Goal: Task Accomplishment & Management: Manage account settings

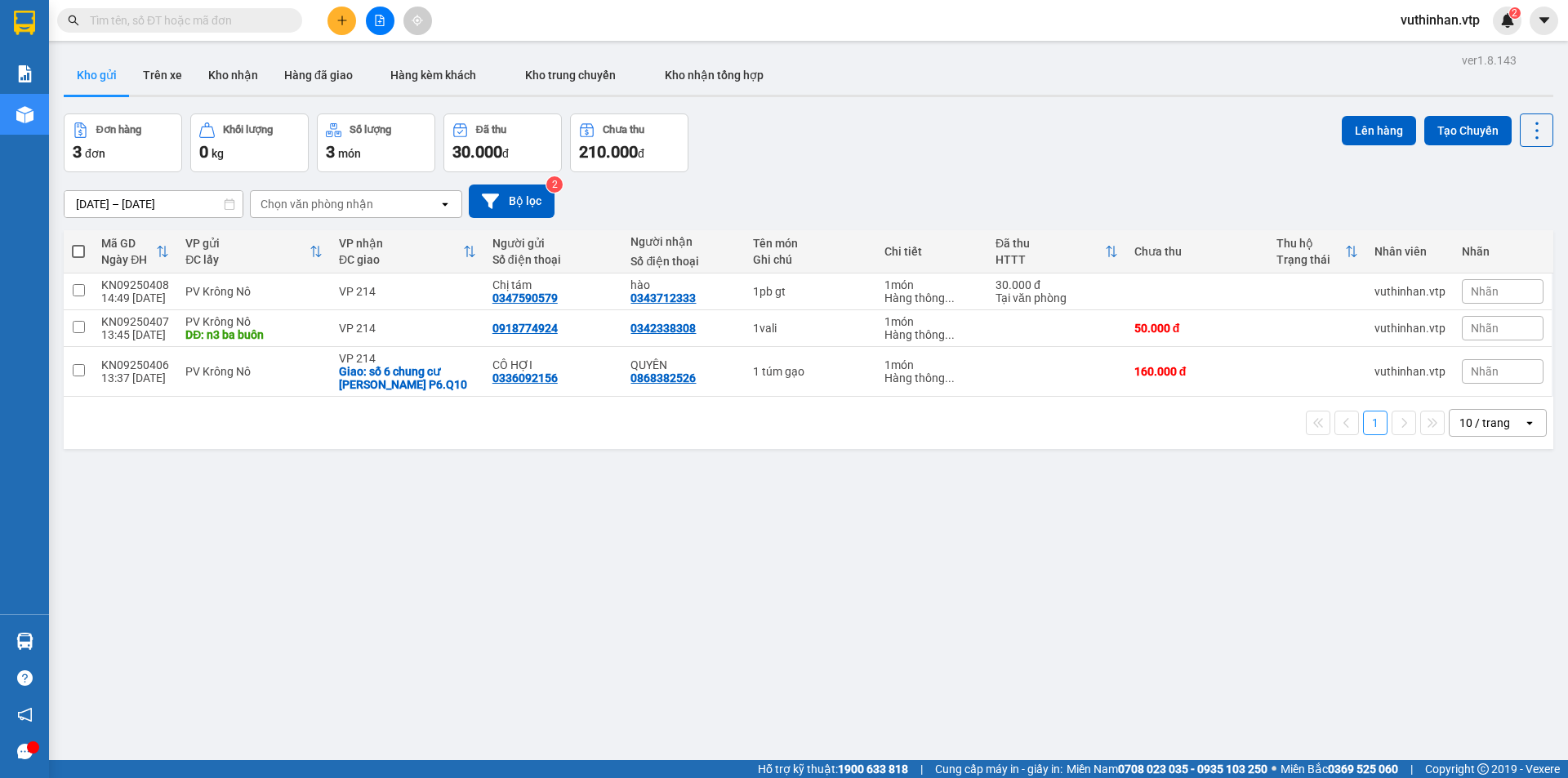
click at [336, 13] on button at bounding box center [342, 21] width 29 height 29
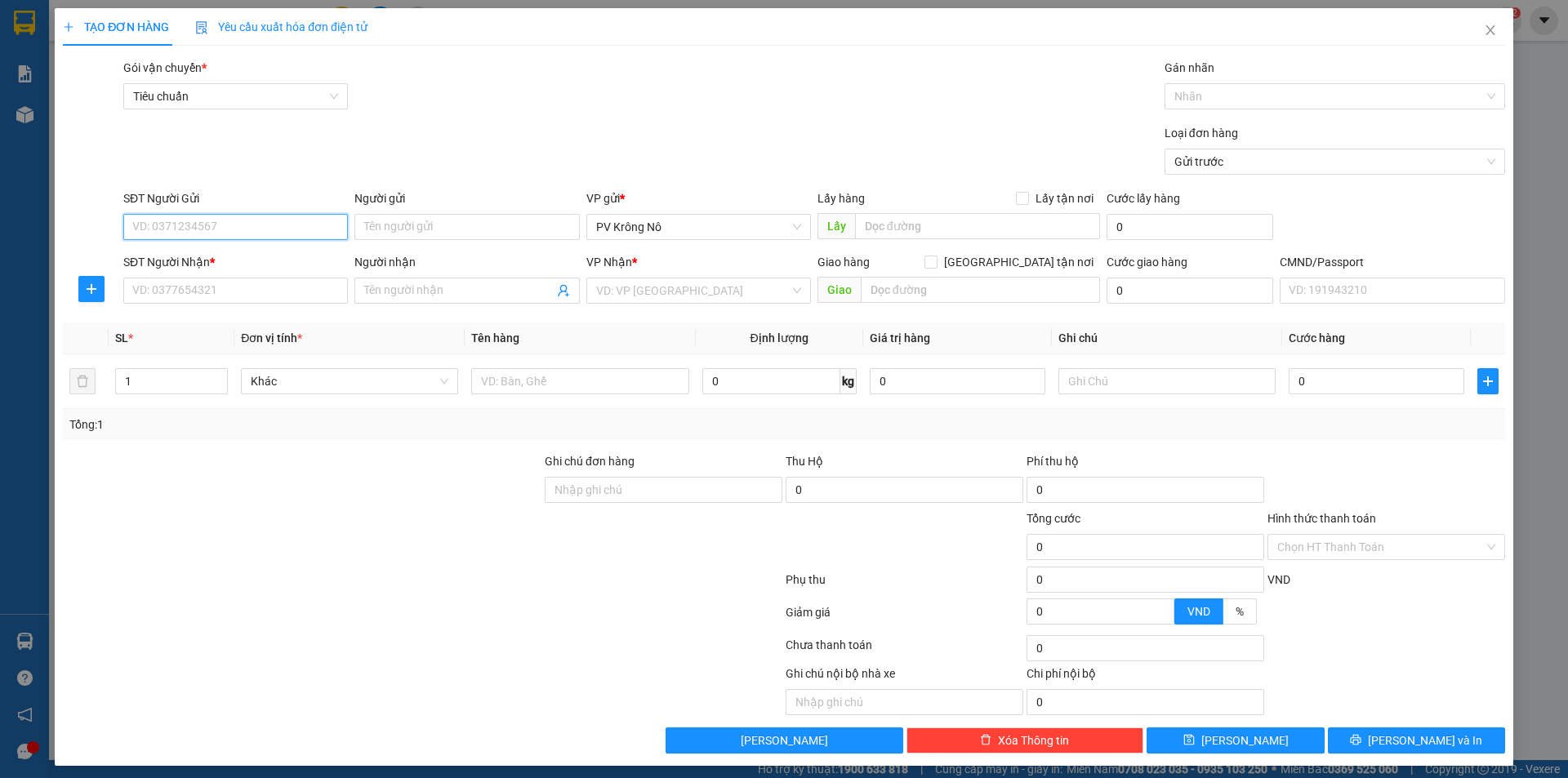
drag, startPoint x: 173, startPoint y: 222, endPoint x: 153, endPoint y: 204, distance: 26.9
click at [175, 223] on input "SĐT Người Gửi" at bounding box center [235, 226] width 224 height 26
type input "0965728182"
drag, startPoint x: 193, startPoint y: 250, endPoint x: 231, endPoint y: 254, distance: 38.2
click at [195, 250] on div "0965728182 - CHỊ" at bounding box center [233, 259] width 204 height 18
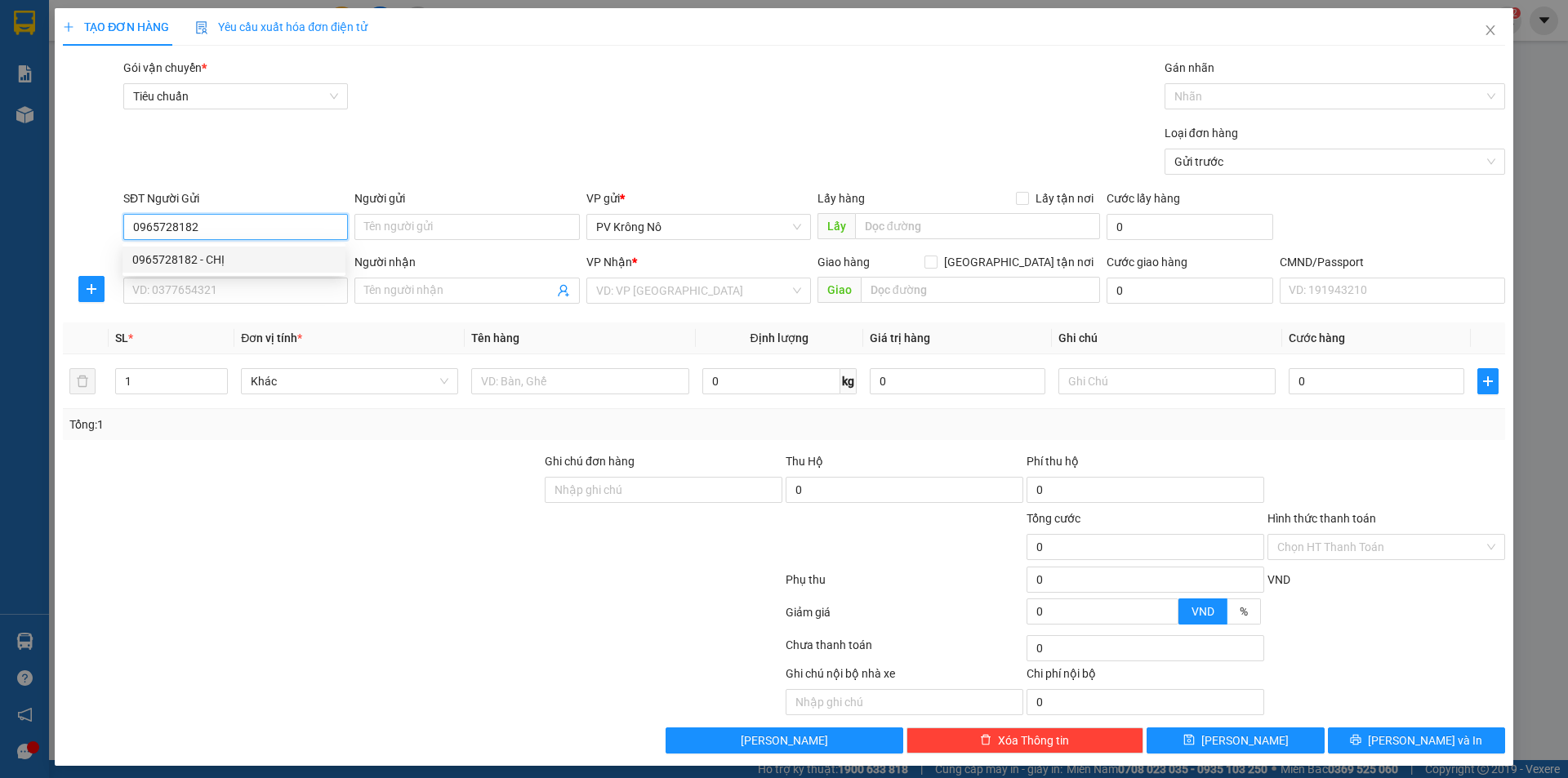
type input "CHỊ"
type input "0328406109"
type input "ngọc"
type input "0965728182"
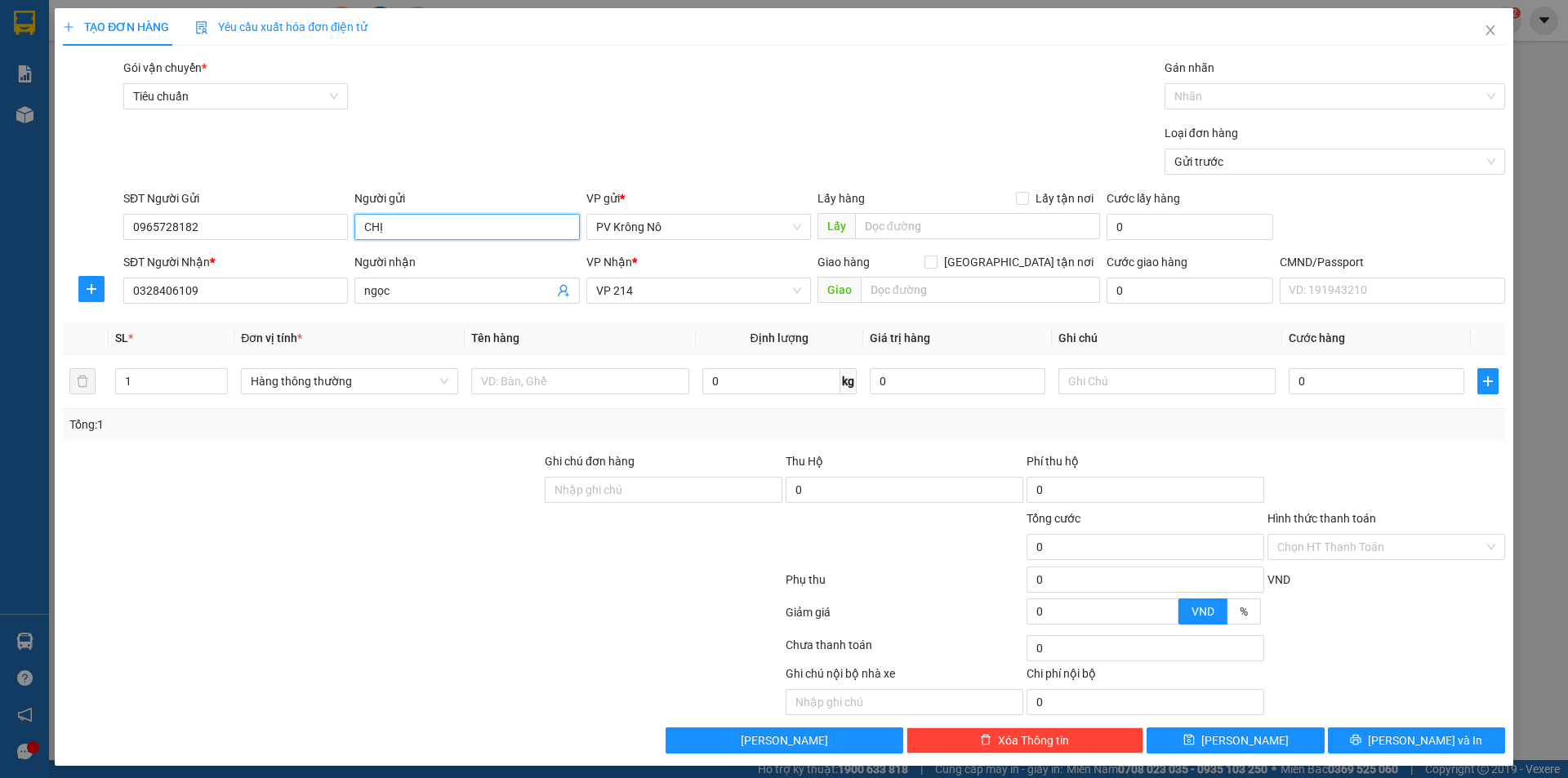
click at [485, 230] on input "CHỊ" at bounding box center [467, 226] width 224 height 26
type input "C"
type input "chị vy"
click at [563, 380] on input "text" at bounding box center [580, 380] width 217 height 26
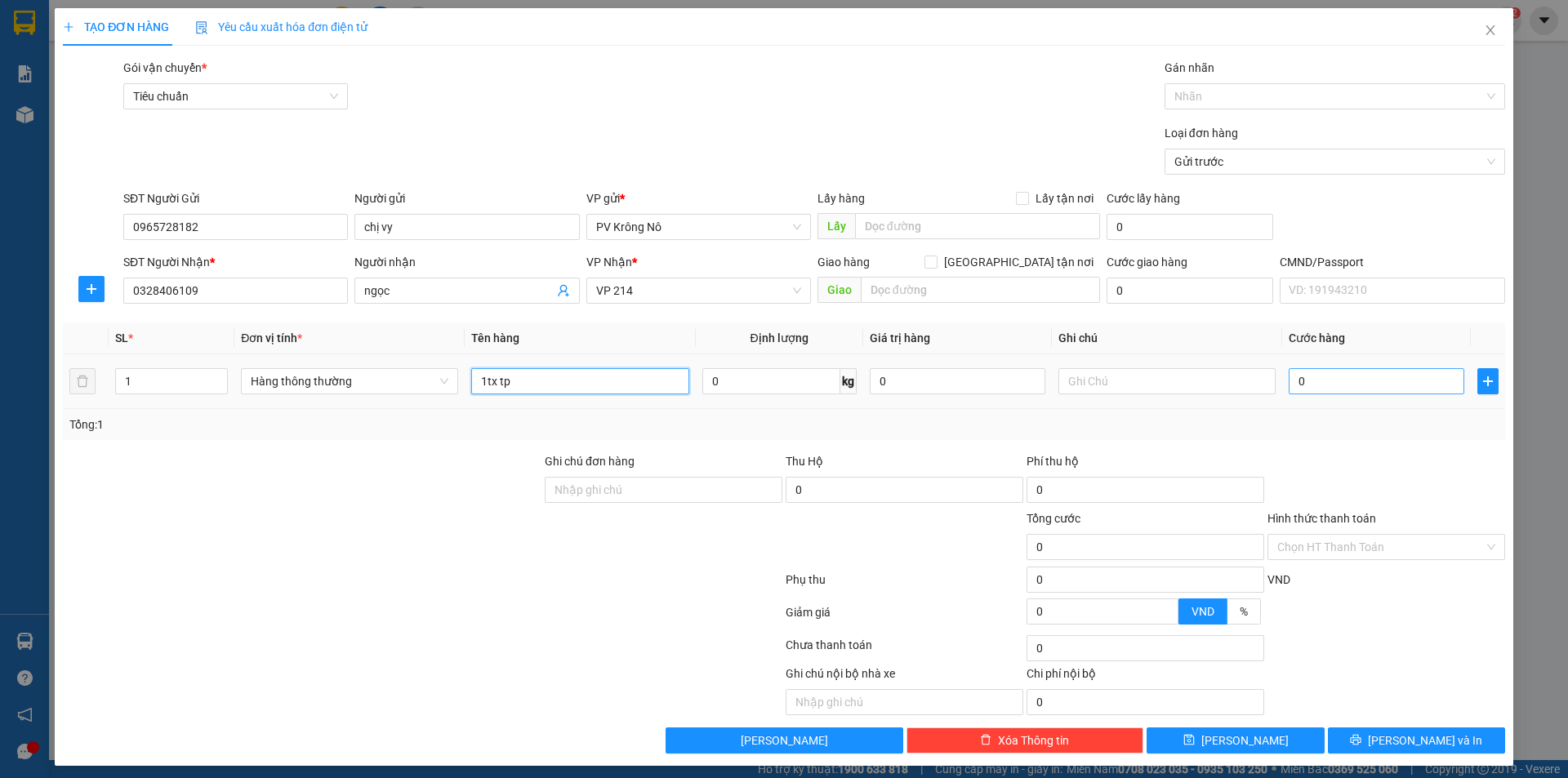
type input "1tx tp"
type input "03"
type input "3"
type input "030"
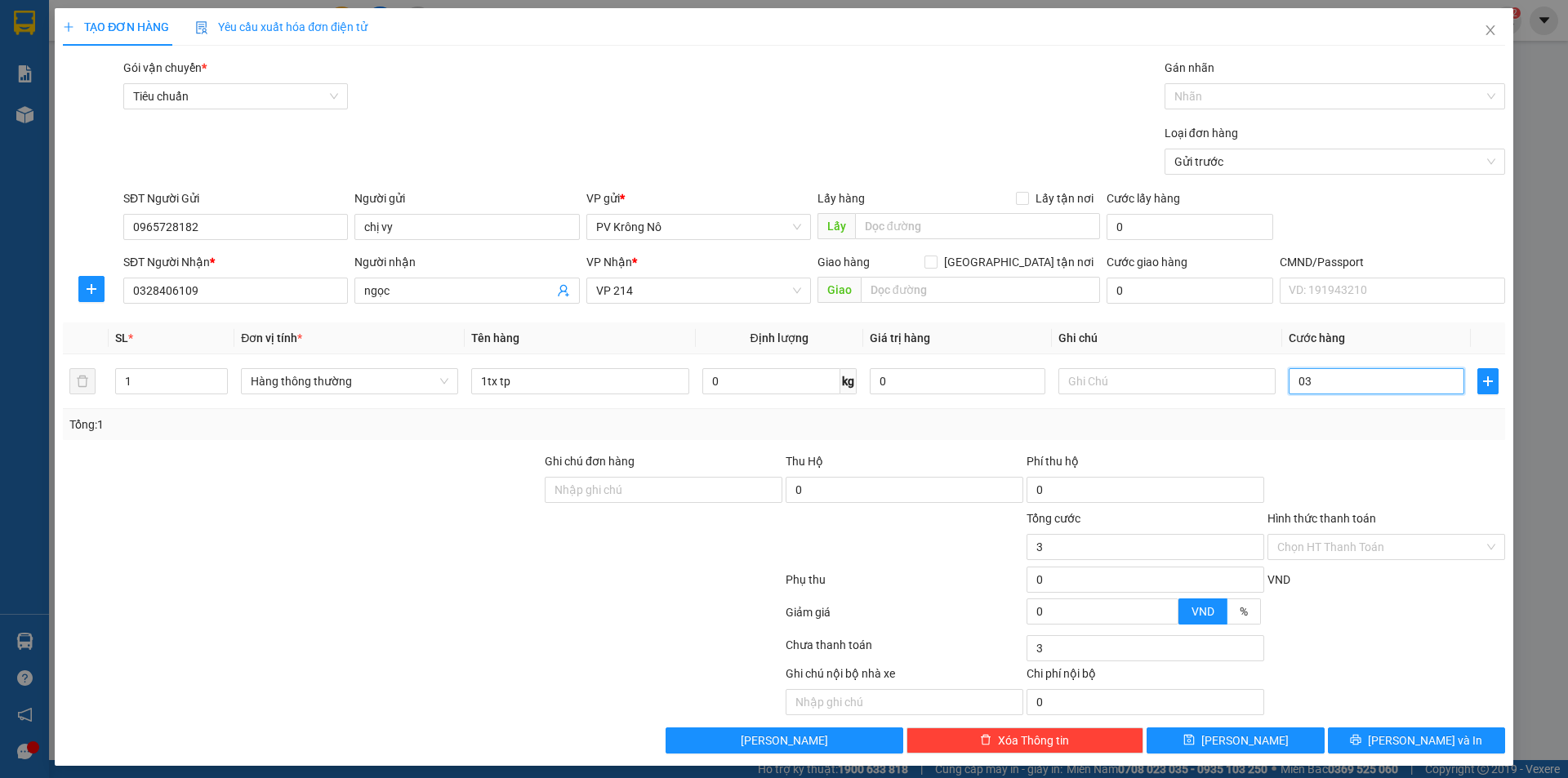
type input "30"
type input "0.300"
type input "300"
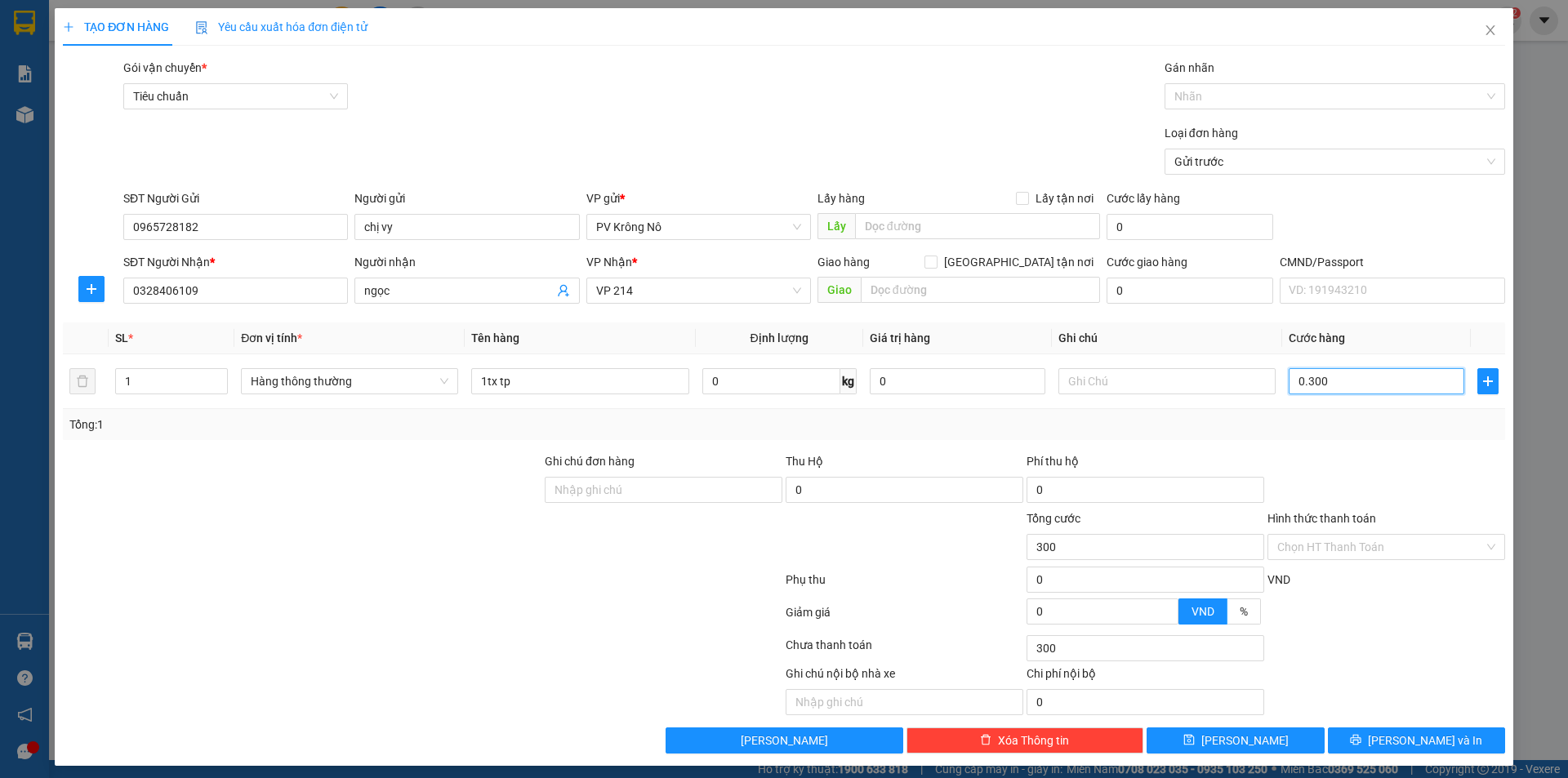
type input "03.000"
type input "3.000"
type input "030.000"
type input "30.000"
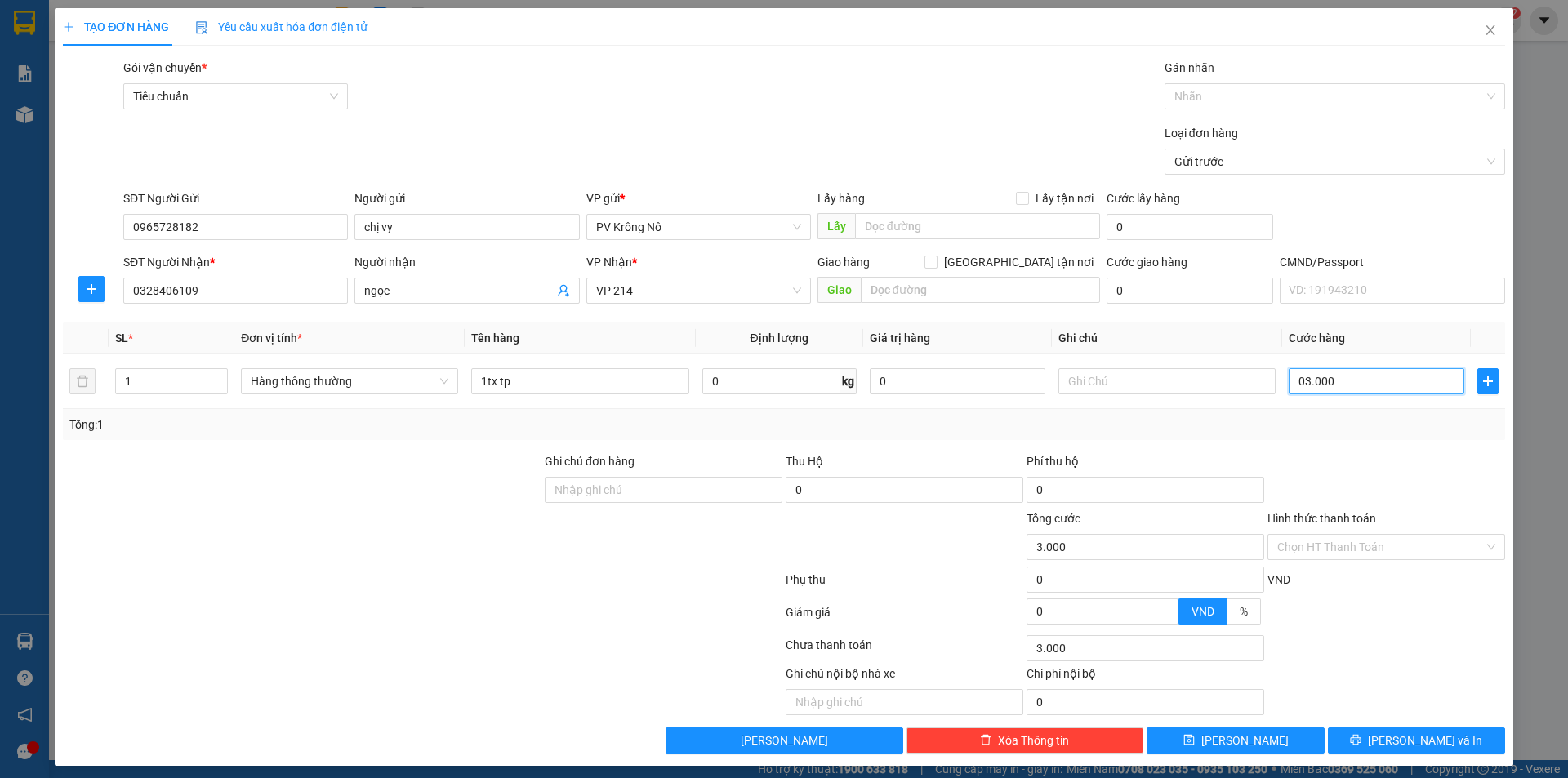
type input "30.000"
drag, startPoint x: 1381, startPoint y: 542, endPoint x: 1371, endPoint y: 556, distance: 17.2
click at [1382, 543] on input "Hình thức thanh toán" at bounding box center [1380, 546] width 206 height 24
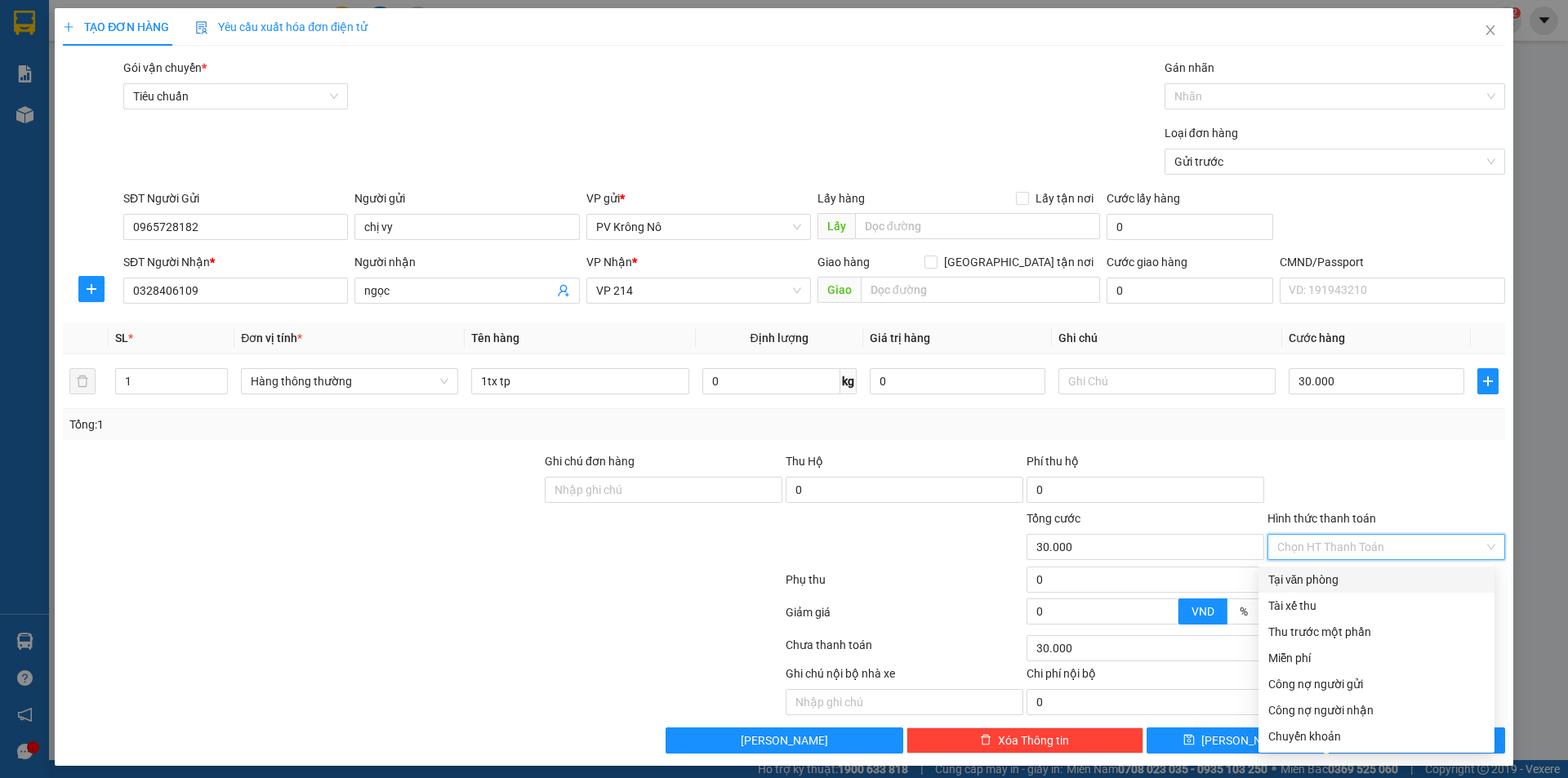
click at [1342, 584] on div "Tại văn phòng" at bounding box center [1376, 580] width 216 height 18
type input "0"
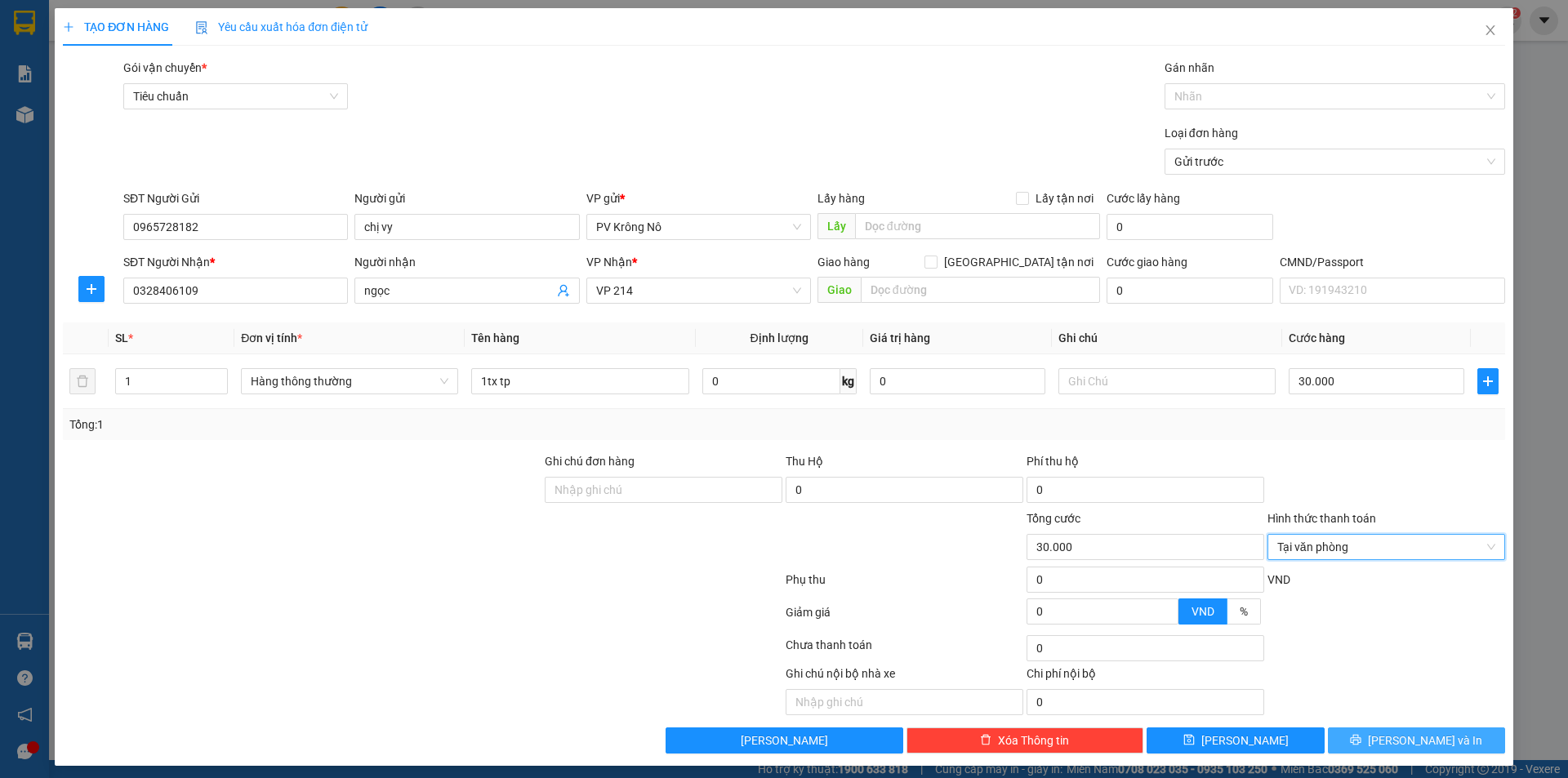
click at [1362, 735] on icon "printer" at bounding box center [1355, 739] width 12 height 12
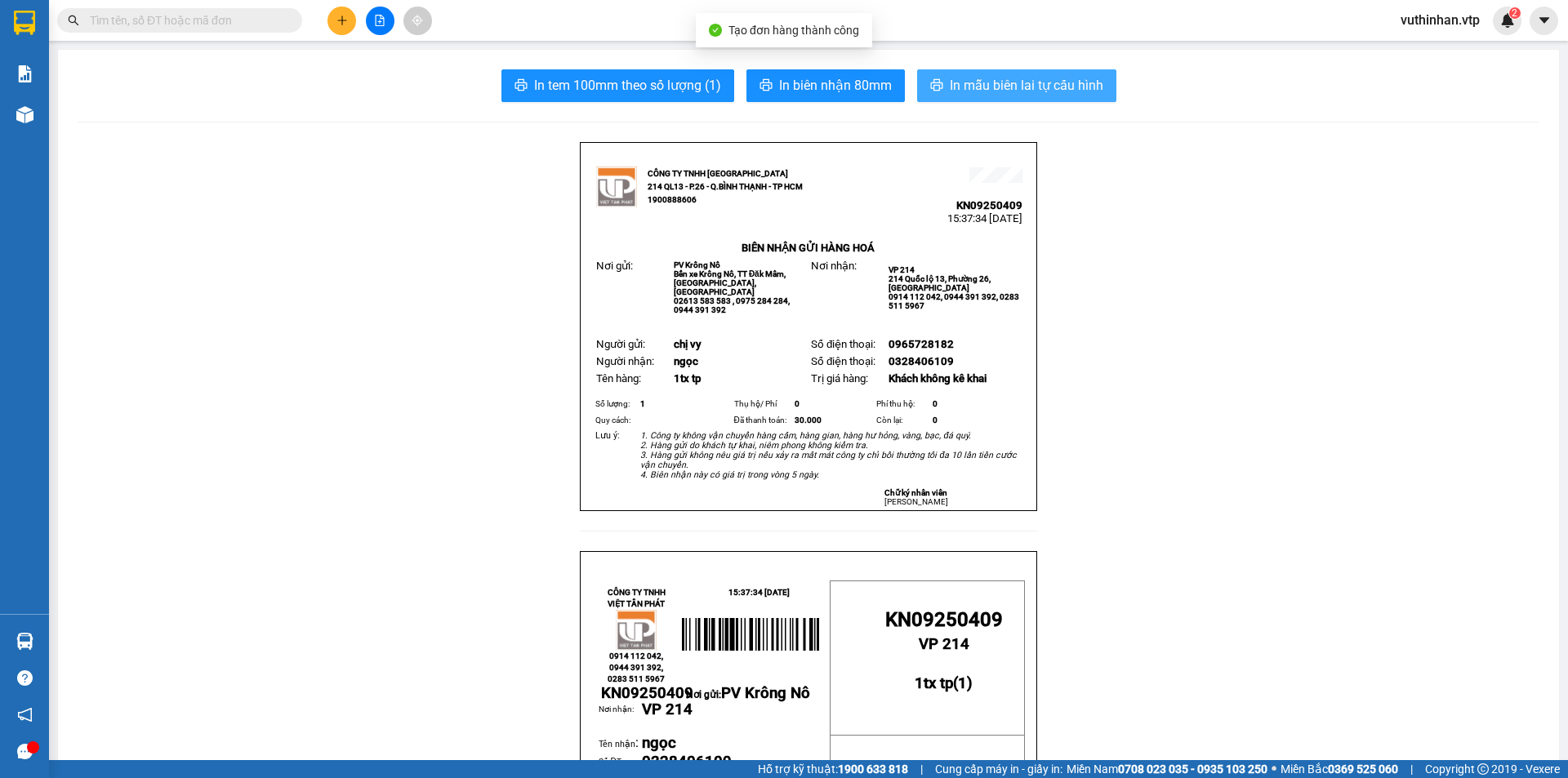
click at [984, 83] on span "In mẫu biên lai tự cấu hình" at bounding box center [1026, 85] width 153 height 21
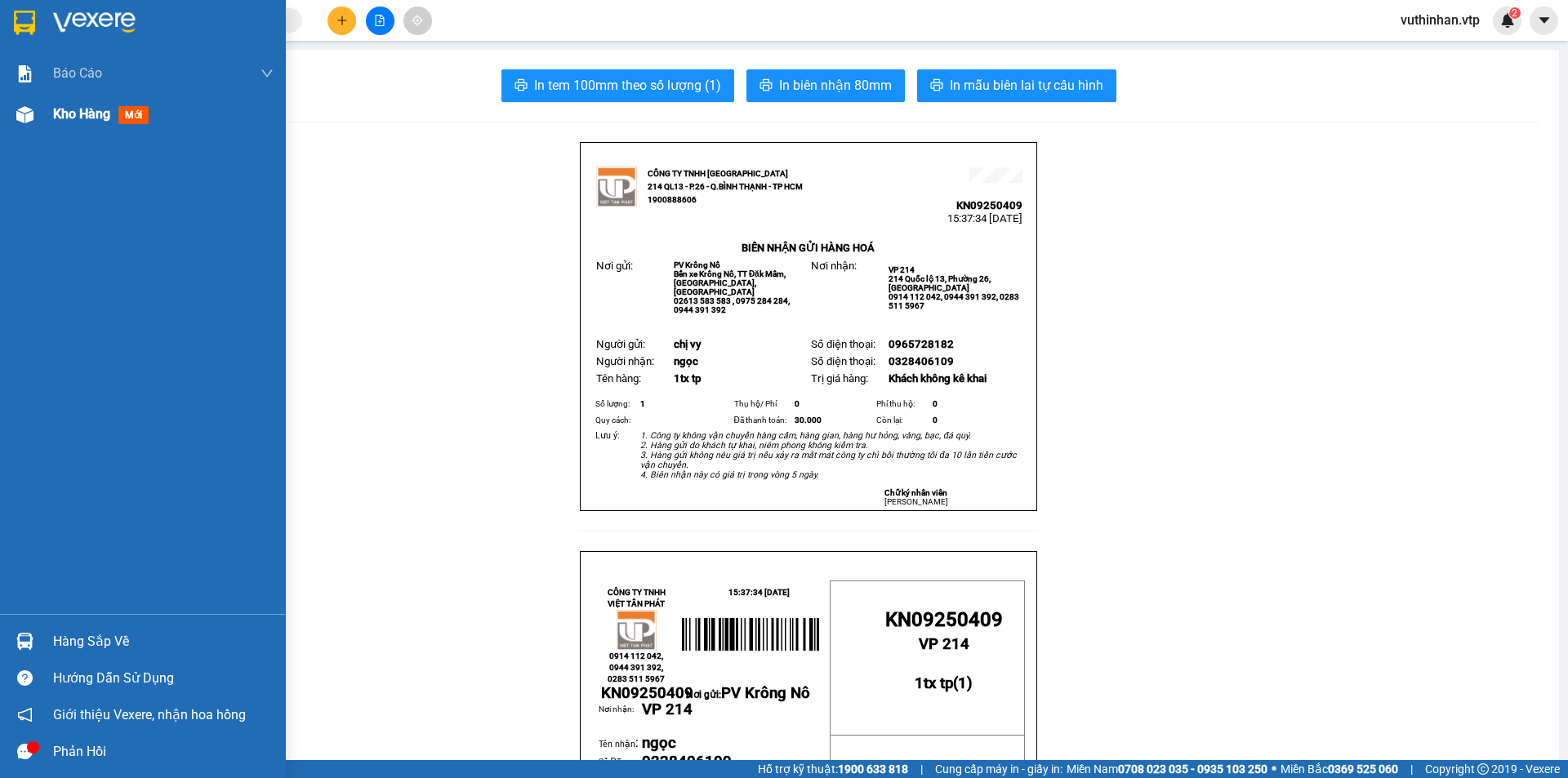
click at [33, 107] on div at bounding box center [25, 115] width 29 height 29
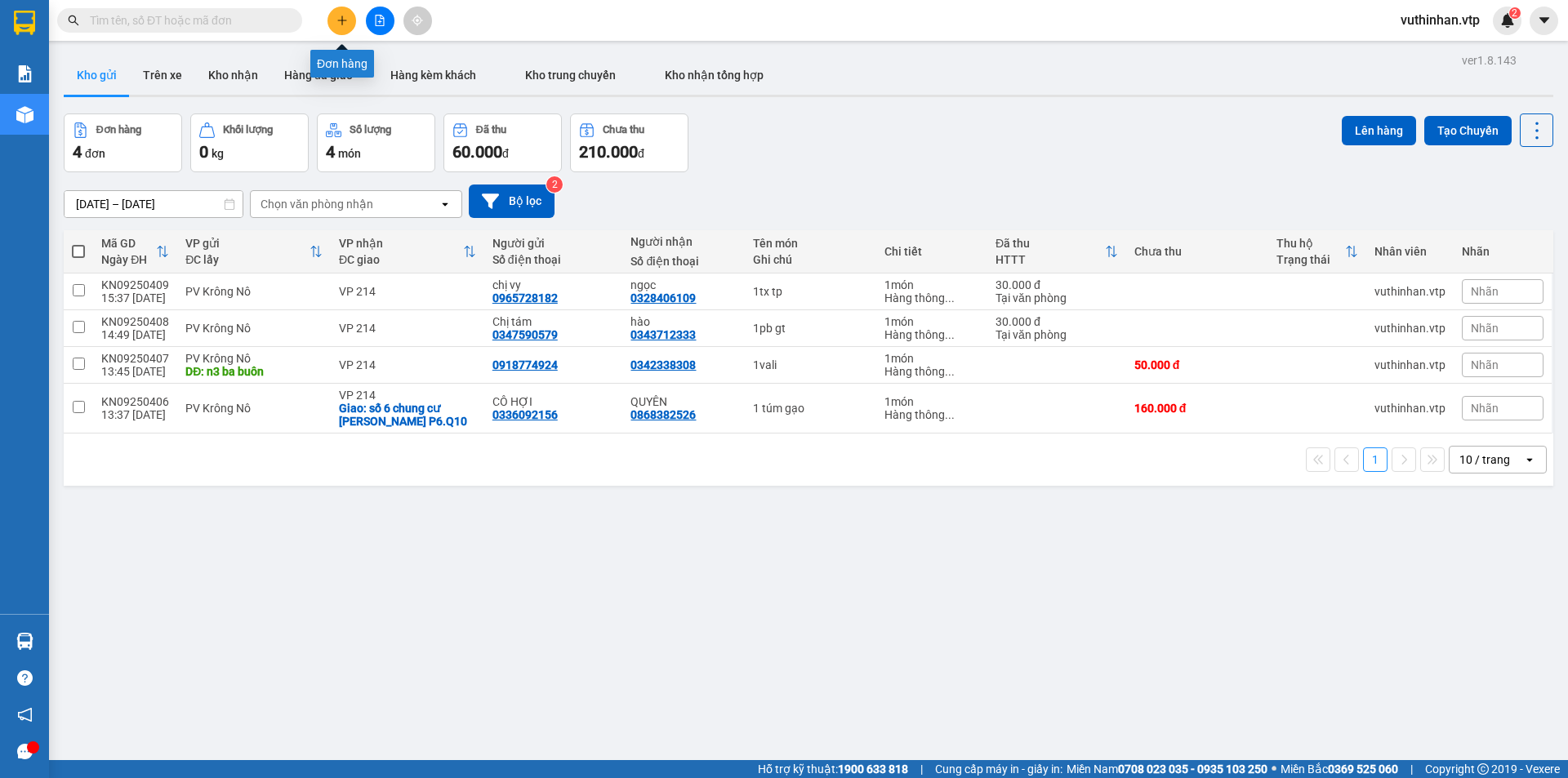
click at [340, 18] on icon "plus" at bounding box center [342, 20] width 12 height 12
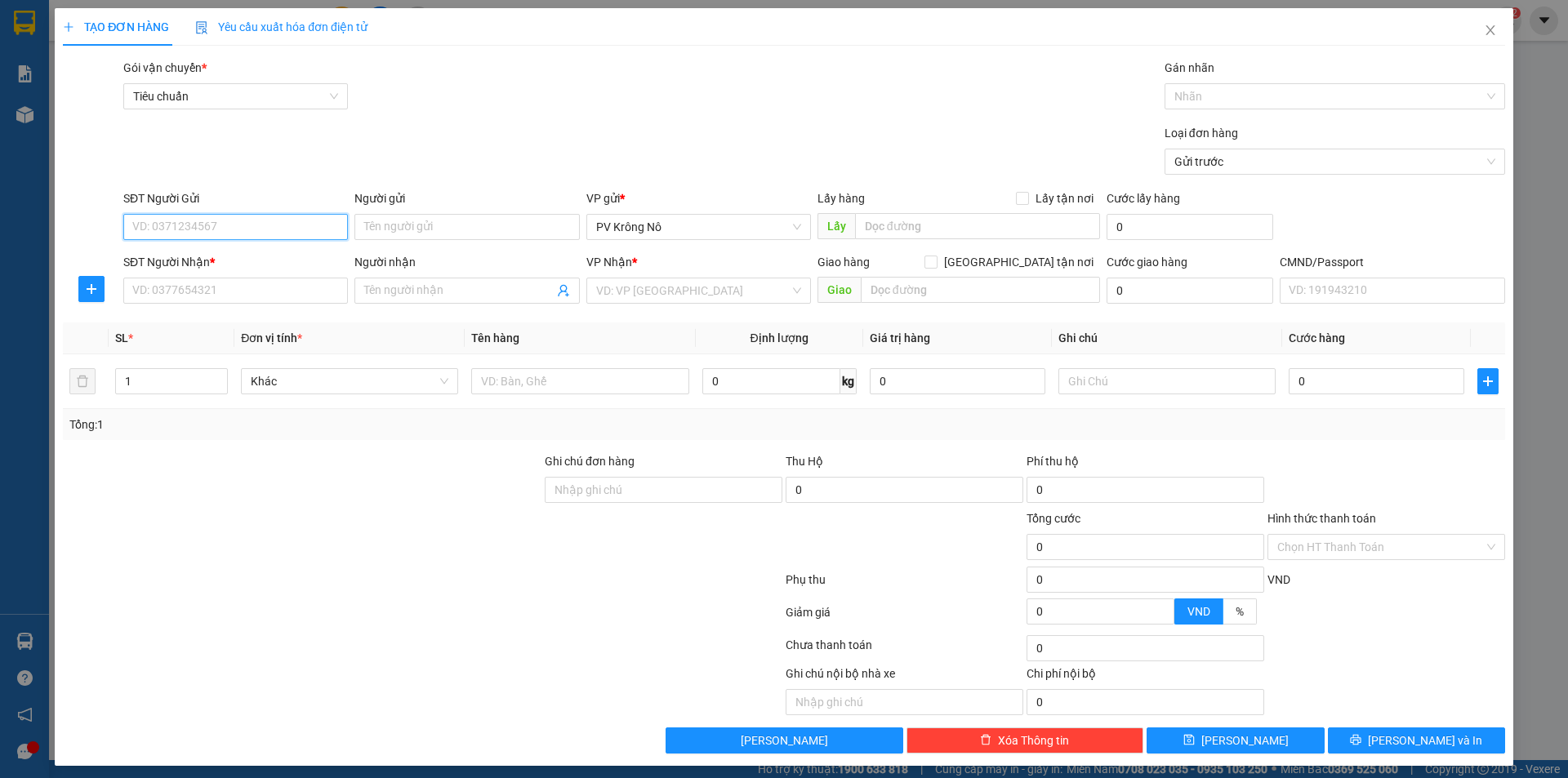
drag, startPoint x: 258, startPoint y: 227, endPoint x: 503, endPoint y: 37, distance: 310.0
click at [257, 227] on input "SĐT Người Gửi" at bounding box center [235, 226] width 224 height 26
type input "0362206996"
click at [234, 259] on div "0362206996 - chị mạnh" at bounding box center [233, 259] width 204 height 18
type input "chị [PERSON_NAME]"
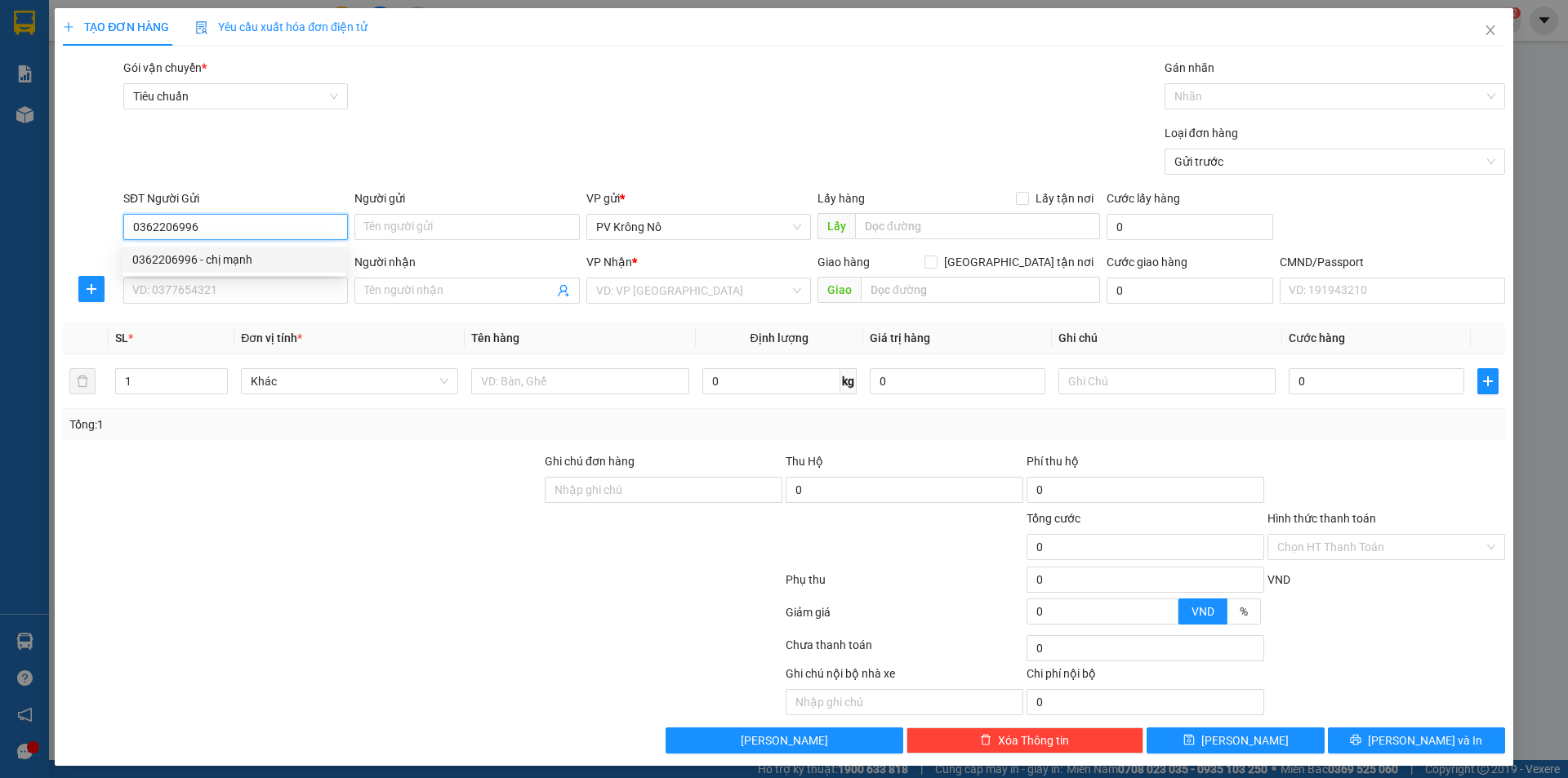
type input "0982966019"
type input "anh long"
type input "0362206996"
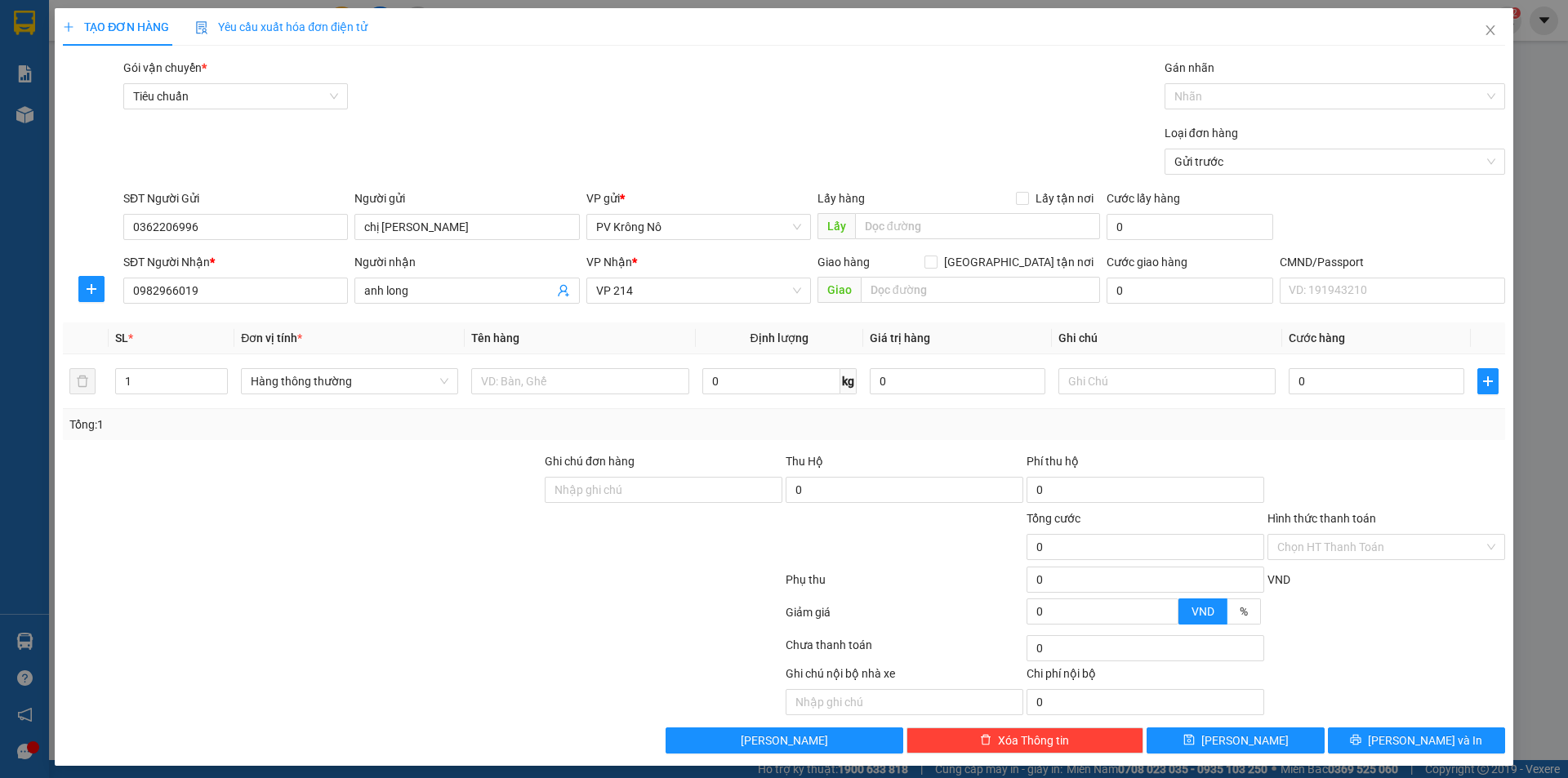
drag, startPoint x: 440, startPoint y: 302, endPoint x: 342, endPoint y: 333, distance: 102.8
click at [342, 333] on div "Transit Pickup Surcharge Ids Transit Deliver Surcharge Ids Transit Deliver Surc…" at bounding box center [784, 406] width 1442 height 695
drag, startPoint x: 367, startPoint y: 308, endPoint x: 343, endPoint y: 316, distance: 25.3
click at [343, 316] on div "Transit Pickup Surcharge Ids Transit Deliver Surcharge Ids Transit Deliver Surc…" at bounding box center [784, 406] width 1442 height 695
drag, startPoint x: 435, startPoint y: 283, endPoint x: 250, endPoint y: 300, distance: 185.8
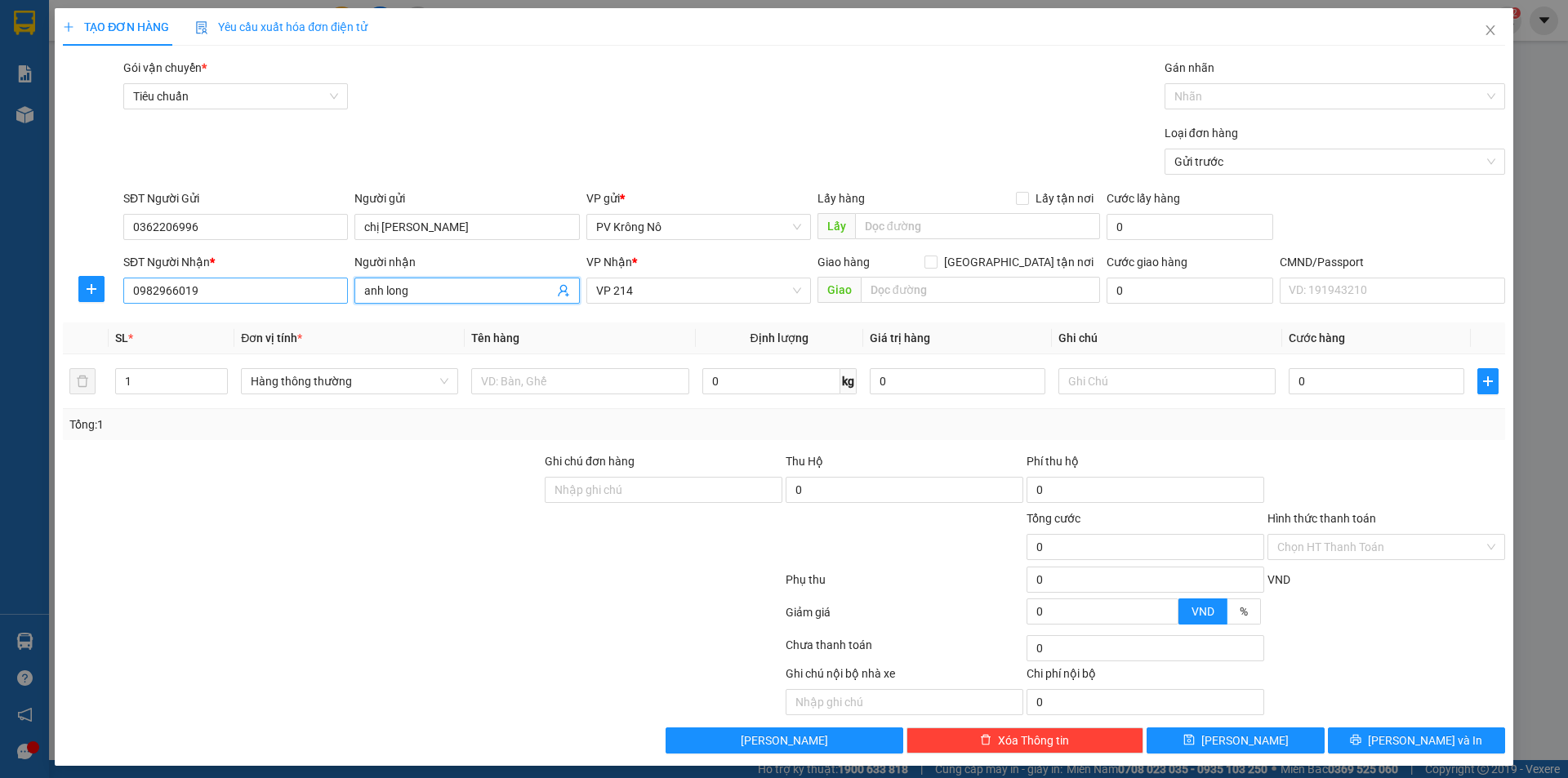
click at [250, 300] on div "SĐT Người Nhận * 0982966019 Người nhận anh long anh long VP Nhận * VP 214 Giao …" at bounding box center [814, 282] width 1388 height 57
drag, startPoint x: 226, startPoint y: 292, endPoint x: 39, endPoint y: 305, distance: 187.5
click at [39, 305] on div "TẠO ĐƠN HÀNG Yêu cầu xuất hóa đơn điện tử Transit Pickup Surcharge Ids Transit …" at bounding box center [784, 389] width 1568 height 778
type input "0376202006"
drag, startPoint x: 434, startPoint y: 292, endPoint x: 421, endPoint y: 298, distance: 14.3
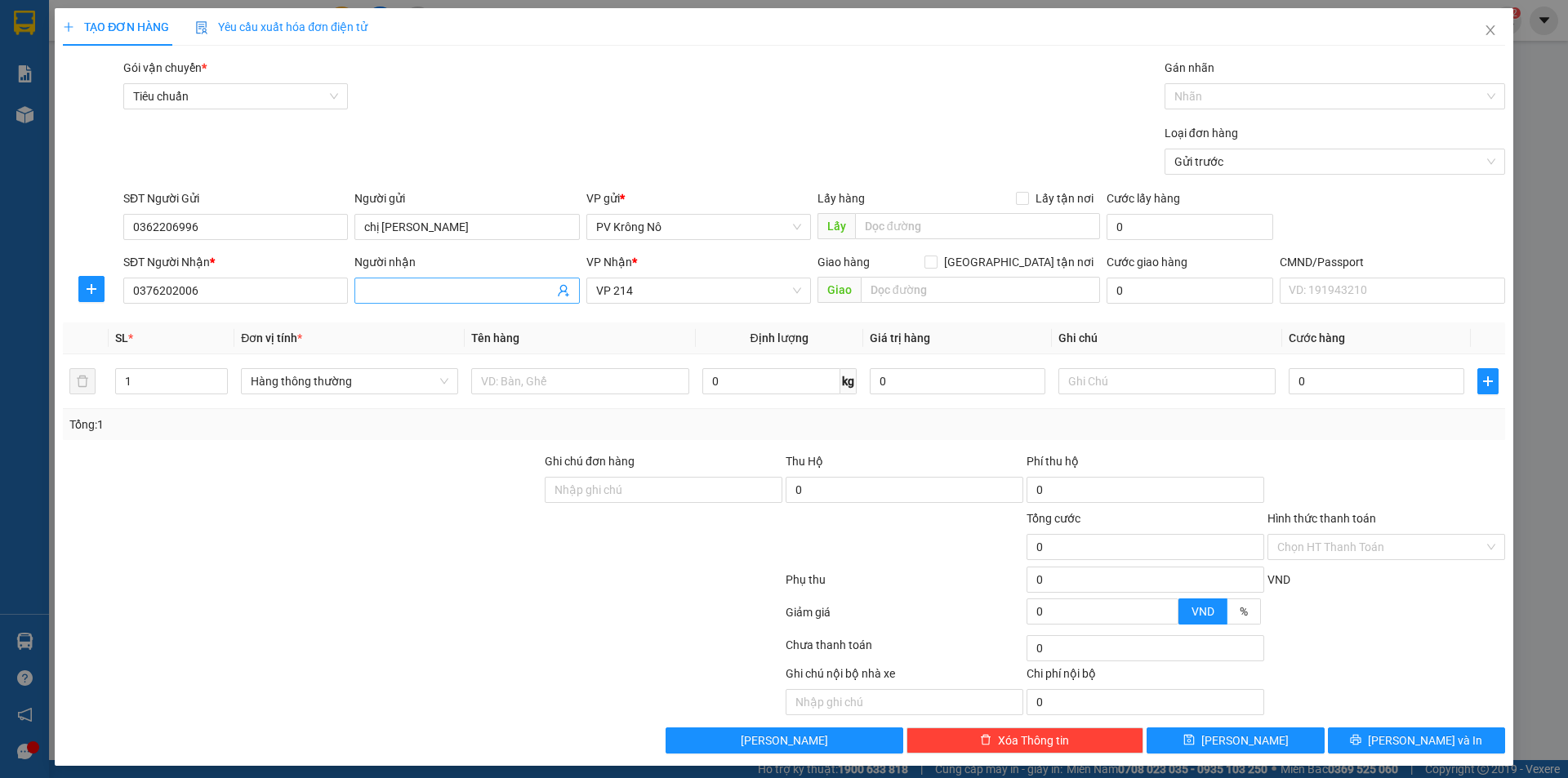
click at [428, 293] on input "Người nhận" at bounding box center [459, 291] width 188 height 18
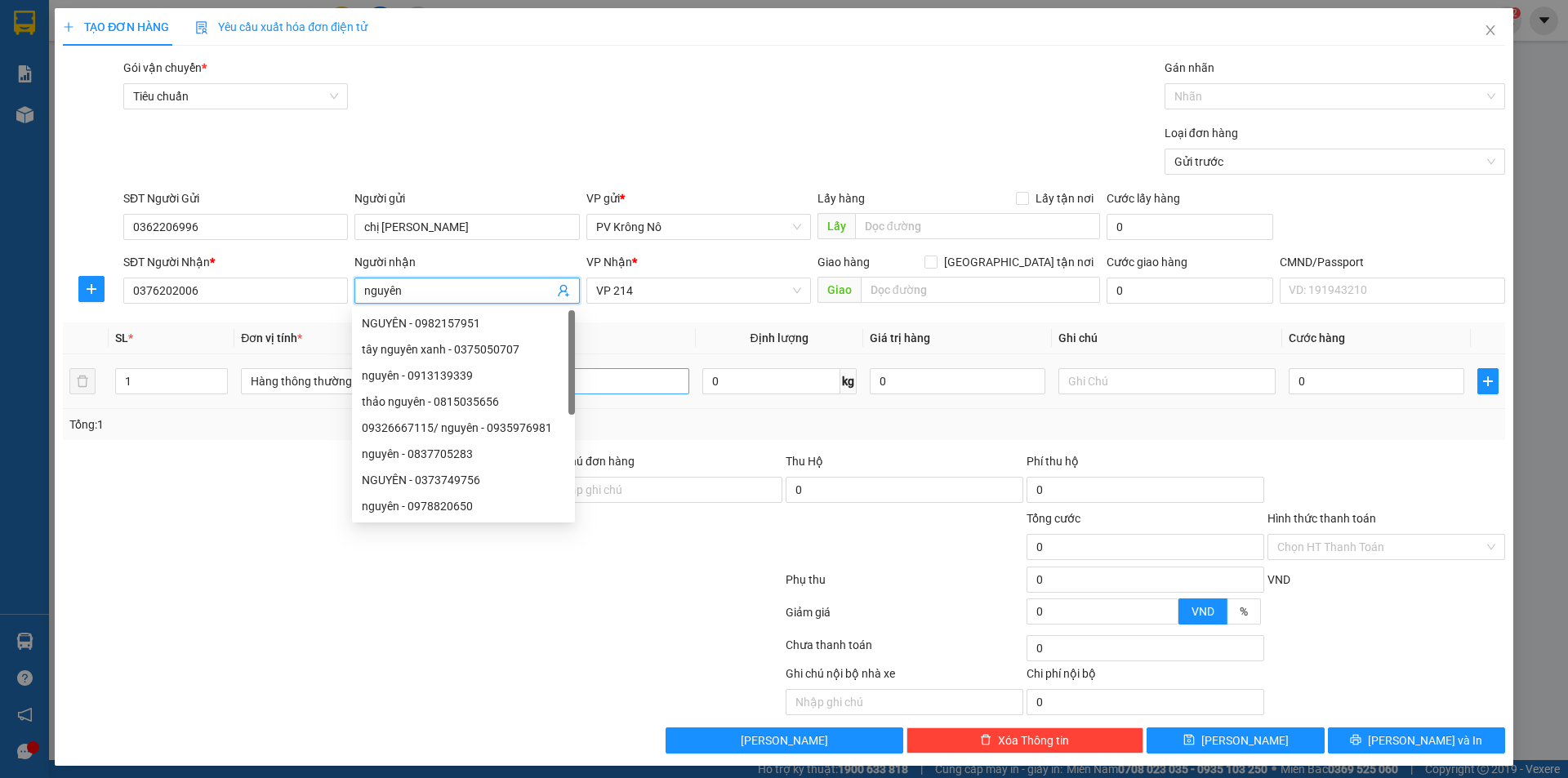
type input "nguyên"
click at [622, 379] on input "text" at bounding box center [580, 380] width 217 height 26
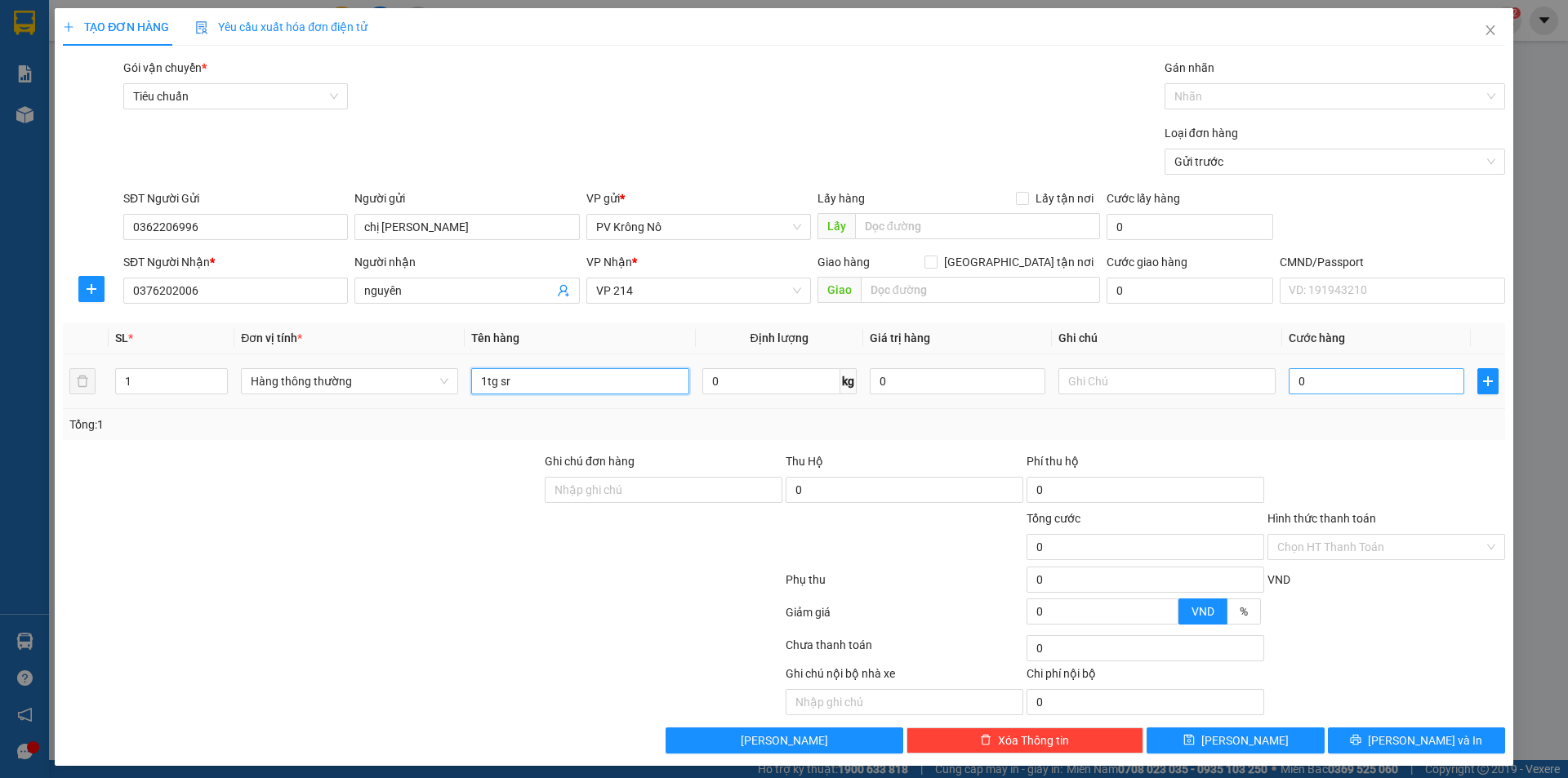
type input "1tg sr"
type input "05"
type input "5"
type input "050"
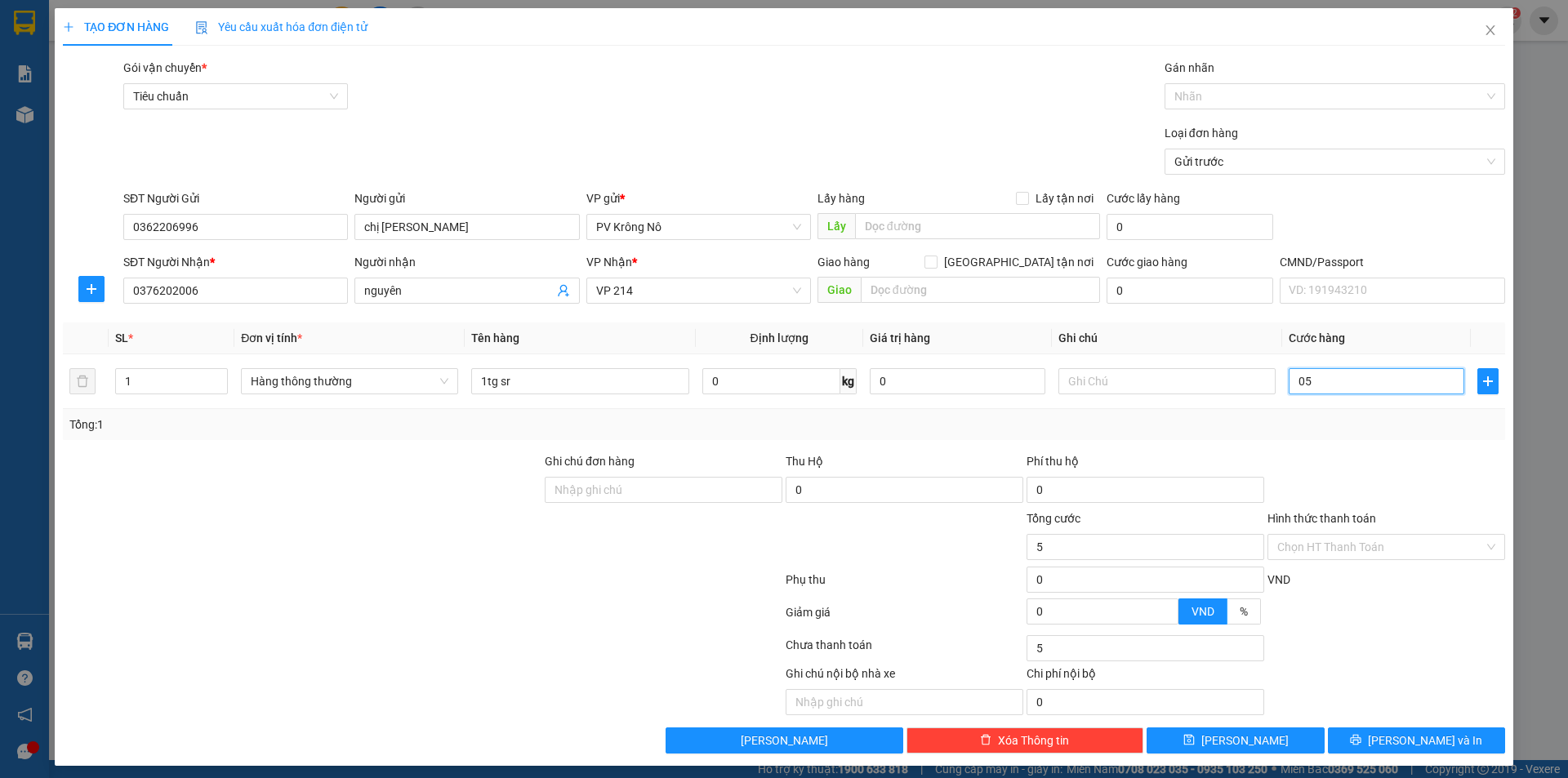
type input "50"
type input "0.500"
type input "500"
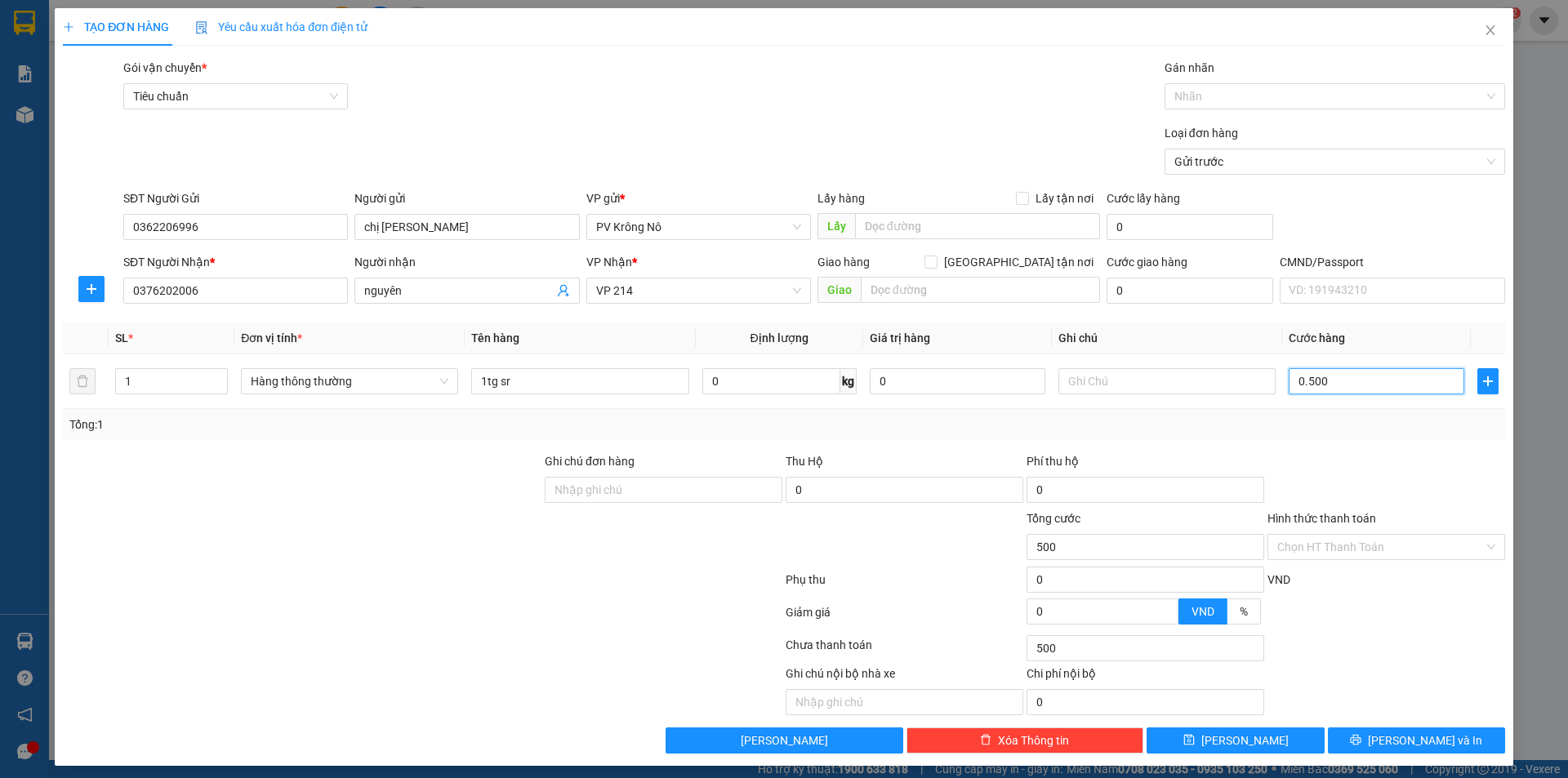
type input "05.000"
type input "5.000"
type input "050.000"
type input "50.000"
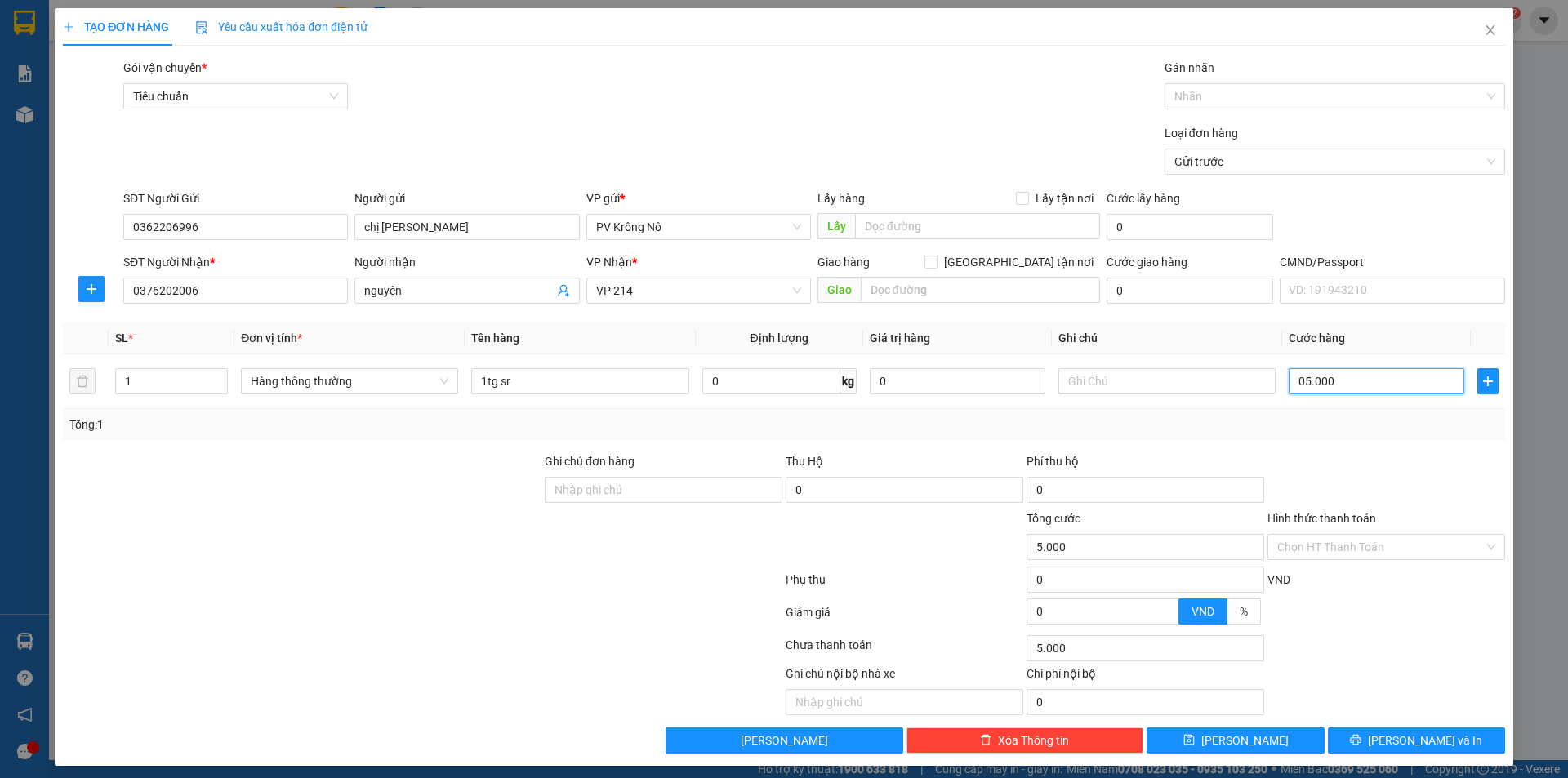
type input "50.000"
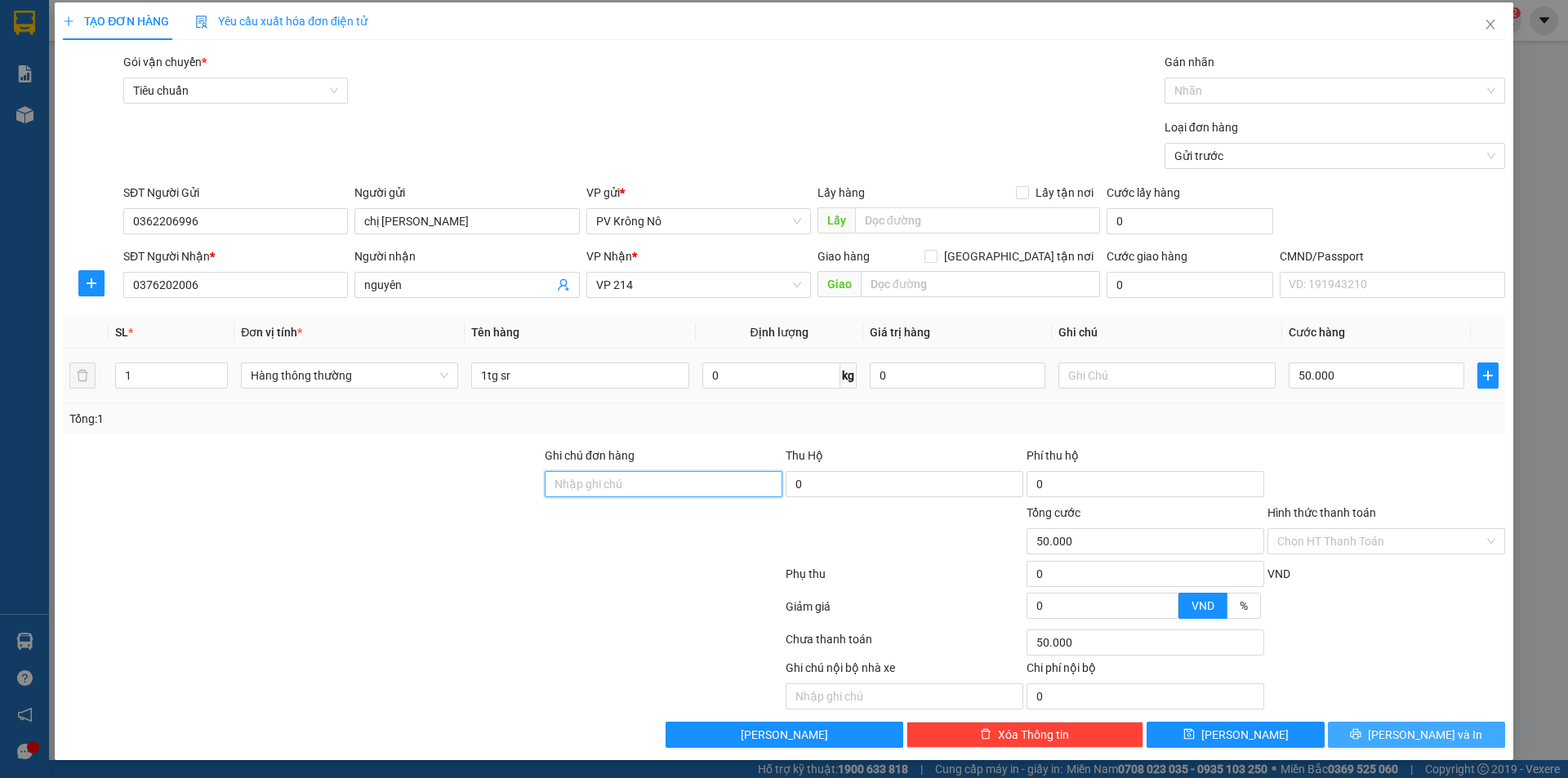
scroll to position [7, 0]
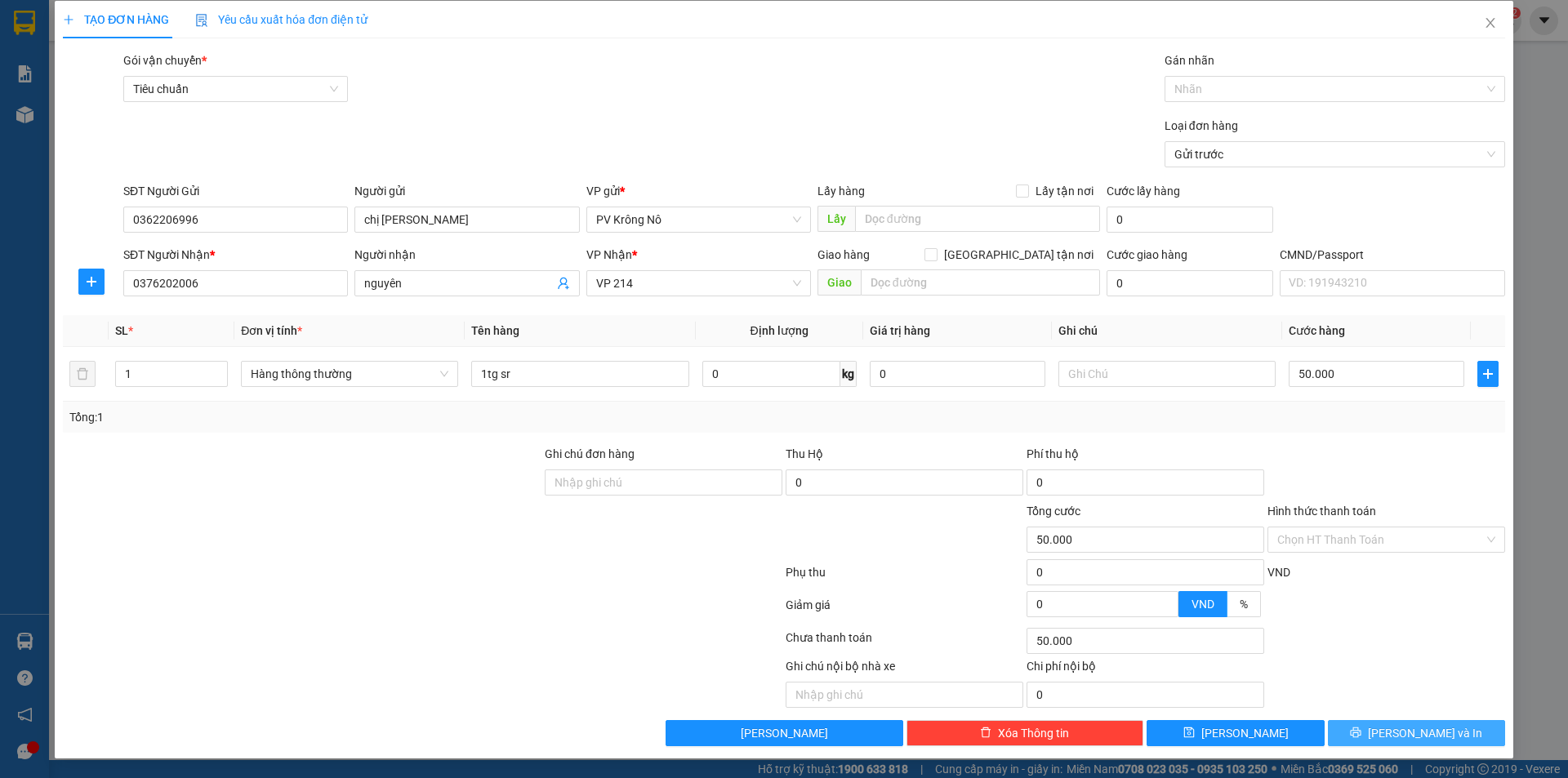
click at [1423, 733] on span "[PERSON_NAME] và In" at bounding box center [1424, 733] width 114 height 18
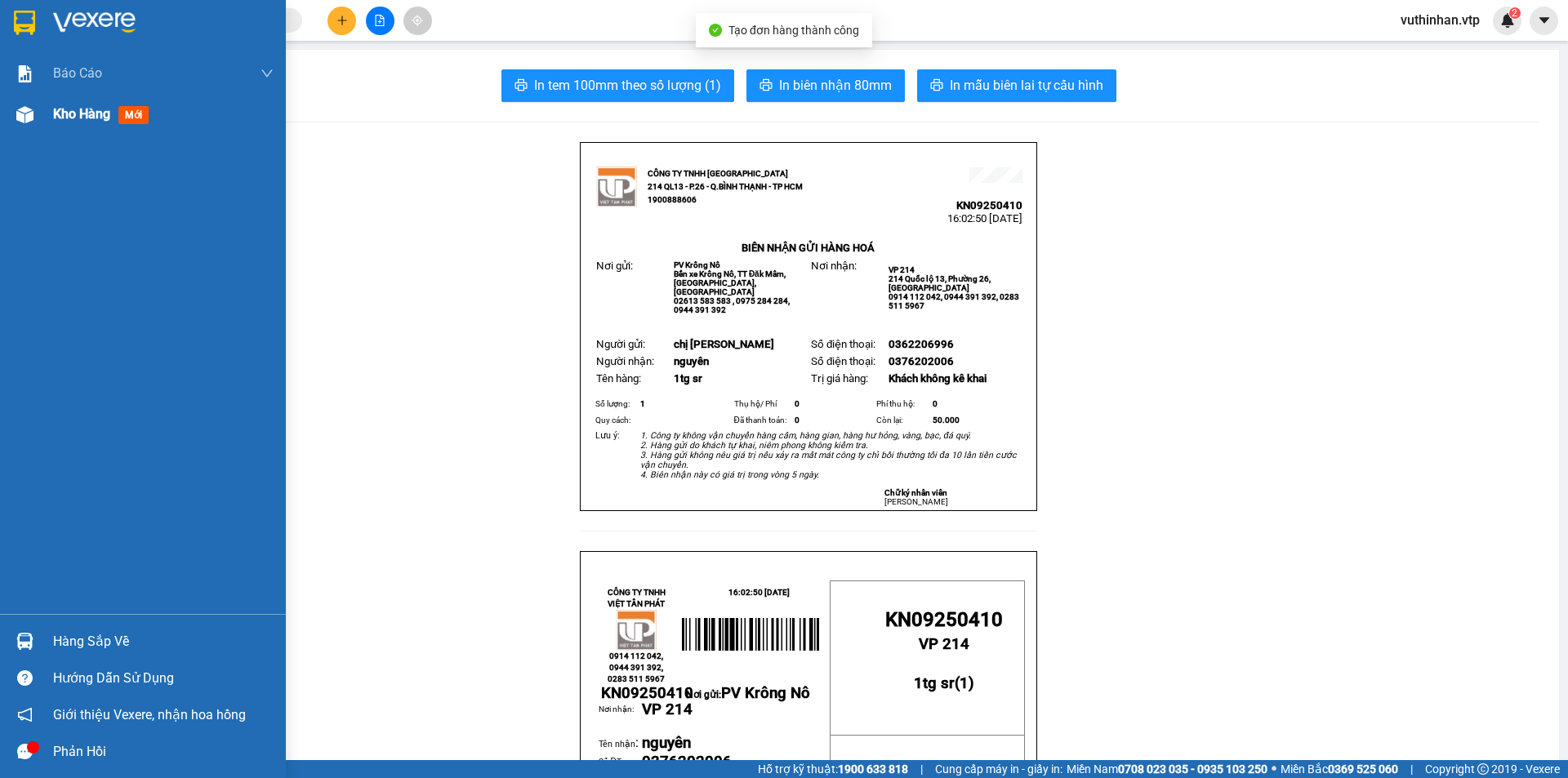
click at [53, 109] on span "Kho hàng" at bounding box center [82, 113] width 57 height 15
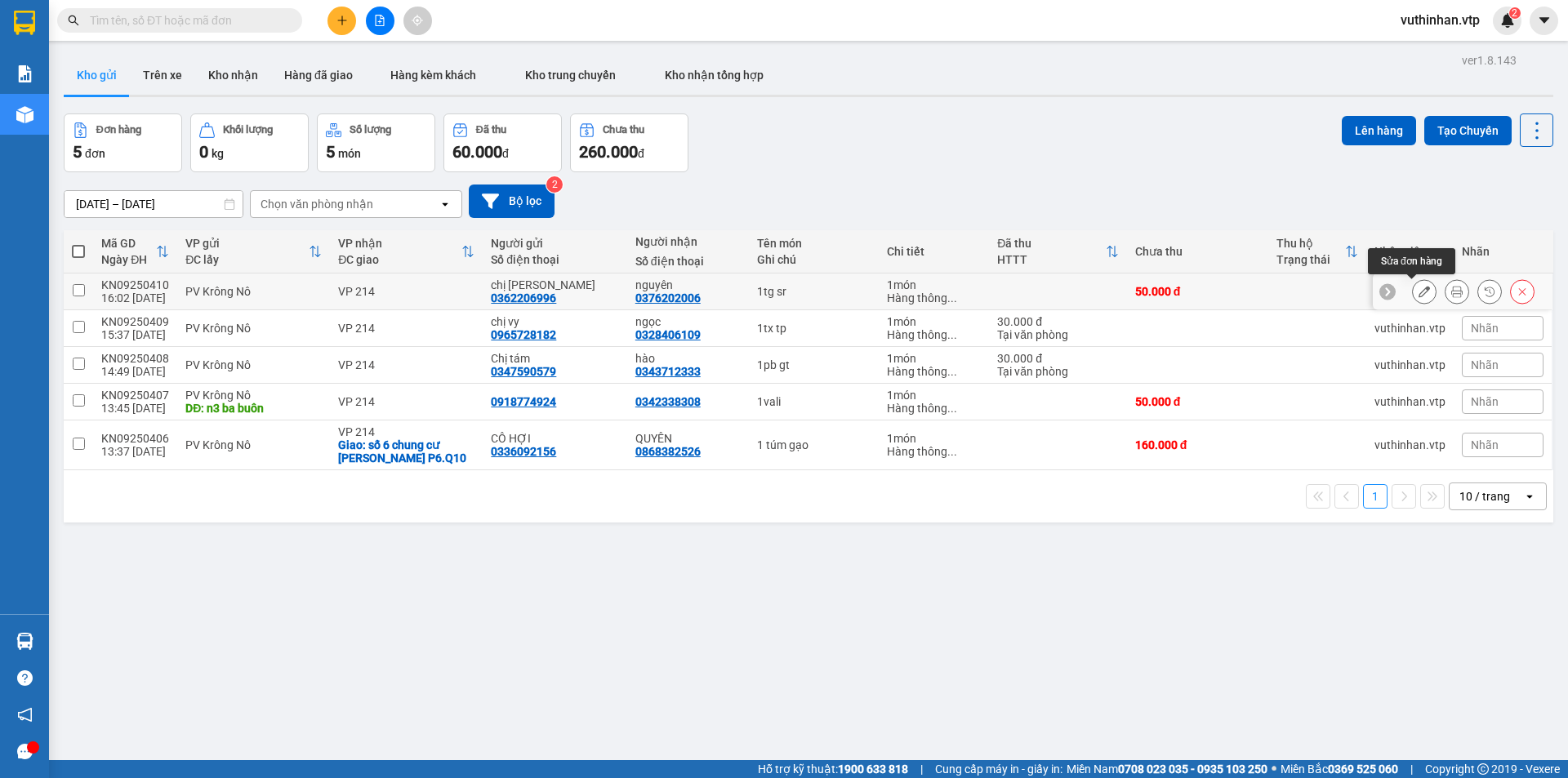
click at [1413, 293] on button at bounding box center [1423, 292] width 22 height 29
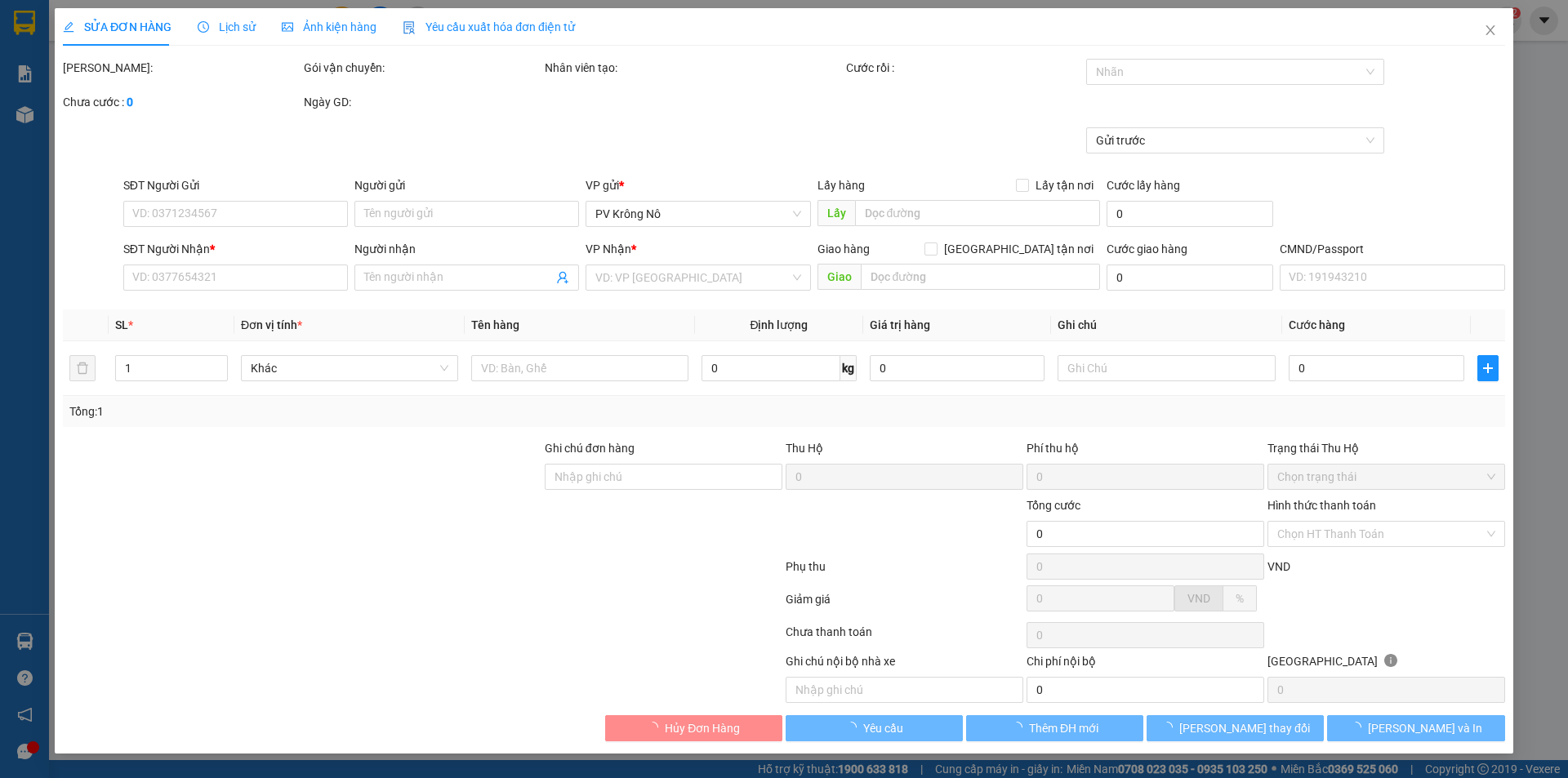
type input "0362206996"
type input "chị [PERSON_NAME]"
type input "0376202006"
type input "nguyên"
type input "50.000"
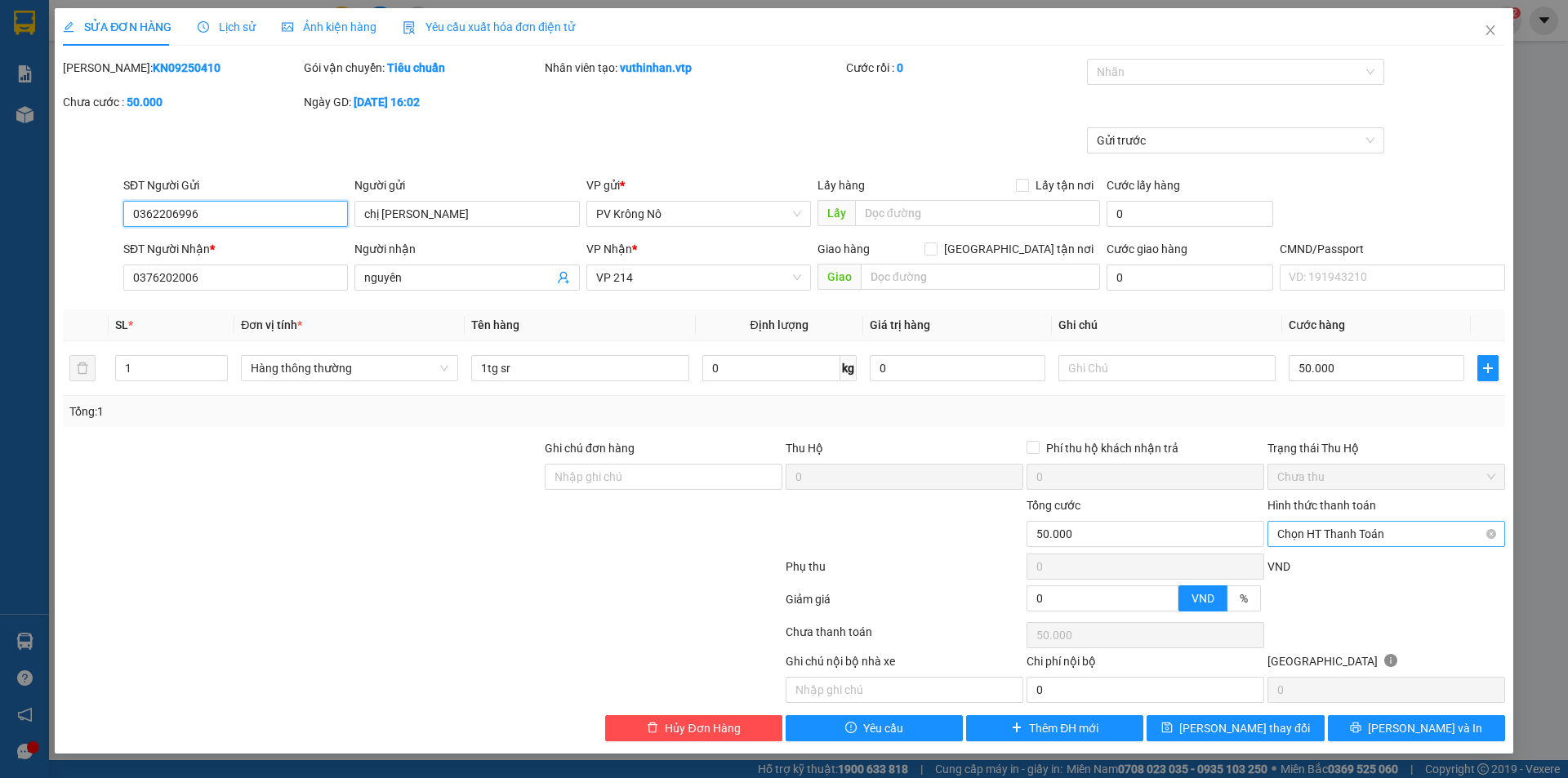
click at [1360, 529] on span "Chọn HT Thanh Toán" at bounding box center [1386, 533] width 218 height 24
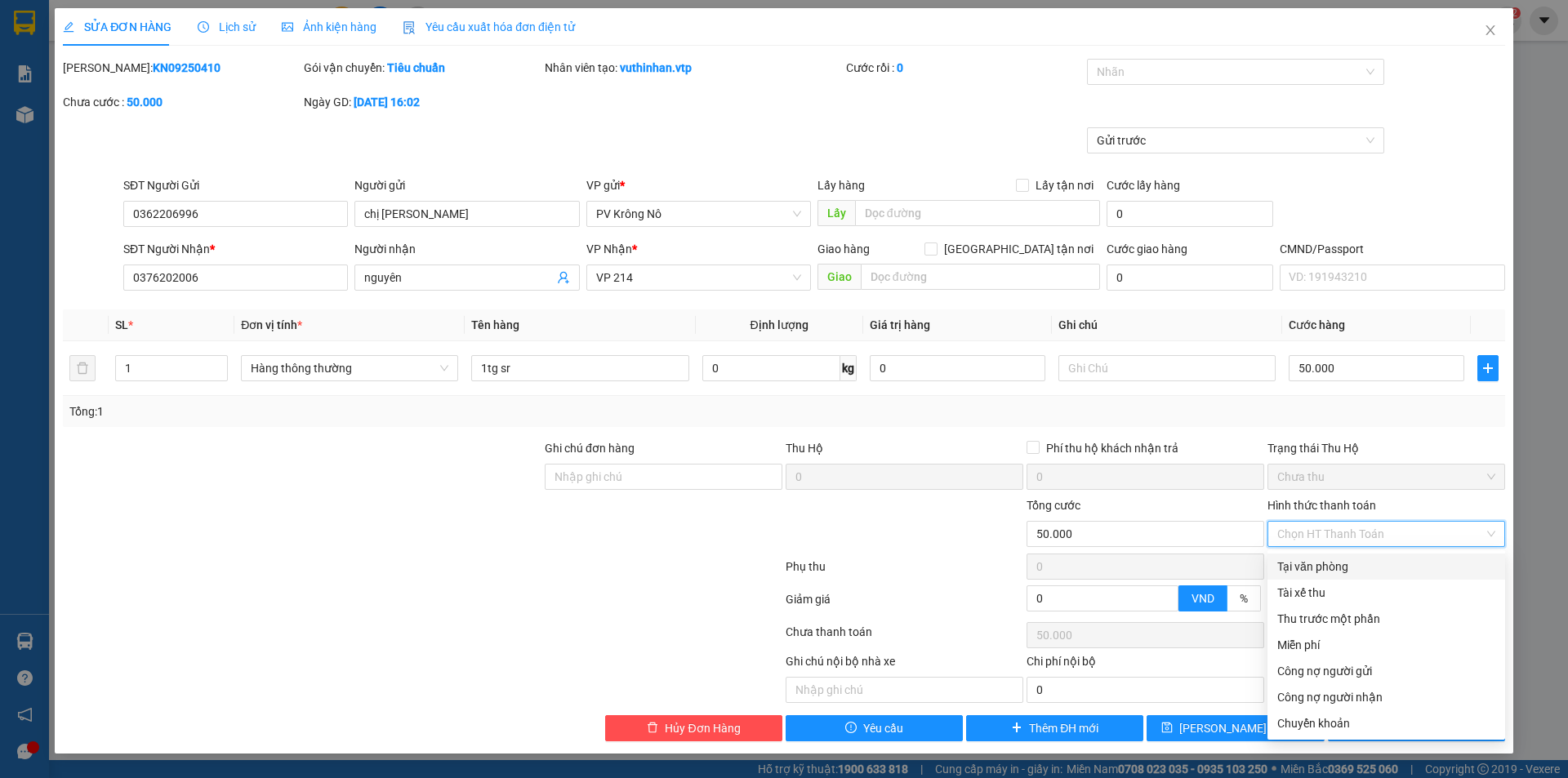
click at [1327, 566] on div "Tại văn phòng" at bounding box center [1386, 566] width 218 height 18
type input "0"
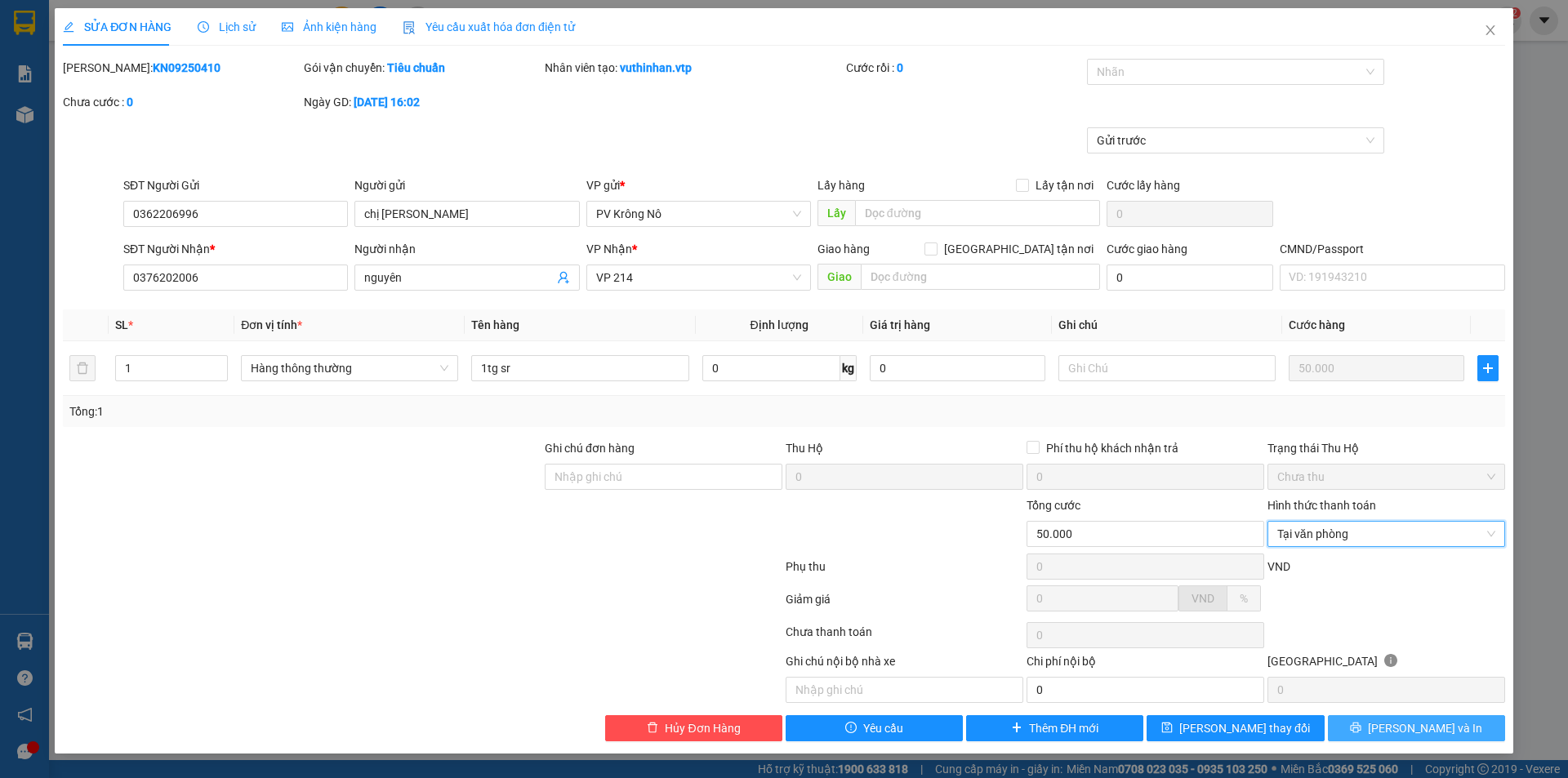
drag, startPoint x: 1412, startPoint y: 731, endPoint x: 1336, endPoint y: 699, distance: 82.5
click at [1415, 743] on div "SỬA ĐƠN HÀNG Lịch sử Ảnh kiện hàng Yêu cầu xuất hóa đơn điện tử Total Paid Fee …" at bounding box center [784, 380] width 1459 height 746
click at [1362, 732] on icon "printer" at bounding box center [1355, 727] width 12 height 12
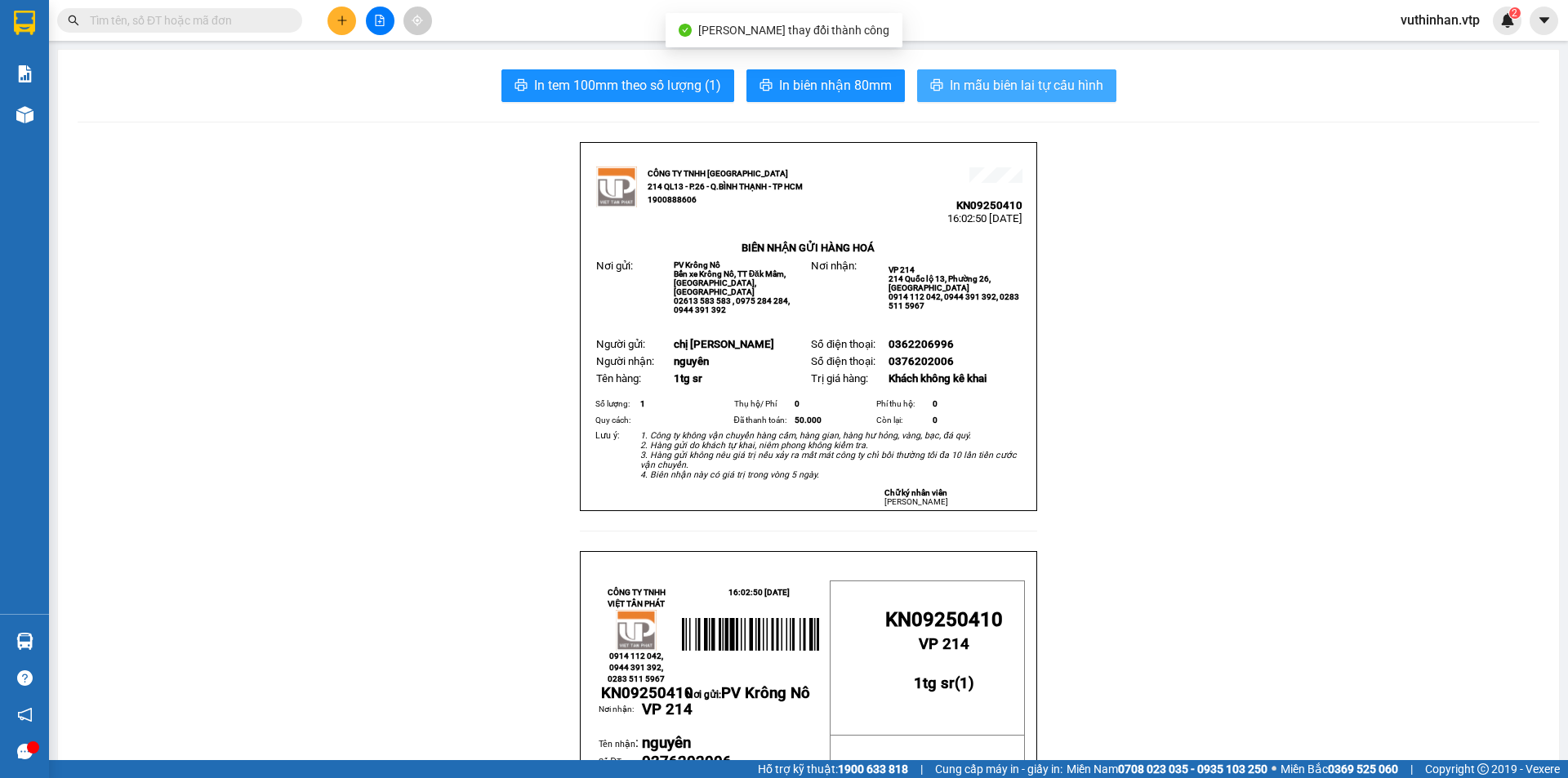
click at [978, 90] on span "In mẫu biên lai tự cấu hình" at bounding box center [1026, 85] width 153 height 21
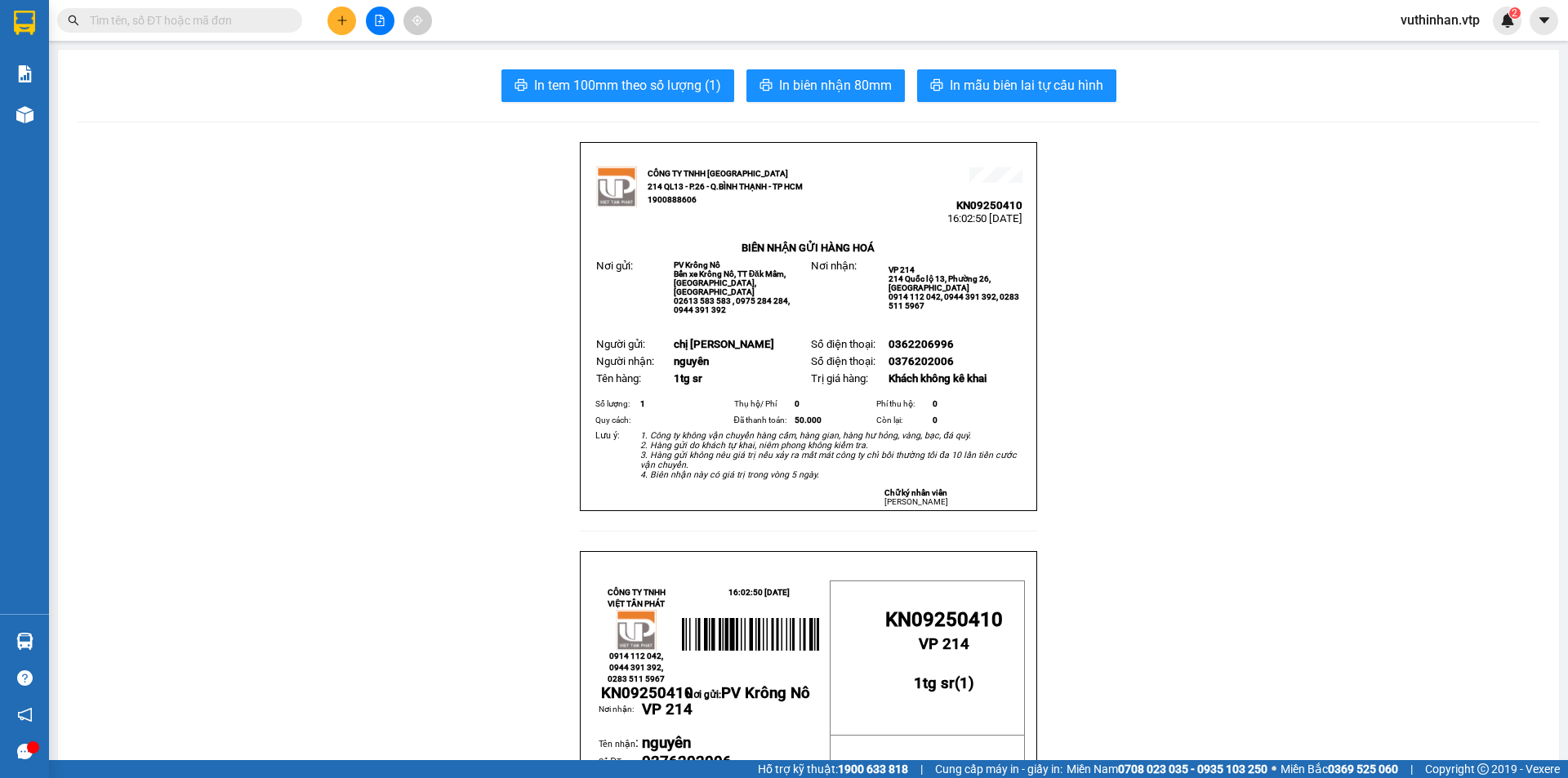
click at [351, 19] on button at bounding box center [342, 21] width 29 height 29
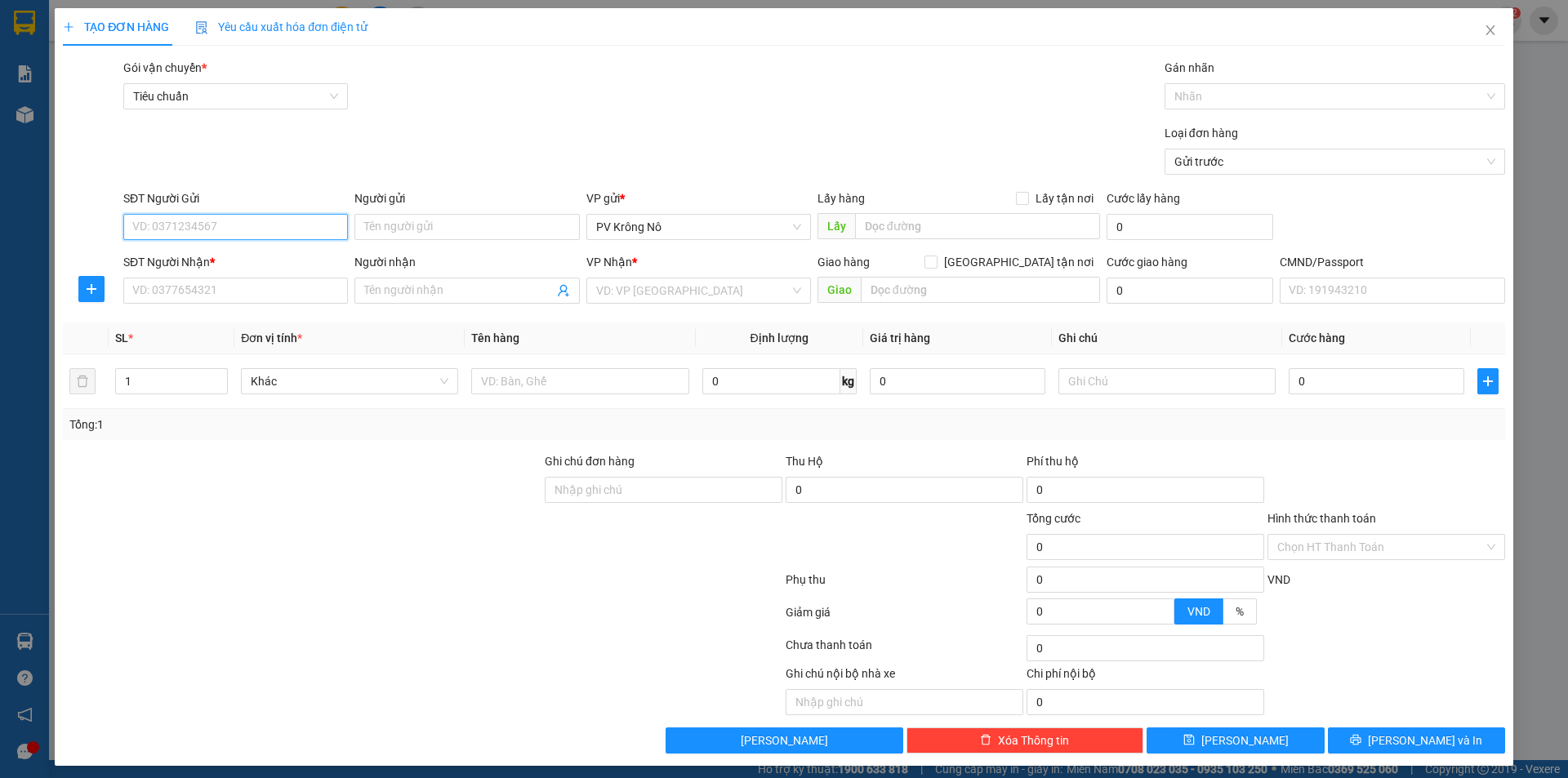
click at [172, 221] on input "SĐT Người Gửi" at bounding box center [235, 226] width 224 height 26
click at [216, 263] on div "09610877777 - bao long" at bounding box center [233, 259] width 204 height 18
type input "09610877777"
type input "bao long"
type input "0986313445"
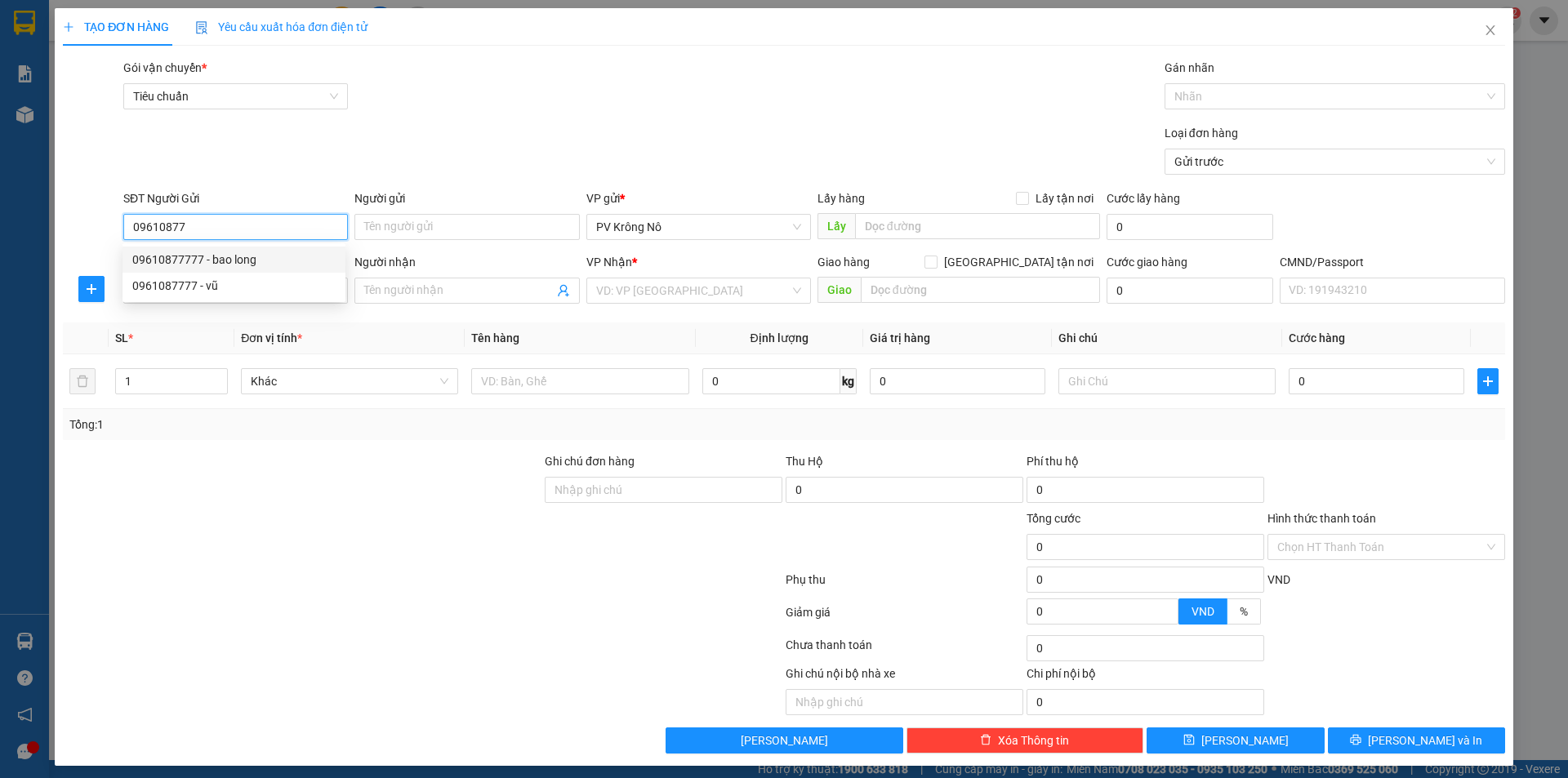
type input "cương"
type input "09610877777"
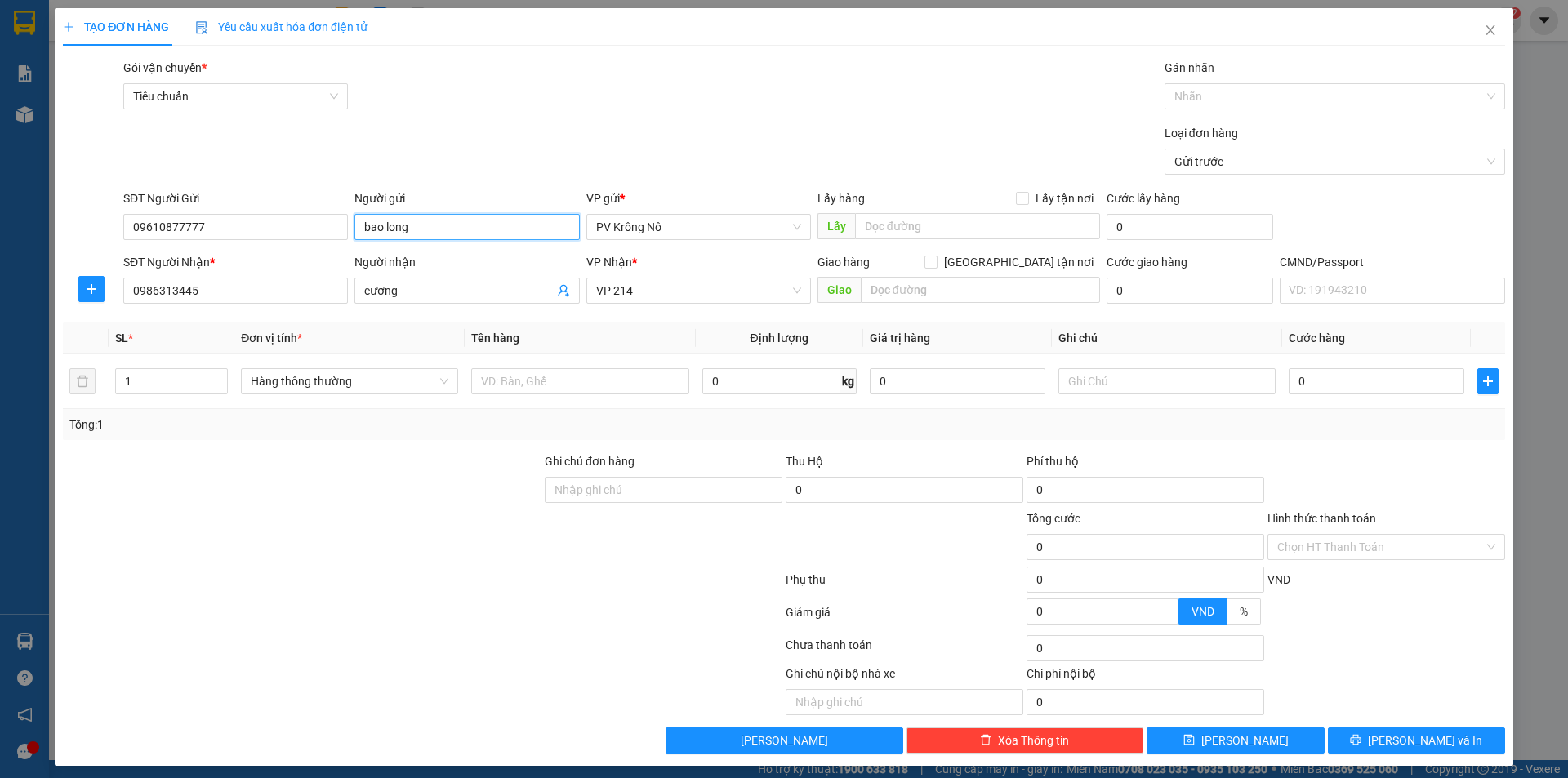
drag, startPoint x: 451, startPoint y: 232, endPoint x: 269, endPoint y: 254, distance: 183.3
click at [269, 254] on form "SĐT Người Gửi 09610877777 Người gửi bao long bao long VP gửi * PV Krông Nô Lấy …" at bounding box center [784, 249] width 1442 height 121
type input "gbl"
drag, startPoint x: 404, startPoint y: 222, endPoint x: 222, endPoint y: 249, distance: 184.0
click at [227, 249] on form "SĐT Người Gửi 09610877777 Người gửi gbl gbl VP gửi * PV Krông Nô Lấy hàng Lấy t…" at bounding box center [784, 249] width 1442 height 121
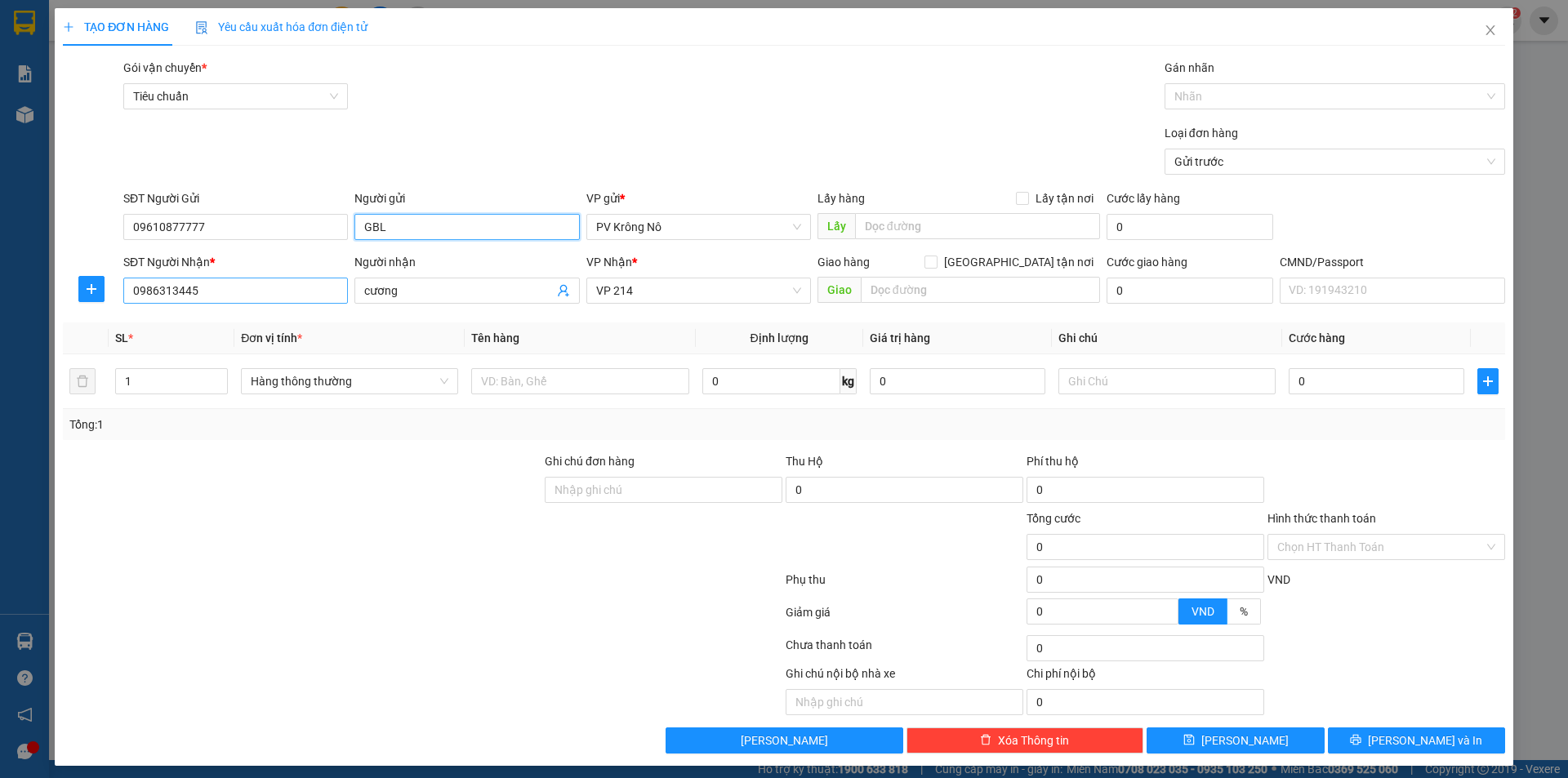
type input "GBL"
drag, startPoint x: 161, startPoint y: 295, endPoint x: 0, endPoint y: 321, distance: 163.1
click at [0, 321] on div "TẠO ĐƠN HÀNG Yêu cầu xuất hóa đơn điện tử Transit Pickup Surcharge Ids Transit …" at bounding box center [784, 389] width 1568 height 778
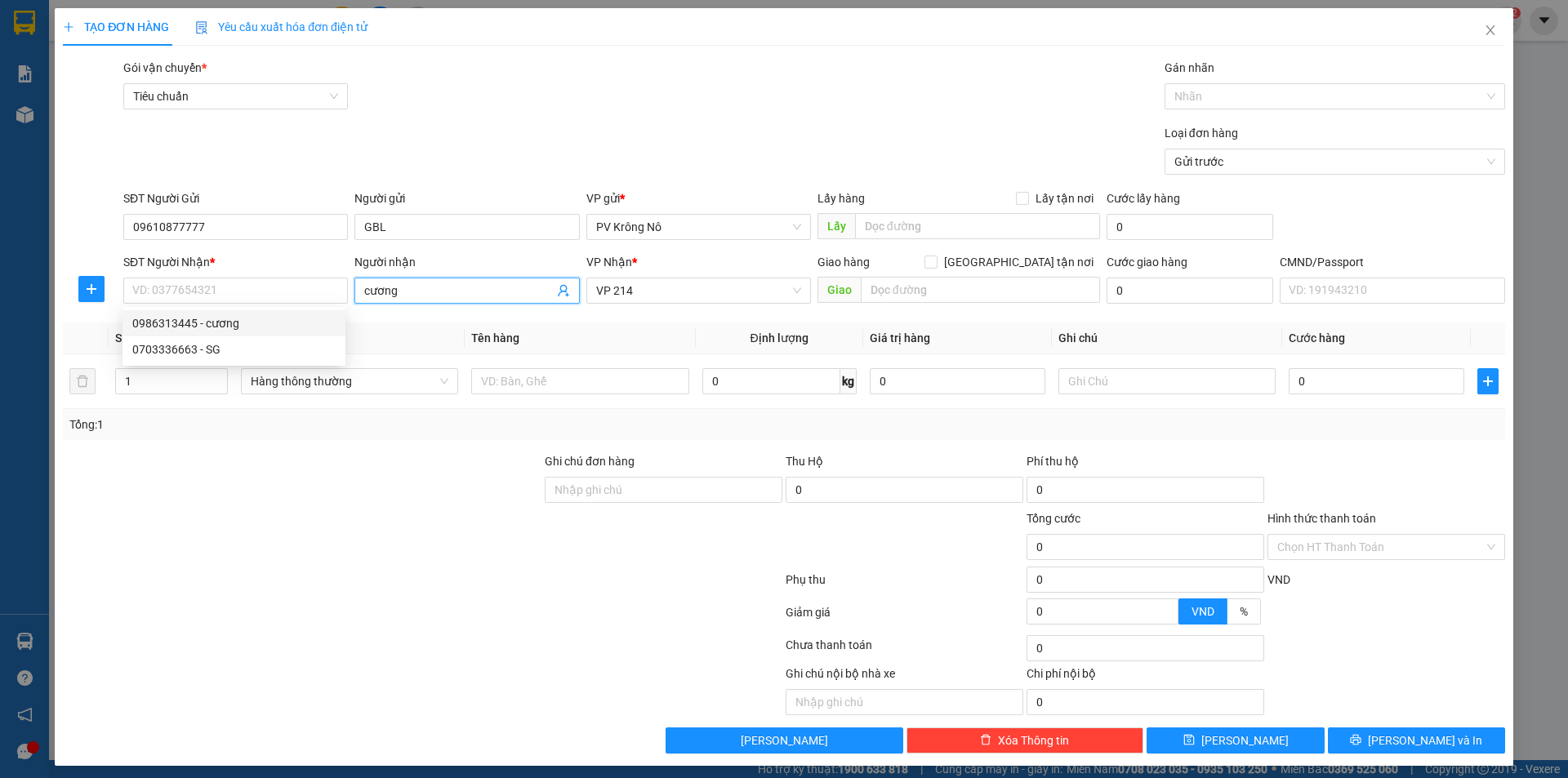
drag, startPoint x: 403, startPoint y: 293, endPoint x: 263, endPoint y: 310, distance: 141.0
click at [263, 310] on body "Kết quả tìm kiếm ( 0 ) Bộ lọc No Data vuthinhan.vtp 2 Báo cáo BC giao hàng (nhà…" at bounding box center [784, 389] width 1568 height 778
drag, startPoint x: 248, startPoint y: 296, endPoint x: 252, endPoint y: 305, distance: 9.8
click at [250, 302] on input "SĐT Người Nhận *" at bounding box center [235, 290] width 224 height 26
drag, startPoint x: 252, startPoint y: 291, endPoint x: 257, endPoint y: 298, distance: 8.6
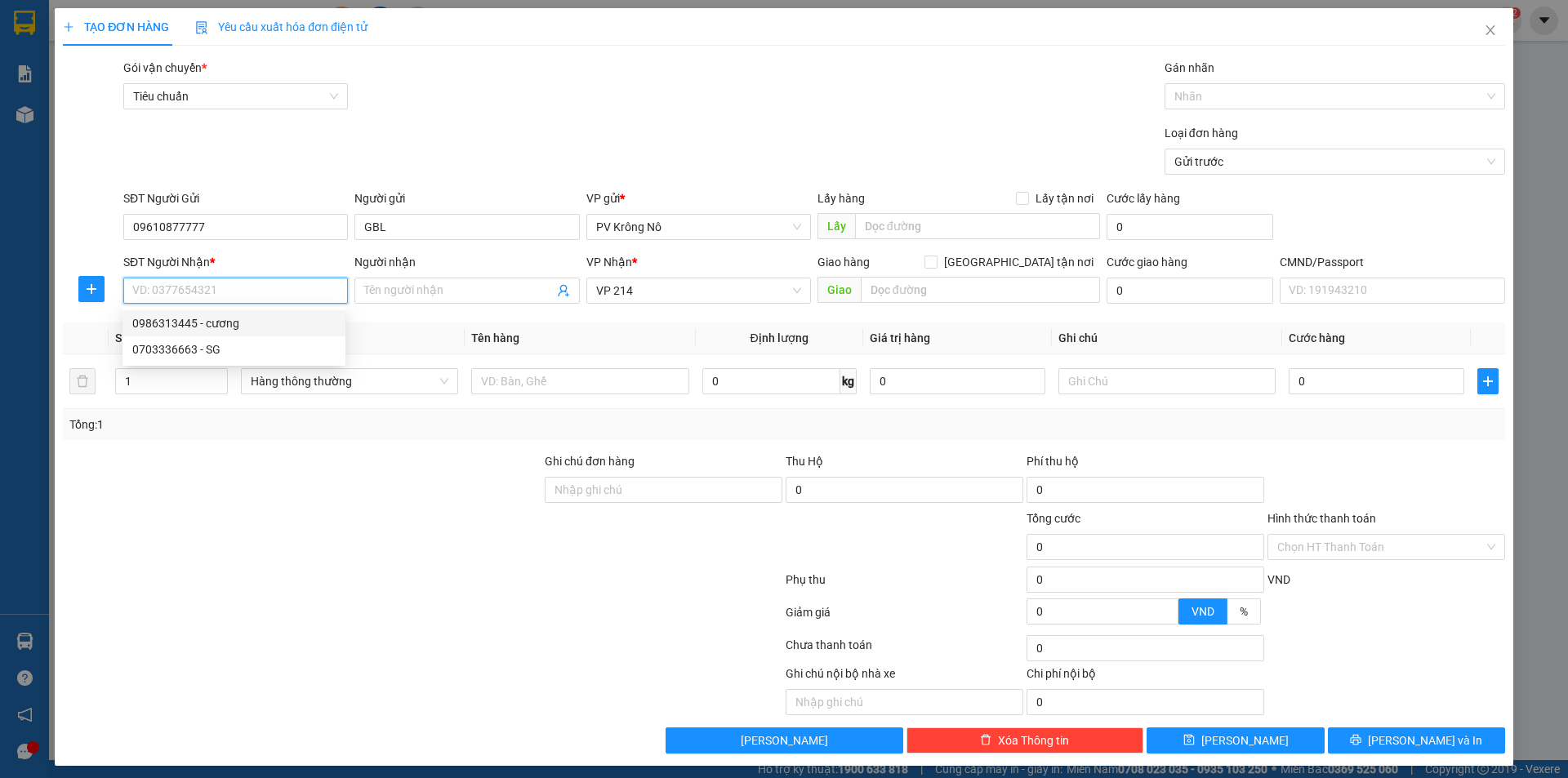
click at [253, 293] on input "SĐT Người Nhận *" at bounding box center [235, 290] width 224 height 26
click at [221, 316] on div "0986313445 - cương" at bounding box center [233, 323] width 204 height 18
type input "0986313445"
type input "cương"
type input "0986313445"
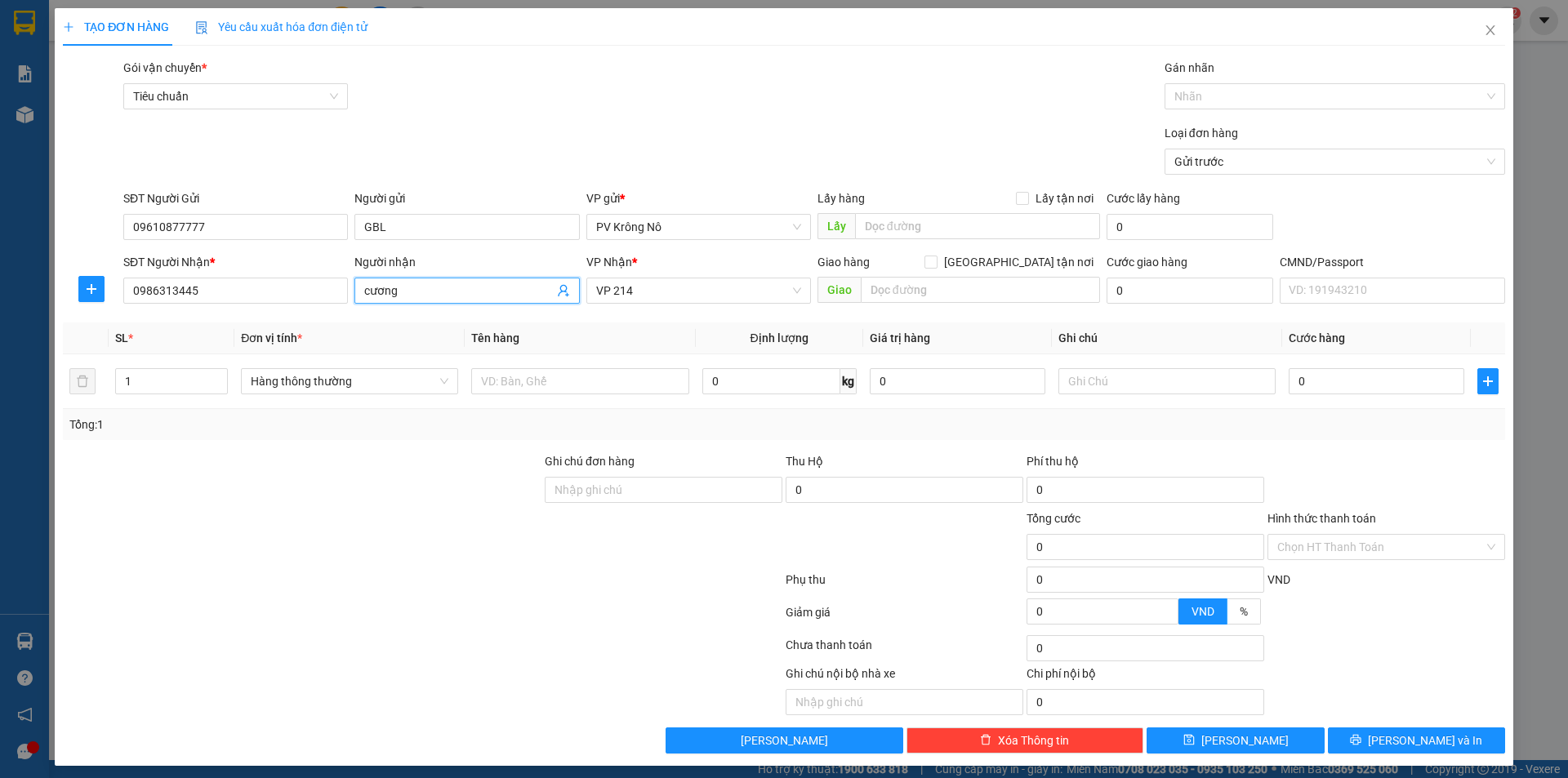
drag, startPoint x: 415, startPoint y: 288, endPoint x: 245, endPoint y: 305, distance: 170.8
click at [245, 304] on div "SĐT Người Nhận * 0986313445 Người nhận cương cương VP Nhận * VP 214 Giao hàng G…" at bounding box center [814, 282] width 1388 height 57
type input "SAK"
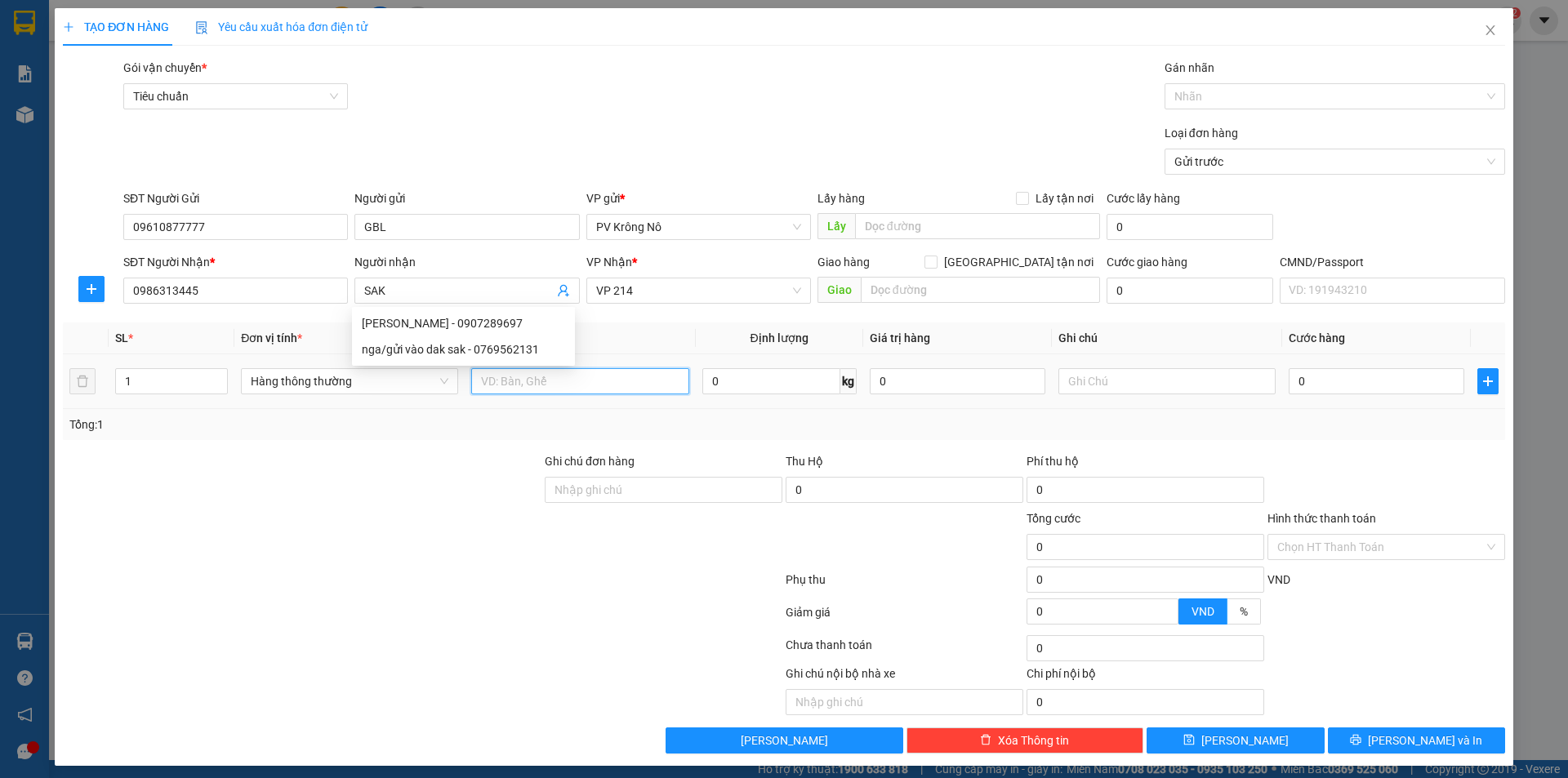
click at [616, 375] on input "text" at bounding box center [580, 380] width 217 height 26
type input "1TG PT"
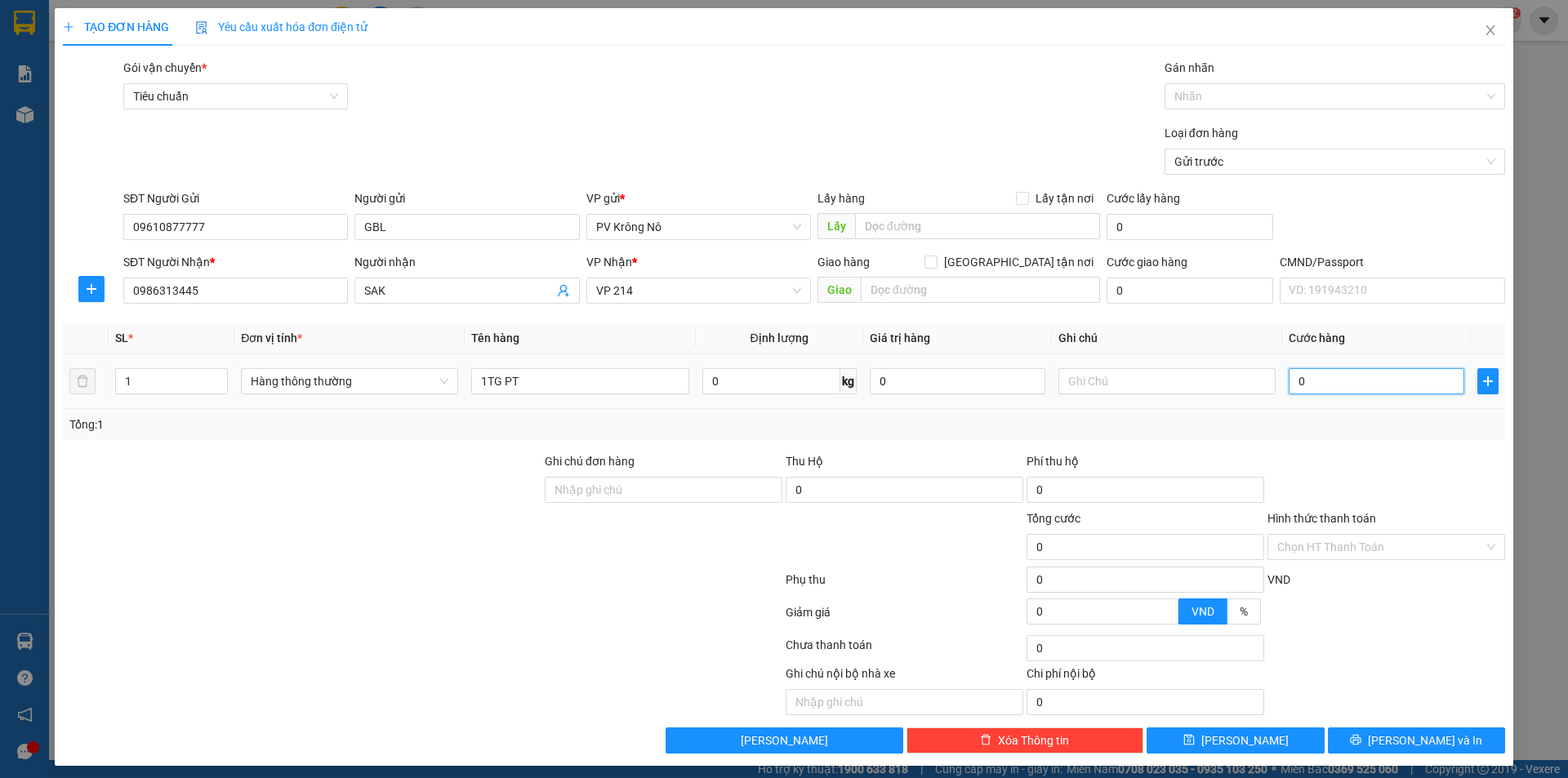
click at [1362, 380] on input "0" at bounding box center [1377, 380] width 176 height 26
type input "08"
type input "8"
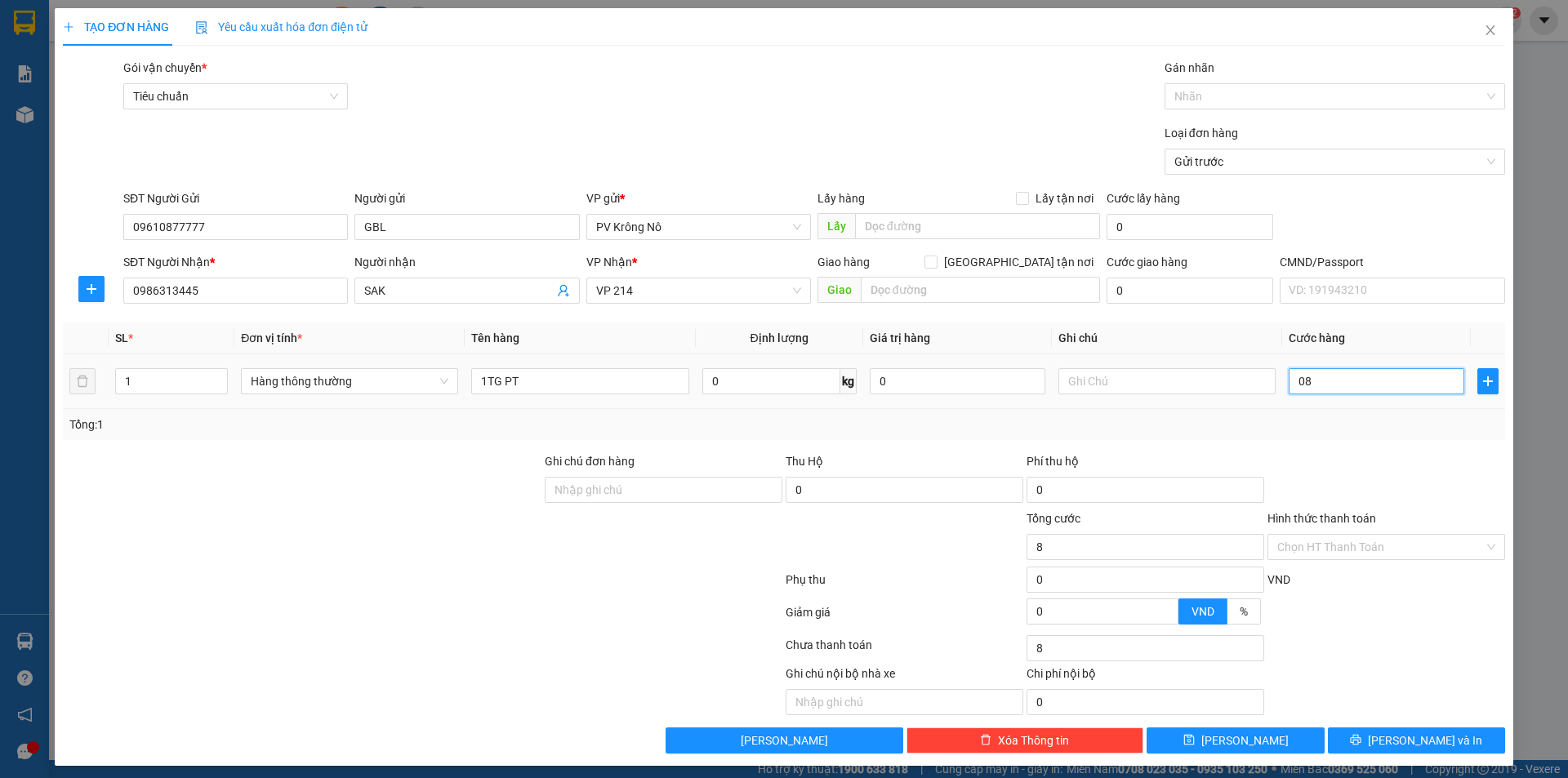
type input "080"
type input "80"
type input "0.800"
type input "800"
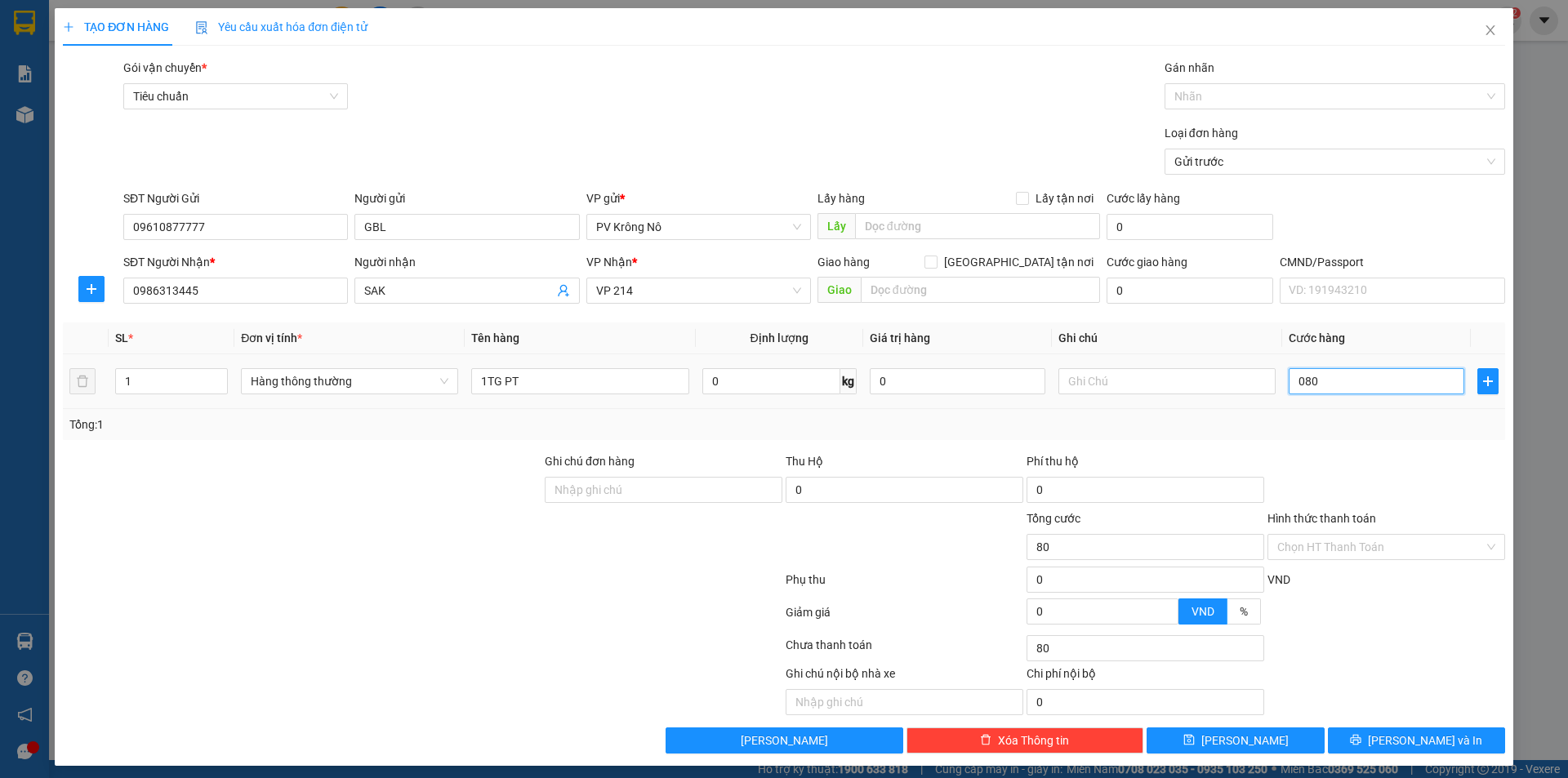
type input "800"
type input "08.000"
type input "8.000"
type input "080.000"
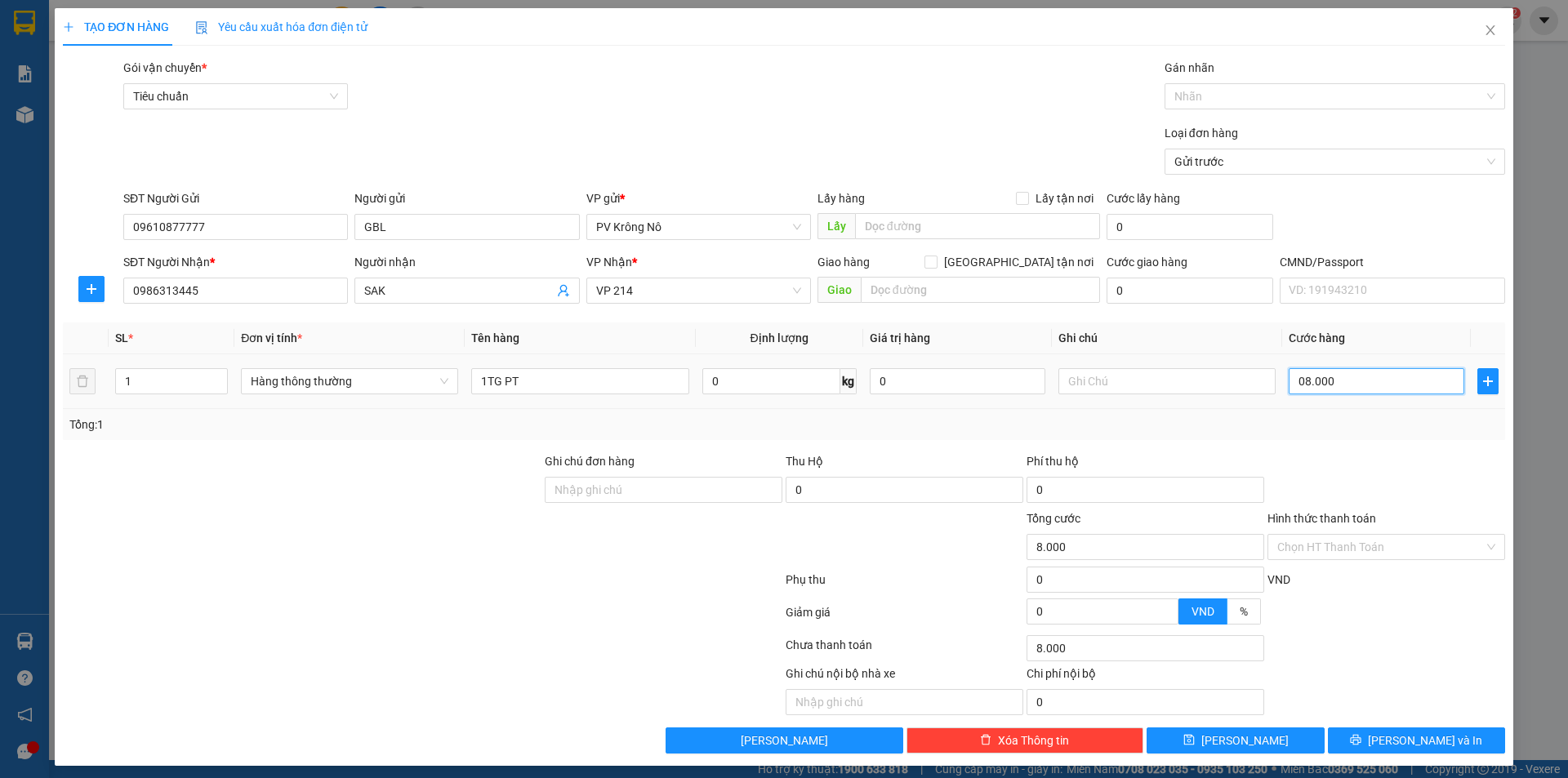
type input "80.000"
click at [1408, 739] on span "[PERSON_NAME] và In" at bounding box center [1424, 740] width 114 height 18
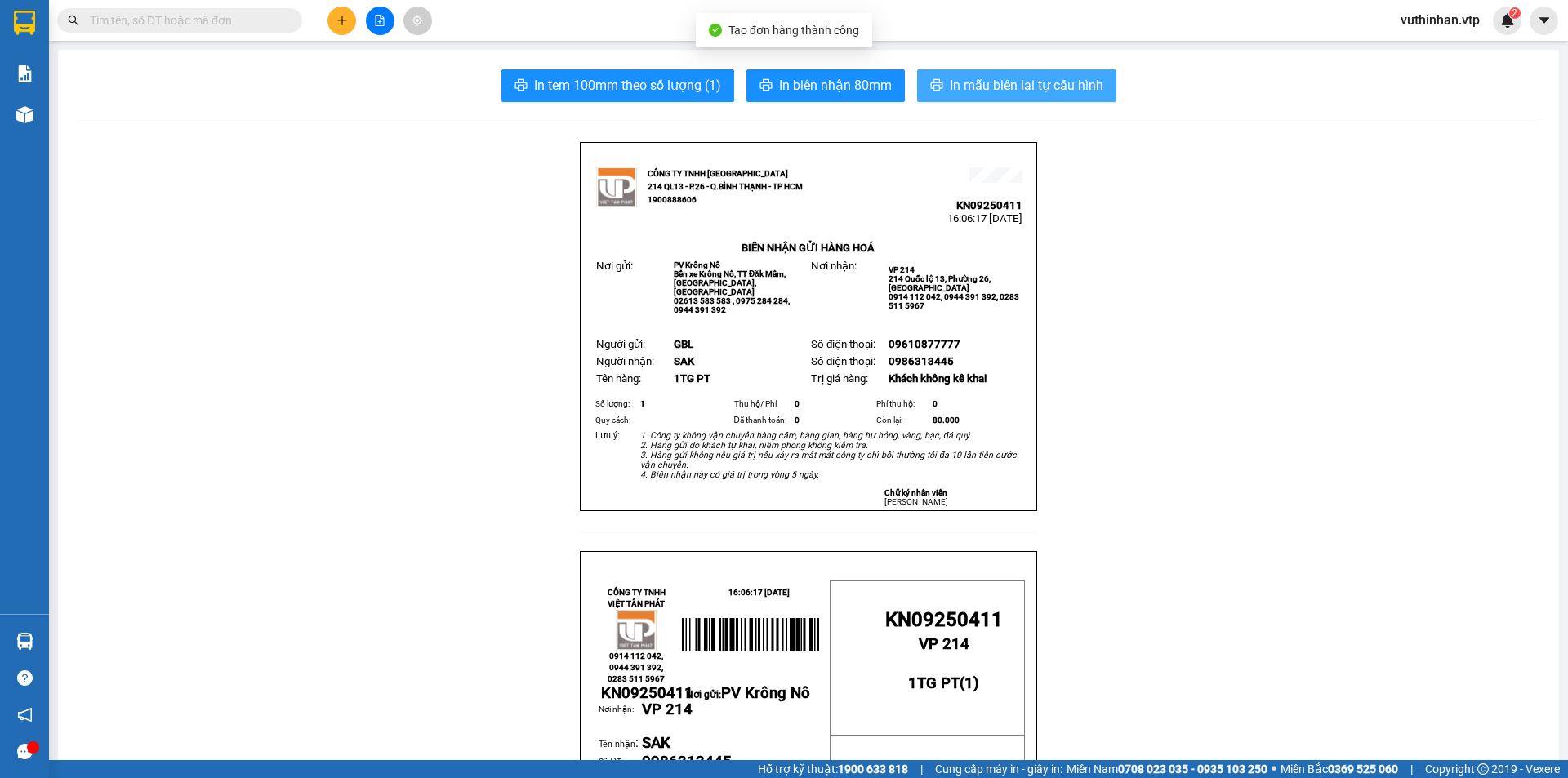
click at [1014, 72] on button "In mẫu biên lai tự cấu hình" at bounding box center [1017, 85] width 199 height 32
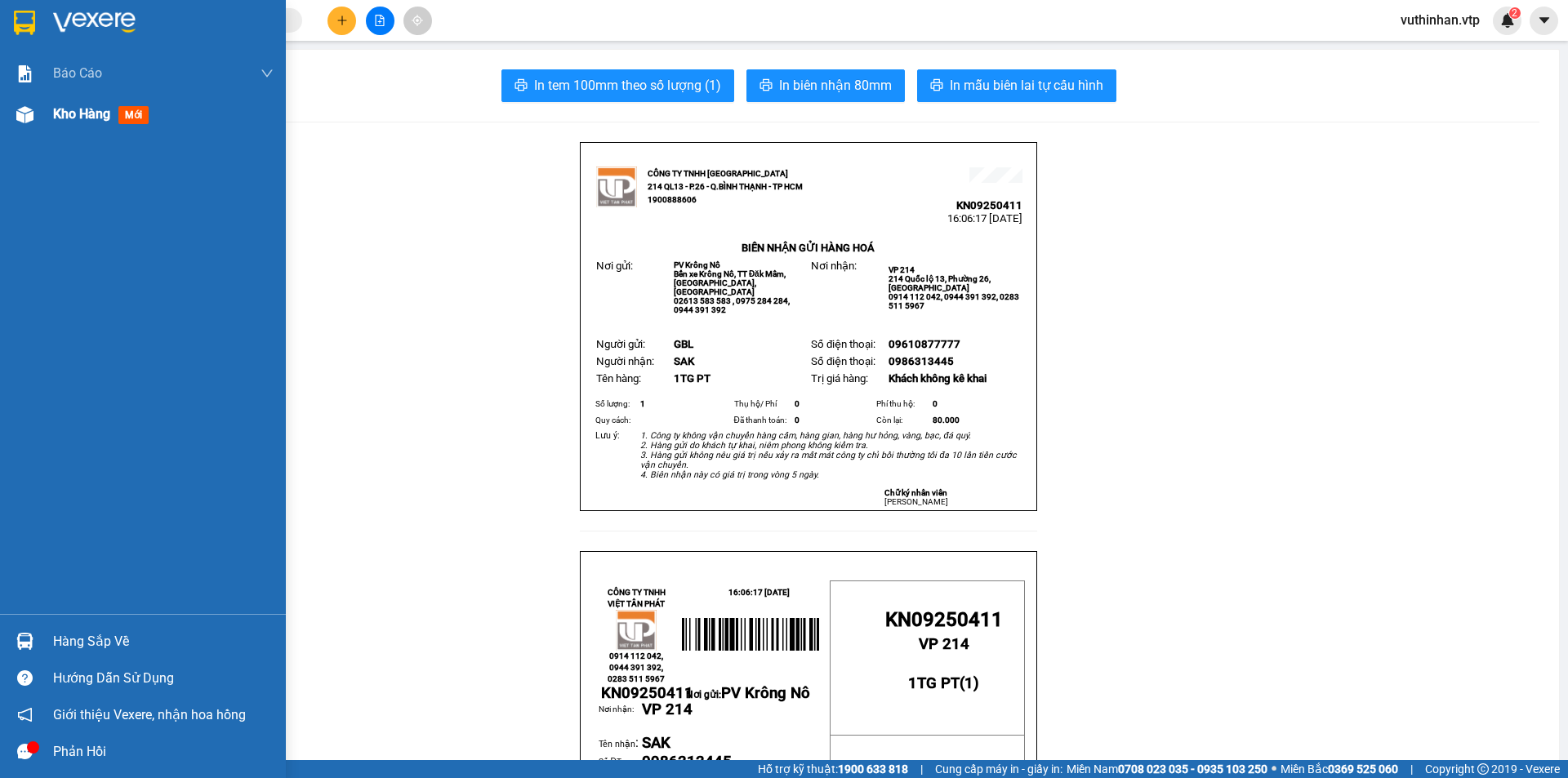
click at [39, 113] on div "Kho hàng mới" at bounding box center [143, 114] width 285 height 40
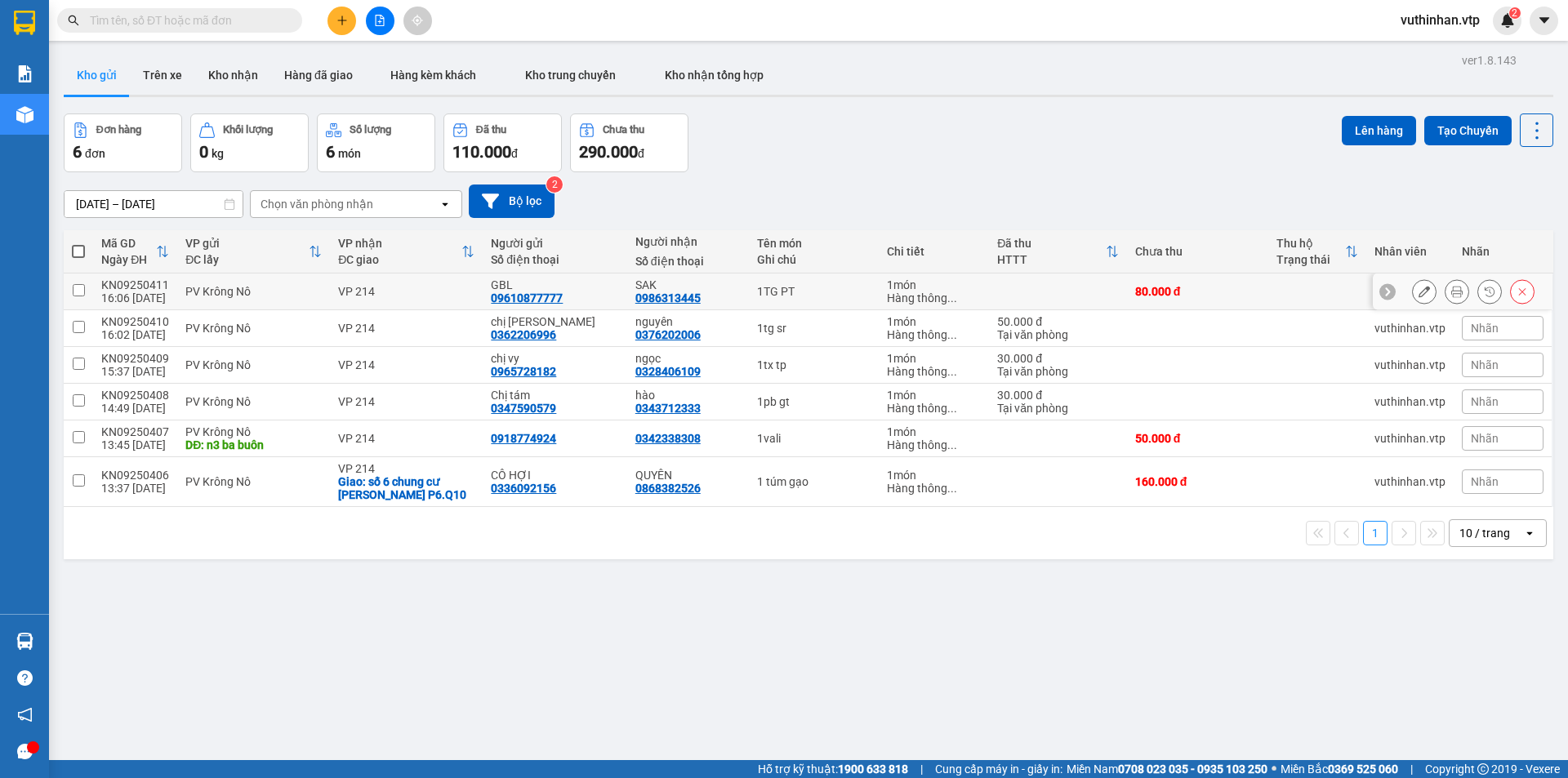
click at [1418, 293] on icon at bounding box center [1423, 291] width 12 height 12
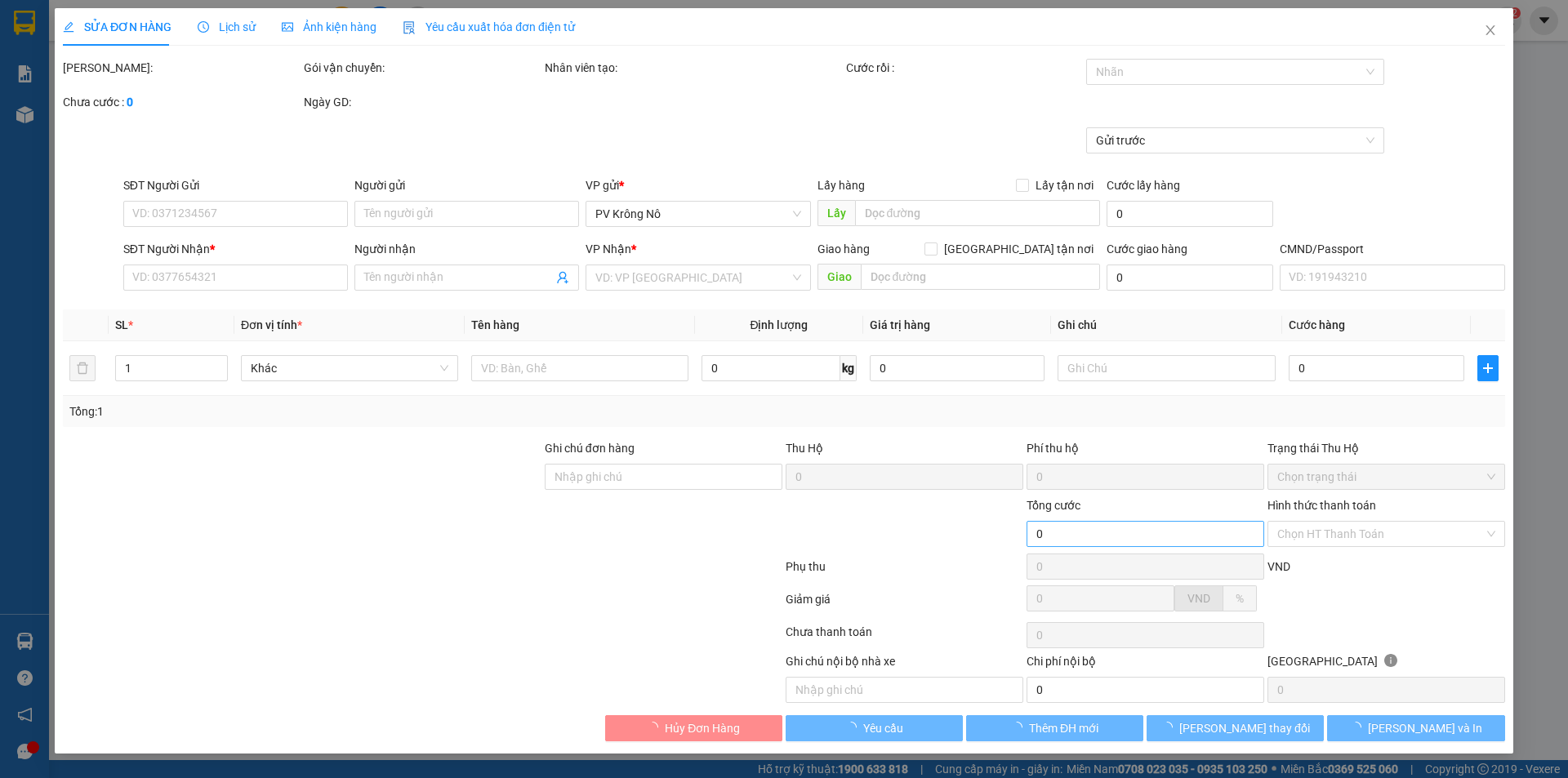
type input "09610877777"
type input "GBL"
type input "0986313445"
type input "SAK"
type input "80.000"
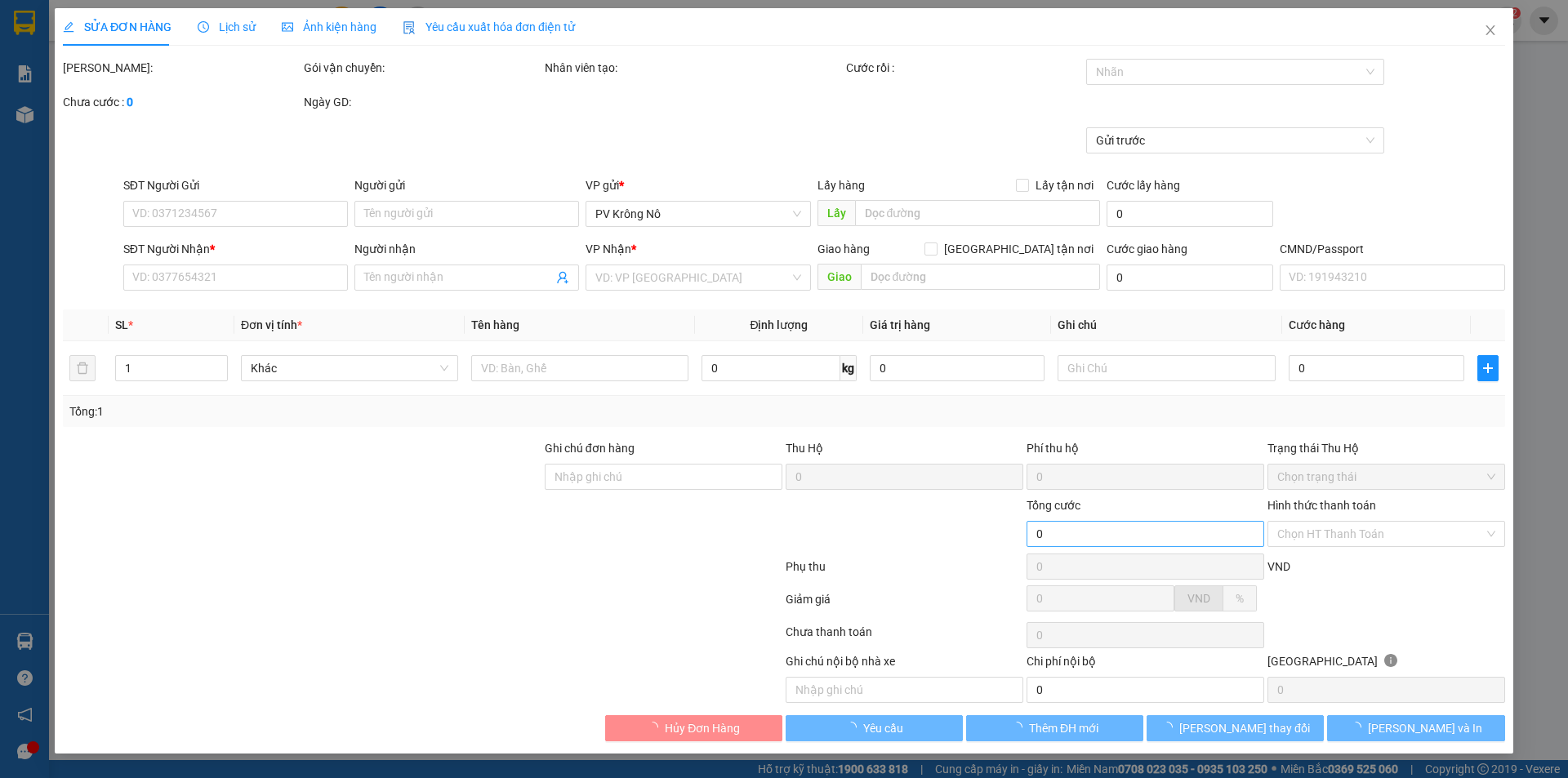
type input "80.000"
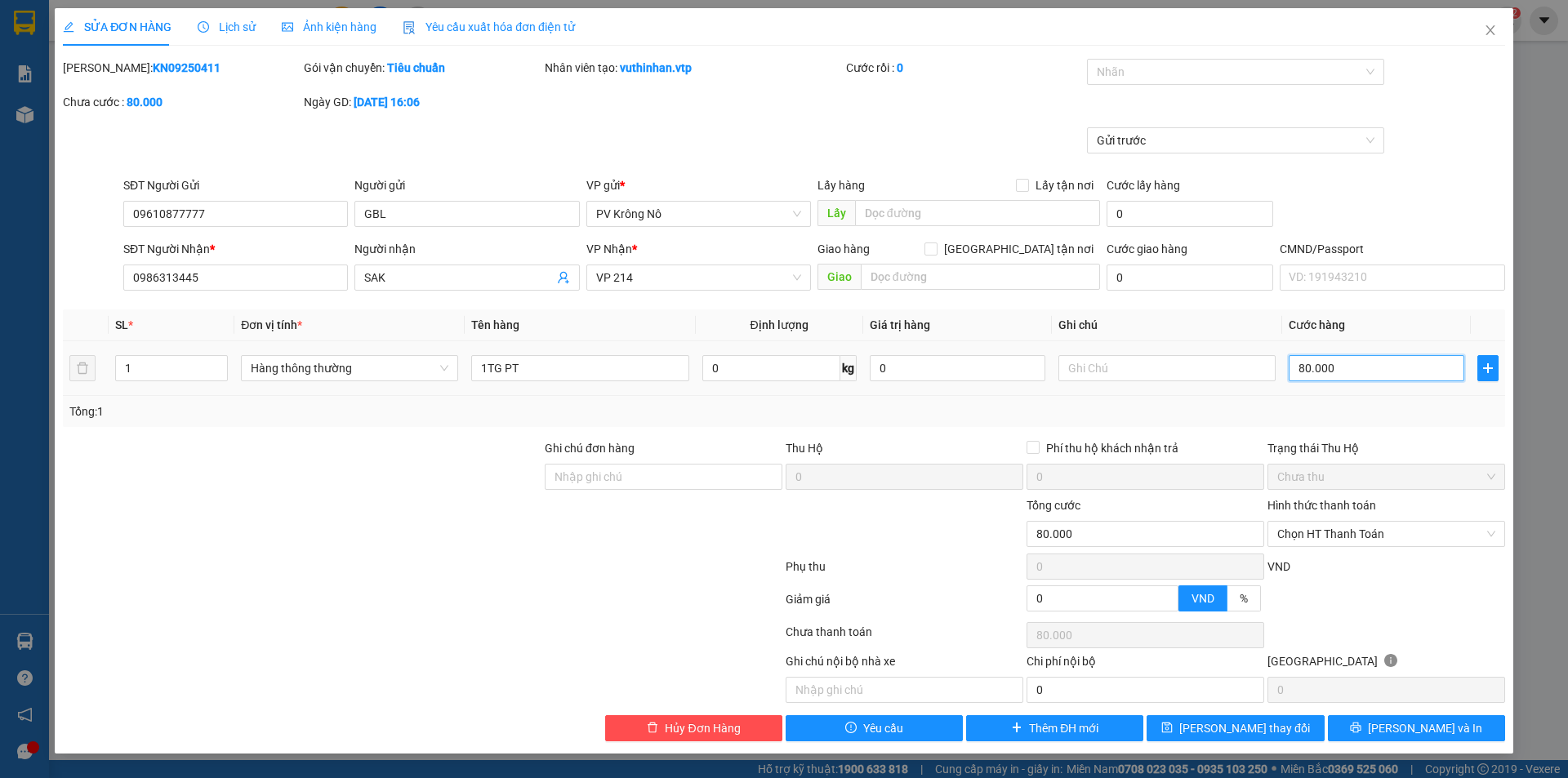
type input "0"
type input "80.000"
type input "7"
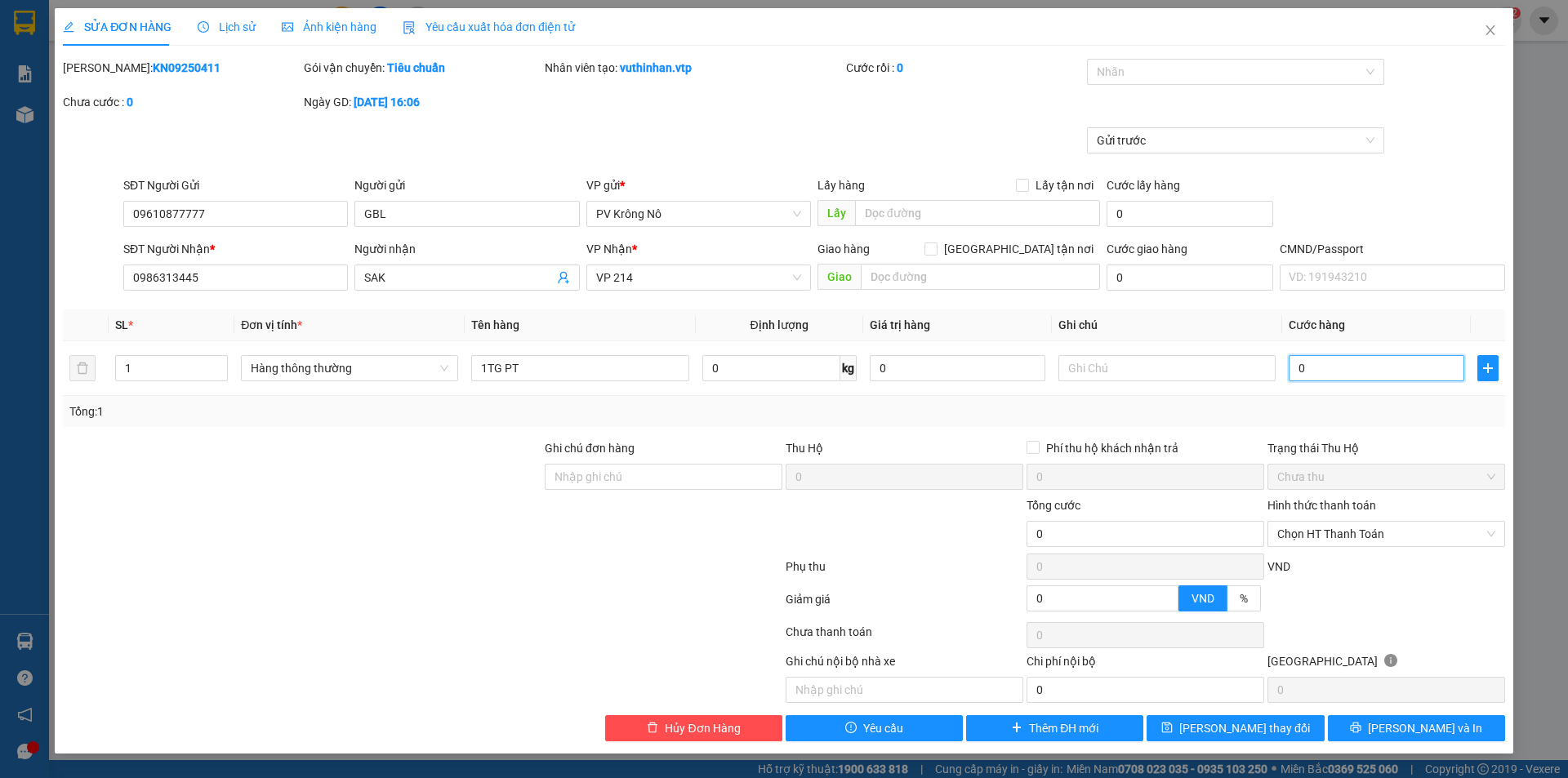
type input "7"
type input "70"
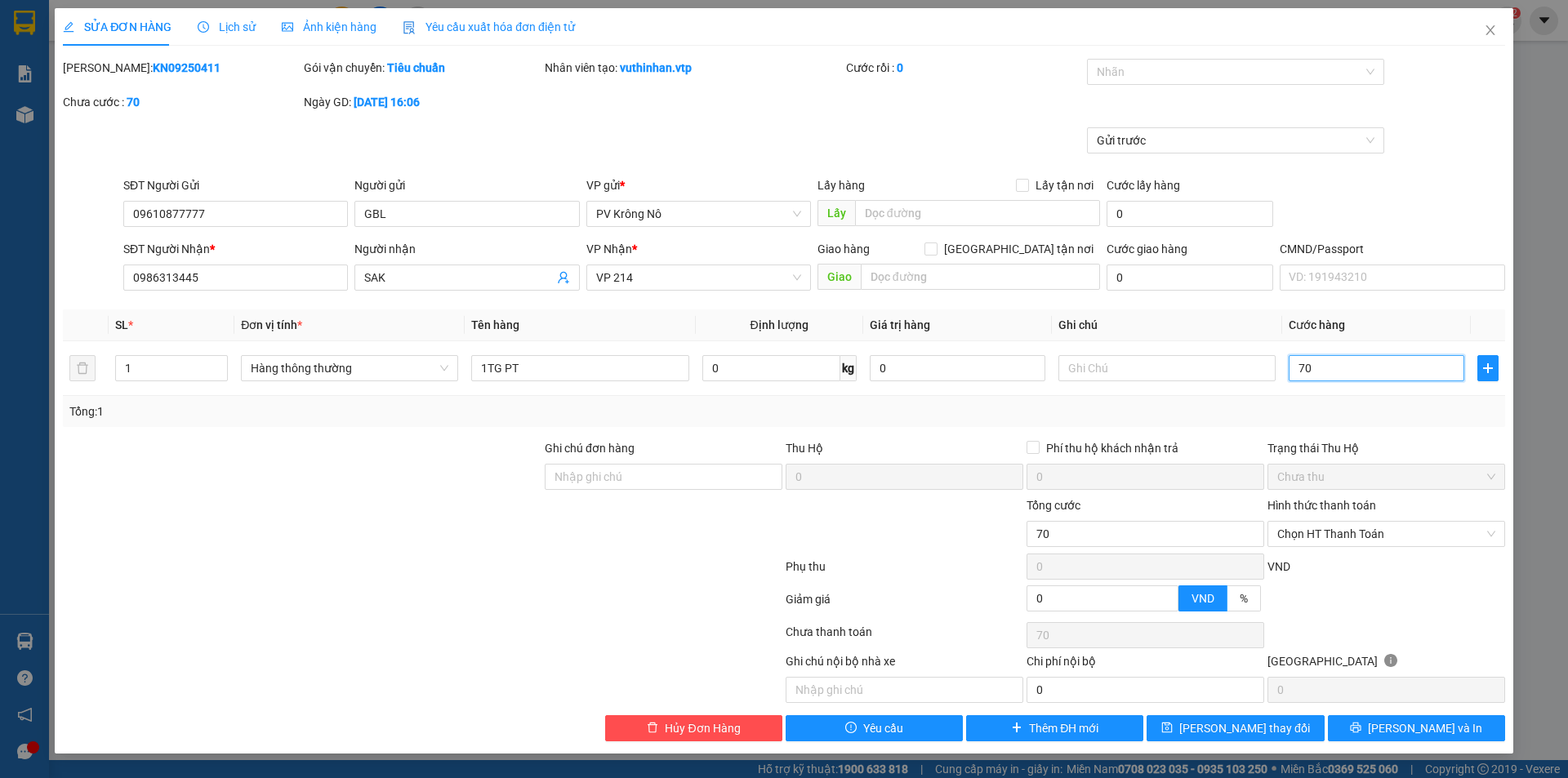
type input "700"
type input "7.000"
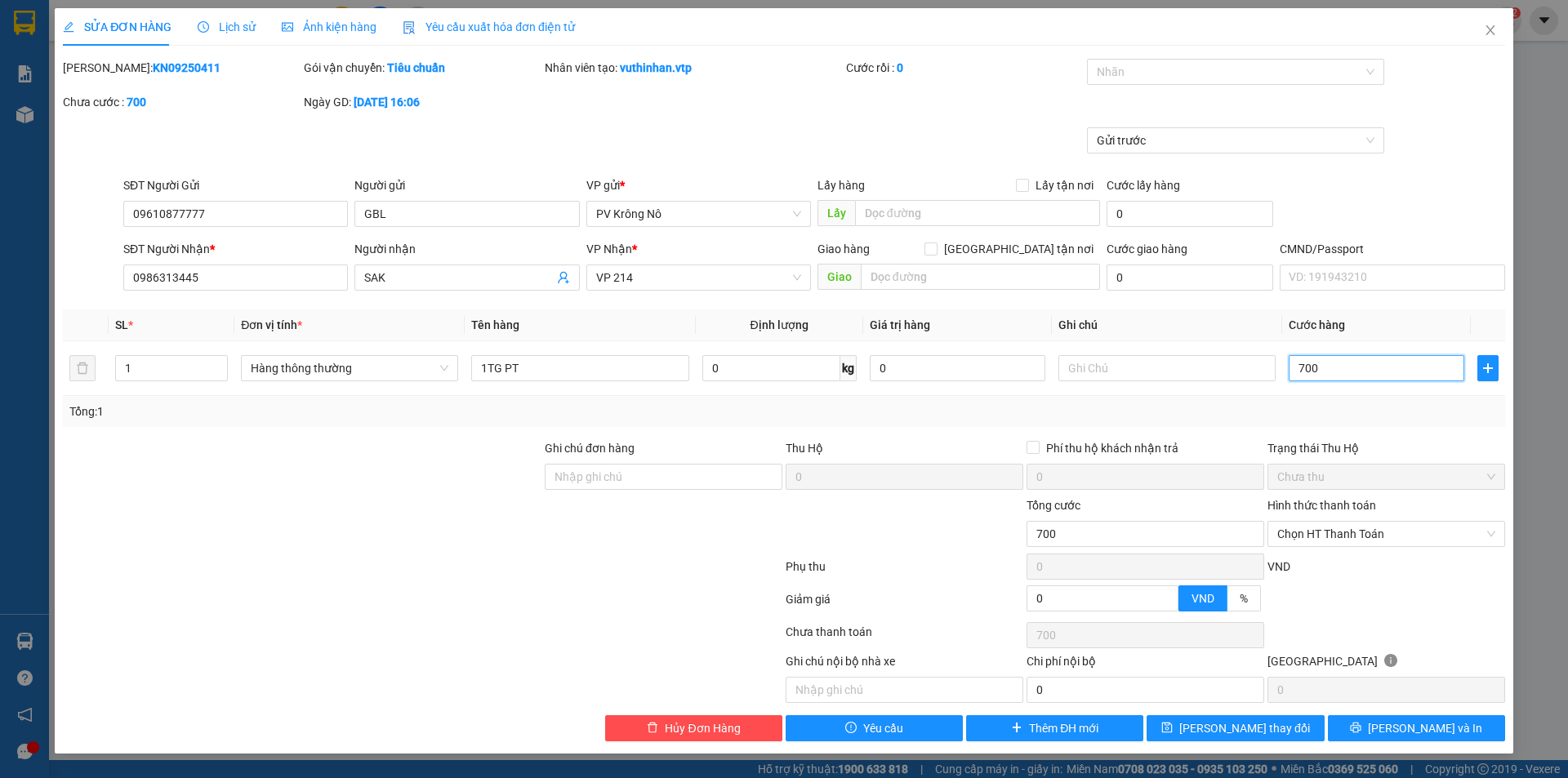
type input "7.000"
type input "70.000"
drag, startPoint x: 1200, startPoint y: 729, endPoint x: 1138, endPoint y: 700, distance: 68.4
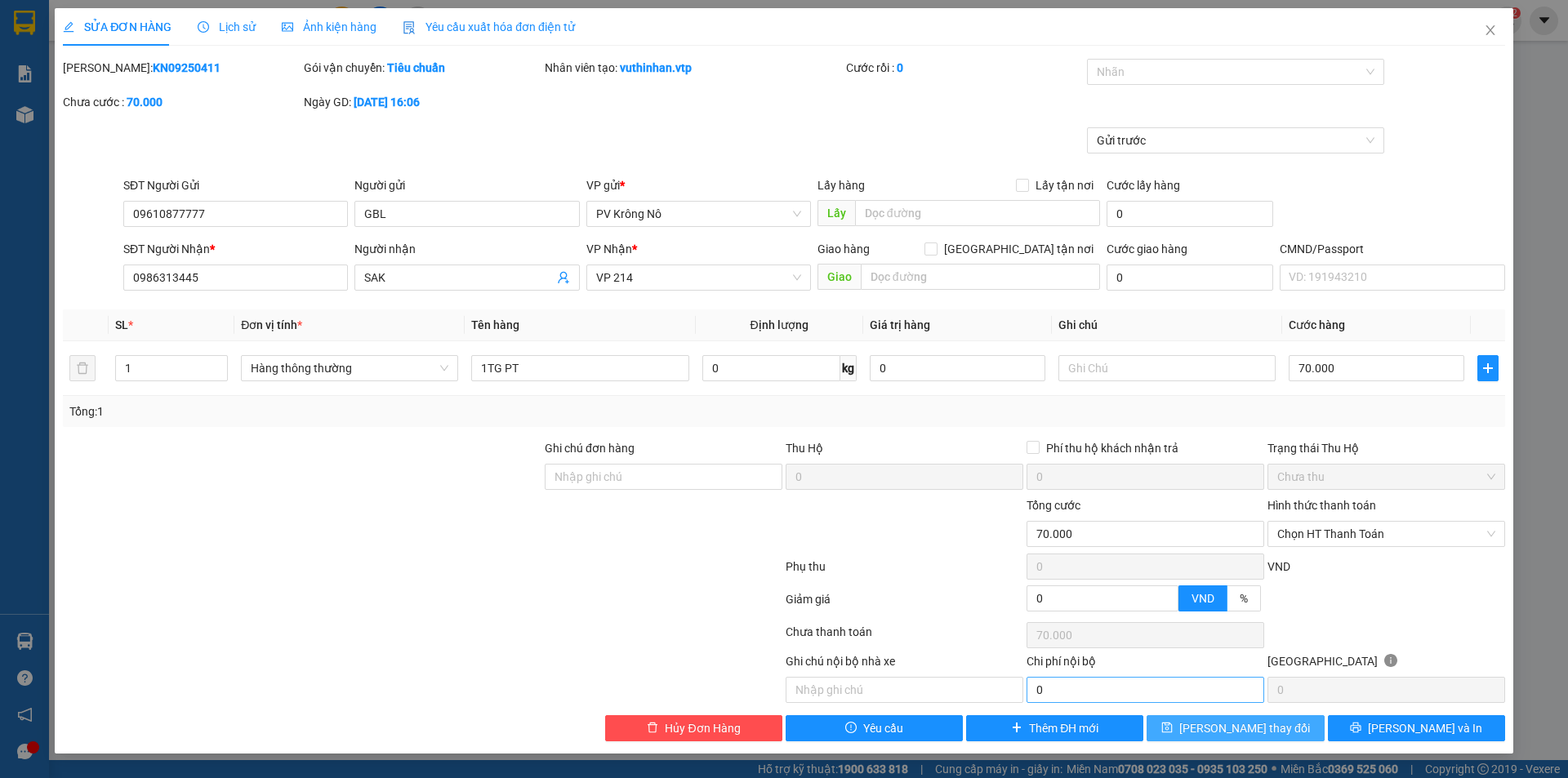
click at [1173, 730] on icon "save" at bounding box center [1167, 727] width 12 height 12
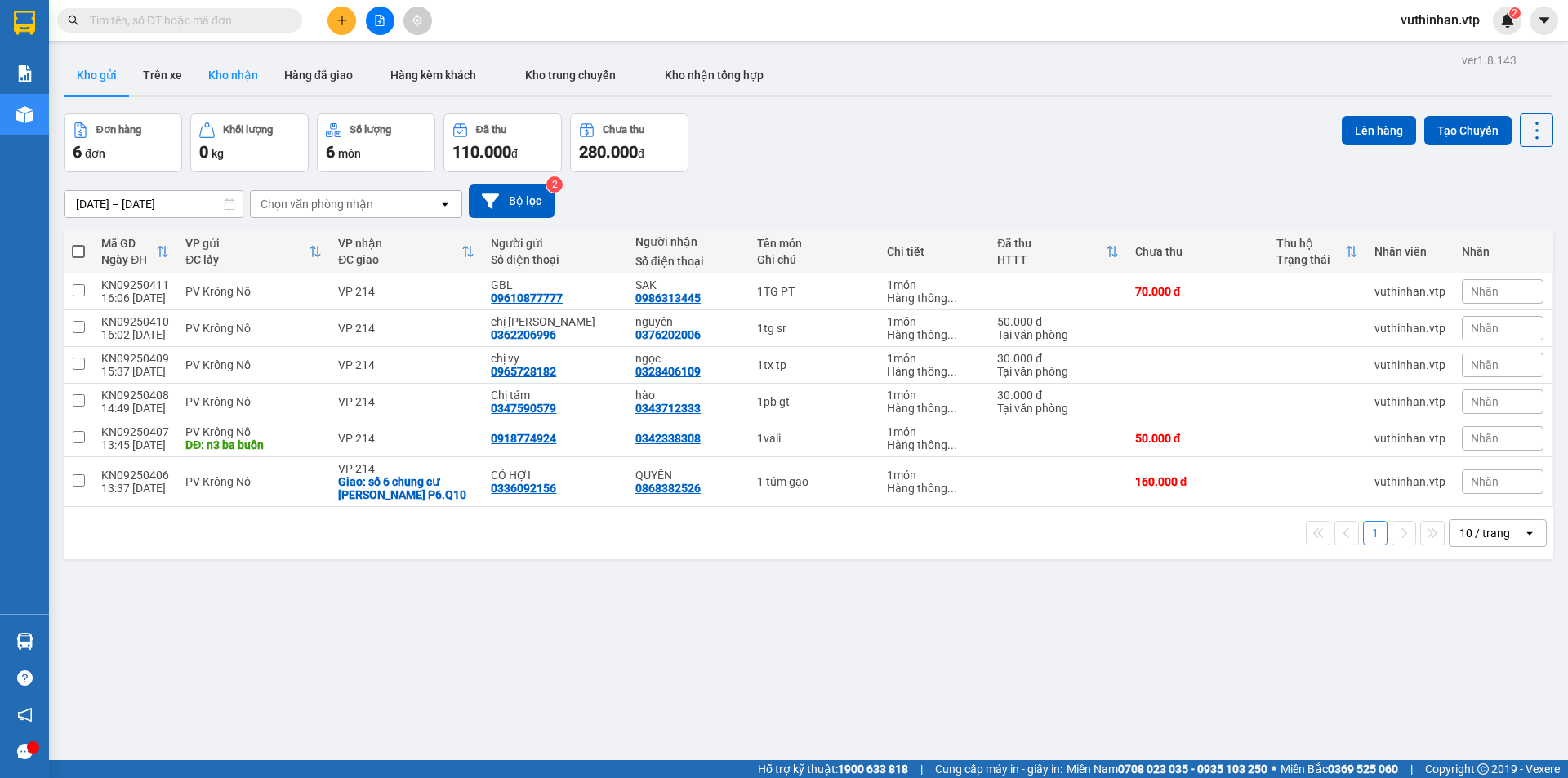
click at [224, 74] on button "Kho nhận" at bounding box center [232, 75] width 76 height 39
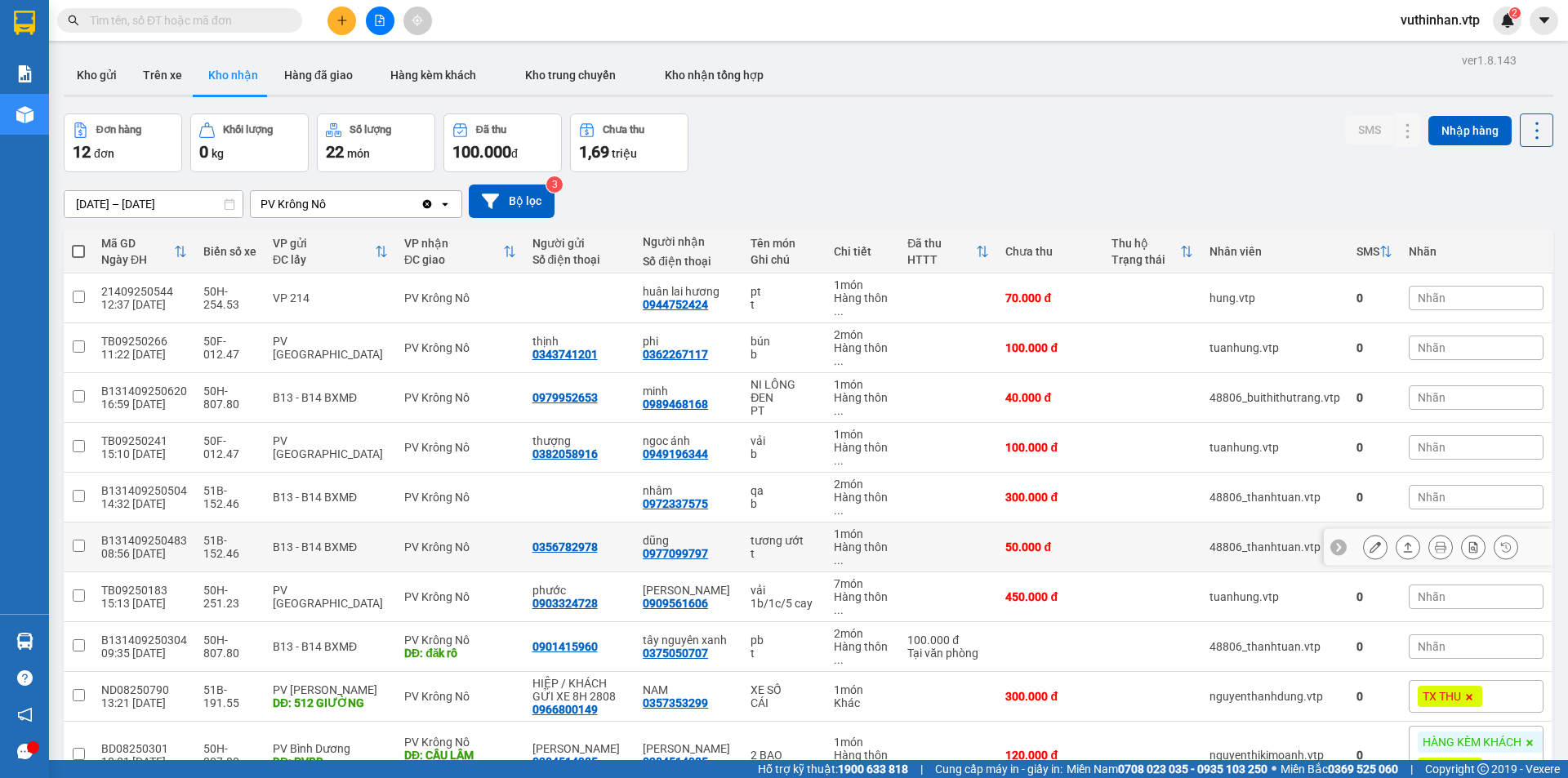
click at [1370, 546] on icon at bounding box center [1375, 546] width 12 height 12
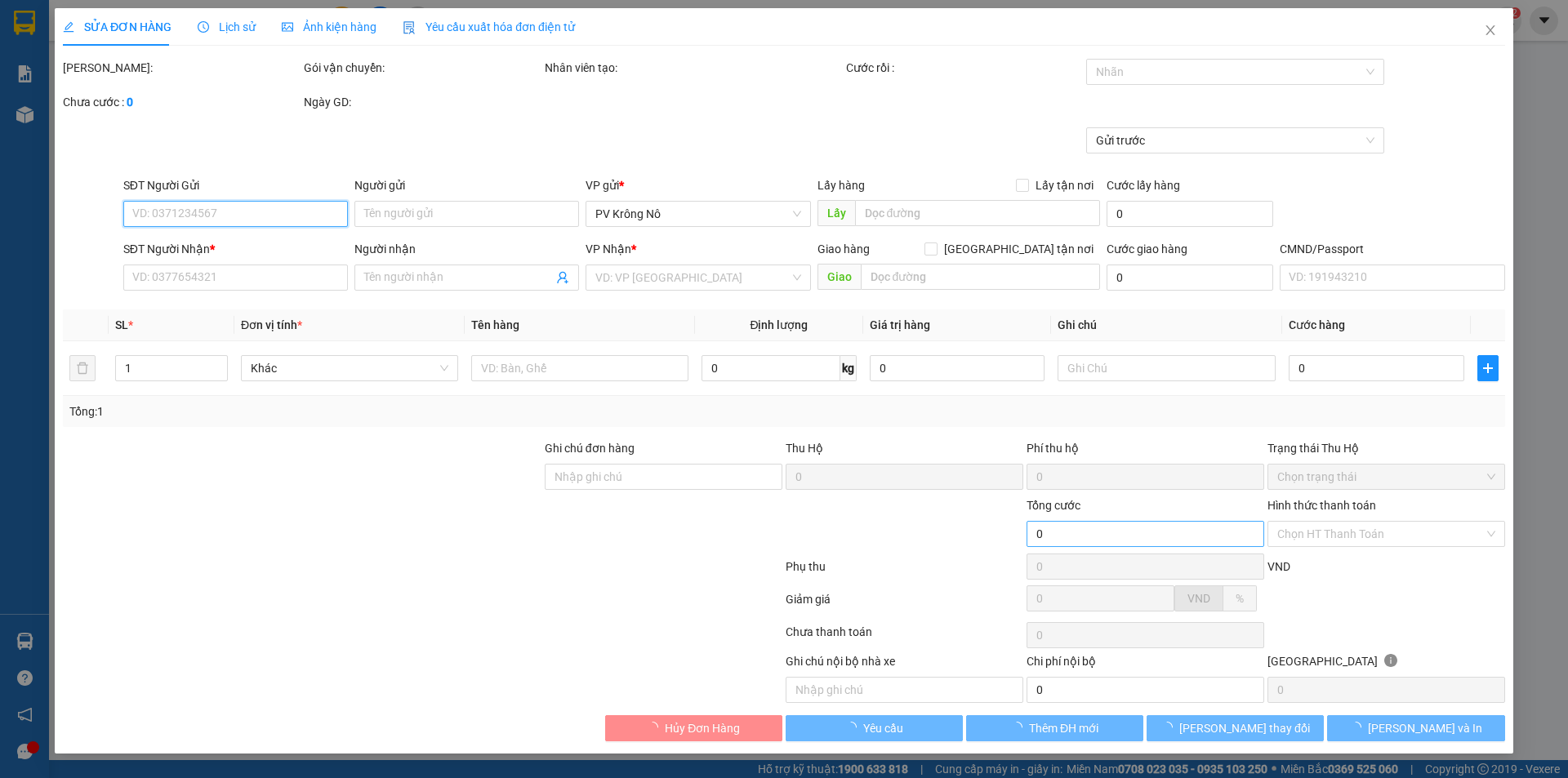
type input "2.500"
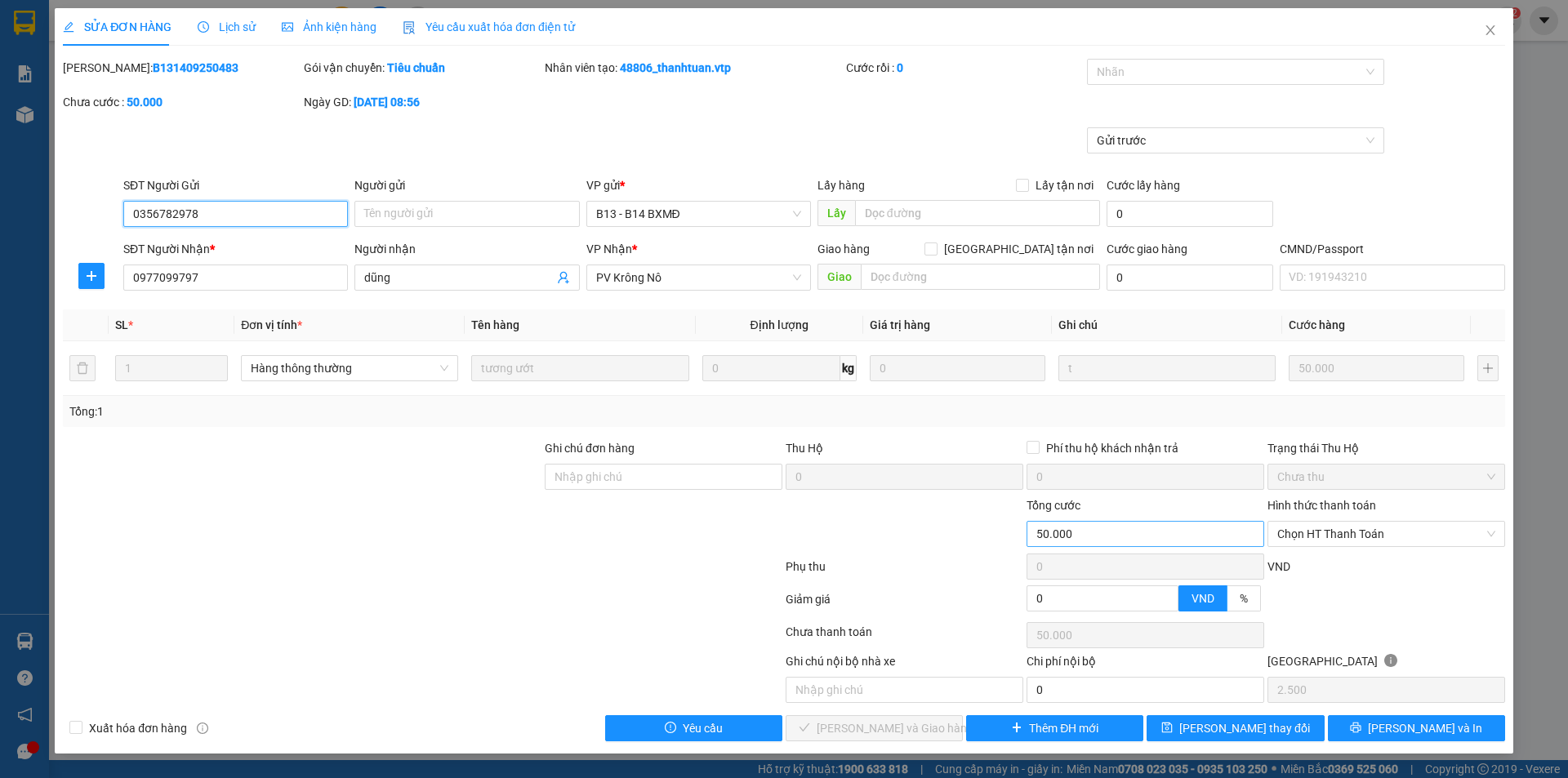
type input "0356782978"
type input "0977099797"
type input "dũng"
type input "50.000"
click at [1329, 529] on span "Chọn HT Thanh Toán" at bounding box center [1386, 533] width 218 height 24
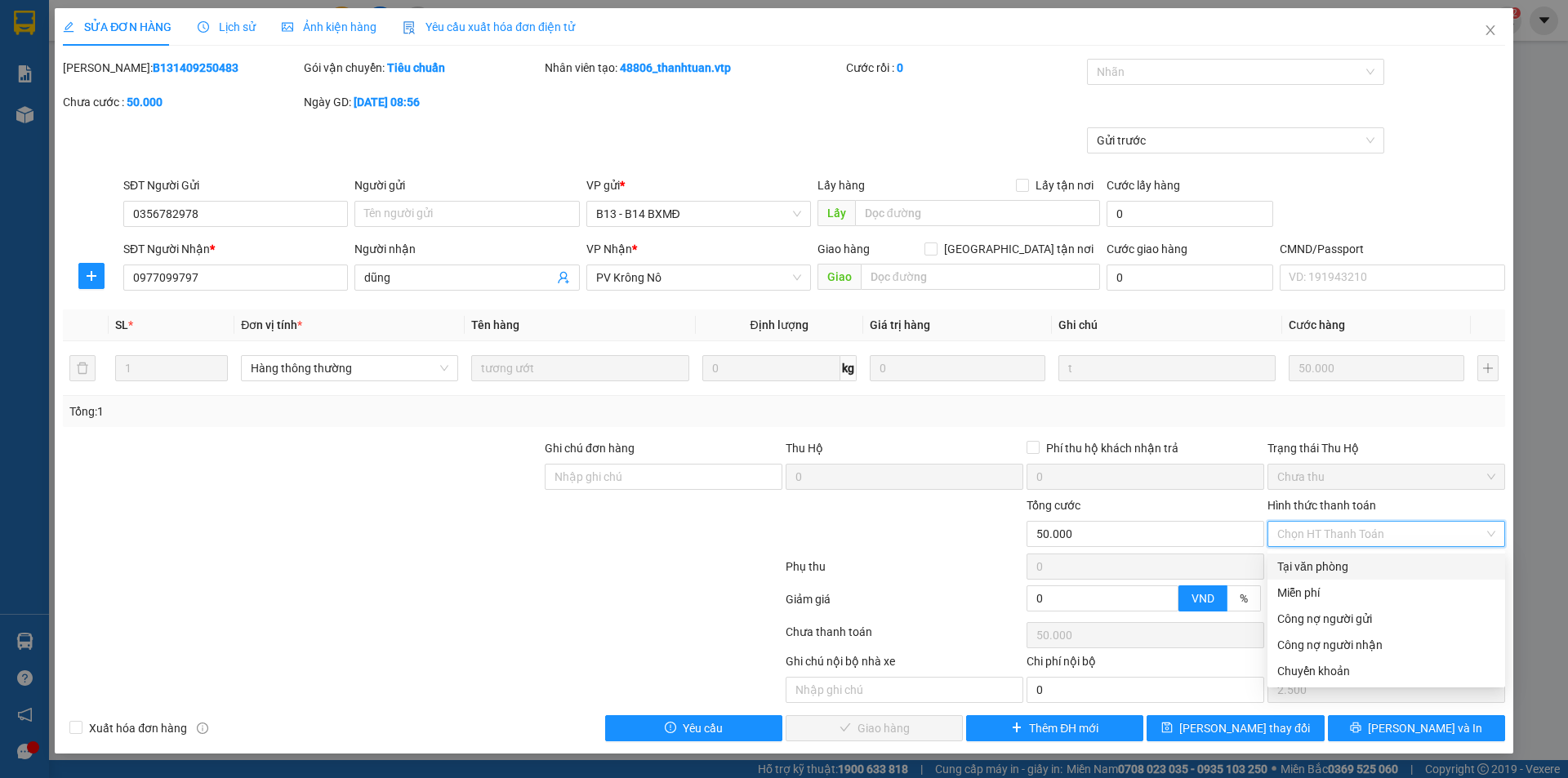
click at [1305, 564] on div "Tại văn phòng" at bounding box center [1386, 566] width 218 height 18
type input "0"
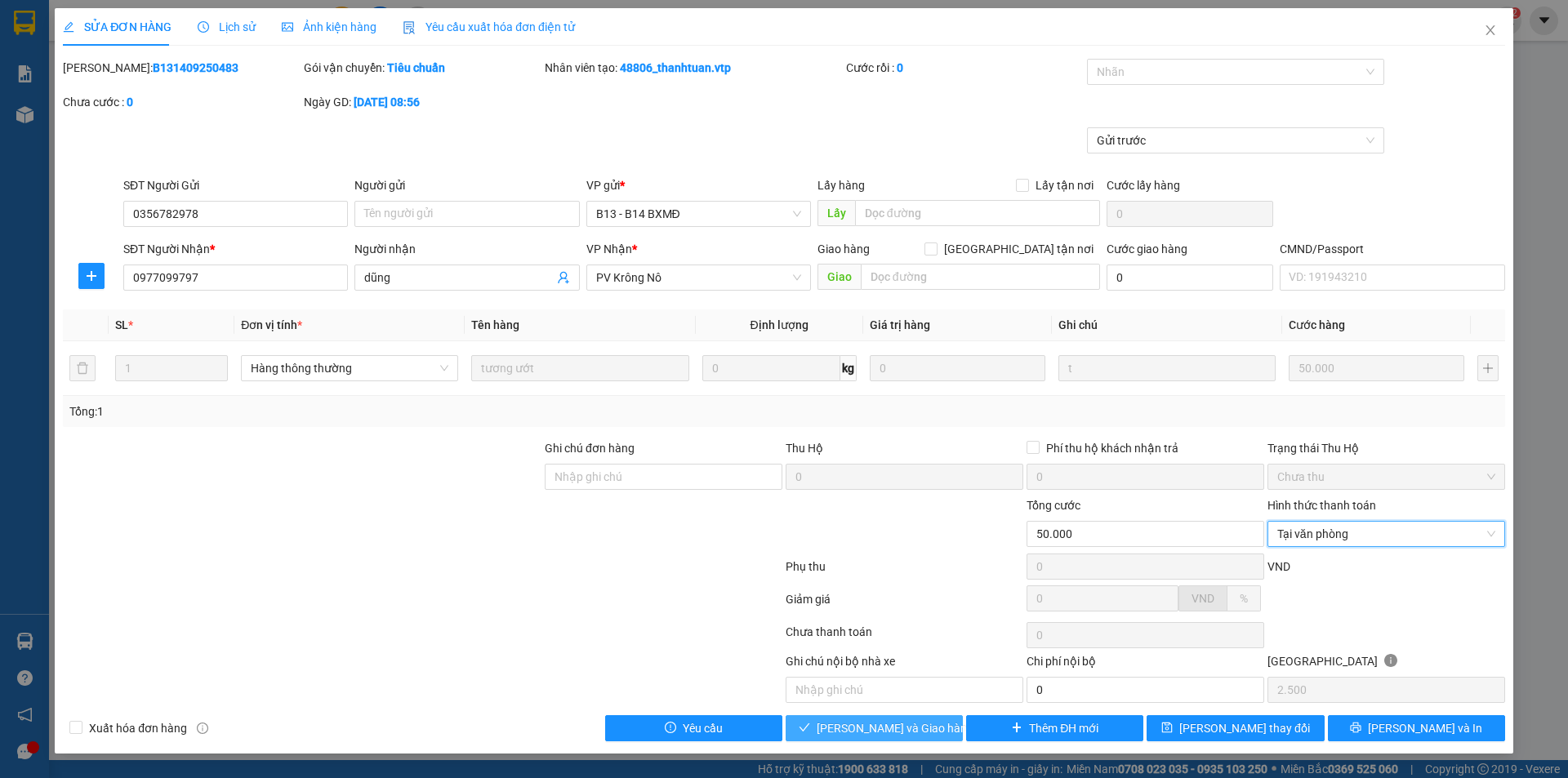
click at [864, 726] on span "[PERSON_NAME] và Giao hàng" at bounding box center [895, 729] width 157 height 18
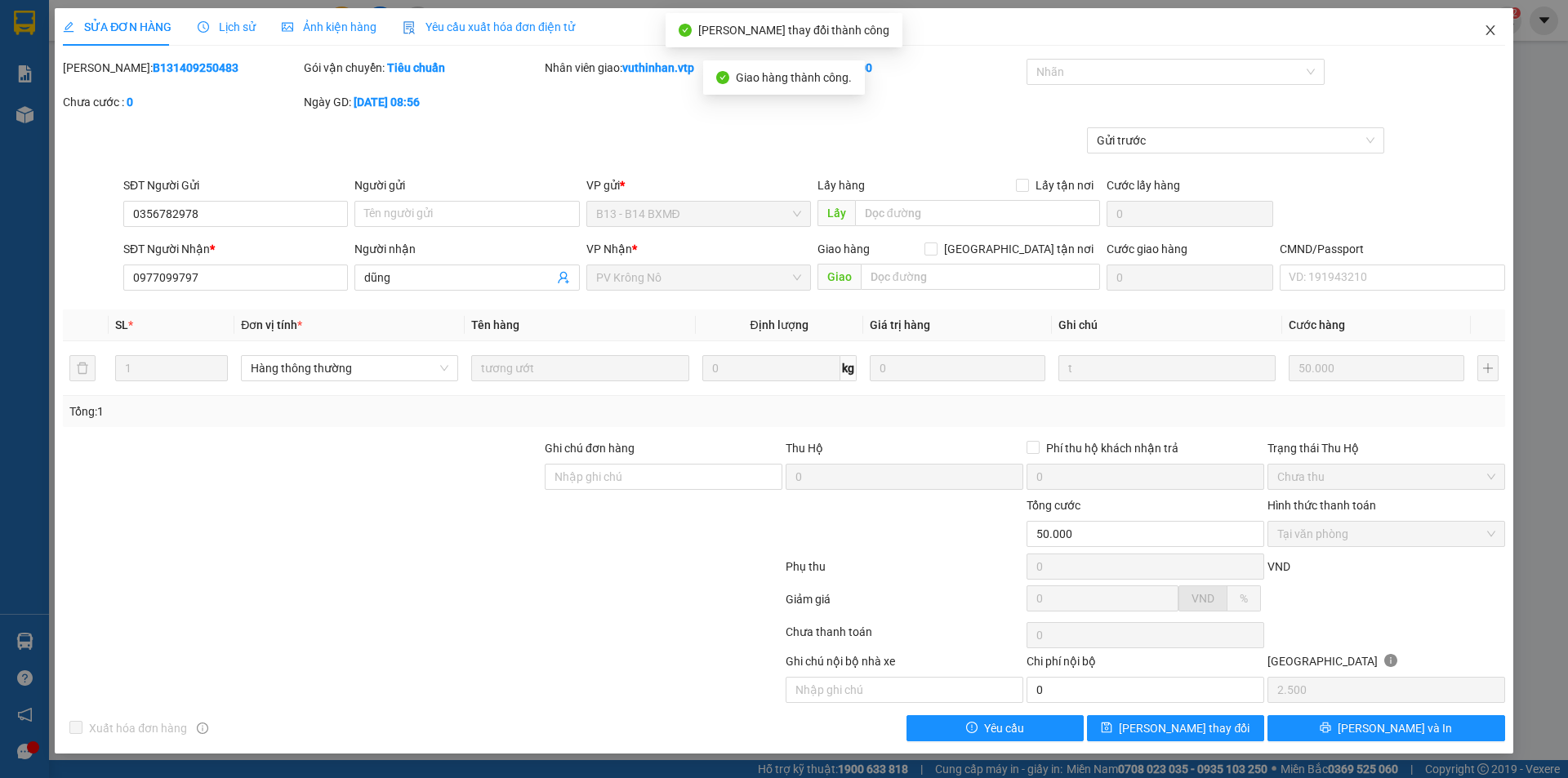
click at [1496, 37] on icon "close" at bounding box center [1490, 30] width 13 height 13
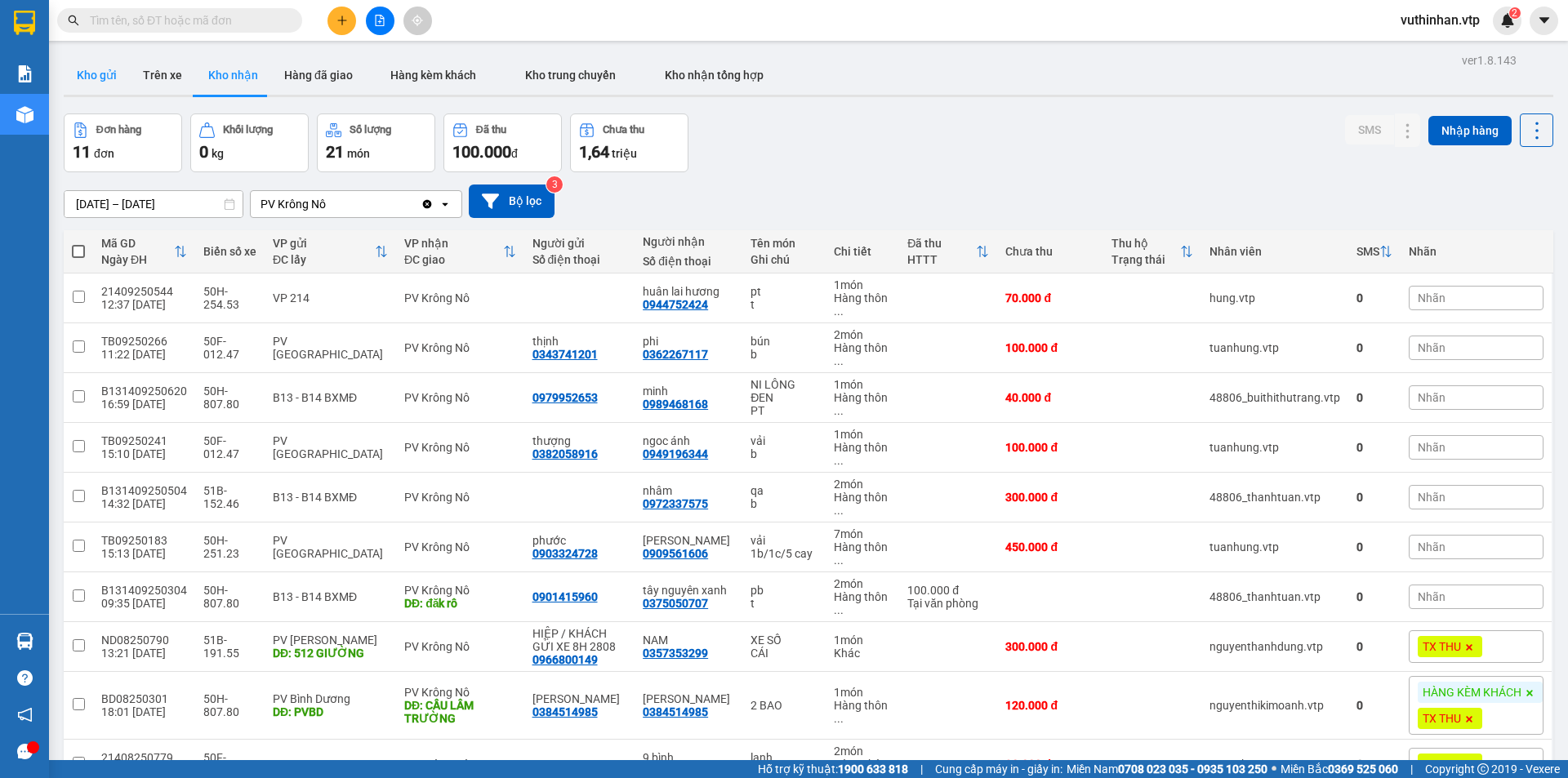
click at [101, 83] on button "Kho gửi" at bounding box center [97, 75] width 66 height 39
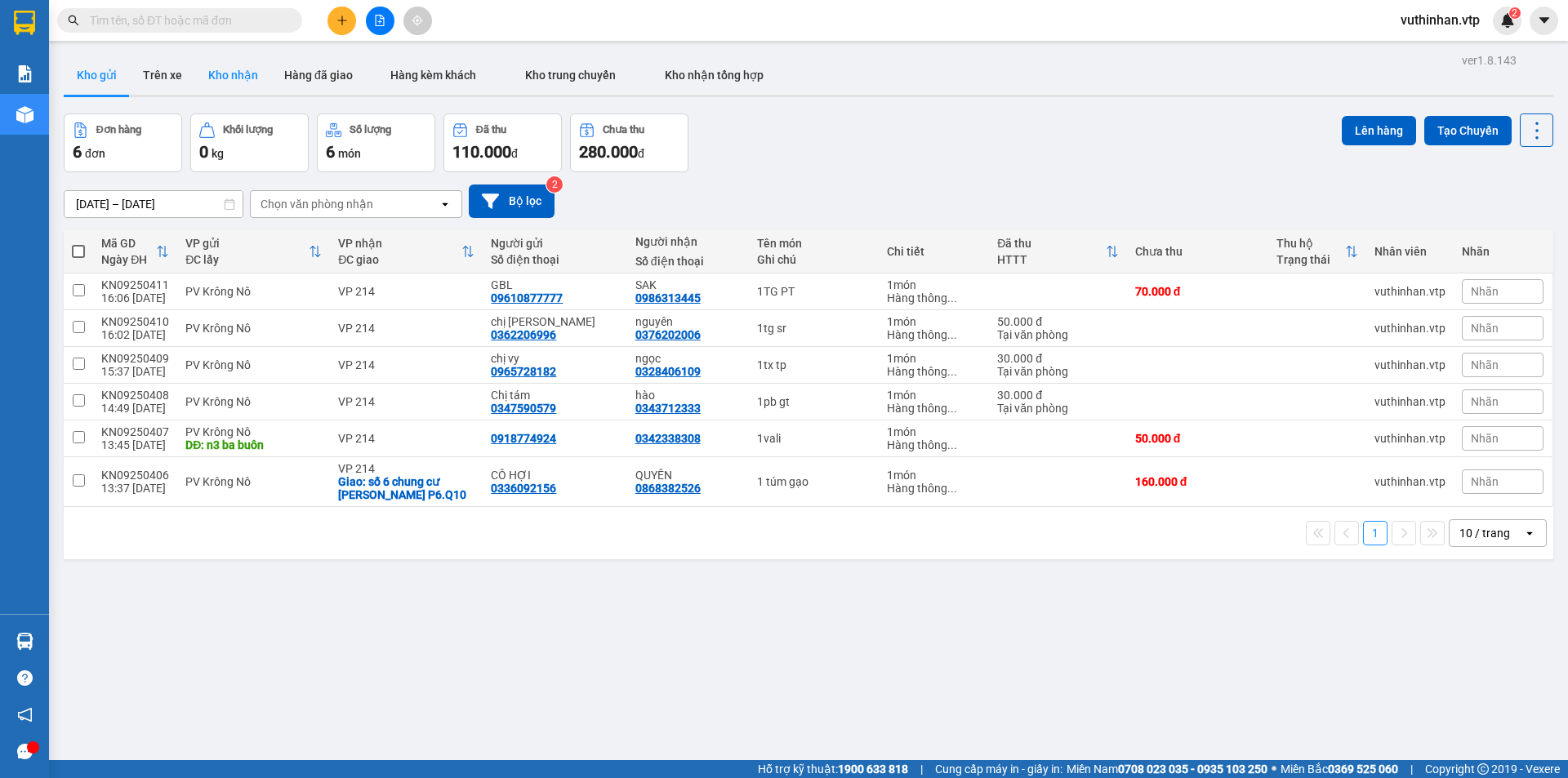
click at [211, 77] on button "Kho nhận" at bounding box center [232, 75] width 76 height 39
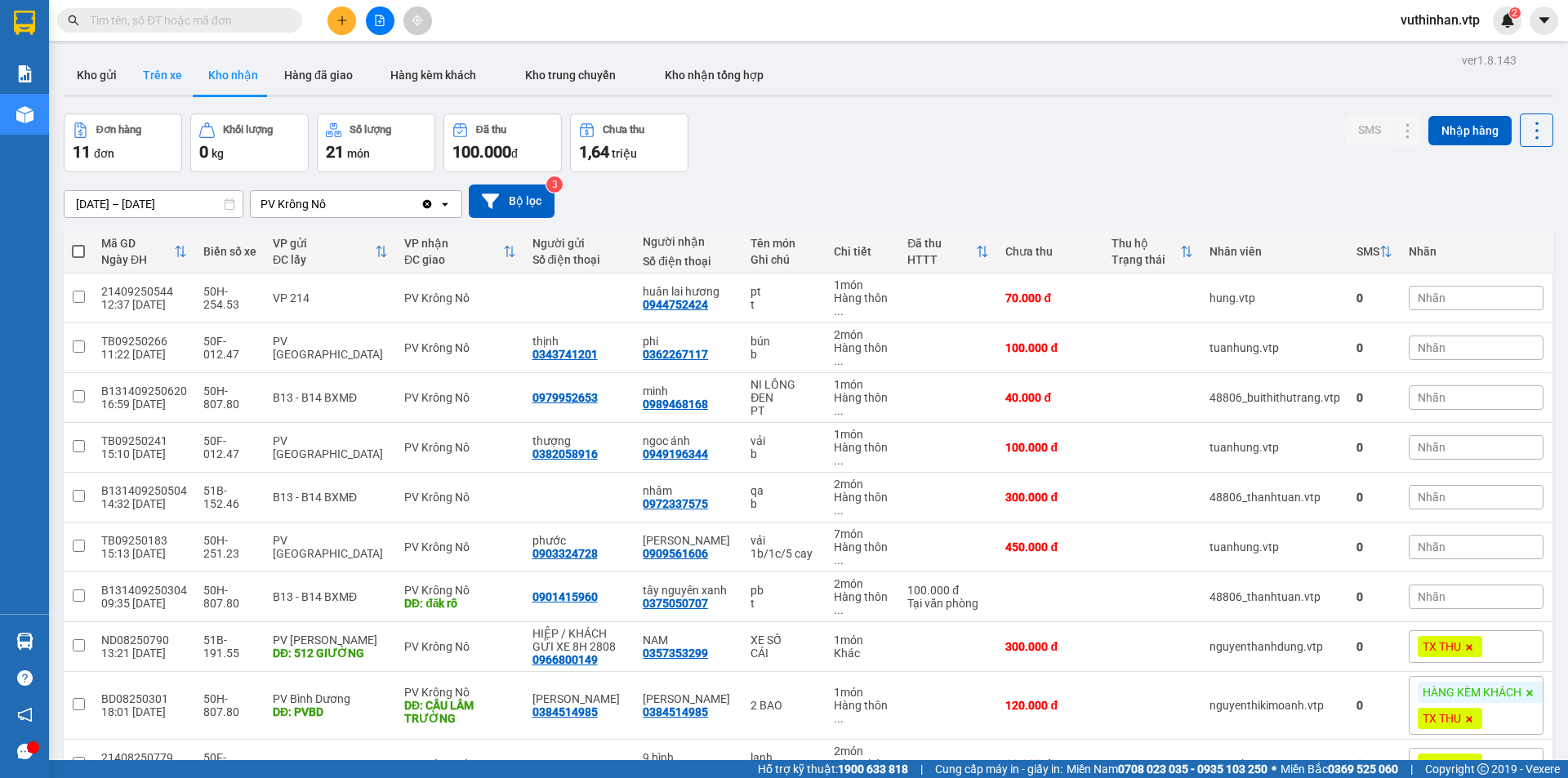
click at [144, 66] on button "Trên xe" at bounding box center [162, 75] width 66 height 39
type input "[DATE] – [DATE]"
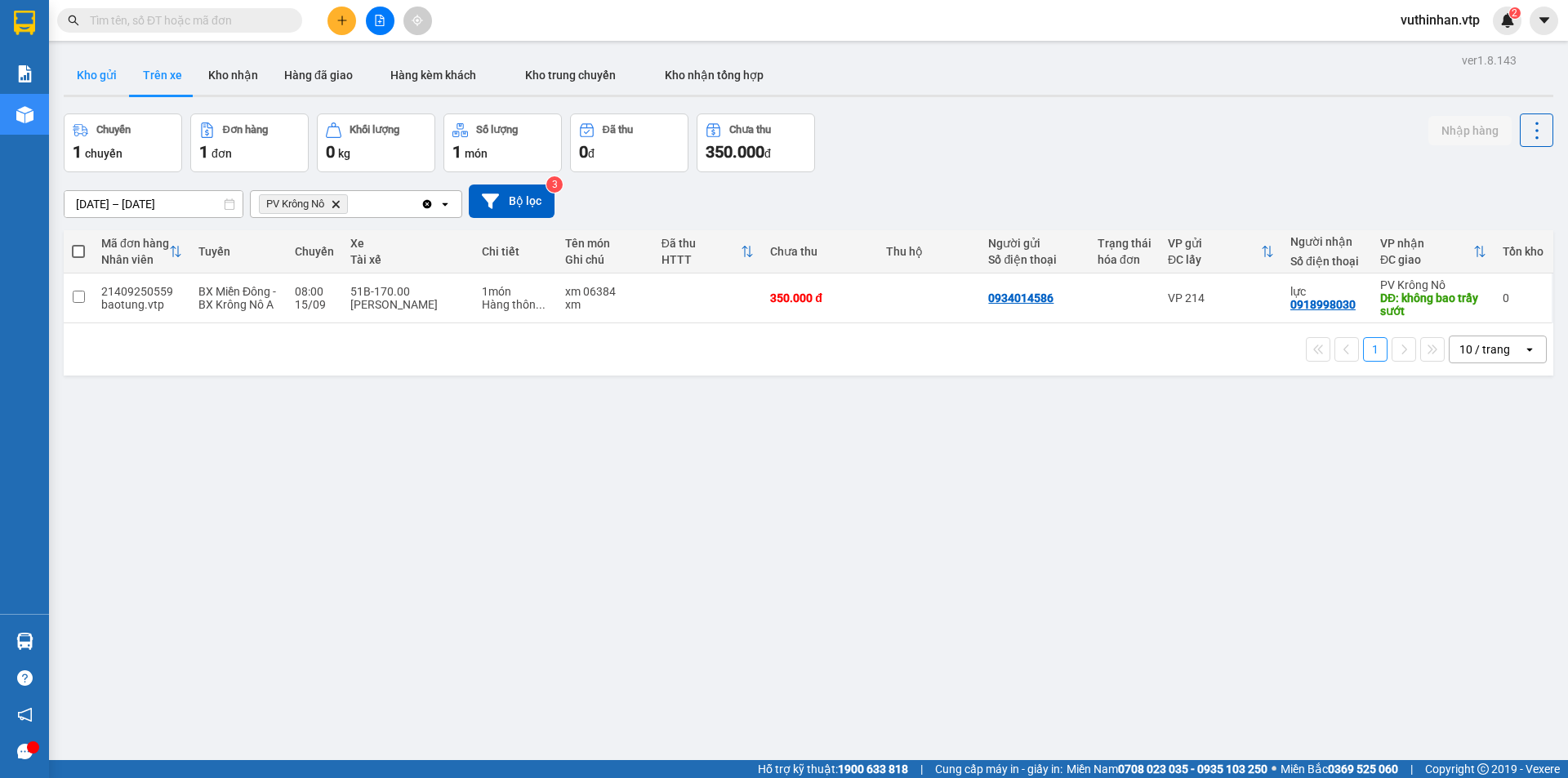
click at [82, 82] on button "Kho gửi" at bounding box center [97, 75] width 66 height 39
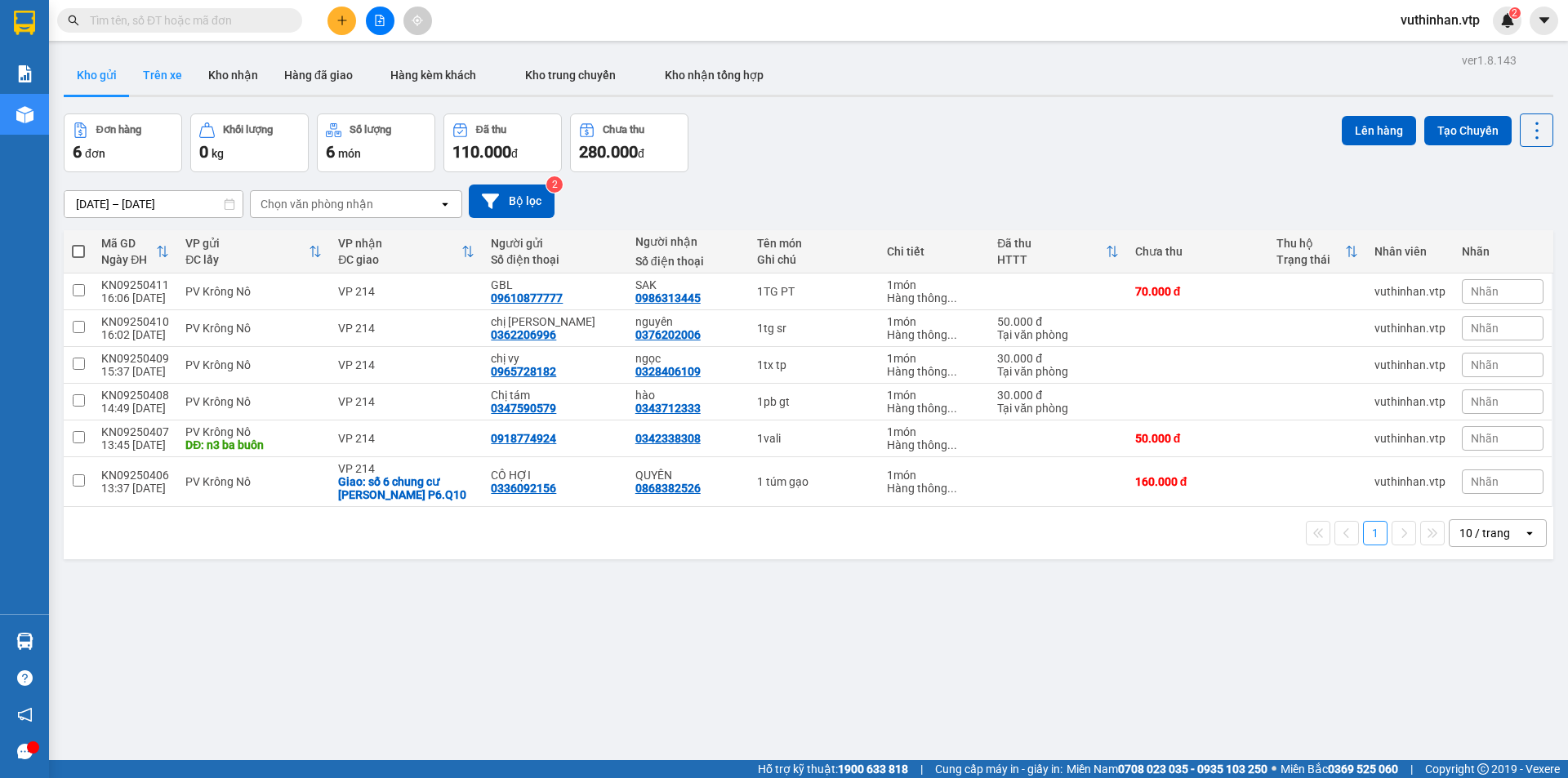
click at [141, 73] on button "Trên xe" at bounding box center [162, 75] width 66 height 39
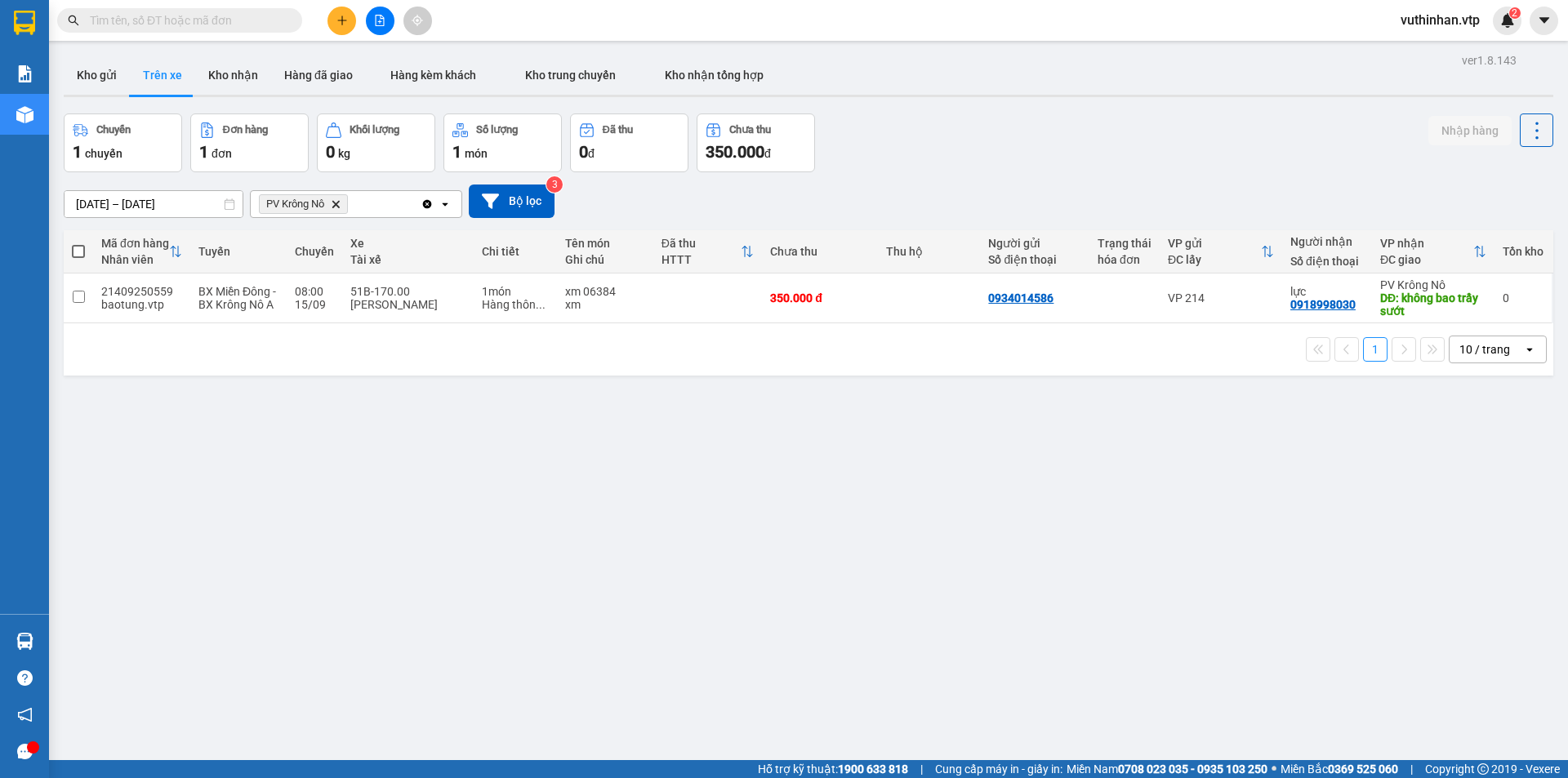
click at [356, 18] on div at bounding box center [380, 21] width 122 height 29
click at [353, 4] on div "Kết quả tìm kiếm ( 0 ) Bộ lọc No Data vuthinhan.vtp 2" at bounding box center [784, 20] width 1568 height 40
click at [350, 22] on button at bounding box center [342, 21] width 29 height 29
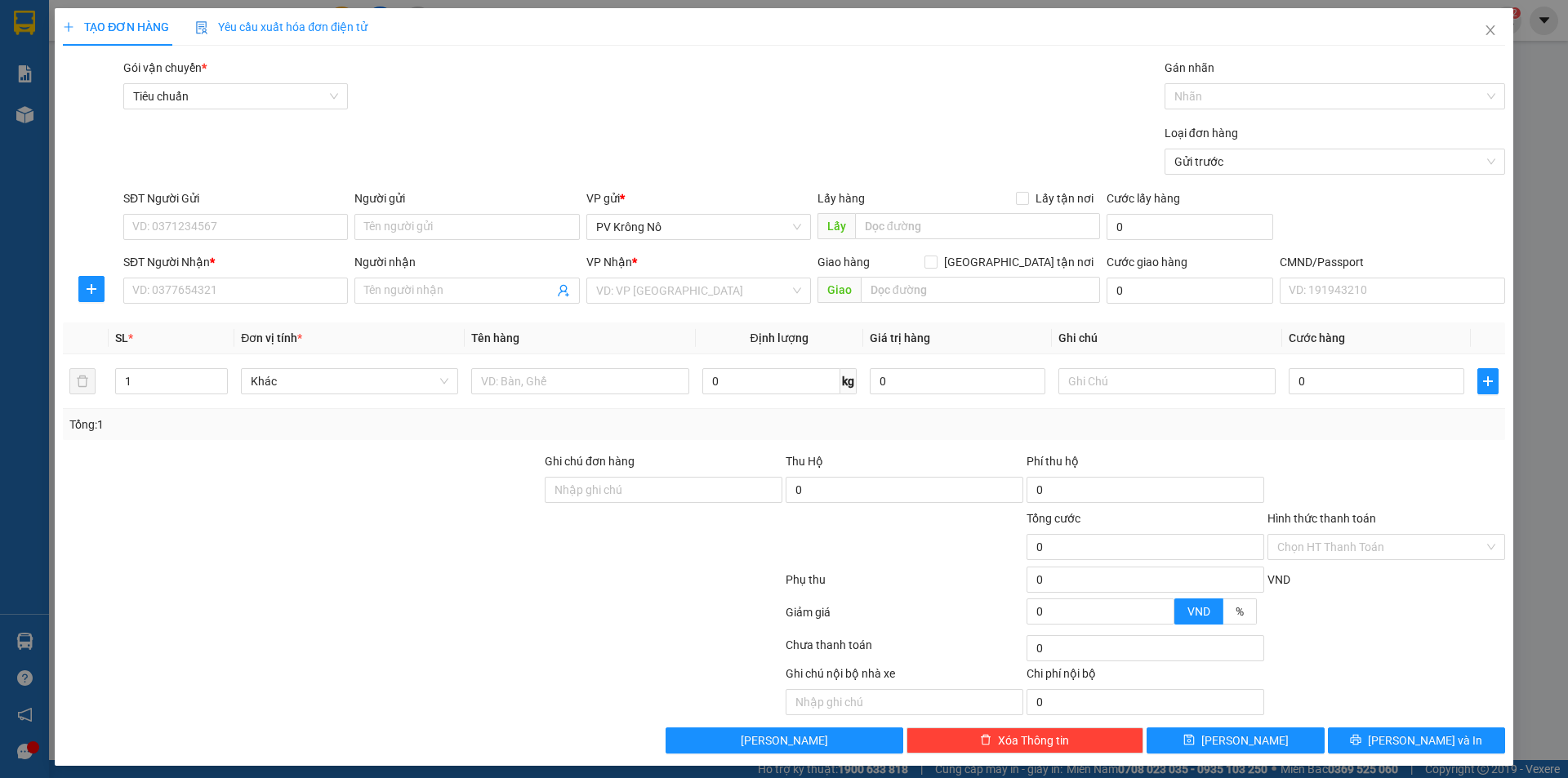
click at [159, 245] on div "SĐT Người Gửi VD: 0371234567" at bounding box center [235, 218] width 224 height 57
click at [186, 224] on input "SĐT Người Gửi" at bounding box center [235, 226] width 224 height 26
click at [171, 227] on input "038677356" at bounding box center [235, 226] width 224 height 26
drag, startPoint x: 172, startPoint y: 222, endPoint x: 177, endPoint y: 231, distance: 10.3
click at [173, 222] on input "038677356" at bounding box center [235, 226] width 224 height 26
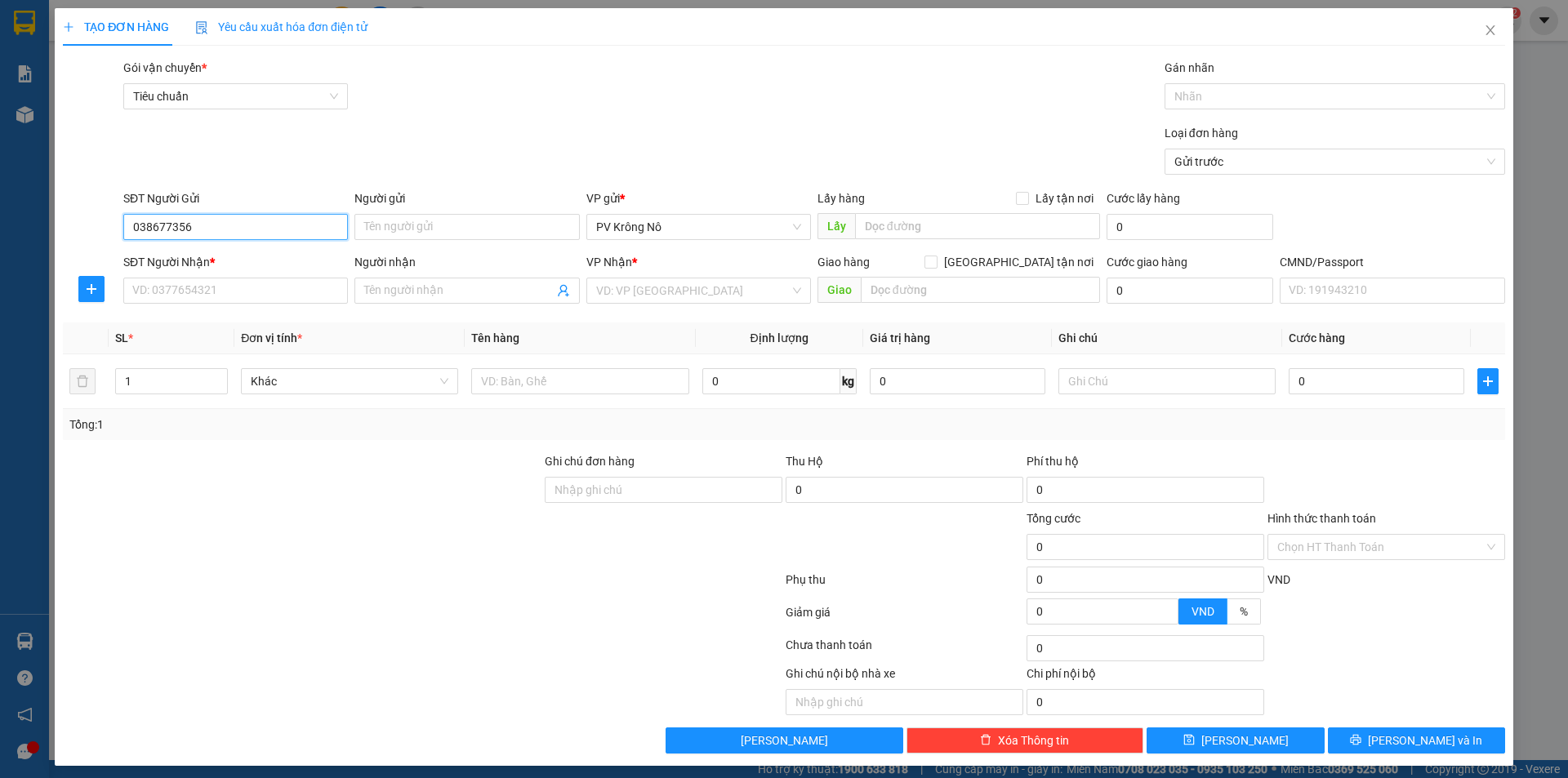
type input "0386773956"
click at [178, 254] on div "0386773956 - KIỀU" at bounding box center [233, 259] width 204 height 18
type input "KIỀU"
type input "0986478081"
type input "LINH"
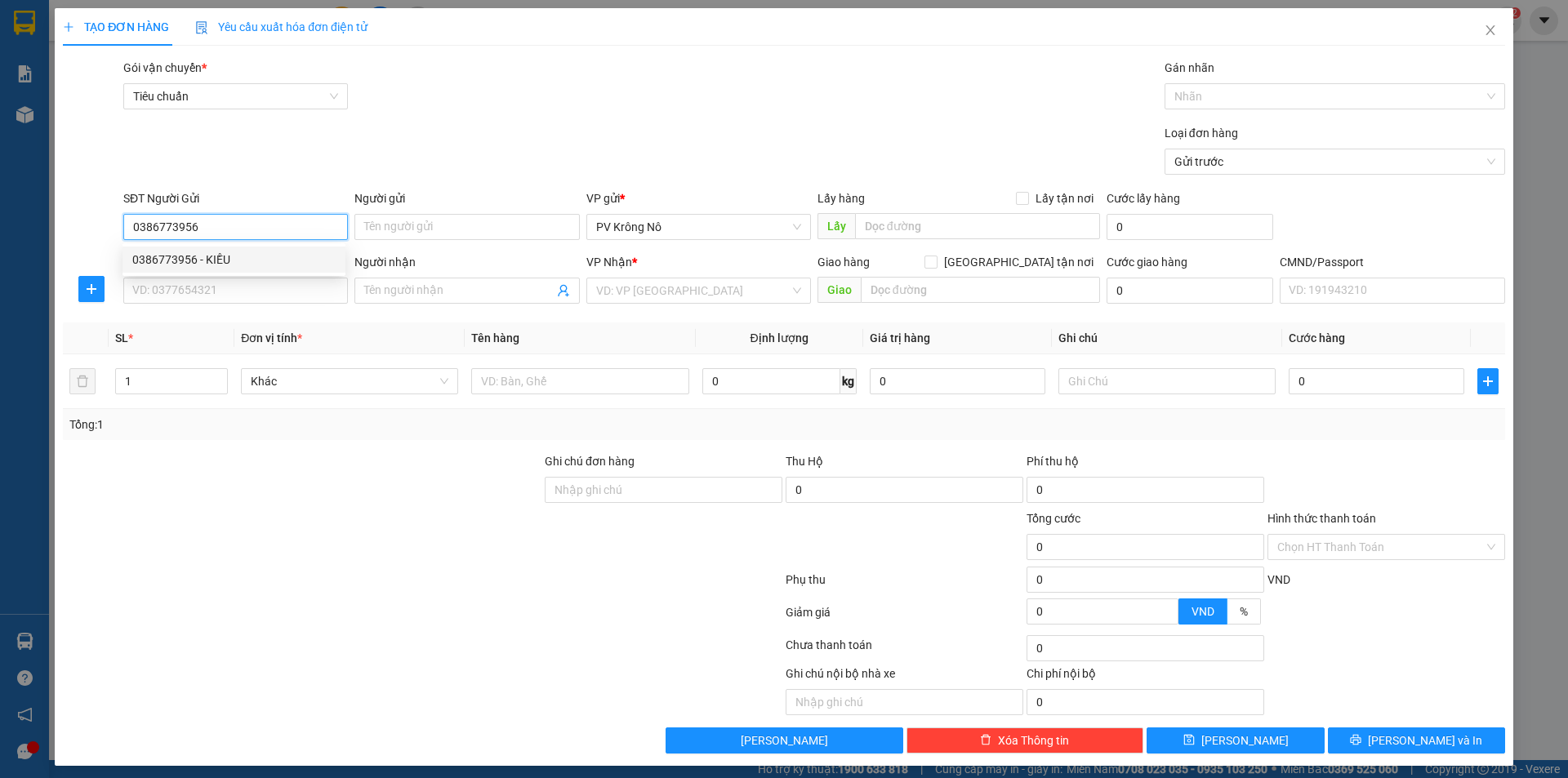
checkbox input "true"
type input "566/72/63R [PERSON_NAME],P5,GÒ VẤP"
type input "80.000"
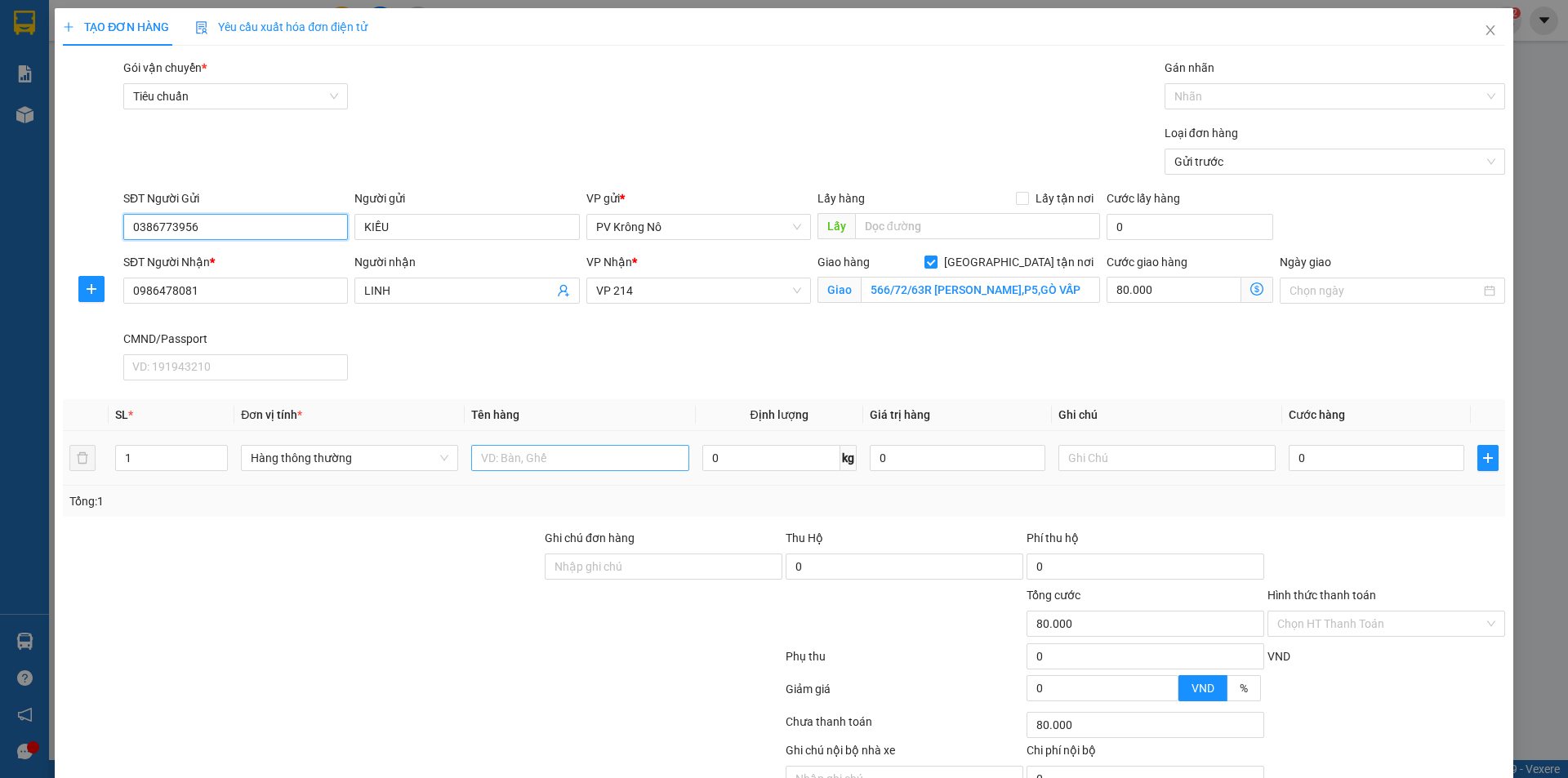
type input "0386773956"
drag, startPoint x: 521, startPoint y: 460, endPoint x: 540, endPoint y: 458, distance: 19.1
click at [521, 459] on input "text" at bounding box center [580, 458] width 217 height 26
type input "1tx tp"
click at [1305, 449] on input "0" at bounding box center [1377, 458] width 176 height 26
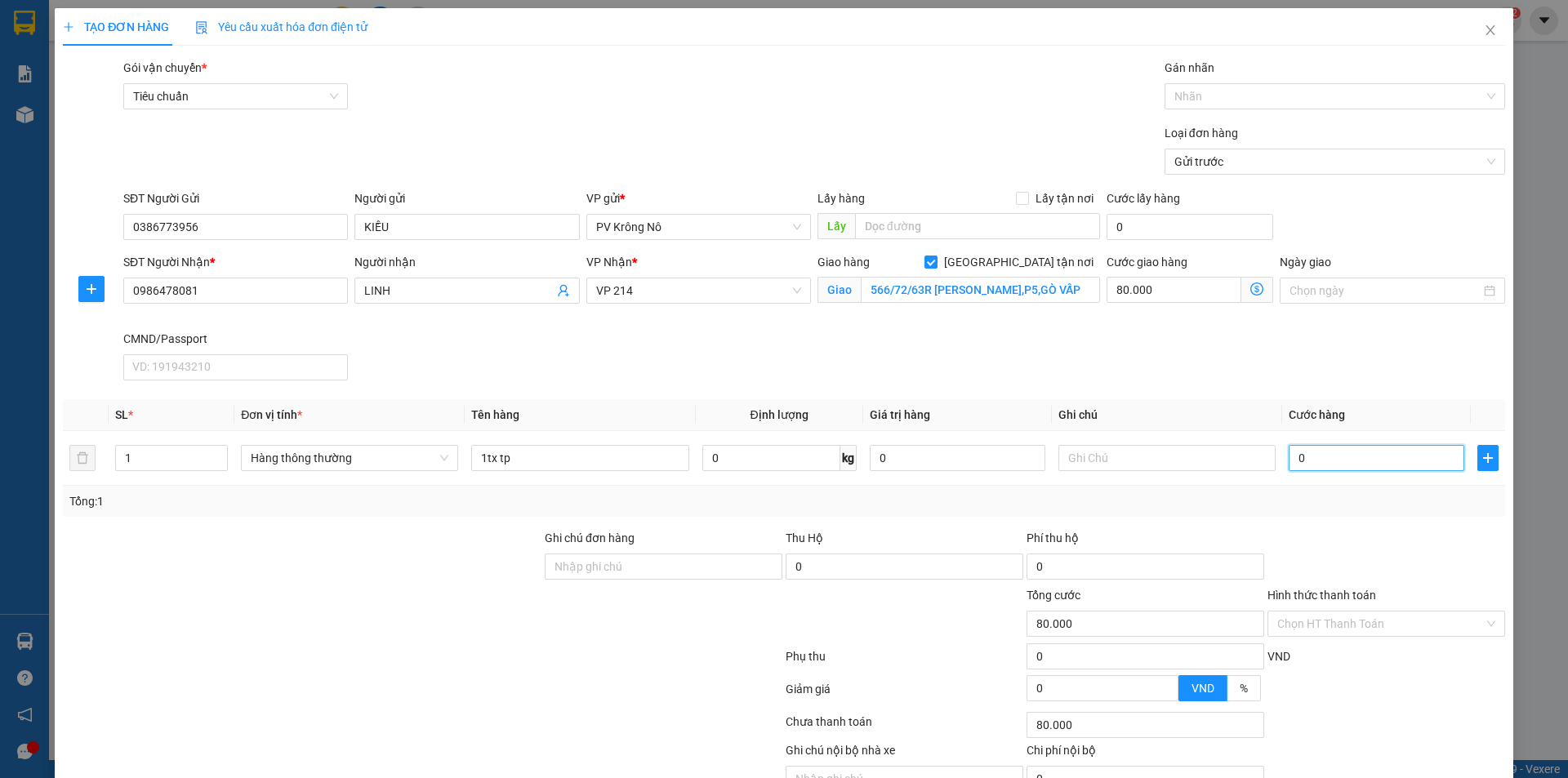
type input "05"
type input "80.005"
type input "050"
type input "80.050"
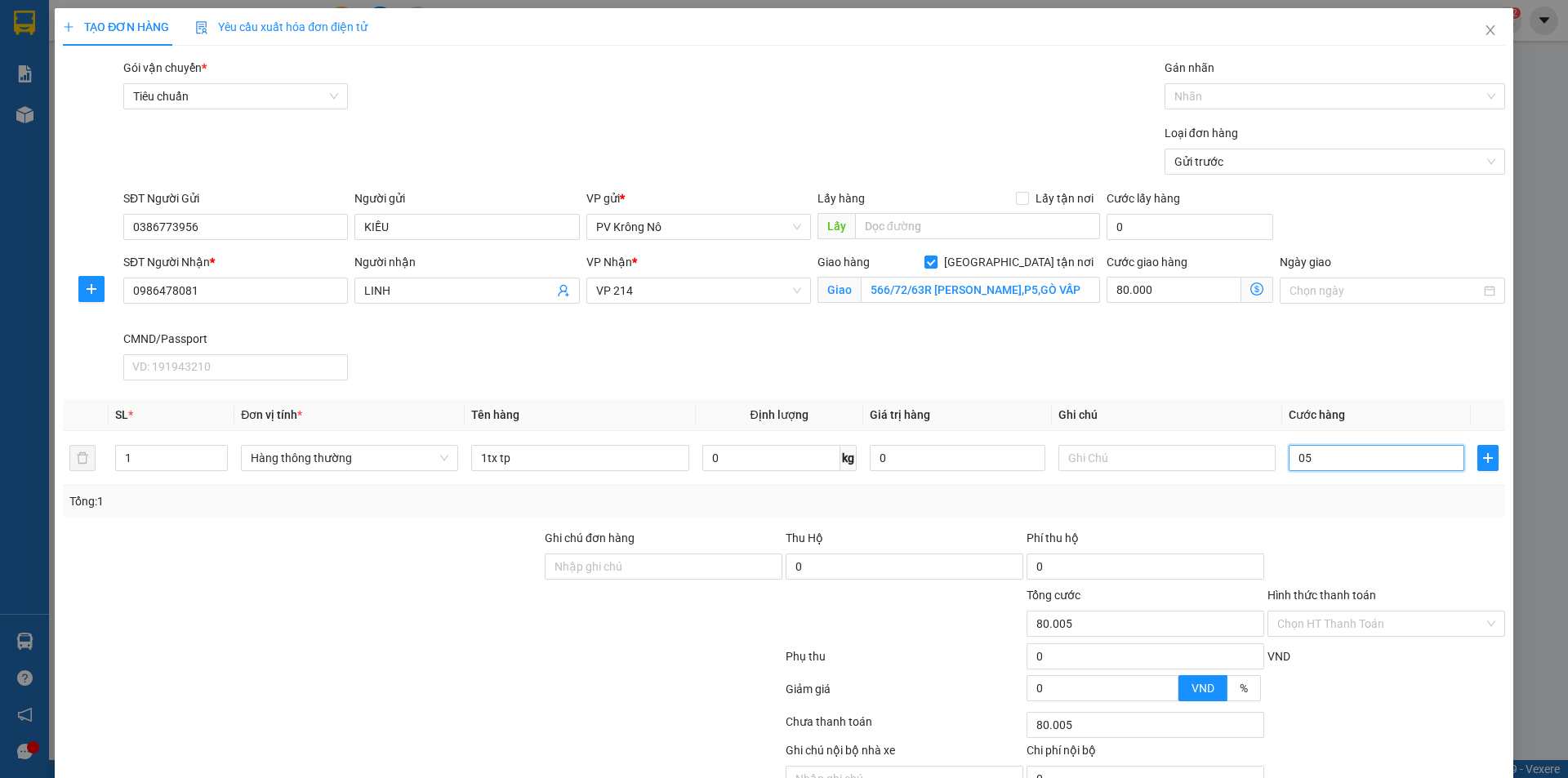
type input "80.050"
type input "0.500"
type input "80.500"
type input "05.000"
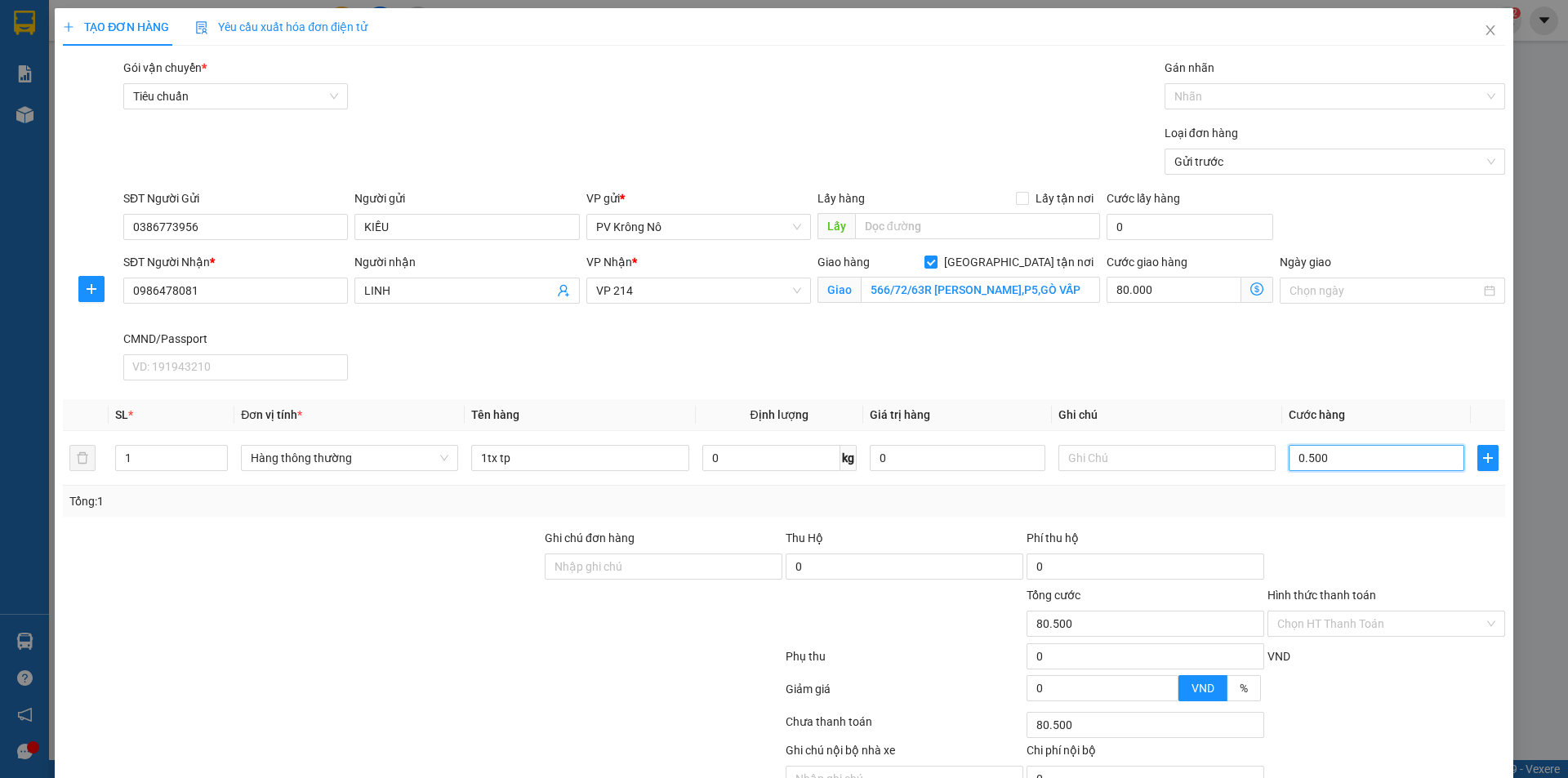
type input "85.000"
type input "050.000"
type input "130.000"
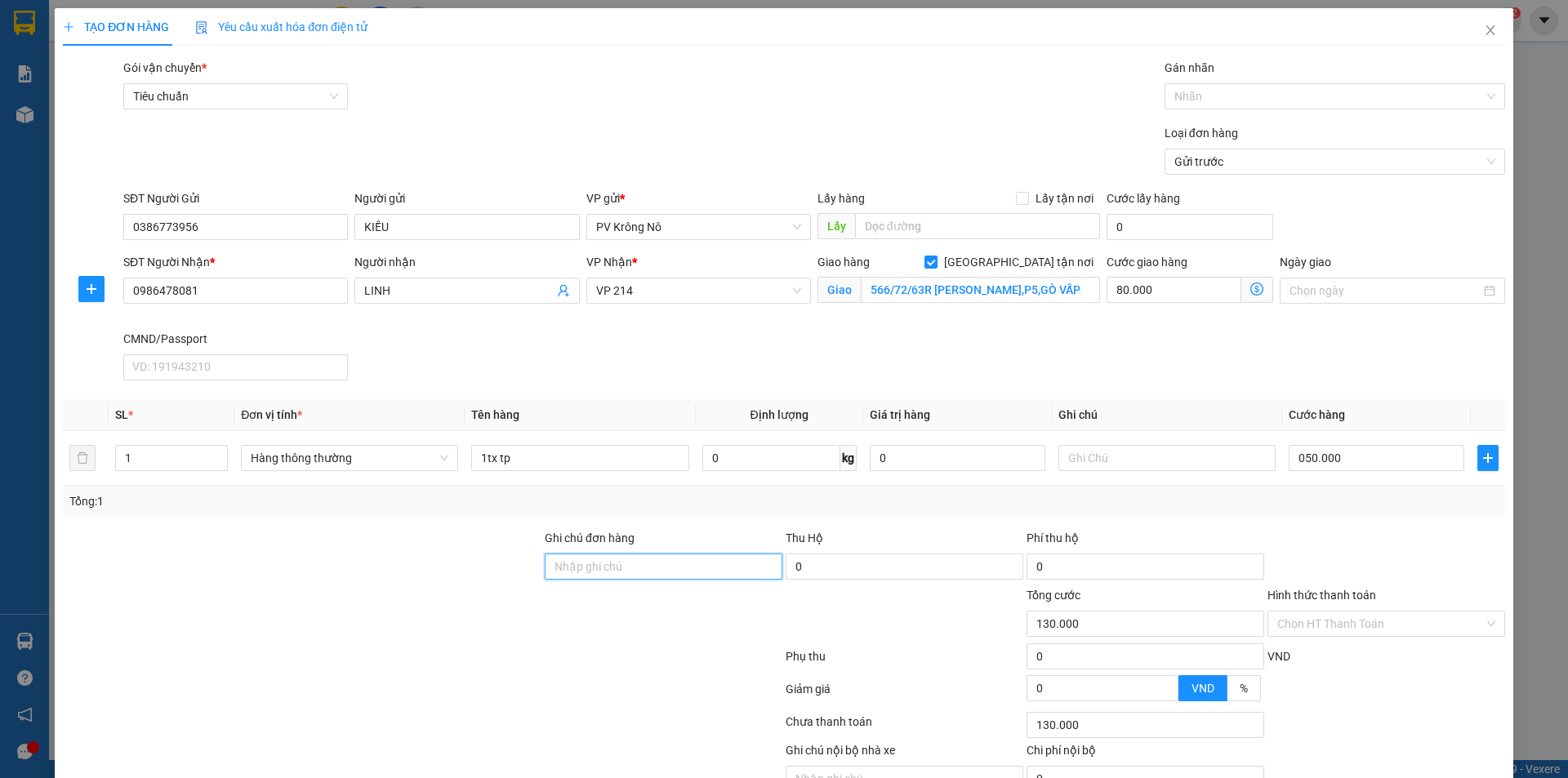
type input "50.000"
click at [1337, 634] on input "Hình thức thanh toán" at bounding box center [1380, 623] width 206 height 24
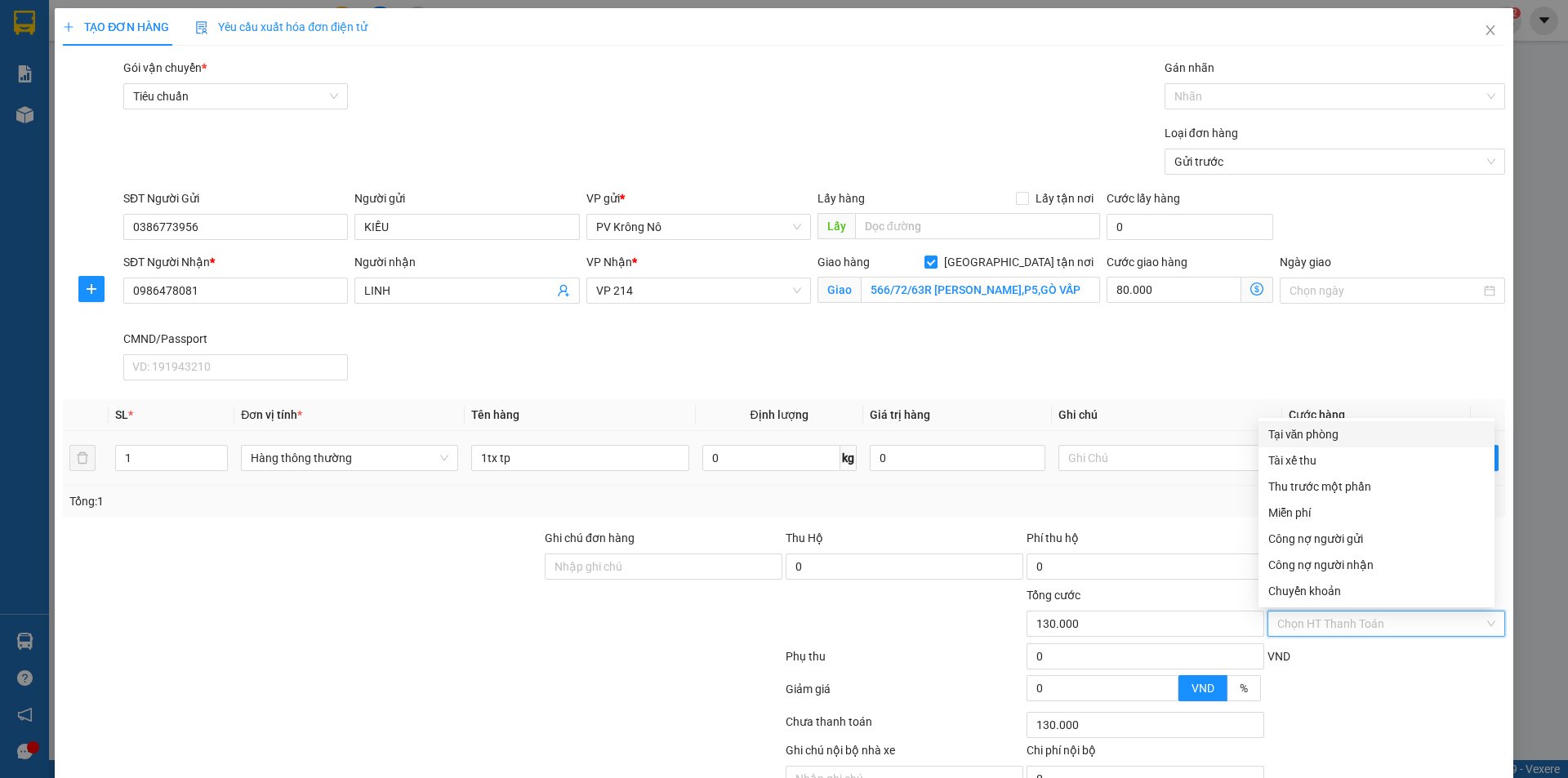
drag, startPoint x: 1313, startPoint y: 430, endPoint x: 1273, endPoint y: 469, distance: 55.9
click at [1318, 434] on div "Tại văn phòng" at bounding box center [1376, 434] width 216 height 18
type input "0"
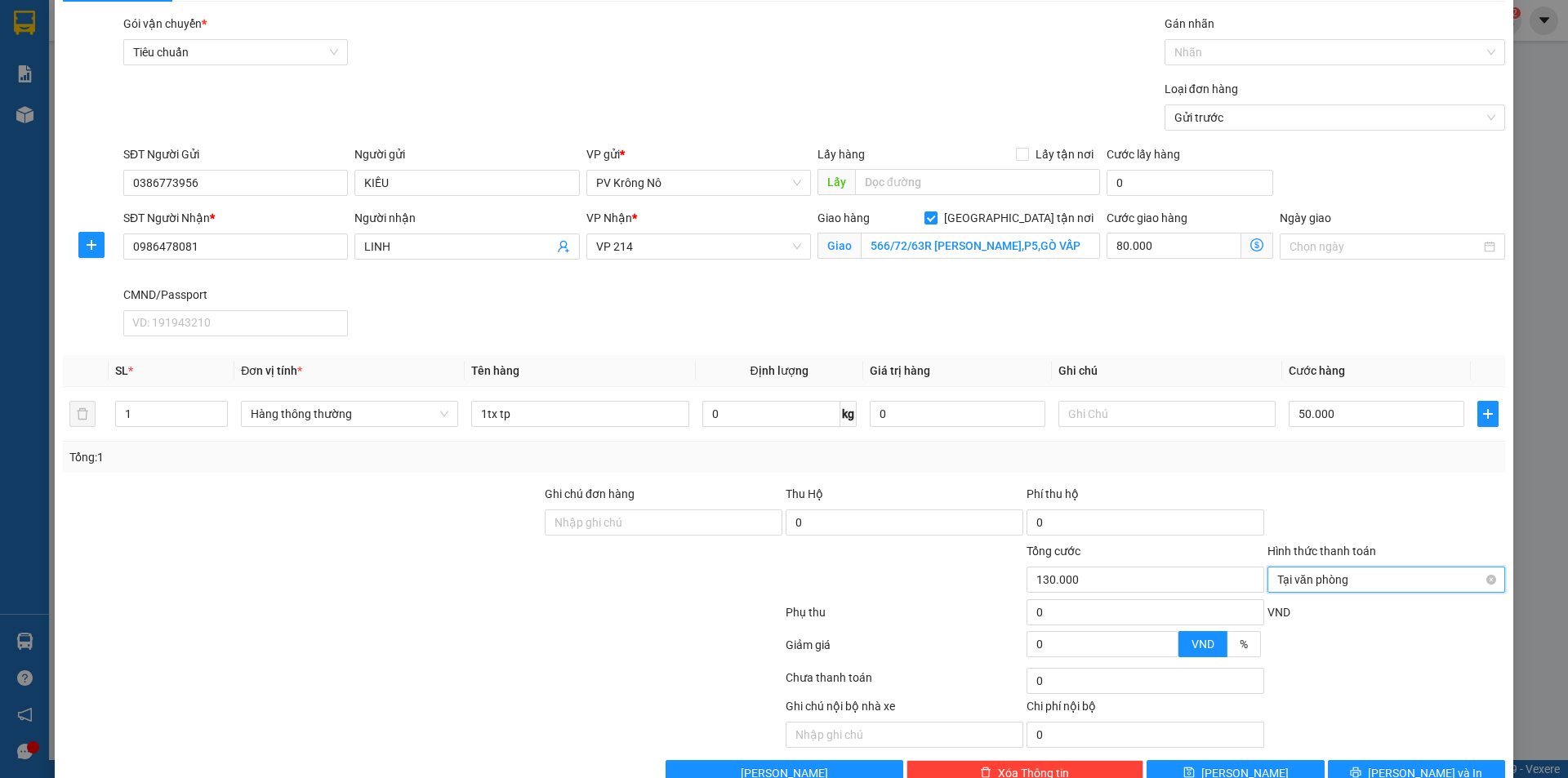
scroll to position [84, 0]
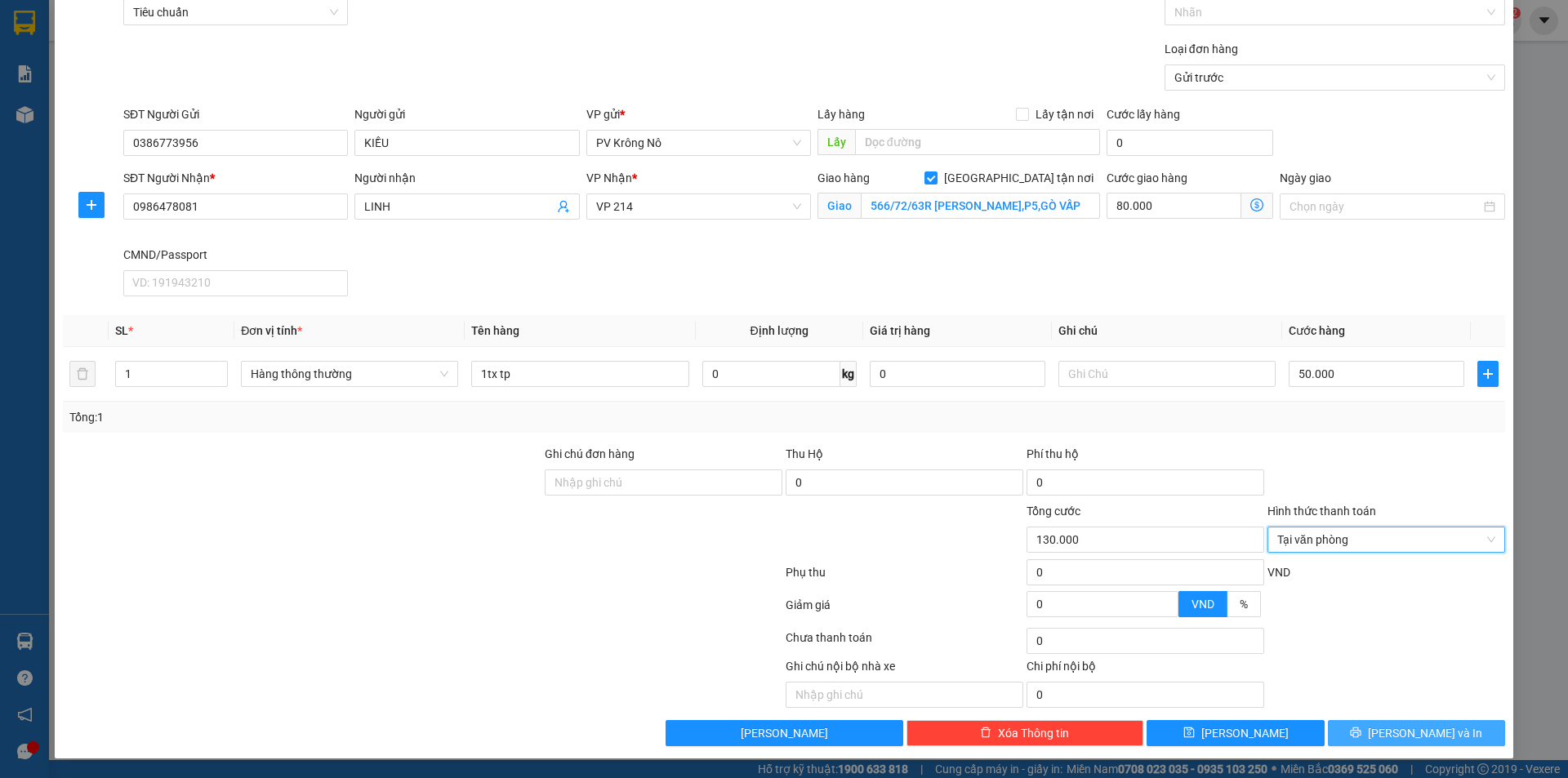
drag, startPoint x: 1372, startPoint y: 724, endPoint x: 1313, endPoint y: 601, distance: 136.4
click at [1373, 722] on button "[PERSON_NAME] và In" at bounding box center [1415, 732] width 177 height 26
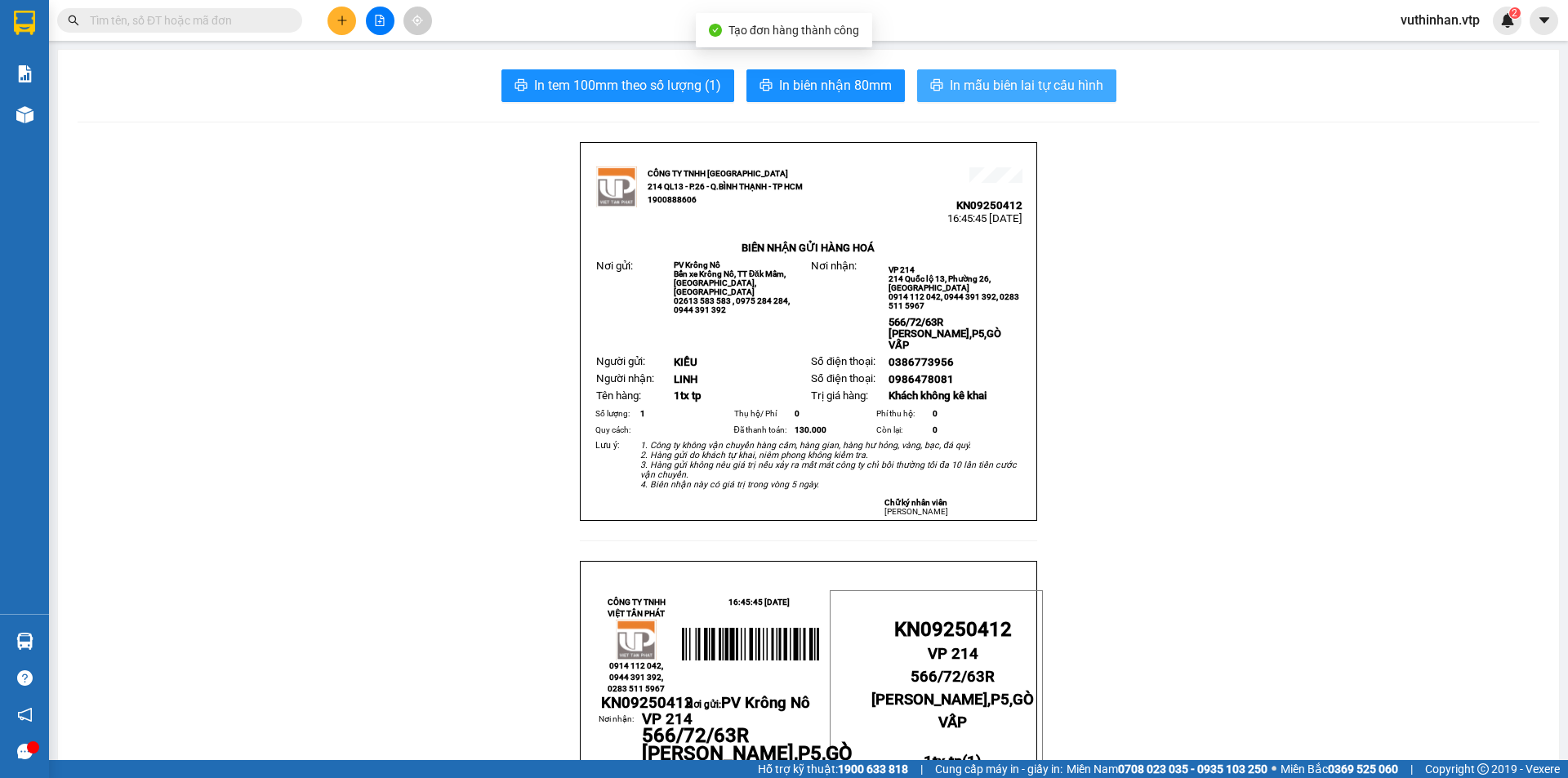
click at [950, 75] on span "In mẫu biên lai tự cấu hình" at bounding box center [1026, 85] width 153 height 21
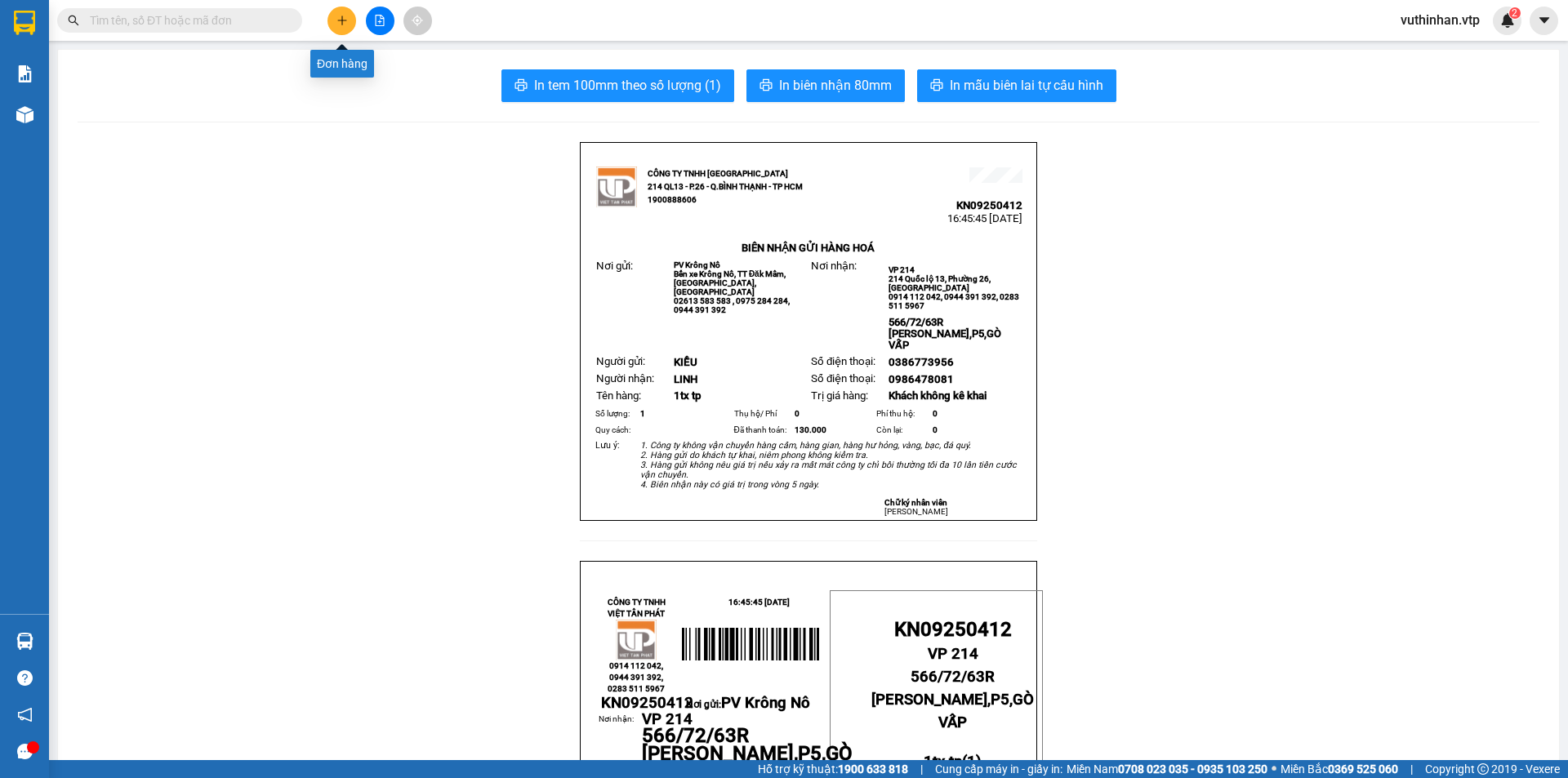
click at [330, 19] on button at bounding box center [342, 21] width 29 height 29
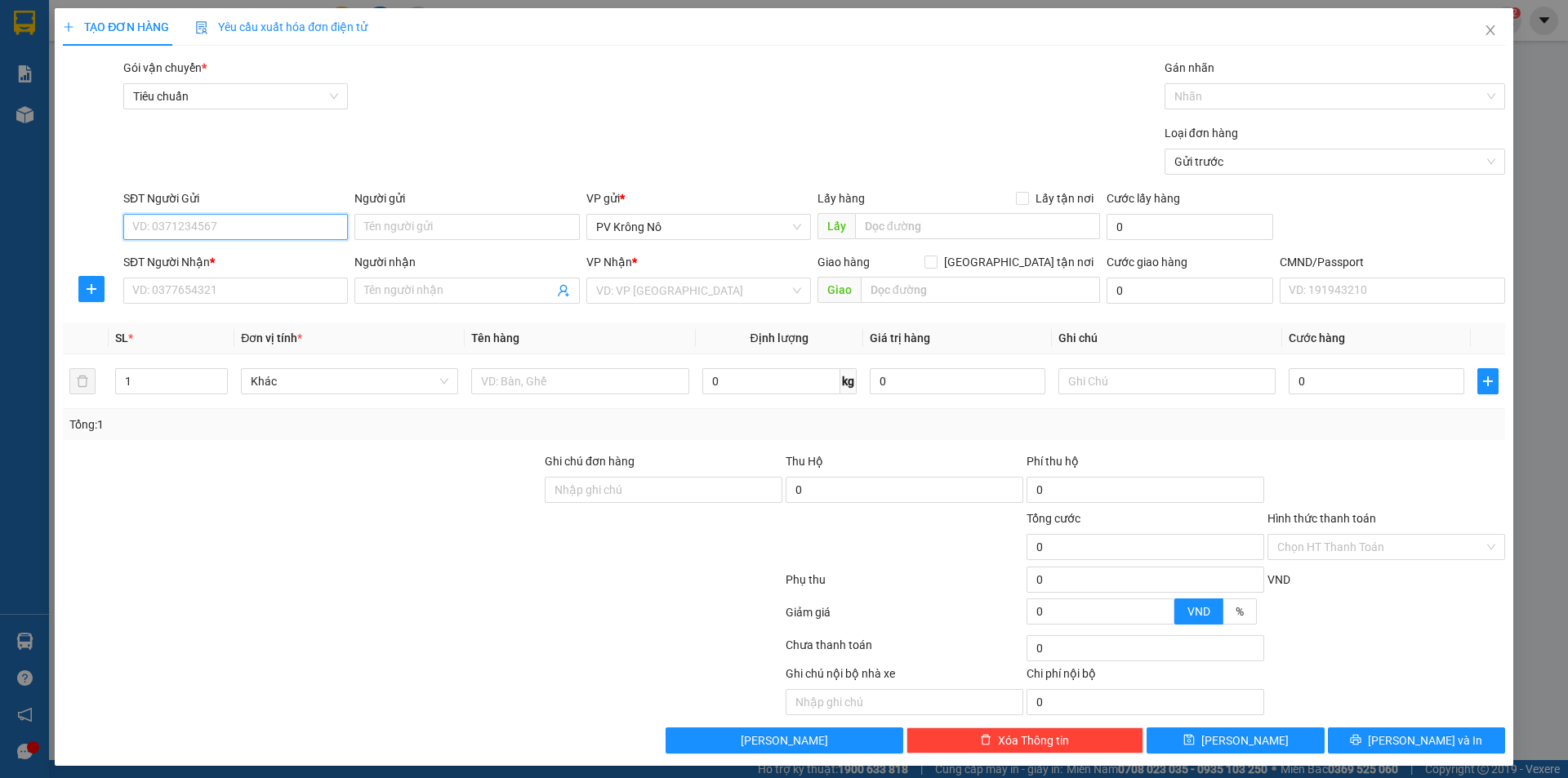
click at [210, 227] on input "SĐT Người Gửi" at bounding box center [235, 226] width 224 height 26
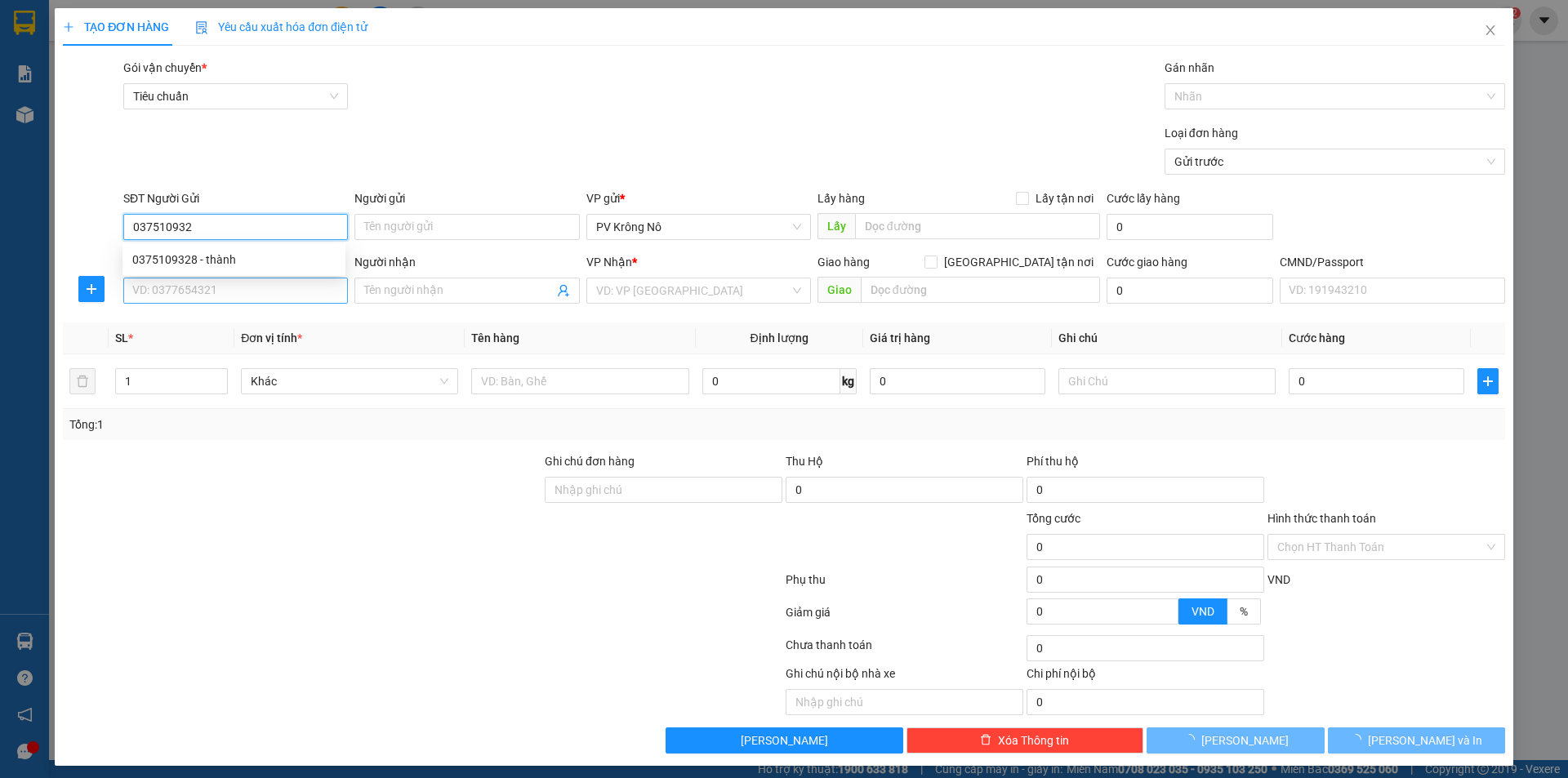
type input "0375109328"
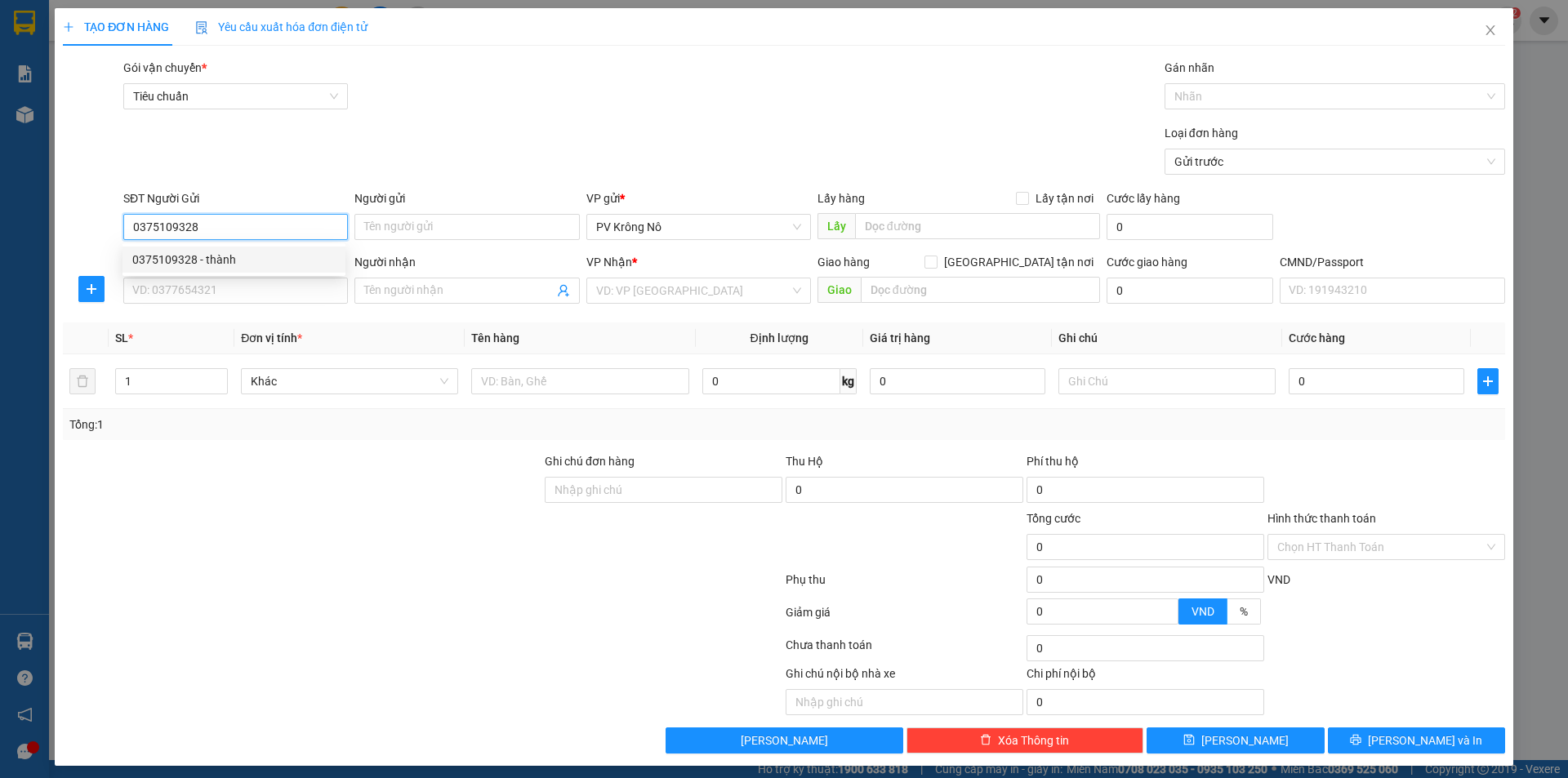
click at [228, 258] on div "0375109328 - thành" at bounding box center [233, 259] width 204 height 18
type input "thành"
type input "0938370907"
type input "toản"
type input "0375109328"
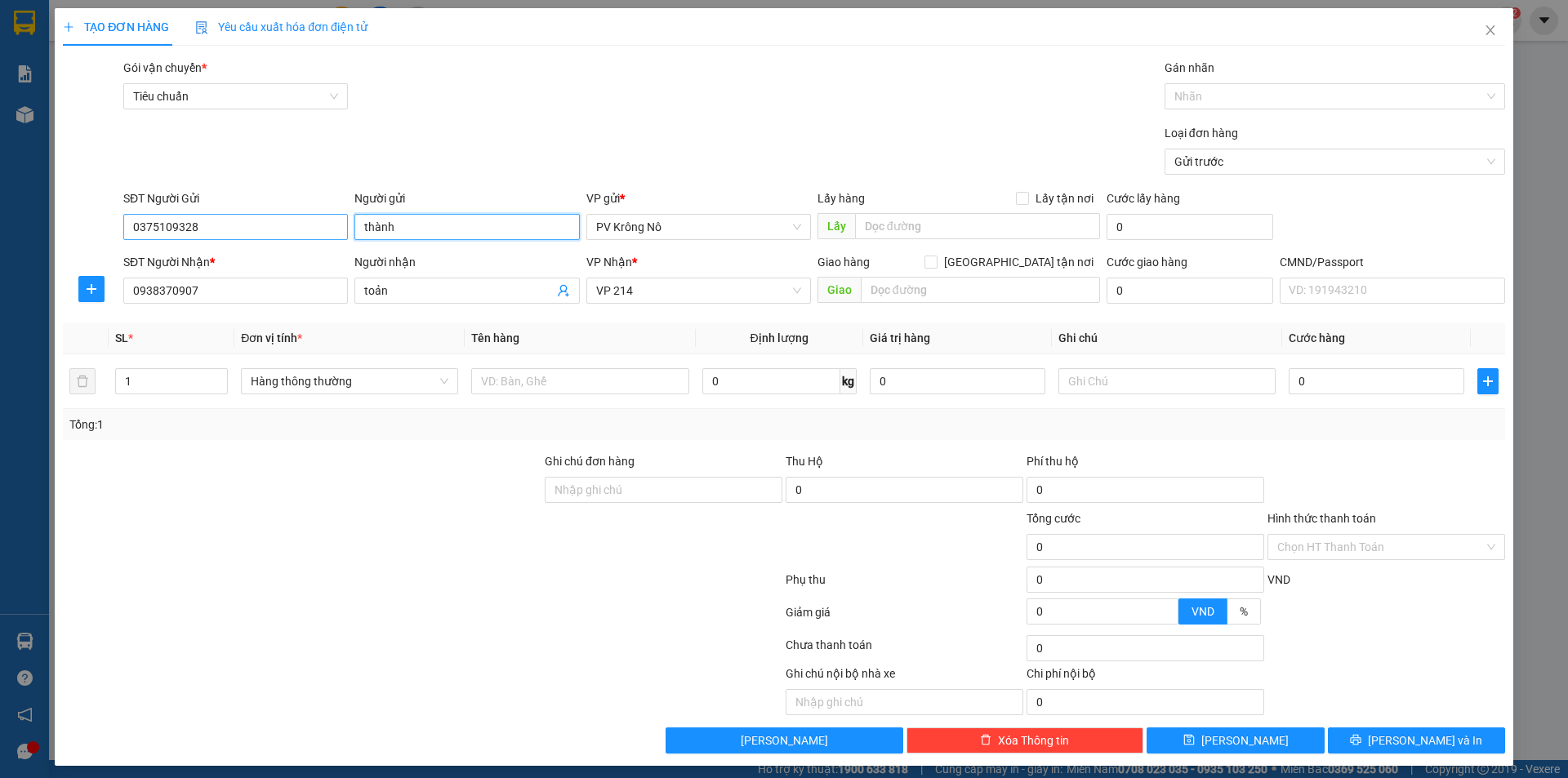
drag, startPoint x: 410, startPoint y: 222, endPoint x: 313, endPoint y: 234, distance: 97.7
click at [305, 231] on div "SĐT Người Gửi 0375109328 Người gửi thành thành VP gửi * PV Krông Nô Lấy hàng Lấ…" at bounding box center [814, 218] width 1388 height 57
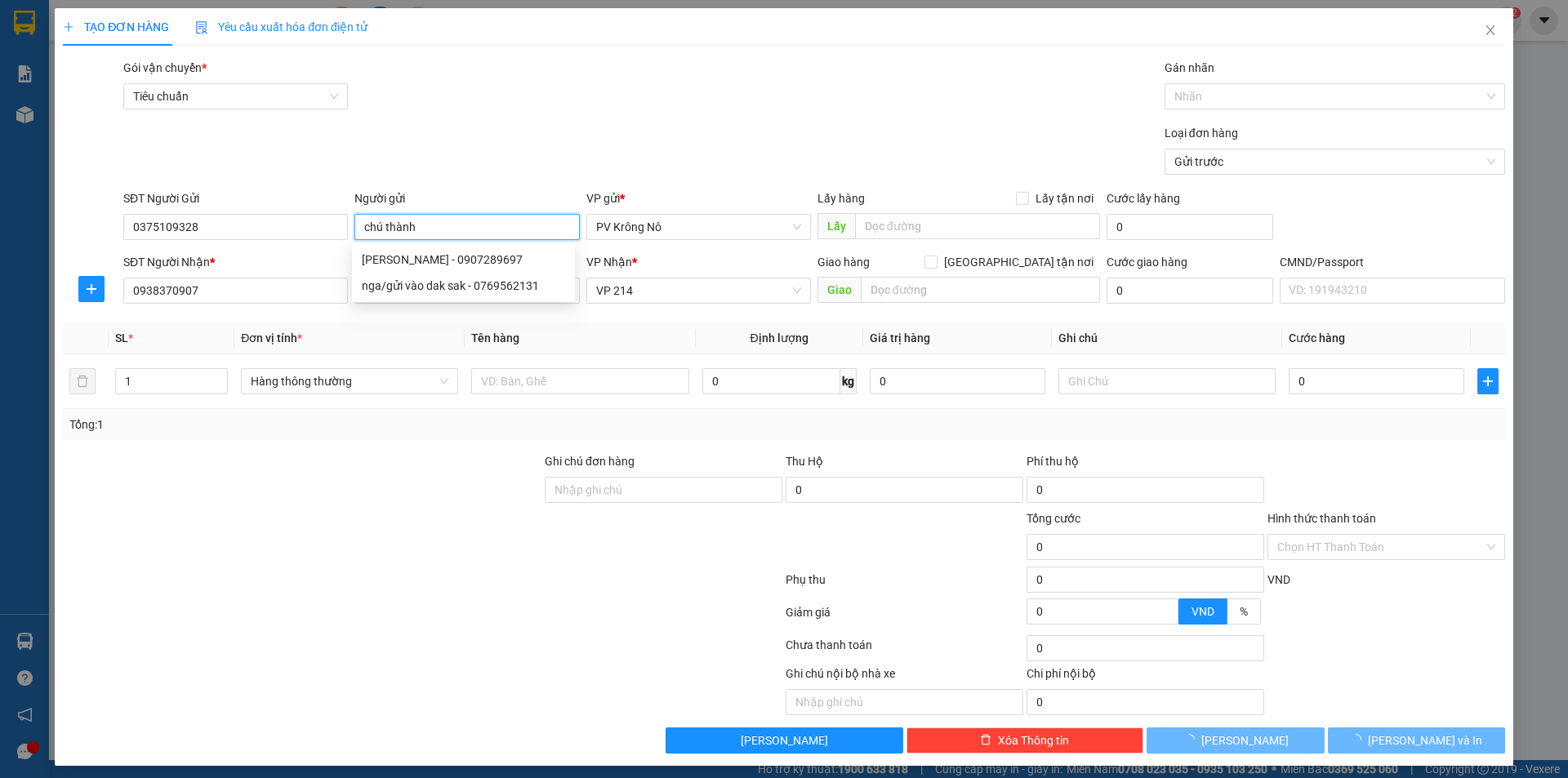
type input "chú thành"
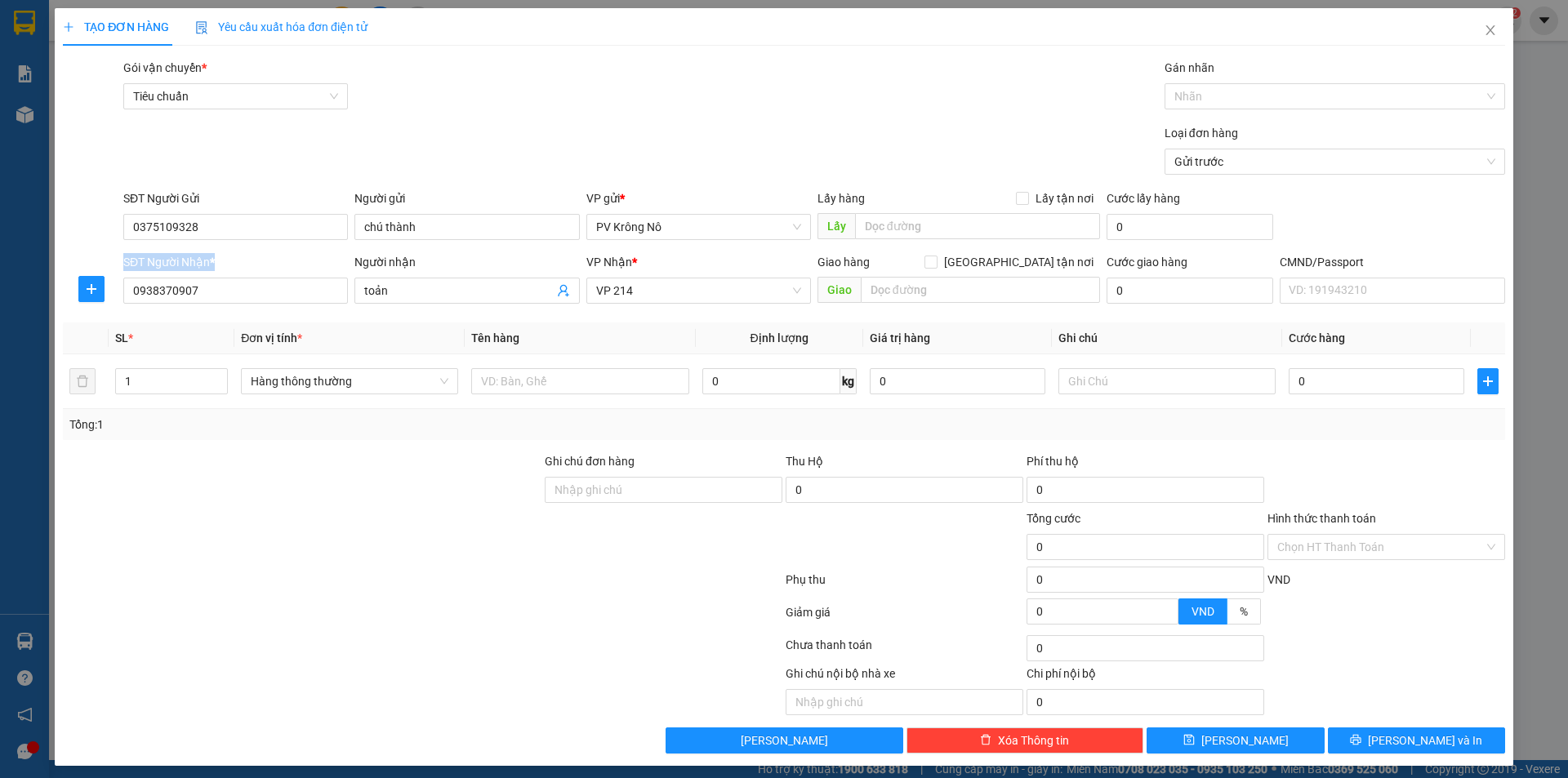
drag, startPoint x: 210, startPoint y: 273, endPoint x: 67, endPoint y: 287, distance: 143.7
click at [67, 287] on div "SĐT Người Nhận * 0938370907 Người nhận toản VP Nhận * VP 214 Giao hàng Giao tận…" at bounding box center [784, 282] width 1445 height 57
click at [205, 286] on input "0938370907" at bounding box center [235, 290] width 224 height 26
drag, startPoint x: 206, startPoint y: 291, endPoint x: 0, endPoint y: 285, distance: 206.1
click at [5, 286] on div "TẠO ĐƠN HÀNG Yêu cầu xuất hóa đơn điện tử Transit Pickup Surcharge Ids Transit …" at bounding box center [784, 389] width 1568 height 778
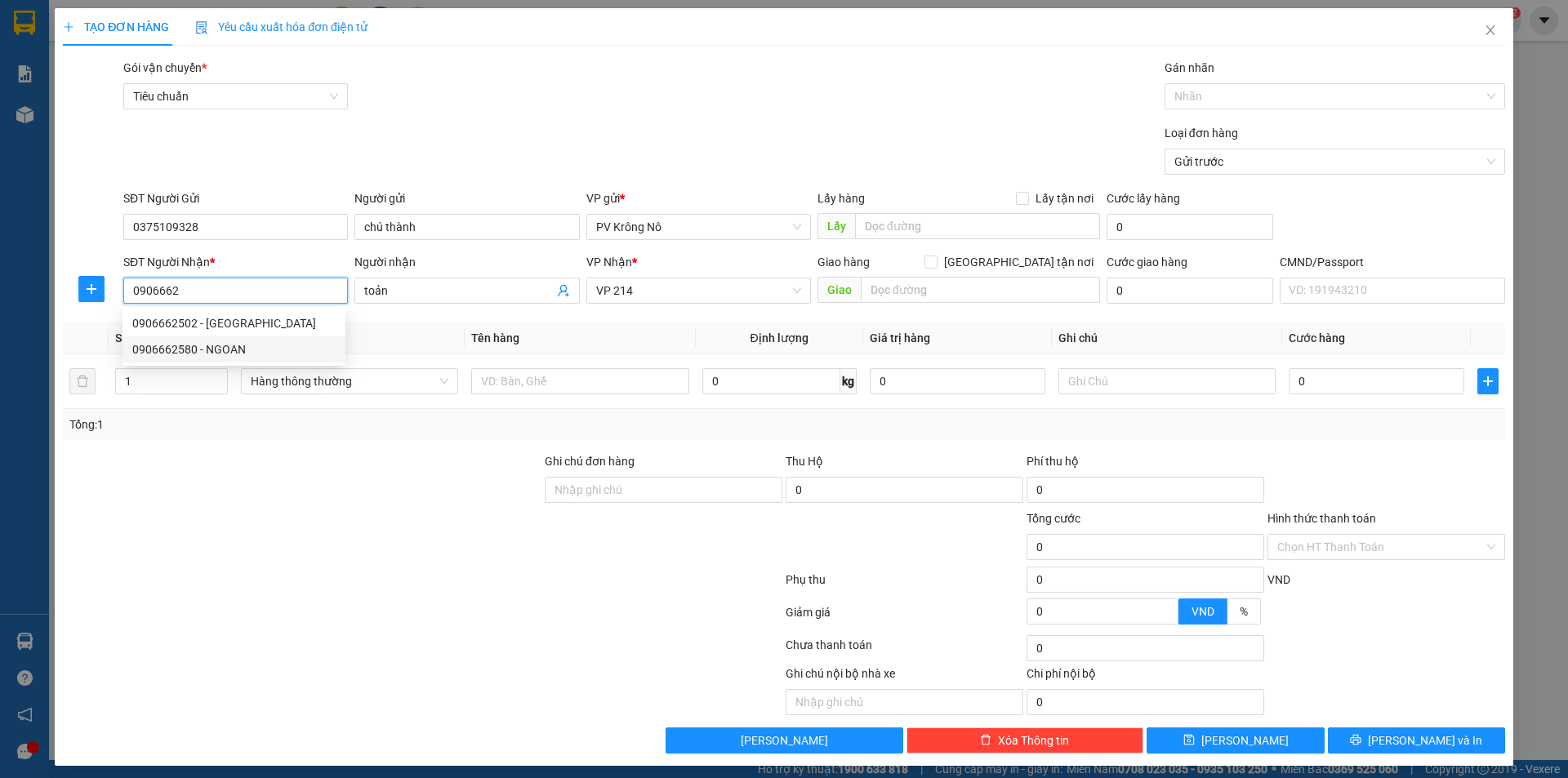
click at [215, 354] on div "0906662580 - NGOAN" at bounding box center [233, 349] width 204 height 18
type input "0906662580"
type input "NGOAN"
type input "0906662580"
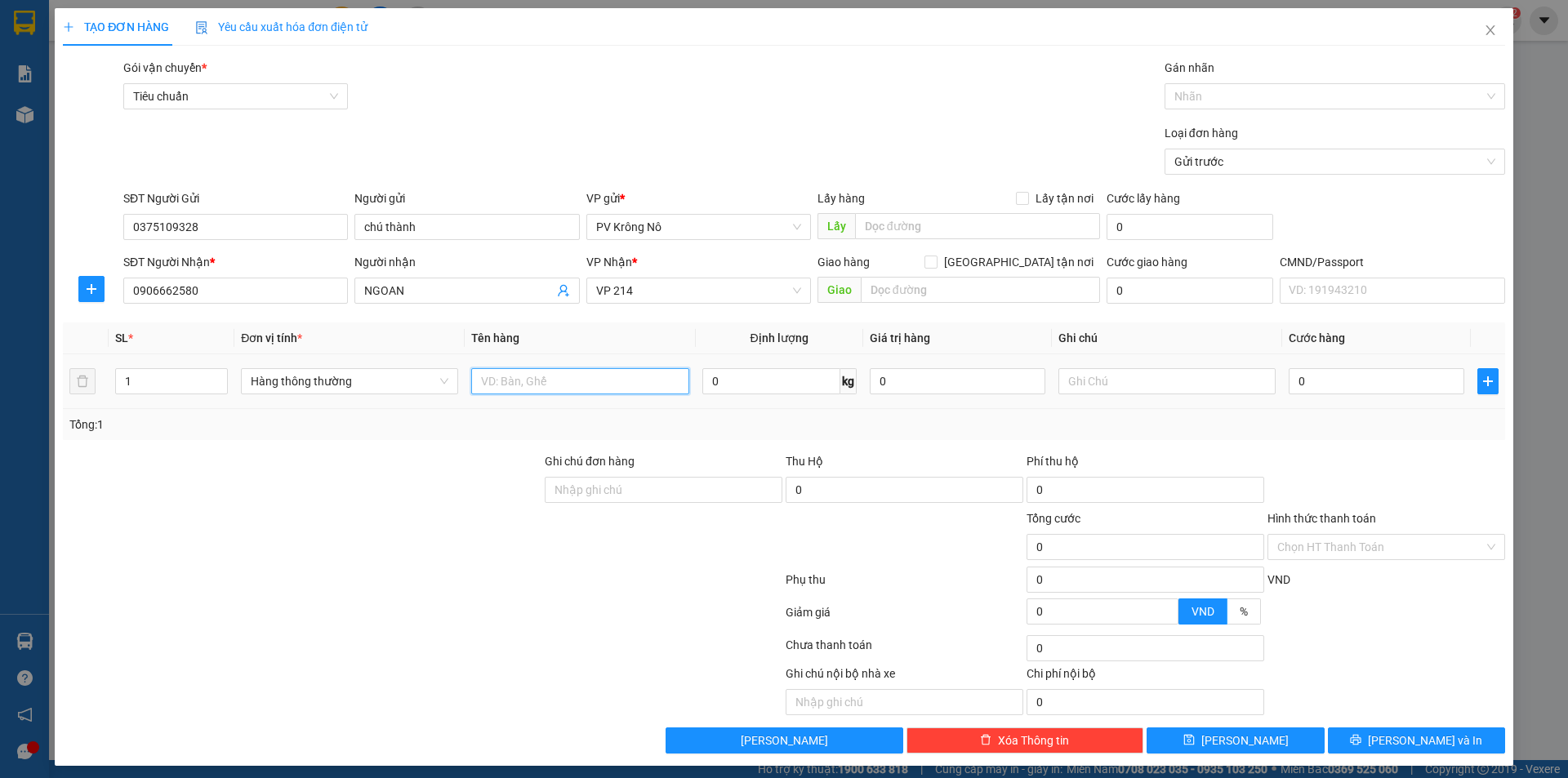
click at [514, 385] on input "text" at bounding box center [580, 380] width 217 height 26
click at [507, 380] on input "1bao au củ" at bounding box center [580, 380] width 217 height 26
type input "1bao rau củ"
click at [1328, 384] on input "0" at bounding box center [1377, 380] width 176 height 26
type input "06"
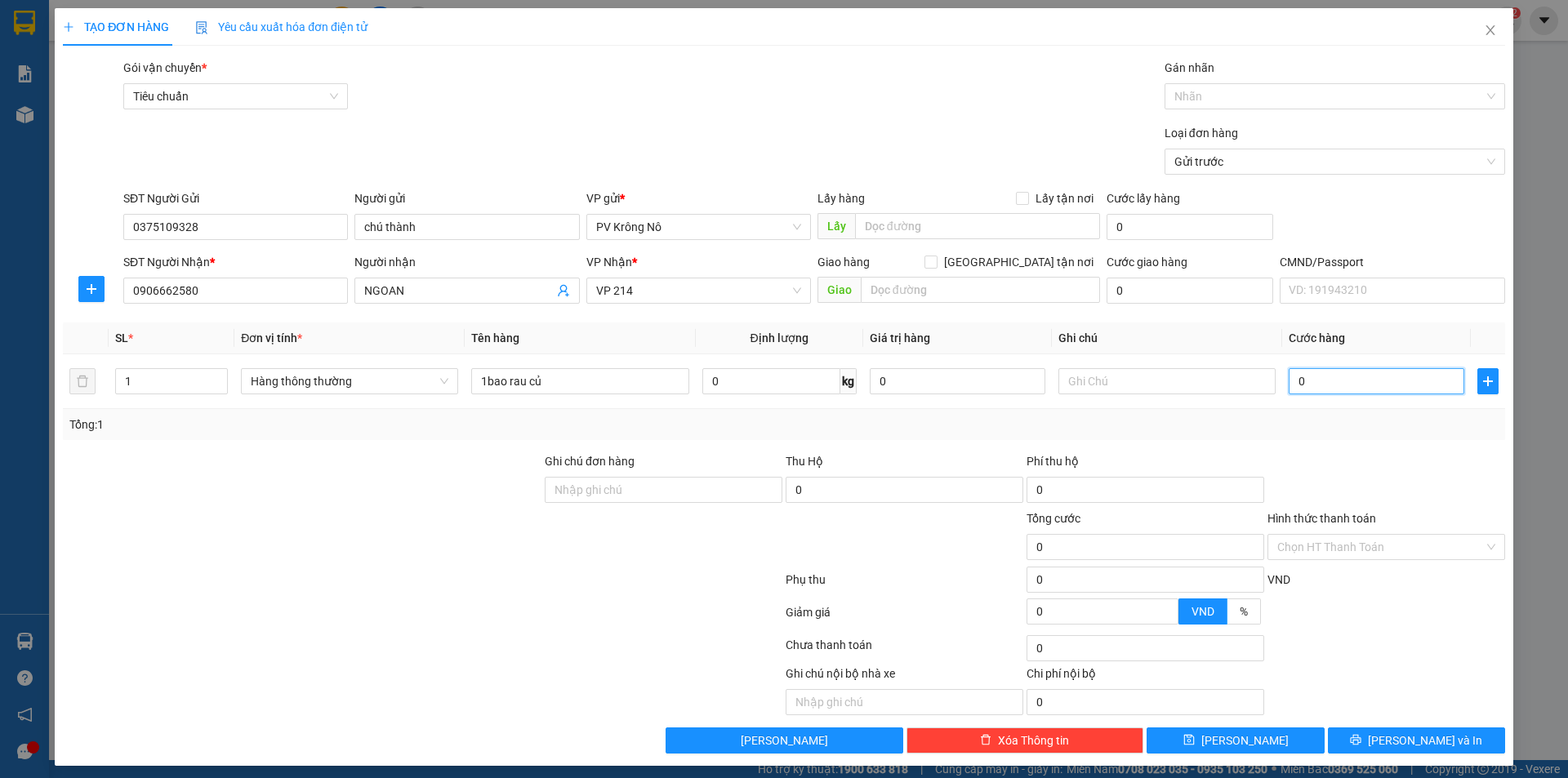
type input "6"
type input "060"
type input "60"
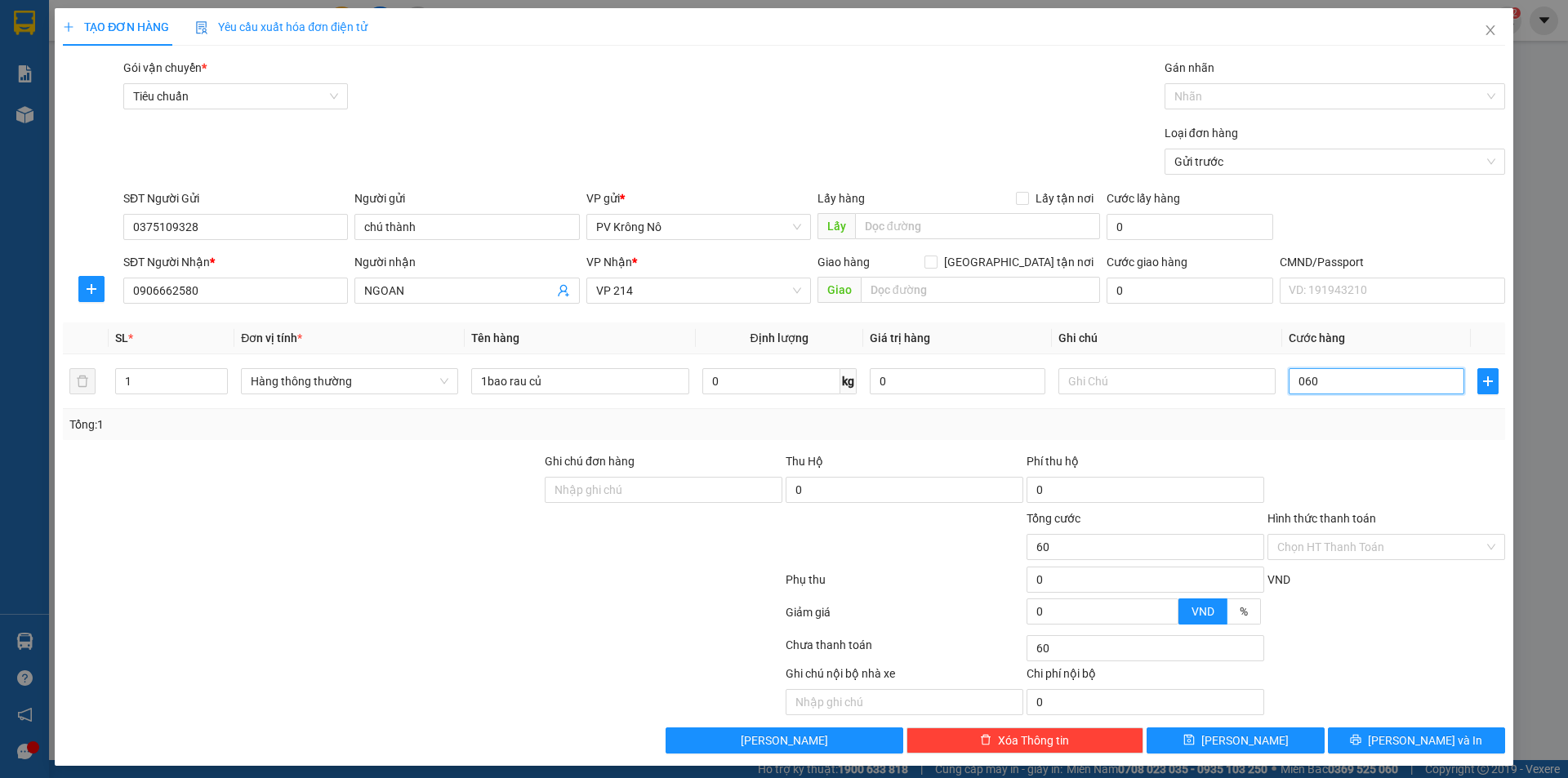
type input "0.600"
type input "600"
type input "06.000"
type input "6.000"
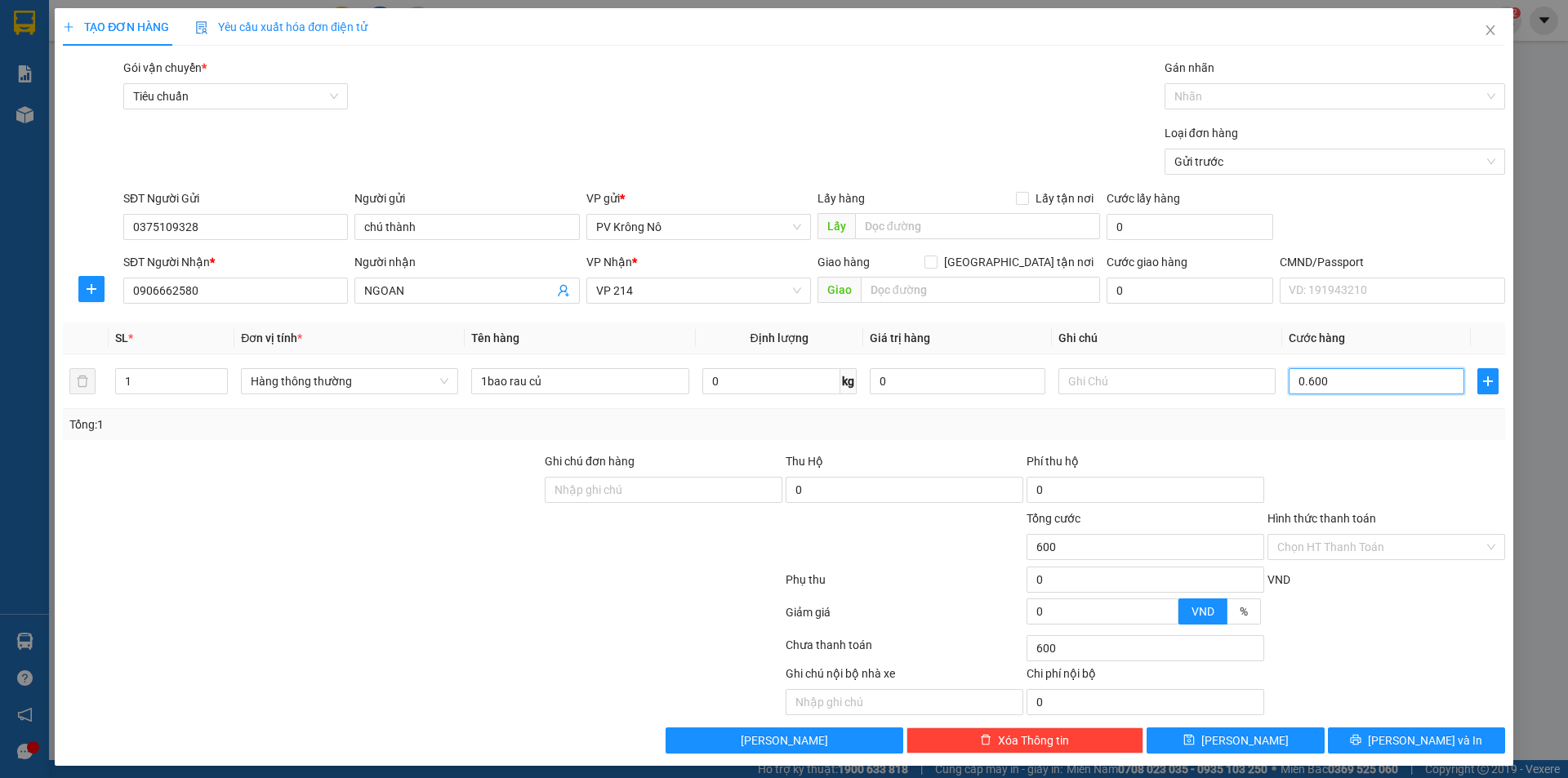
type input "6.000"
type input "060.000"
type input "60.000"
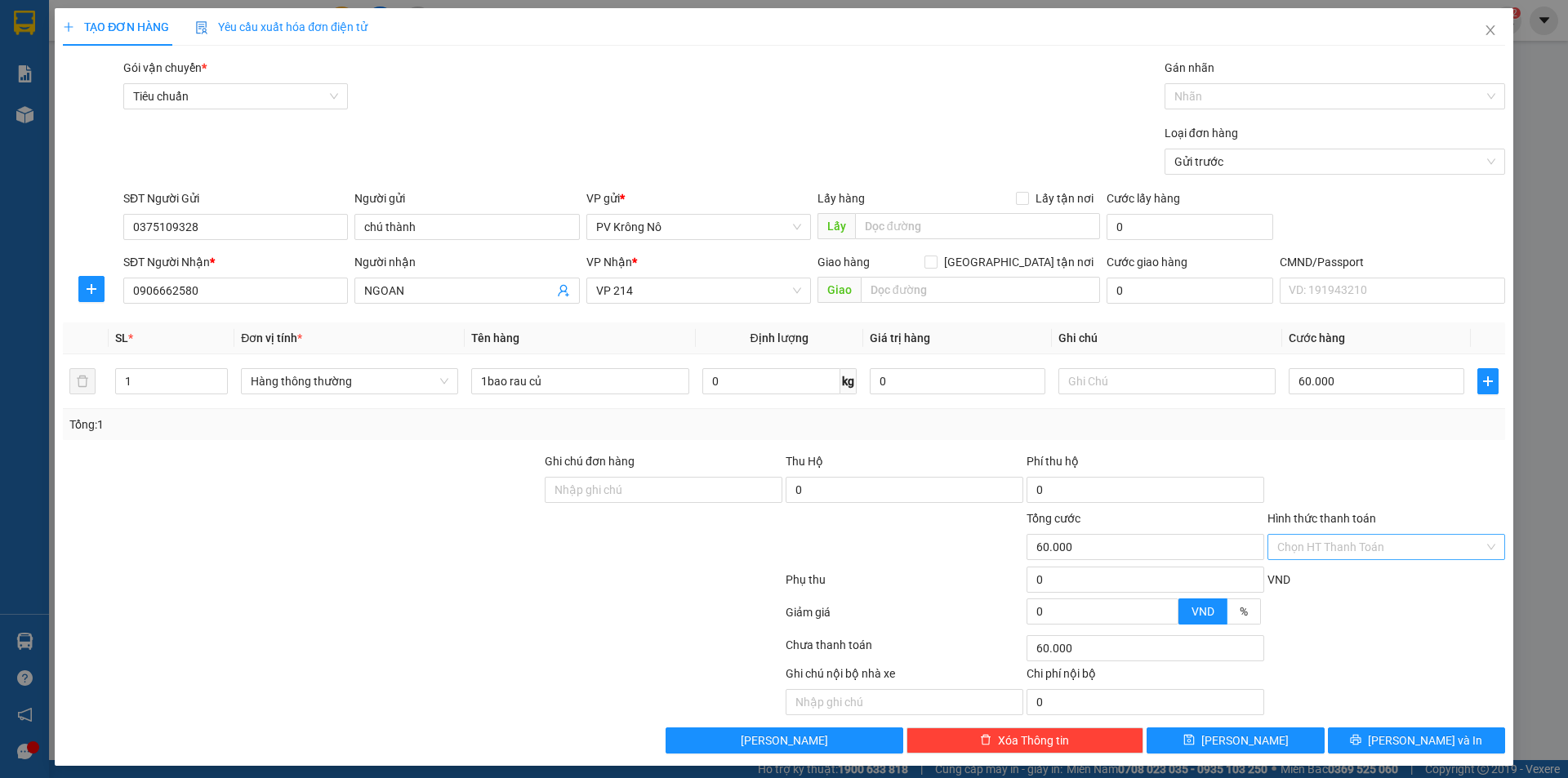
drag, startPoint x: 1333, startPoint y: 557, endPoint x: 1327, endPoint y: 563, distance: 8.5
click at [1332, 558] on input "Hình thức thanh toán" at bounding box center [1380, 546] width 206 height 24
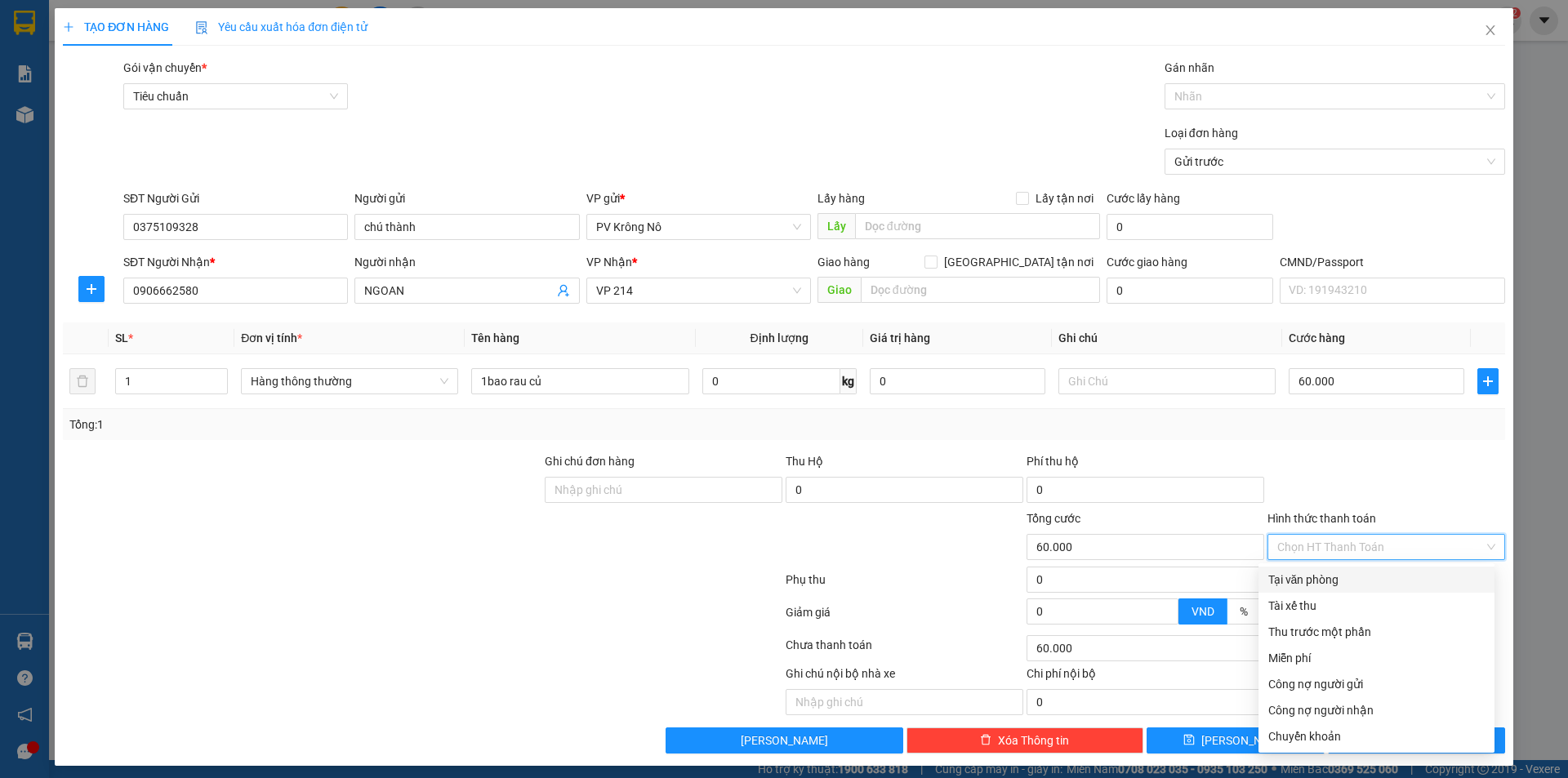
click at [1293, 577] on div "Tại văn phòng" at bounding box center [1376, 580] width 216 height 18
type input "0"
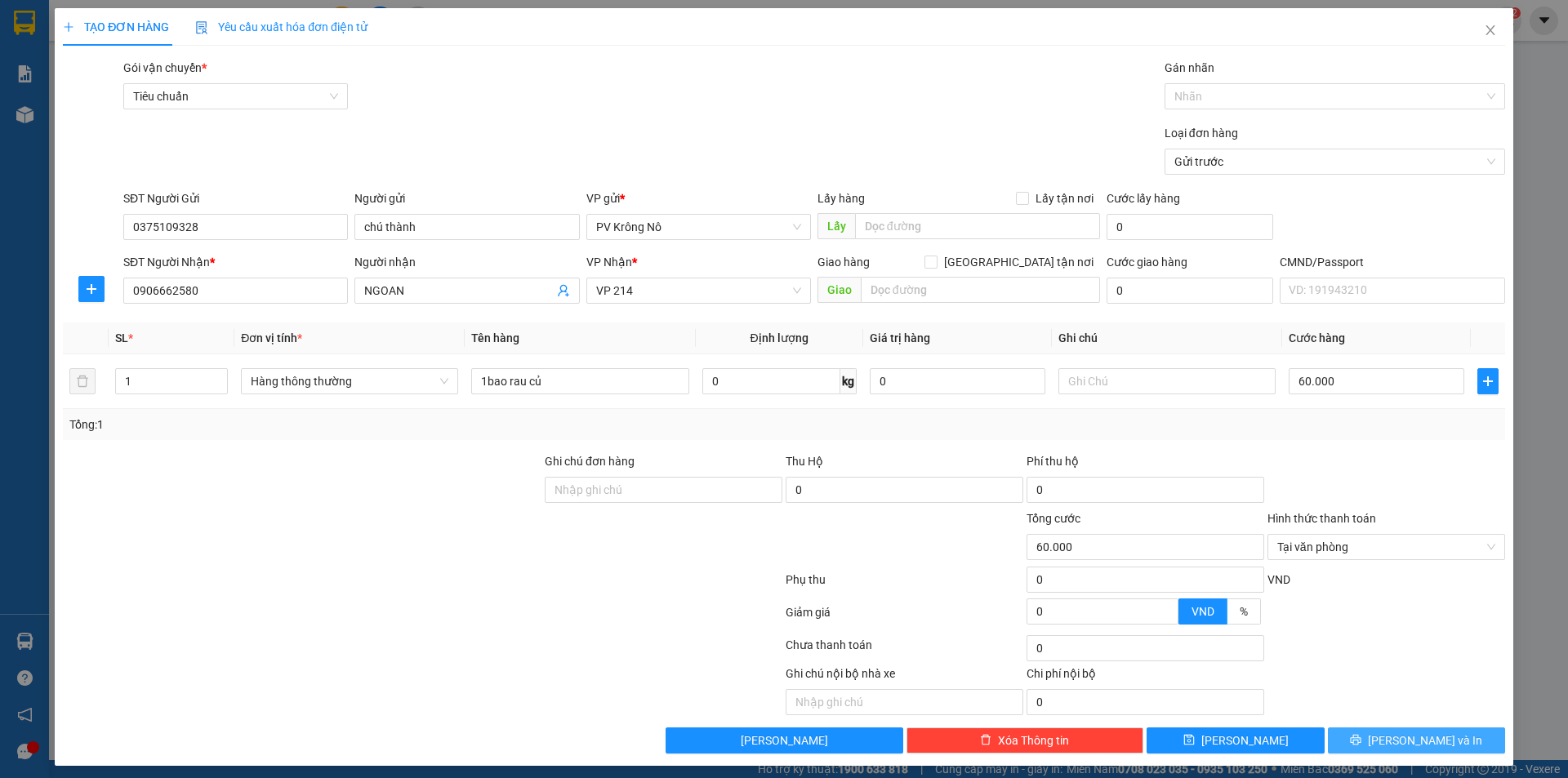
drag, startPoint x: 1367, startPoint y: 737, endPoint x: 1318, endPoint y: 660, distance: 91.3
click at [1368, 737] on button "[PERSON_NAME] và In" at bounding box center [1415, 740] width 177 height 26
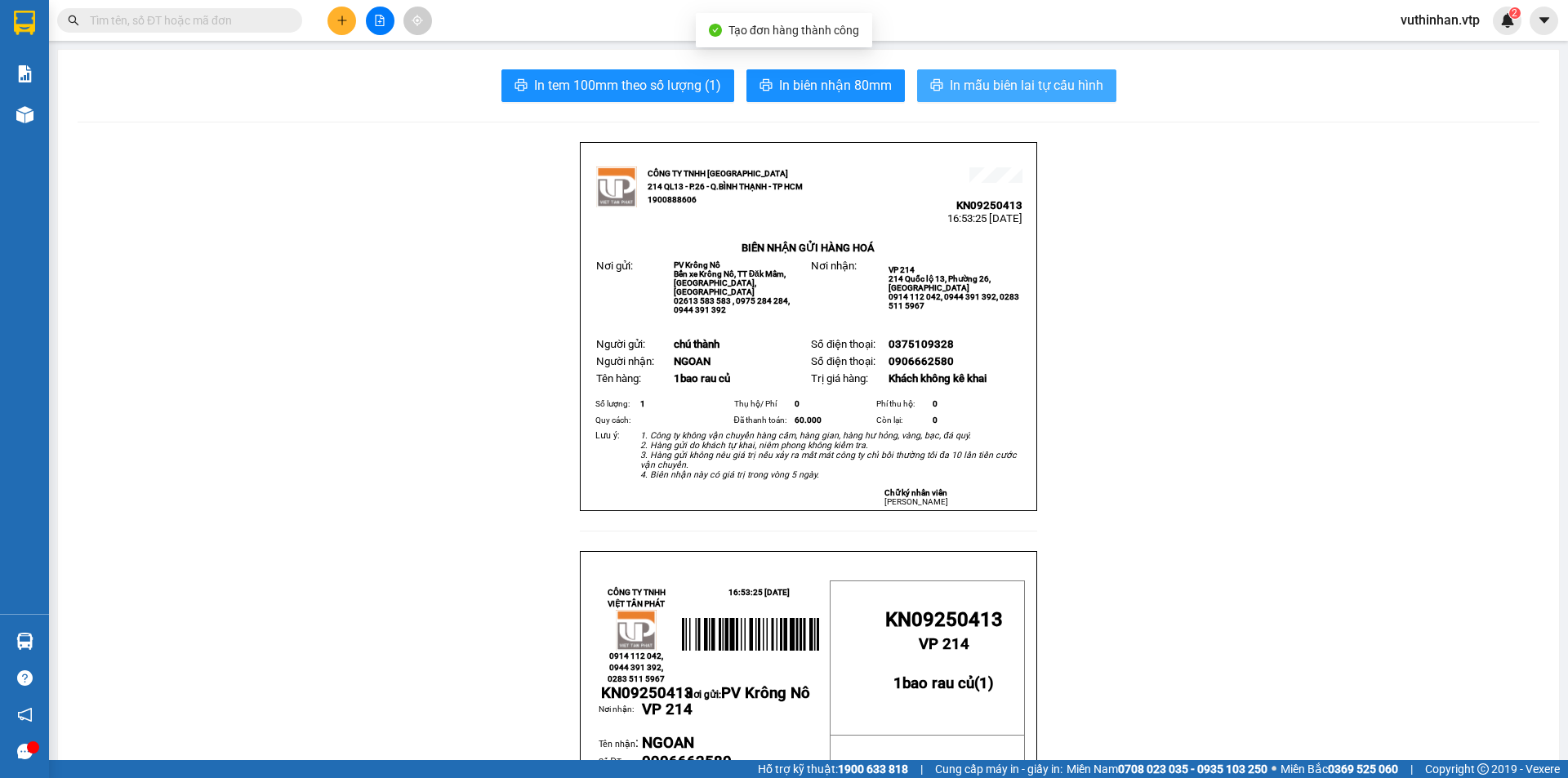
drag, startPoint x: 968, startPoint y: 83, endPoint x: 892, endPoint y: 111, distance: 81.0
click at [968, 84] on span "In mẫu biên lai tự cấu hình" at bounding box center [1026, 85] width 153 height 21
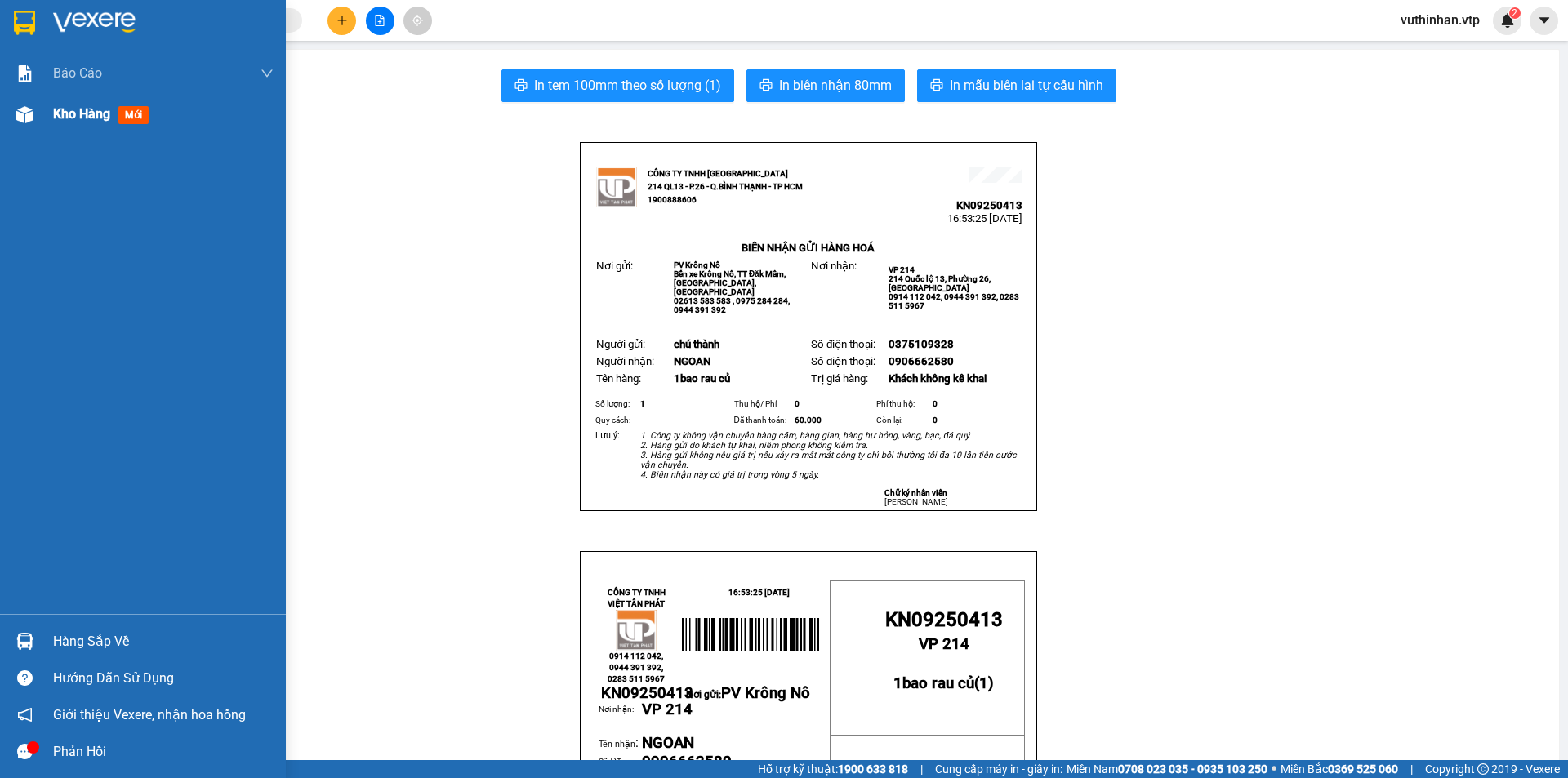
click at [19, 117] on img at bounding box center [24, 114] width 17 height 17
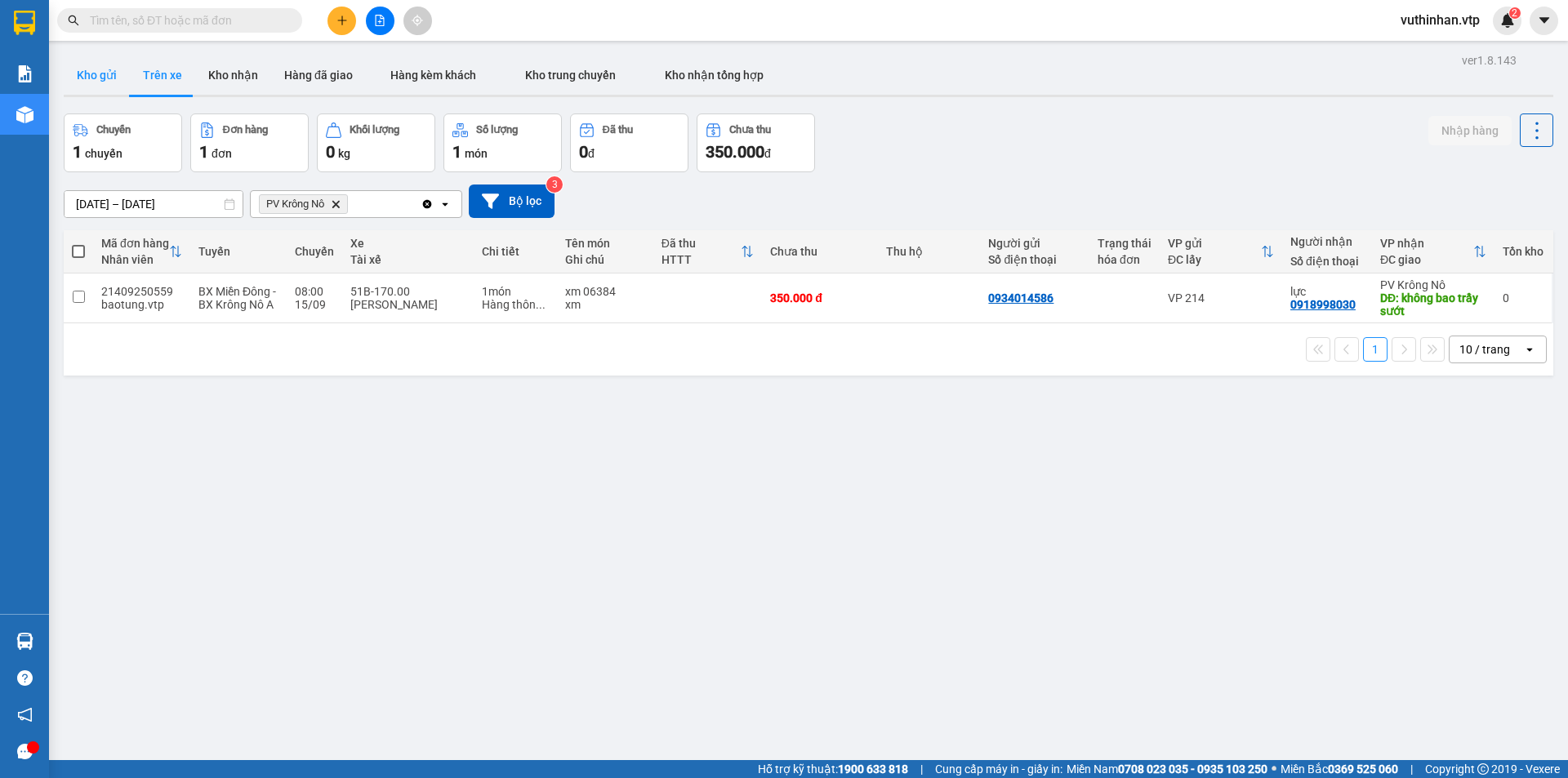
click at [111, 78] on button "Kho gửi" at bounding box center [97, 75] width 66 height 39
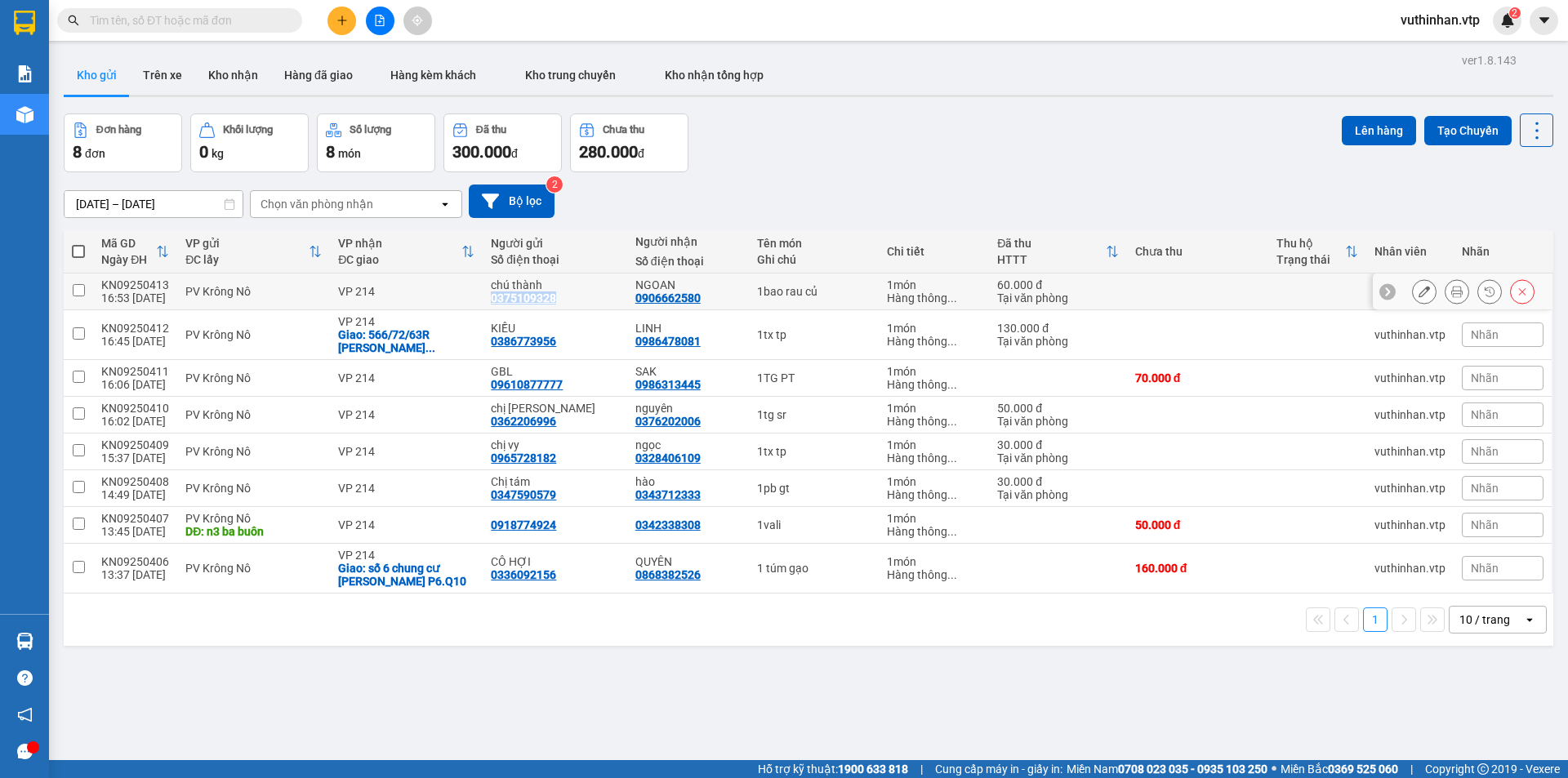
drag, startPoint x: 553, startPoint y: 297, endPoint x: 493, endPoint y: 303, distance: 60.3
click at [492, 303] on div "chú thành 0375109328" at bounding box center [555, 291] width 127 height 26
checkbox input "true"
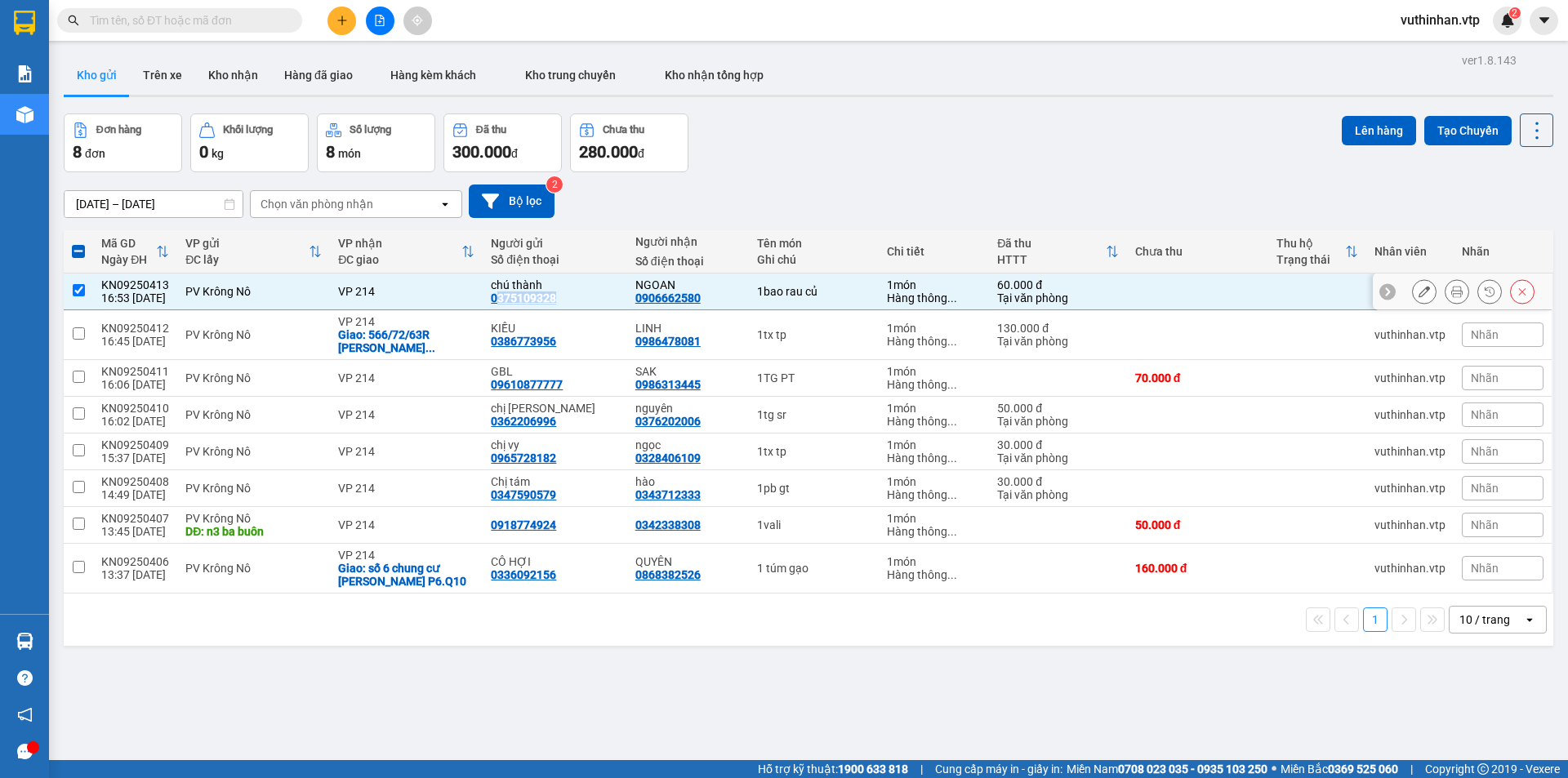
copy div "375109328"
click at [338, 22] on icon "plus" at bounding box center [342, 20] width 12 height 12
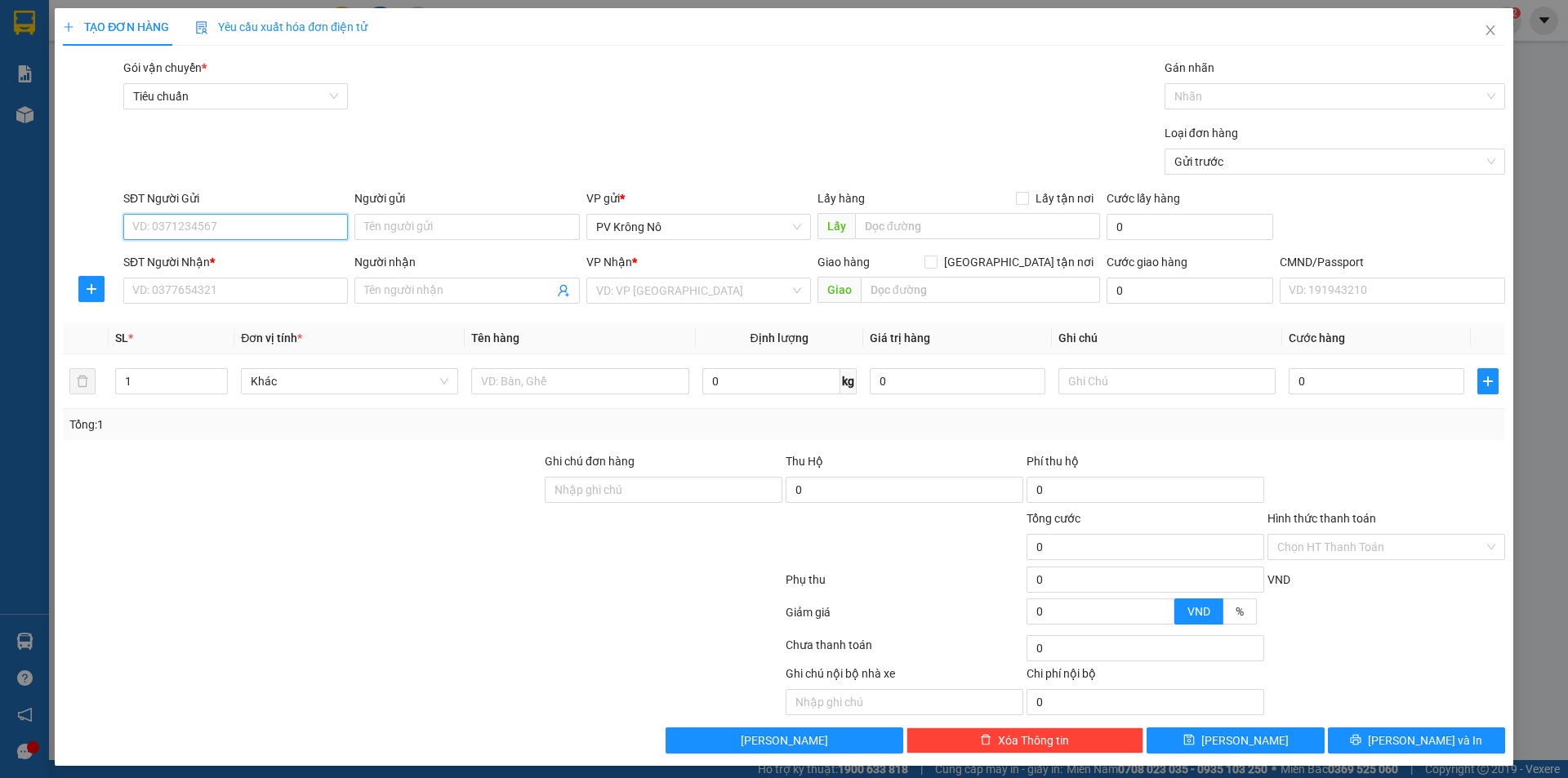
drag, startPoint x: 200, startPoint y: 224, endPoint x: 140, endPoint y: 205, distance: 62.9
click at [195, 223] on input "SĐT Người Gửi" at bounding box center [235, 226] width 224 height 26
paste input "375109328"
type input "0375109328"
click at [206, 230] on input "0375109328" at bounding box center [235, 226] width 224 height 26
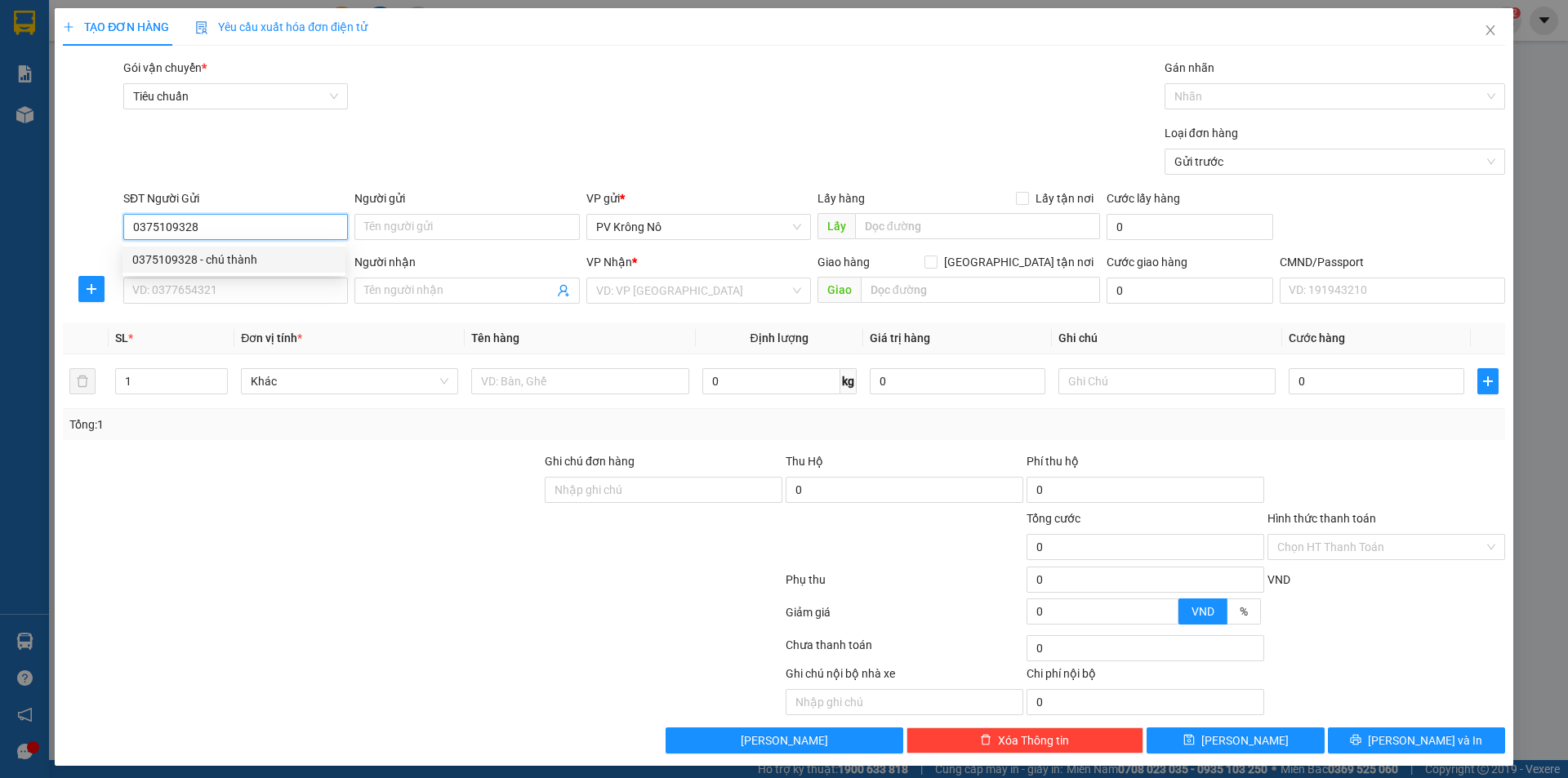
click at [188, 258] on div "0375109328 - chú thành" at bounding box center [233, 259] width 204 height 18
type input "chú thành"
type input "0906662580"
type input "NGOAN"
type input "0375109328"
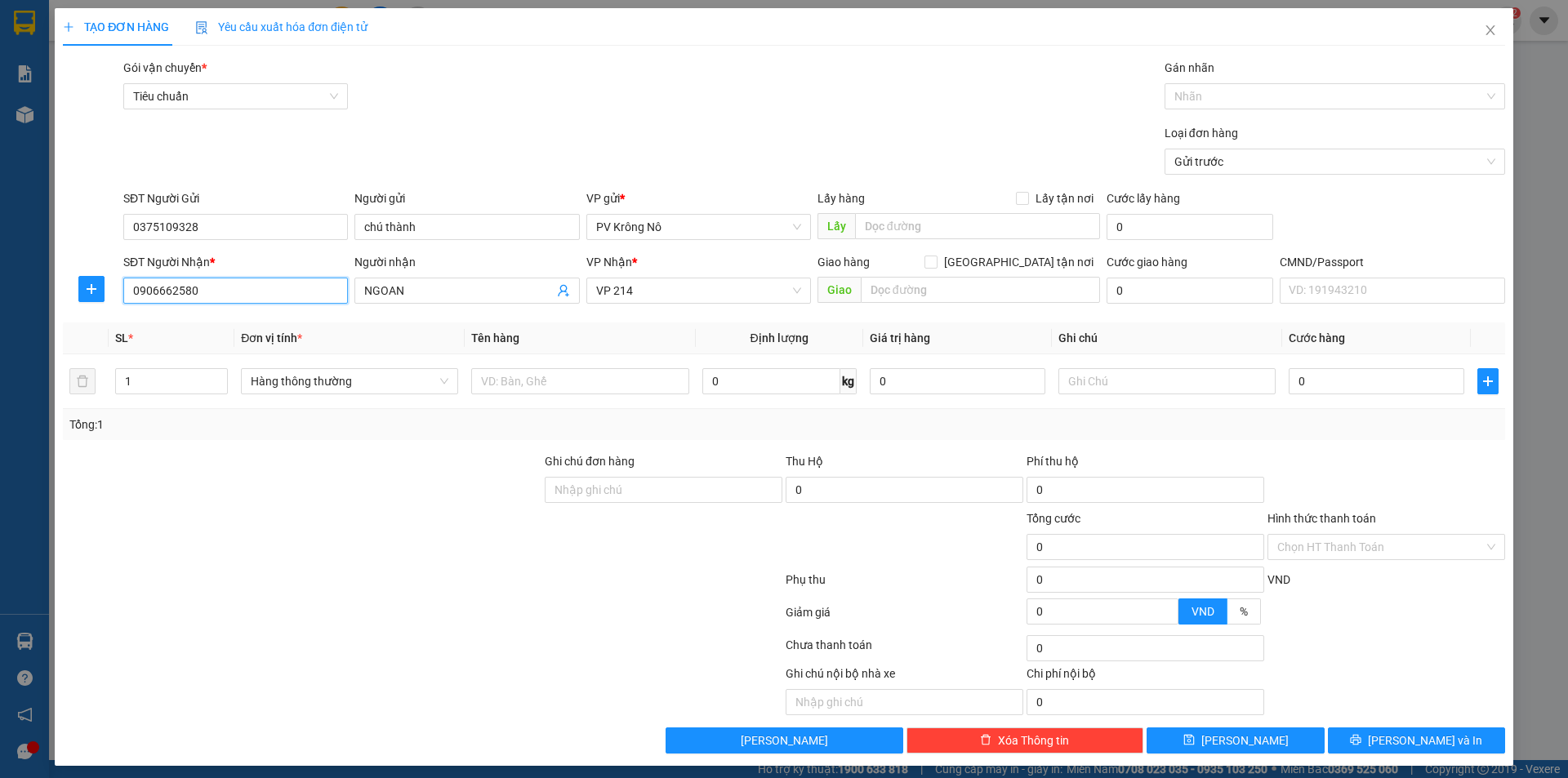
drag, startPoint x: 160, startPoint y: 284, endPoint x: 0, endPoint y: 277, distance: 160.2
click at [0, 273] on div "TẠO ĐƠN HÀNG Yêu cầu xuất hóa đơn điện tử Transit Pickup Surcharge Ids Transit …" at bounding box center [784, 389] width 1568 height 778
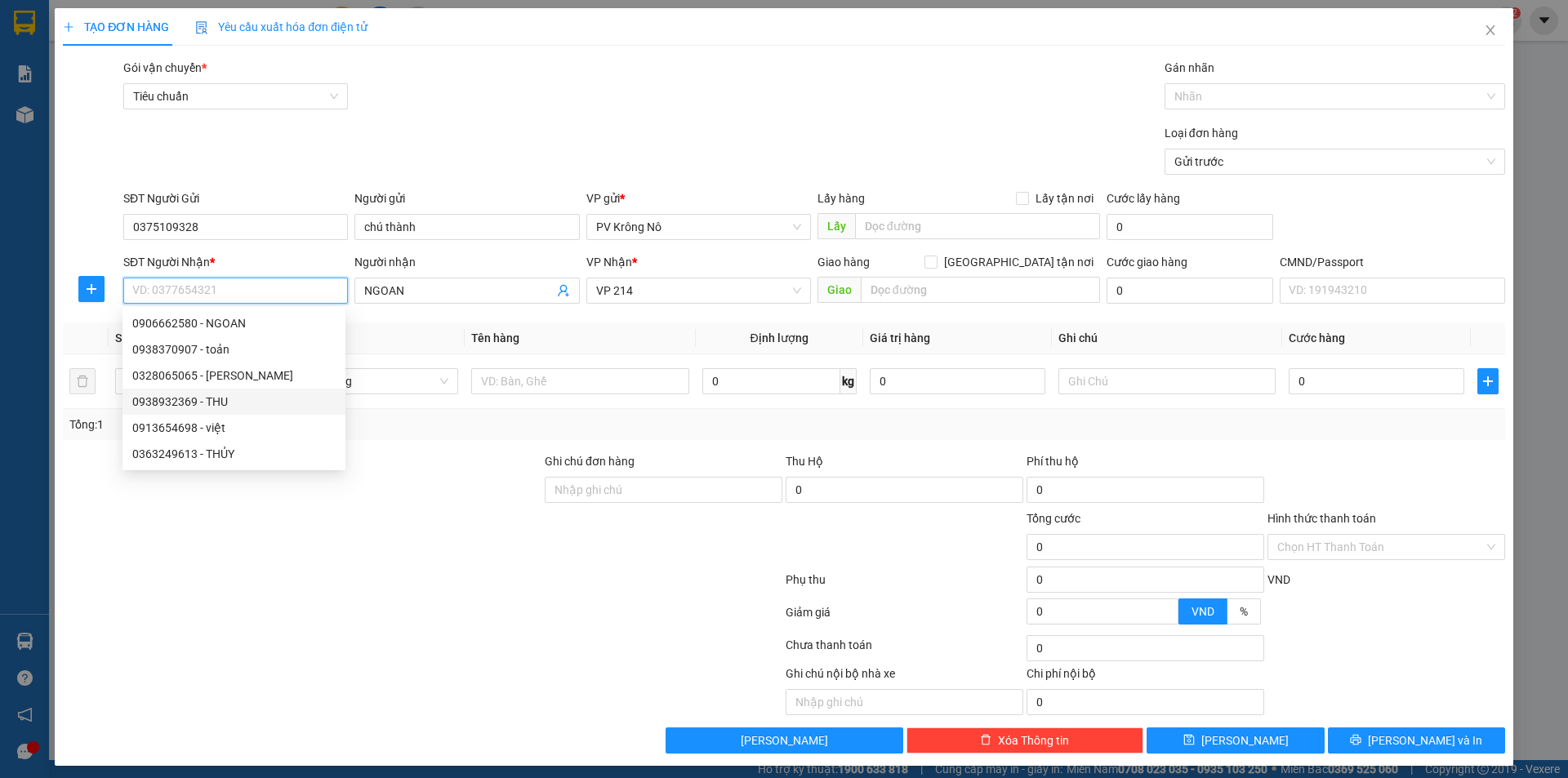
click at [145, 394] on div "0938932369 - THU" at bounding box center [233, 402] width 204 height 18
type input "0938932369"
type input "THU"
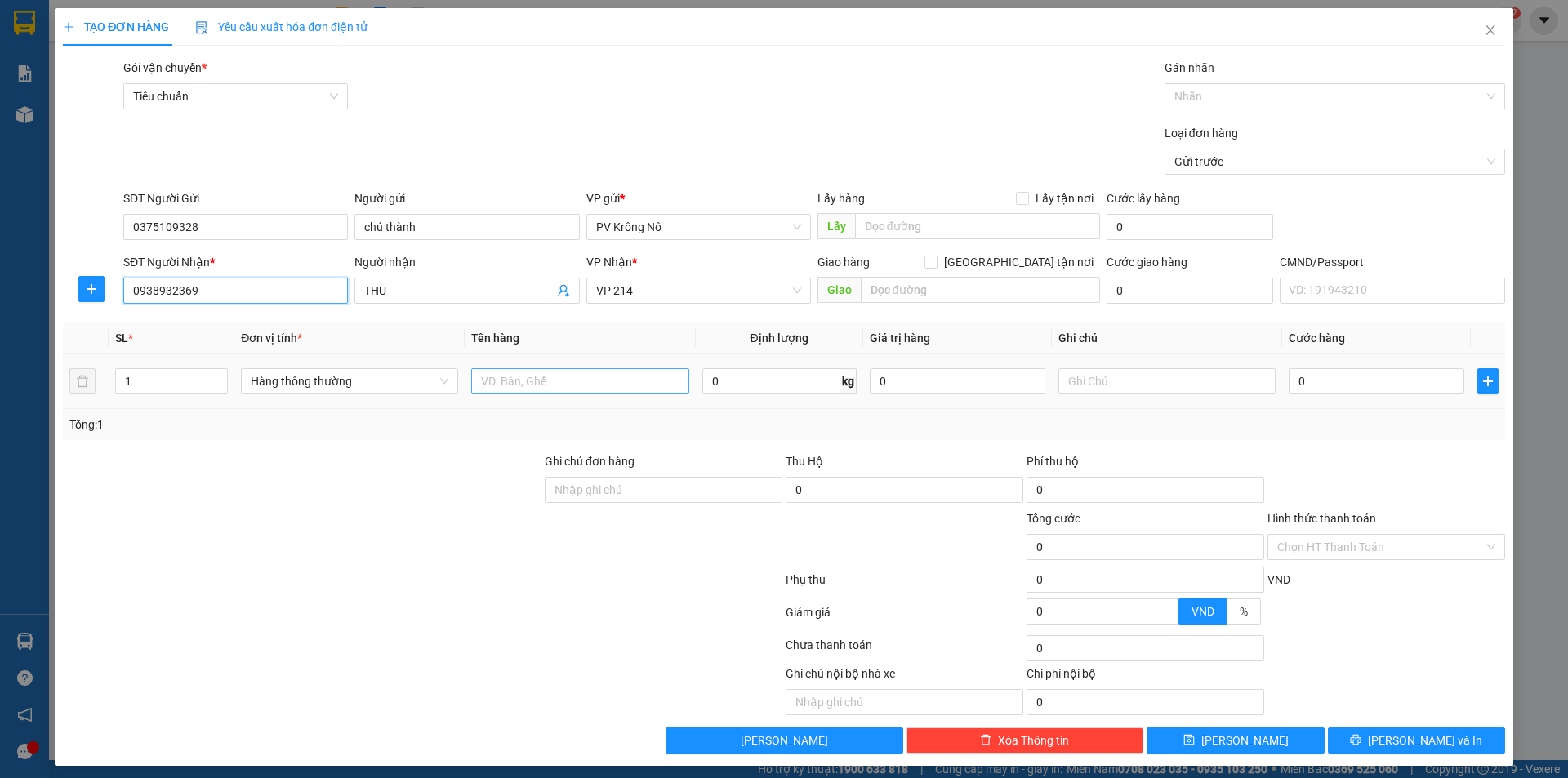
type input "0938932369"
click at [548, 382] on input "text" at bounding box center [580, 380] width 217 height 26
type input "1tx tp"
click at [1407, 375] on input "0" at bounding box center [1377, 380] width 176 height 26
type input "05"
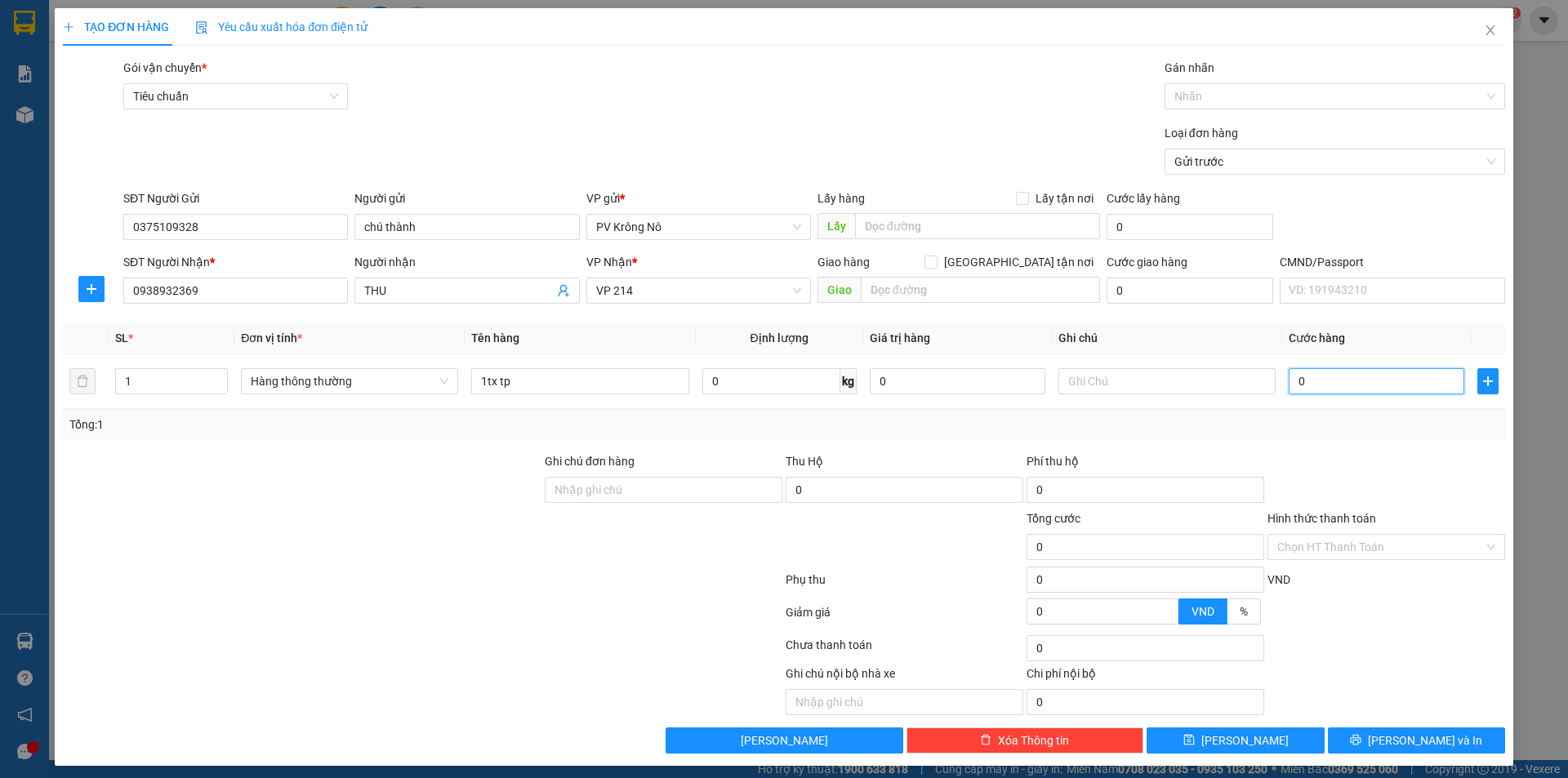
type input "5"
type input "050"
type input "50"
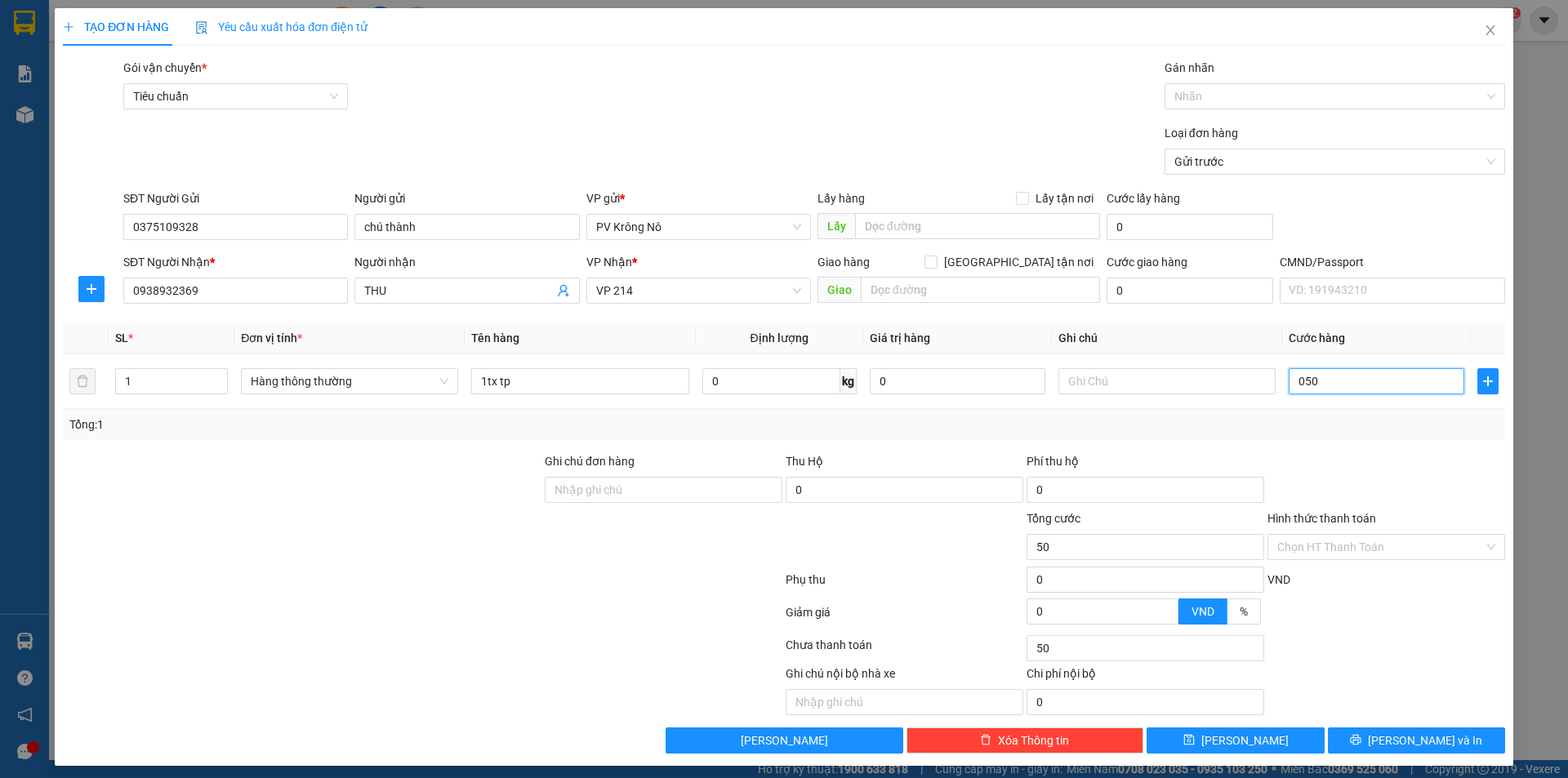
type input "0.500"
type input "500"
type input "05.000"
type input "5.000"
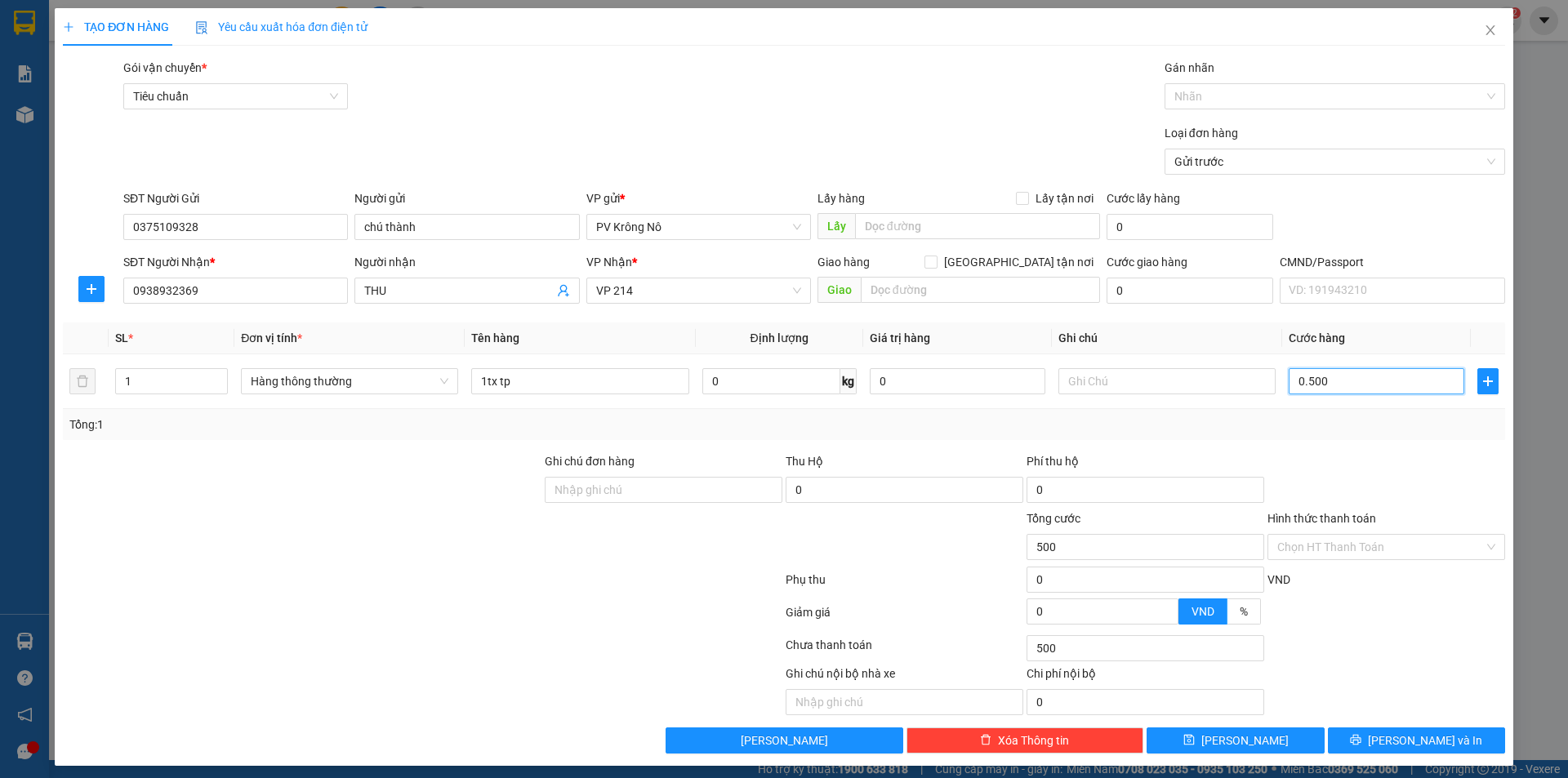
type input "5.000"
type input "050.000"
type input "50.000"
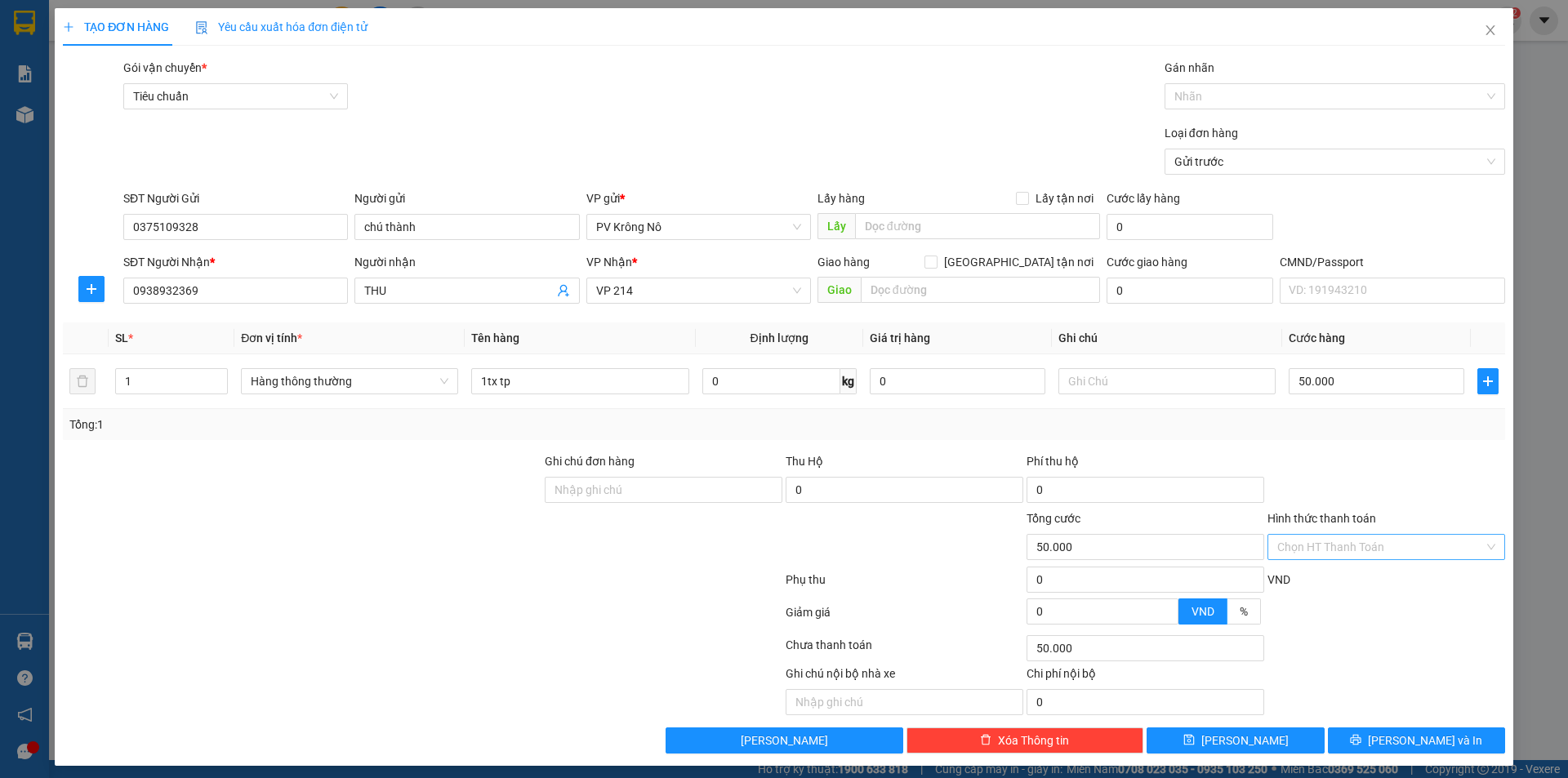
click at [1359, 548] on input "Hình thức thanh toán" at bounding box center [1380, 546] width 206 height 24
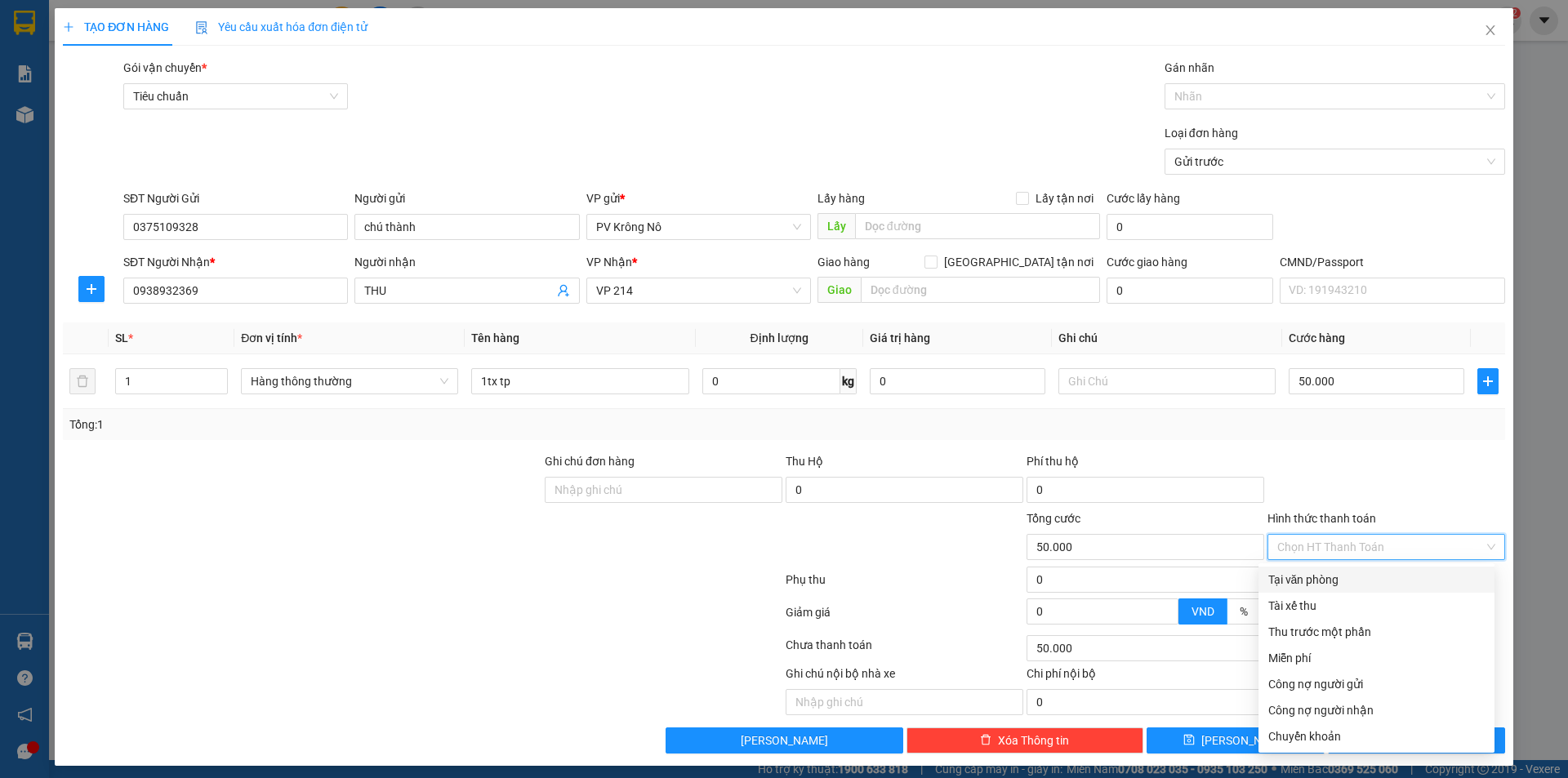
click at [1311, 584] on div "Tại văn phòng" at bounding box center [1376, 580] width 216 height 18
type input "0"
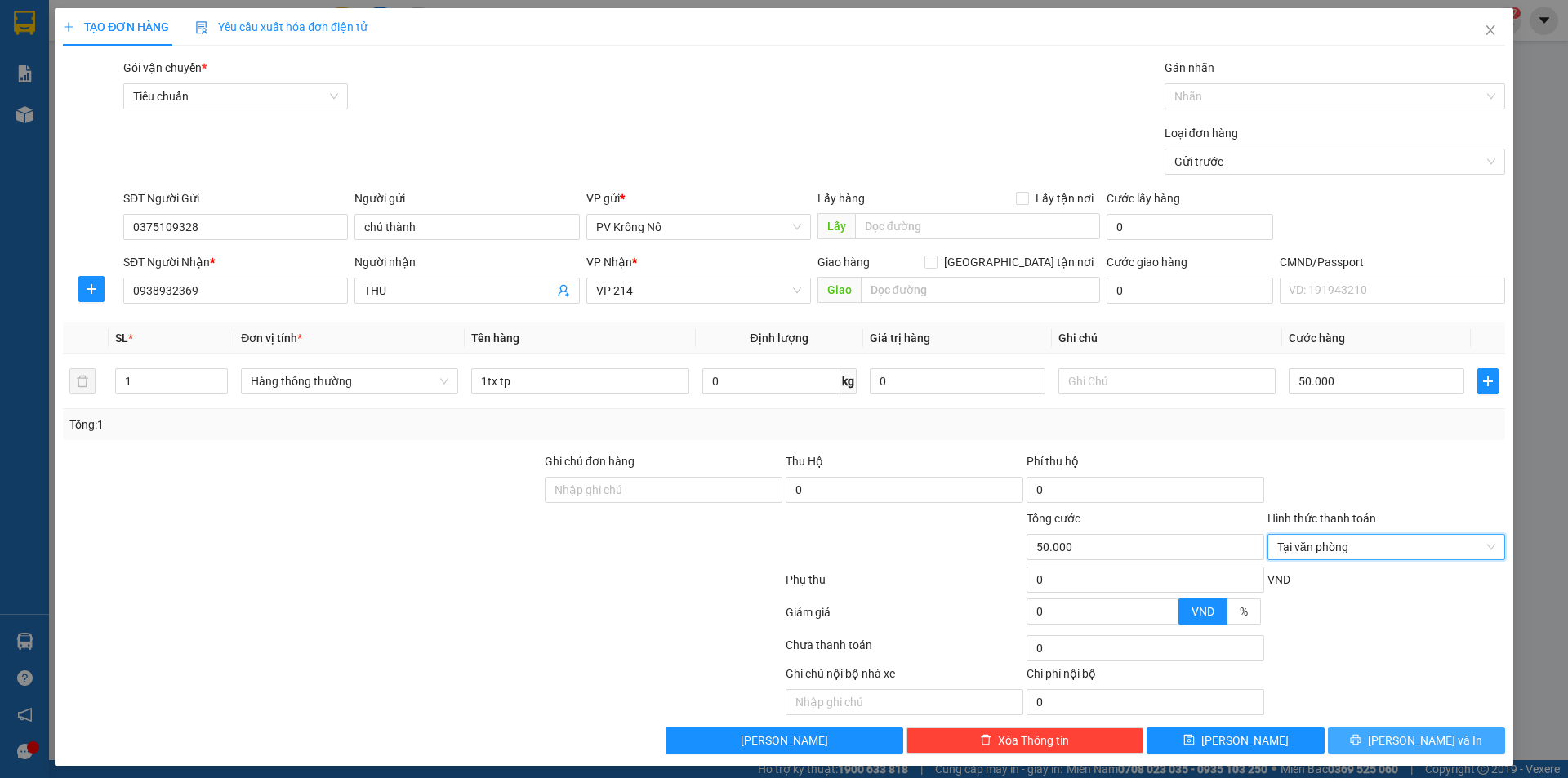
click at [1402, 747] on span "[PERSON_NAME] và In" at bounding box center [1424, 740] width 114 height 18
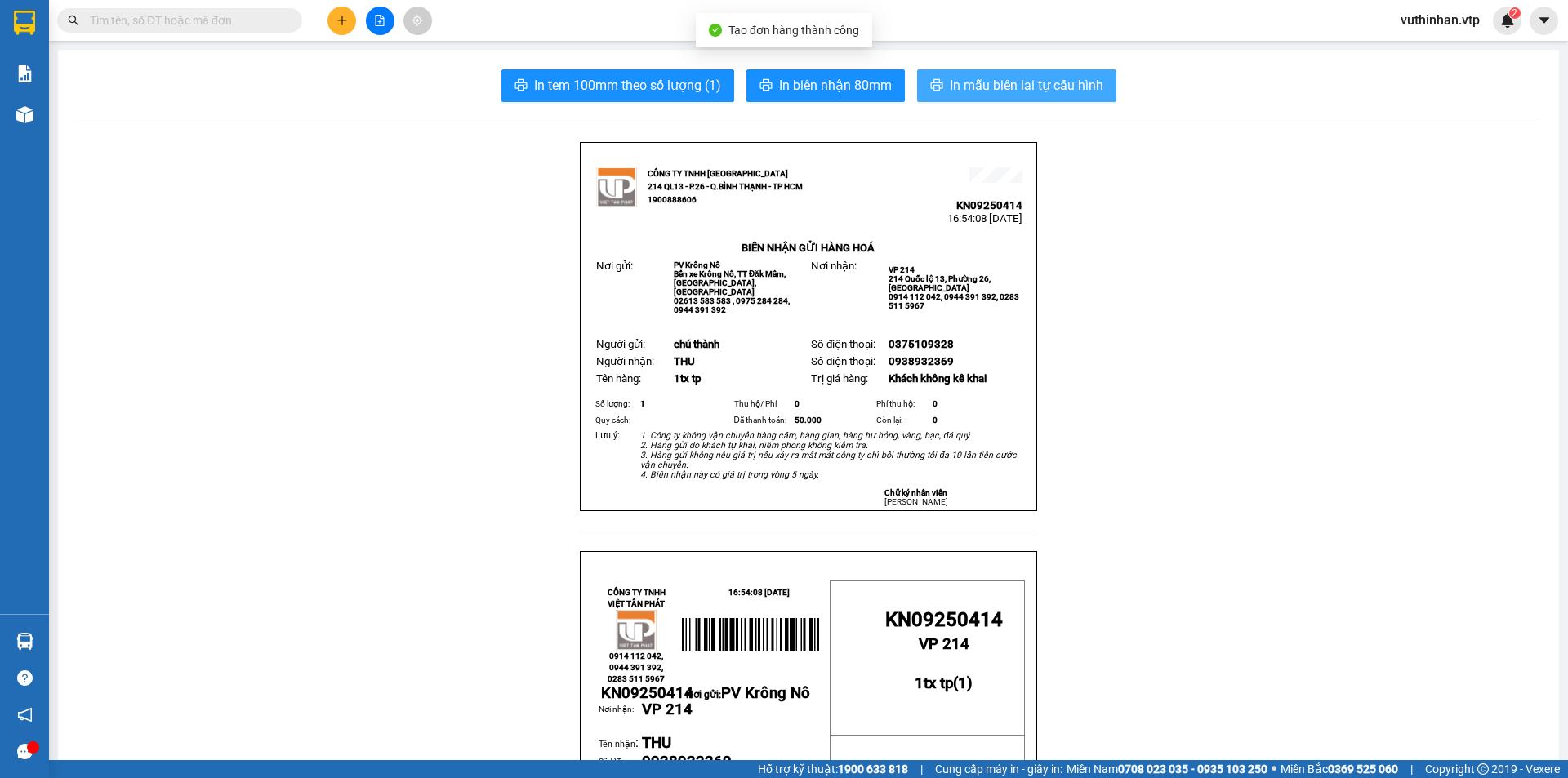
click at [1003, 77] on span "In mẫu biên lai tự cấu hình" at bounding box center [1026, 85] width 153 height 21
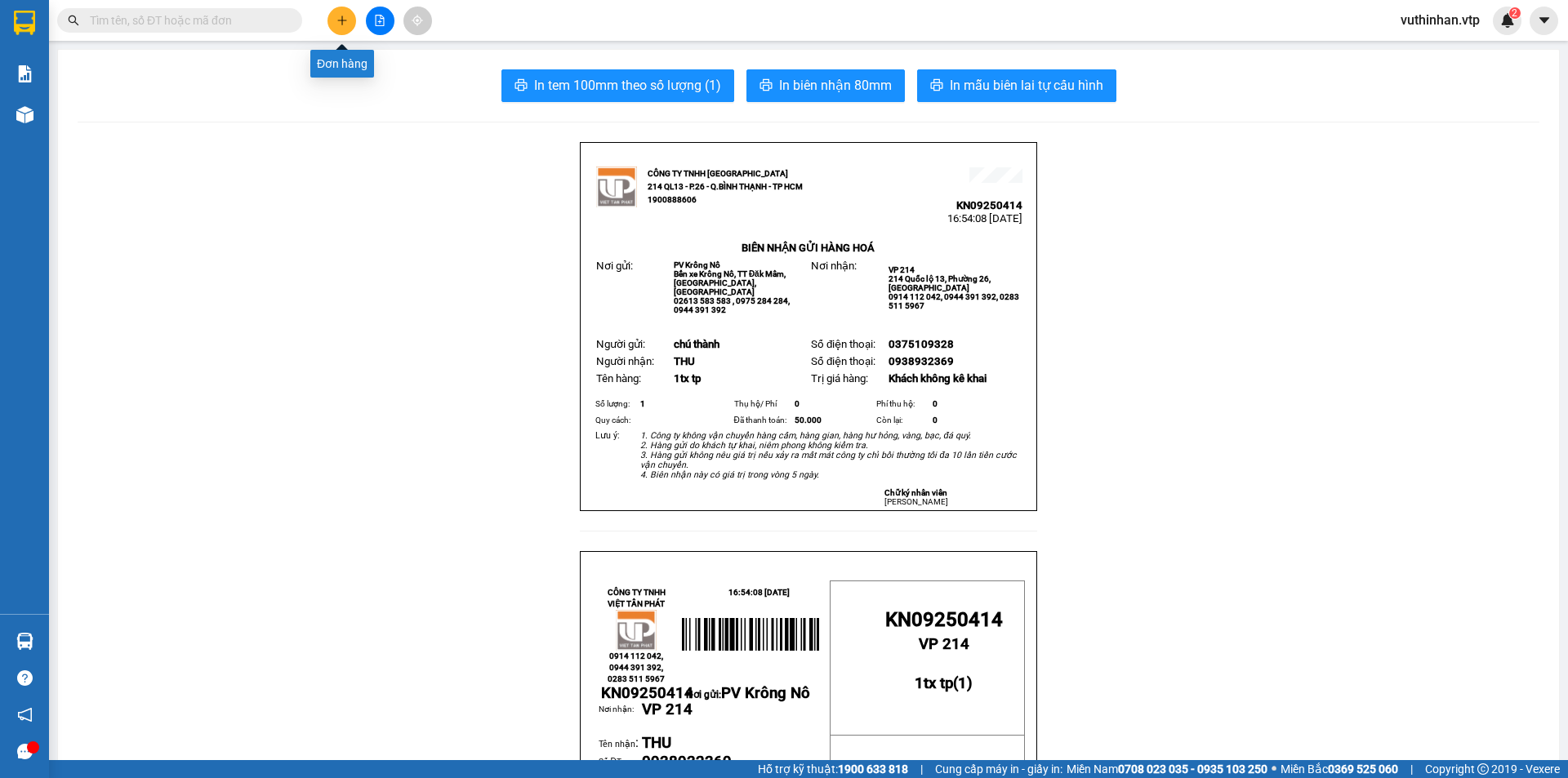
click at [340, 13] on button at bounding box center [342, 21] width 29 height 29
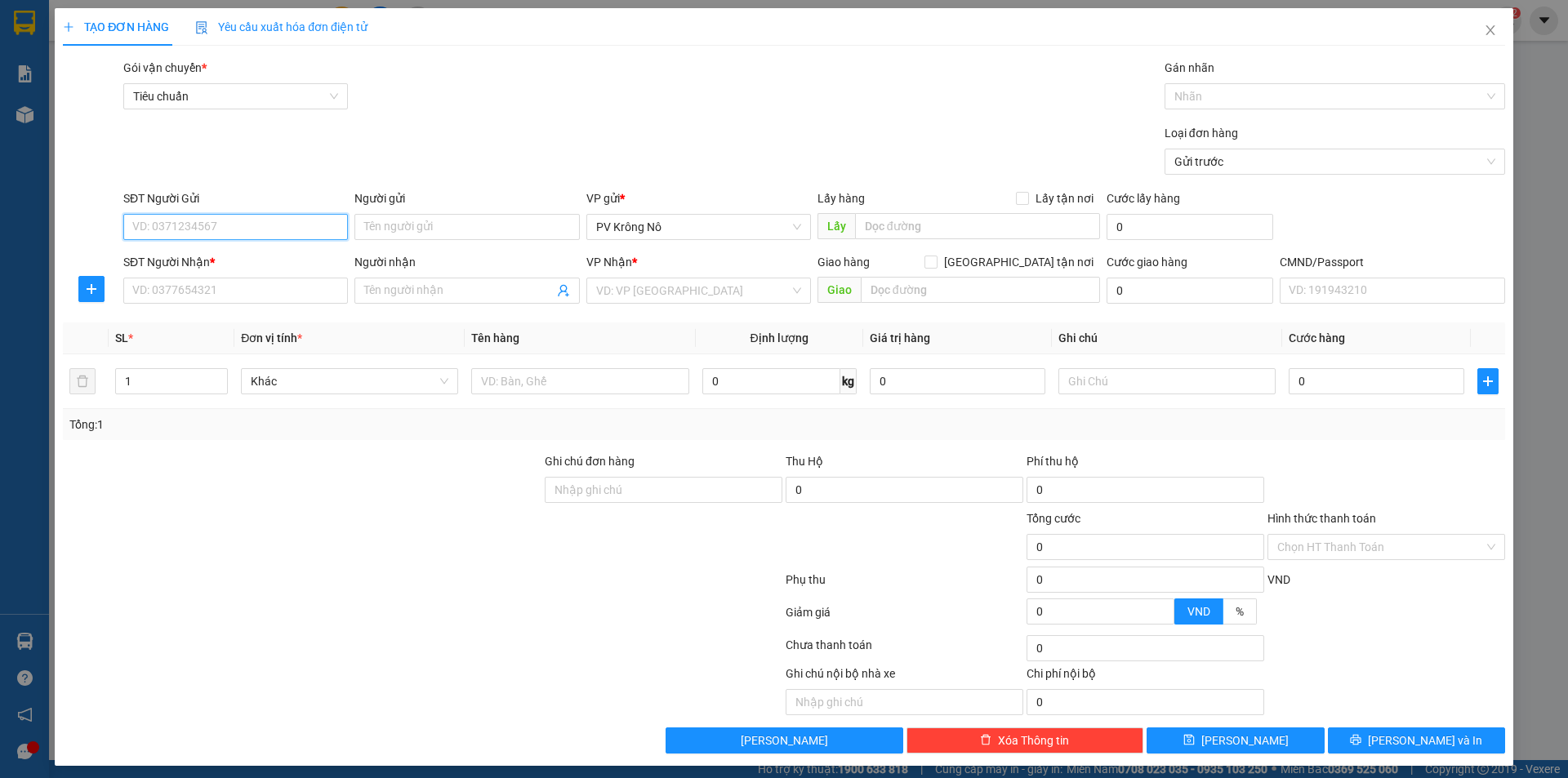
click at [186, 227] on input "SĐT Người Gửi" at bounding box center [235, 226] width 224 height 26
click at [255, 257] on div "0976721979 - cô hằng" at bounding box center [233, 259] width 204 height 18
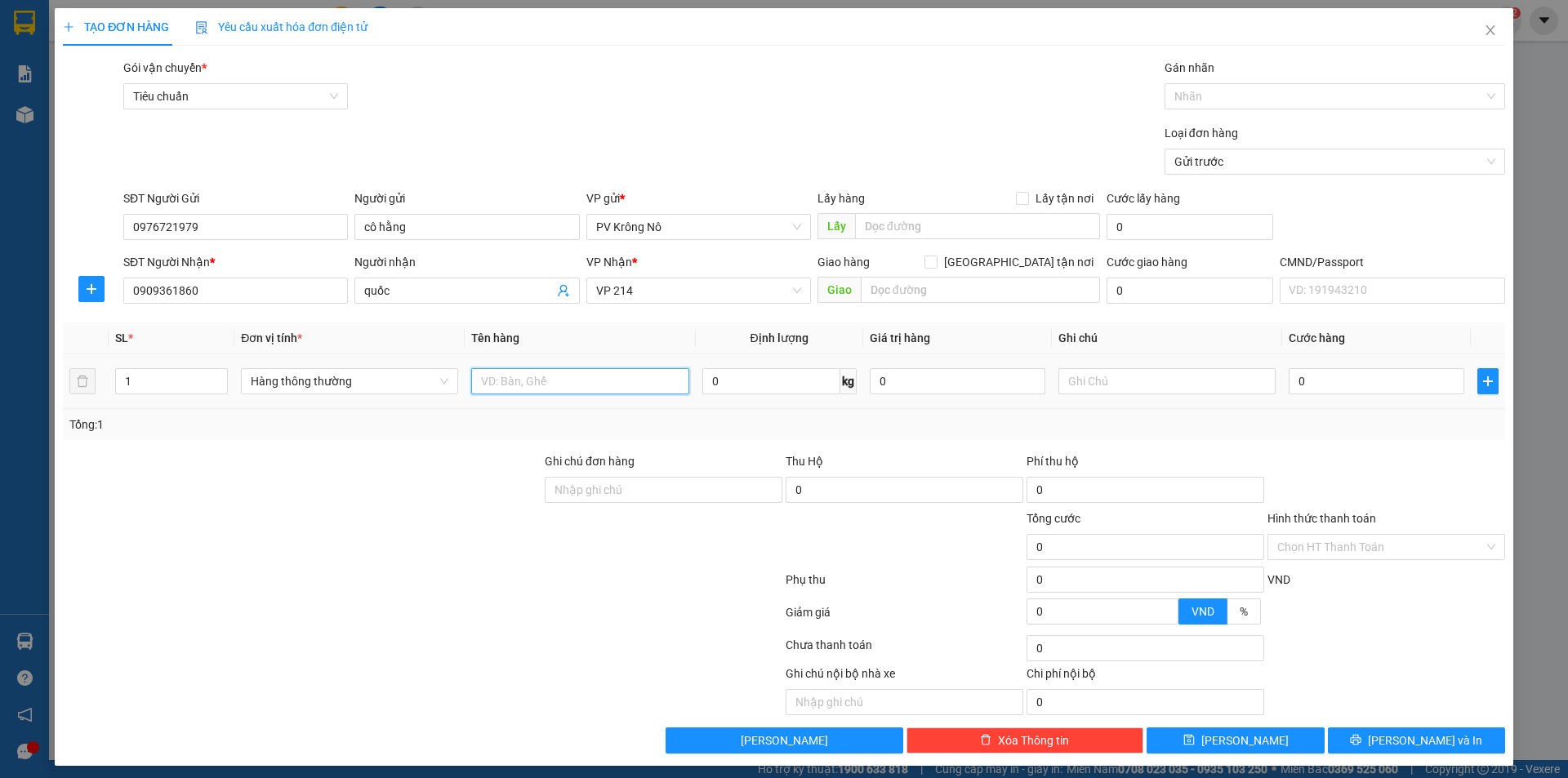
click at [493, 383] on input "text" at bounding box center [580, 380] width 217 height 26
click at [1361, 385] on input "0" at bounding box center [1377, 380] width 176 height 26
click at [1350, 547] on input "Hình thức thanh toán" at bounding box center [1380, 546] width 206 height 24
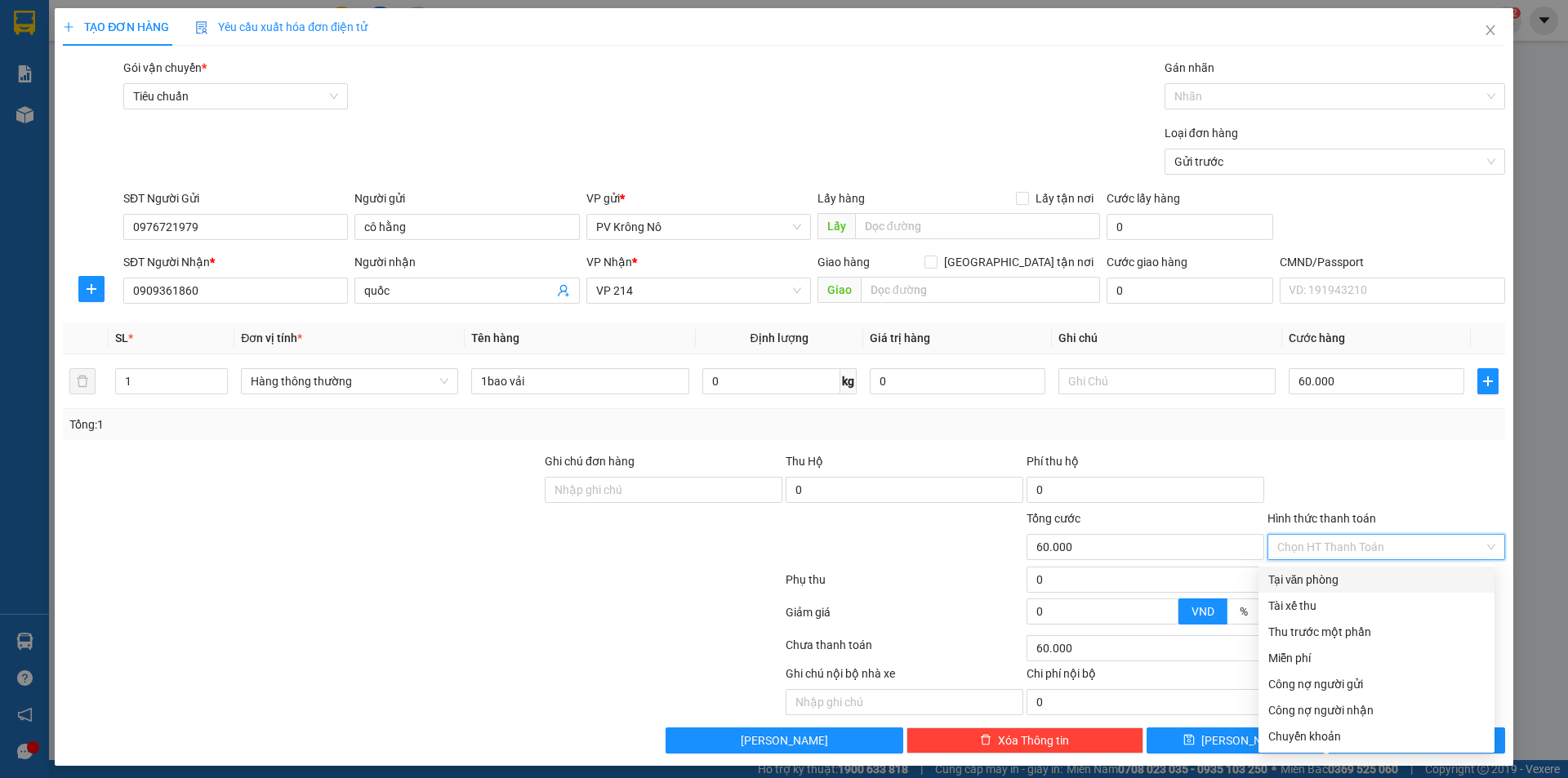
click at [1310, 576] on div "Tại văn phòng" at bounding box center [1376, 580] width 216 height 18
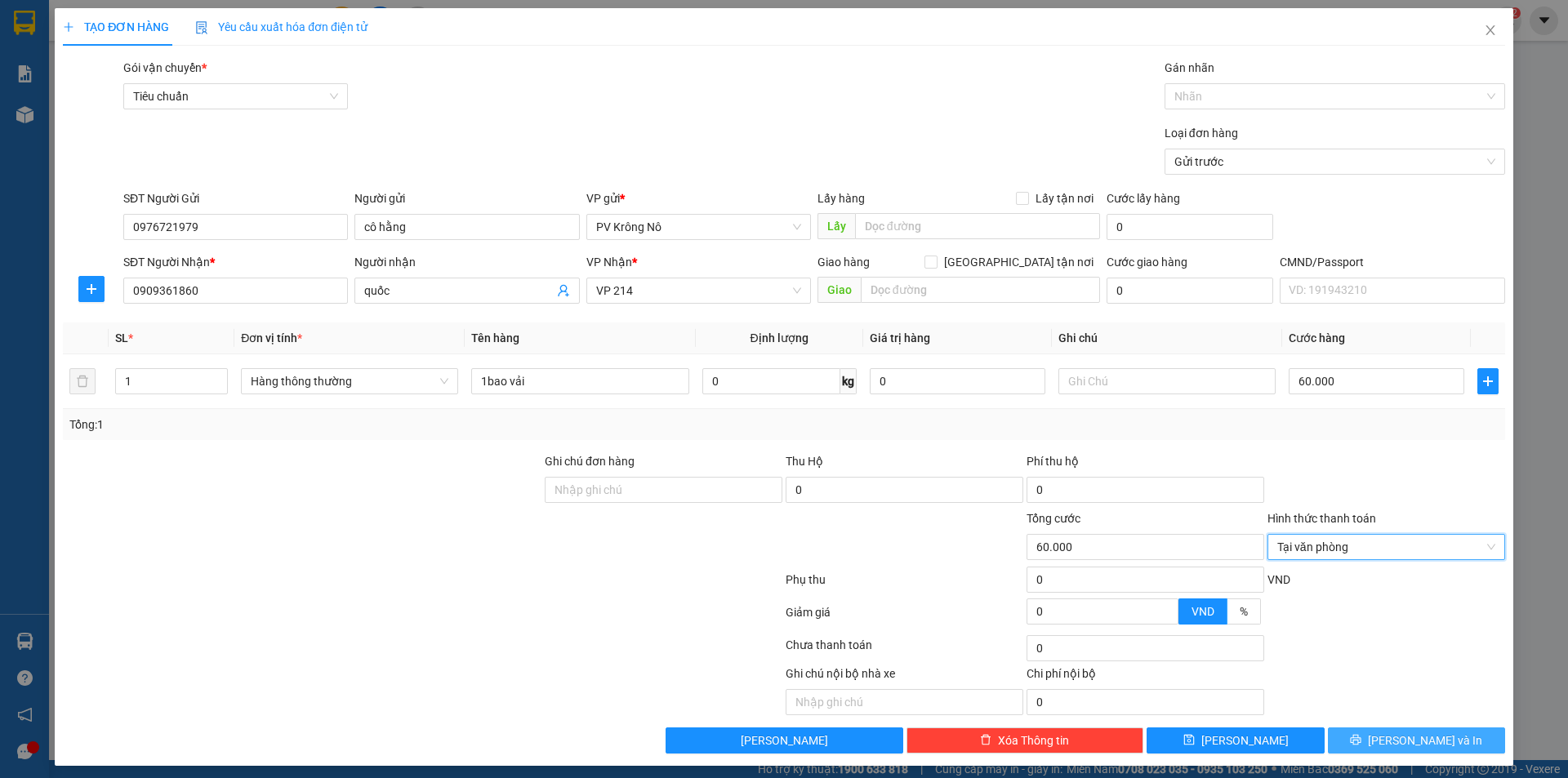
click at [1432, 749] on button "[PERSON_NAME] và In" at bounding box center [1415, 740] width 177 height 26
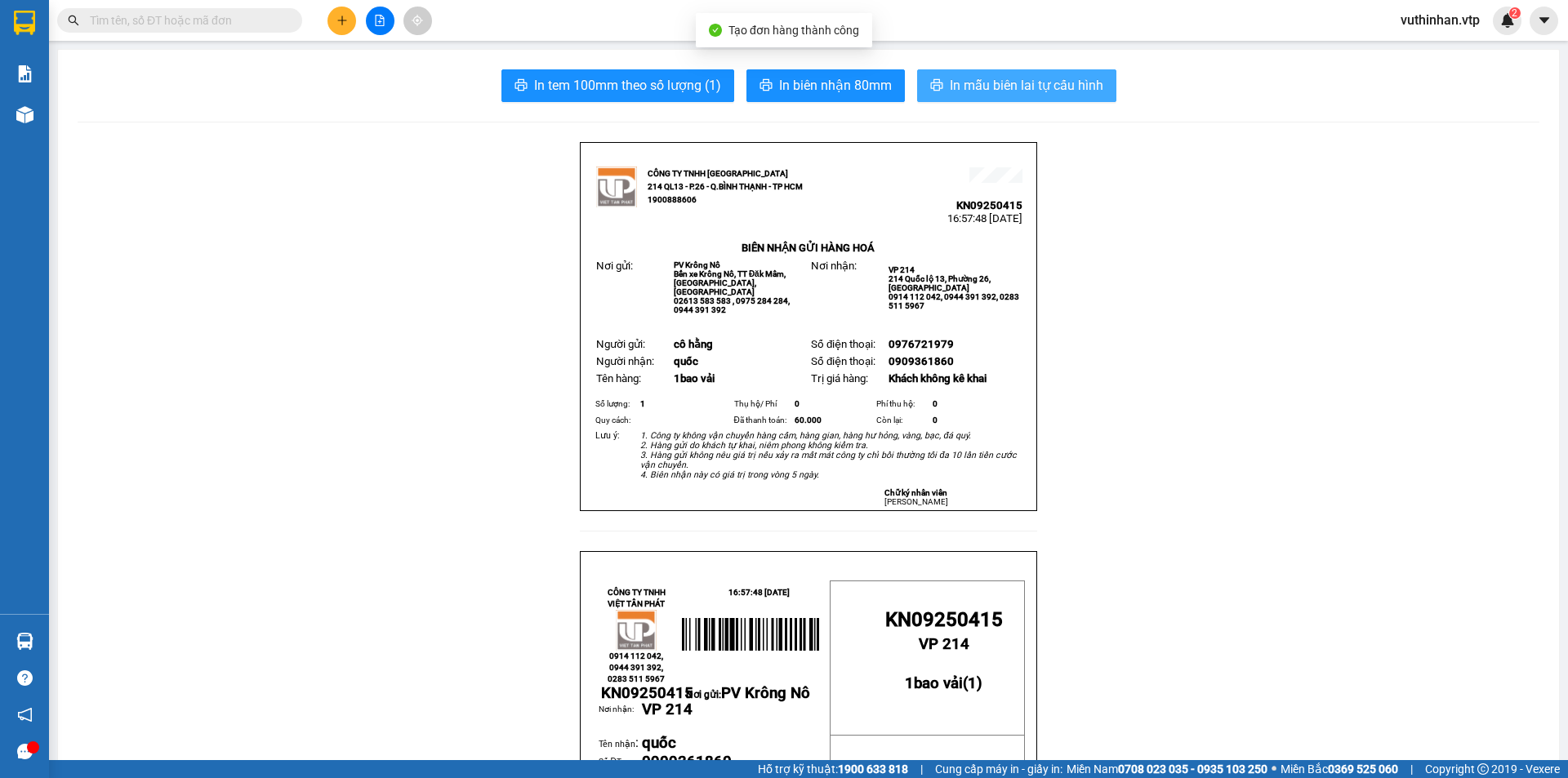
click at [1006, 86] on span "In mẫu biên lai tự cấu hình" at bounding box center [1026, 85] width 153 height 21
click at [1019, 84] on span "In mẫu biên lai tự cấu hình" at bounding box center [1026, 85] width 153 height 21
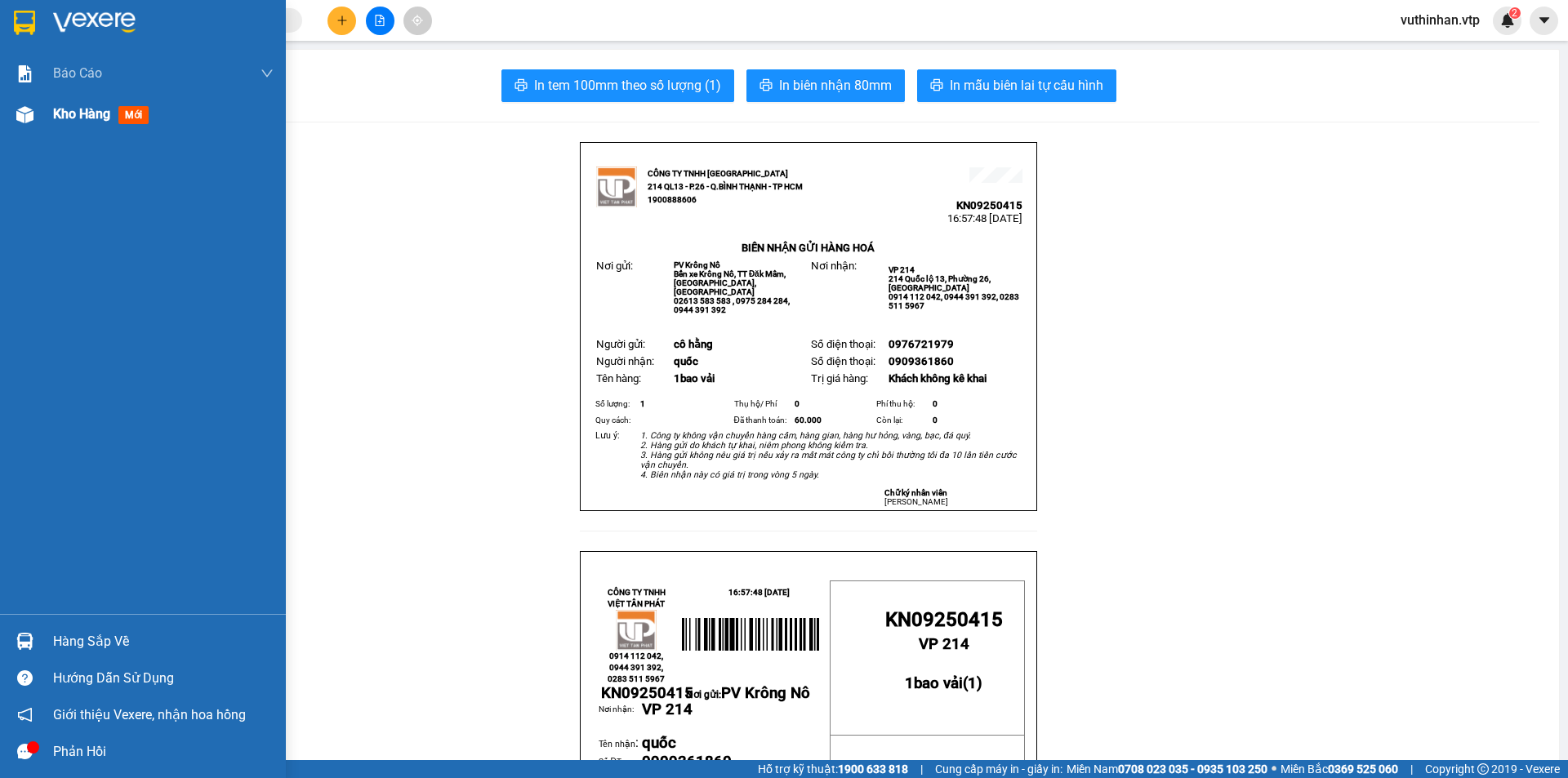
click at [17, 109] on img at bounding box center [24, 114] width 17 height 17
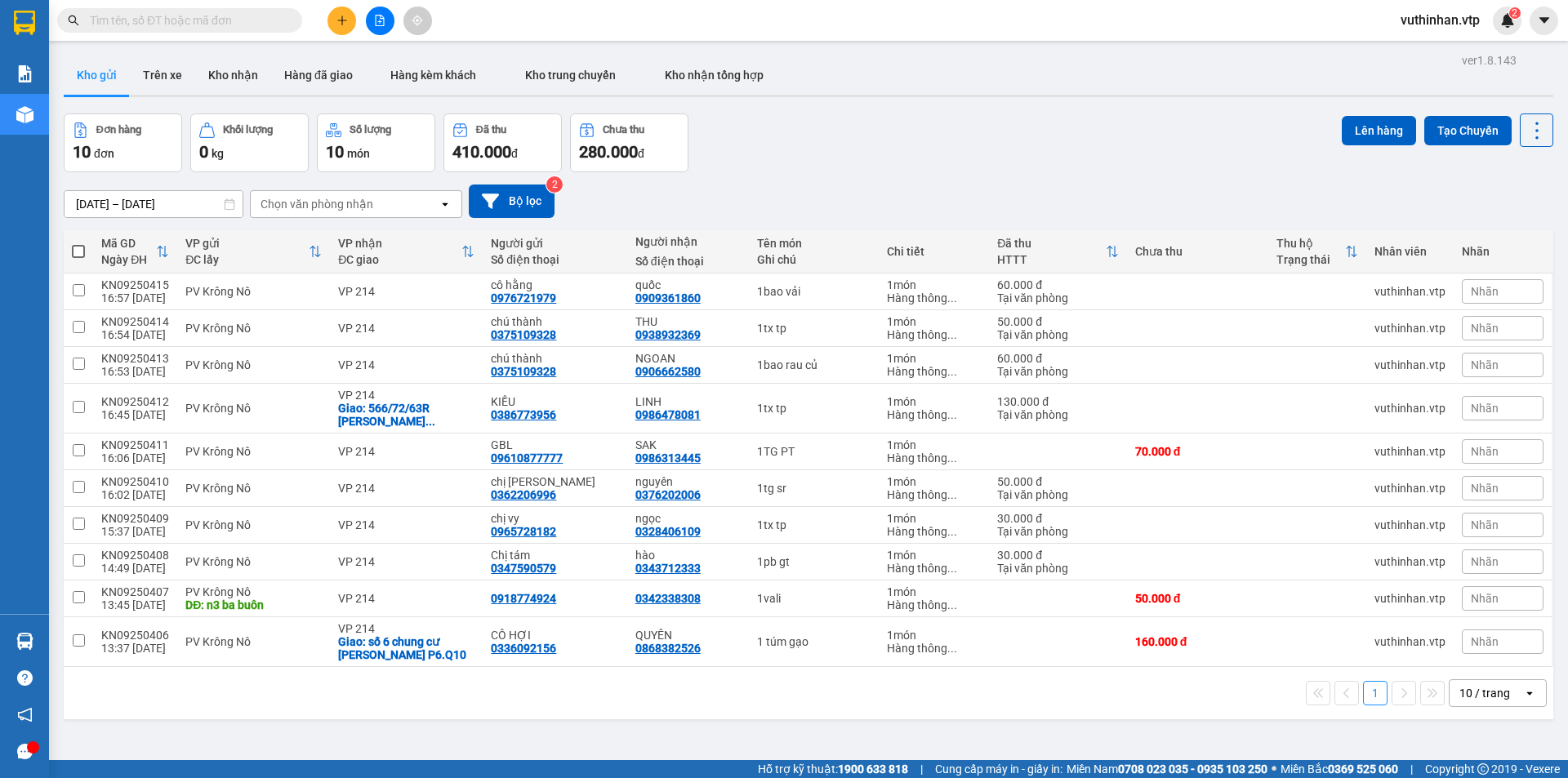
click at [340, 24] on icon "plus" at bounding box center [342, 20] width 12 height 12
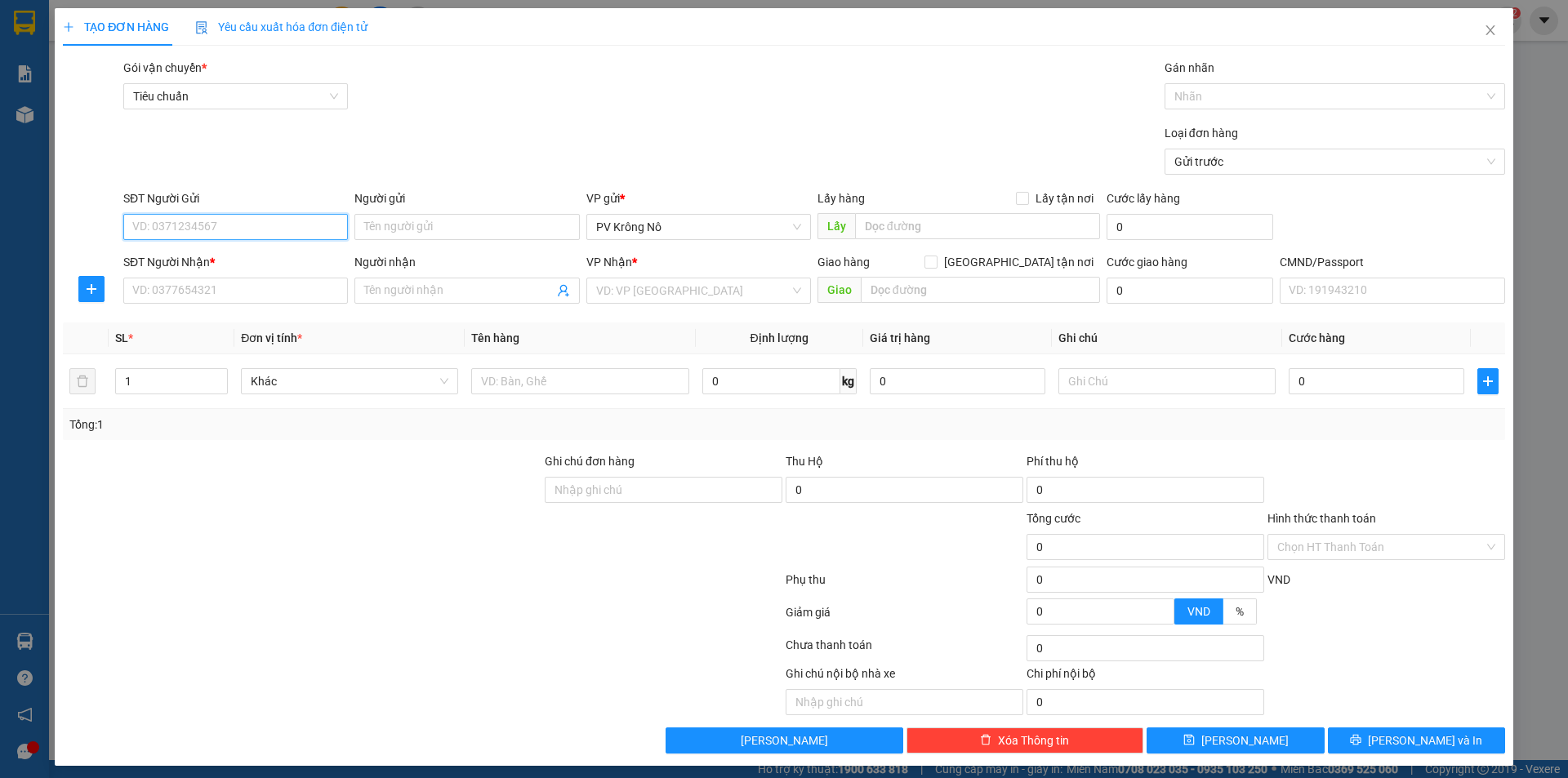
drag, startPoint x: 175, startPoint y: 218, endPoint x: 137, endPoint y: 228, distance: 39.3
click at [177, 218] on input "SĐT Người Gửi" at bounding box center [235, 226] width 224 height 26
click at [259, 249] on div "0369070911 - chị [PERSON_NAME]" at bounding box center [233, 259] width 223 height 26
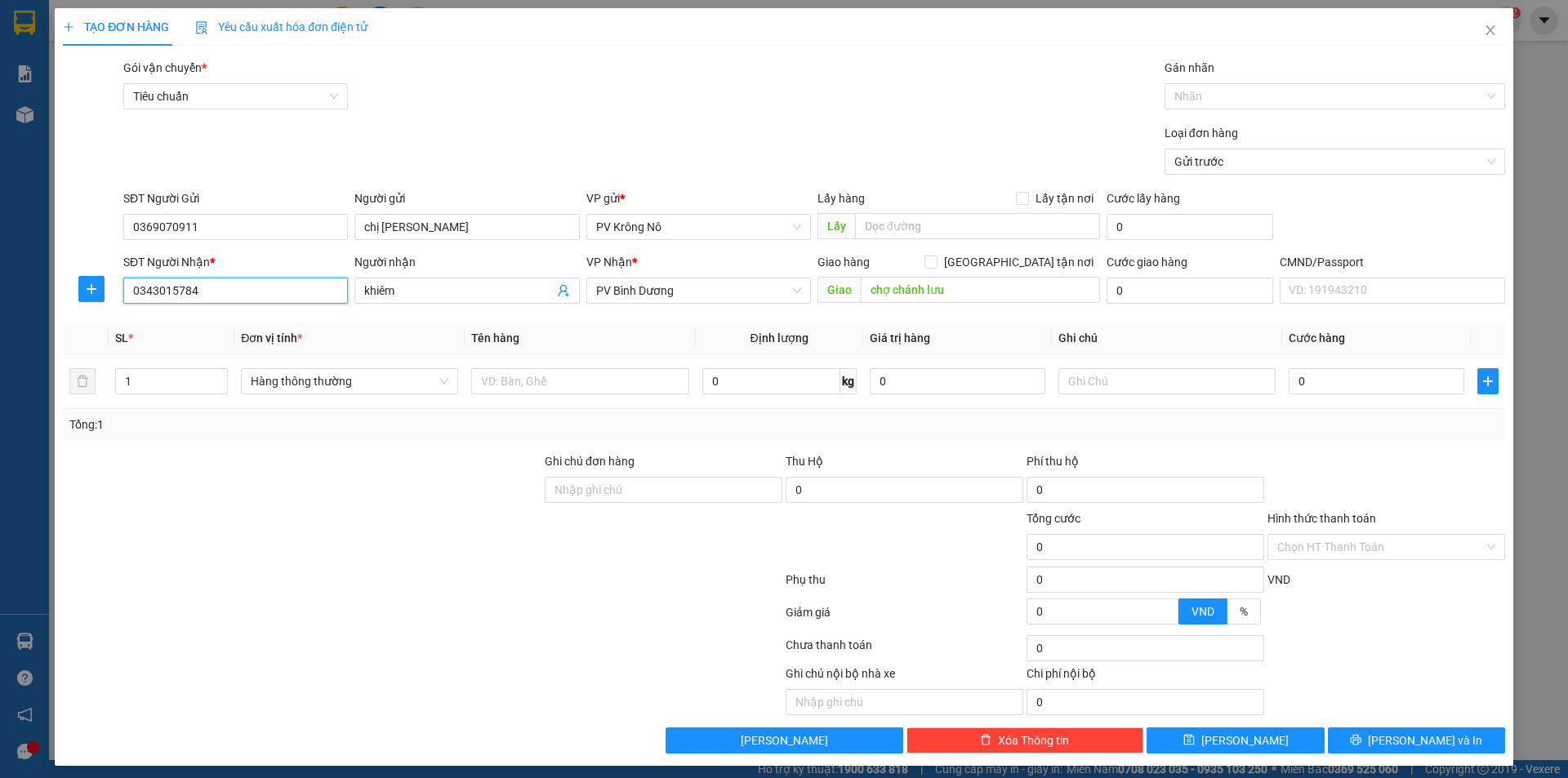
drag, startPoint x: 231, startPoint y: 299, endPoint x: 0, endPoint y: 282, distance: 231.6
click at [0, 283] on div "TẠO ĐƠN HÀNG Yêu cầu xuất hóa đơn điện tử Transit Pickup Surcharge Ids Transit …" at bounding box center [784, 389] width 1568 height 778
drag, startPoint x: 408, startPoint y: 285, endPoint x: 336, endPoint y: 293, distance: 72.4
click at [336, 293] on div "SĐT Người Nhận * VD: 0377654321 Người nhận khiêm VP Nhận * PV Bình Dương Giao h…" at bounding box center [814, 282] width 1388 height 57
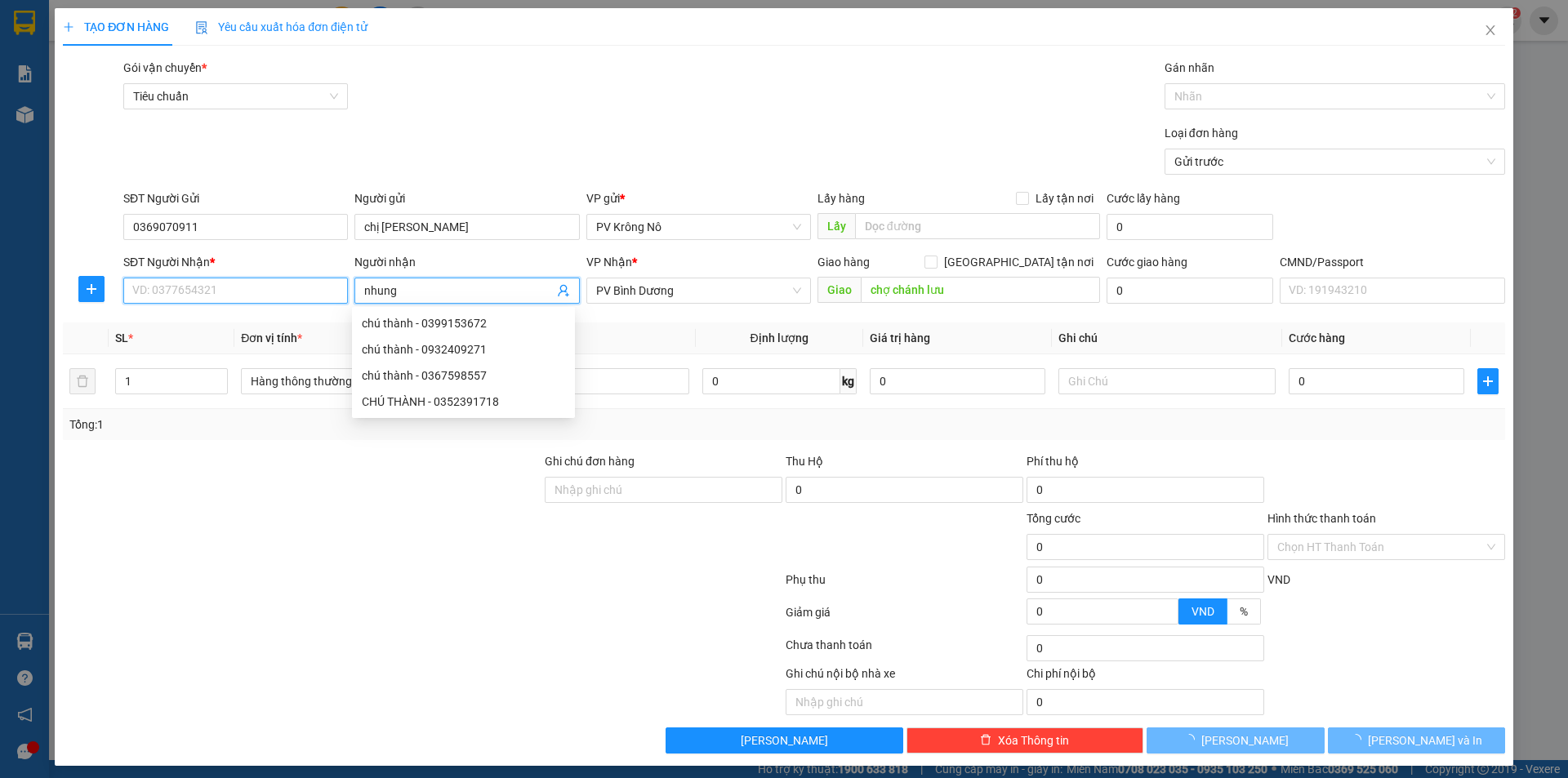
drag, startPoint x: 185, startPoint y: 292, endPoint x: 231, endPoint y: 276, distance: 48.7
click at [186, 293] on input "SĐT Người Nhận *" at bounding box center [235, 290] width 224 height 26
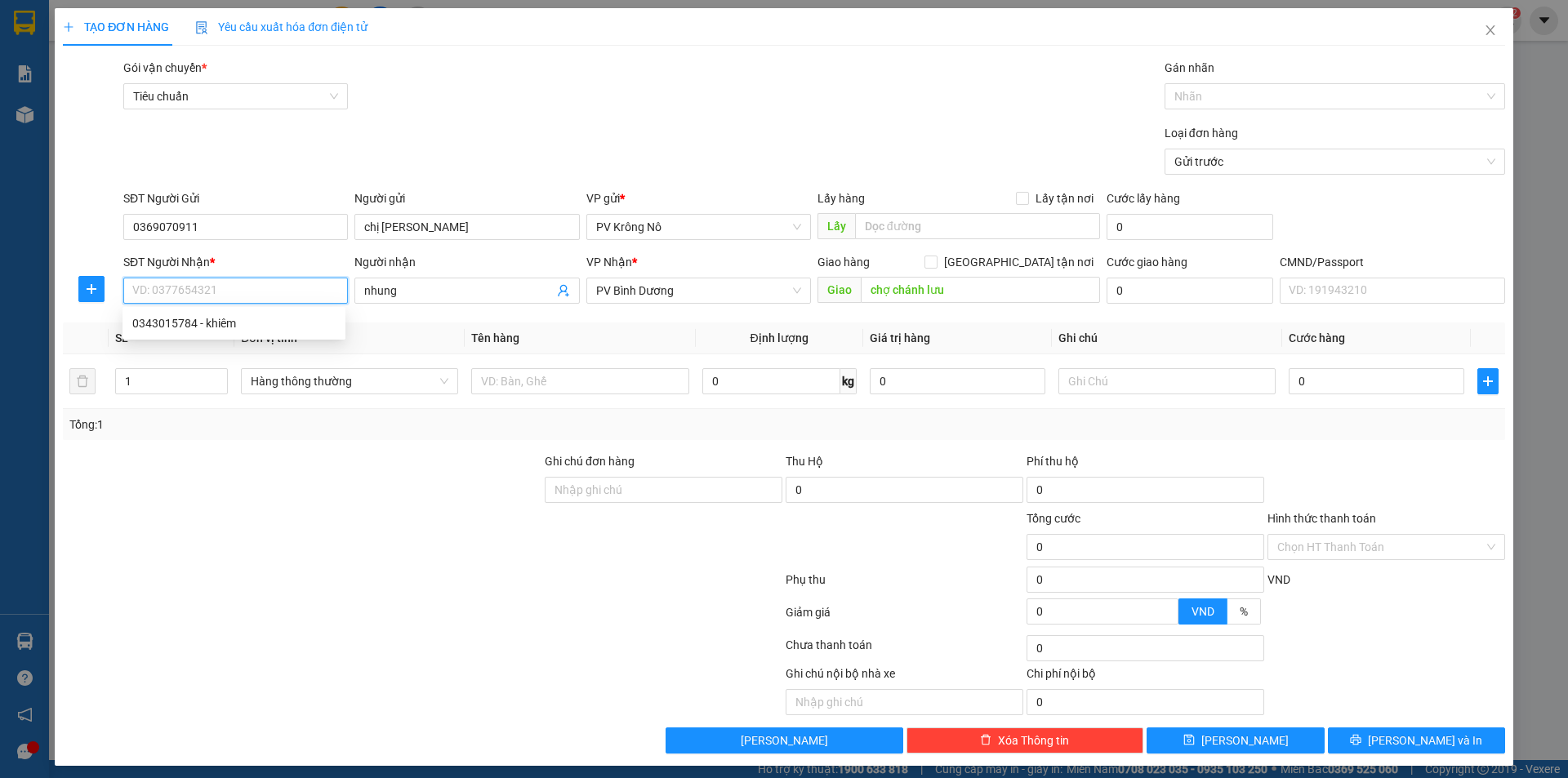
drag, startPoint x: 702, startPoint y: 290, endPoint x: 433, endPoint y: 319, distance: 270.6
click at [432, 321] on div "Transit Pickup Surcharge Ids Transit Deliver Surcharge Ids Transit Deliver Surc…" at bounding box center [784, 406] width 1442 height 695
click at [650, 290] on span "PV Bình Dương" at bounding box center [698, 290] width 205 height 24
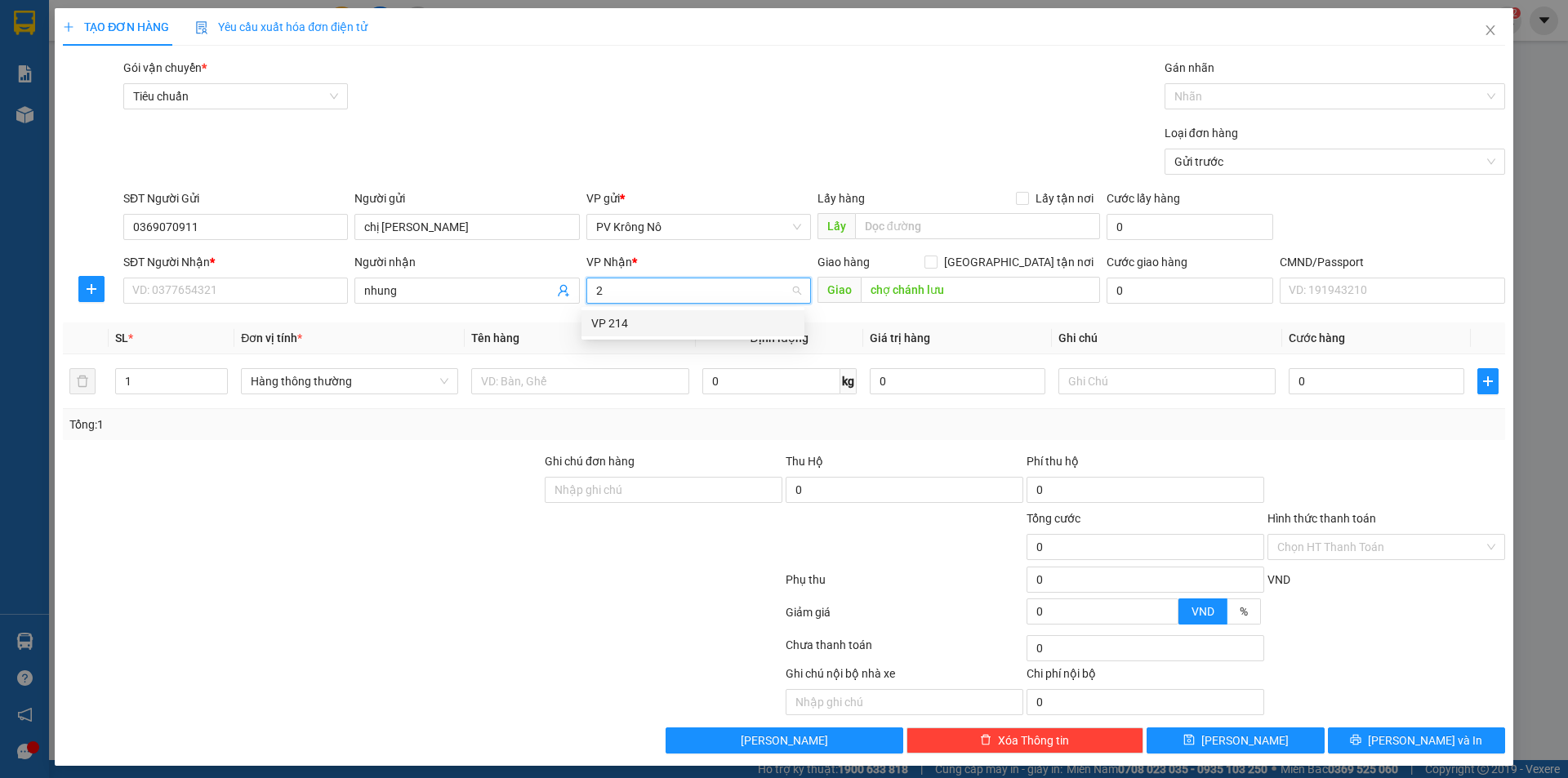
click at [639, 323] on div "VP 214" at bounding box center [693, 323] width 204 height 18
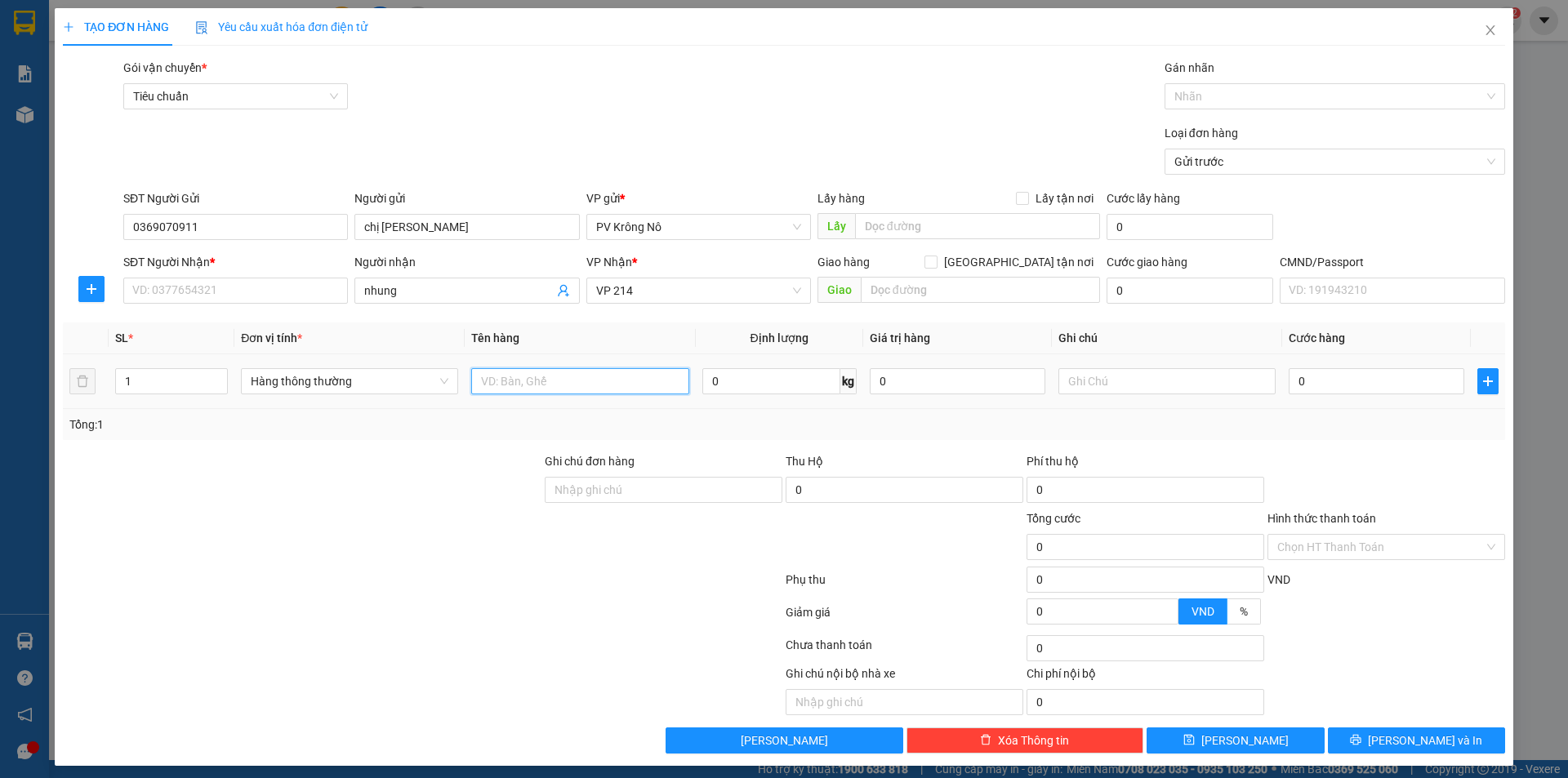
click at [557, 372] on input "text" at bounding box center [580, 380] width 217 height 26
click at [197, 295] on input "SĐT Người Nhận *" at bounding box center [235, 290] width 224 height 26
click at [577, 383] on input "1xe số" at bounding box center [580, 380] width 217 height 26
click at [539, 381] on input "1xe số 48AC 01235" at bounding box center [580, 380] width 217 height 26
click at [599, 378] on input "1xe số 48AC-01235" at bounding box center [580, 380] width 217 height 26
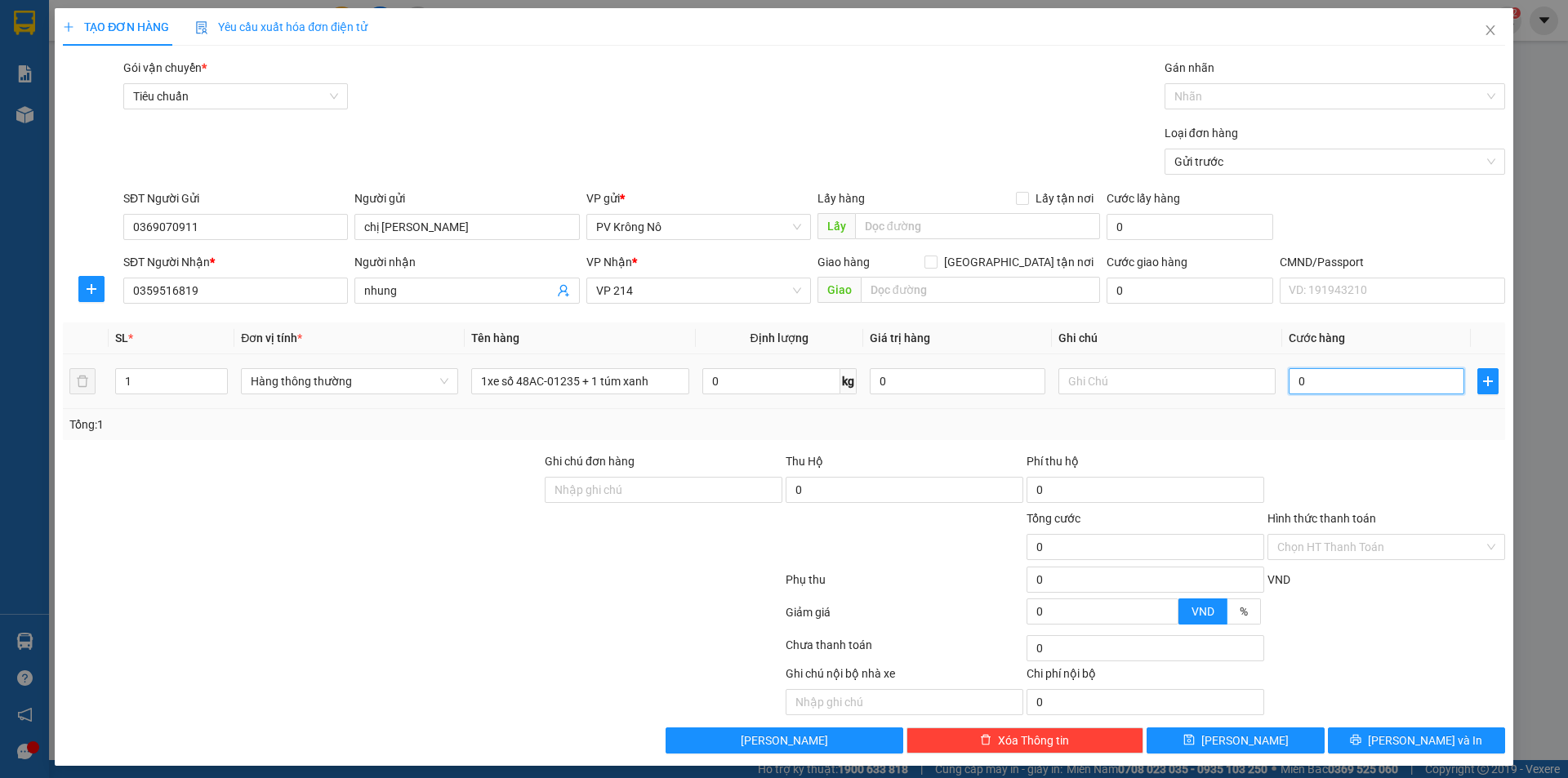
click at [1392, 375] on input "0" at bounding box center [1377, 380] width 176 height 26
drag, startPoint x: 600, startPoint y: 482, endPoint x: 591, endPoint y: 502, distance: 21.9
click at [484, 481] on div "Ghi chú đơn hàng ck+cv xe Thu Hộ 0 Phí thu hộ 0" at bounding box center [784, 481] width 1445 height 57
click at [1103, 372] on input "text" at bounding box center [1167, 380] width 217 height 26
paste input "ck+cv xe"
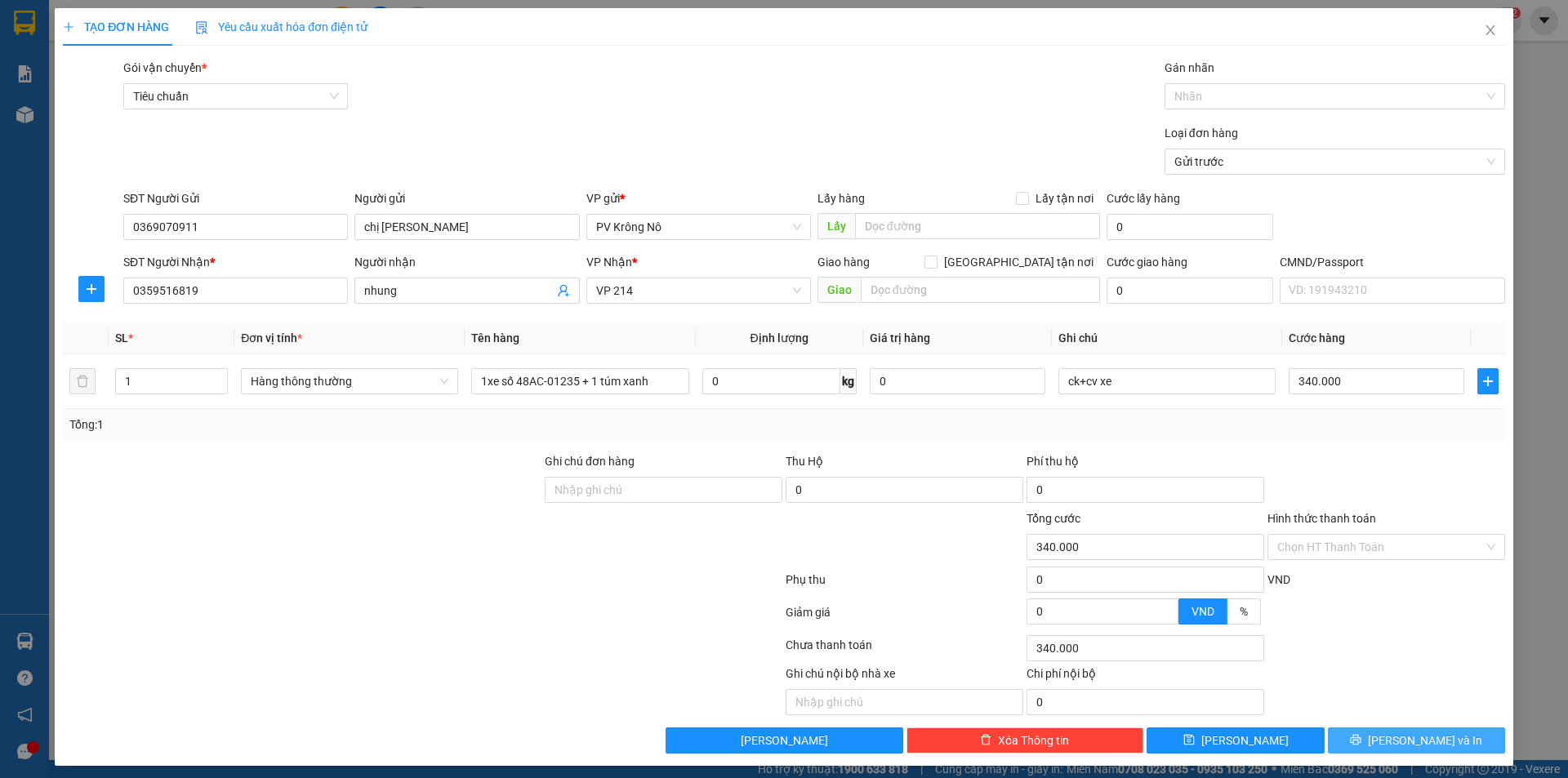
click at [1368, 739] on button "[PERSON_NAME] và In" at bounding box center [1415, 740] width 177 height 26
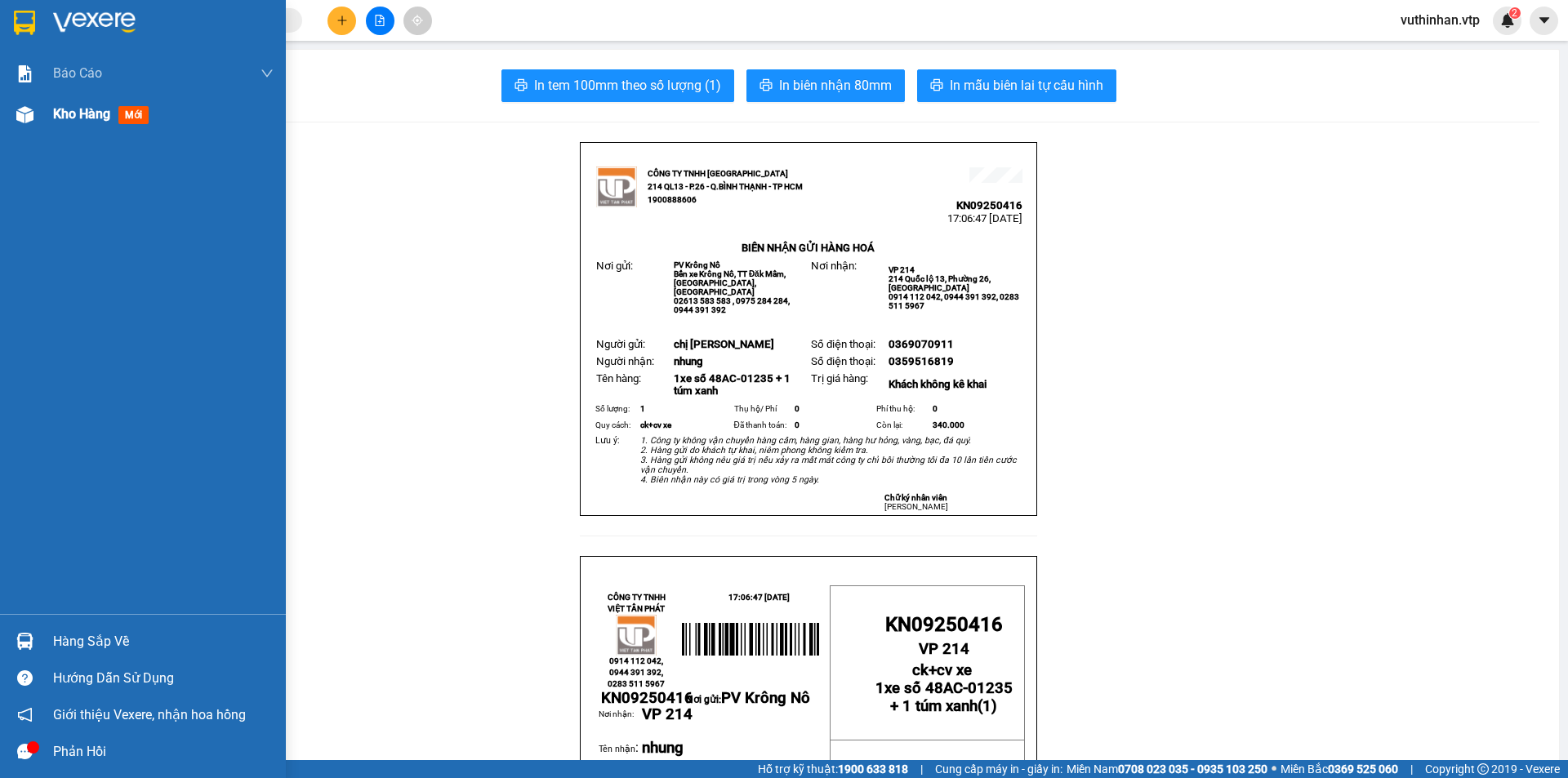
click at [59, 122] on div "Kho hàng mới" at bounding box center [104, 114] width 102 height 21
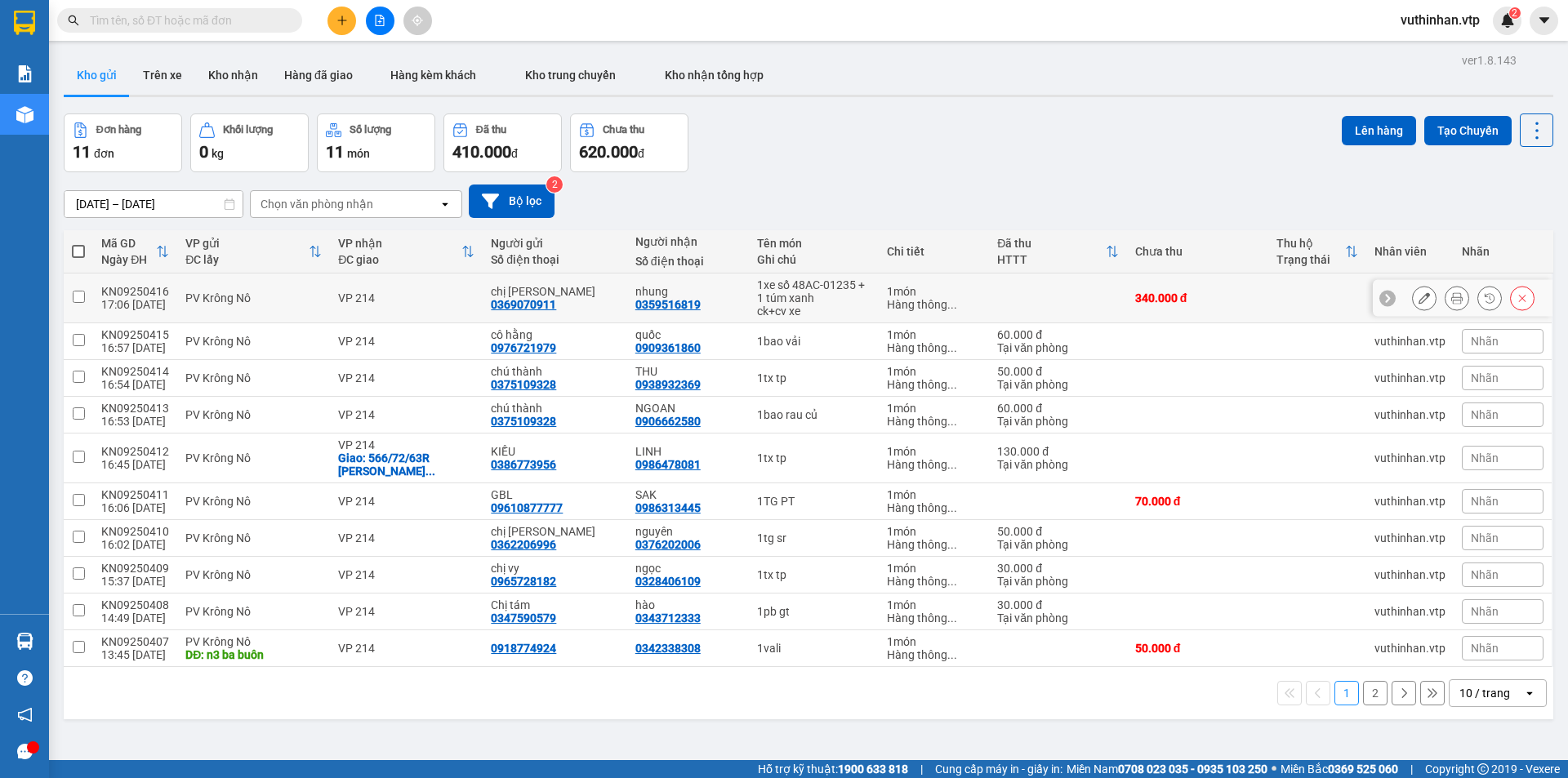
click at [1418, 294] on icon at bounding box center [1423, 298] width 12 height 12
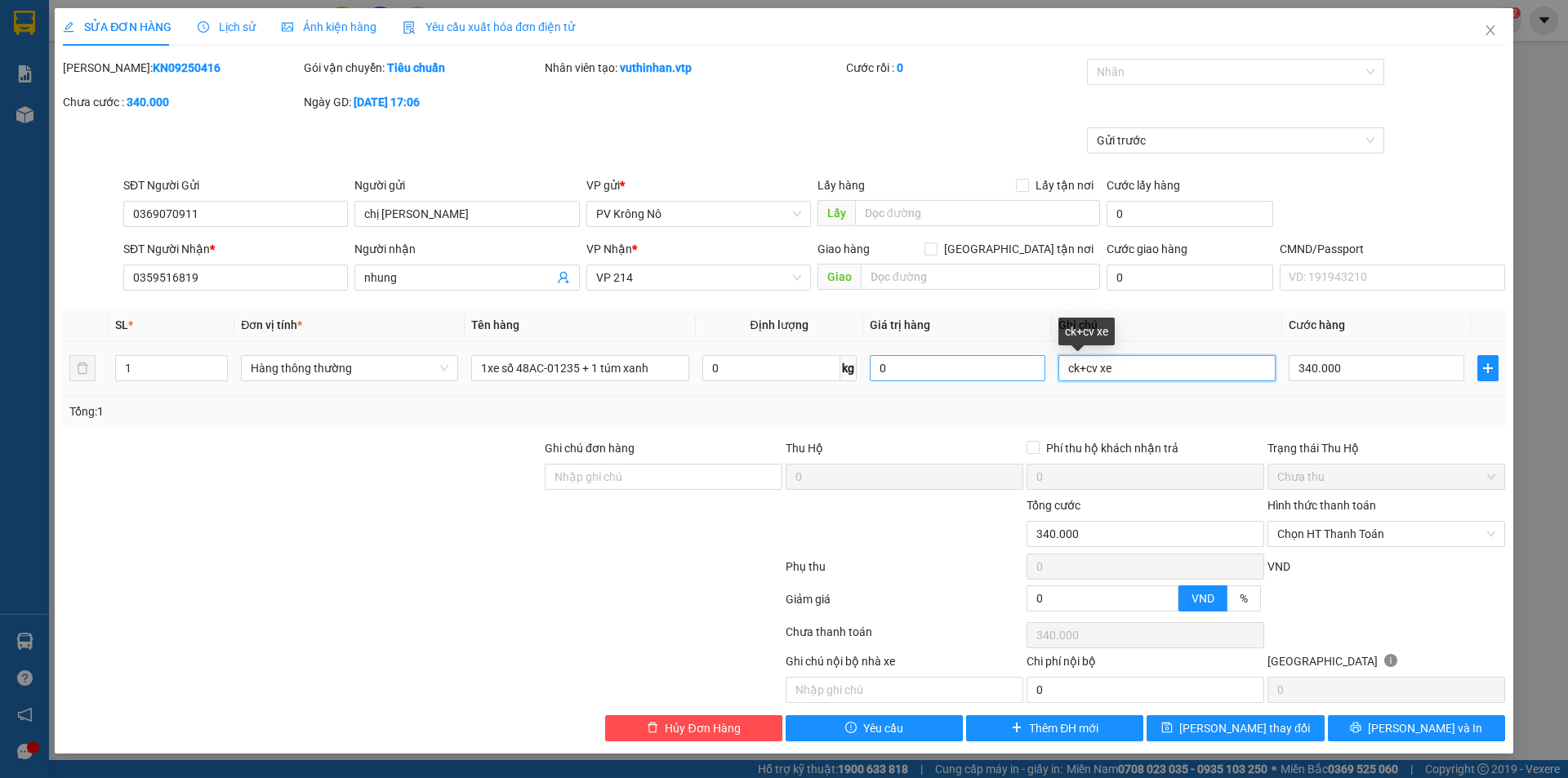
drag, startPoint x: 1140, startPoint y: 369, endPoint x: 992, endPoint y: 379, distance: 148.3
click at [992, 379] on tr "1 Hàng thông thường 1xe số 48AC-01235 + 1 túm xanh 0 kg 0 ck+cv xe 340.000" at bounding box center [784, 368] width 1442 height 55
click at [445, 282] on input "nhung" at bounding box center [459, 277] width 188 height 18
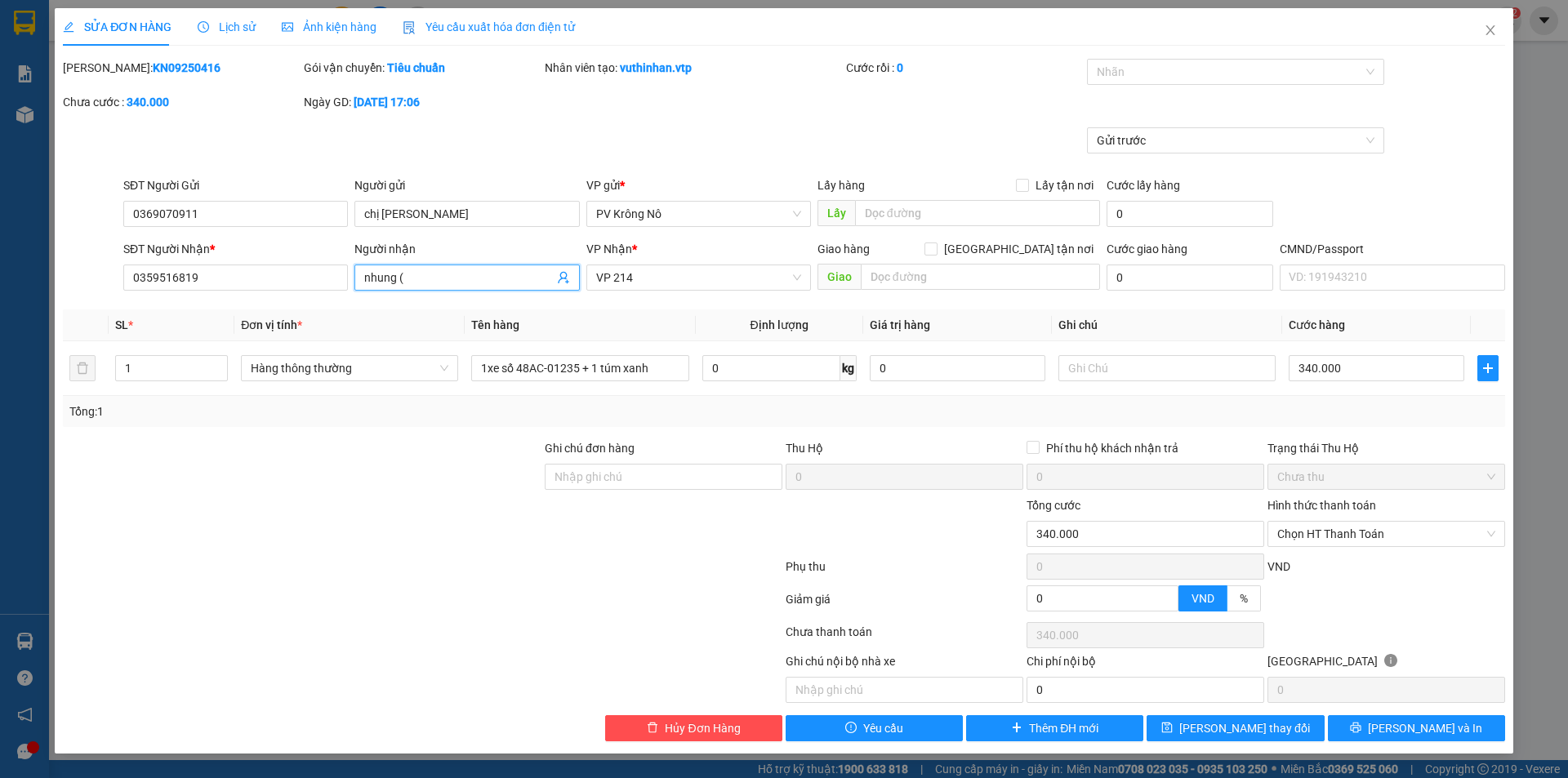
paste input "ck+cv xe"
click at [1409, 733] on span "[PERSON_NAME] và In" at bounding box center [1424, 729] width 114 height 18
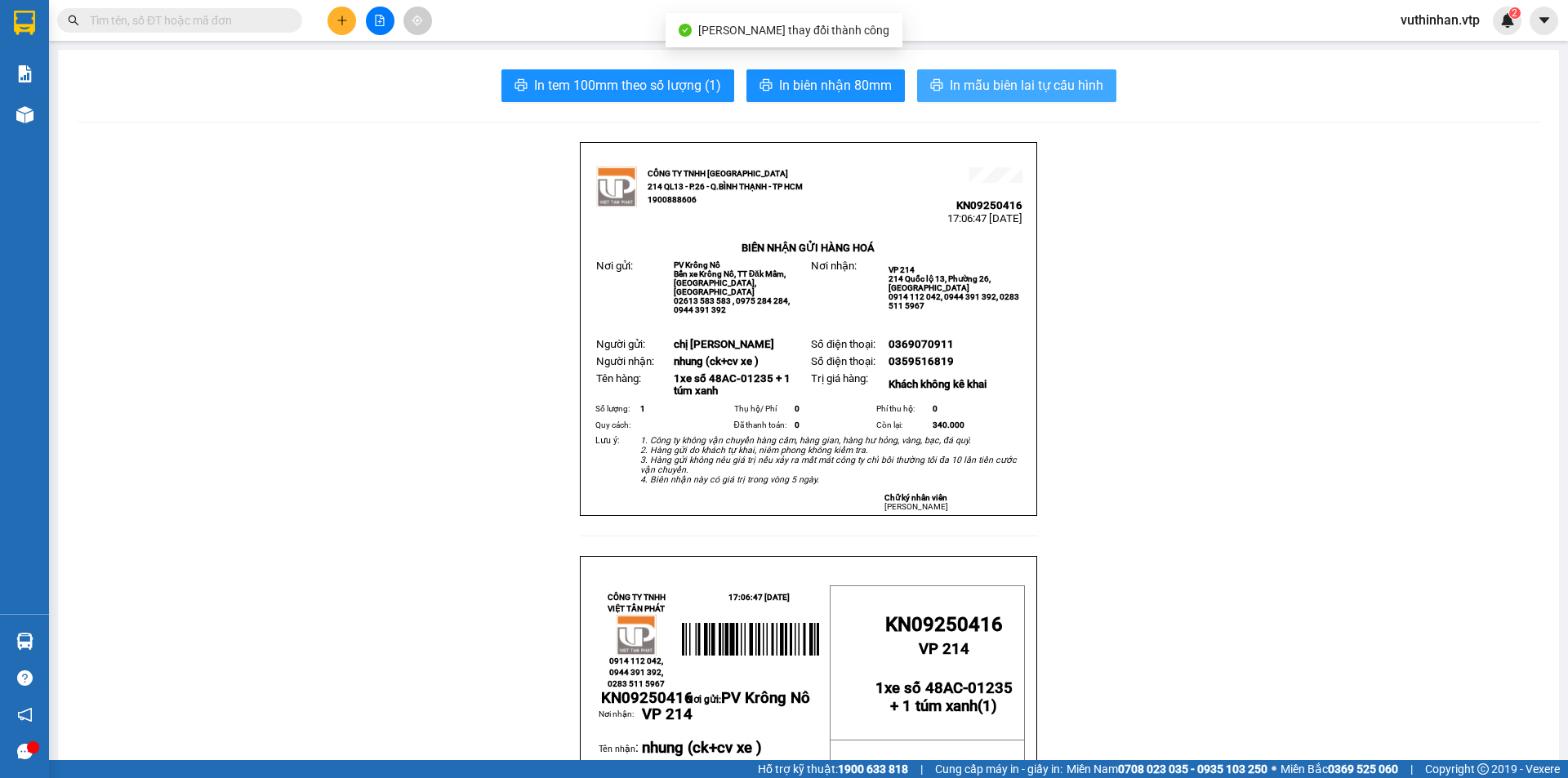
click at [1021, 92] on span "In mẫu biên lai tự cấu hình" at bounding box center [1026, 85] width 153 height 21
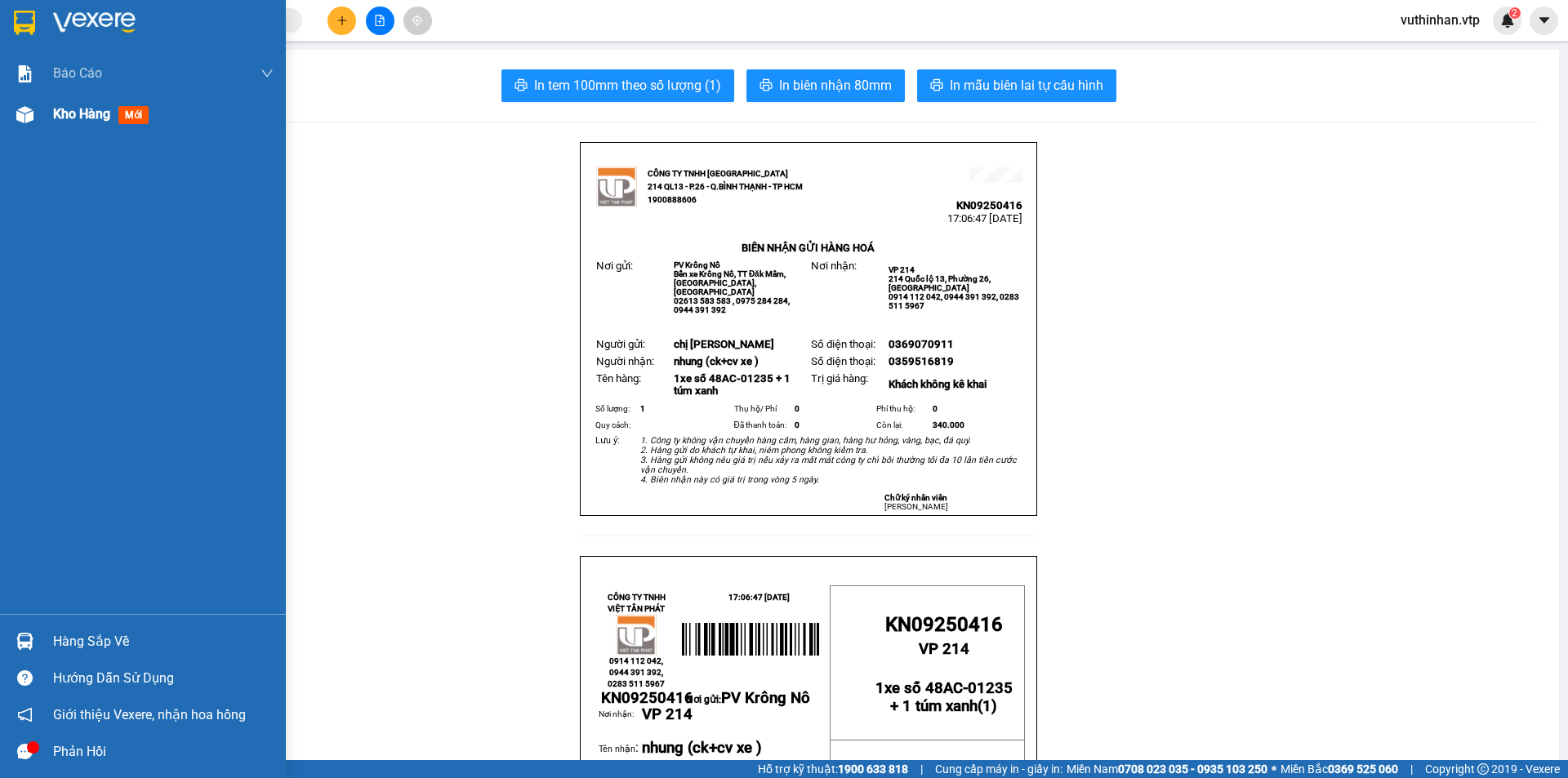
drag, startPoint x: 22, startPoint y: 117, endPoint x: 196, endPoint y: 95, distance: 175.4
click at [21, 117] on img at bounding box center [24, 114] width 17 height 17
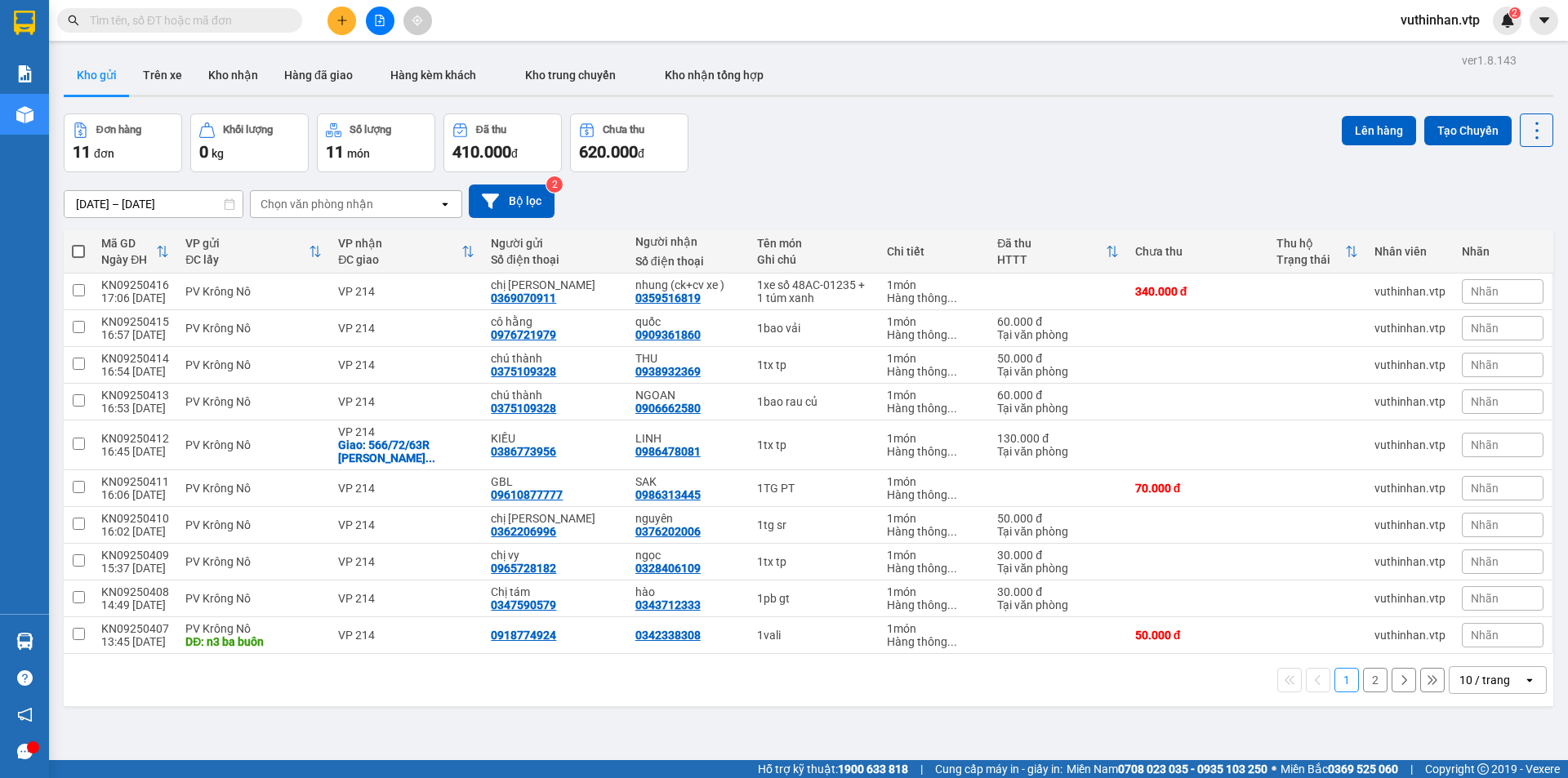
click at [1477, 677] on div "10 / trang" at bounding box center [1485, 680] width 50 height 16
click at [1494, 640] on span "100 / trang" at bounding box center [1479, 644] width 59 height 16
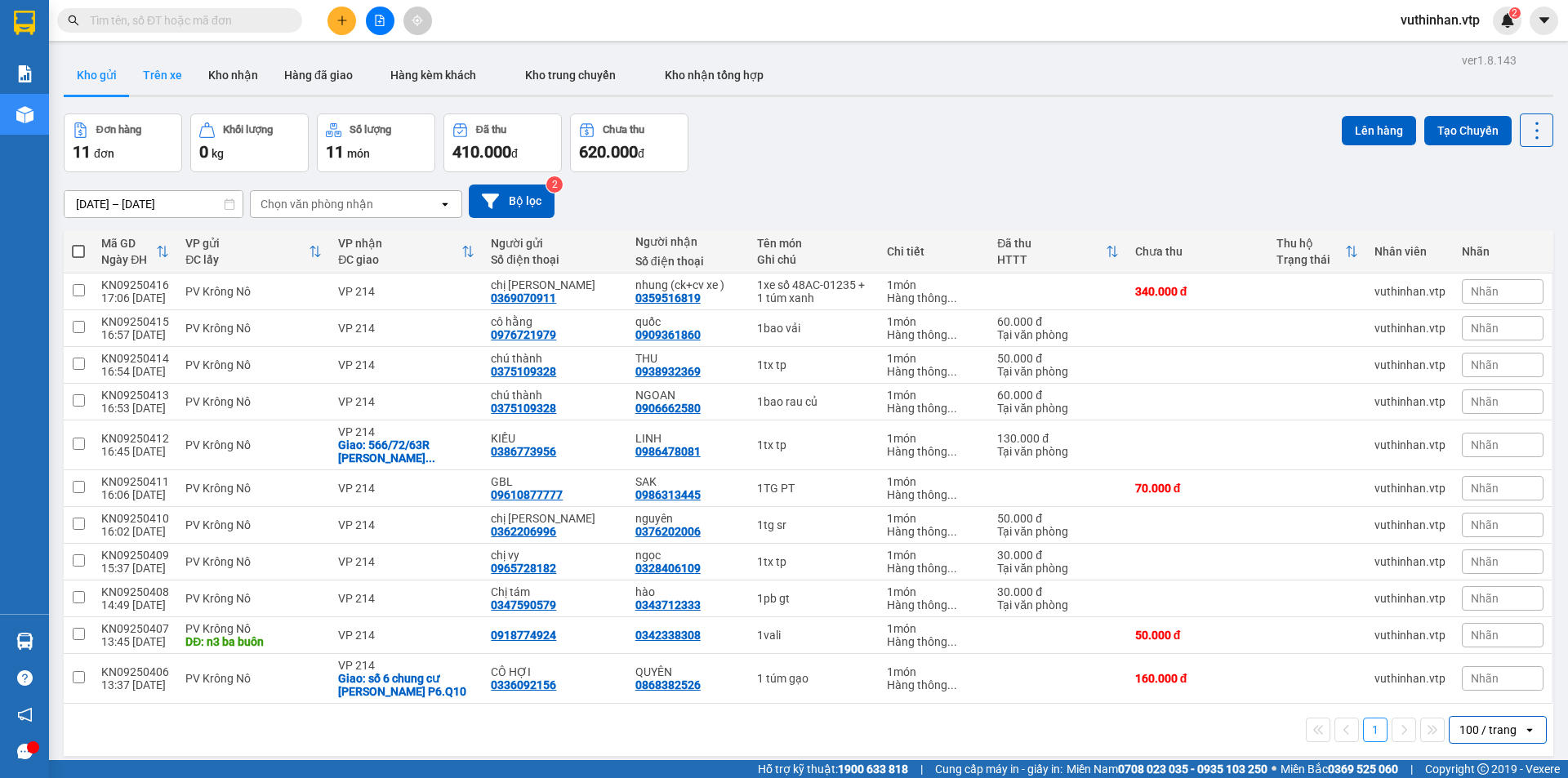
click at [171, 83] on button "Trên xe" at bounding box center [162, 75] width 66 height 39
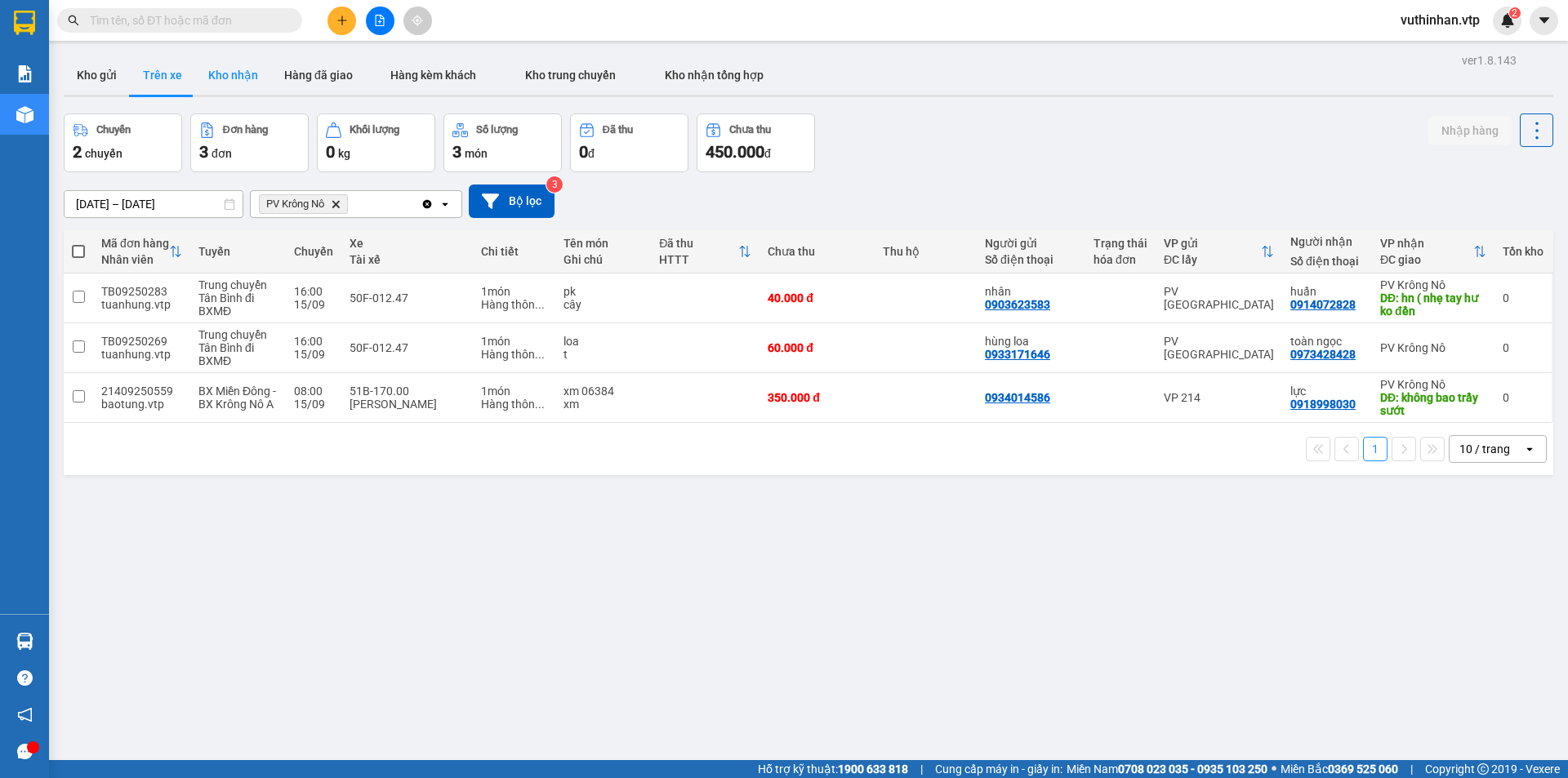
click at [251, 72] on button "Kho nhận" at bounding box center [232, 75] width 76 height 39
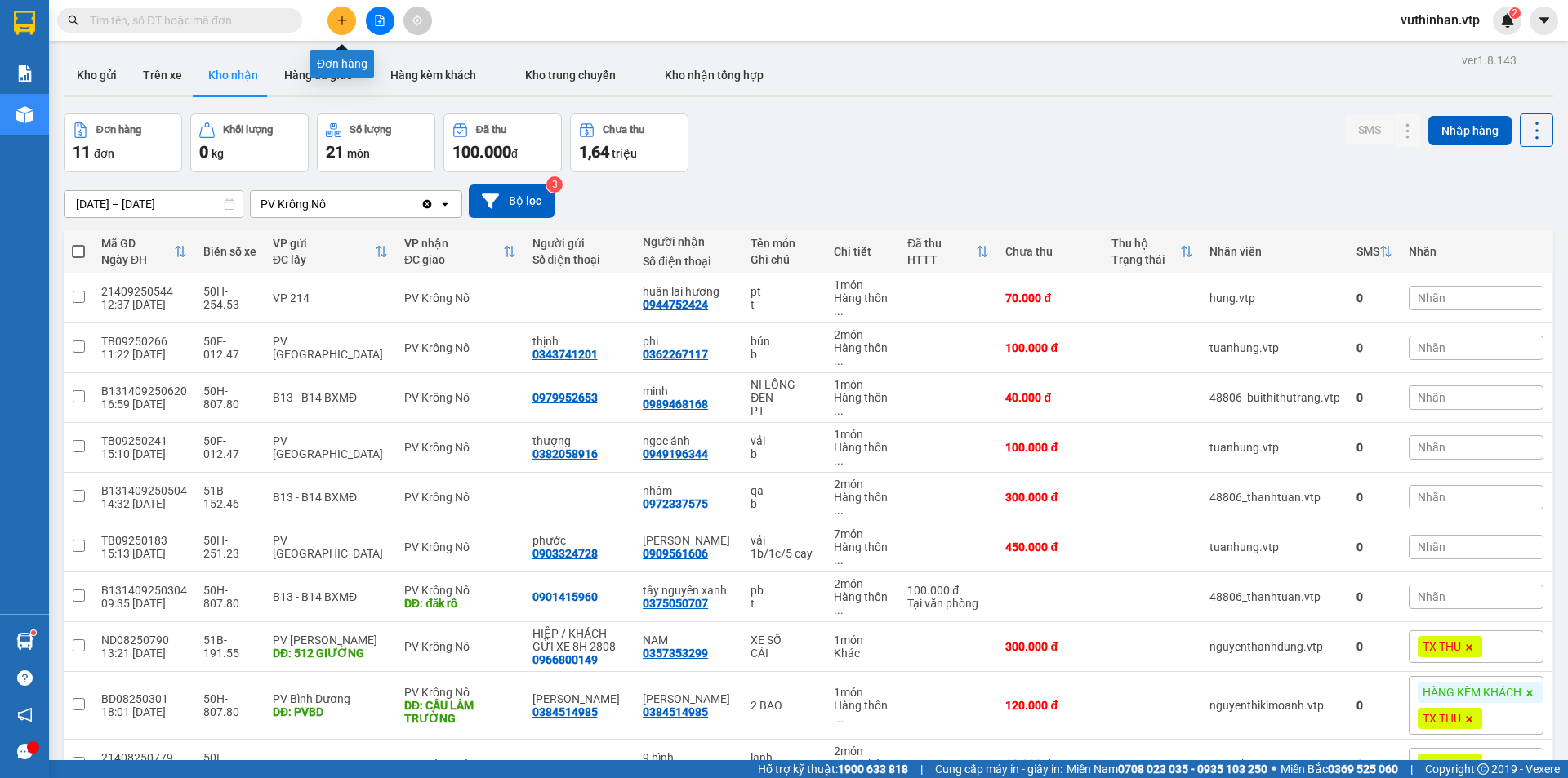
click at [333, 13] on button at bounding box center [342, 21] width 29 height 29
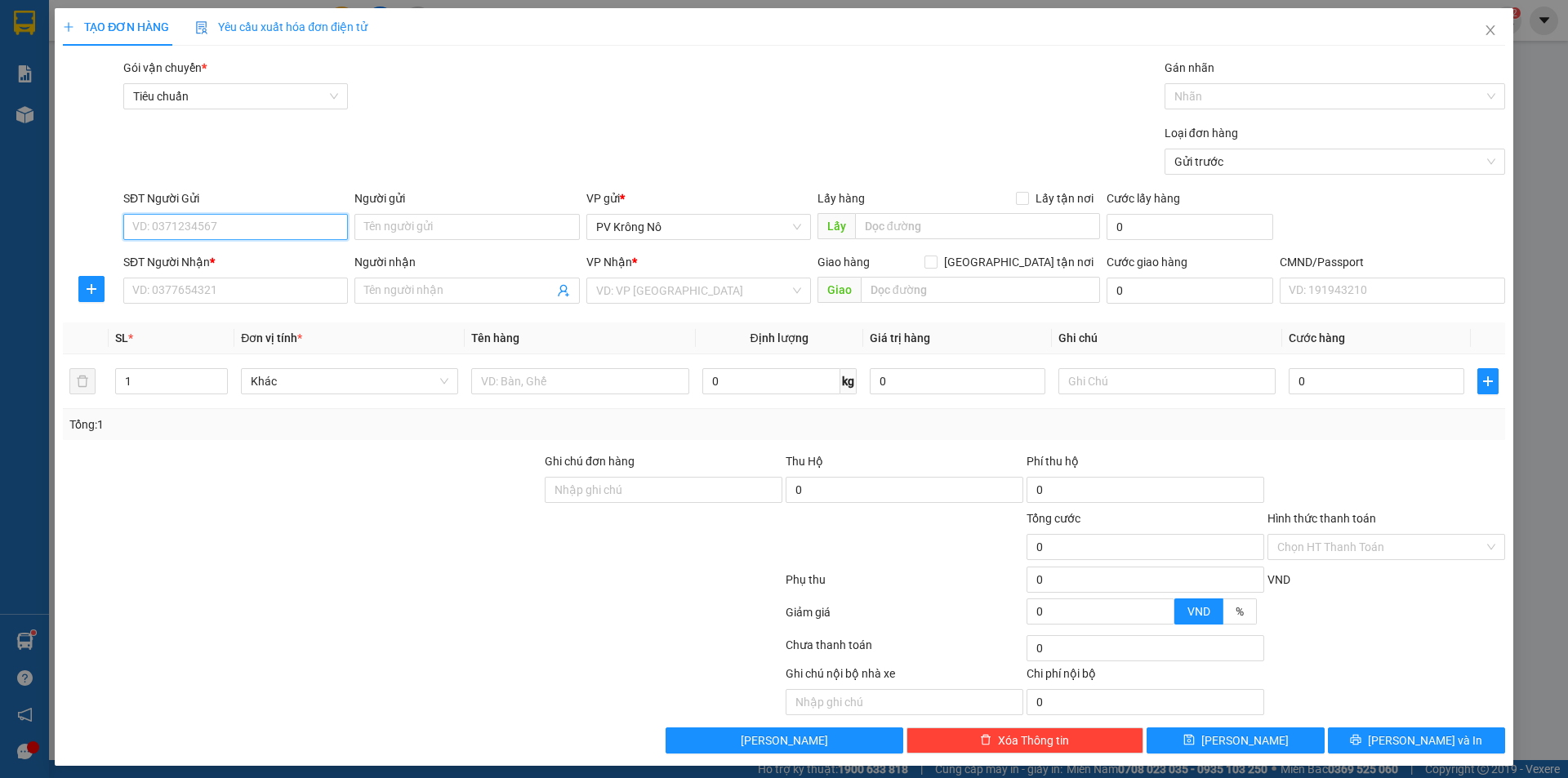
click at [165, 223] on input "SĐT Người Gửi" at bounding box center [235, 226] width 224 height 26
click at [136, 303] on input "SĐT Người Nhận *" at bounding box center [235, 290] width 224 height 26
click at [437, 293] on input "Người nhận" at bounding box center [459, 291] width 188 height 18
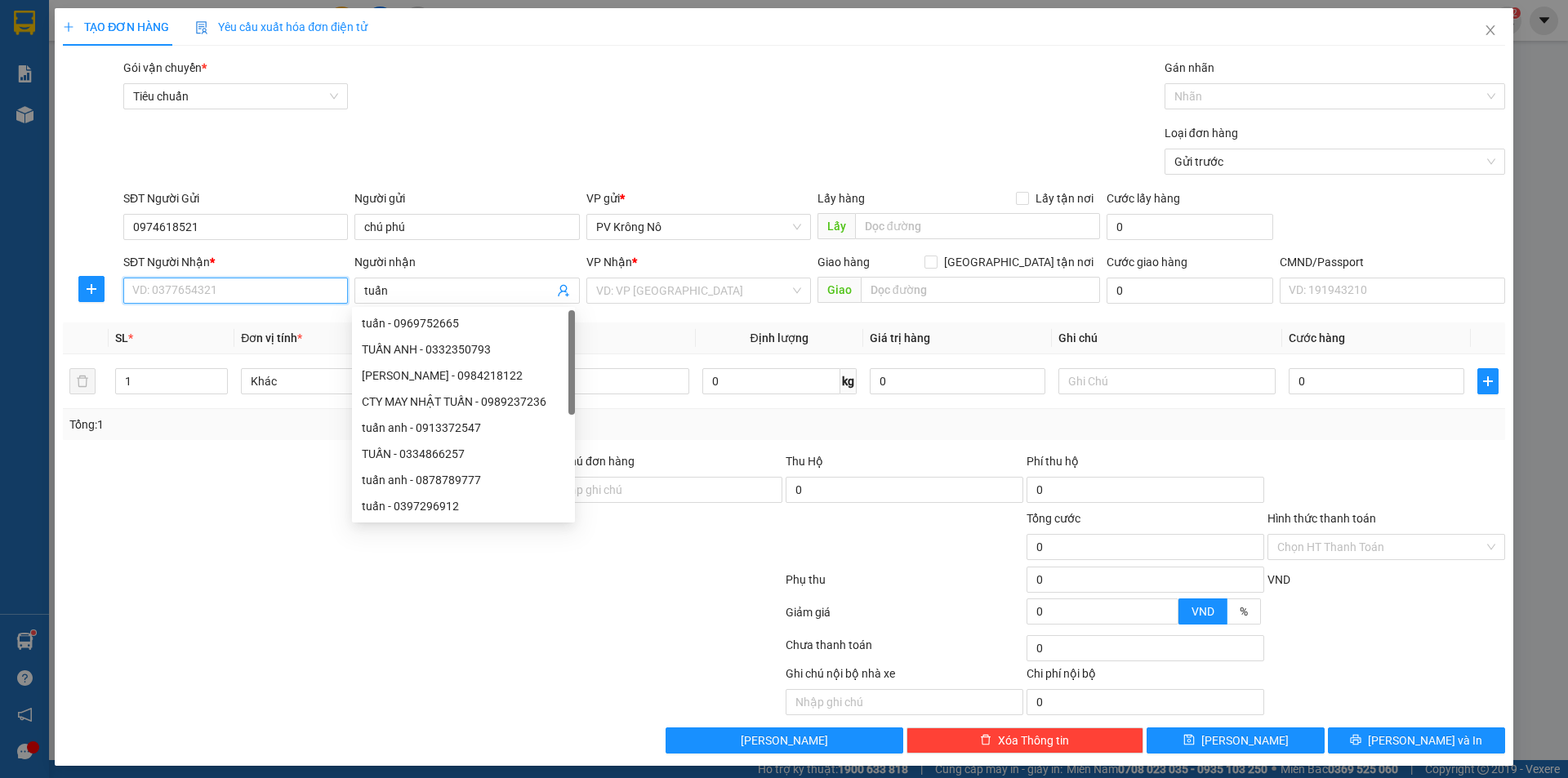
click at [239, 301] on input "SĐT Người Nhận *" at bounding box center [235, 290] width 224 height 26
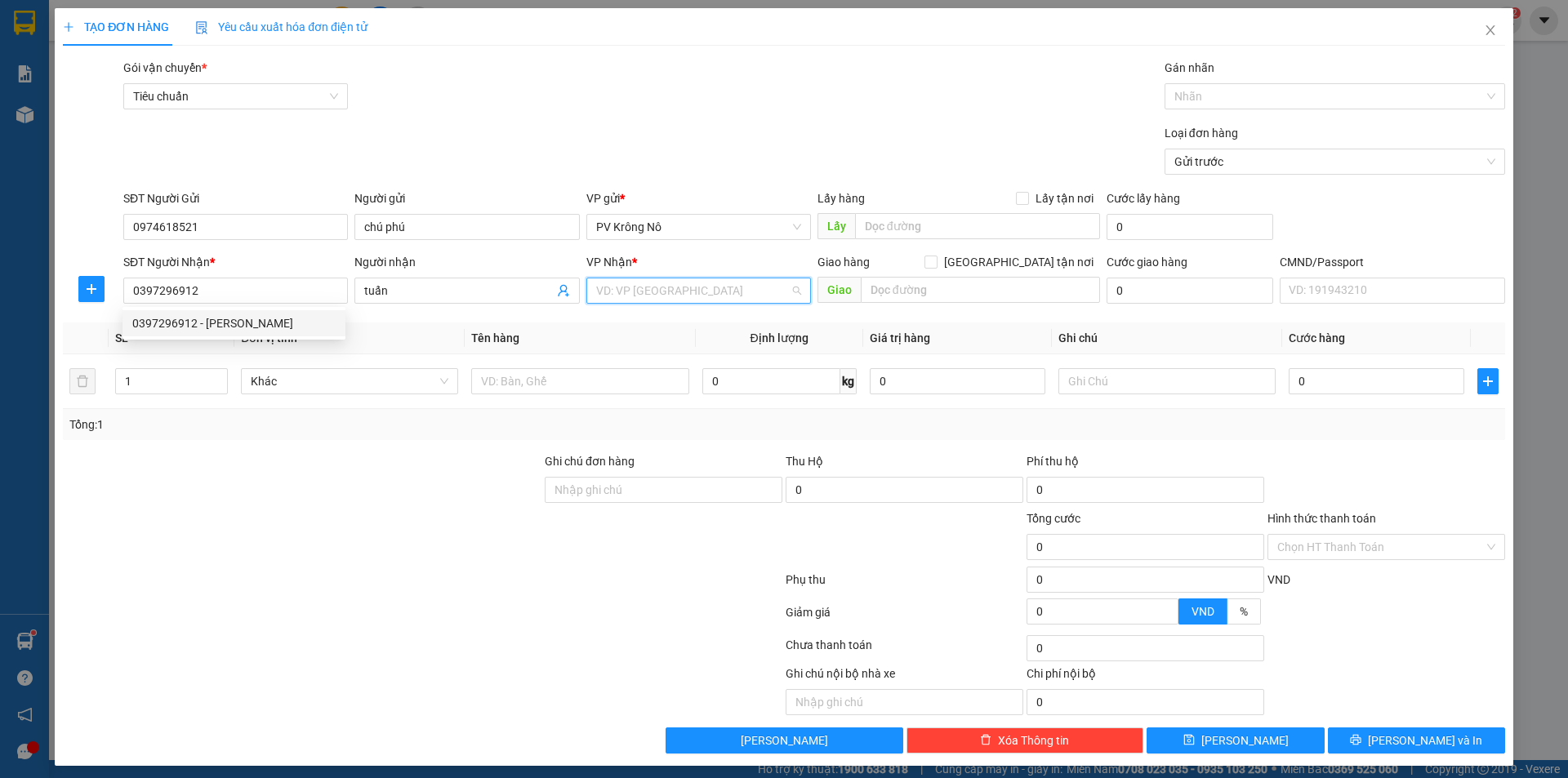
click at [706, 297] on input "search" at bounding box center [693, 290] width 194 height 24
drag, startPoint x: 638, startPoint y: 322, endPoint x: 565, endPoint y: 363, distance: 83.7
click at [638, 321] on div "VP 214" at bounding box center [693, 323] width 204 height 18
click at [550, 376] on input "text" at bounding box center [580, 380] width 217 height 26
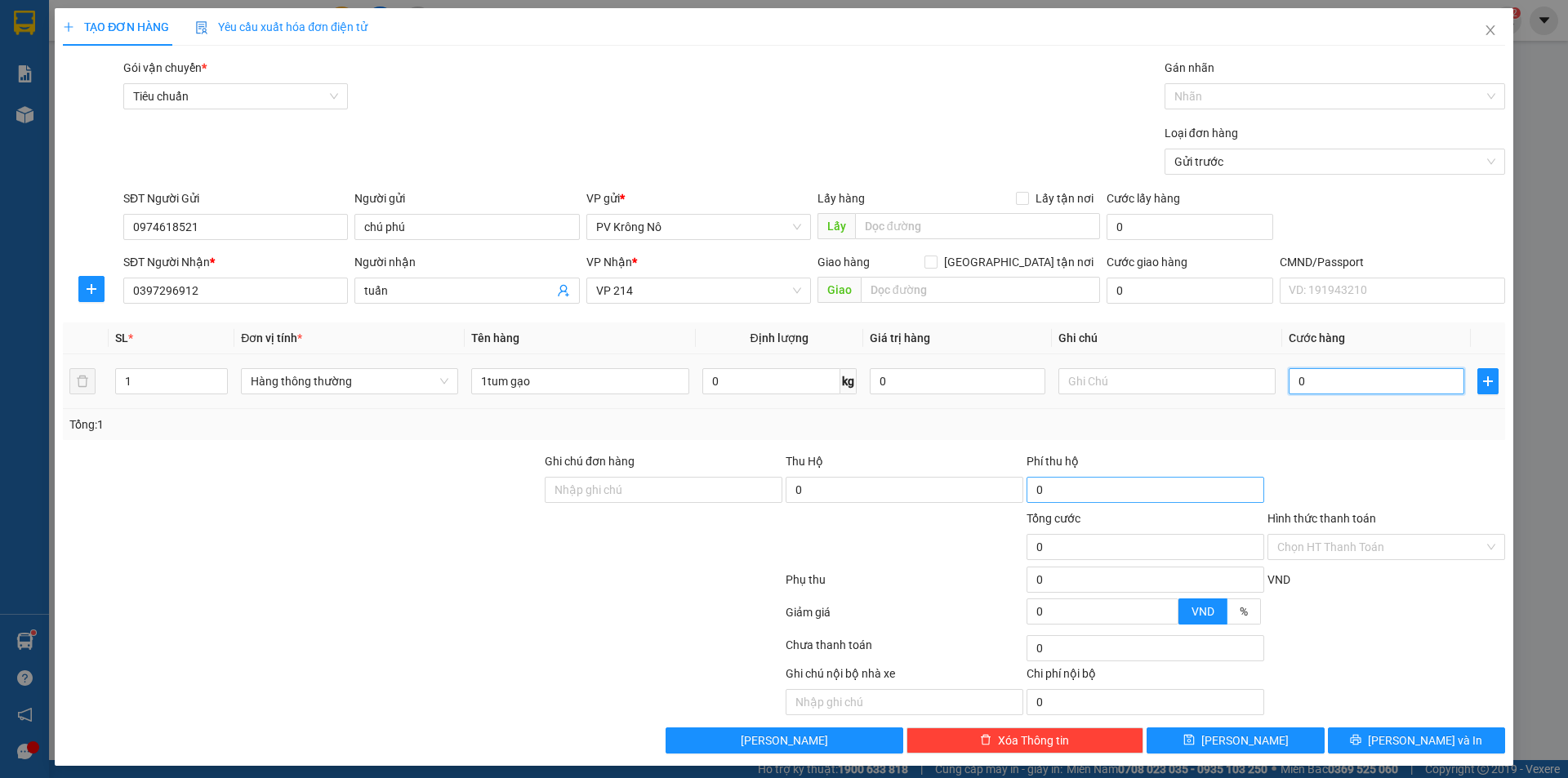
drag, startPoint x: 1373, startPoint y: 385, endPoint x: 1144, endPoint y: 480, distance: 247.9
click at [1375, 384] on input "0" at bounding box center [1377, 380] width 176 height 26
click at [1344, 543] on input "Hình thức thanh toán" at bounding box center [1380, 546] width 206 height 24
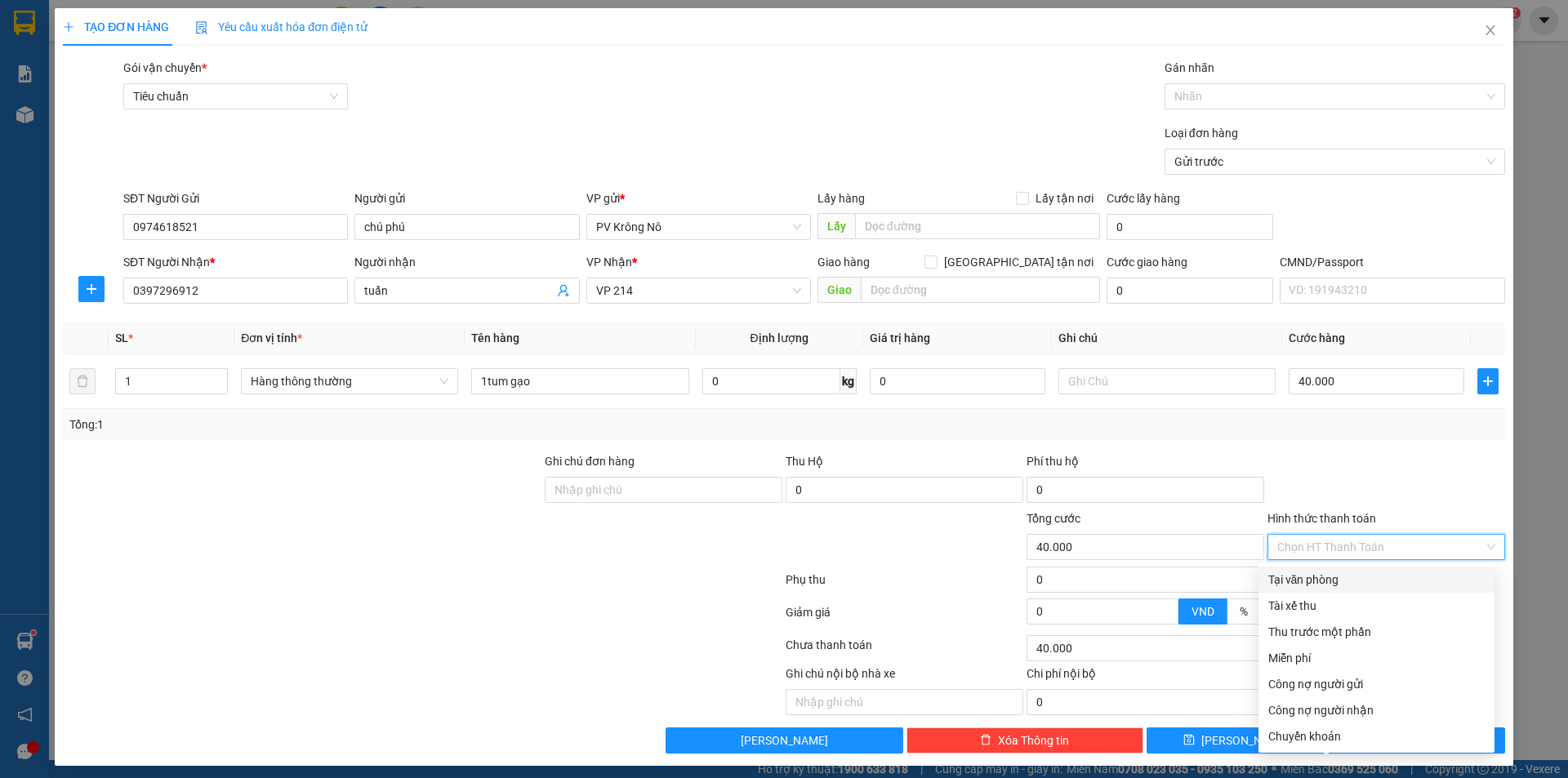
click at [1292, 581] on div "Tại văn phòng" at bounding box center [1376, 580] width 216 height 18
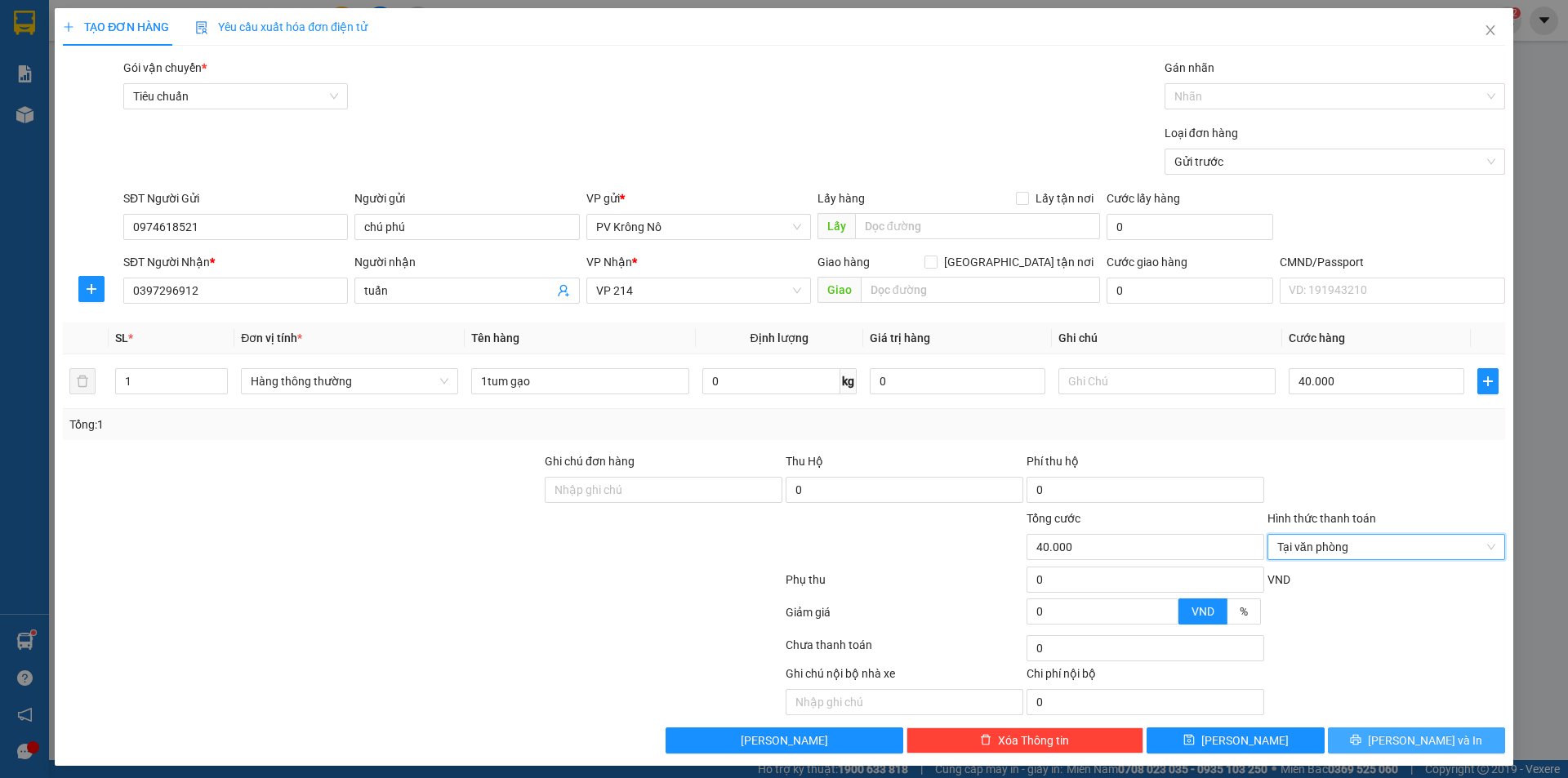
drag, startPoint x: 1390, startPoint y: 742, endPoint x: 1399, endPoint y: 727, distance: 17.5
click at [1390, 743] on span "[PERSON_NAME] và In" at bounding box center [1424, 740] width 114 height 18
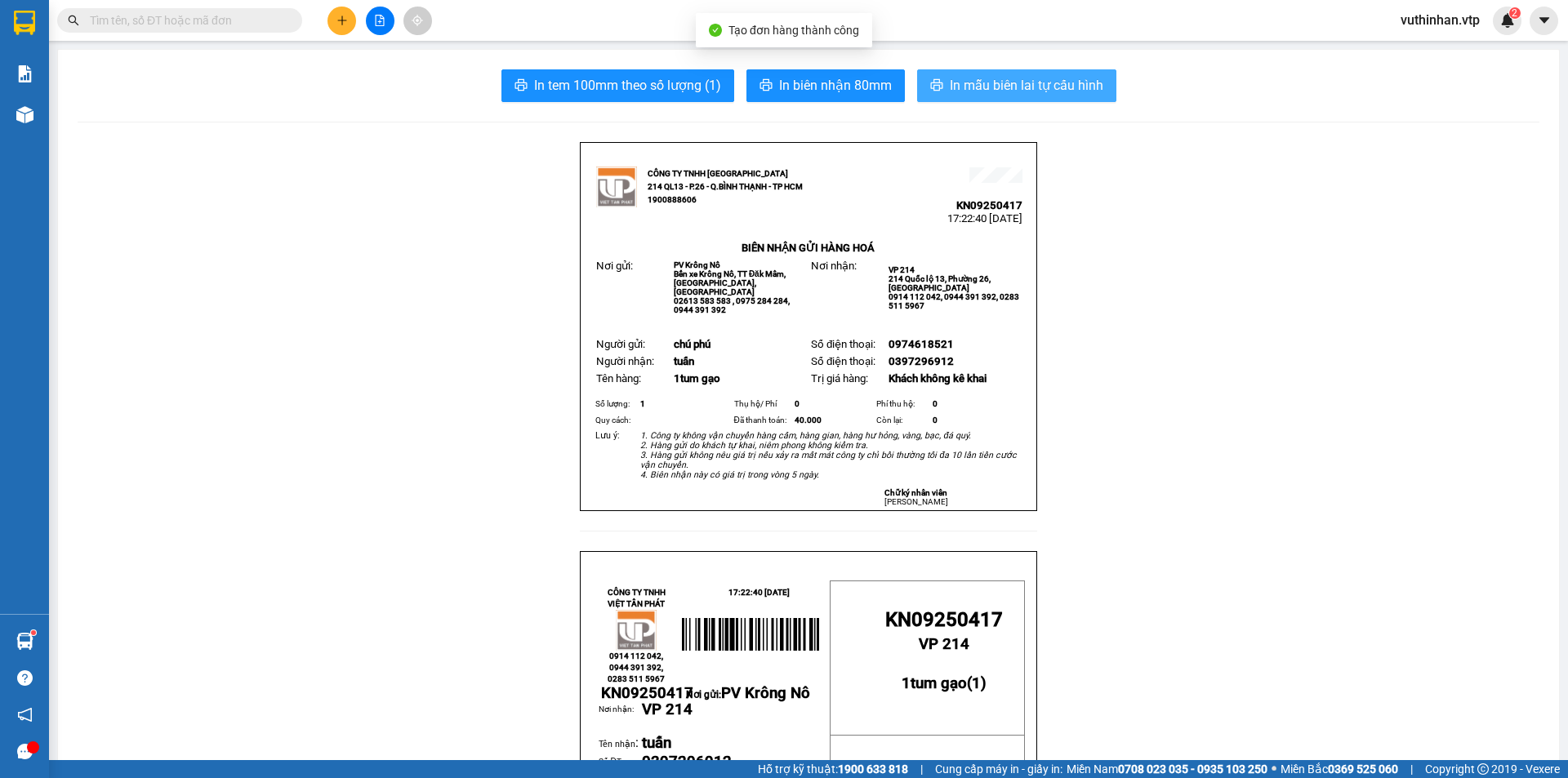
click at [976, 83] on span "In mẫu biên lai tự cấu hình" at bounding box center [1026, 85] width 153 height 21
click at [354, 20] on button at bounding box center [342, 21] width 29 height 29
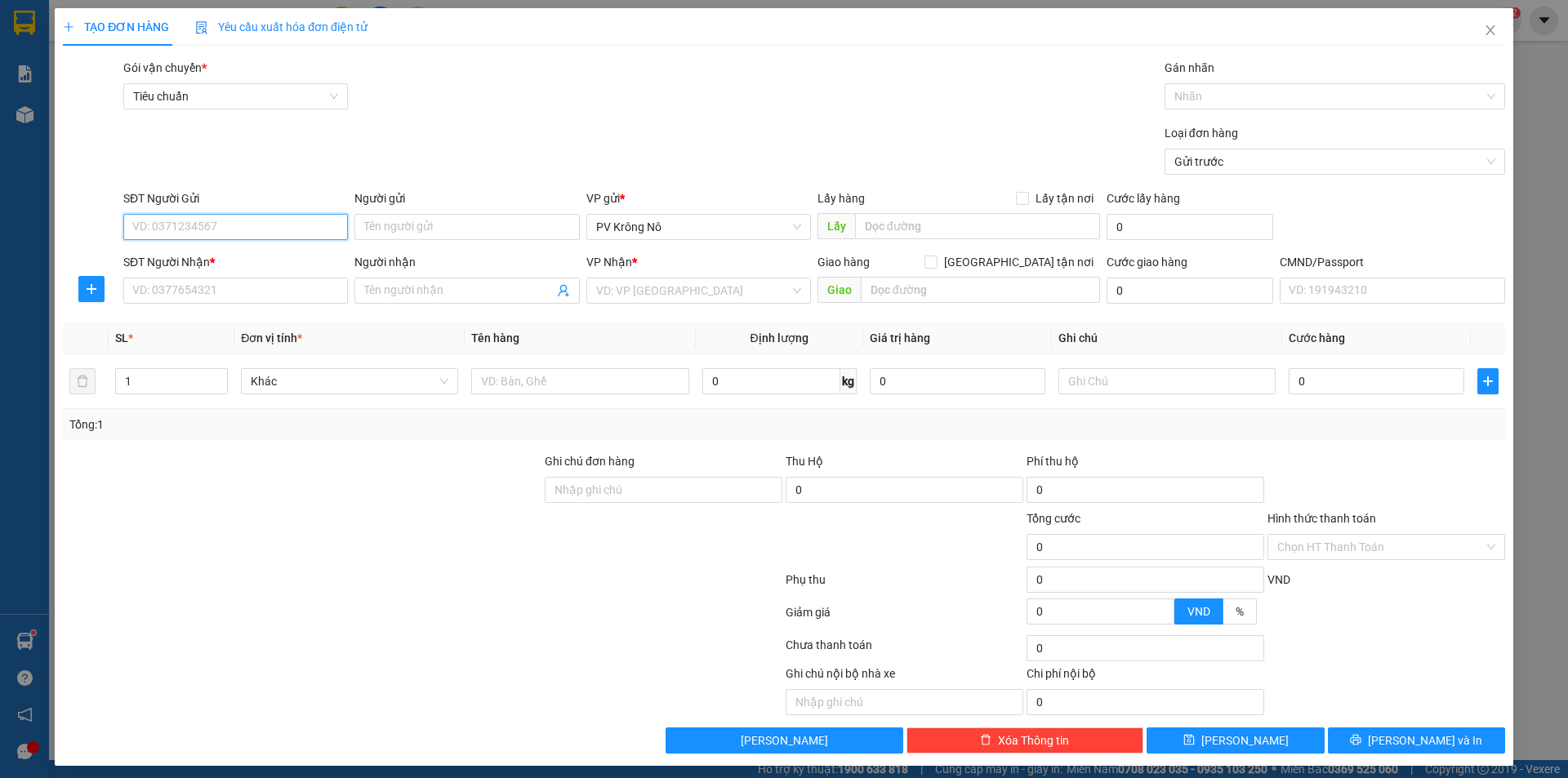
click at [191, 222] on input "SĐT Người Gửi" at bounding box center [235, 226] width 224 height 26
paste input "0386954709"
drag, startPoint x: 883, startPoint y: 226, endPoint x: 828, endPoint y: 249, distance: 59.6
click at [887, 226] on input "text" at bounding box center [977, 225] width 245 height 26
click at [917, 240] on div "Lấy hàng Lấy tận nơi Lấy" at bounding box center [959, 218] width 283 height 57
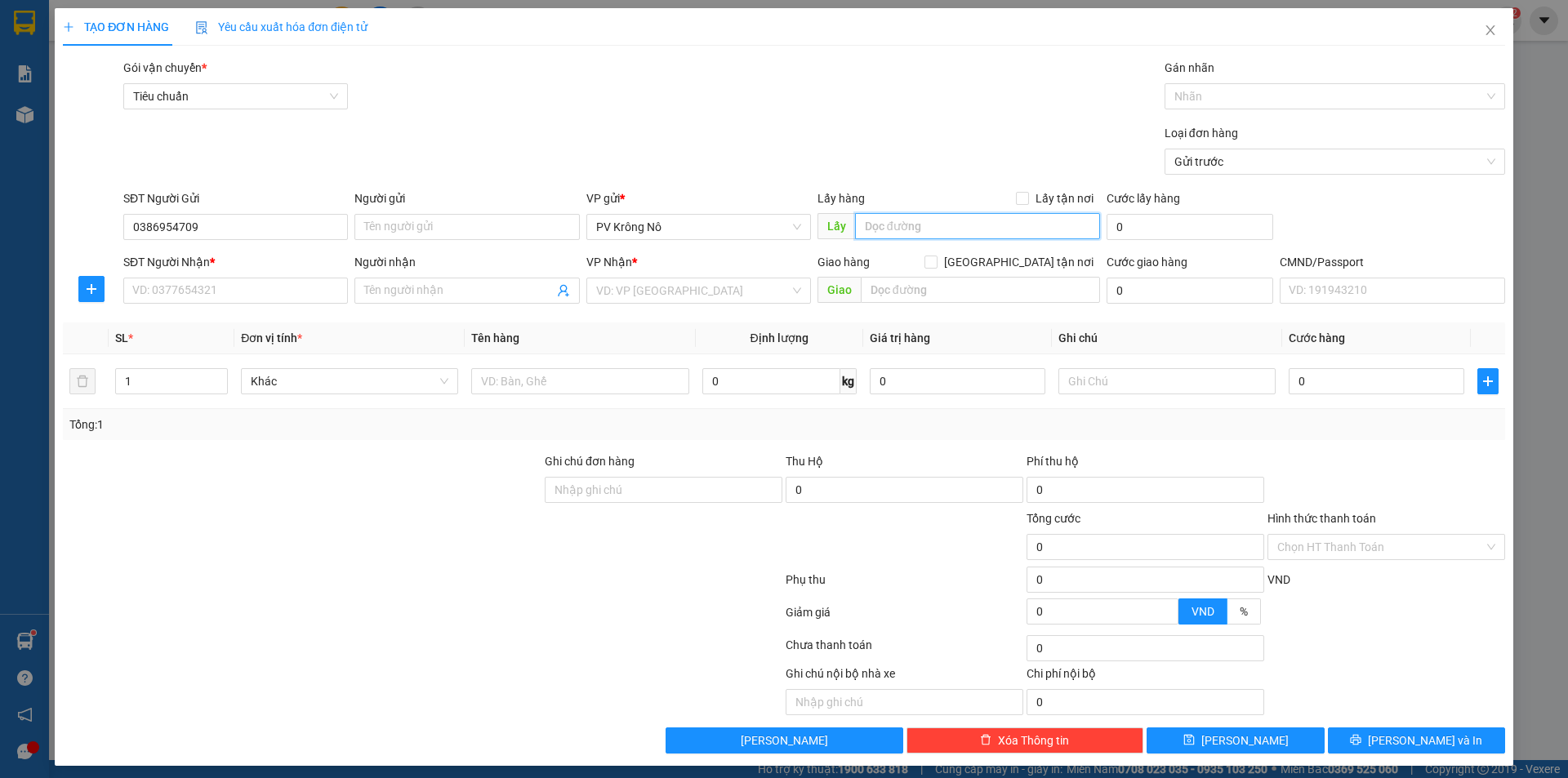
click at [922, 228] on input "text" at bounding box center [977, 225] width 245 height 26
drag, startPoint x: 286, startPoint y: 294, endPoint x: 359, endPoint y: 218, distance: 105.4
click at [285, 294] on input "SĐT Người Nhận *" at bounding box center [235, 290] width 224 height 26
click at [666, 284] on input "search" at bounding box center [693, 290] width 194 height 24
click at [632, 324] on div "VP 214" at bounding box center [693, 323] width 204 height 18
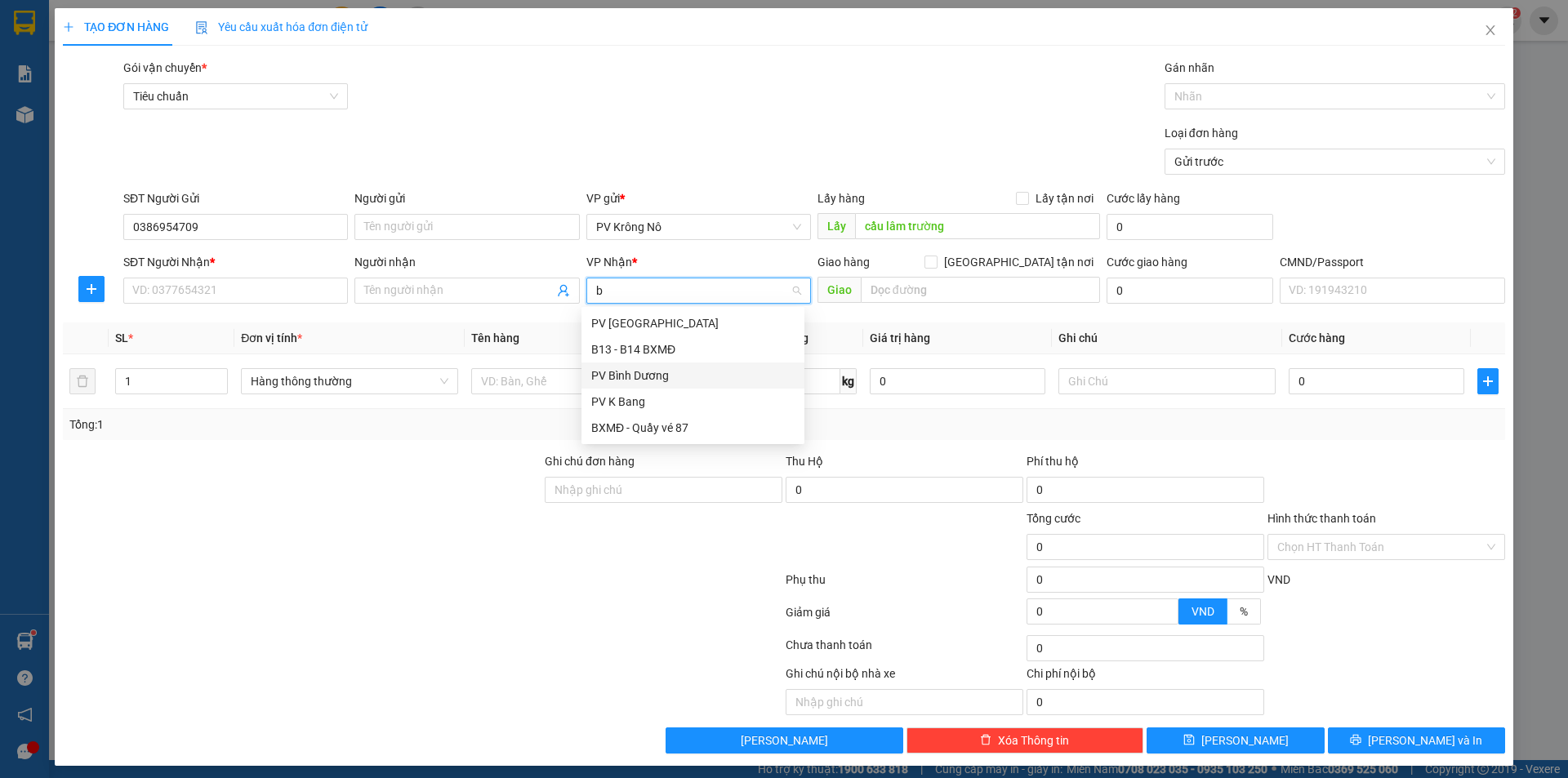
drag, startPoint x: 655, startPoint y: 372, endPoint x: 905, endPoint y: 231, distance: 287.0
click at [659, 370] on div "PV Bình Dương" at bounding box center [693, 376] width 204 height 18
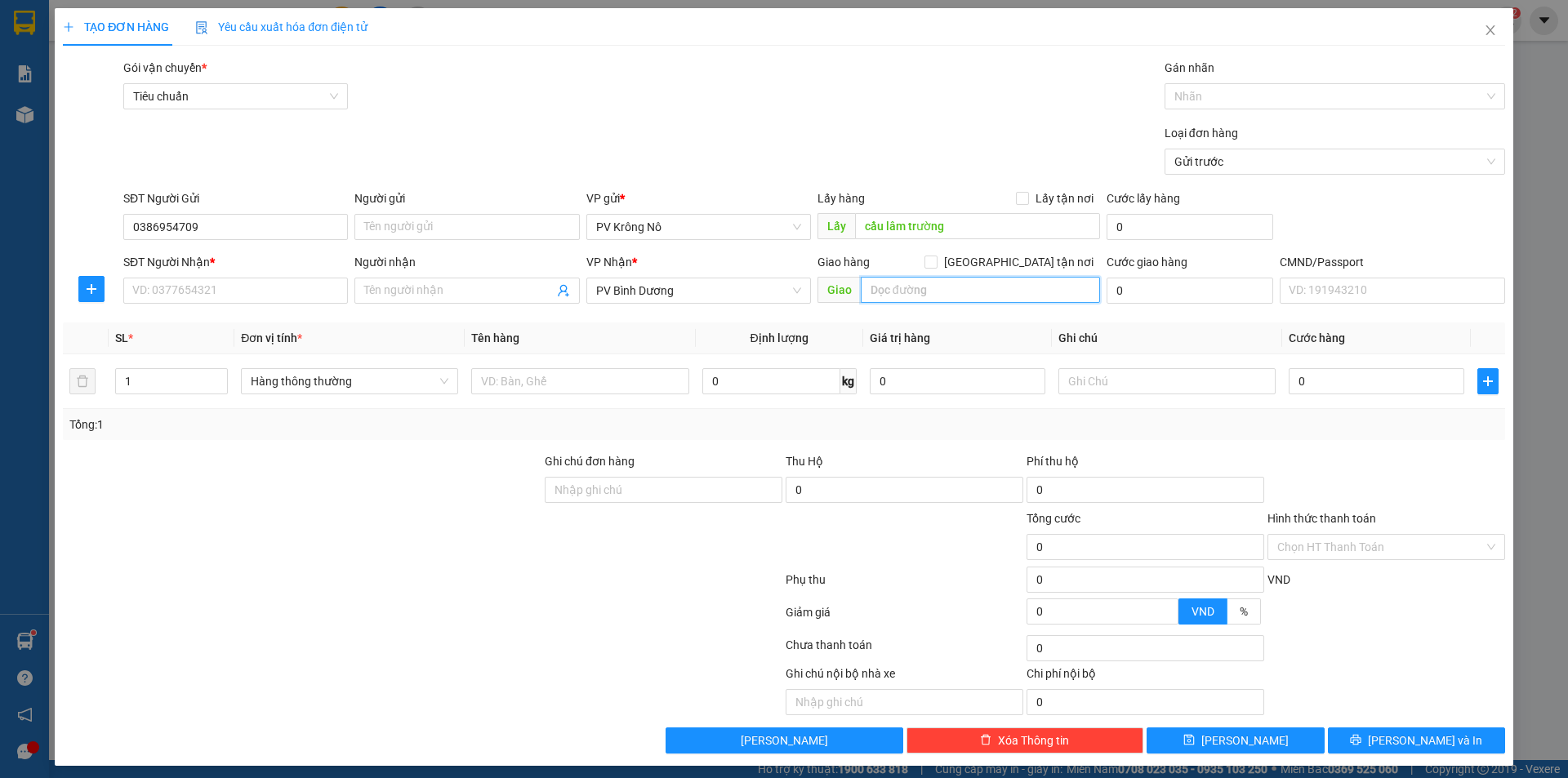
click at [936, 285] on input "text" at bounding box center [980, 289] width 240 height 26
drag, startPoint x: 231, startPoint y: 228, endPoint x: 184, endPoint y: 258, distance: 55.8
click at [12, 258] on div "TẠO ĐƠN HÀNG Yêu cầu xuất hóa đơn điện tử Transit Pickup Surcharge Ids Transit …" at bounding box center [784, 389] width 1568 height 778
click at [1484, 27] on icon "close" at bounding box center [1490, 30] width 13 height 13
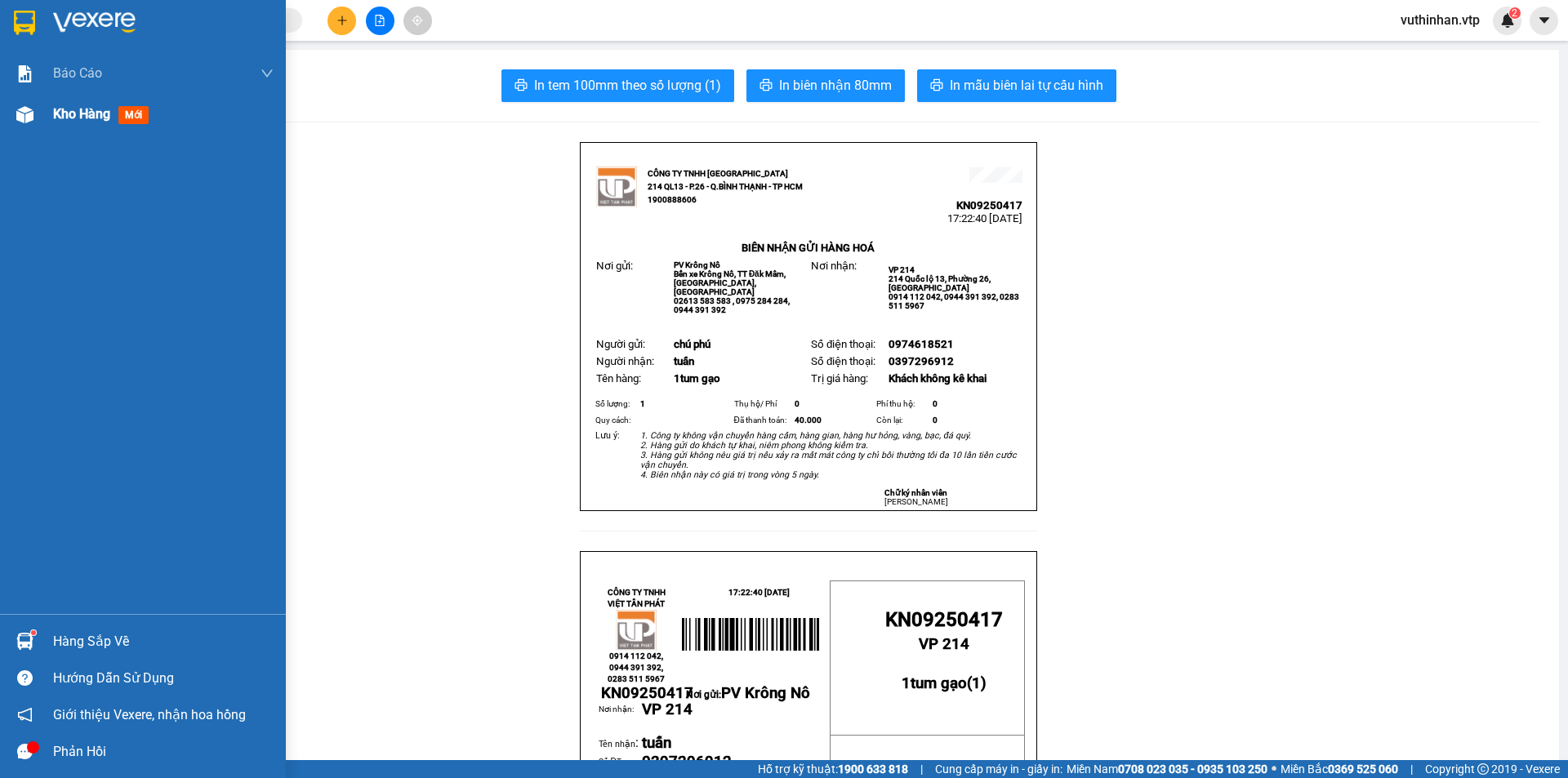
click at [40, 117] on div "Kho hàng mới" at bounding box center [143, 114] width 285 height 40
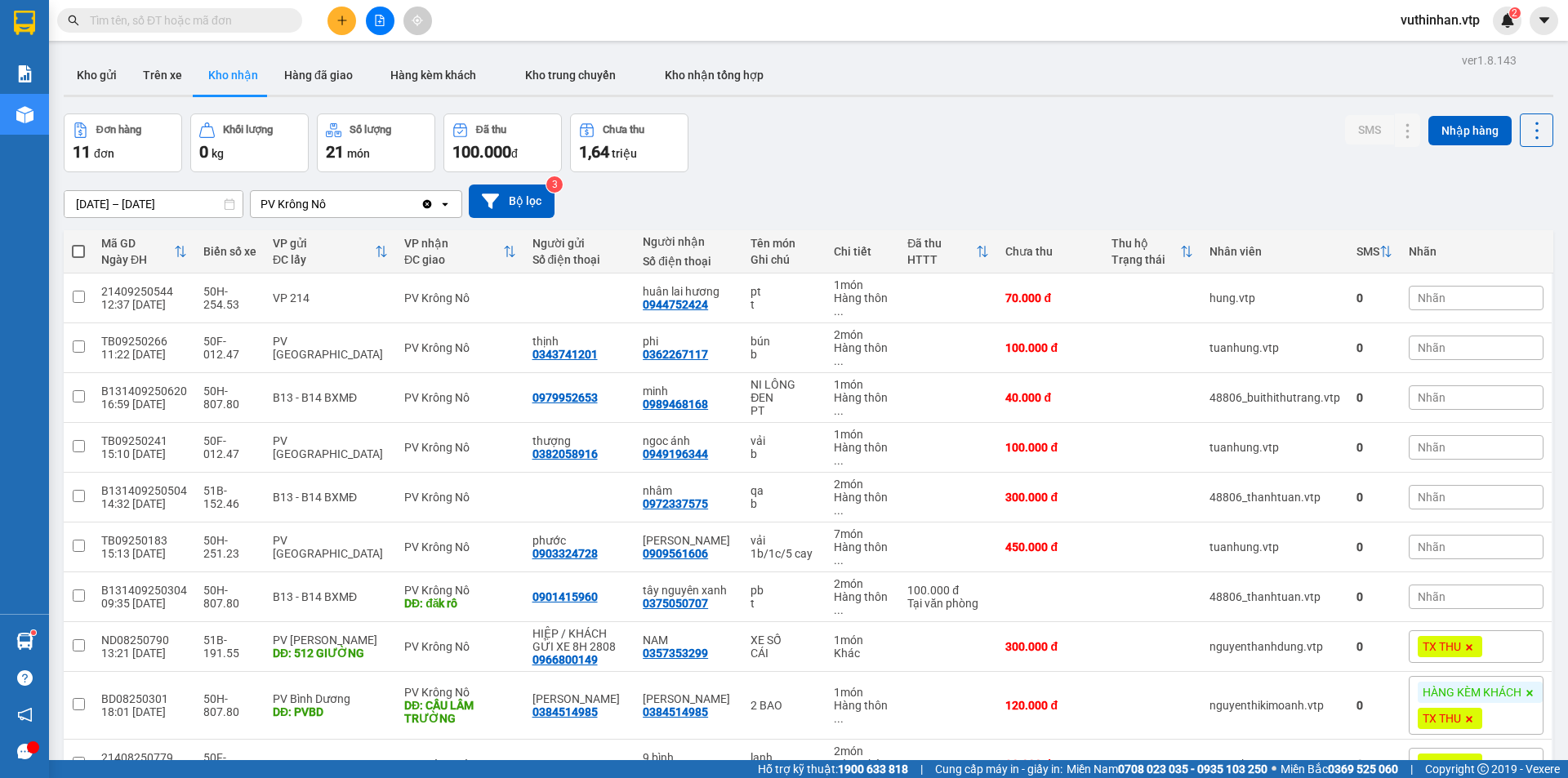
click at [341, 22] on icon "plus" at bounding box center [342, 20] width 12 height 12
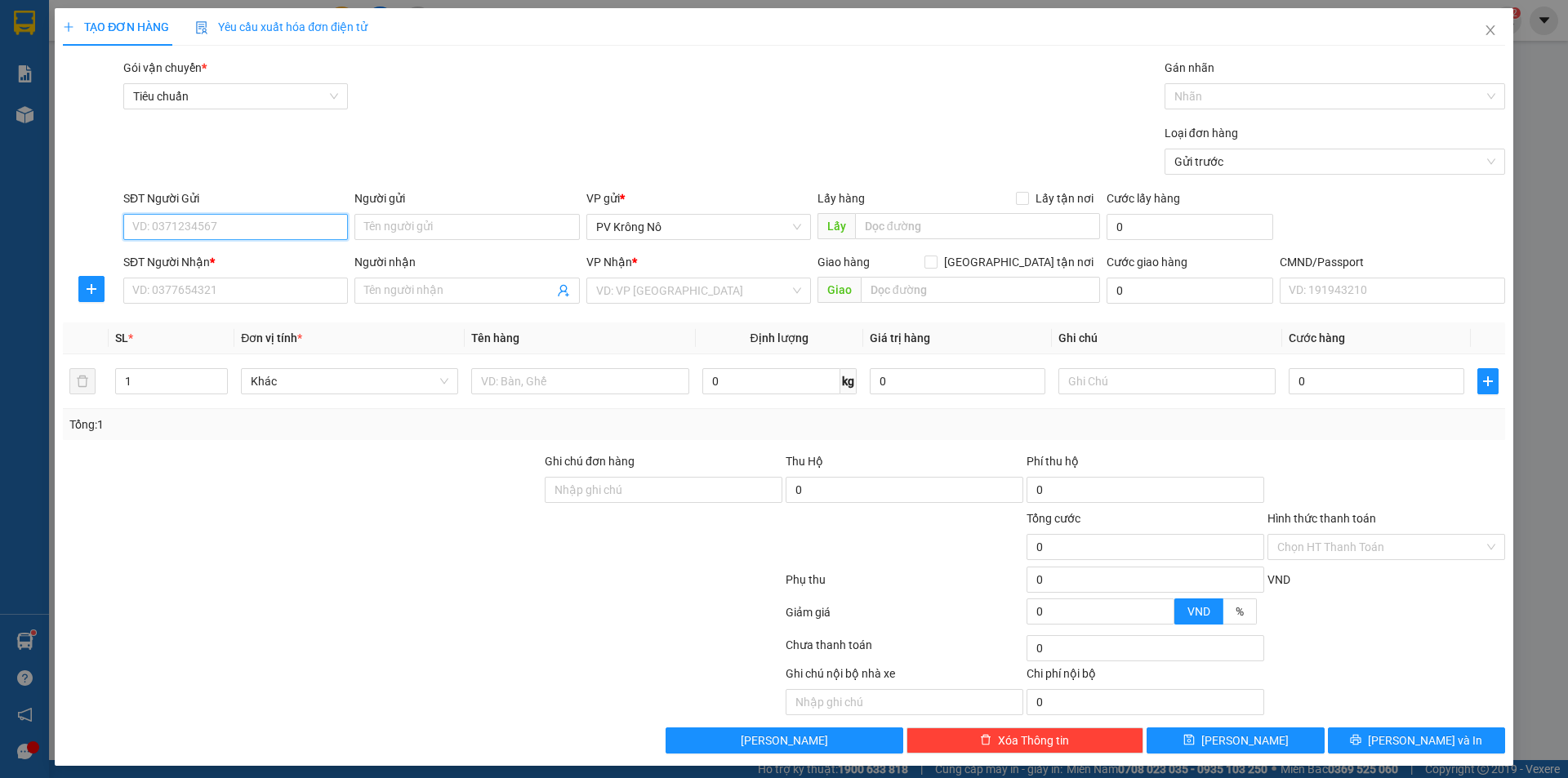
click at [235, 222] on input "SĐT Người Gửi" at bounding box center [235, 226] width 224 height 26
click at [258, 224] on input "SĐT Người Gửi" at bounding box center [235, 226] width 224 height 26
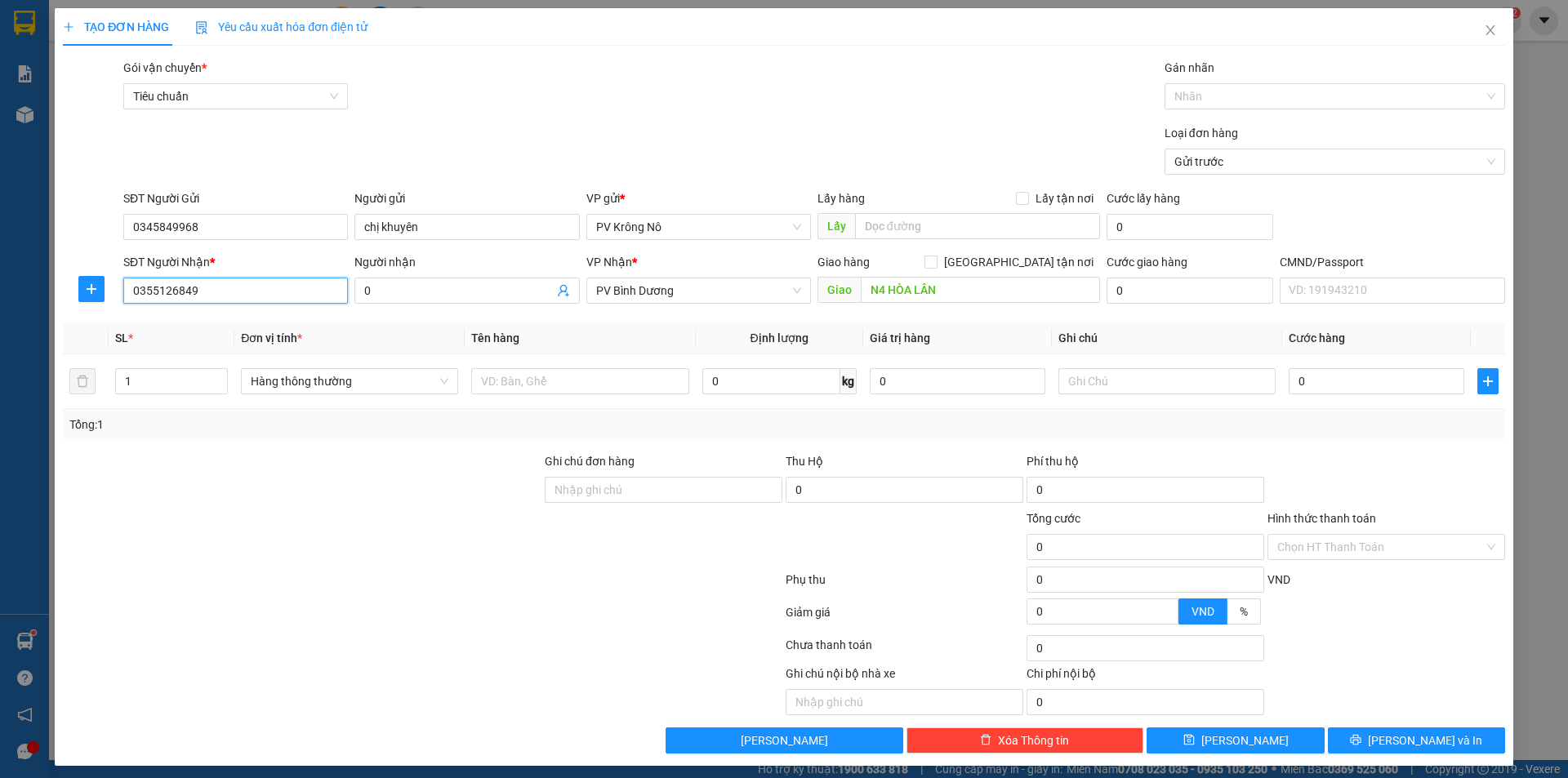
click at [22, 326] on div "TẠO ĐƠN HÀNG Yêu cầu xuất hóa đơn điện tử Transit Pickup Surcharge Ids Transit …" at bounding box center [784, 389] width 1568 height 778
click at [140, 389] on input "1" at bounding box center [171, 380] width 111 height 24
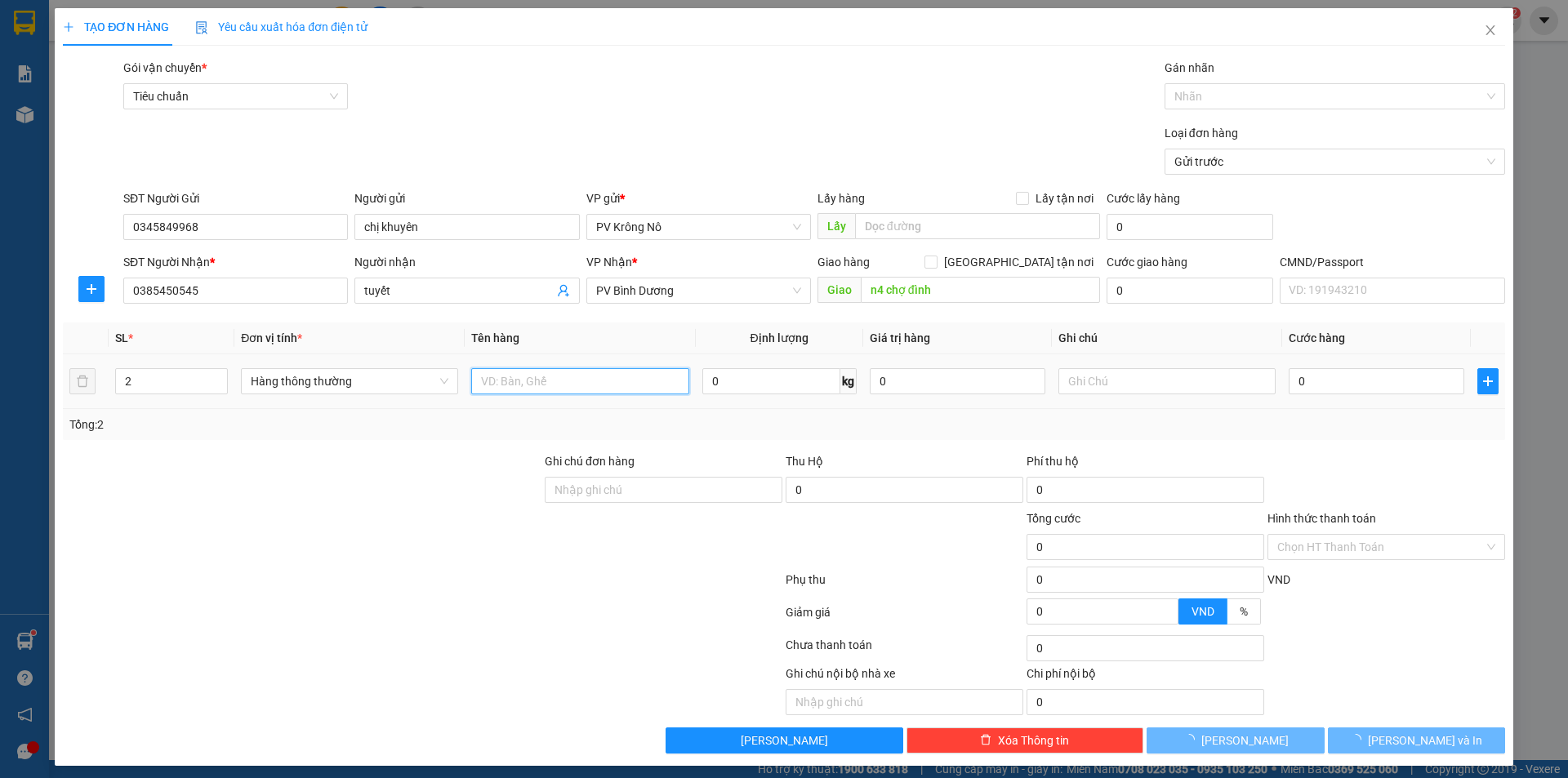
click at [500, 381] on input "text" at bounding box center [580, 380] width 217 height 26
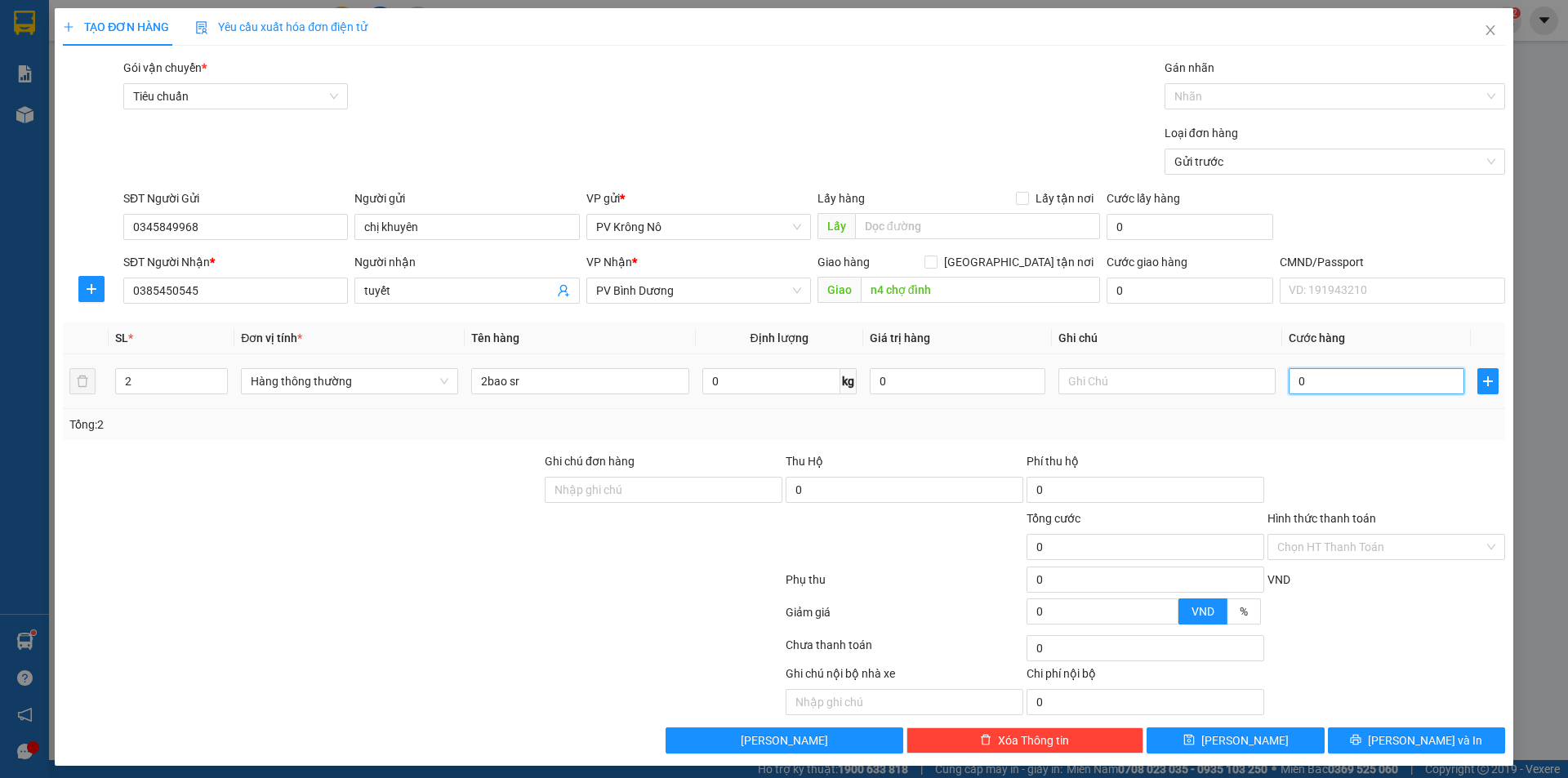
click at [1345, 382] on input "0" at bounding box center [1377, 380] width 176 height 26
click at [1426, 734] on span "[PERSON_NAME] và In" at bounding box center [1424, 740] width 114 height 18
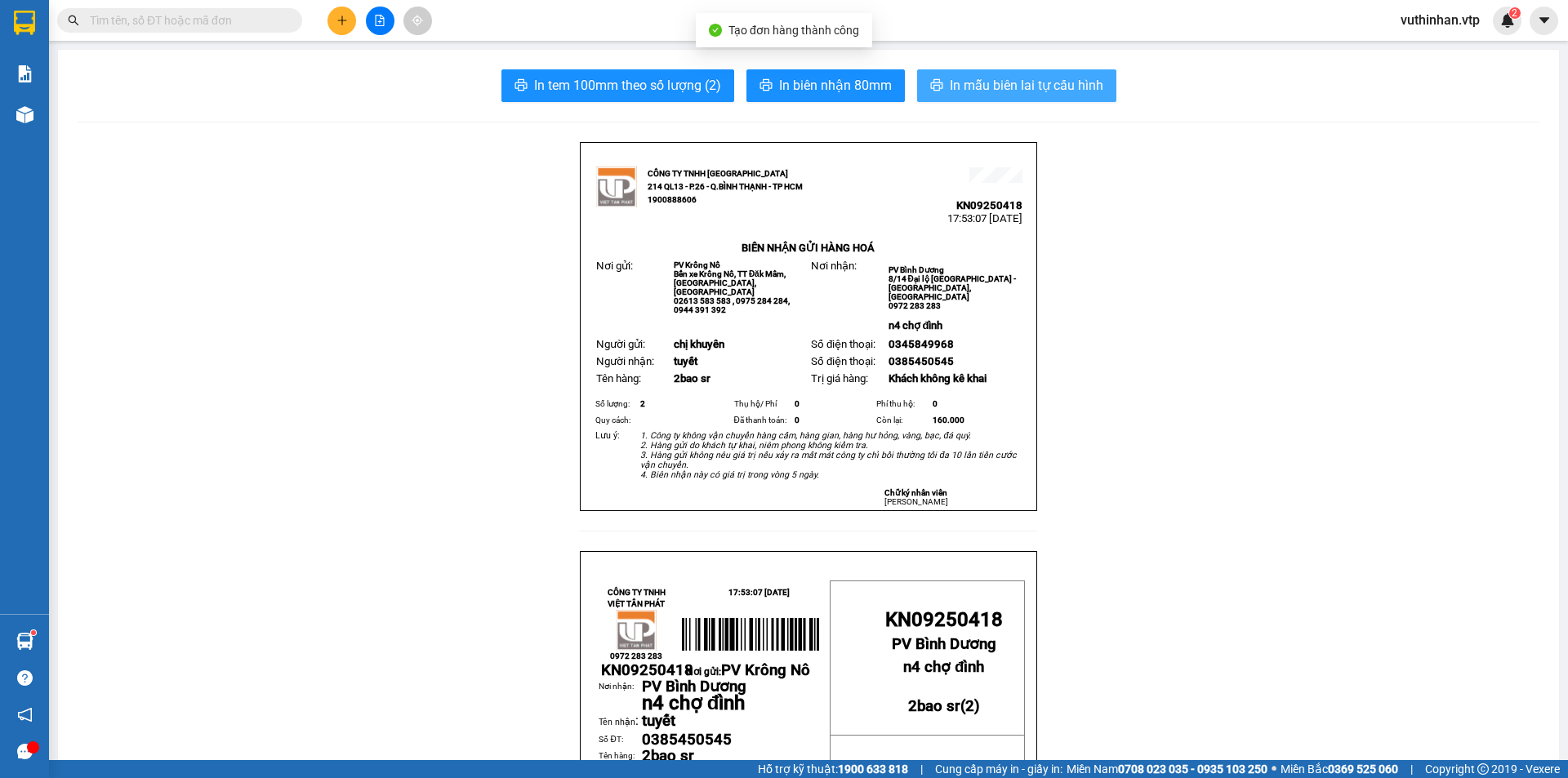
click at [976, 86] on span "In mẫu biên lai tự cấu hình" at bounding box center [1026, 85] width 153 height 21
click at [953, 83] on span "In mẫu biên lai tự cấu hình" at bounding box center [1026, 85] width 153 height 21
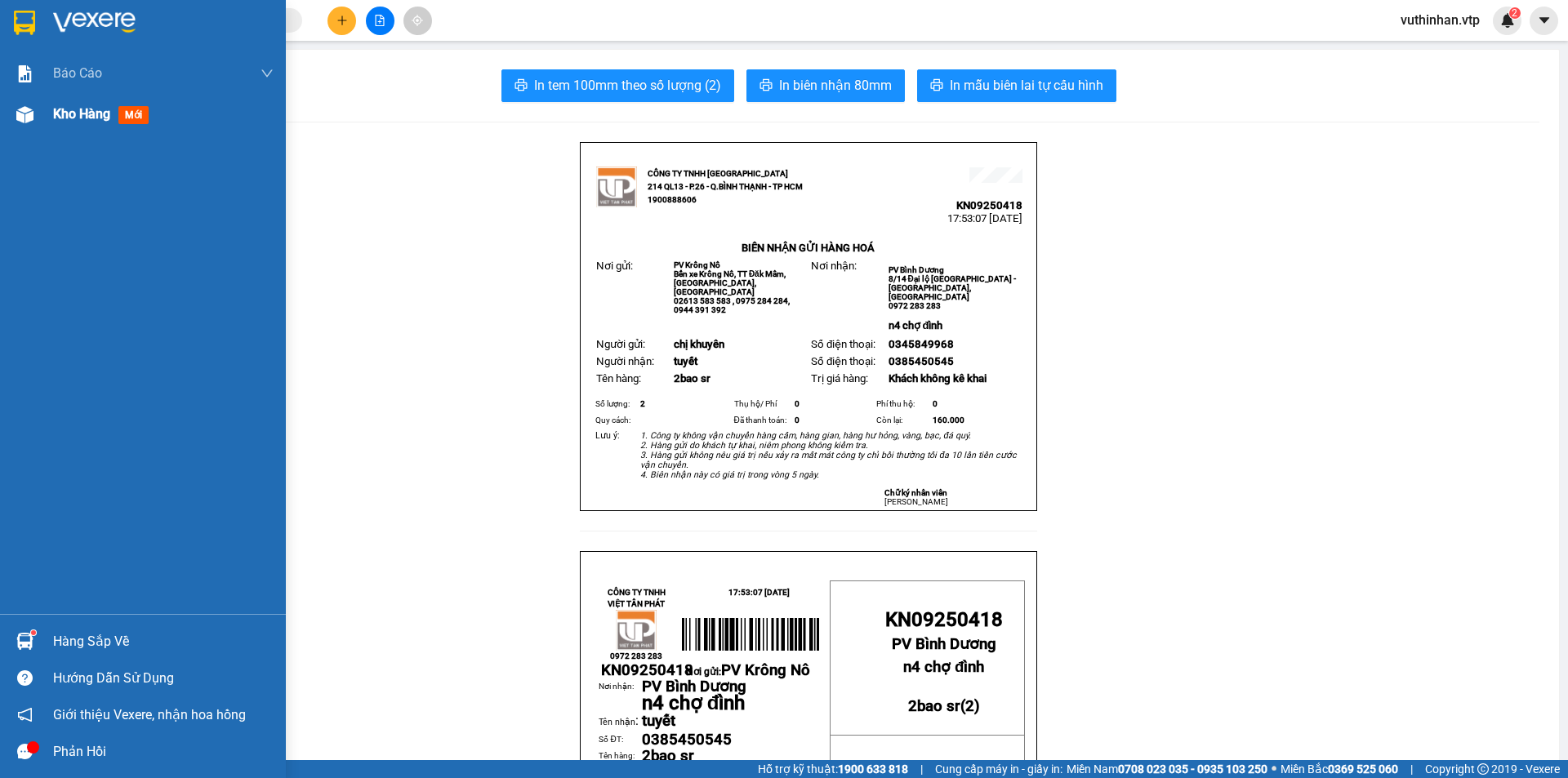
click at [19, 115] on img at bounding box center [24, 114] width 17 height 17
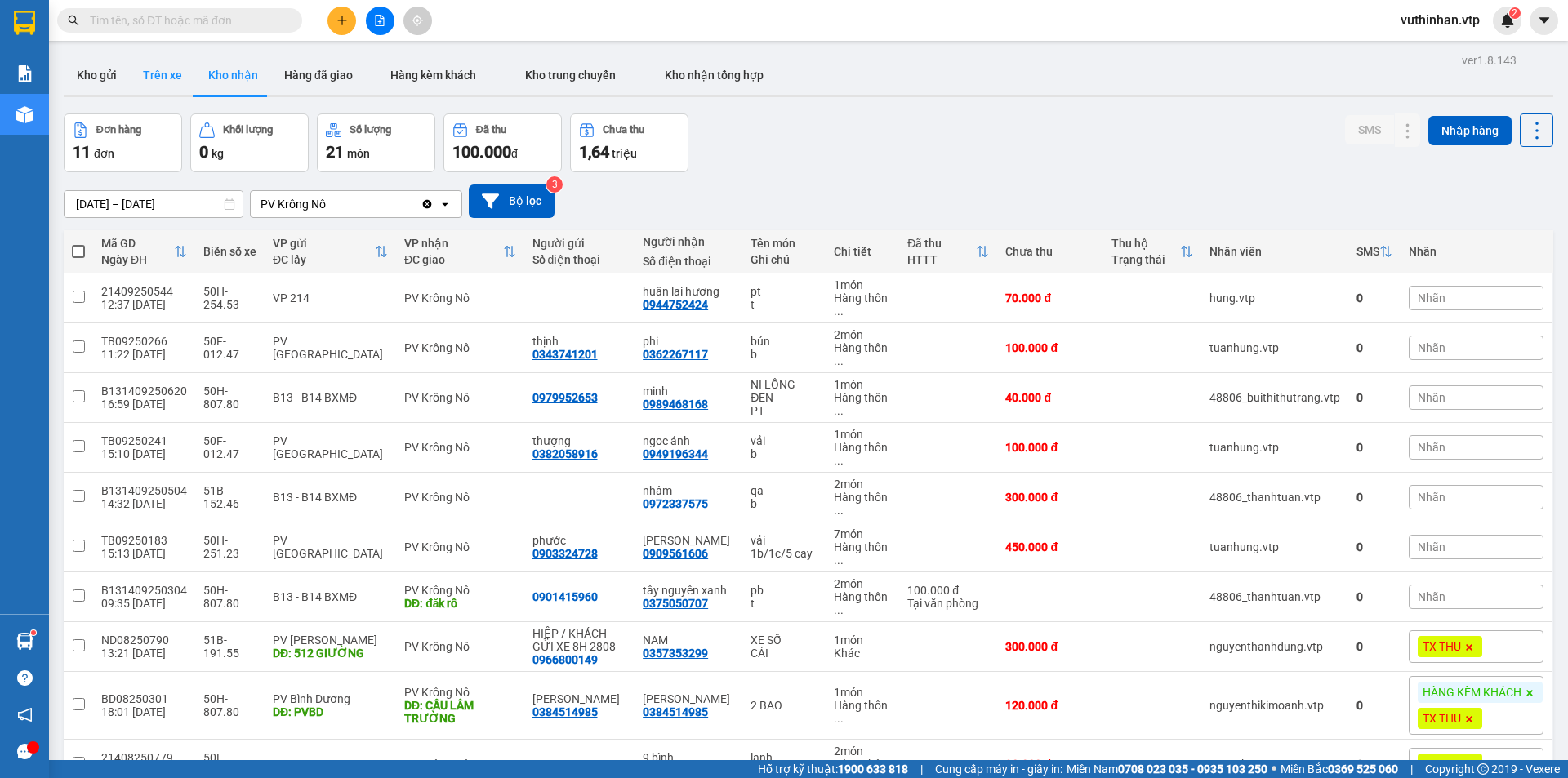
drag, startPoint x: 111, startPoint y: 79, endPoint x: 131, endPoint y: 64, distance: 25.0
click at [114, 79] on button "Kho gửi" at bounding box center [97, 75] width 66 height 39
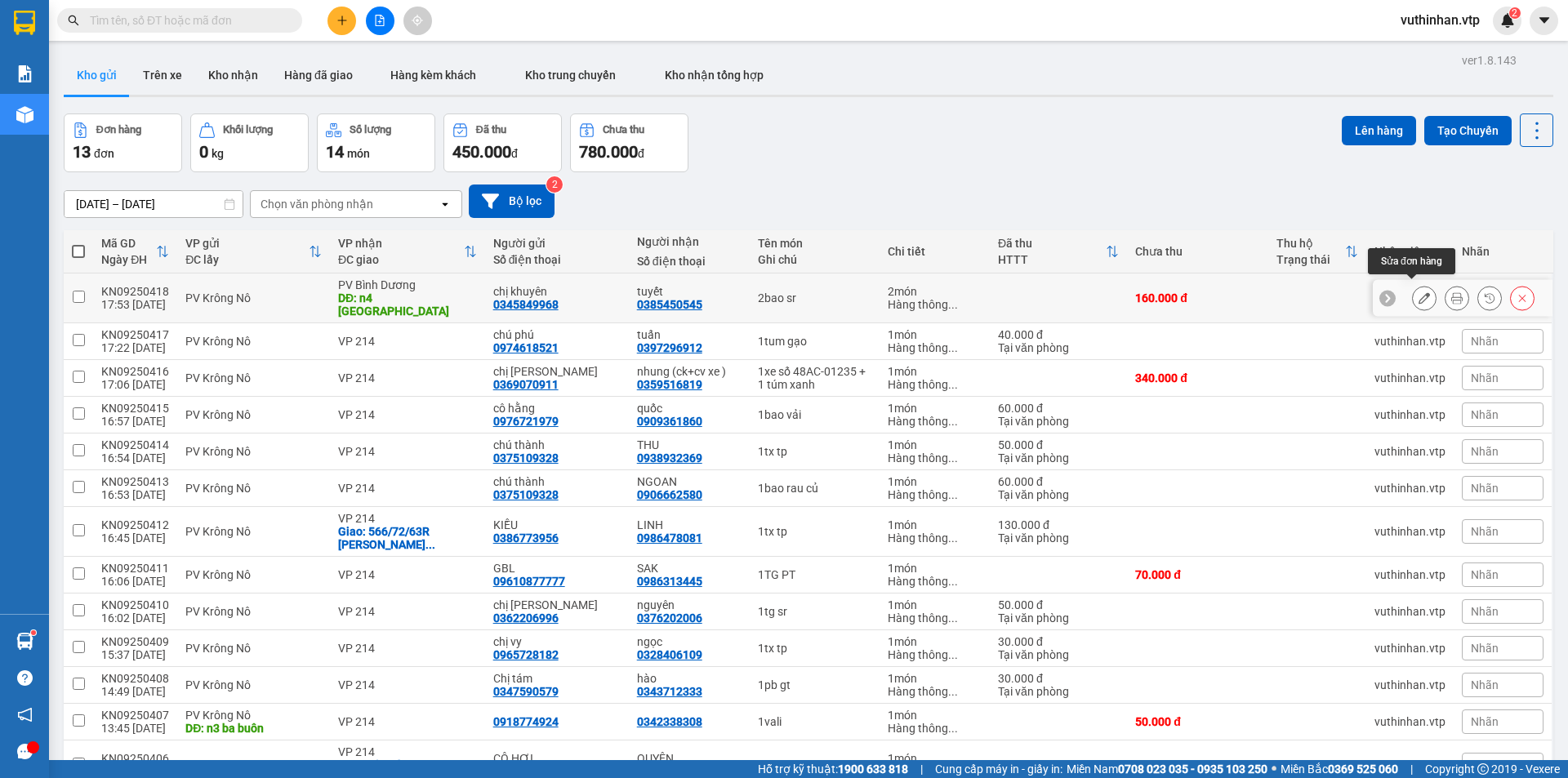
click at [1418, 293] on icon at bounding box center [1423, 298] width 12 height 12
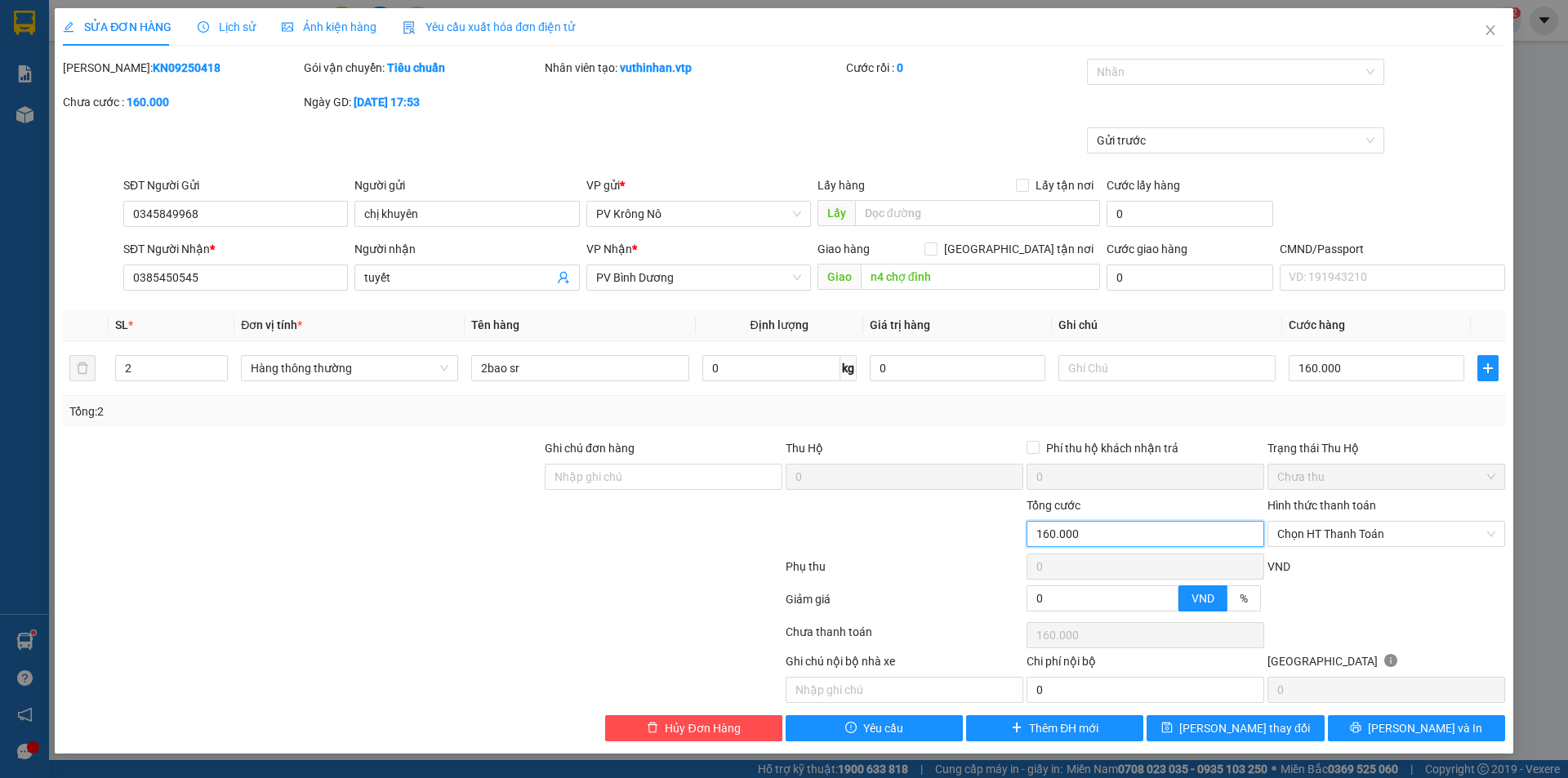
drag, startPoint x: 909, startPoint y: 555, endPoint x: 818, endPoint y: 575, distance: 93.2
click at [861, 569] on form "Ghi chú đơn hàng Thu Hộ 0 Phí thu hộ khách nhận trả 0 Trạng thái Thu Hộ Chưa th…" at bounding box center [784, 529] width 1442 height 179
click at [1264, 730] on span "[PERSON_NAME] thay đổi" at bounding box center [1245, 729] width 131 height 18
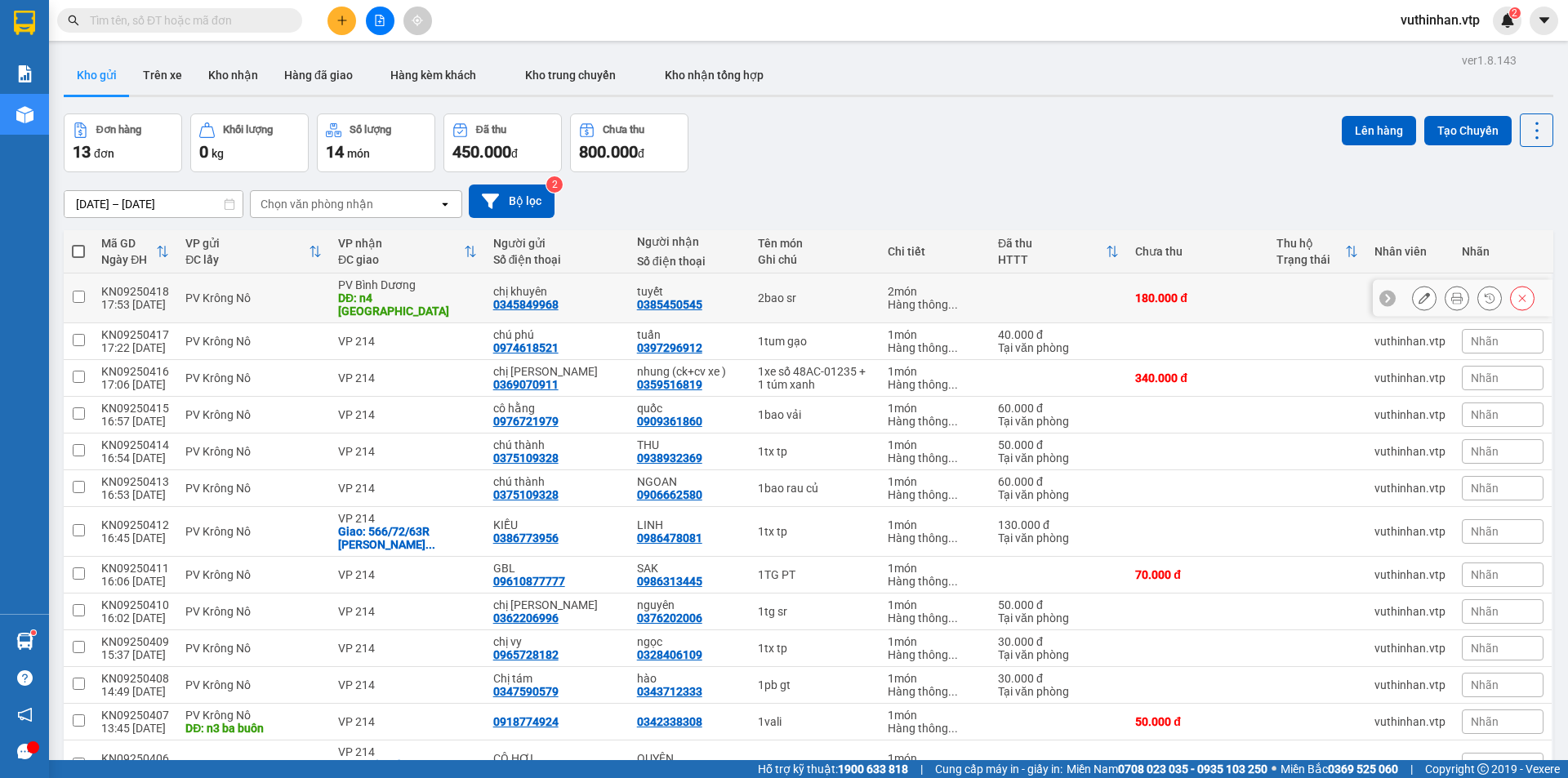
click at [309, 292] on div "PV Krông Nô" at bounding box center [254, 298] width 136 height 13
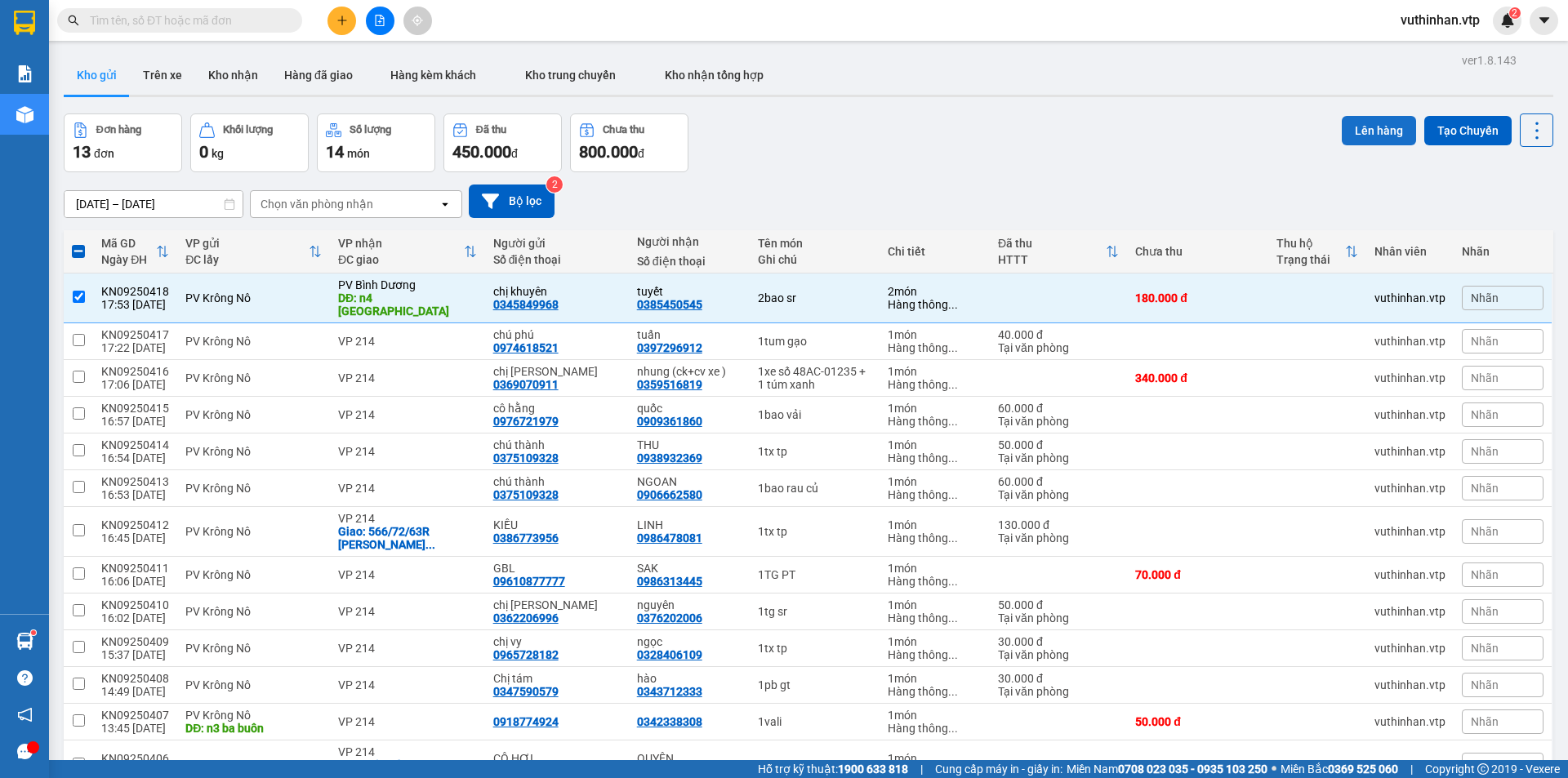
click at [1363, 133] on button "Lên hàng" at bounding box center [1379, 130] width 74 height 30
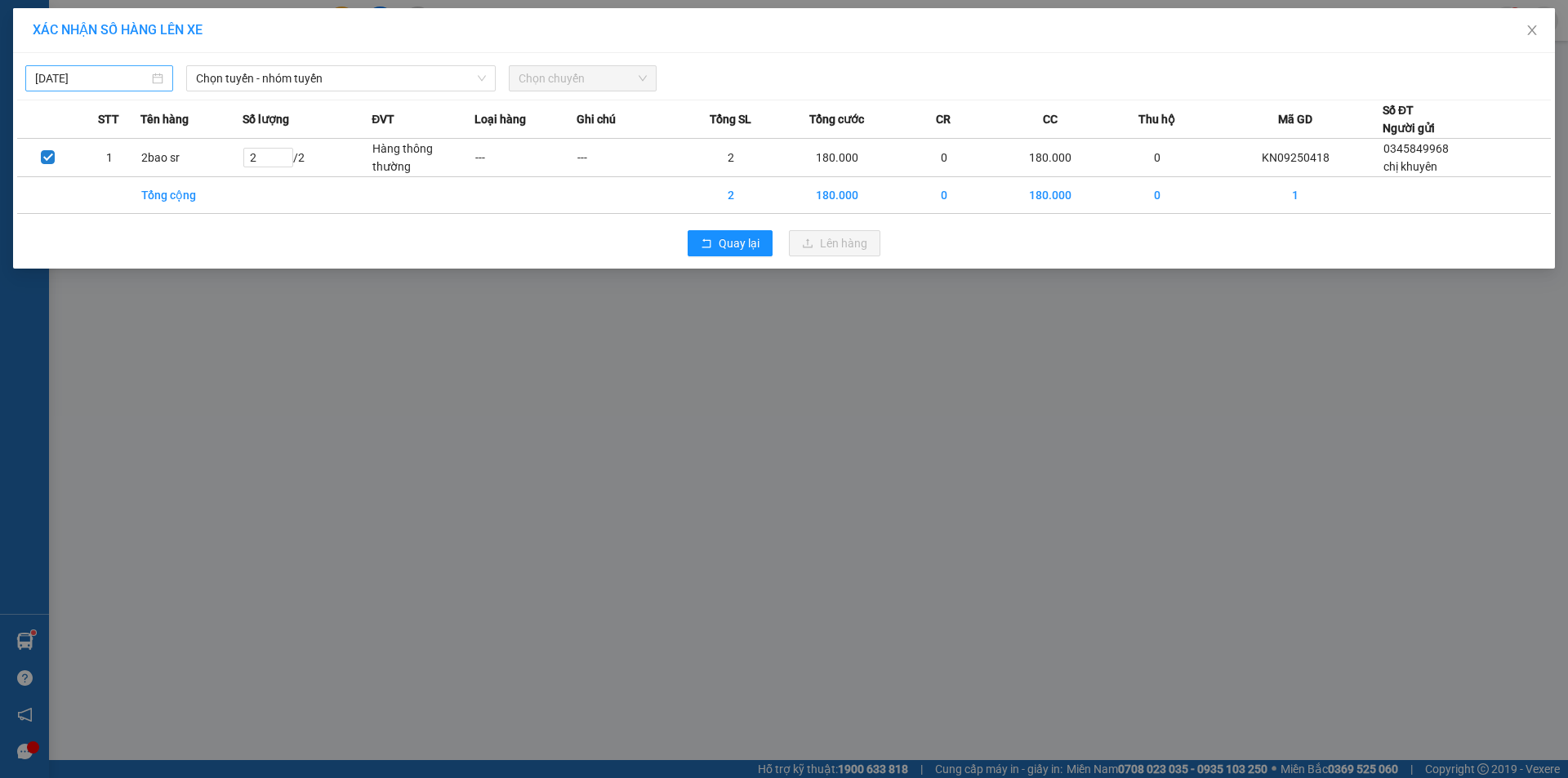
click at [153, 73] on div "[DATE]" at bounding box center [99, 78] width 128 height 18
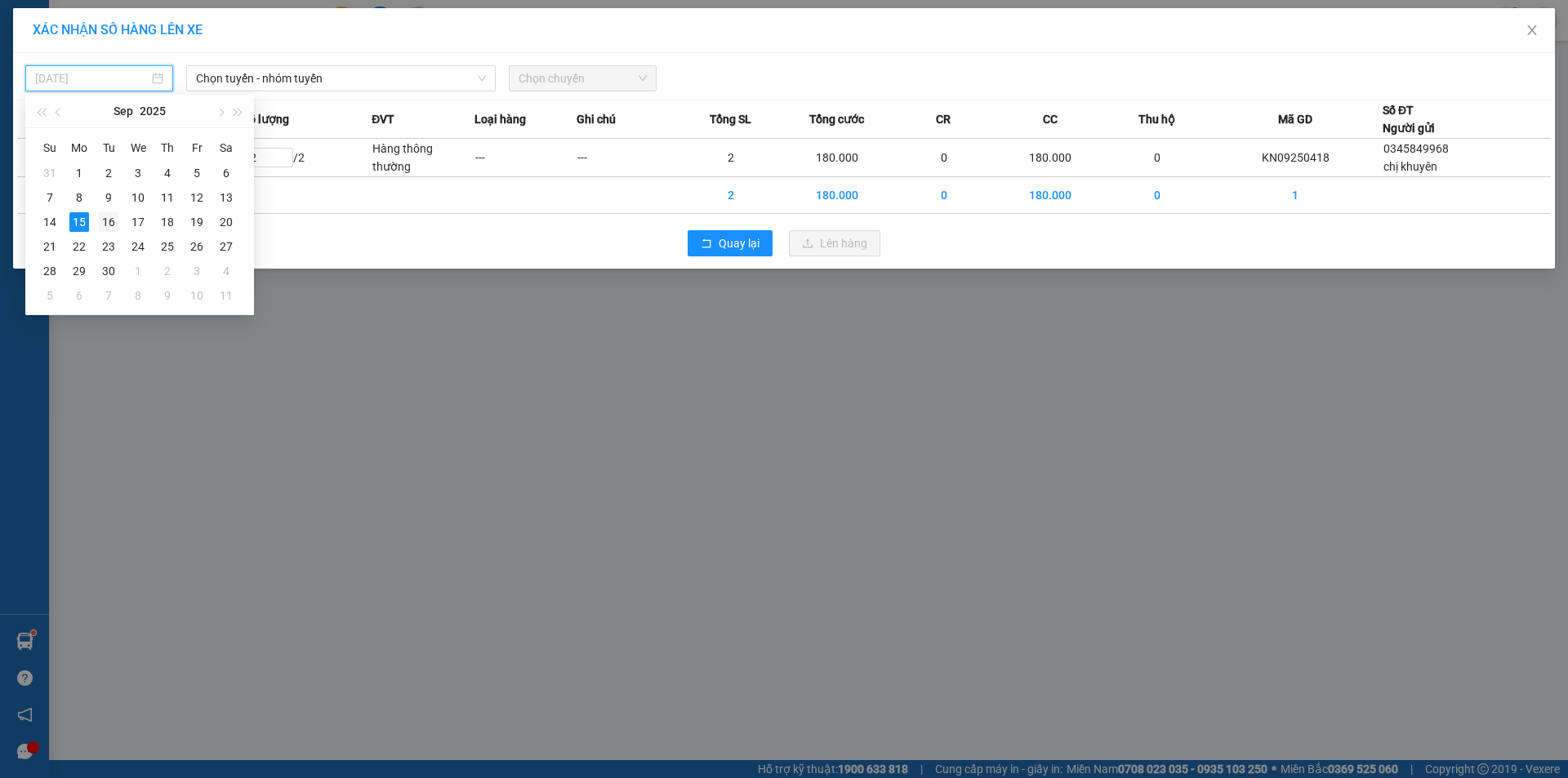
click at [111, 221] on div "16" at bounding box center [109, 223] width 20 height 20
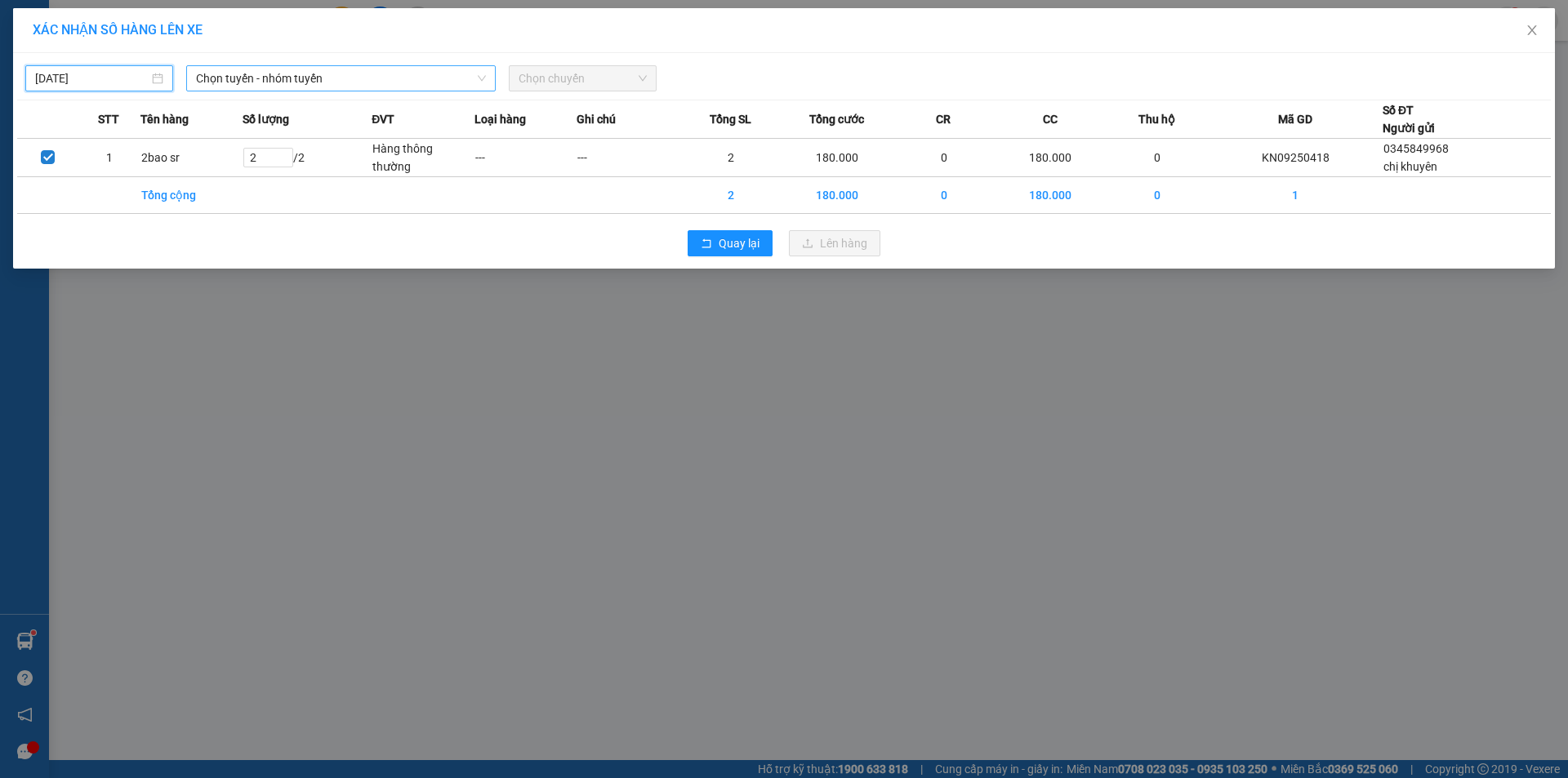
click at [367, 76] on span "Chọn tuyến - nhóm tuyến" at bounding box center [340, 78] width 290 height 24
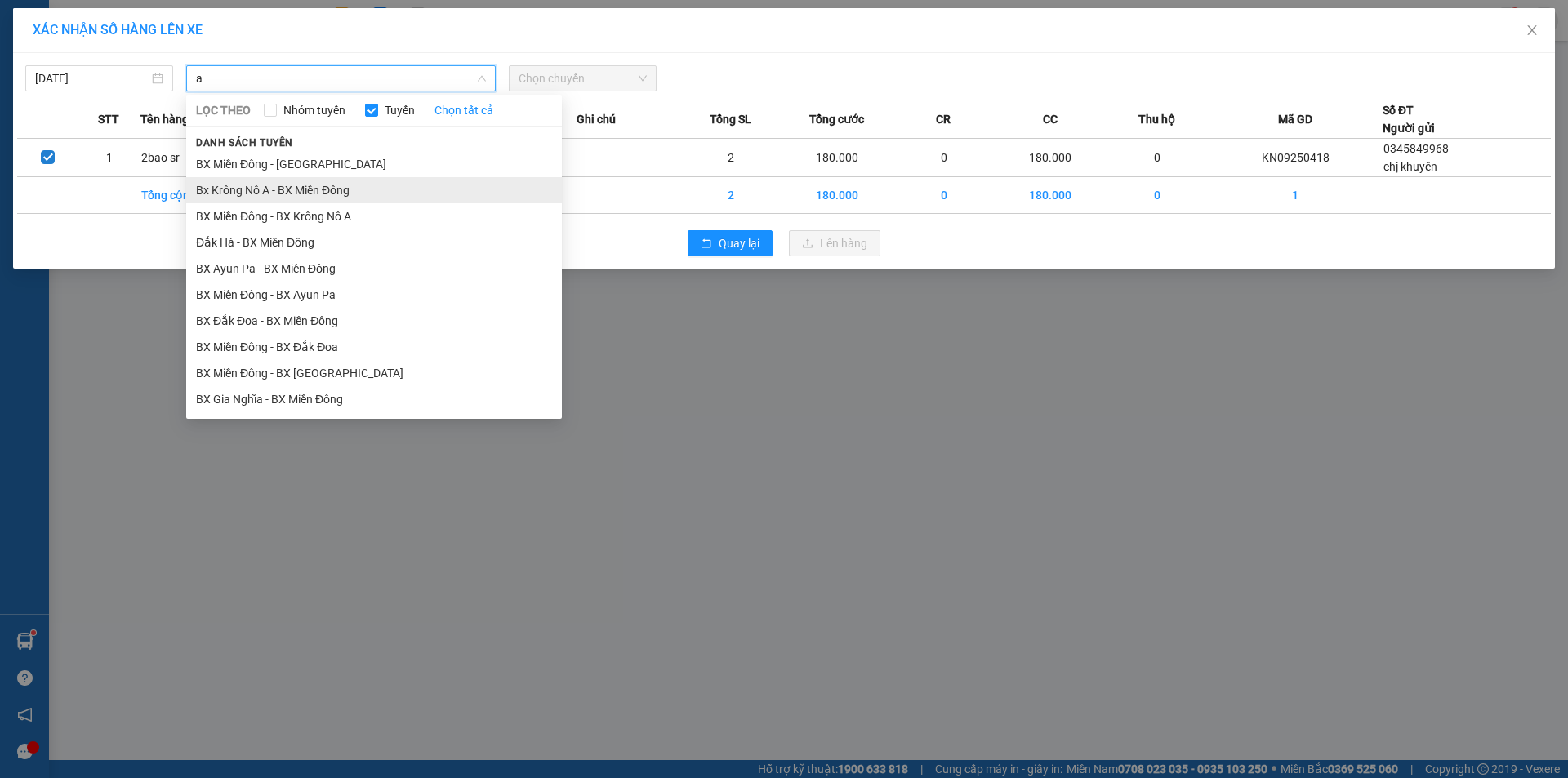
click at [276, 186] on li "Bx Krông Nô A - BX Miền Đông" at bounding box center [373, 189] width 376 height 26
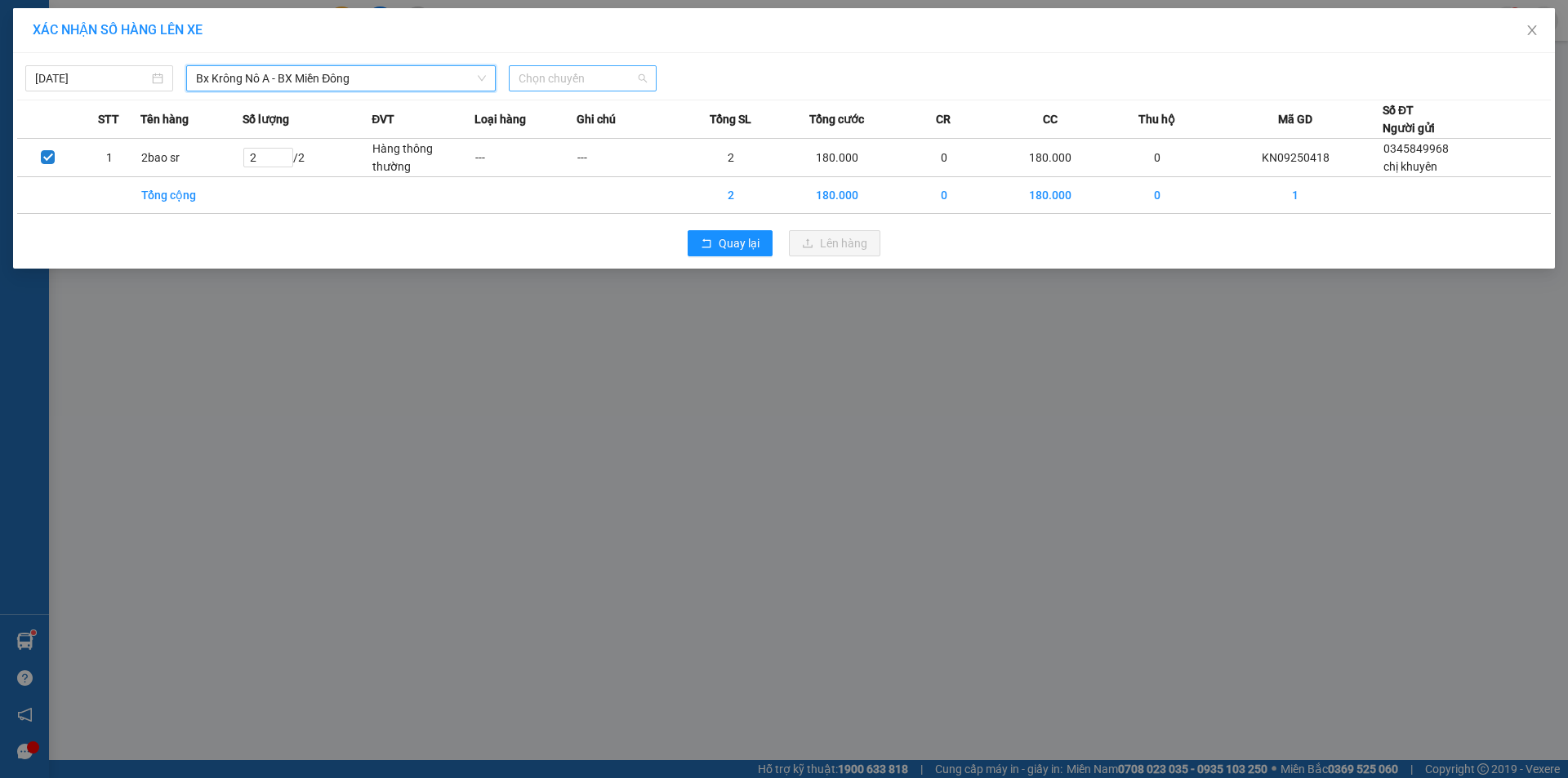
click at [586, 68] on span "Chọn chuyến" at bounding box center [583, 78] width 128 height 24
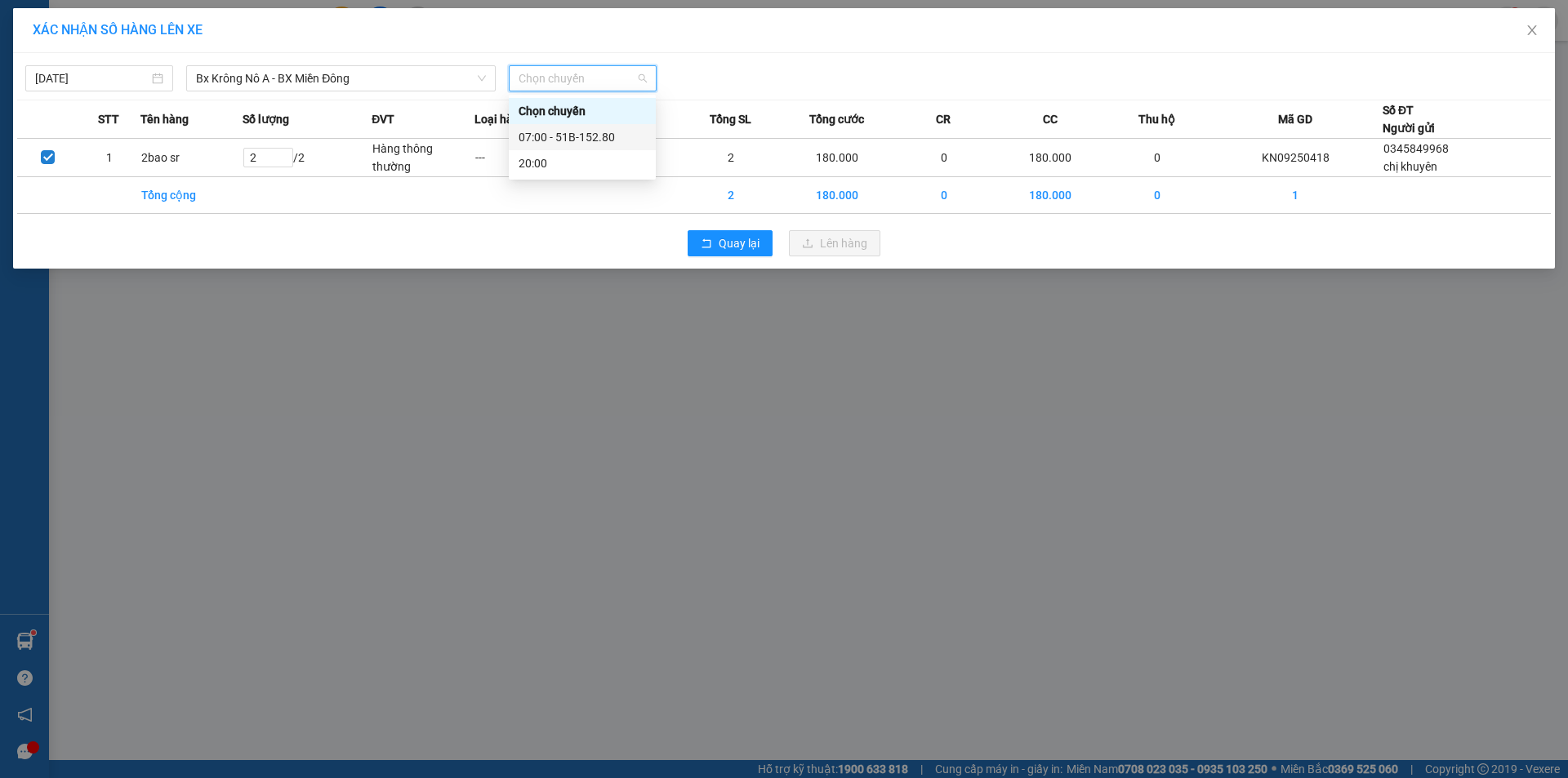
click at [591, 140] on div "07:00 - 51B-152.80" at bounding box center [583, 137] width 127 height 18
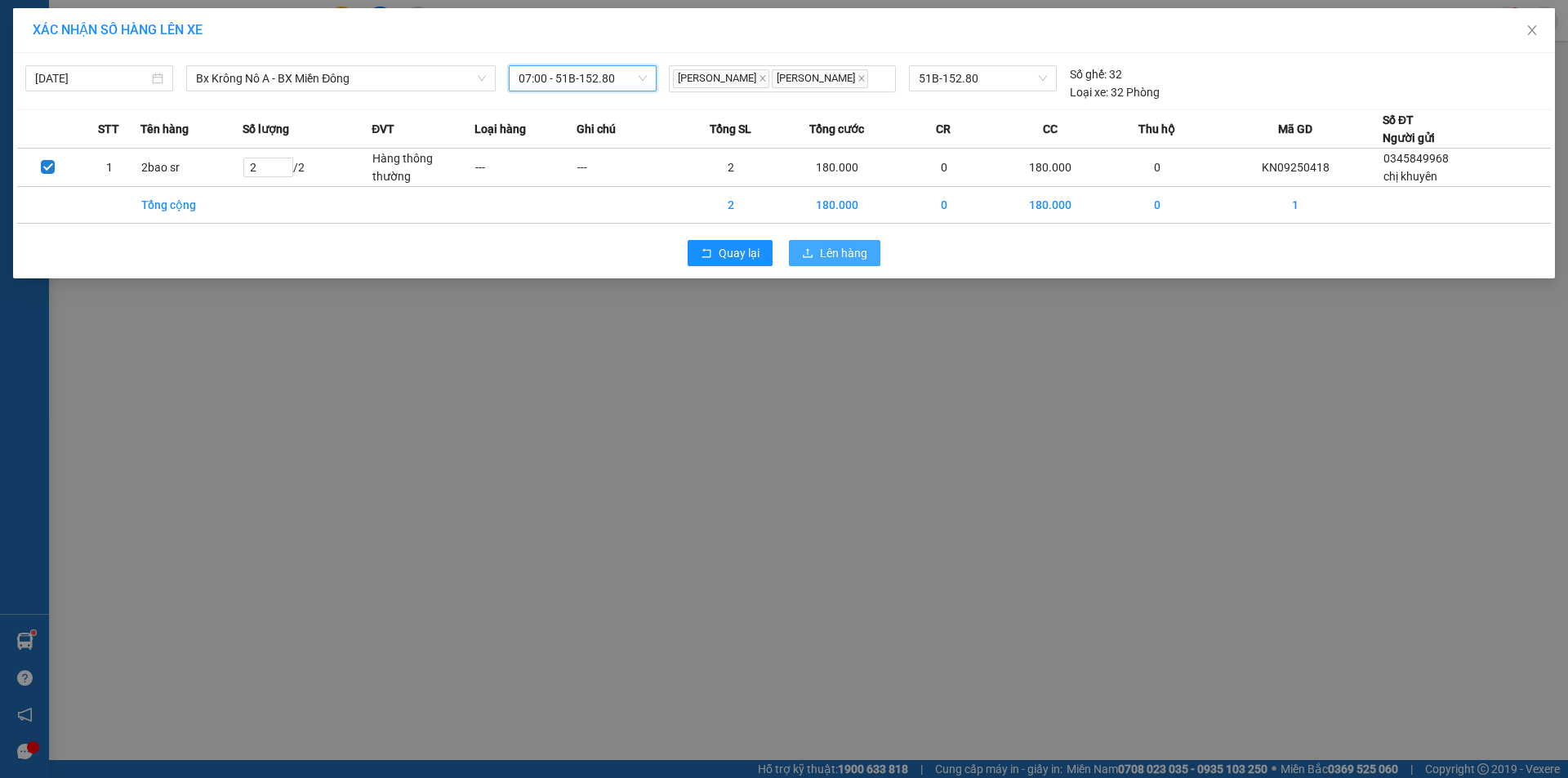
click at [819, 254] on span "Lên hàng" at bounding box center [843, 253] width 48 height 18
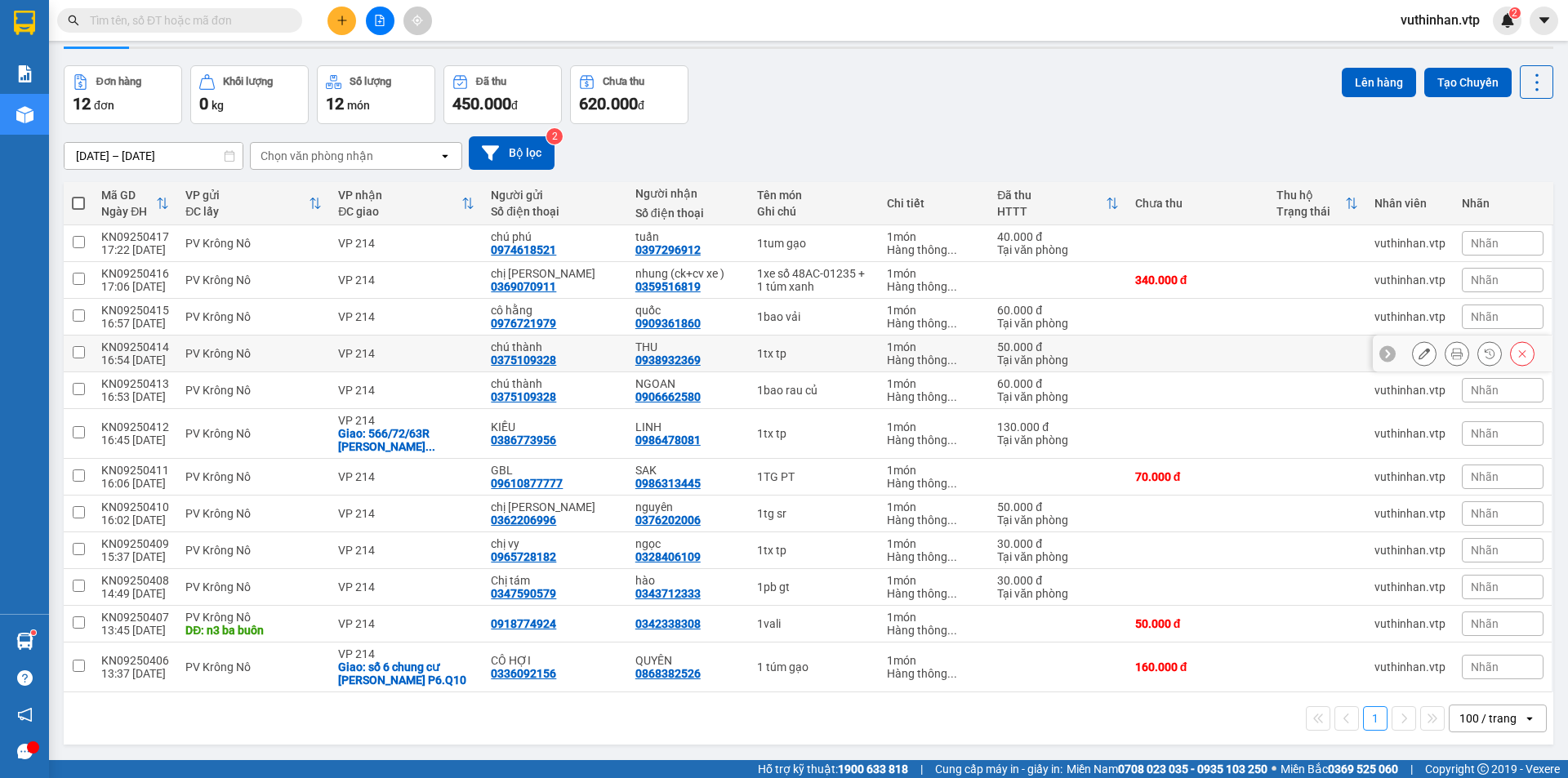
scroll to position [75, 0]
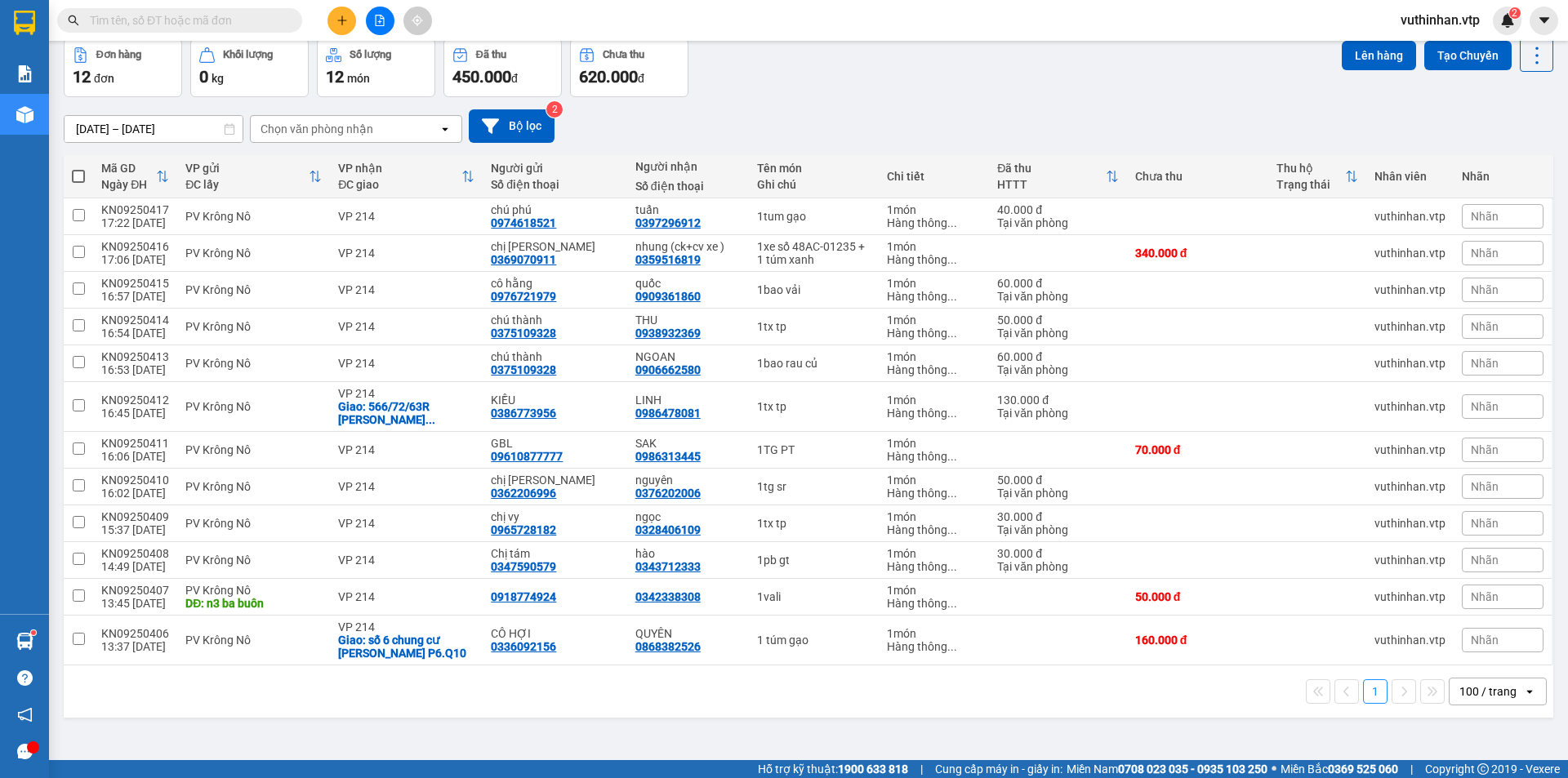
click at [339, 22] on icon "plus" at bounding box center [342, 20] width 12 height 12
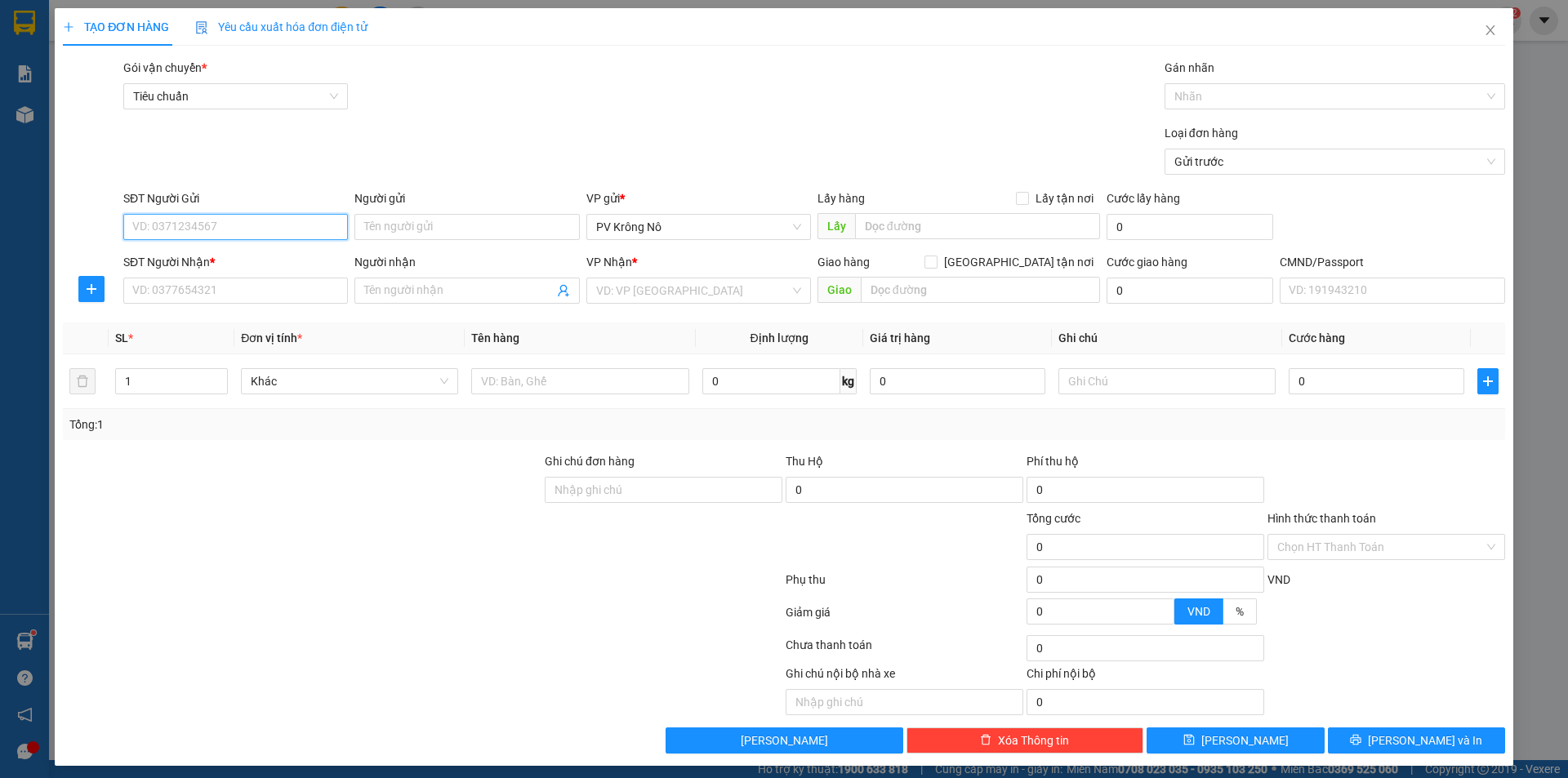
drag, startPoint x: 179, startPoint y: 224, endPoint x: 166, endPoint y: 232, distance: 15.3
click at [180, 226] on input "SĐT Người Gửi" at bounding box center [235, 226] width 224 height 26
click at [133, 287] on input "SĐT Người Nhận *" at bounding box center [235, 290] width 224 height 26
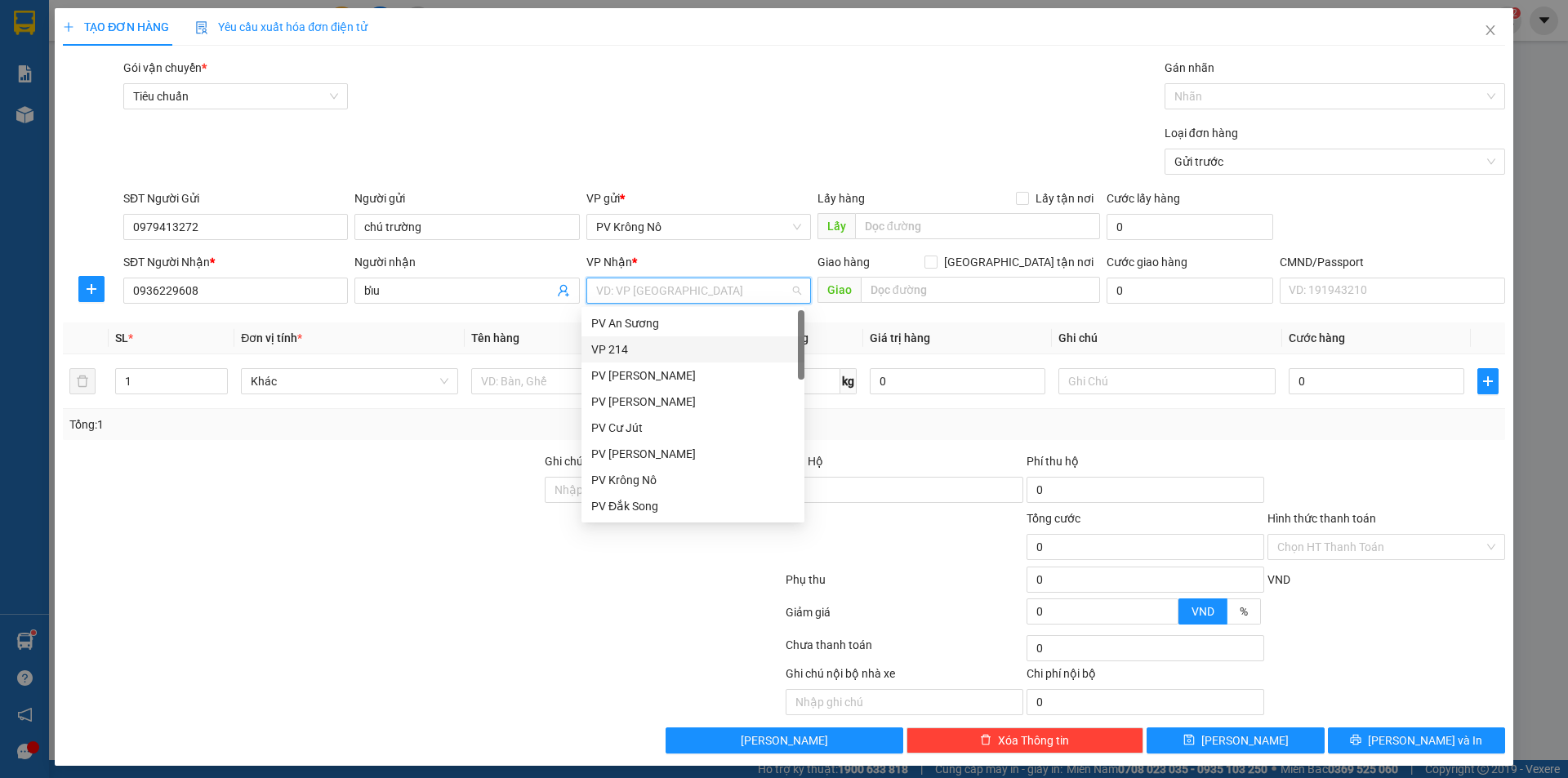
click at [644, 337] on div "VP 214" at bounding box center [693, 349] width 223 height 26
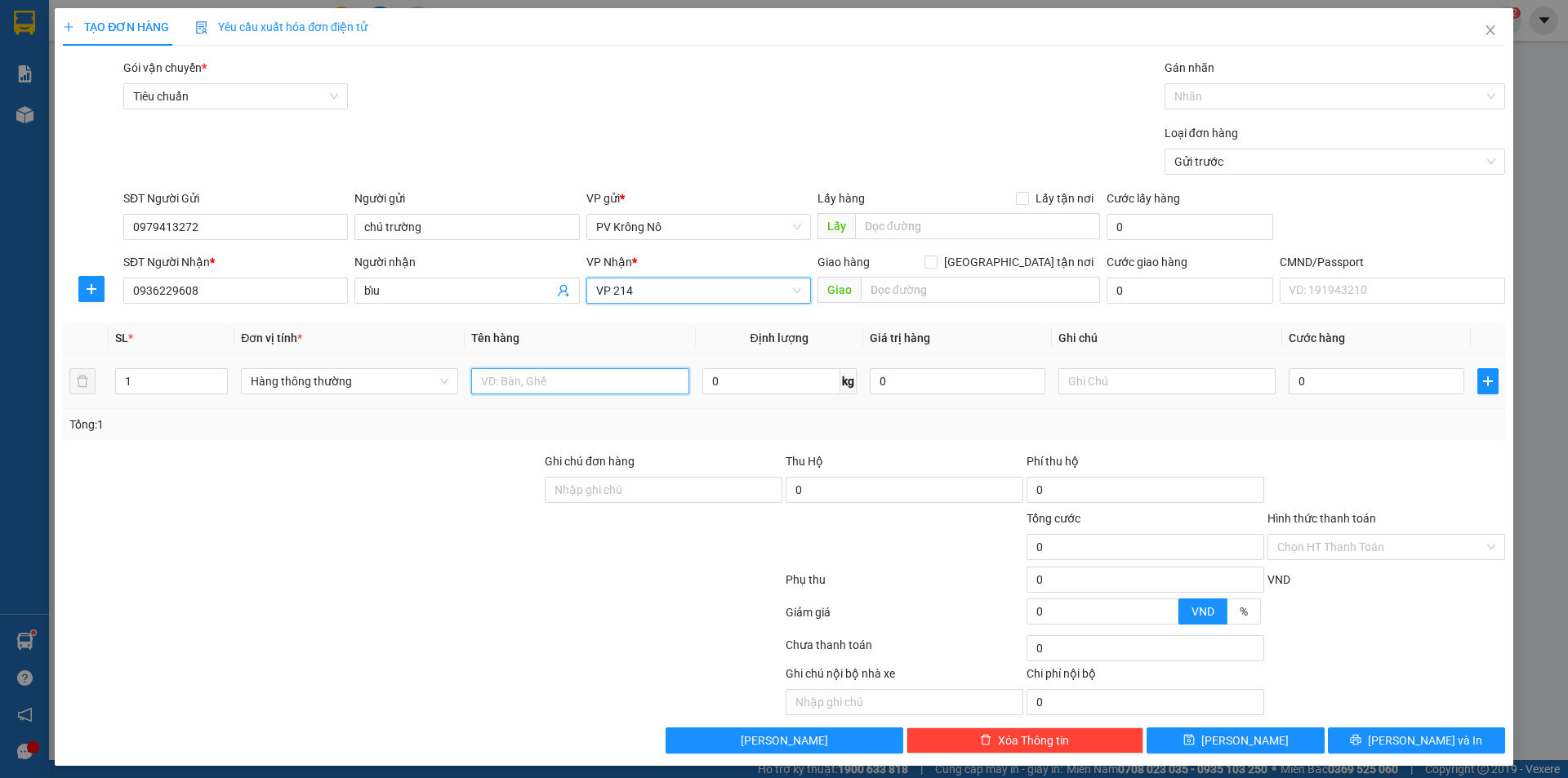
click at [538, 387] on input "text" at bounding box center [580, 380] width 217 height 26
click at [1349, 380] on input "0" at bounding box center [1377, 380] width 176 height 26
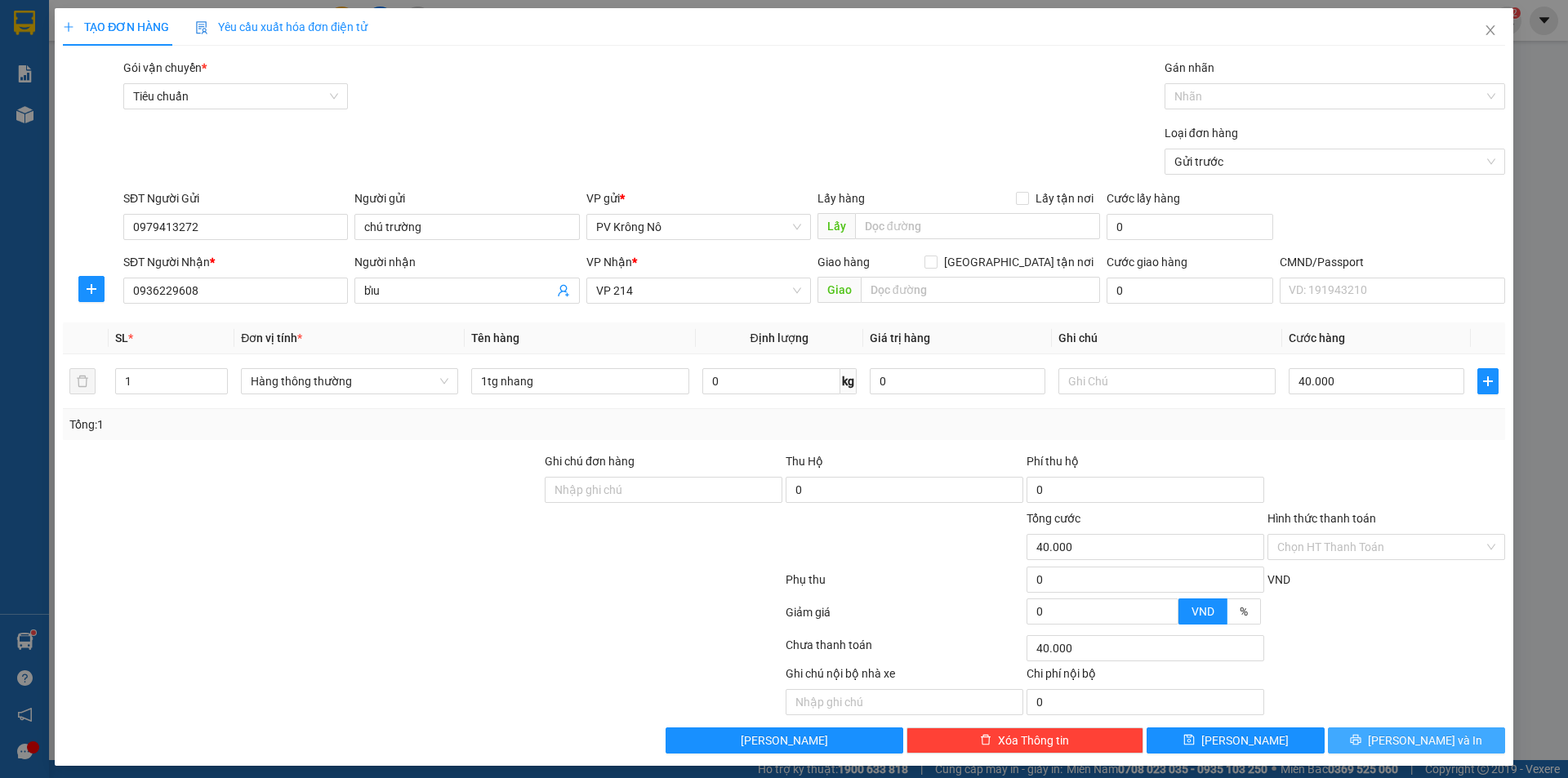
click at [1406, 747] on span "[PERSON_NAME] và In" at bounding box center [1424, 740] width 114 height 18
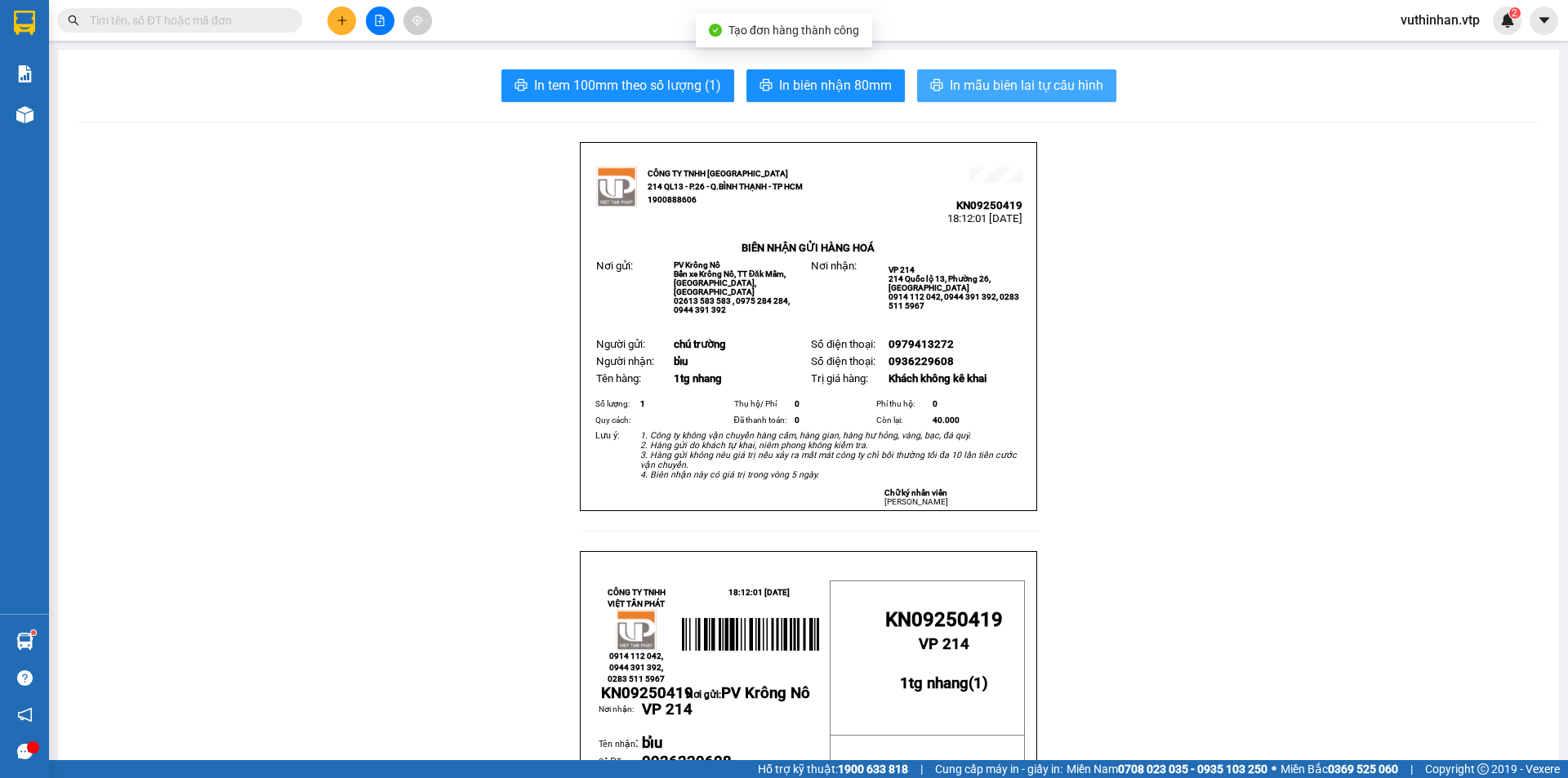
click at [953, 96] on button "In mẫu biên lai tự cấu hình" at bounding box center [1017, 85] width 199 height 32
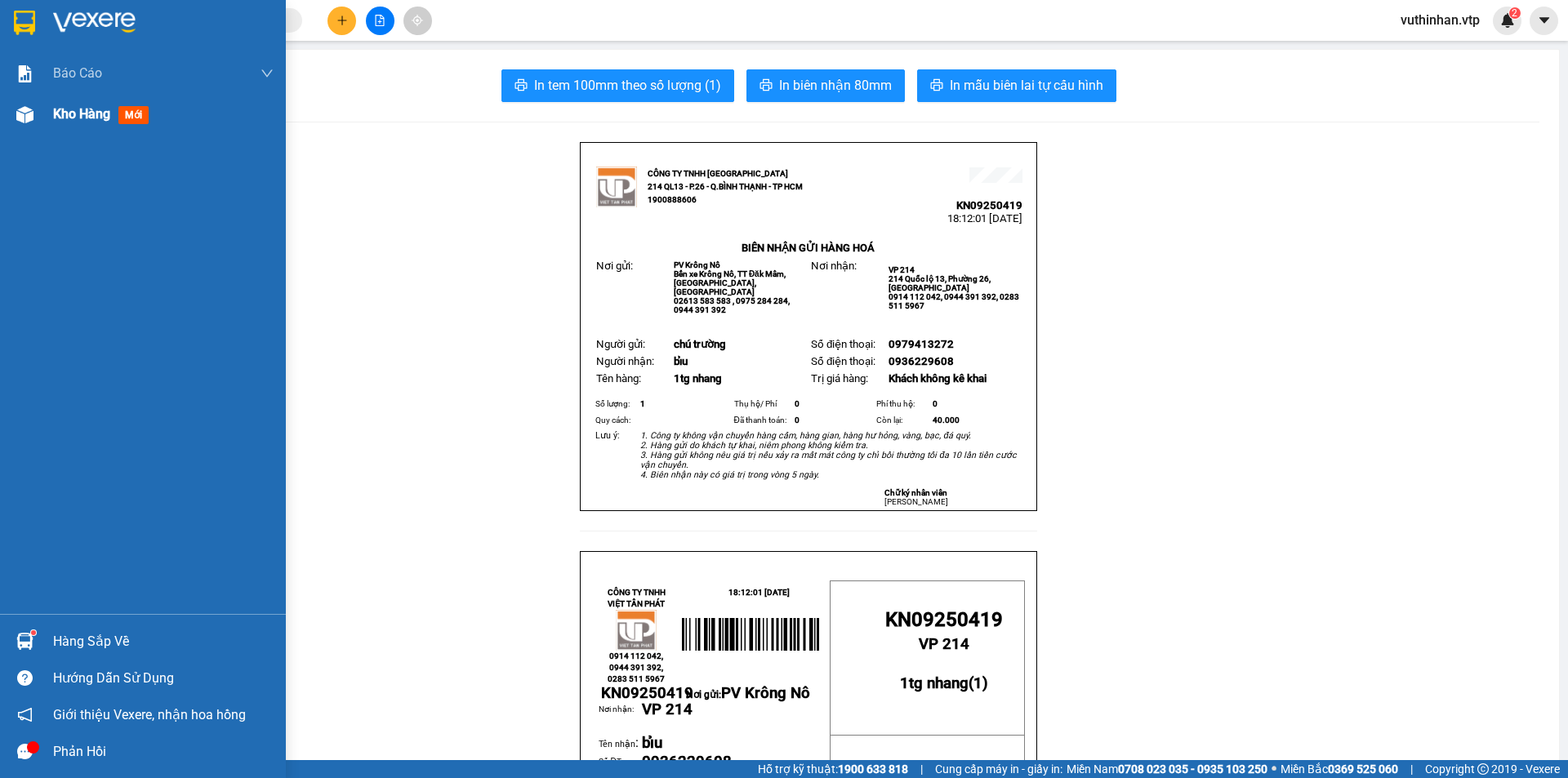
click at [50, 121] on div "Kho hàng mới" at bounding box center [143, 114] width 285 height 40
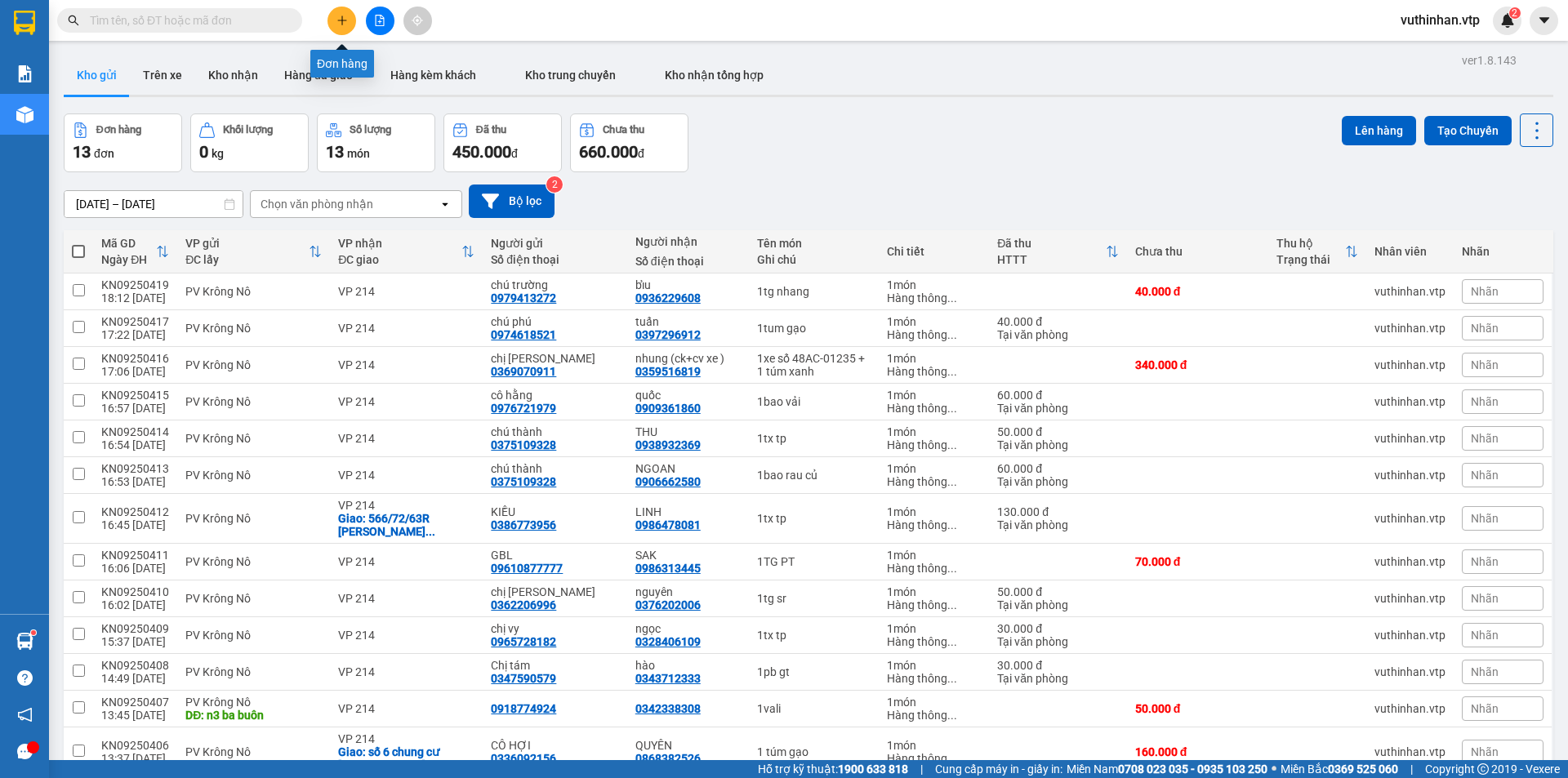
click at [365, 13] on div at bounding box center [380, 21] width 122 height 29
click at [373, 13] on button at bounding box center [381, 21] width 29 height 29
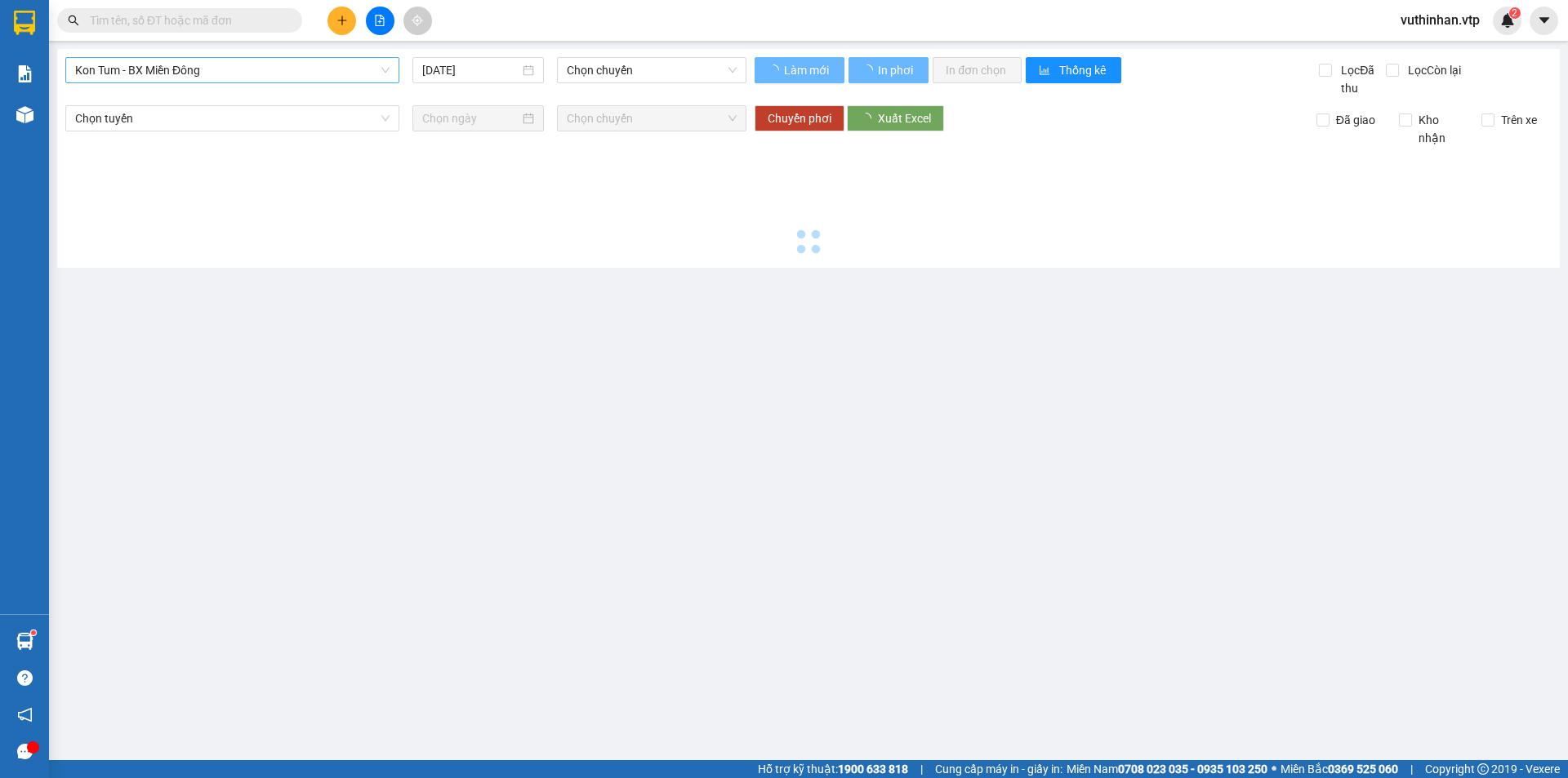
click at [198, 77] on span "Kon Tum - BX Miền Đông" at bounding box center [232, 70] width 314 height 24
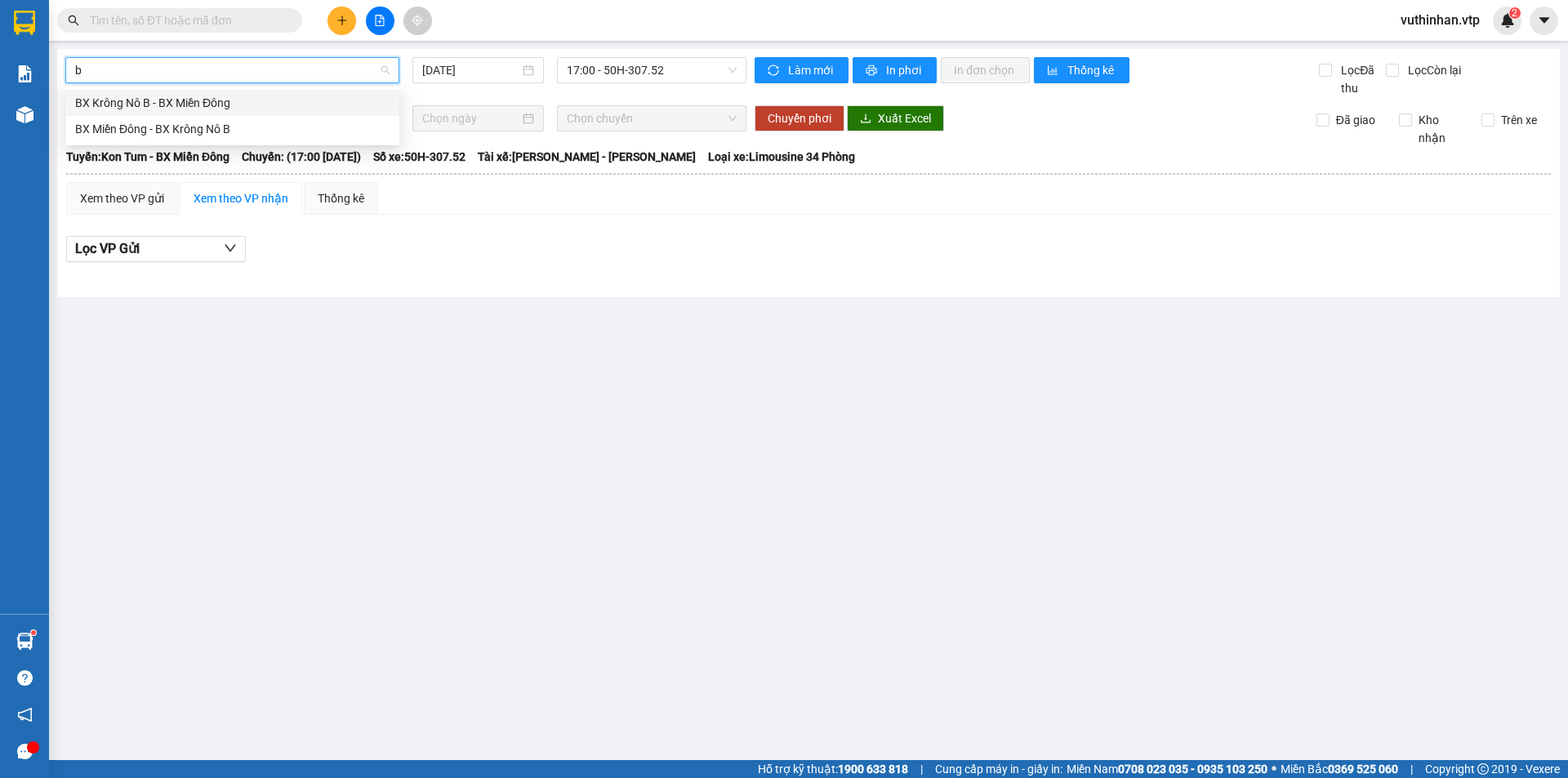
click at [259, 102] on div "BX Krông Nô B - BX Miền Đông" at bounding box center [232, 103] width 314 height 18
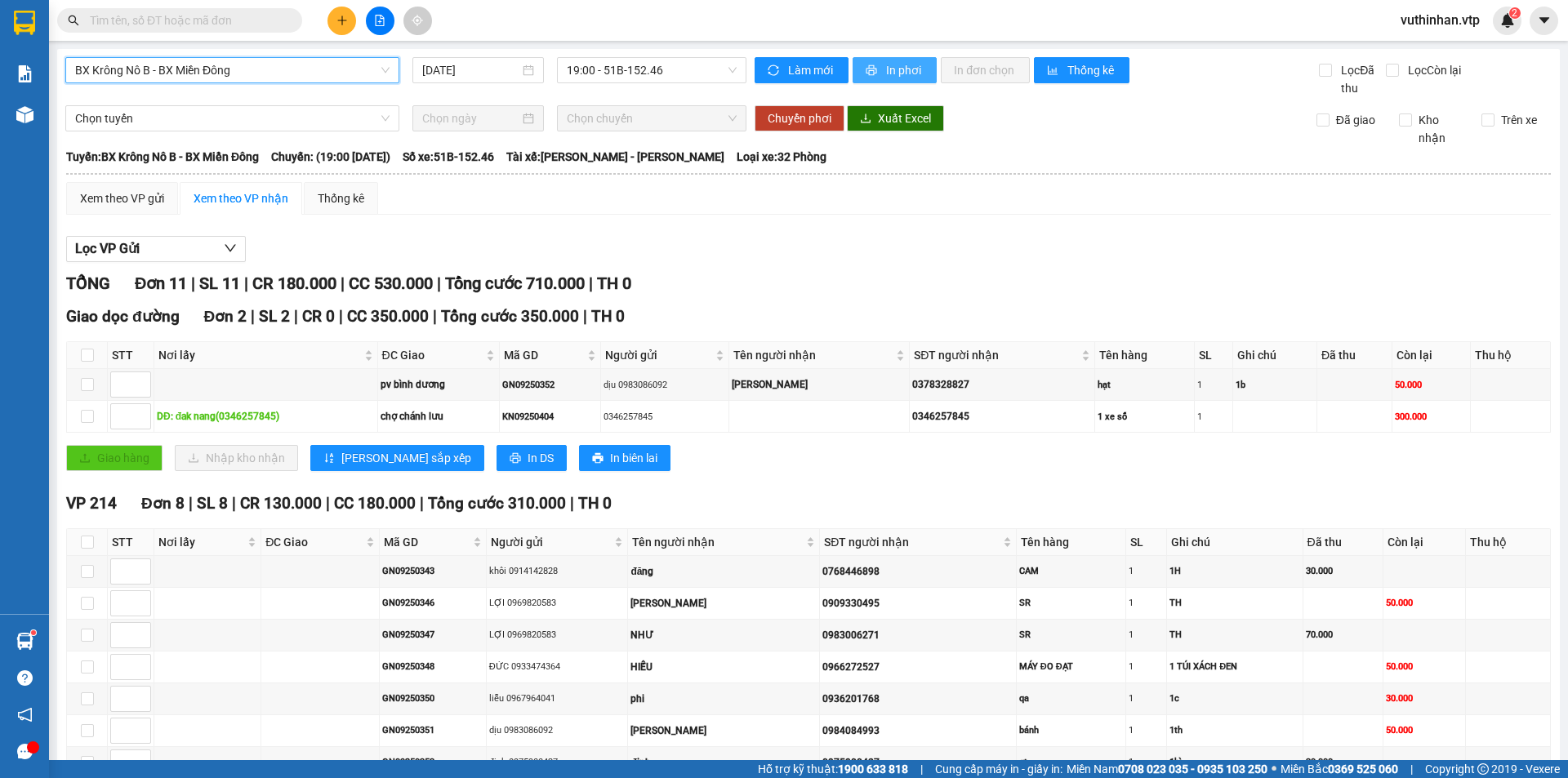
click at [889, 64] on span "In phơi" at bounding box center [905, 70] width 38 height 18
click at [217, 61] on span "BX Krông Nô B - BX Miền Đông" at bounding box center [232, 70] width 314 height 24
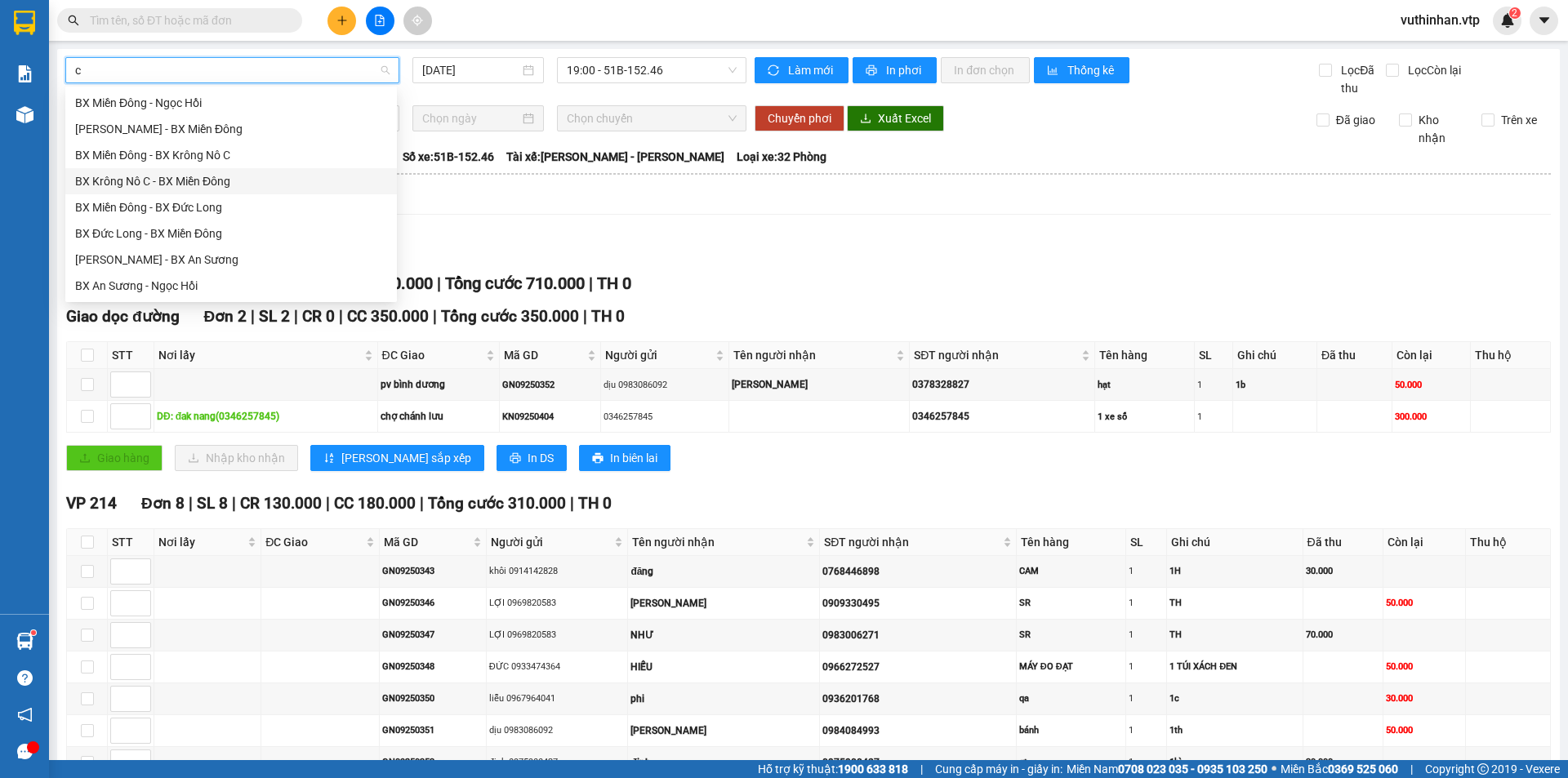
click at [189, 176] on div "BX Krông Nô C - BX Miền Đông" at bounding box center [232, 181] width 312 height 18
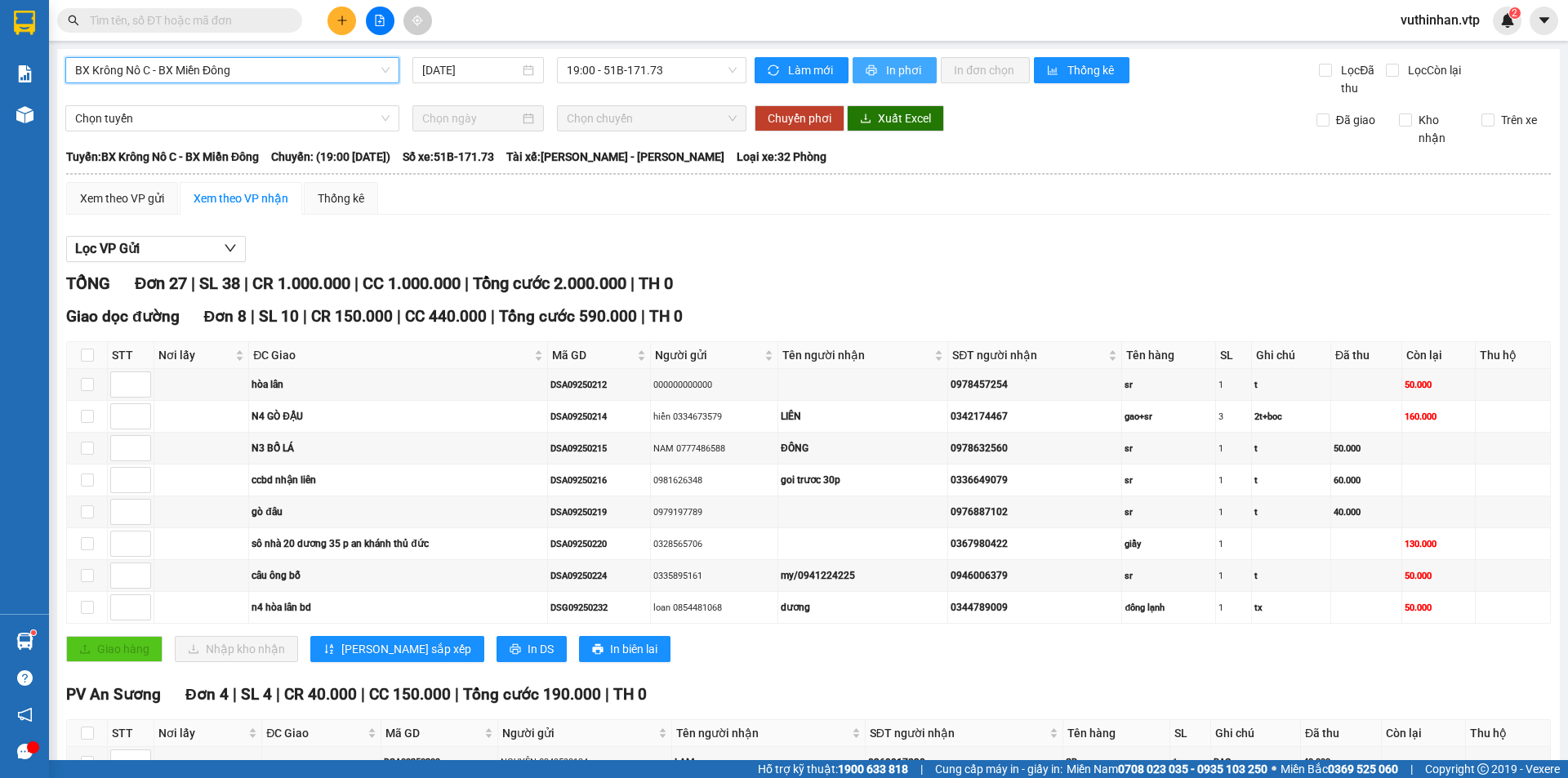
click at [889, 68] on span "In phơi" at bounding box center [905, 70] width 38 height 18
drag, startPoint x: 907, startPoint y: 66, endPoint x: 900, endPoint y: 134, distance: 68.4
click at [908, 67] on span "In phơi" at bounding box center [905, 70] width 38 height 18
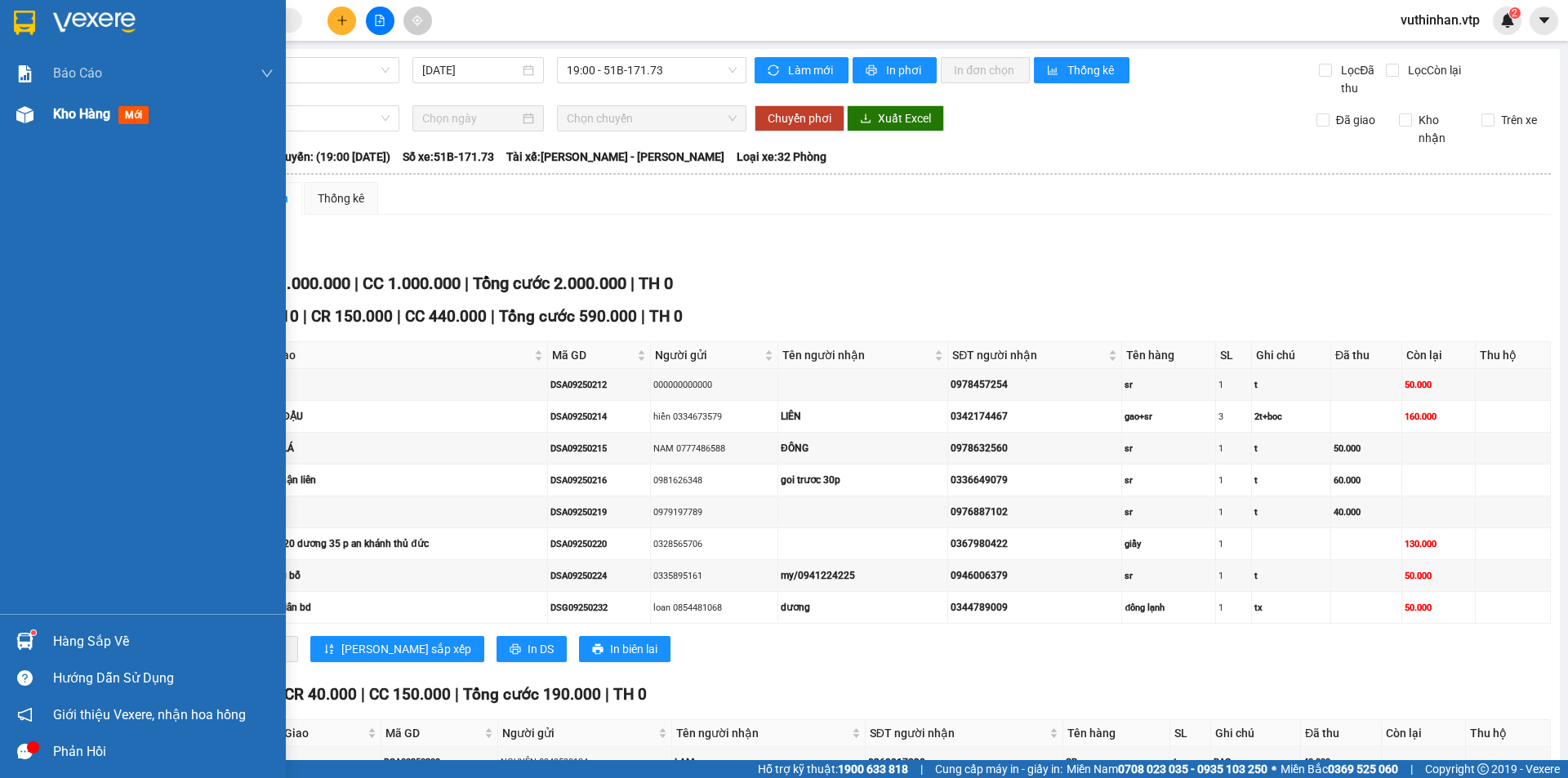
click at [26, 111] on img at bounding box center [24, 114] width 17 height 17
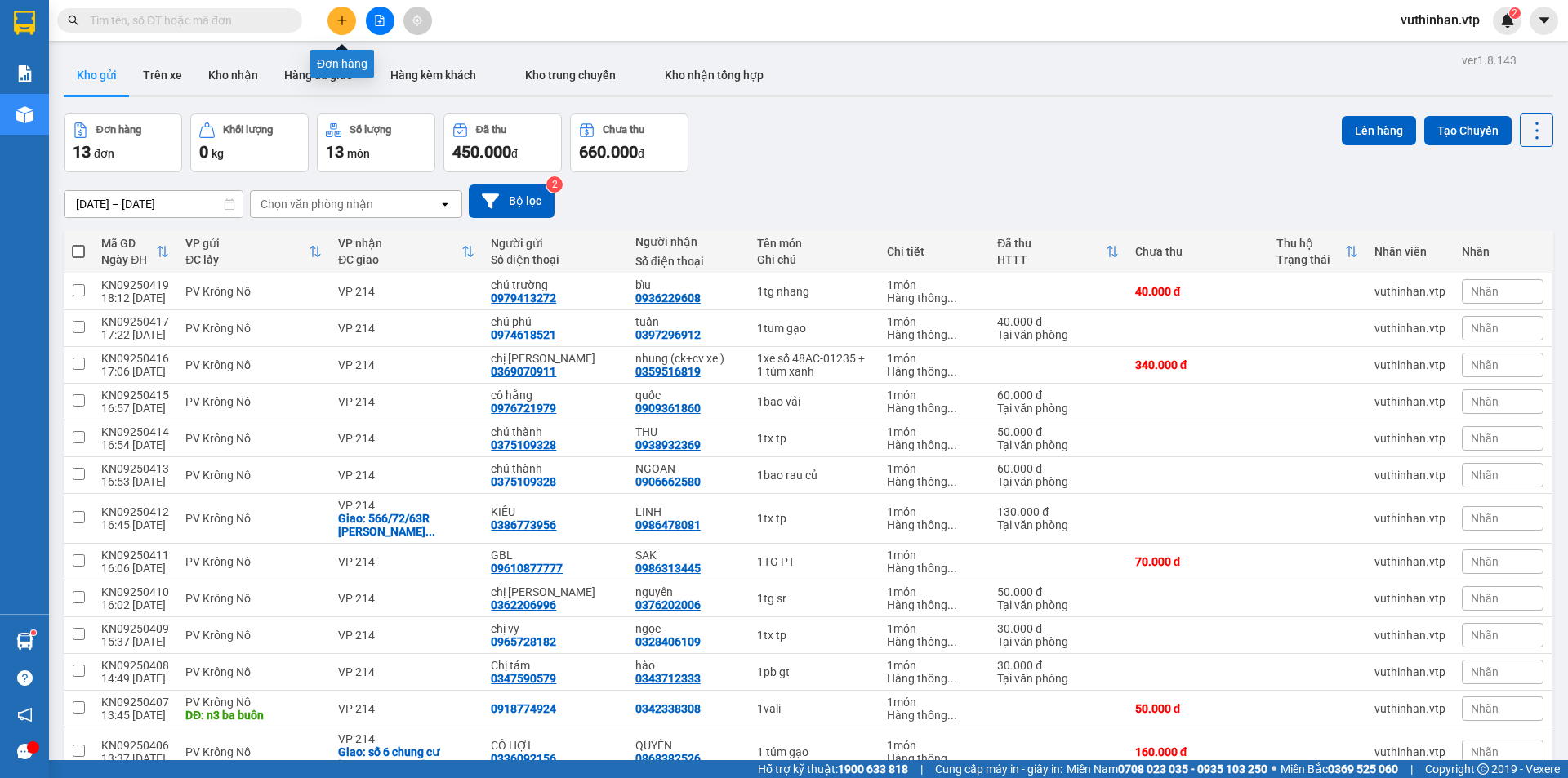
click at [346, 18] on icon "plus" at bounding box center [342, 20] width 12 height 12
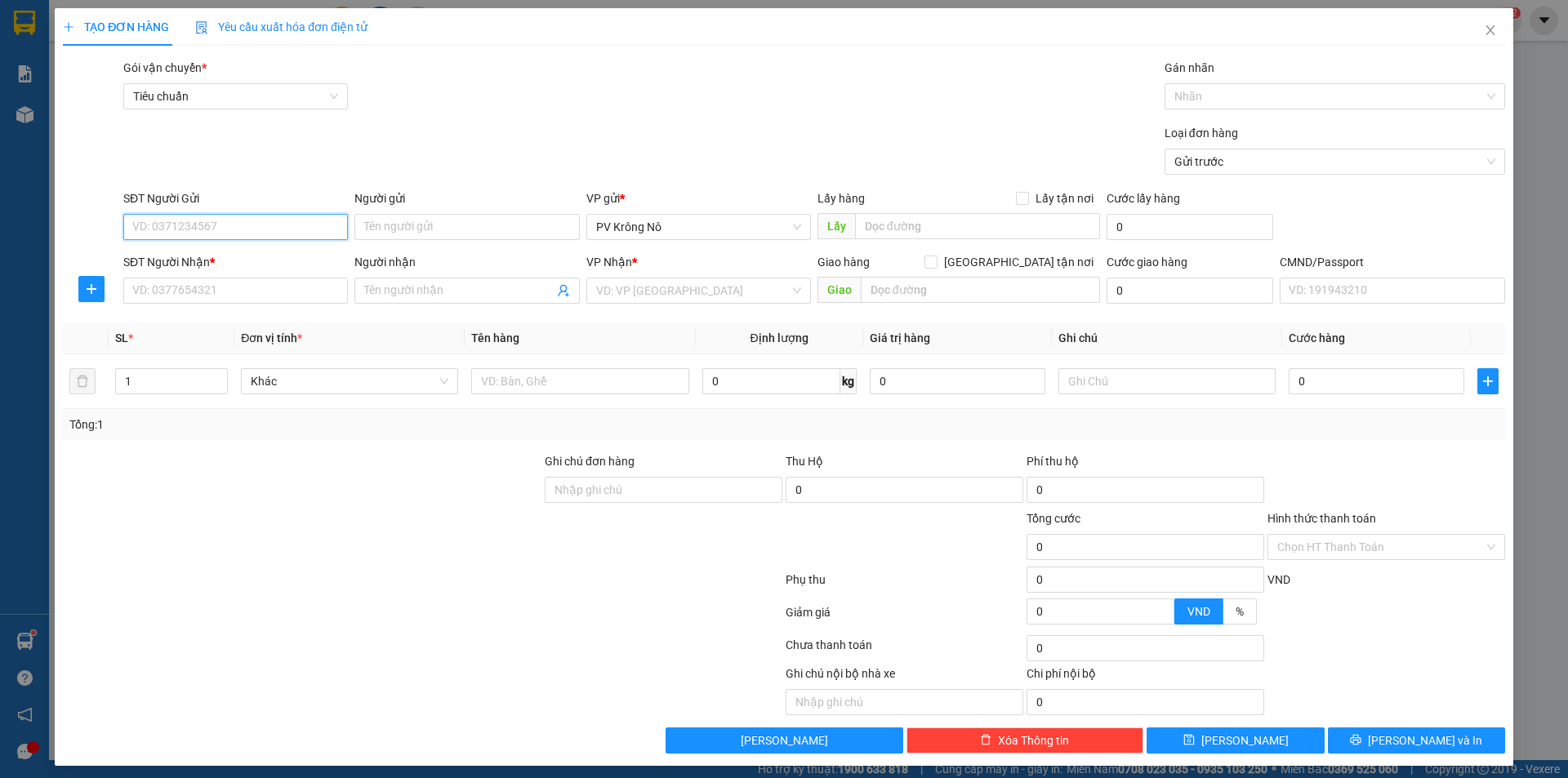
click at [197, 219] on input "SĐT Người Gửi" at bounding box center [235, 226] width 224 height 26
paste input "0378548600"
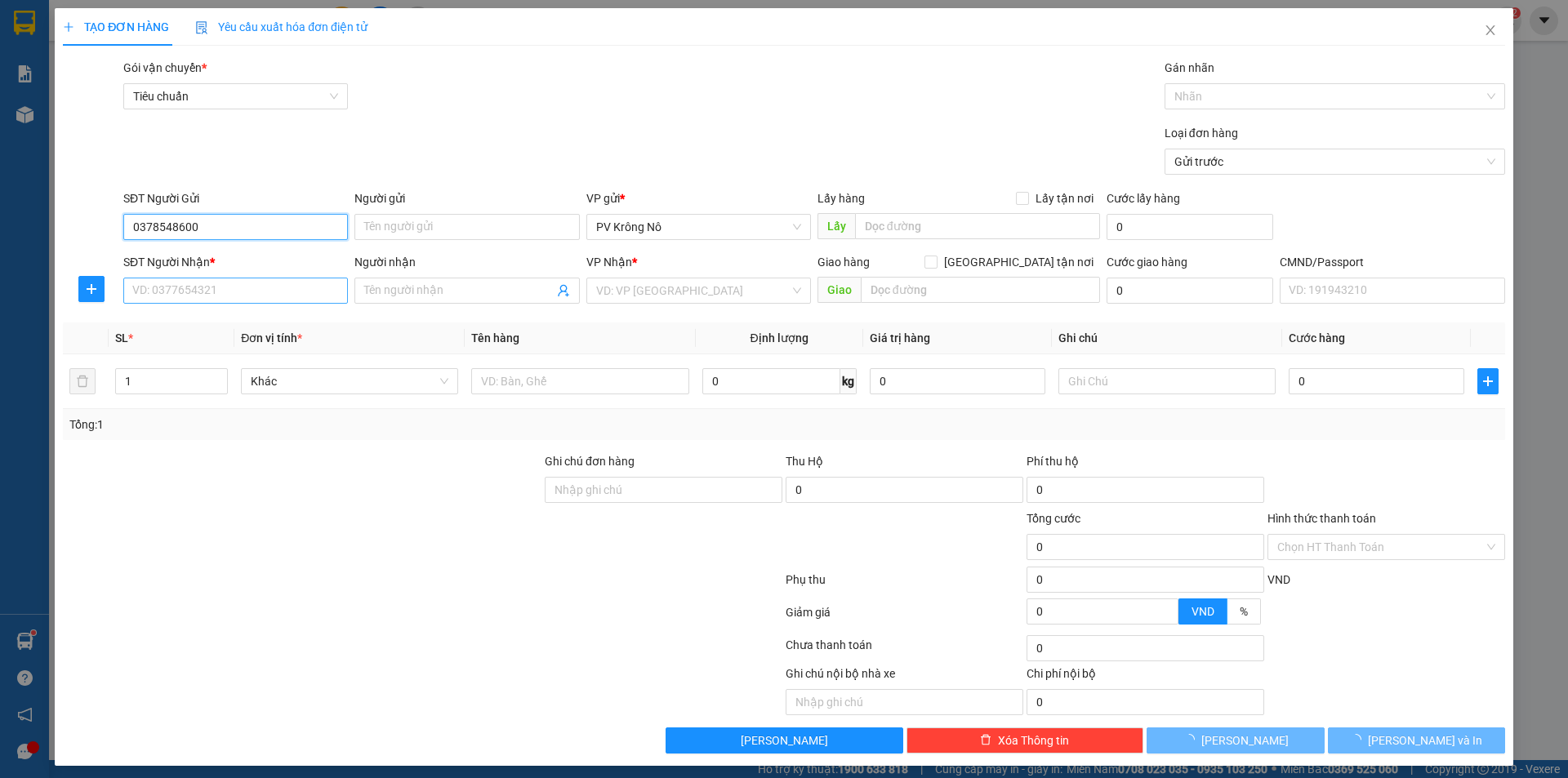
type input "0378548600"
click at [177, 284] on input "SĐT Người Nhận *" at bounding box center [235, 290] width 224 height 26
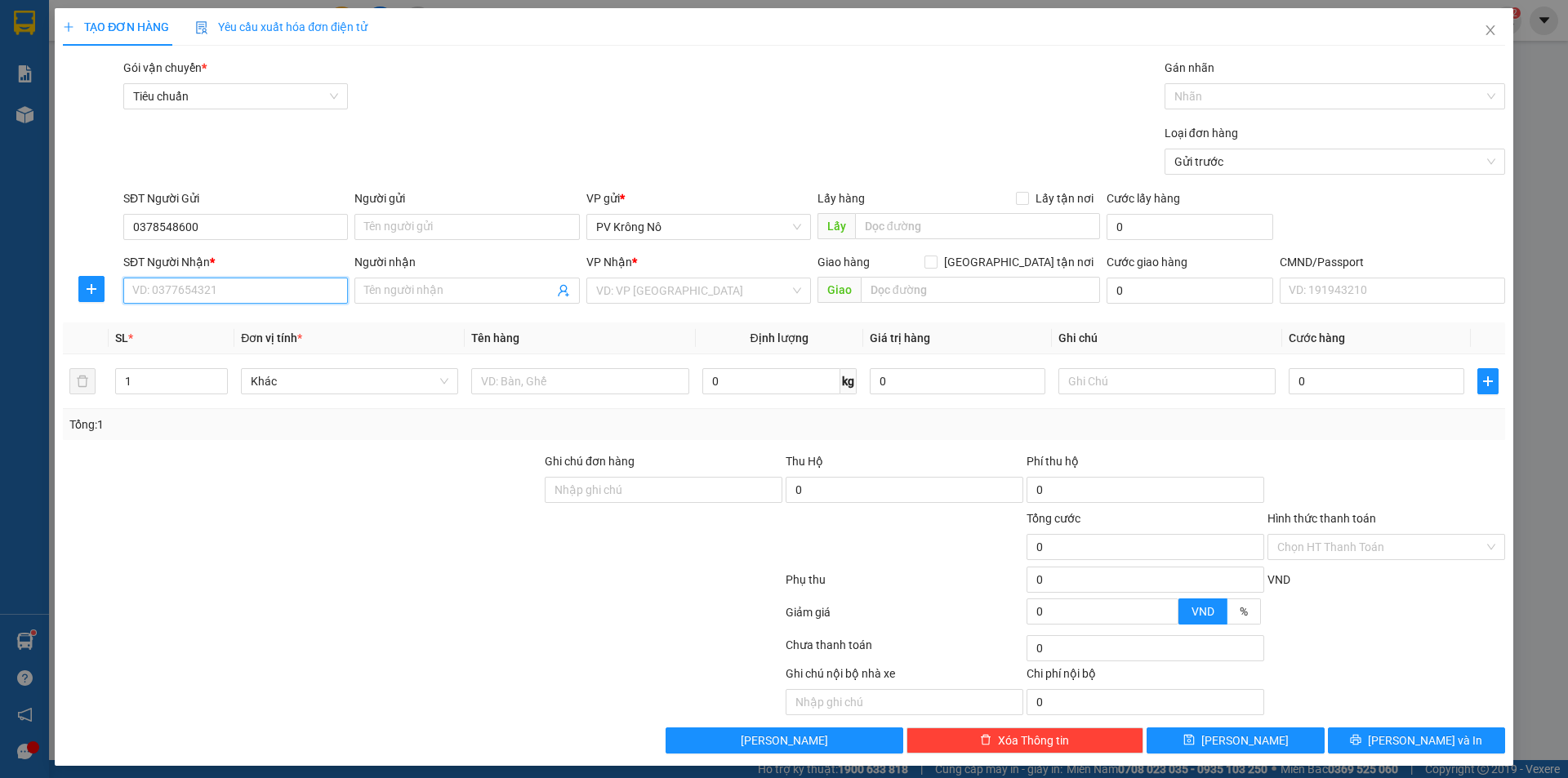
paste input "0378548600"
drag, startPoint x: 1200, startPoint y: 101, endPoint x: 1202, endPoint y: 110, distance: 9.2
click at [1201, 99] on div at bounding box center [1327, 96] width 316 height 20
type input "0378548600"
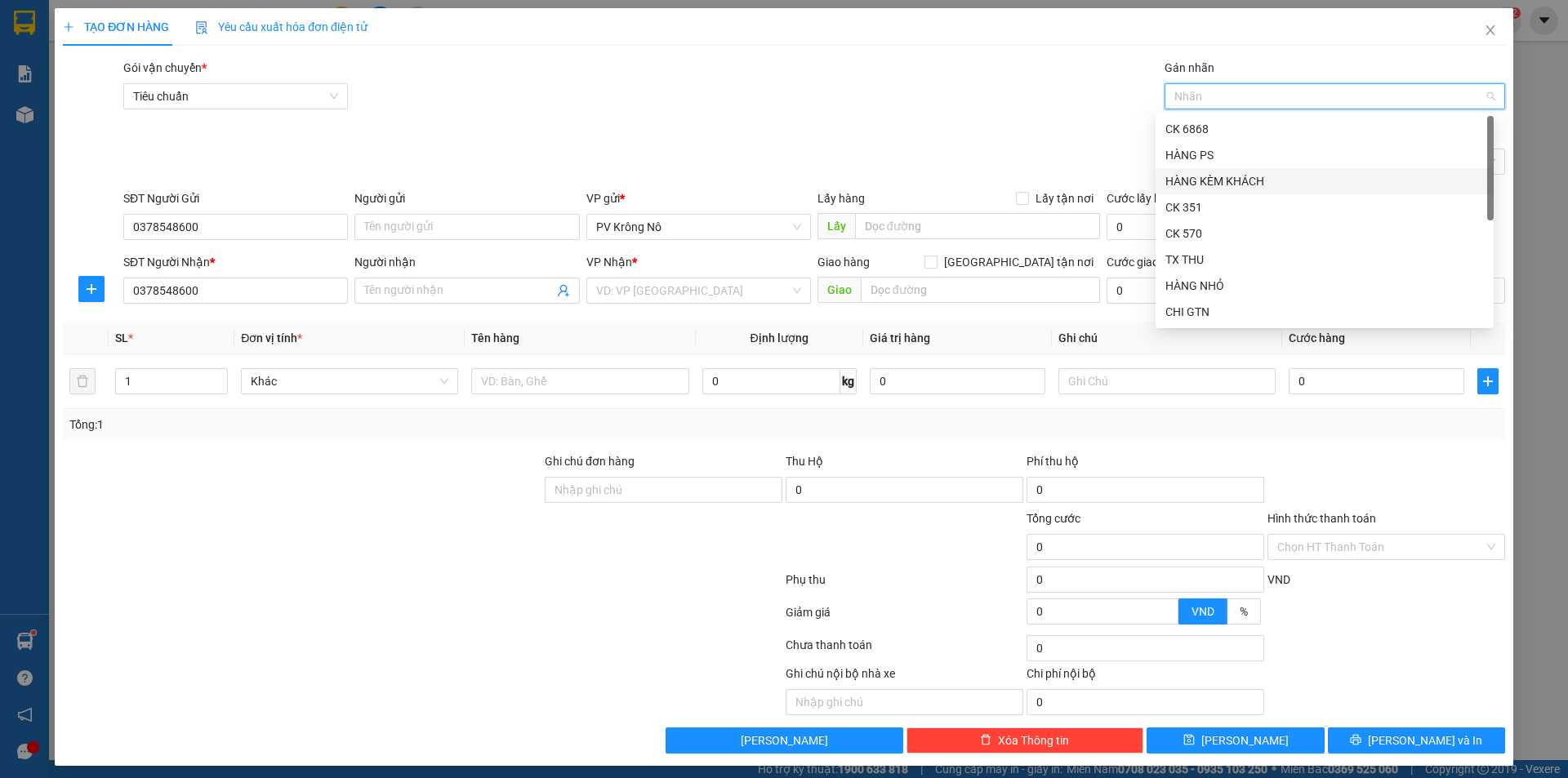
click at [1208, 179] on div "HÀNG KÈM KHÁCH" at bounding box center [1324, 181] width 319 height 18
click at [403, 295] on input "Người nhận" at bounding box center [459, 291] width 188 height 18
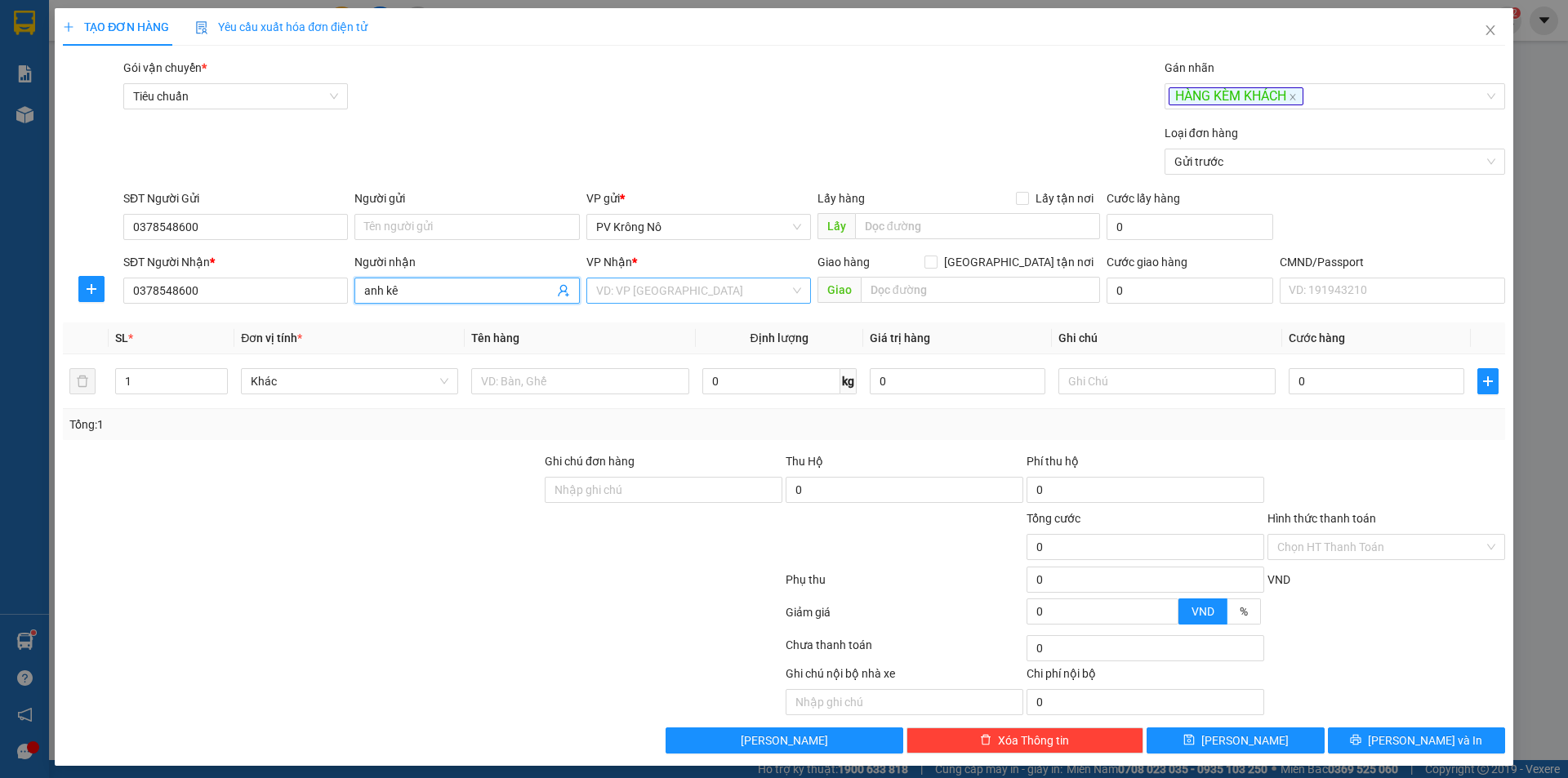
type input "anh kê"
click at [668, 282] on input "search" at bounding box center [693, 290] width 194 height 24
type input "binh"
click at [668, 355] on div "PV Bình Dương" at bounding box center [693, 349] width 204 height 18
click at [972, 288] on input "text" at bounding box center [980, 289] width 240 height 26
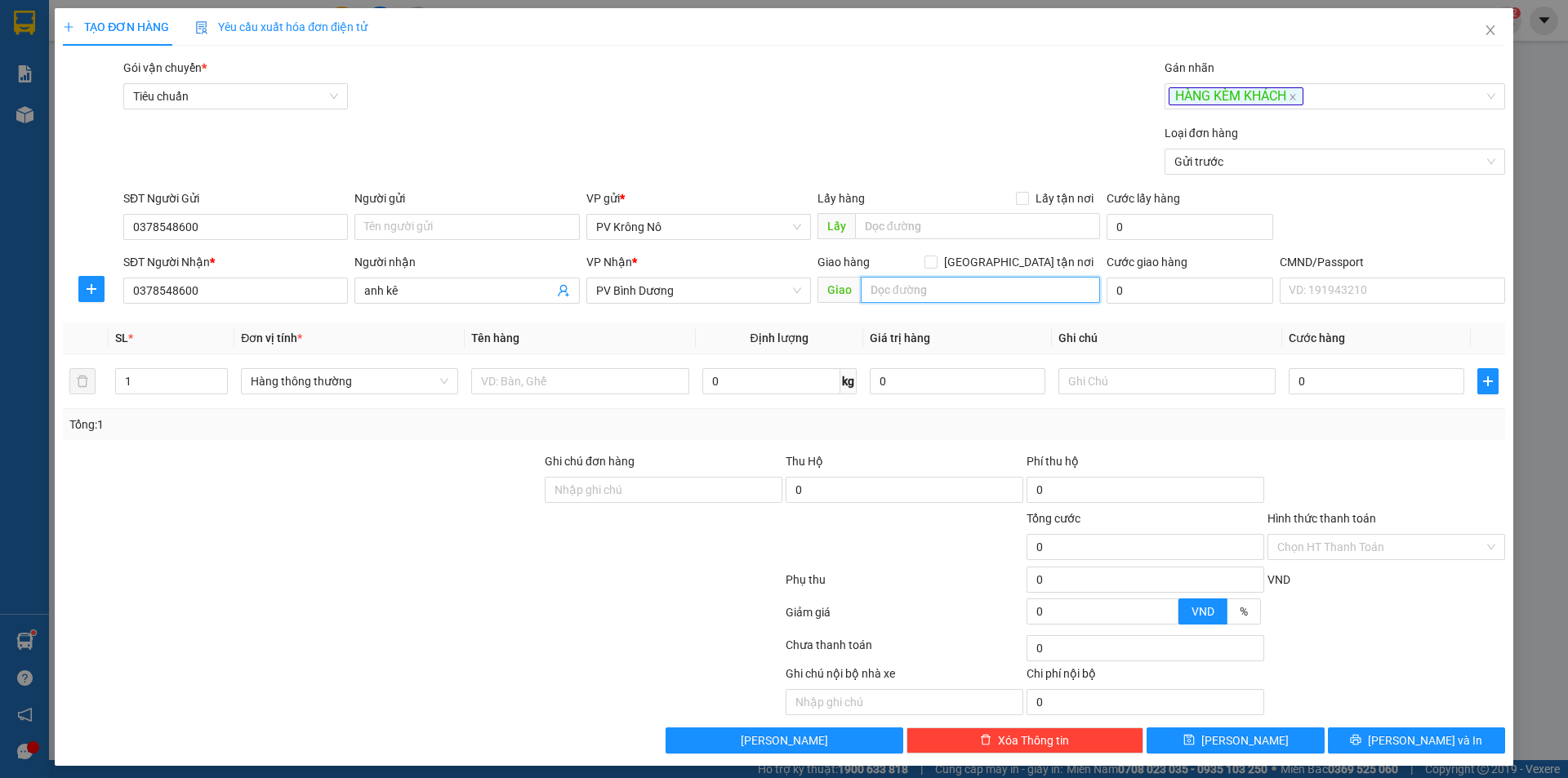
click at [924, 288] on input "text" at bounding box center [980, 289] width 240 height 26
click at [965, 287] on input "text" at bounding box center [980, 289] width 240 height 26
type input "n4 hòa lợi"
click at [503, 382] on input "text" at bounding box center [580, 380] width 217 height 26
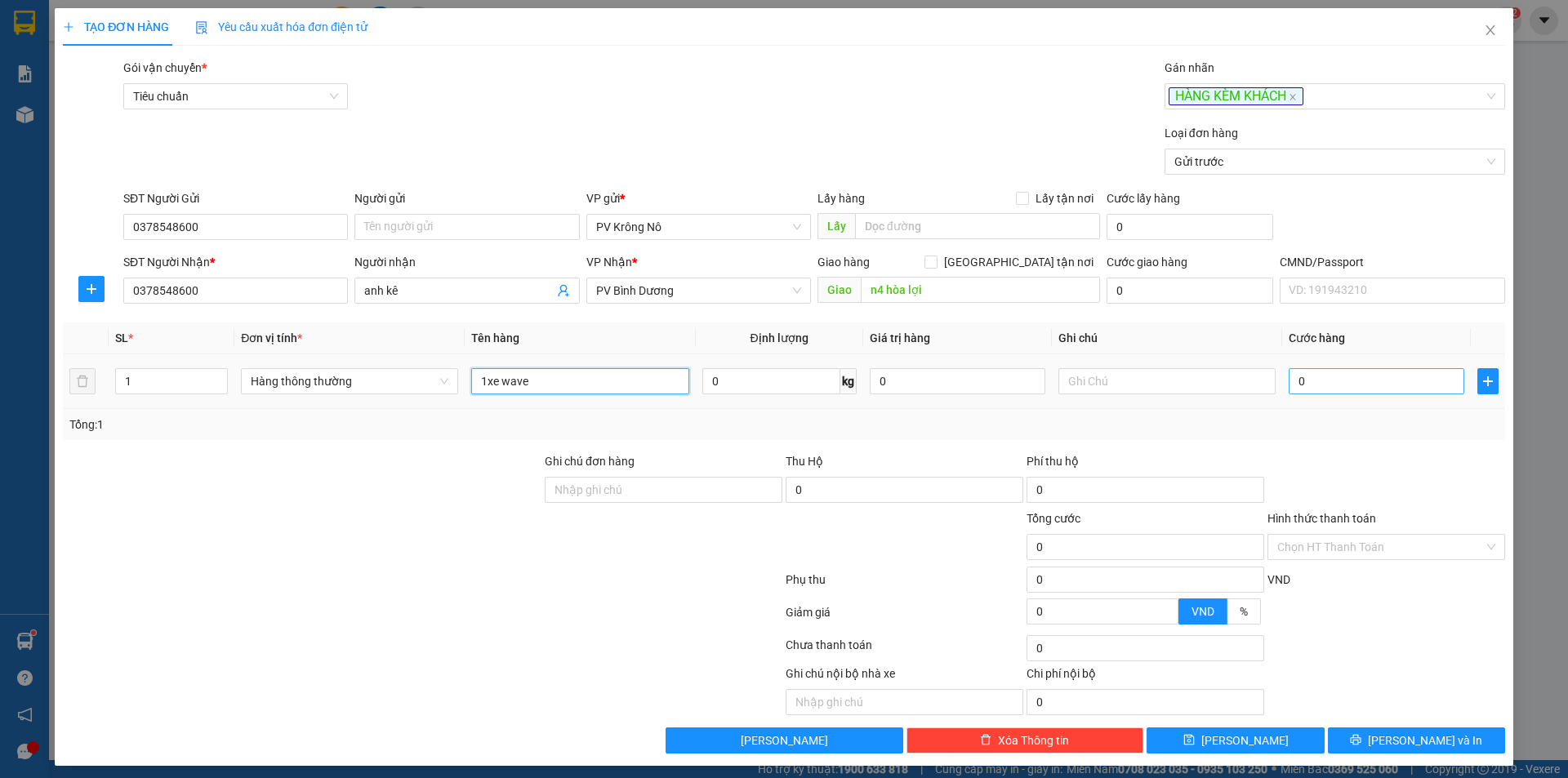
type input "1xe wave"
type input "03"
type input "3"
type input "030"
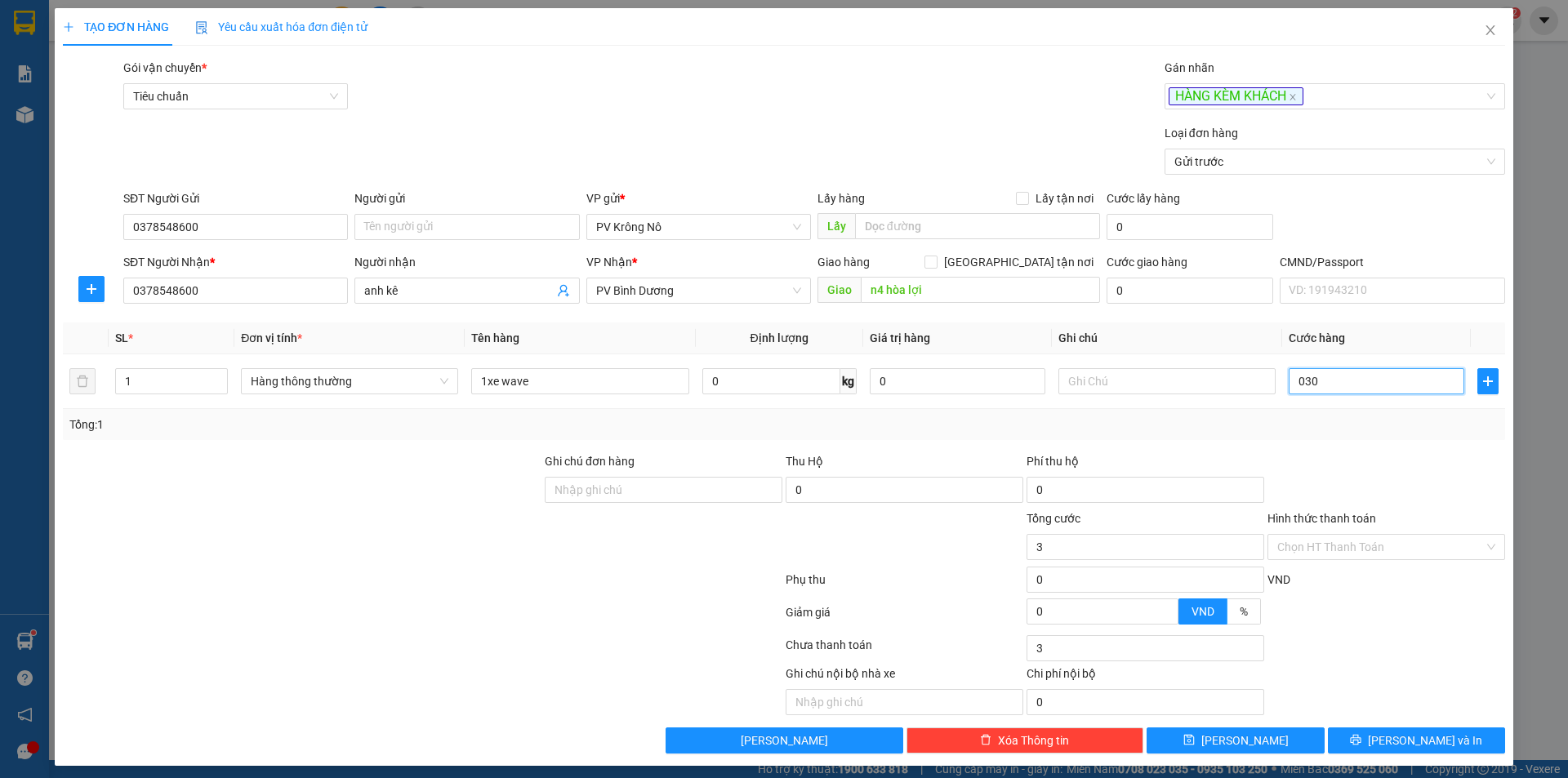
type input "30"
type input "0.300"
type input "300"
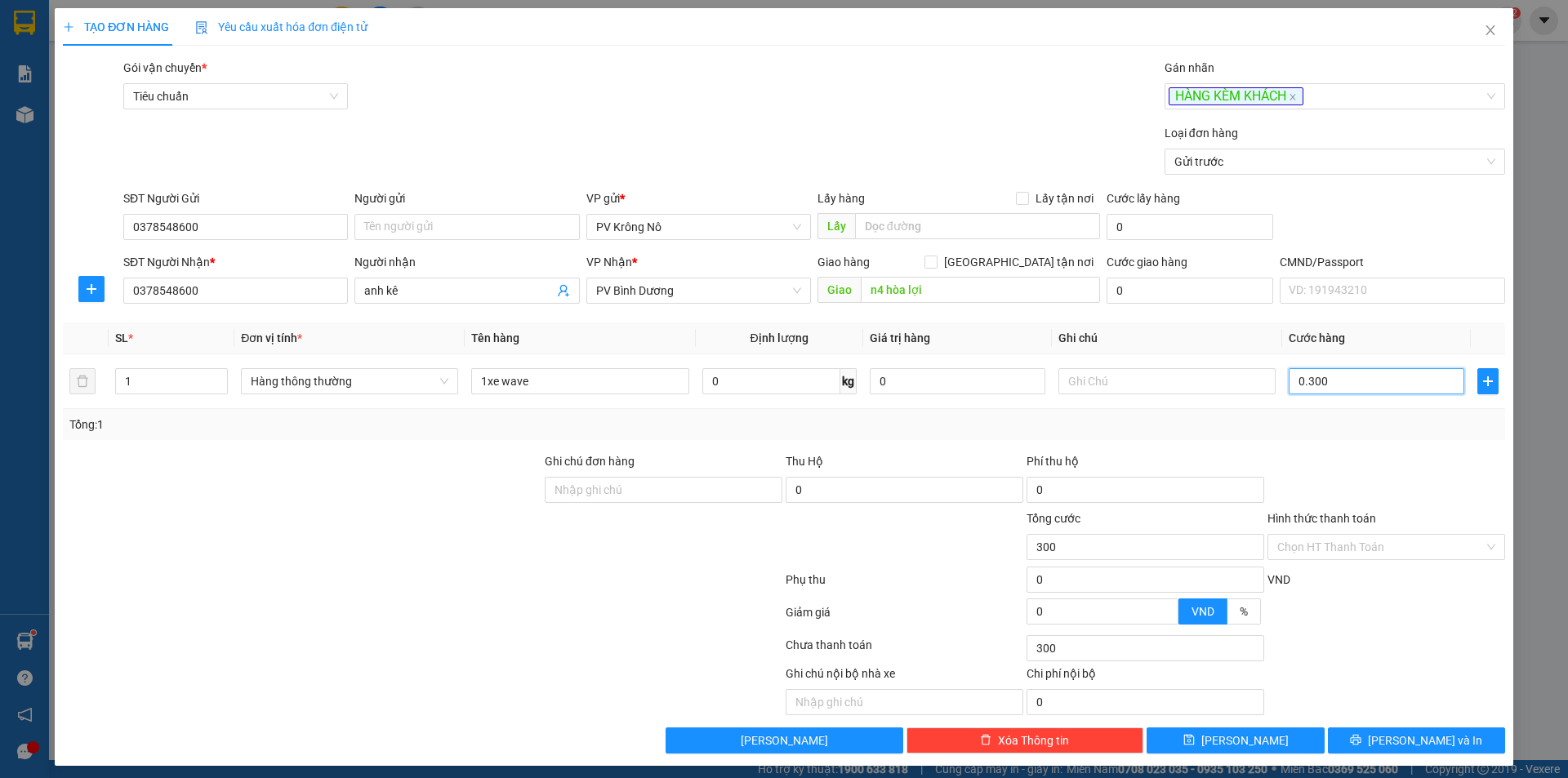
type input "03.000"
type input "3.000"
type input "030.000"
type input "30.000"
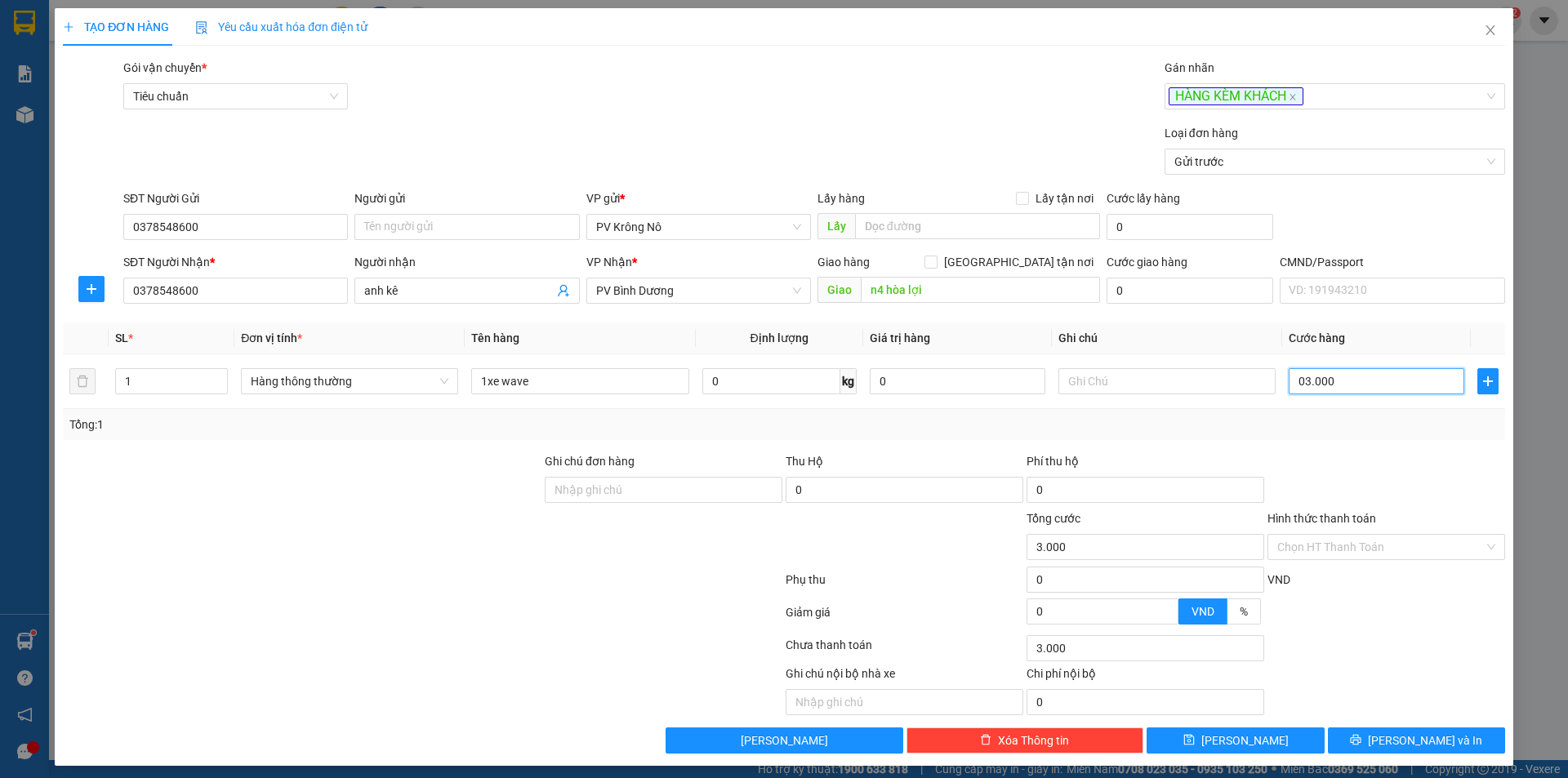
type input "30.000"
type input "0.300.000"
type input "300.000"
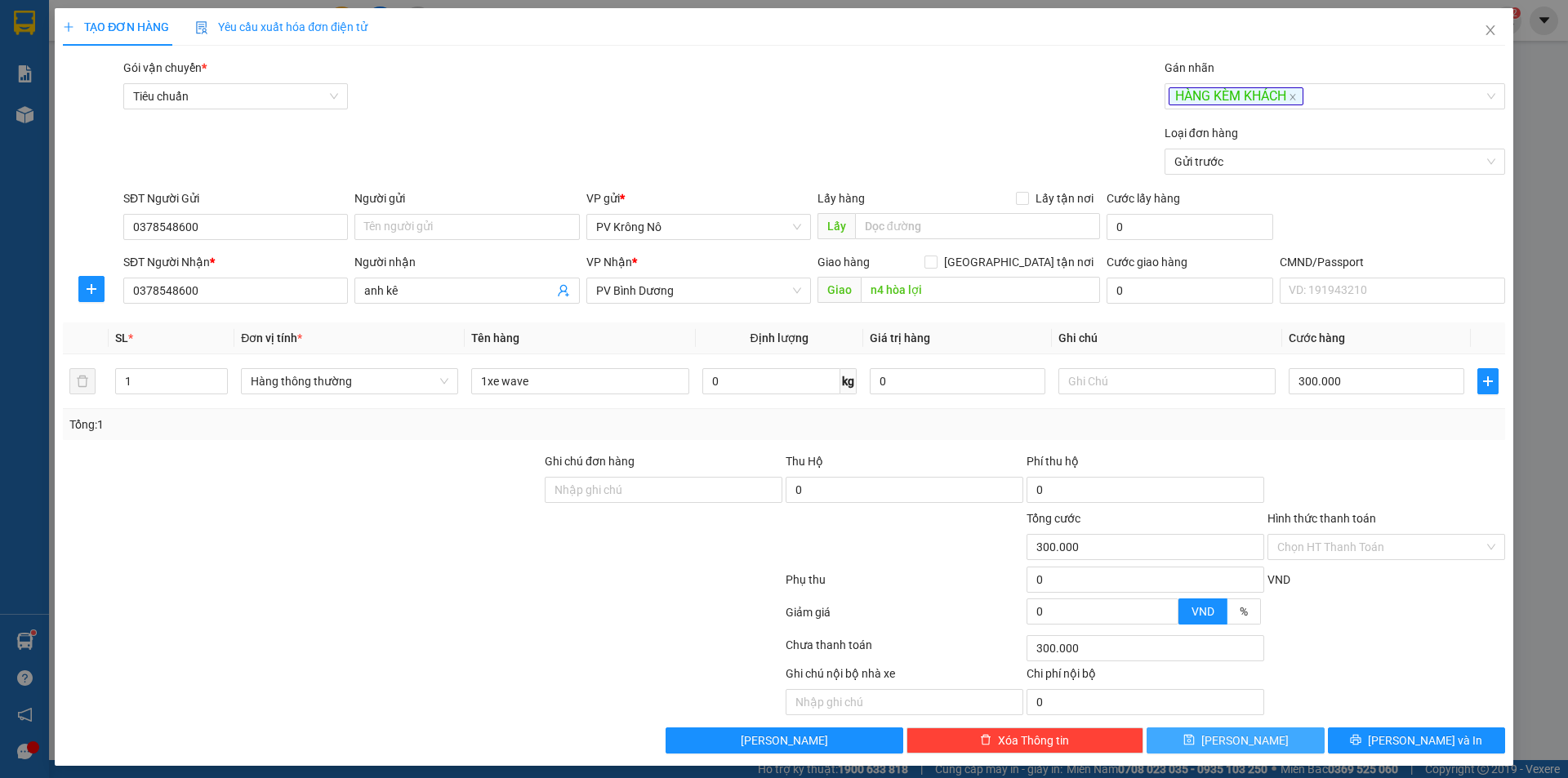
click at [1179, 742] on button "[PERSON_NAME]" at bounding box center [1234, 740] width 177 height 26
type input "0"
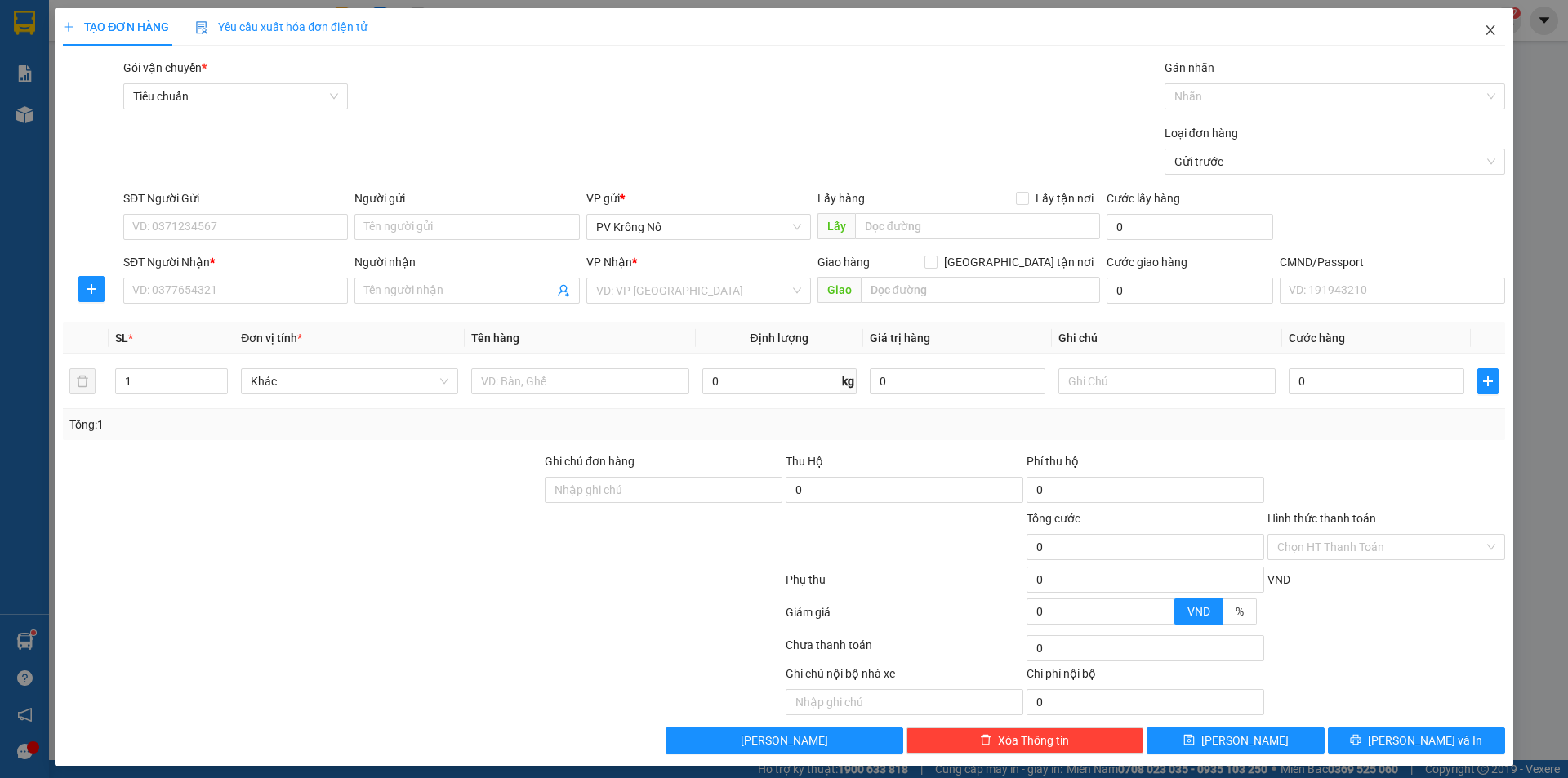
click at [1485, 31] on icon "close" at bounding box center [1490, 30] width 9 height 10
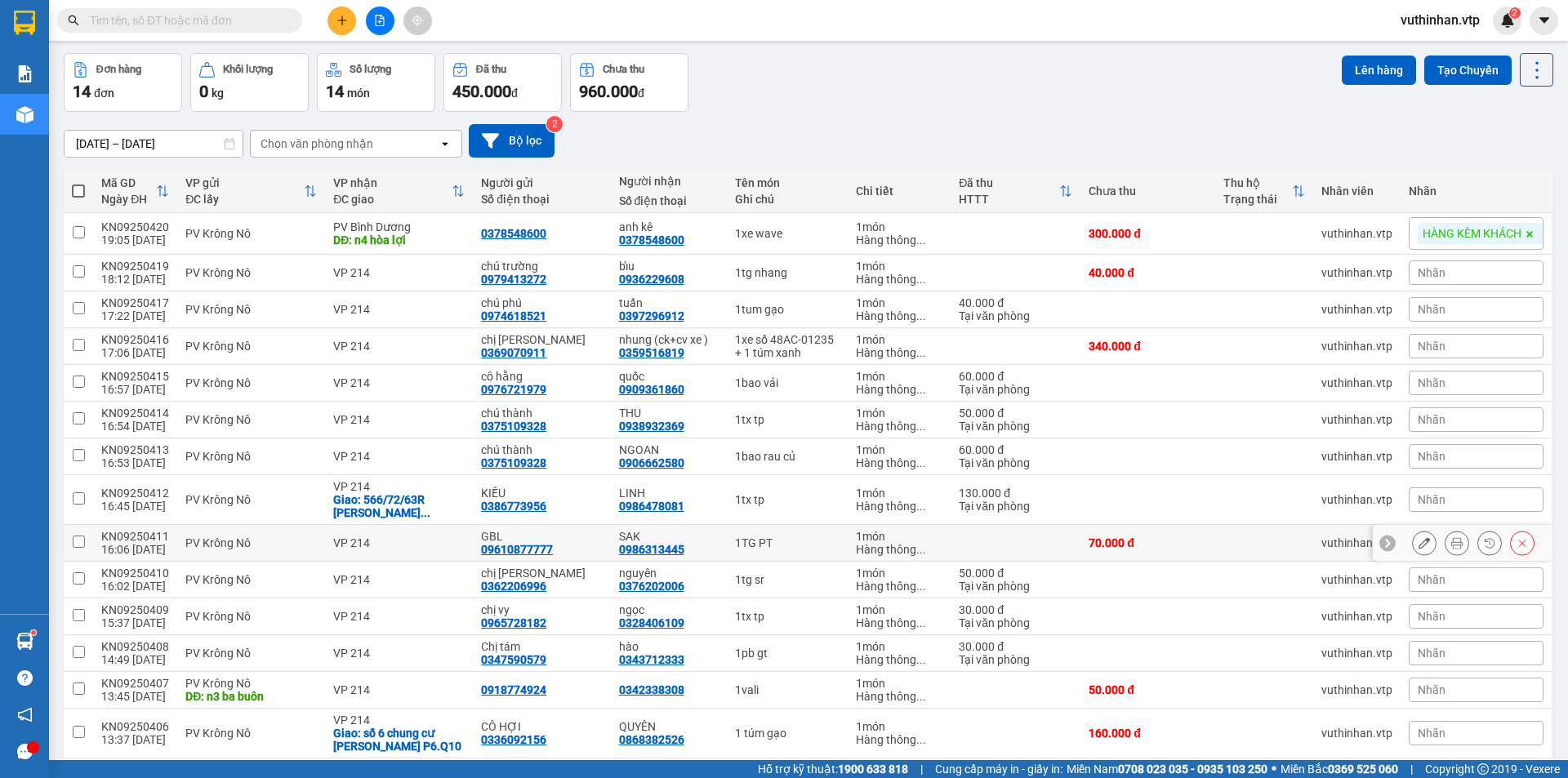
scroll to position [139, 0]
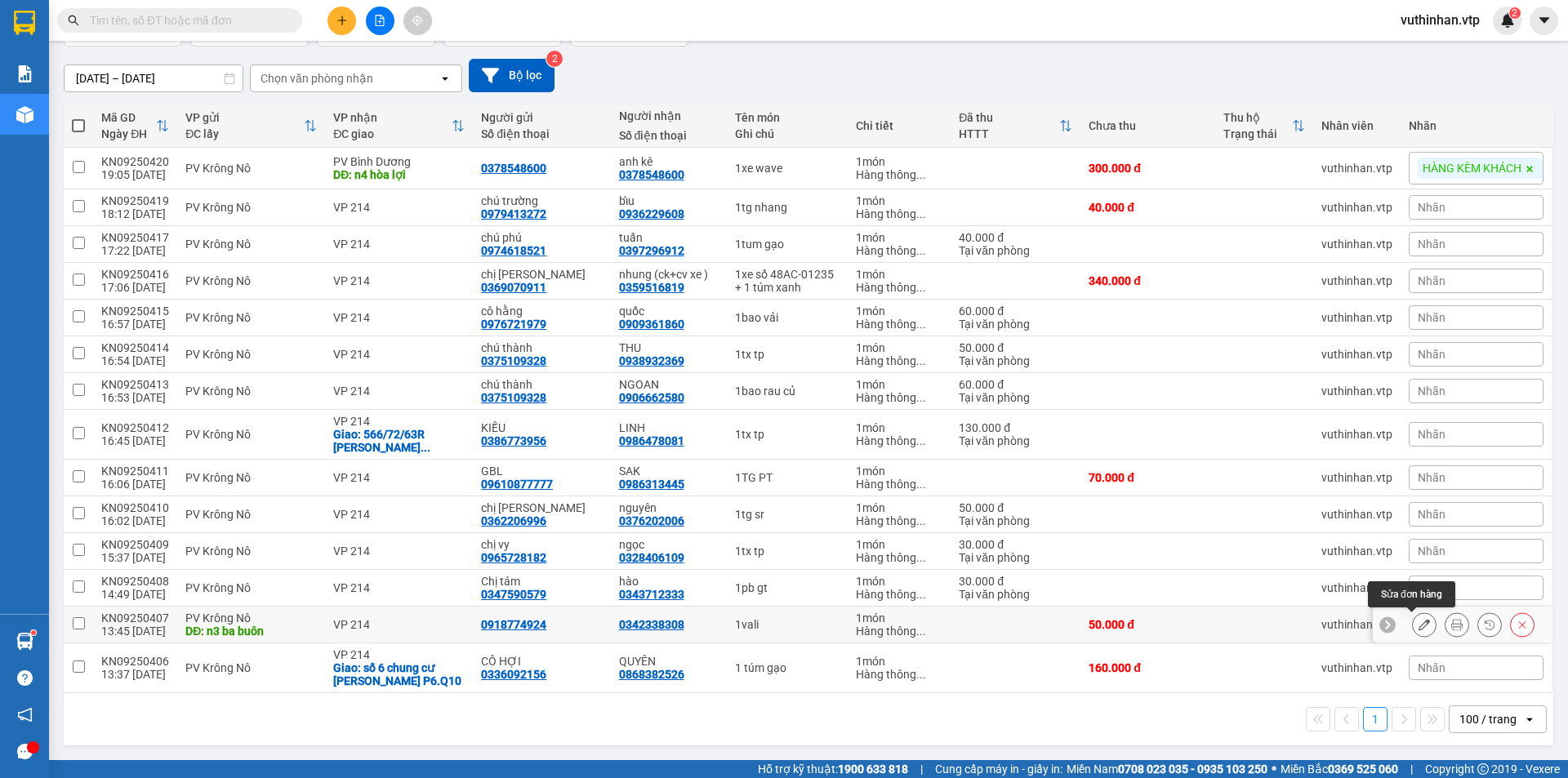
click at [1395, 609] on div at bounding box center [1462, 625] width 180 height 37
click at [1418, 619] on icon at bounding box center [1423, 625] width 12 height 12
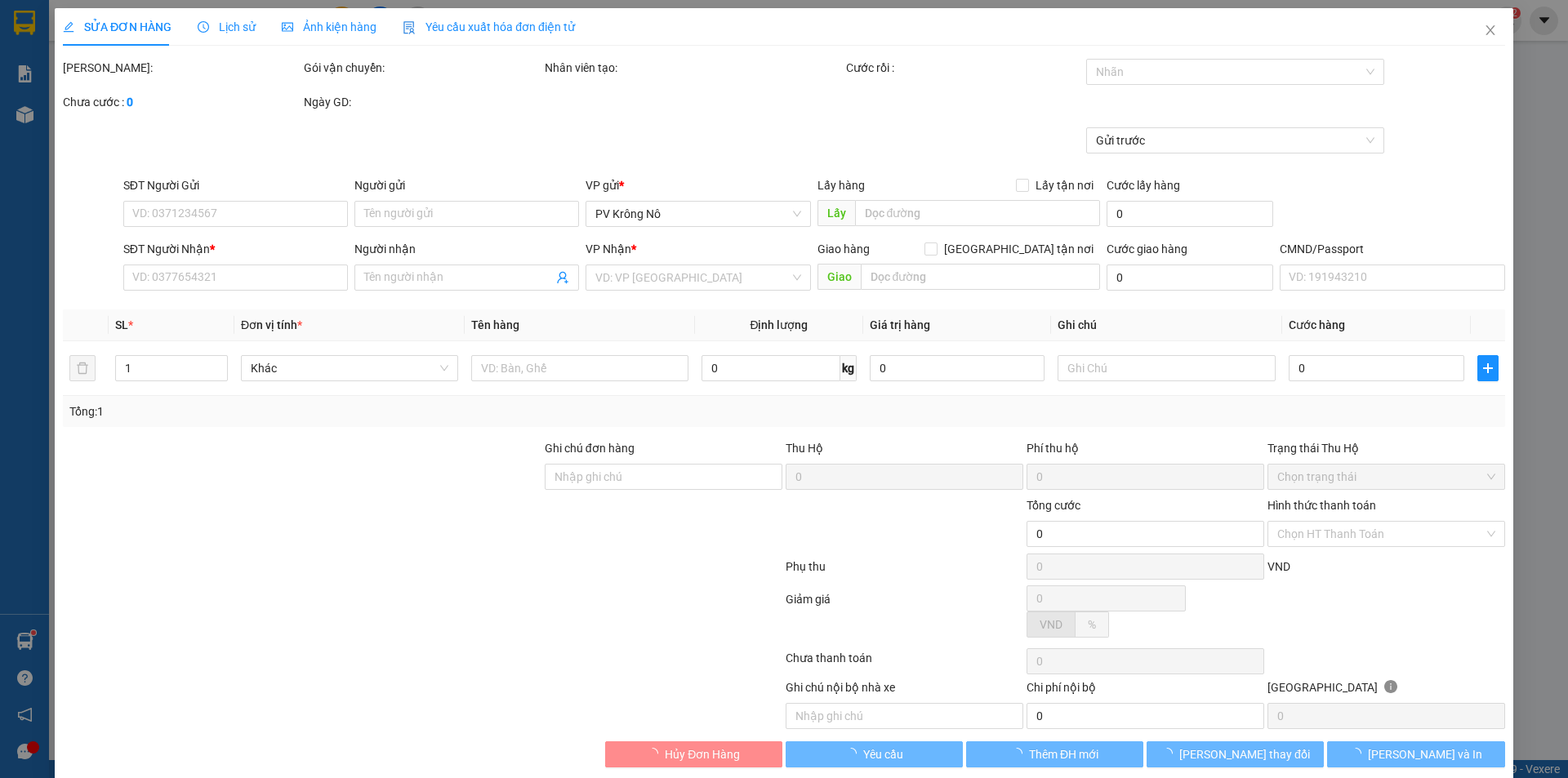
type input "0918774924"
type input "n3 ba buôn"
type input "0342338308"
type input "50.000"
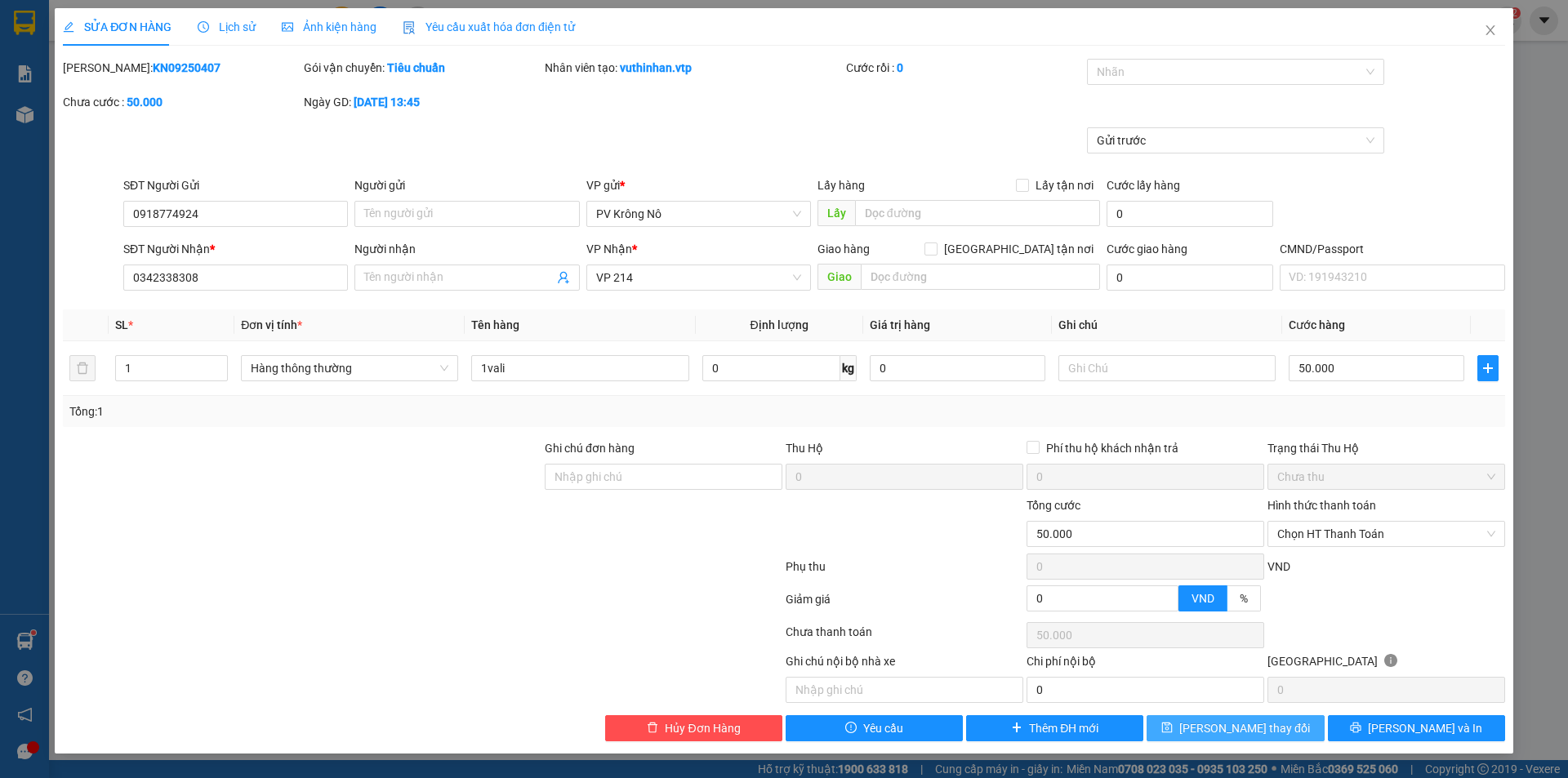
click at [1192, 730] on button "[PERSON_NAME] thay đổi" at bounding box center [1234, 728] width 177 height 26
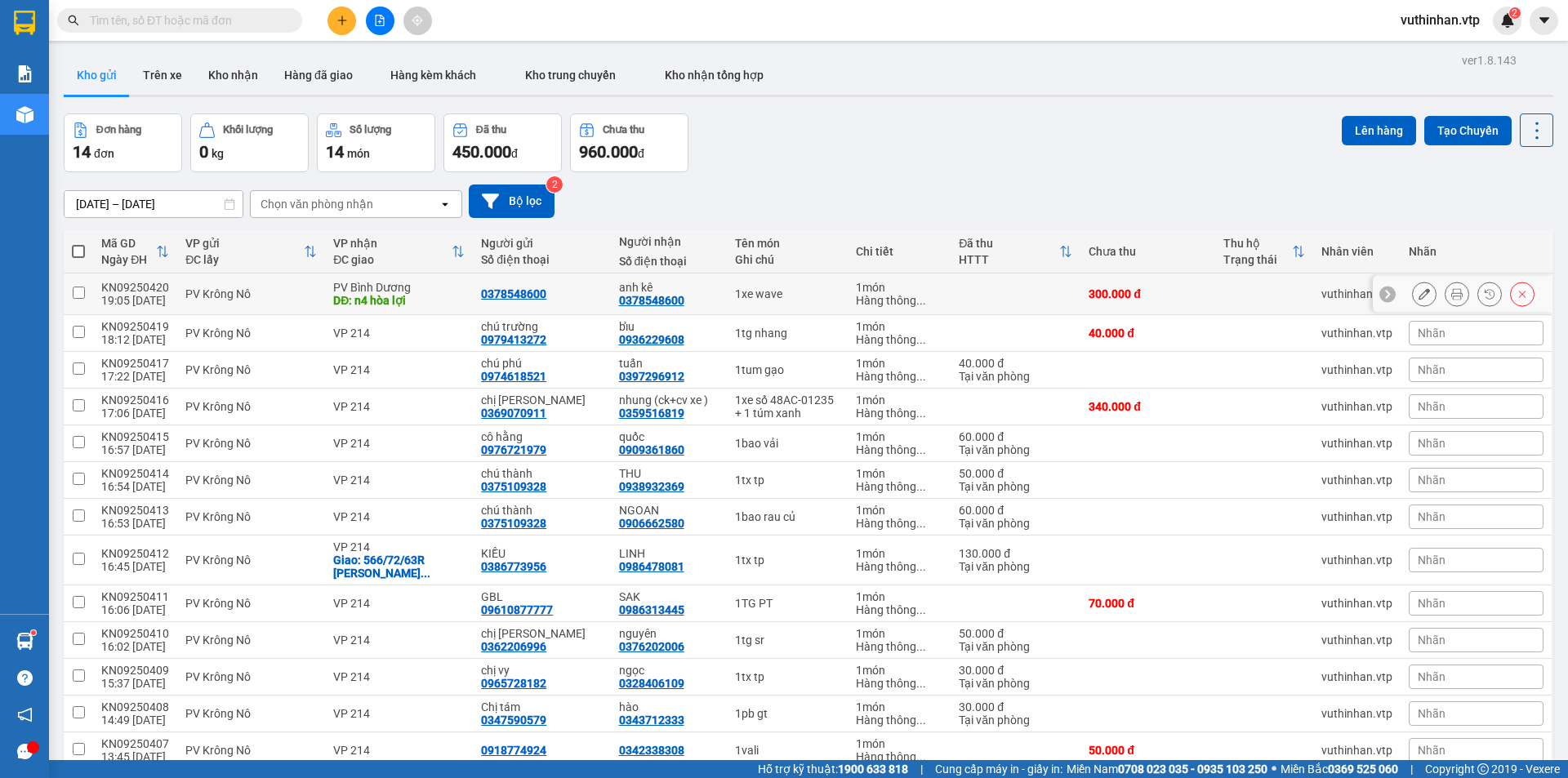
click at [285, 296] on div "PV Krông Nô" at bounding box center [251, 293] width 131 height 13
checkbox input "true"
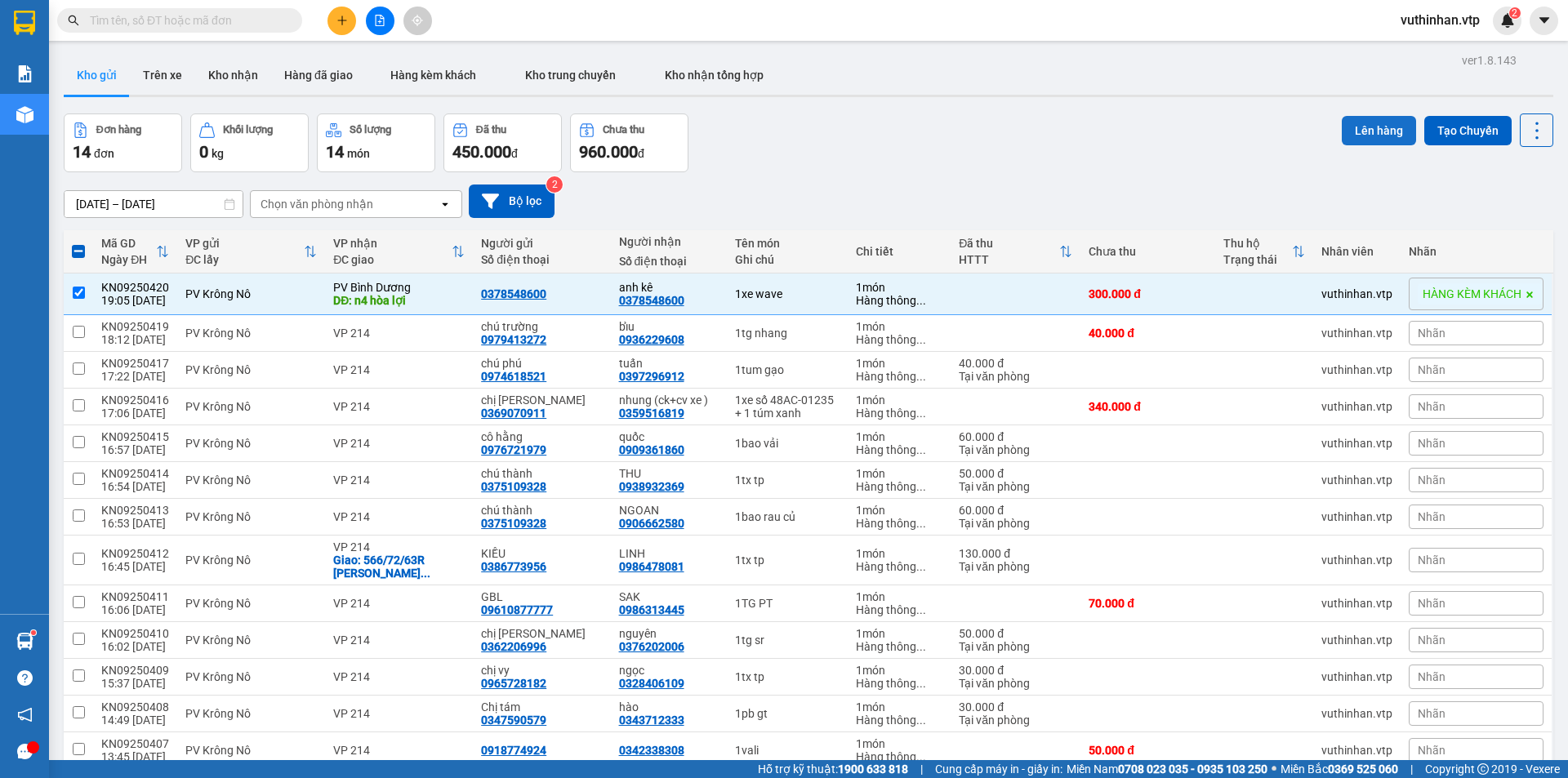
click at [1358, 126] on button "Lên hàng" at bounding box center [1379, 130] width 74 height 30
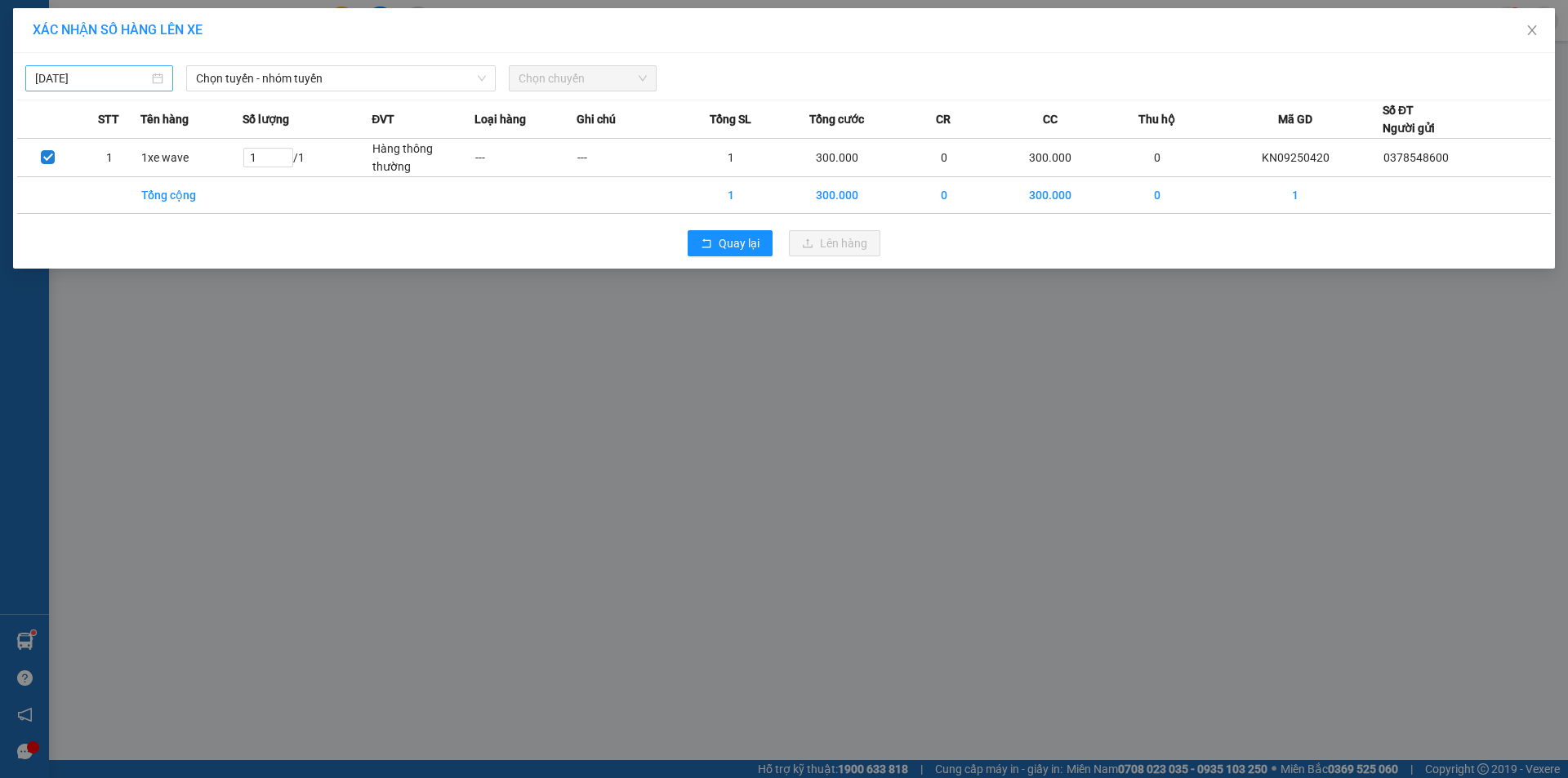
click at [81, 71] on input "[DATE]" at bounding box center [92, 78] width 113 height 18
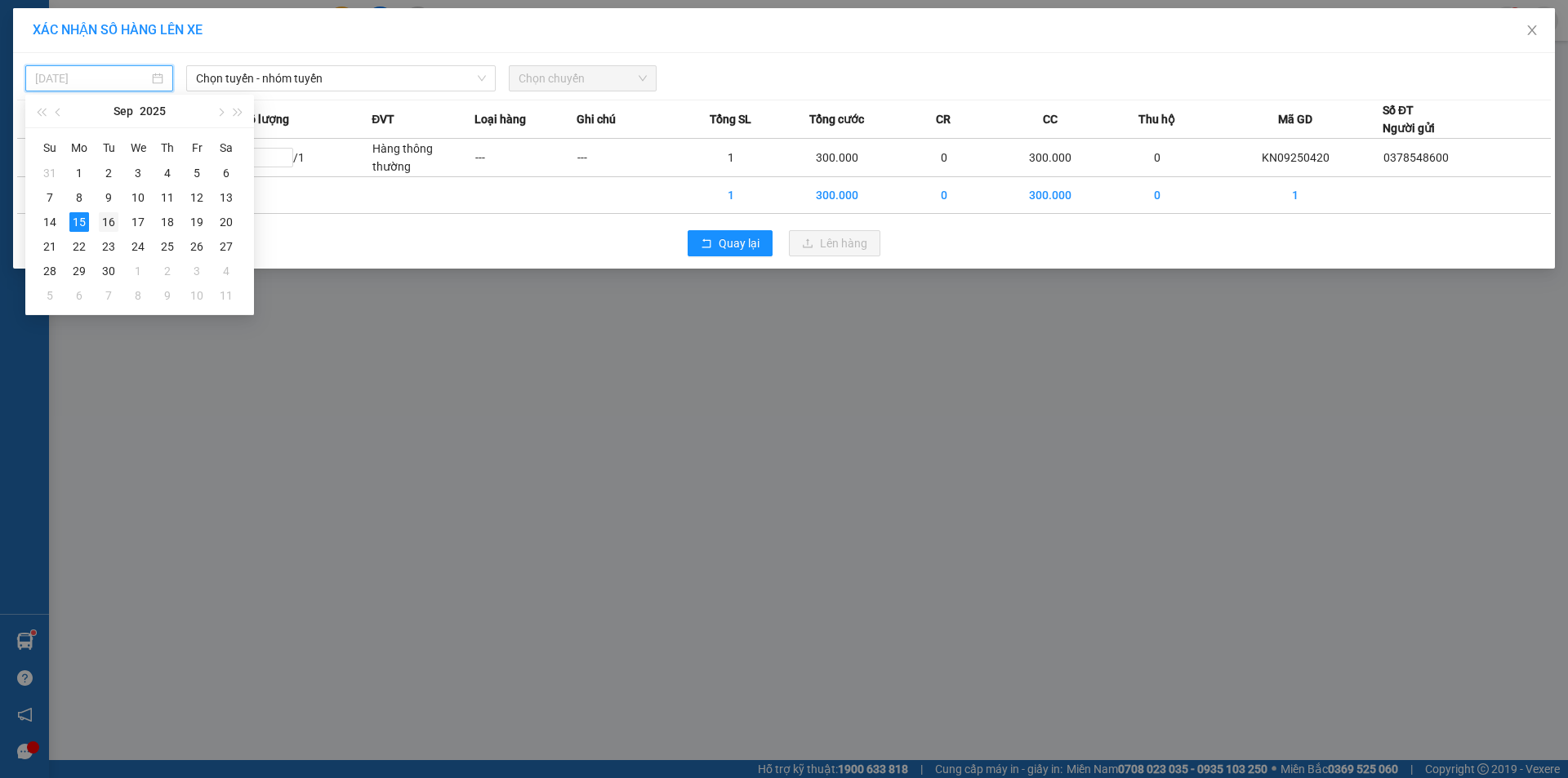
click at [106, 222] on div "16" at bounding box center [109, 223] width 20 height 20
type input "[DATE]"
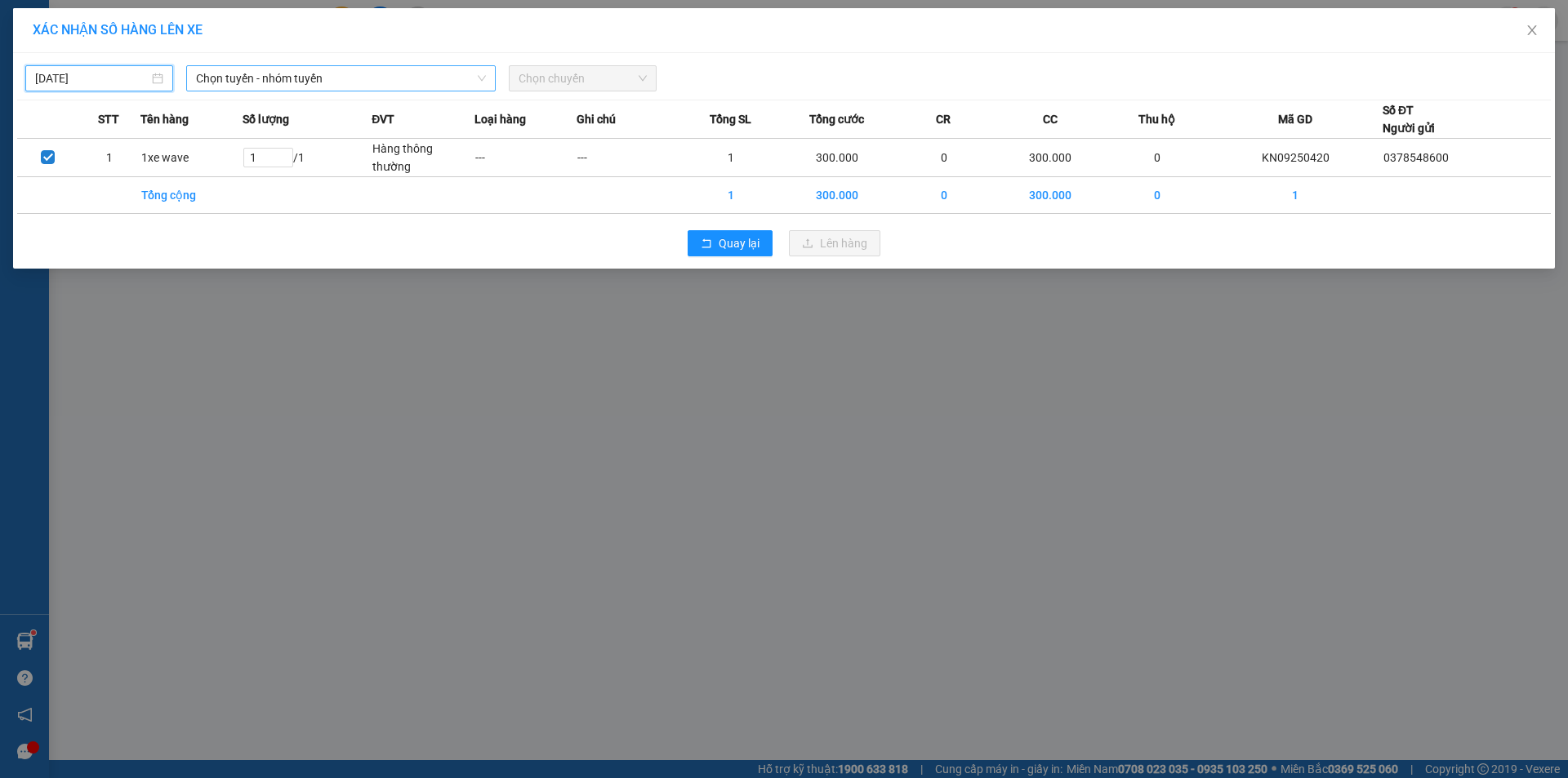
click at [312, 82] on span "Chọn tuyến - nhóm tuyến" at bounding box center [340, 78] width 290 height 24
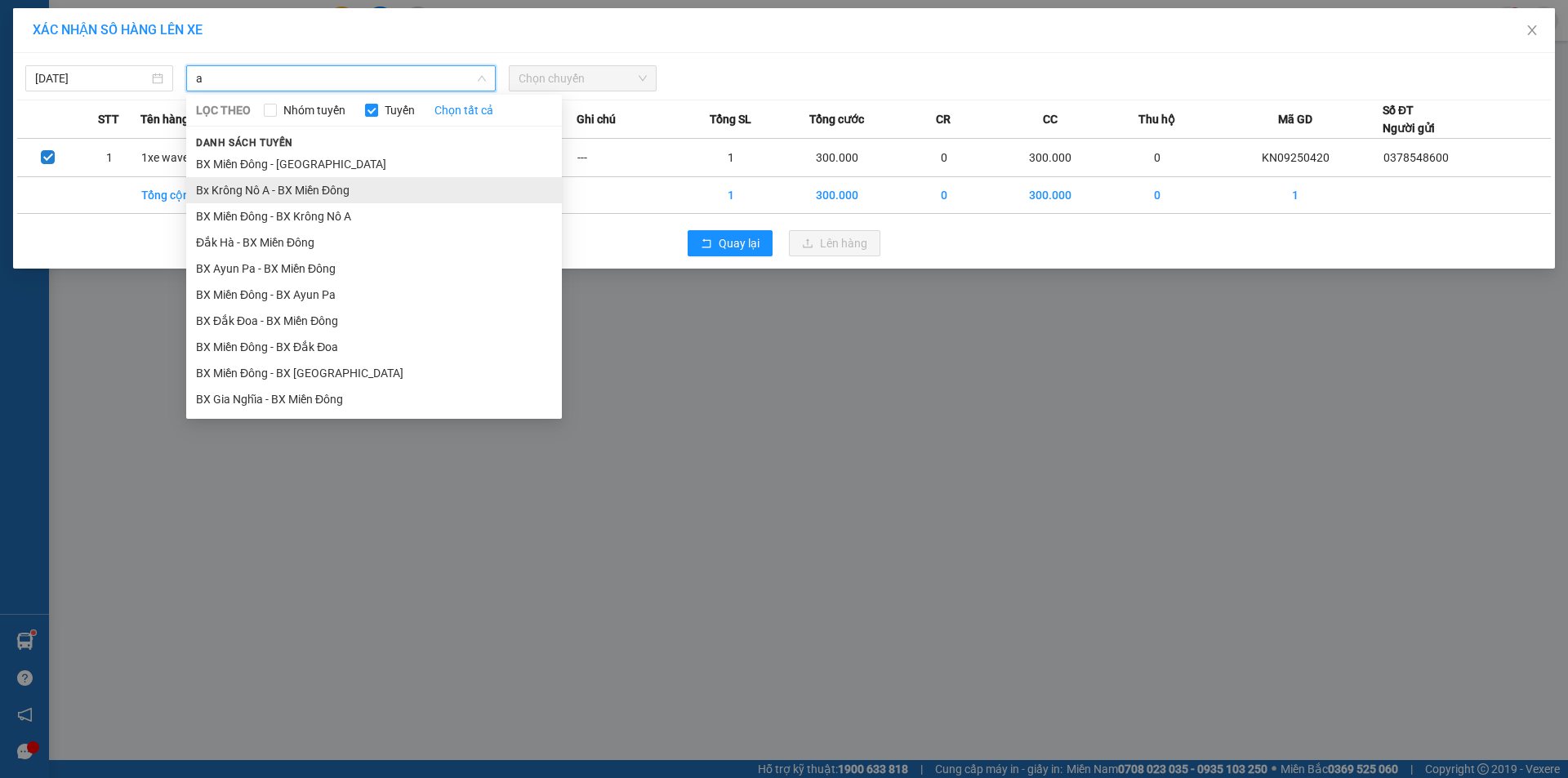
type input "a"
click at [288, 188] on li "Bx Krông Nô A - BX Miền Đông" at bounding box center [373, 189] width 376 height 26
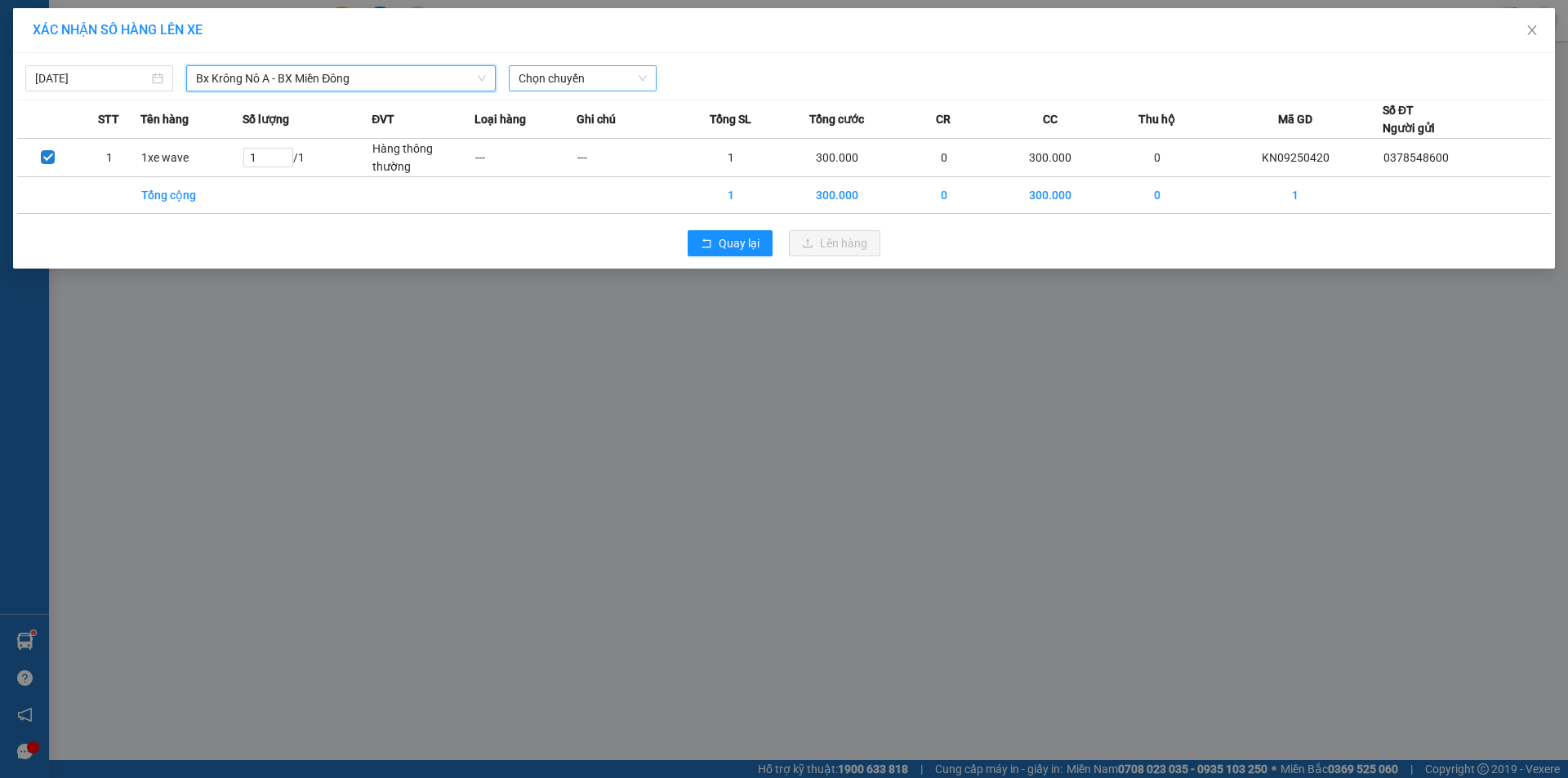
click at [539, 77] on span "Chọn chuyến" at bounding box center [583, 78] width 128 height 24
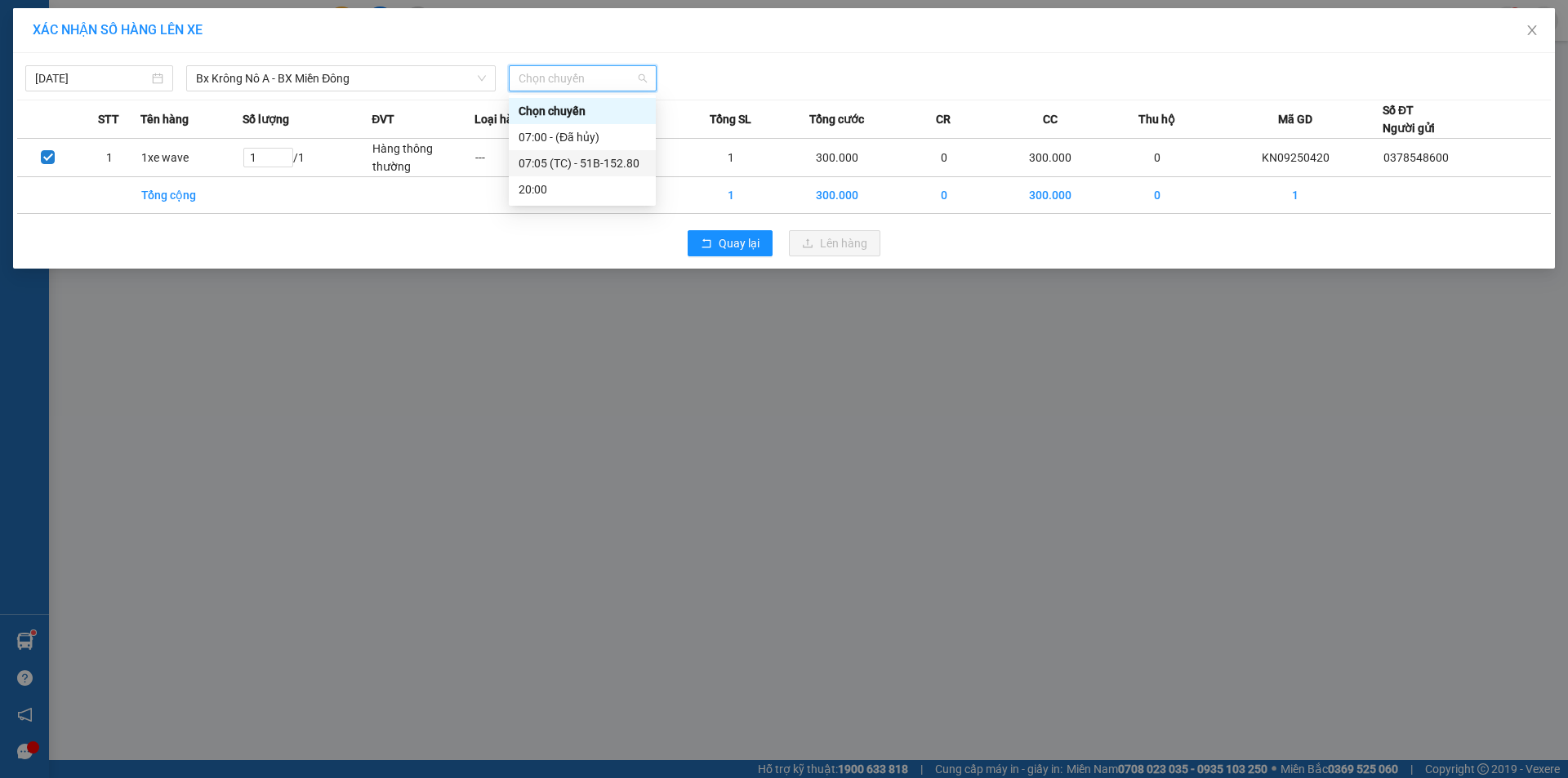
click at [566, 163] on div "07:05 (TC) - 51B-152.80" at bounding box center [583, 163] width 127 height 18
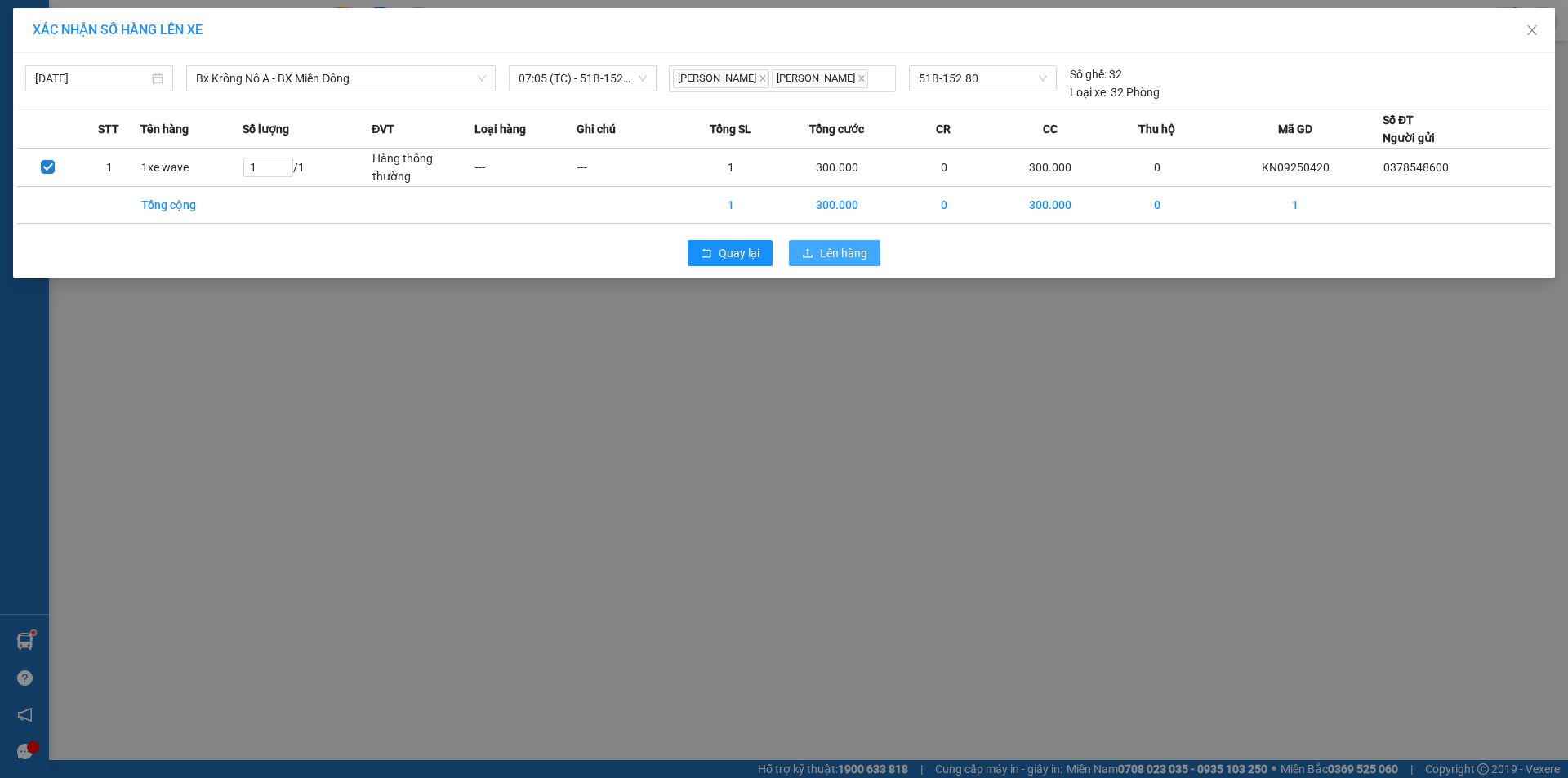
click at [831, 253] on span "Lên hàng" at bounding box center [843, 253] width 48 height 18
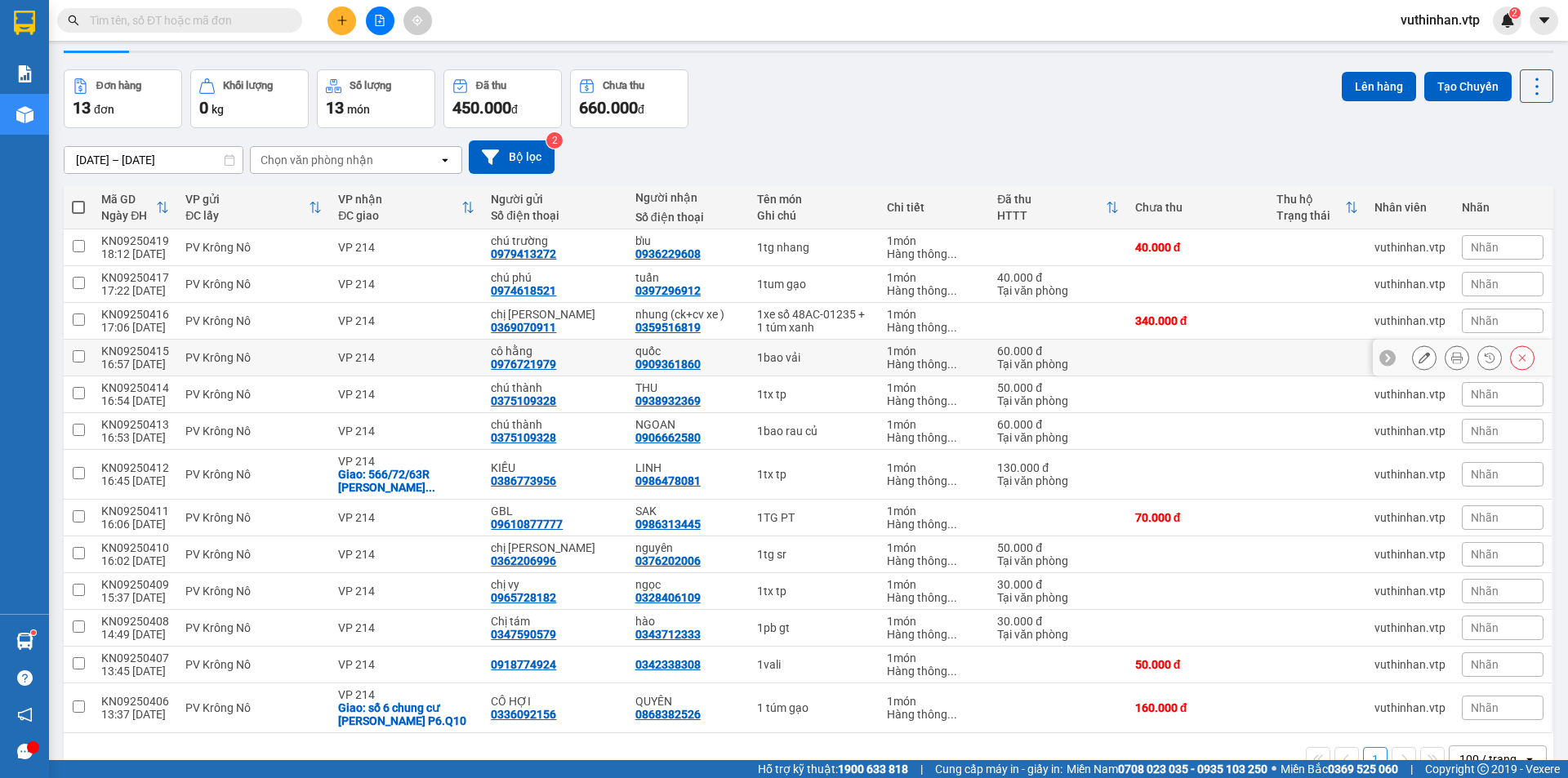
scroll to position [84, 0]
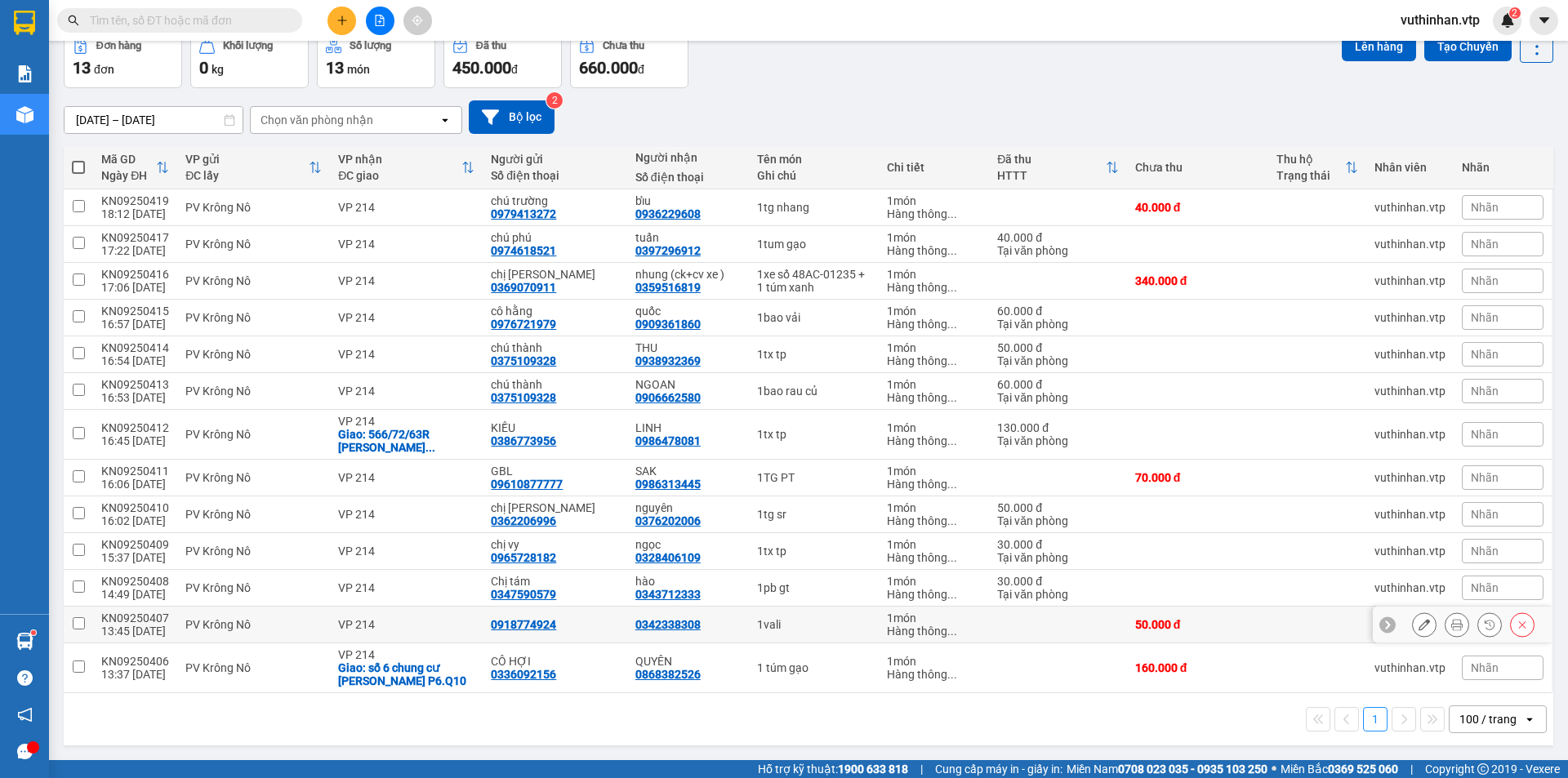
click at [1418, 622] on icon at bounding box center [1423, 625] width 12 height 12
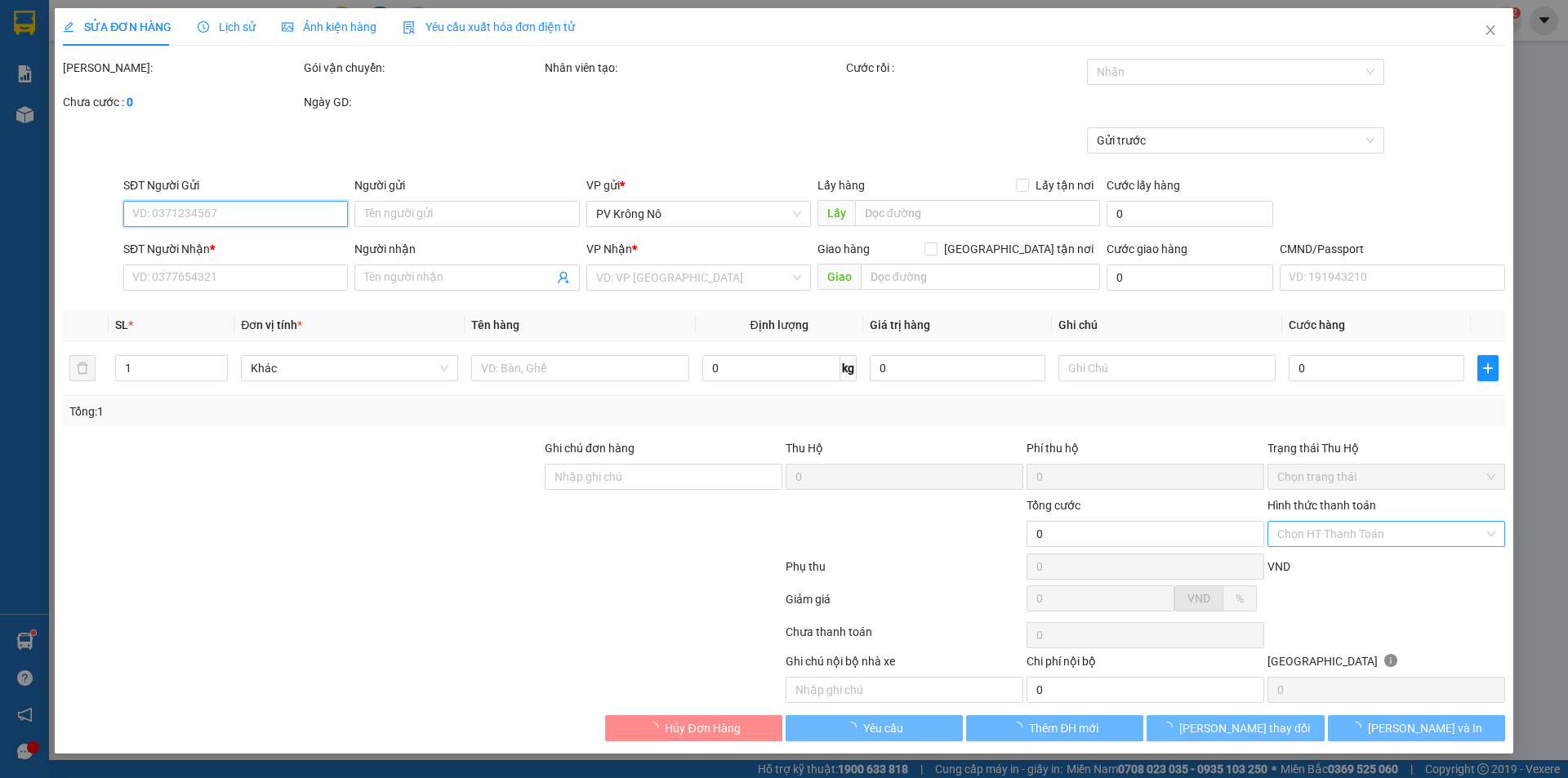
type input "0918774924"
type input "0342338308"
type input "50.000"
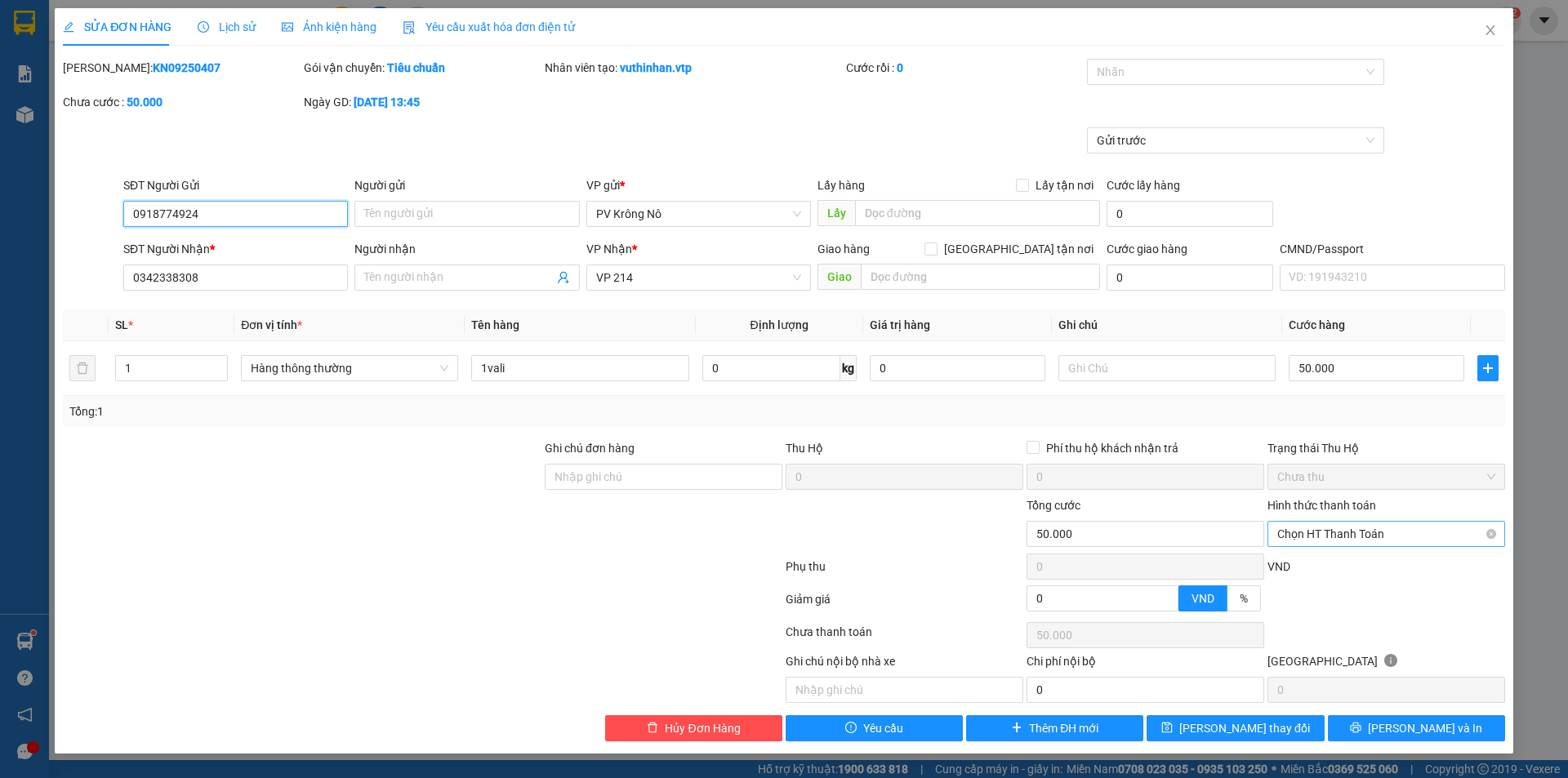
click at [1337, 538] on span "Chọn HT Thanh Toán" at bounding box center [1386, 533] width 218 height 24
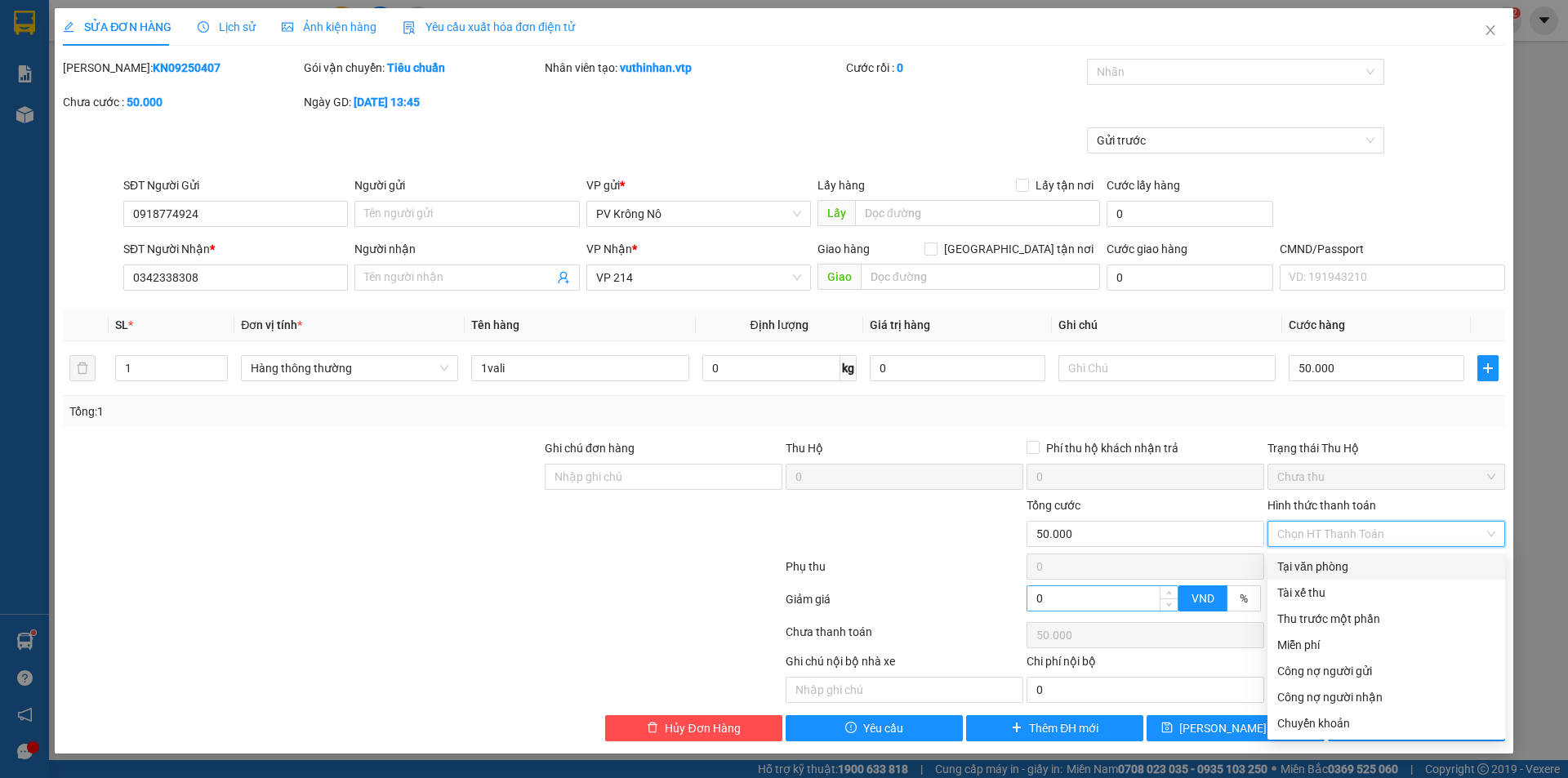
drag, startPoint x: 1317, startPoint y: 566, endPoint x: 1133, endPoint y: 599, distance: 186.9
click at [1316, 567] on div "Tại văn phòng" at bounding box center [1386, 566] width 218 height 18
type input "0"
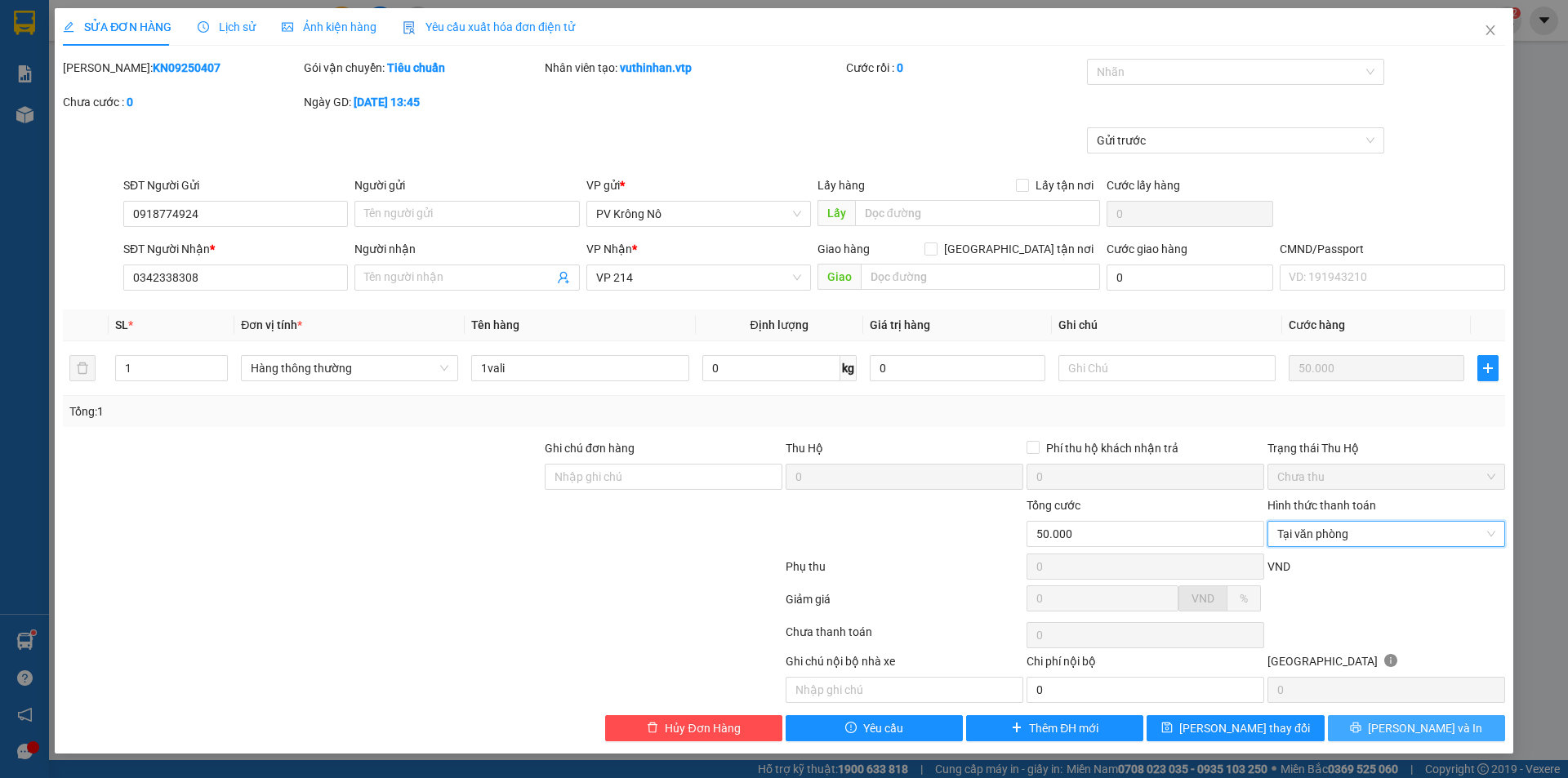
click at [1427, 726] on span "[PERSON_NAME] và In" at bounding box center [1424, 729] width 114 height 18
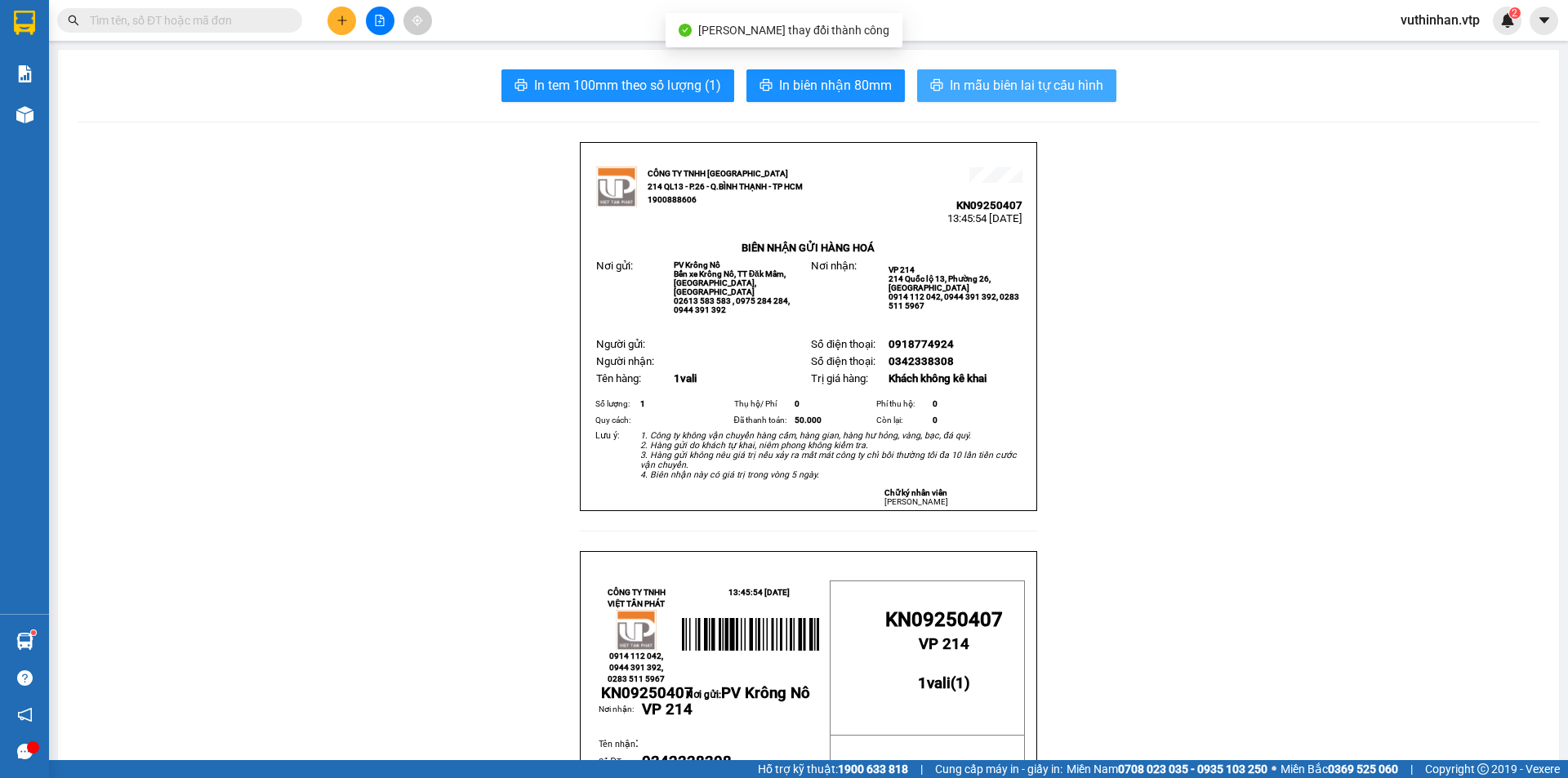
click at [1000, 92] on span "In mẫu biên lai tự cấu hình" at bounding box center [1026, 85] width 153 height 21
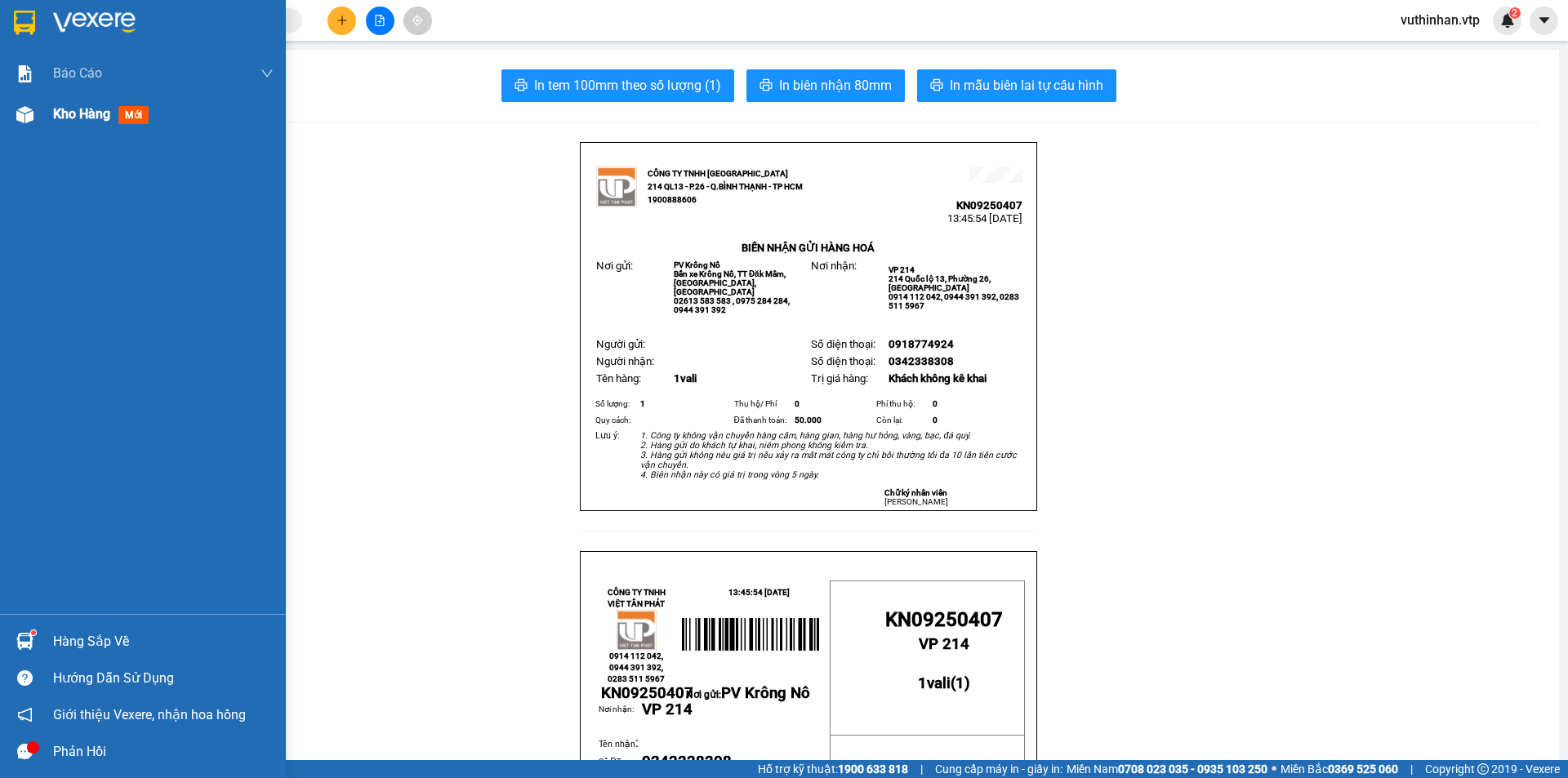
click at [64, 109] on span "Kho hàng" at bounding box center [82, 113] width 57 height 15
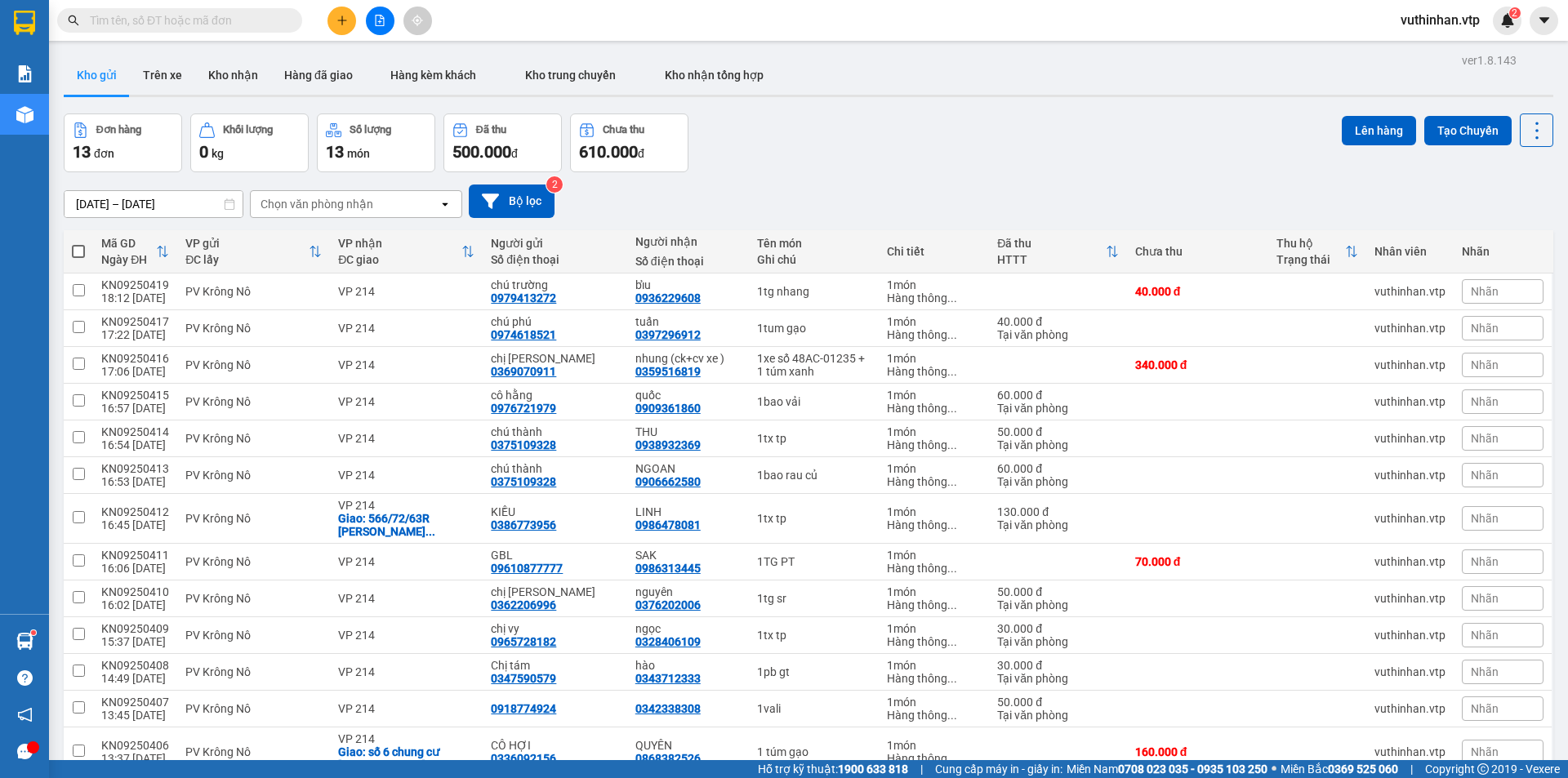
click at [74, 246] on span at bounding box center [78, 251] width 13 height 13
click at [78, 243] on input "checkbox" at bounding box center [78, 243] width 0 height 0
checkbox input "true"
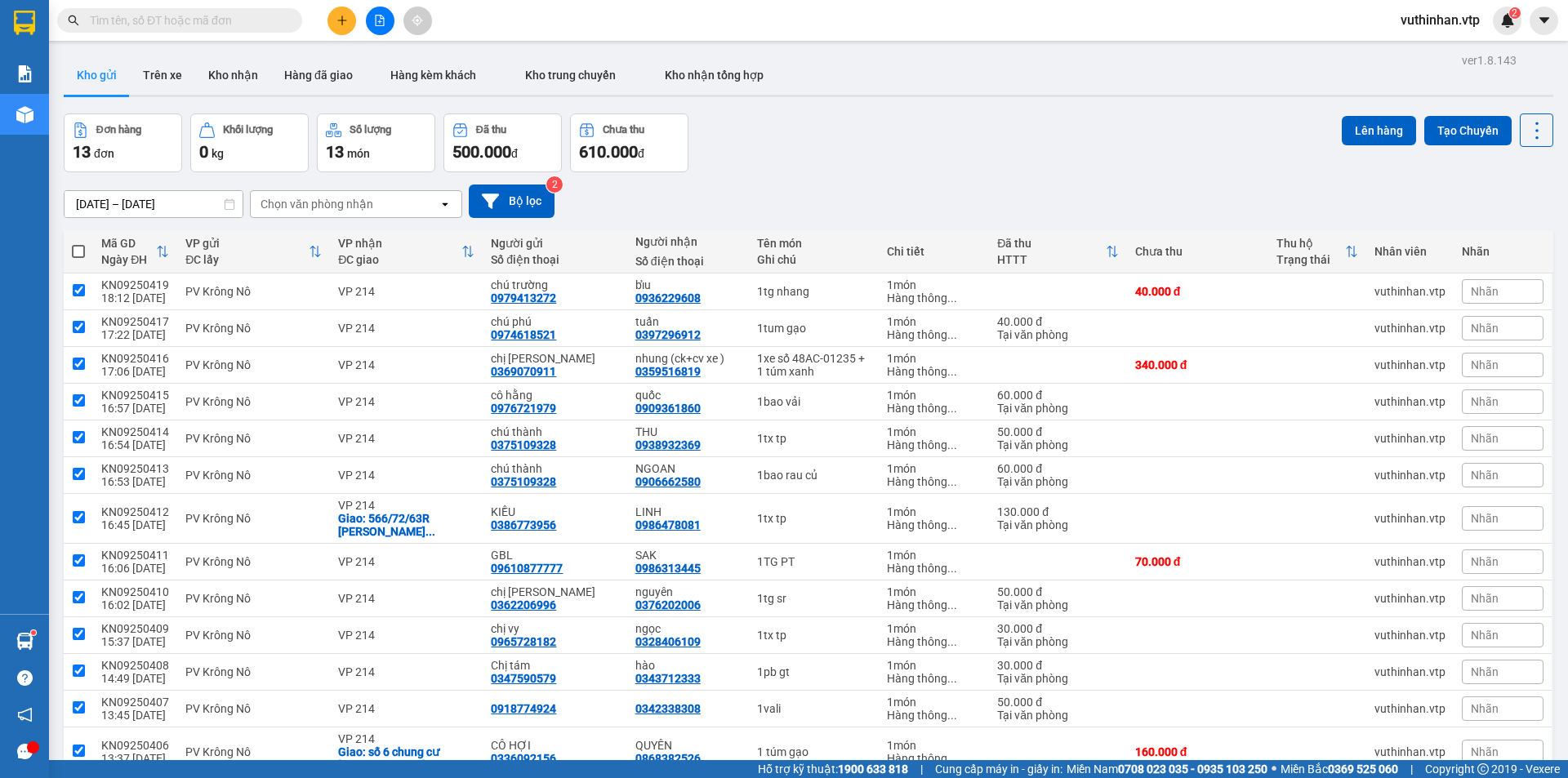
checkbox input "true"
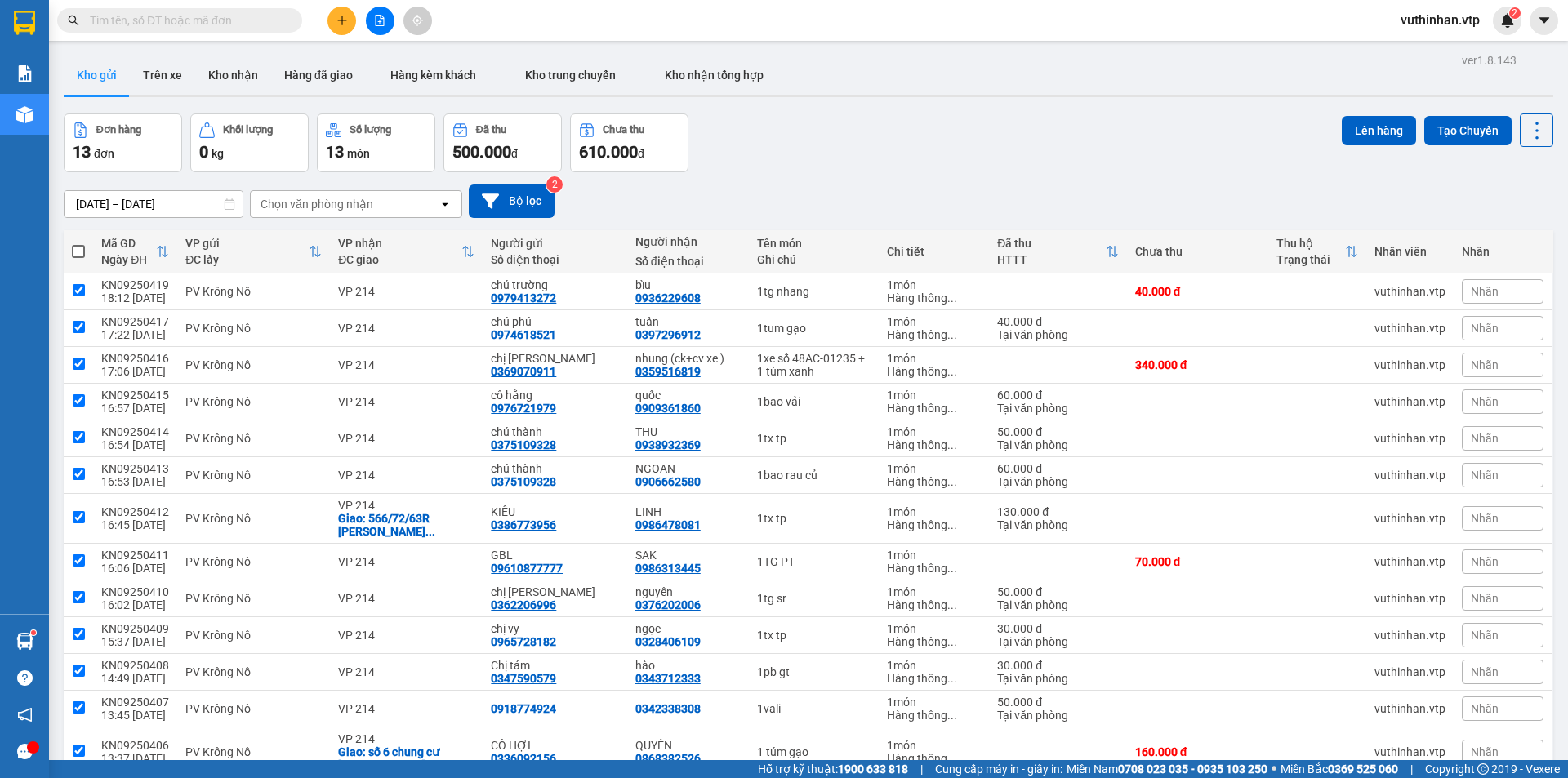
checkbox input "true"
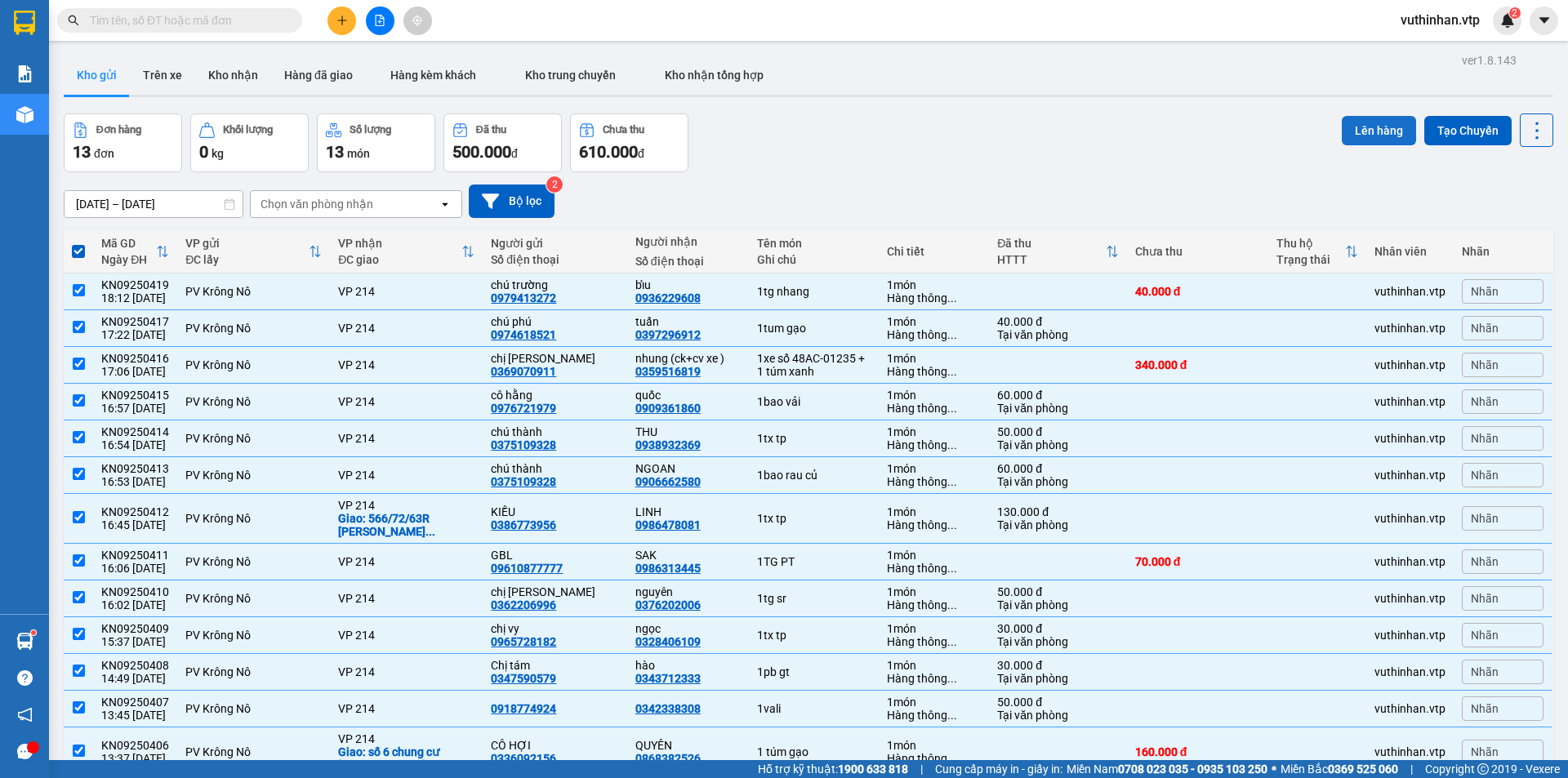
click at [1389, 127] on button "Lên hàng" at bounding box center [1379, 130] width 74 height 30
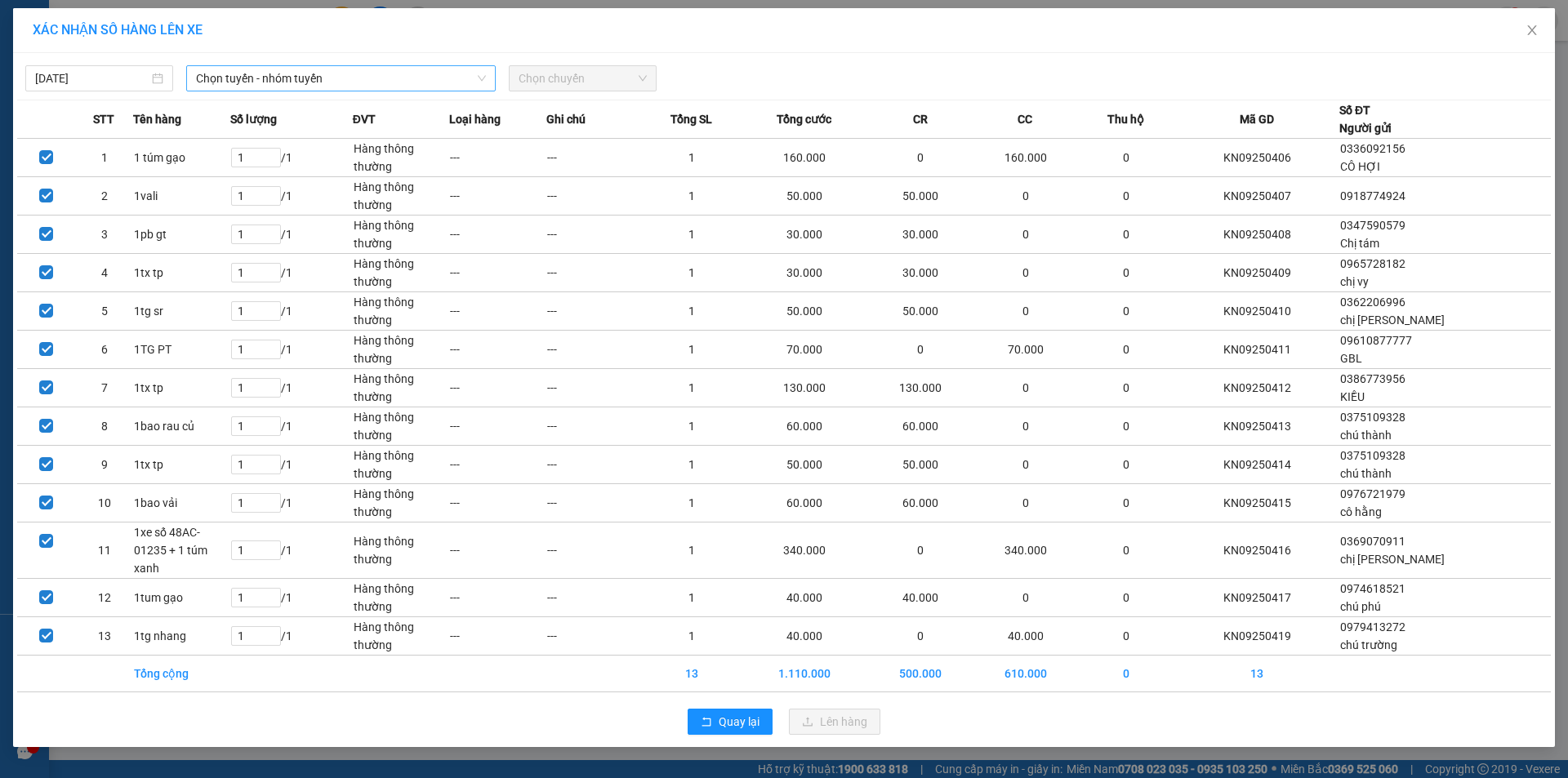
click at [268, 82] on span "Chọn tuyến - nhóm tuyến" at bounding box center [340, 78] width 290 height 24
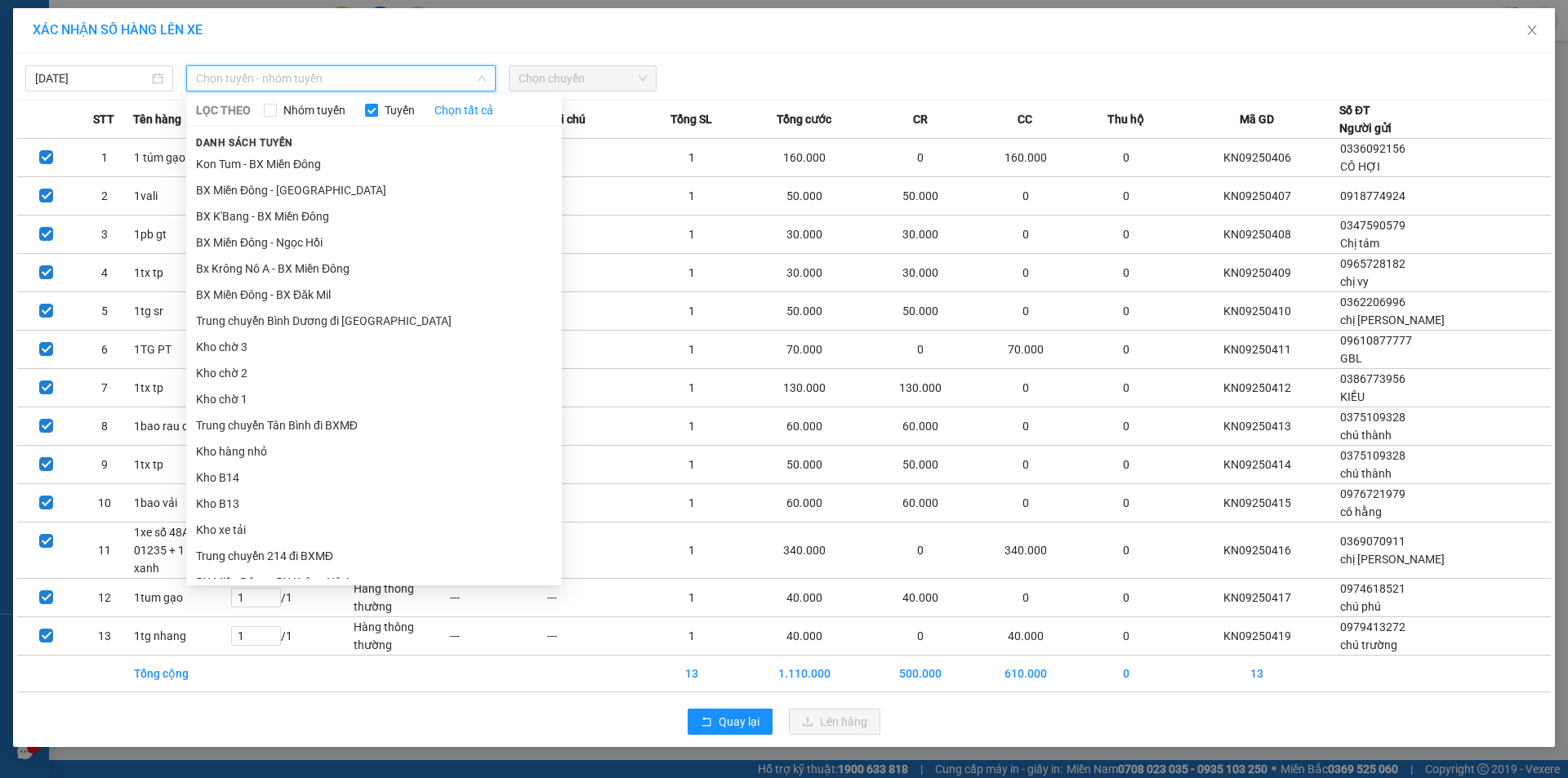
type input "z"
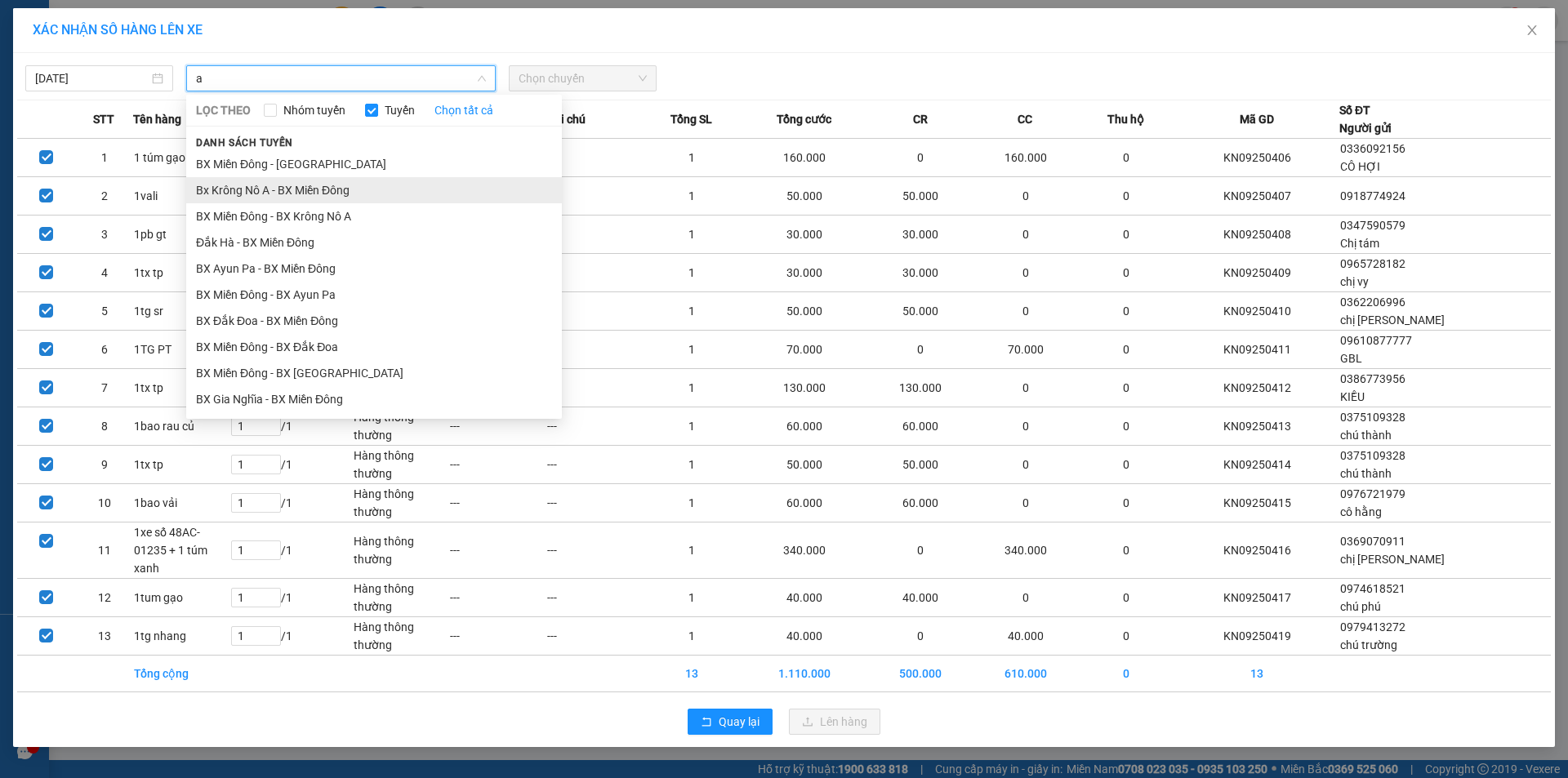
type input "a"
drag, startPoint x: 276, startPoint y: 190, endPoint x: 412, endPoint y: 109, distance: 158.3
click at [278, 189] on li "Bx Krông Nô A - BX Miền Đông" at bounding box center [373, 189] width 376 height 26
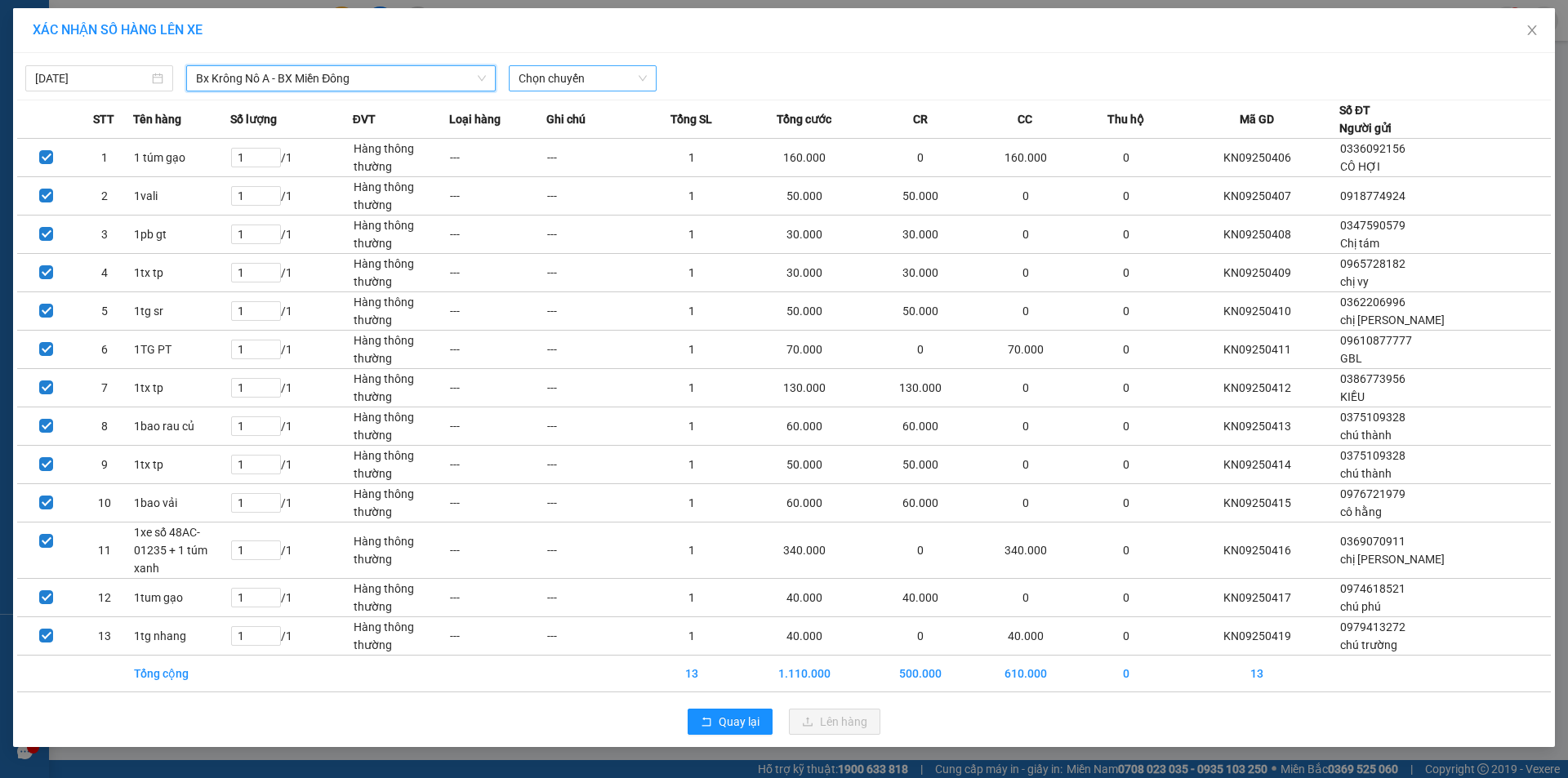
click at [532, 72] on span "Chọn chuyến" at bounding box center [583, 78] width 128 height 24
click at [593, 78] on span "Chọn chuyến" at bounding box center [583, 78] width 128 height 24
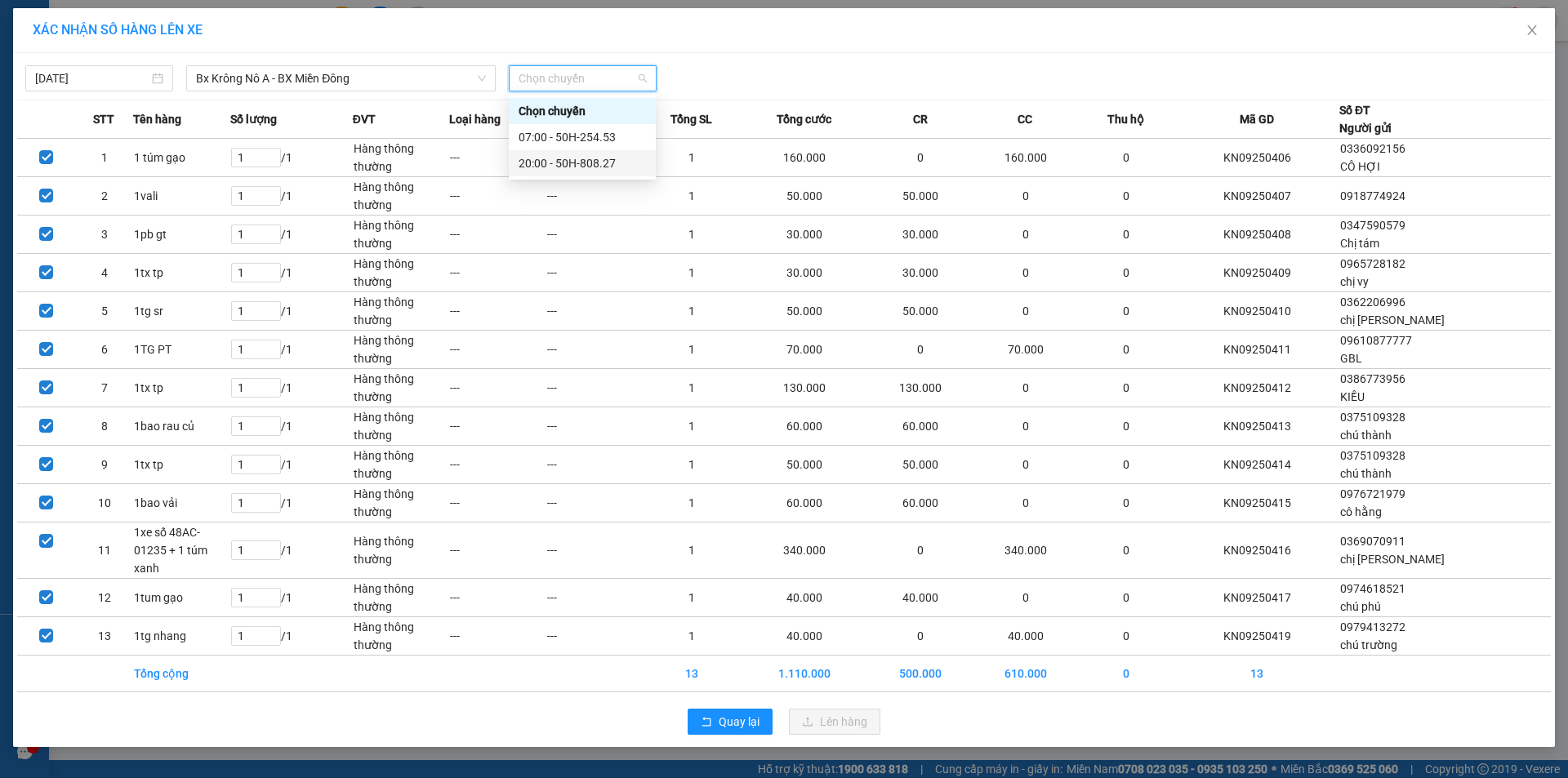
click at [596, 164] on div "20:00 - 50H-808.27" at bounding box center [583, 163] width 127 height 18
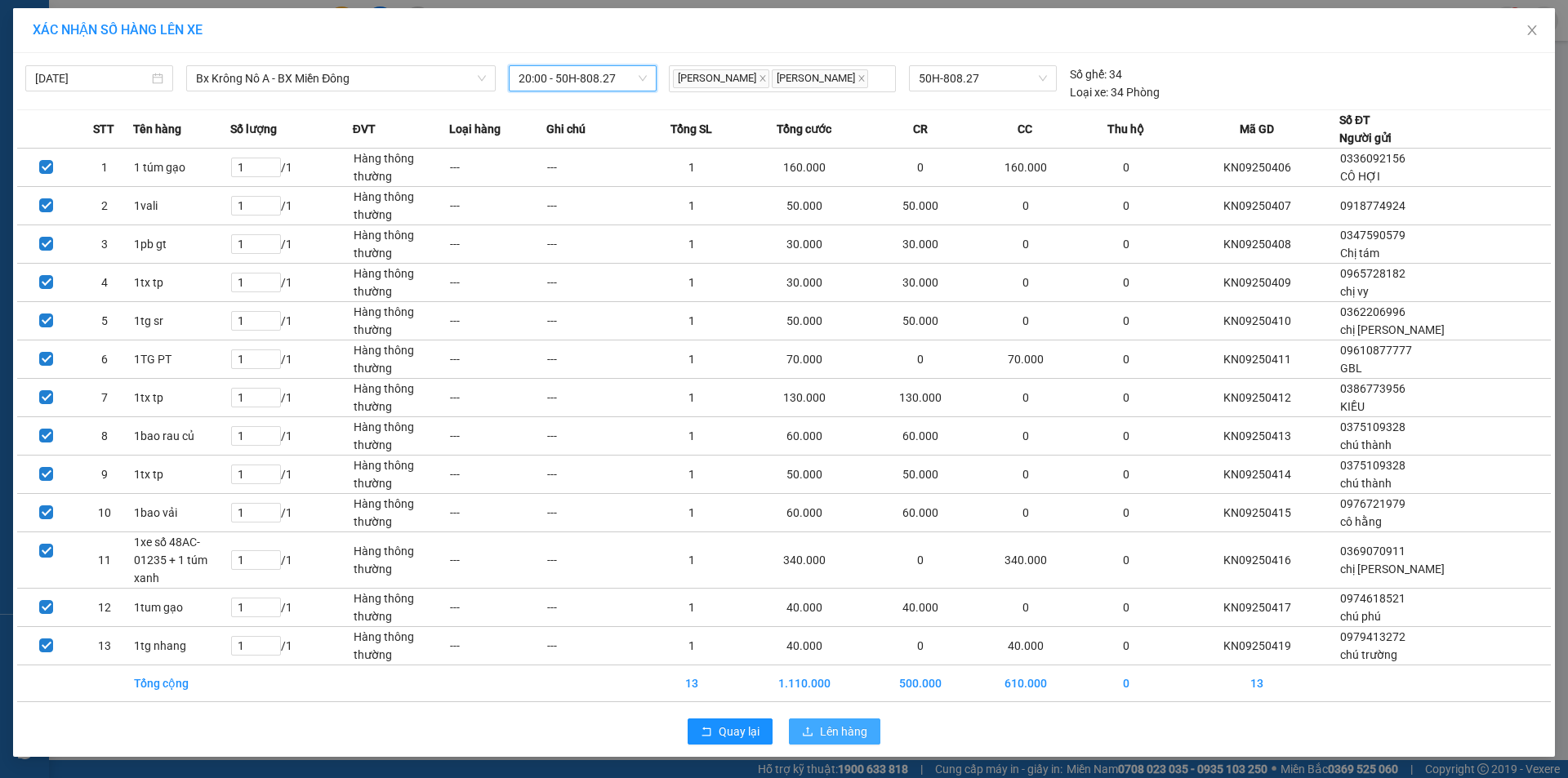
click at [852, 722] on span "Lên hàng" at bounding box center [843, 731] width 48 height 18
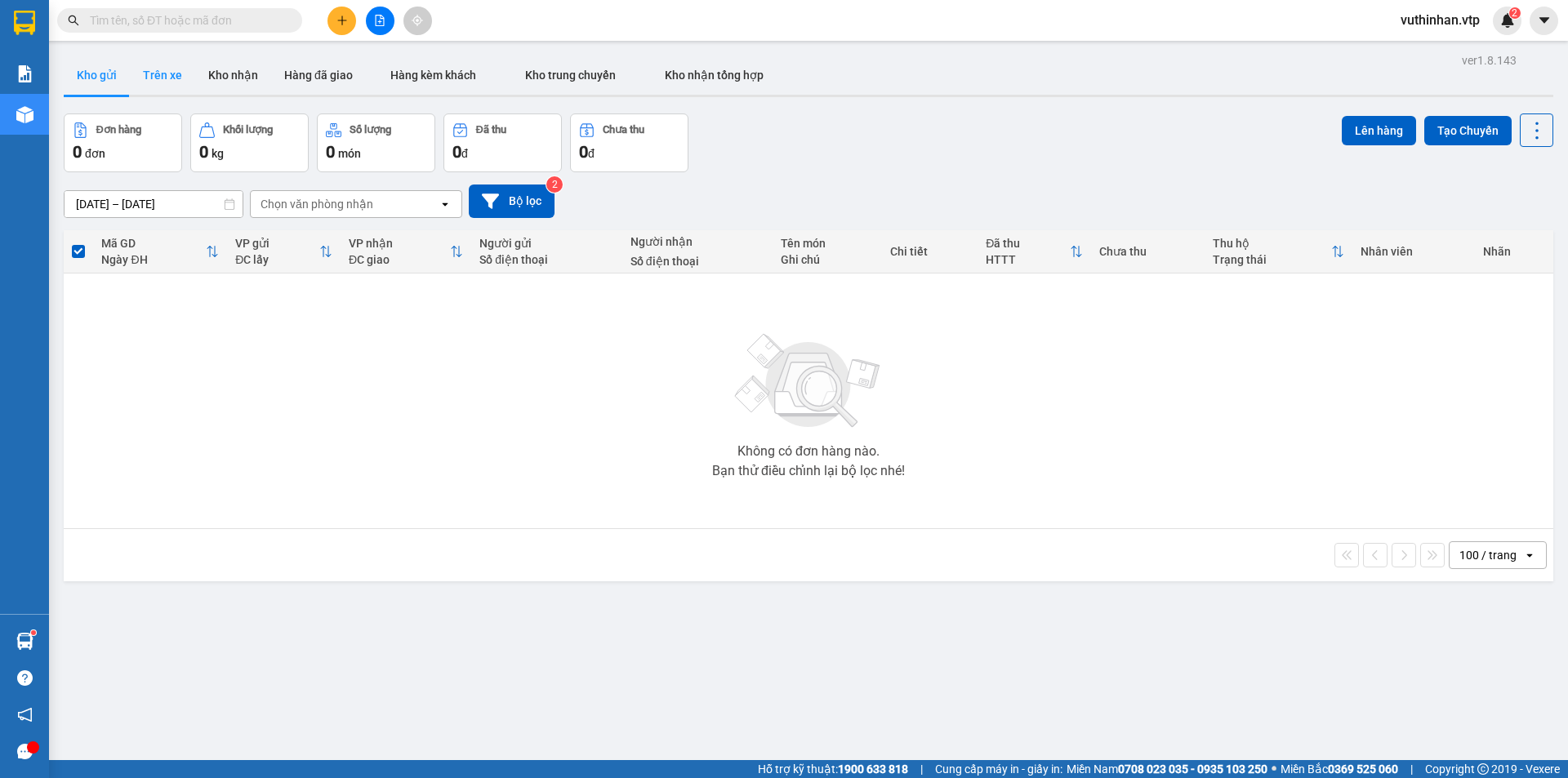
click at [168, 77] on button "Trên xe" at bounding box center [162, 75] width 66 height 39
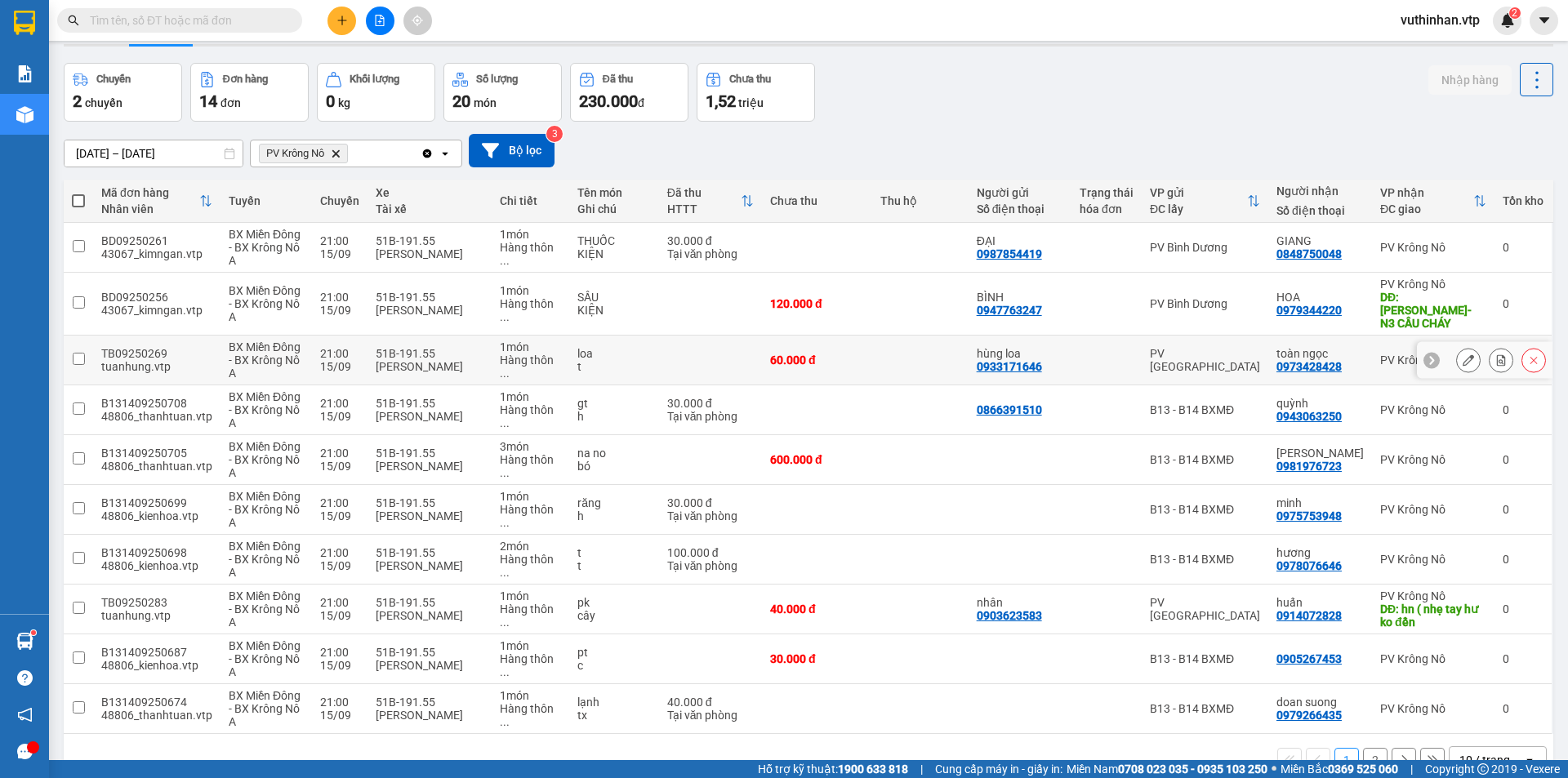
scroll to position [78, 0]
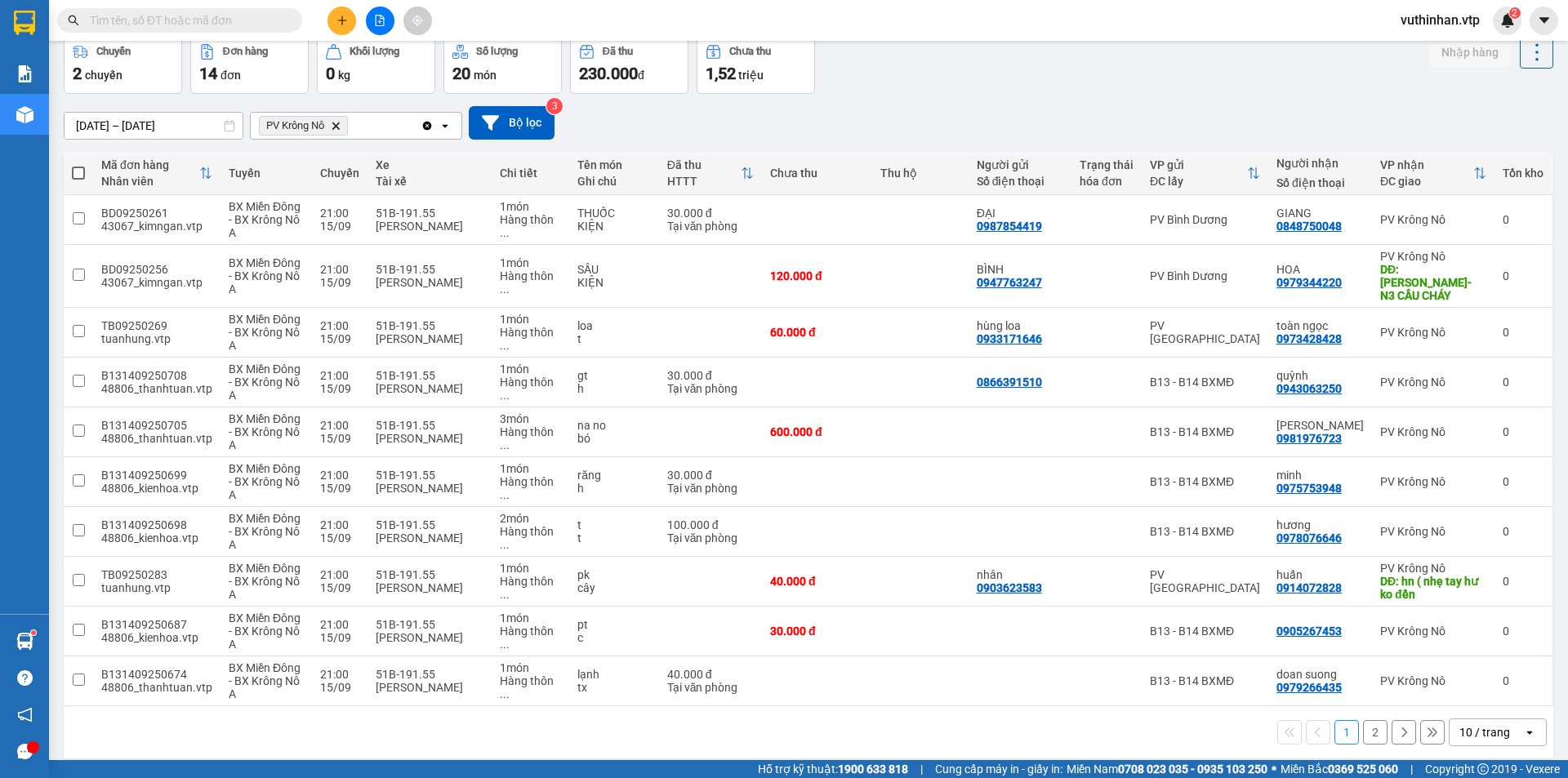
click at [1464, 724] on div "10 / trang" at bounding box center [1485, 732] width 50 height 16
click at [1447, 678] on div "100 / trang" at bounding box center [1485, 683] width 98 height 30
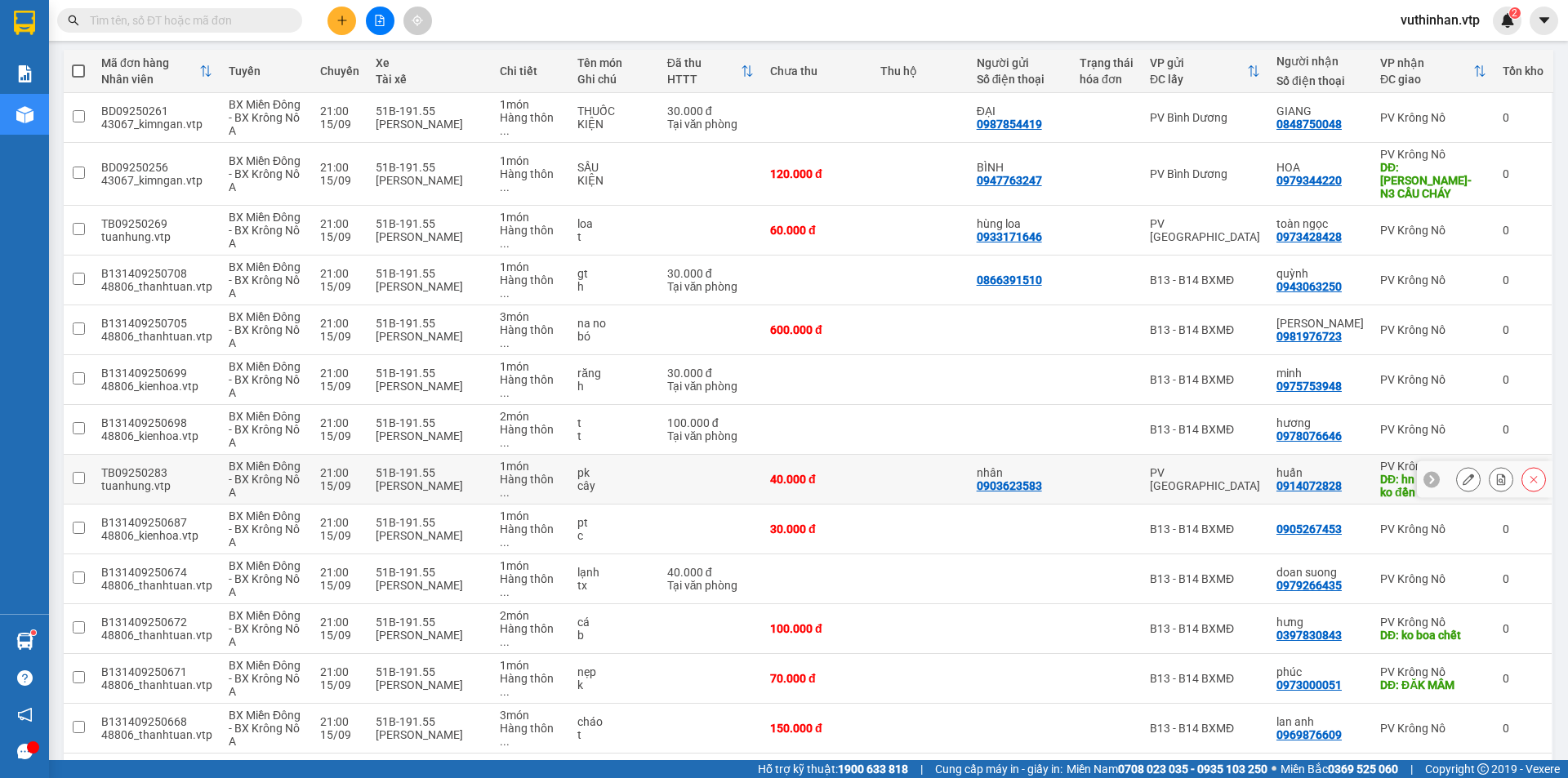
scroll to position [277, 0]
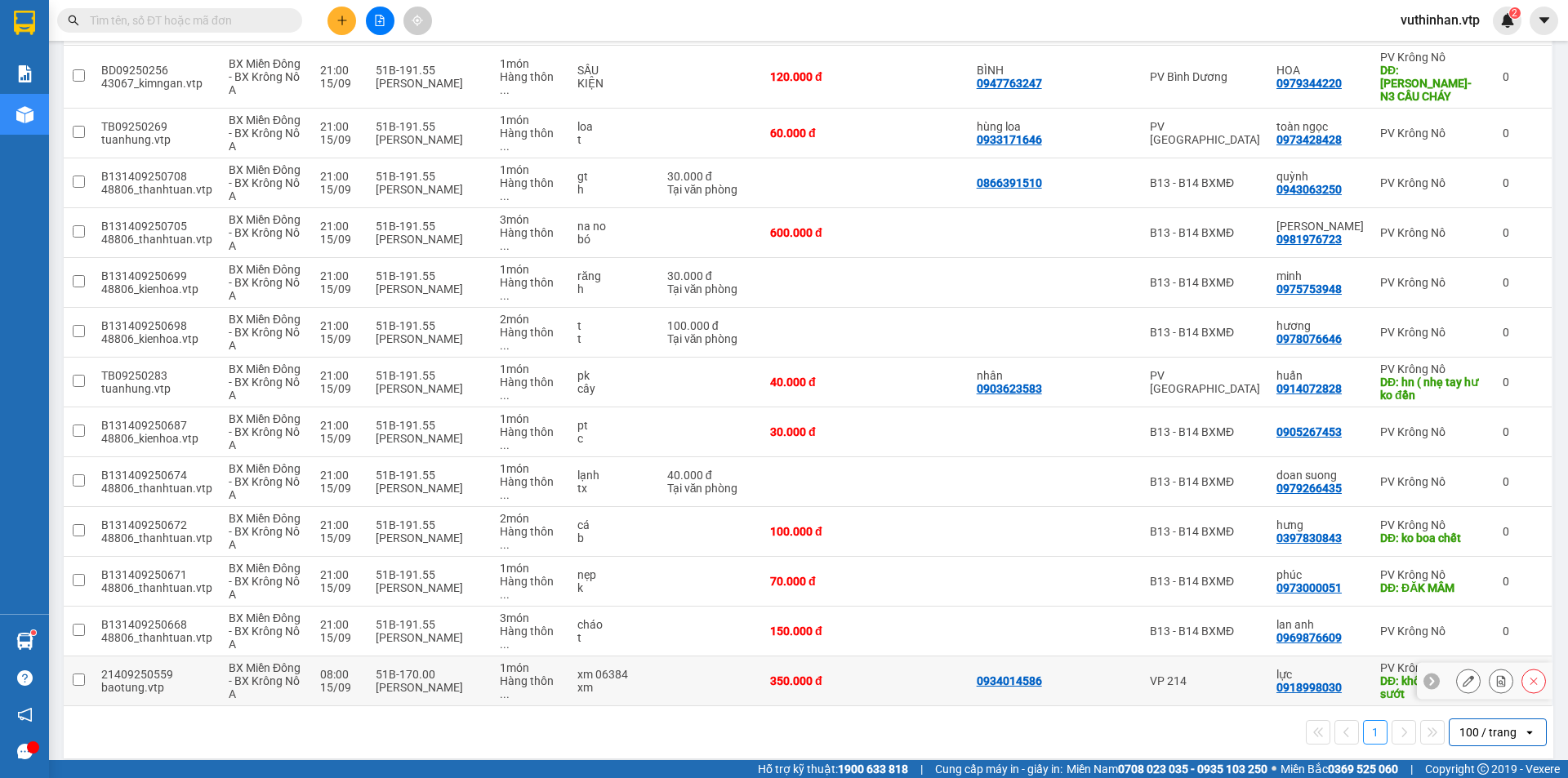
click at [719, 675] on td at bounding box center [710, 682] width 103 height 50
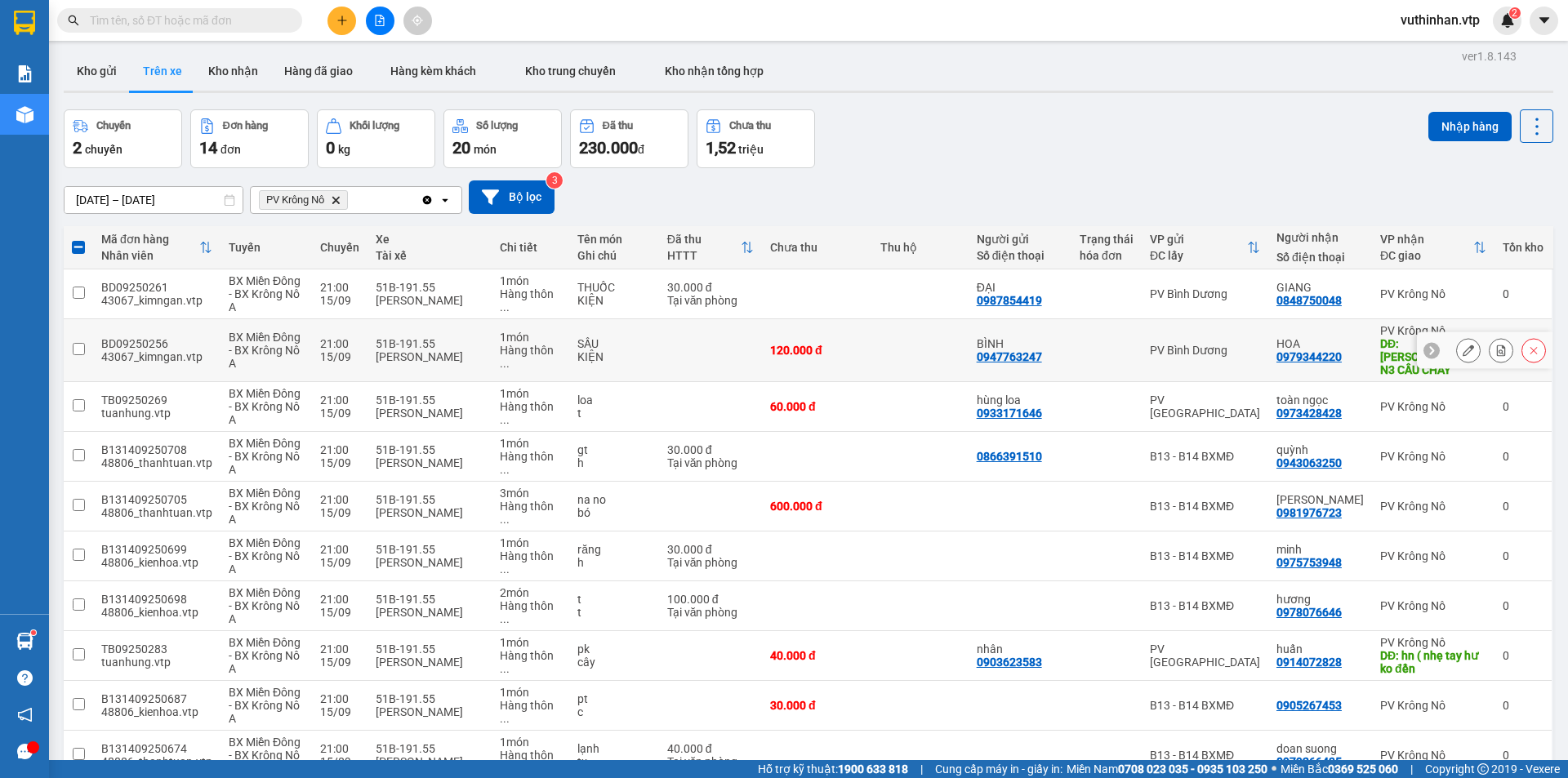
scroll to position [0, 0]
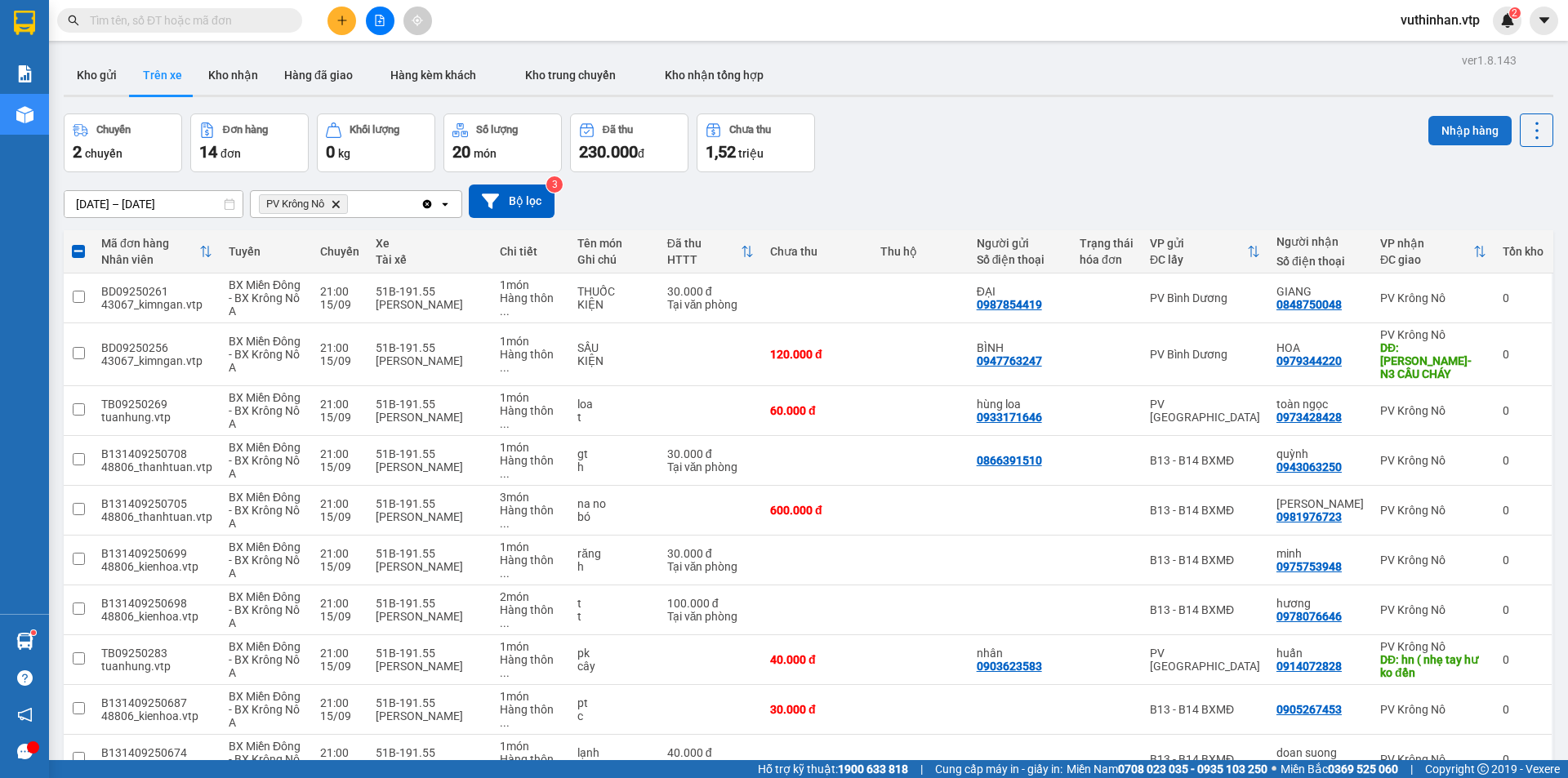
click at [1445, 127] on button "Nhập hàng" at bounding box center [1469, 130] width 83 height 30
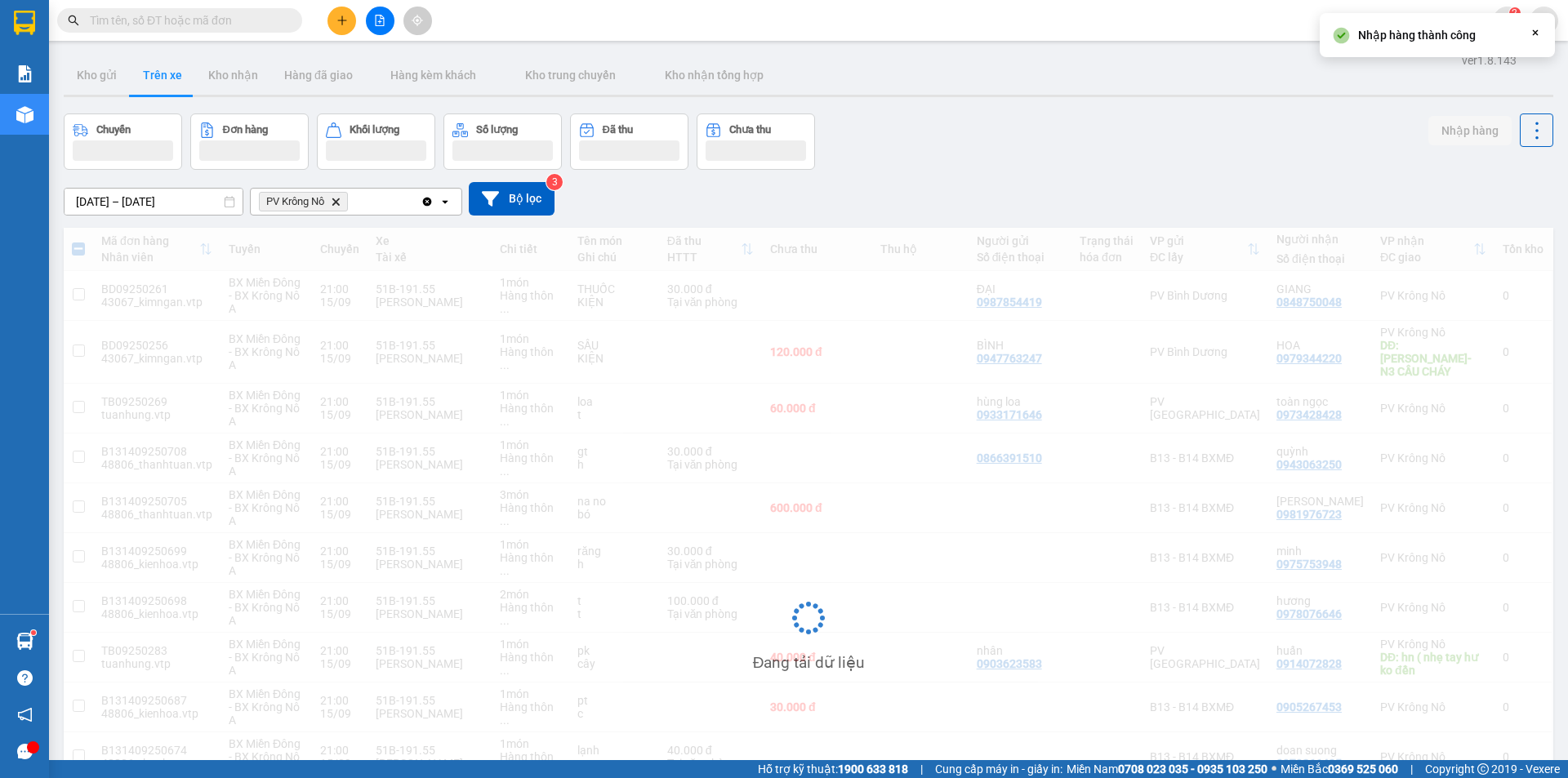
checkbox input "false"
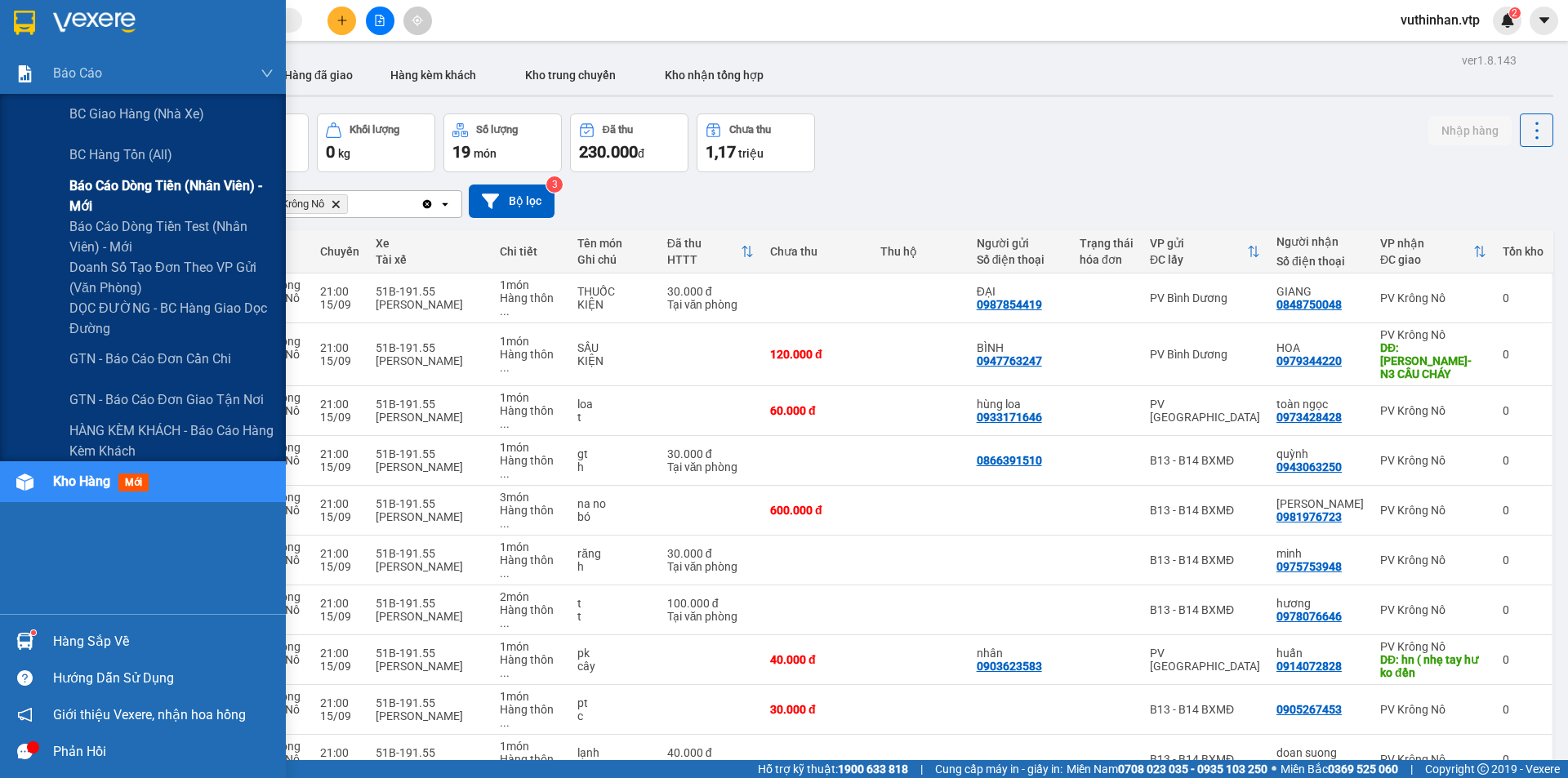
drag, startPoint x: 94, startPoint y: 199, endPoint x: 78, endPoint y: 200, distance: 16.0
click at [93, 201] on span "Báo cáo dòng tiền (nhân viên) - mới" at bounding box center [171, 196] width 204 height 40
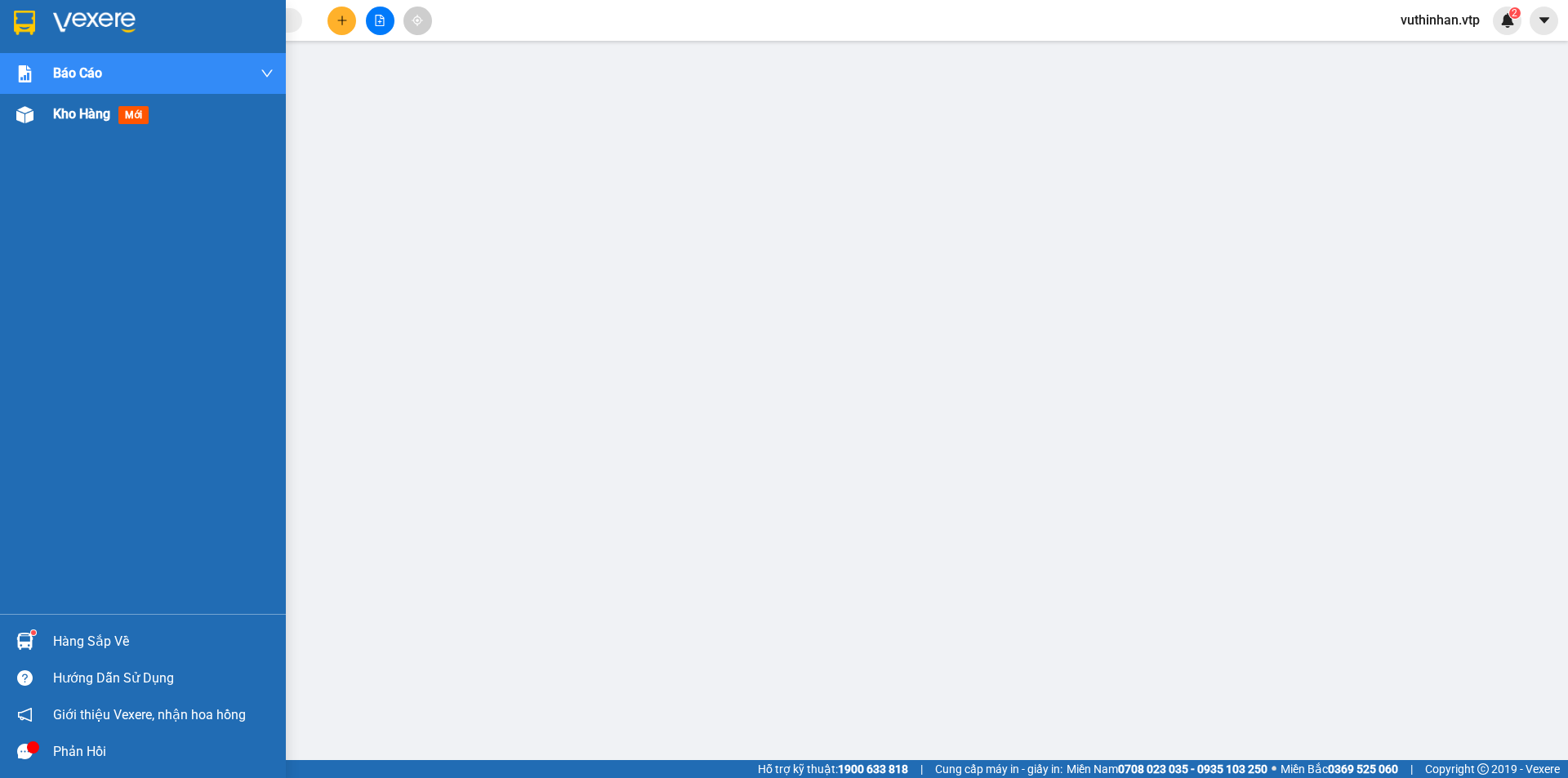
click at [51, 116] on div "Kho hàng mới" at bounding box center [143, 114] width 285 height 40
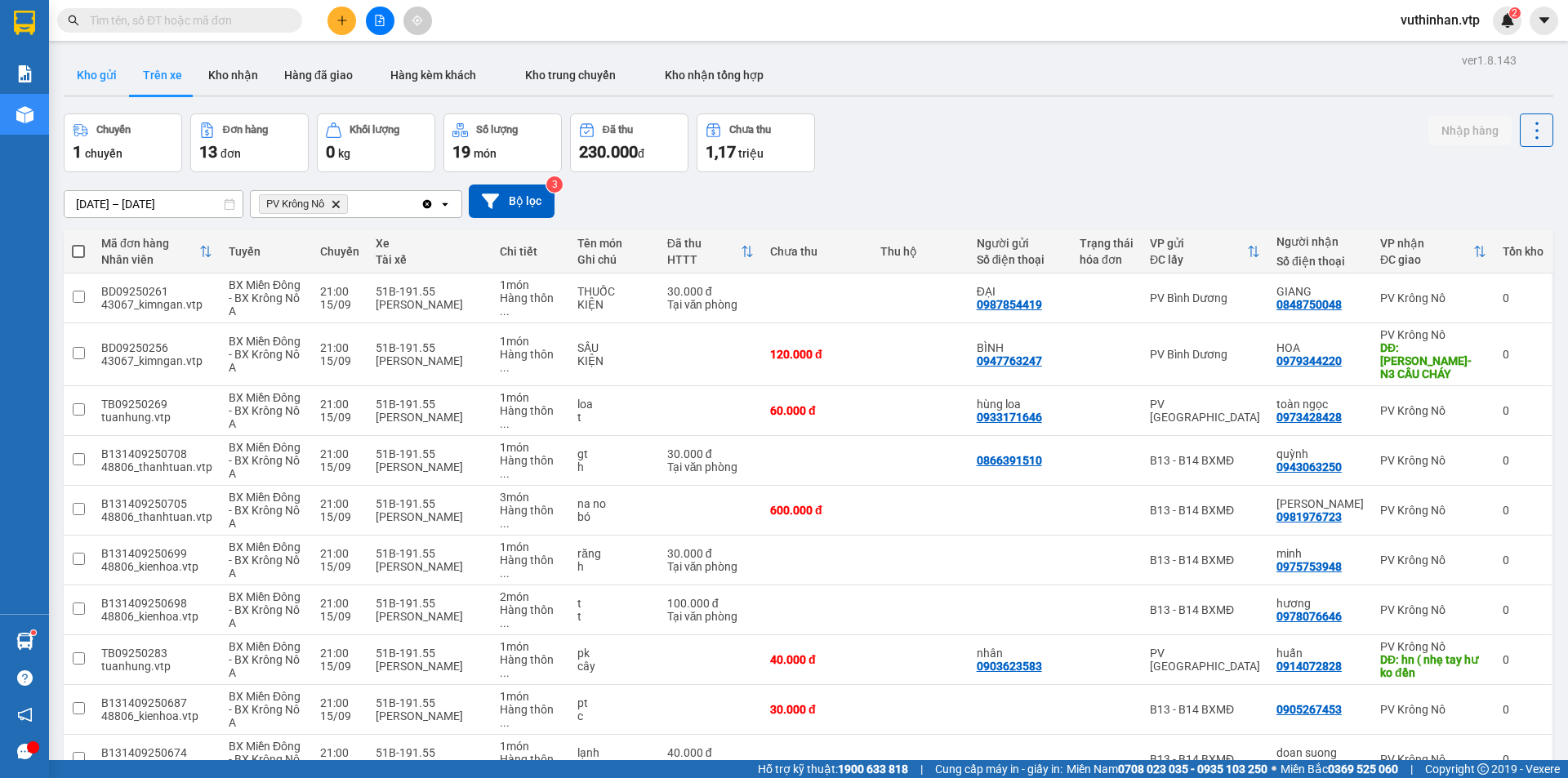
click at [100, 72] on button "Kho gửi" at bounding box center [97, 75] width 66 height 39
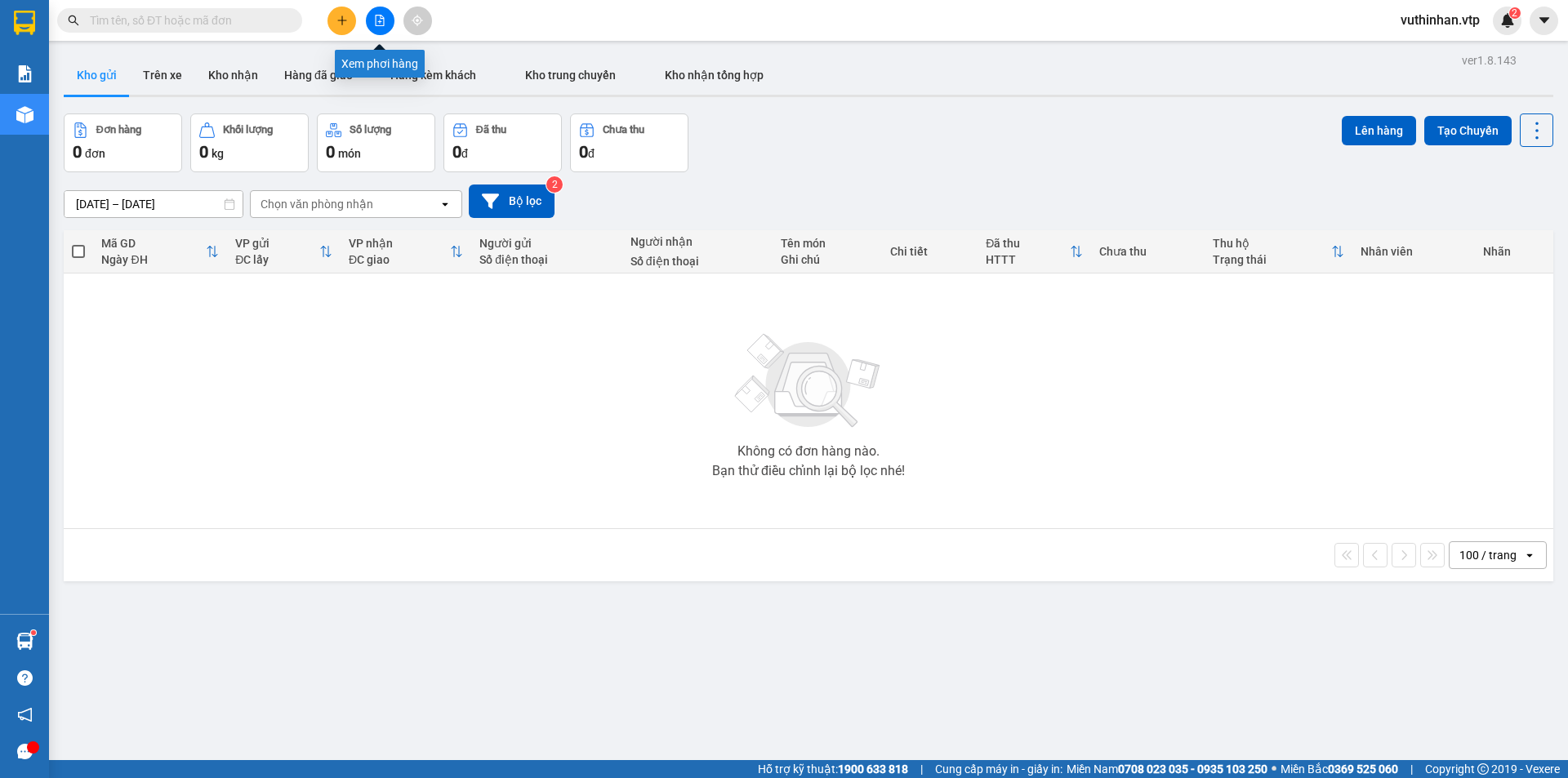
click at [387, 20] on button at bounding box center [381, 21] width 29 height 29
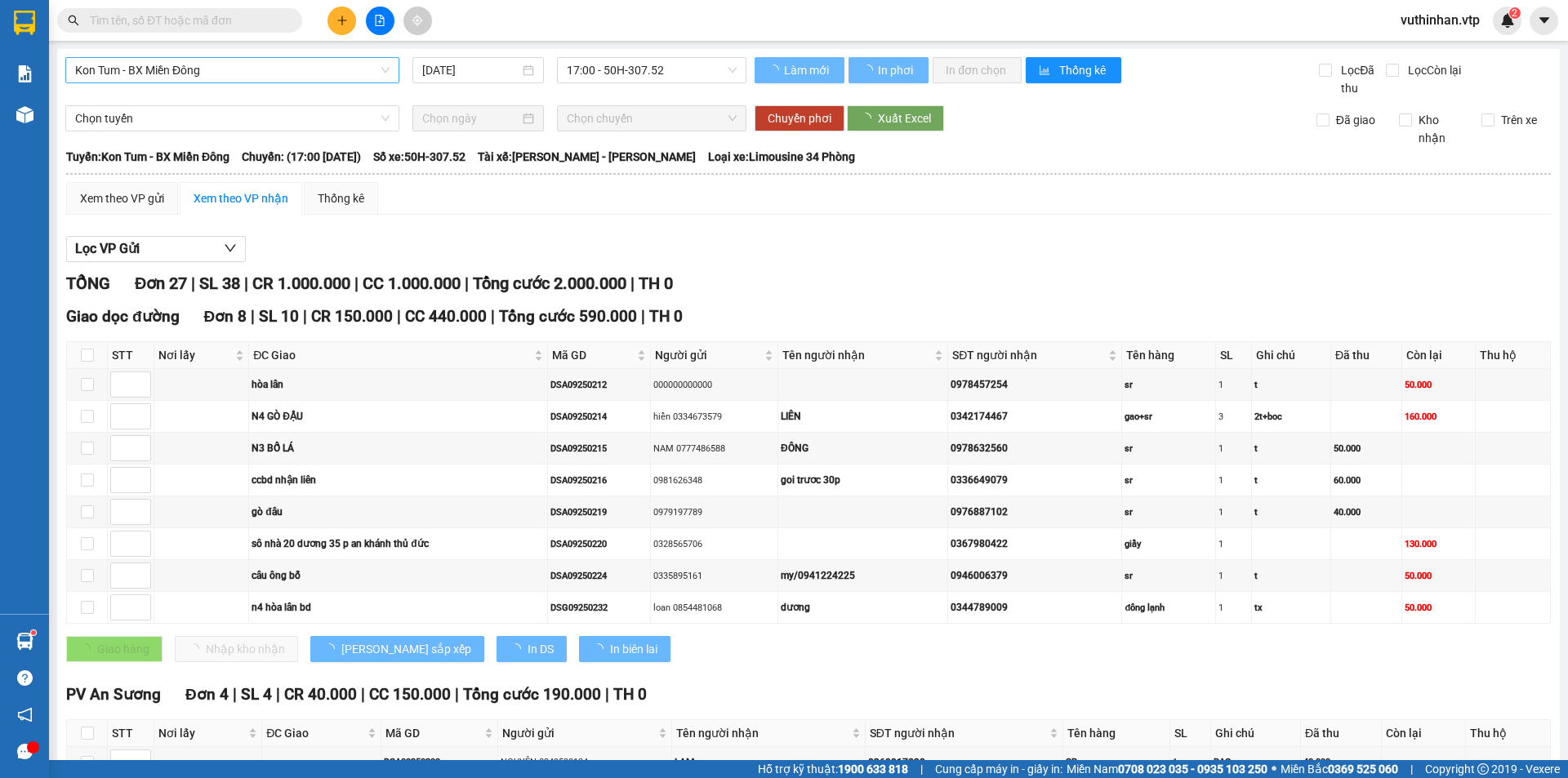
click at [133, 74] on span "Kon Tum - BX Miền Đông" at bounding box center [232, 70] width 314 height 24
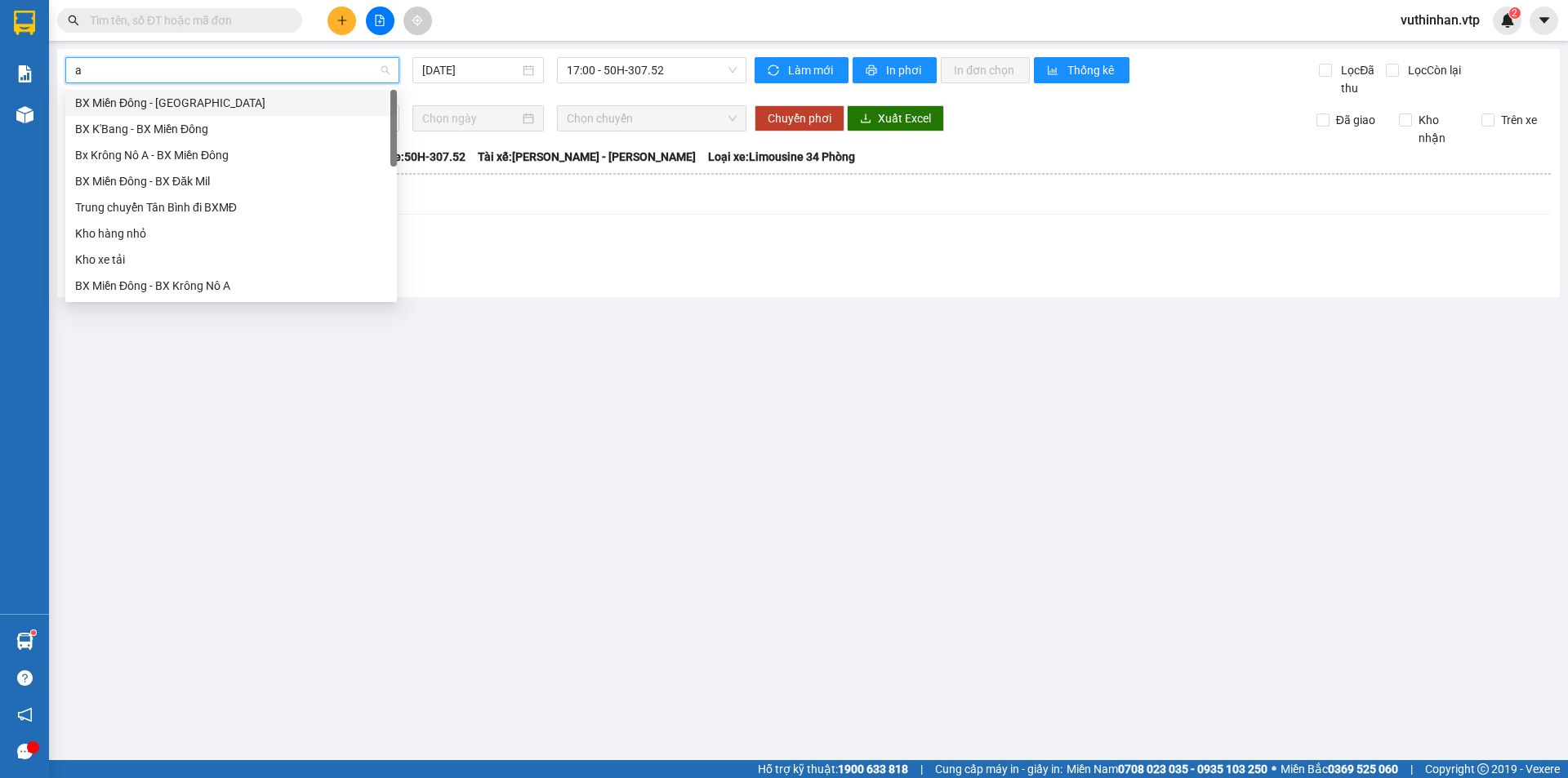
type input "a"
drag, startPoint x: 159, startPoint y: 131, endPoint x: 209, endPoint y: 118, distance: 51.7
click at [160, 130] on div "Bx Krông Nô A - BX Miền Đông" at bounding box center [232, 129] width 312 height 18
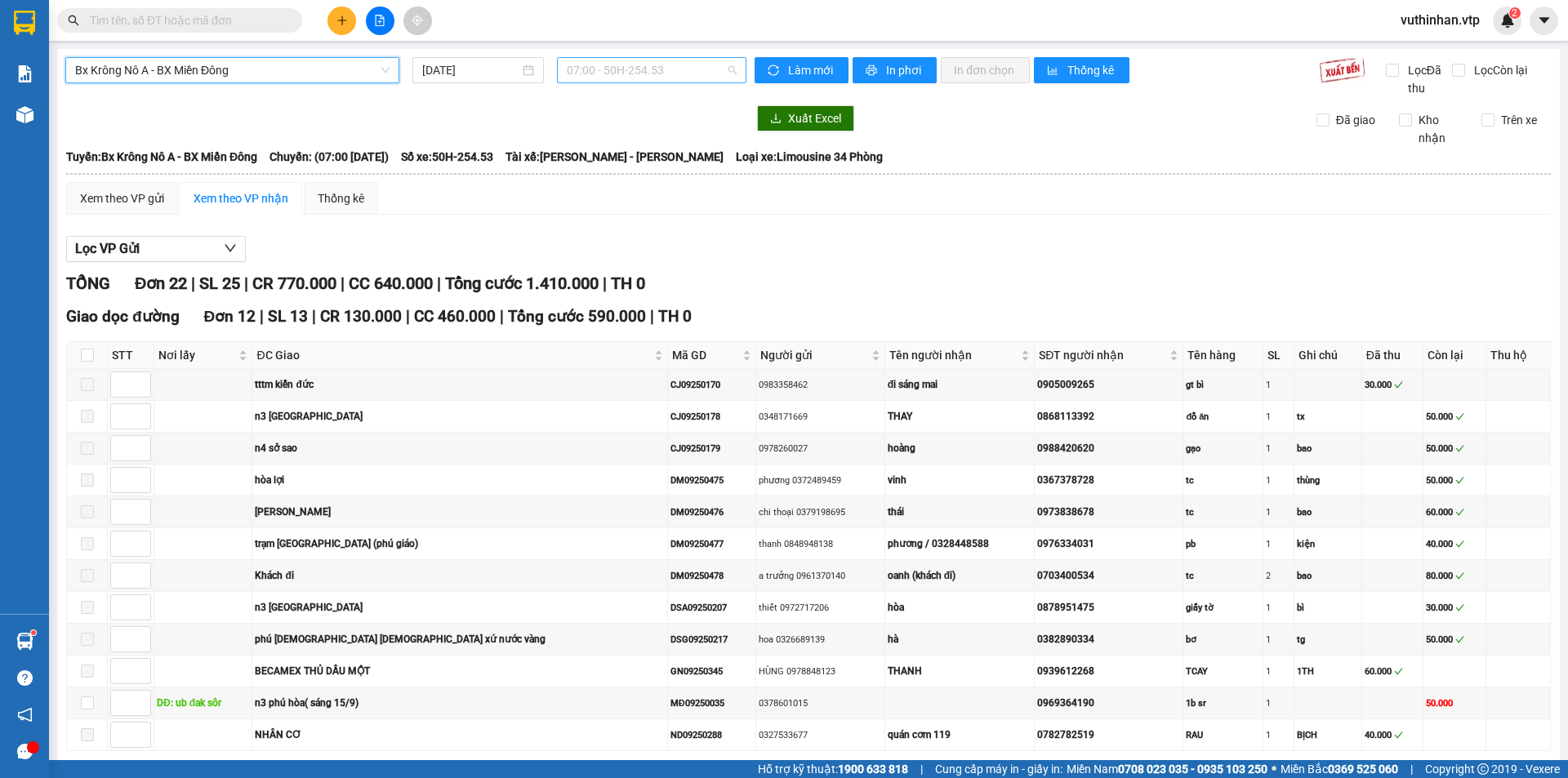
drag, startPoint x: 663, startPoint y: 68, endPoint x: 635, endPoint y: 98, distance: 41.0
click at [661, 66] on span "07:00 - 50H-254.53" at bounding box center [651, 70] width 170 height 24
click at [603, 151] on div "20:00 - 50H-808.27" at bounding box center [626, 155] width 127 height 18
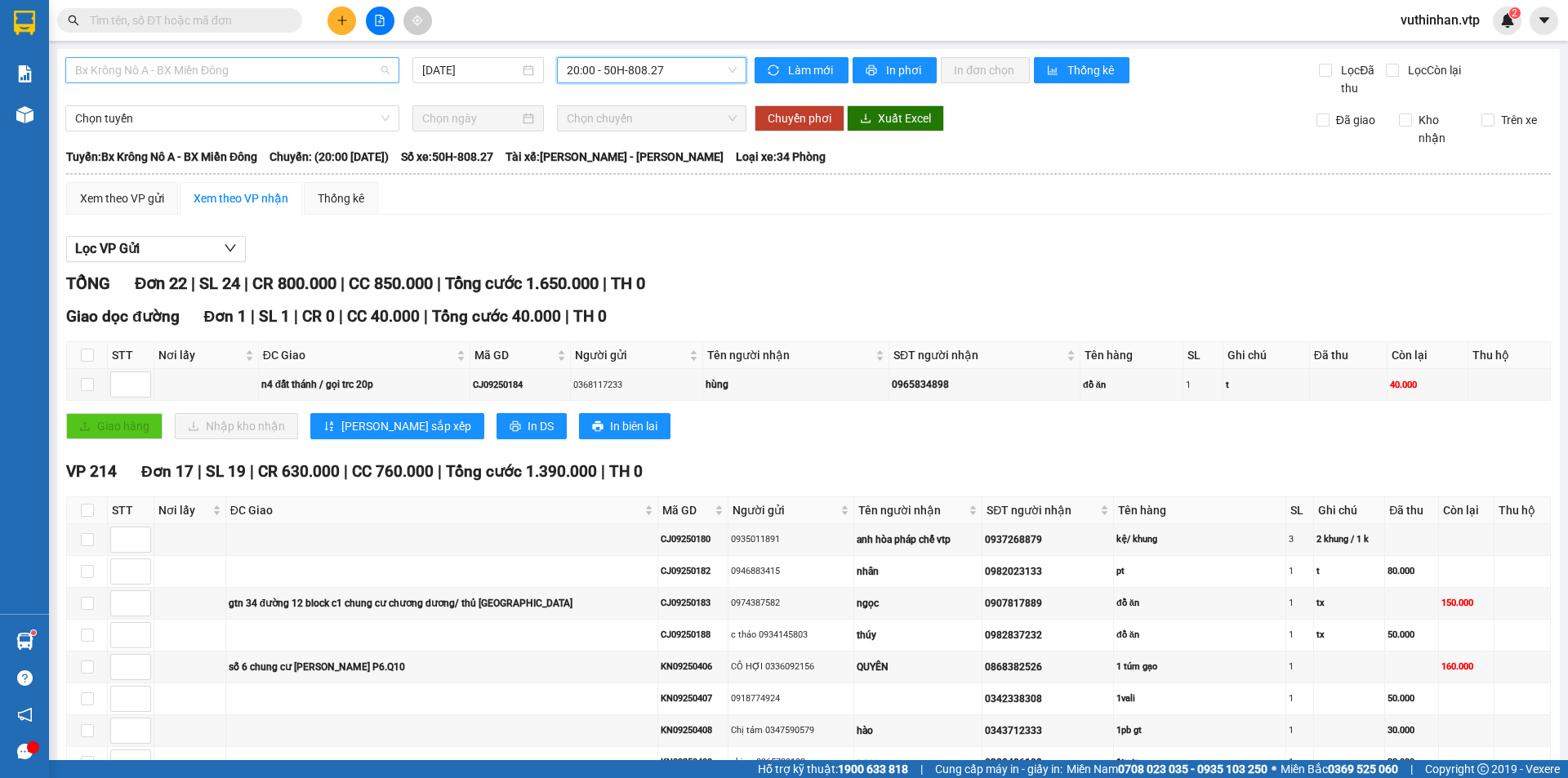
click at [234, 62] on span "Bx Krông Nô A - BX Miền Đông" at bounding box center [232, 70] width 314 height 24
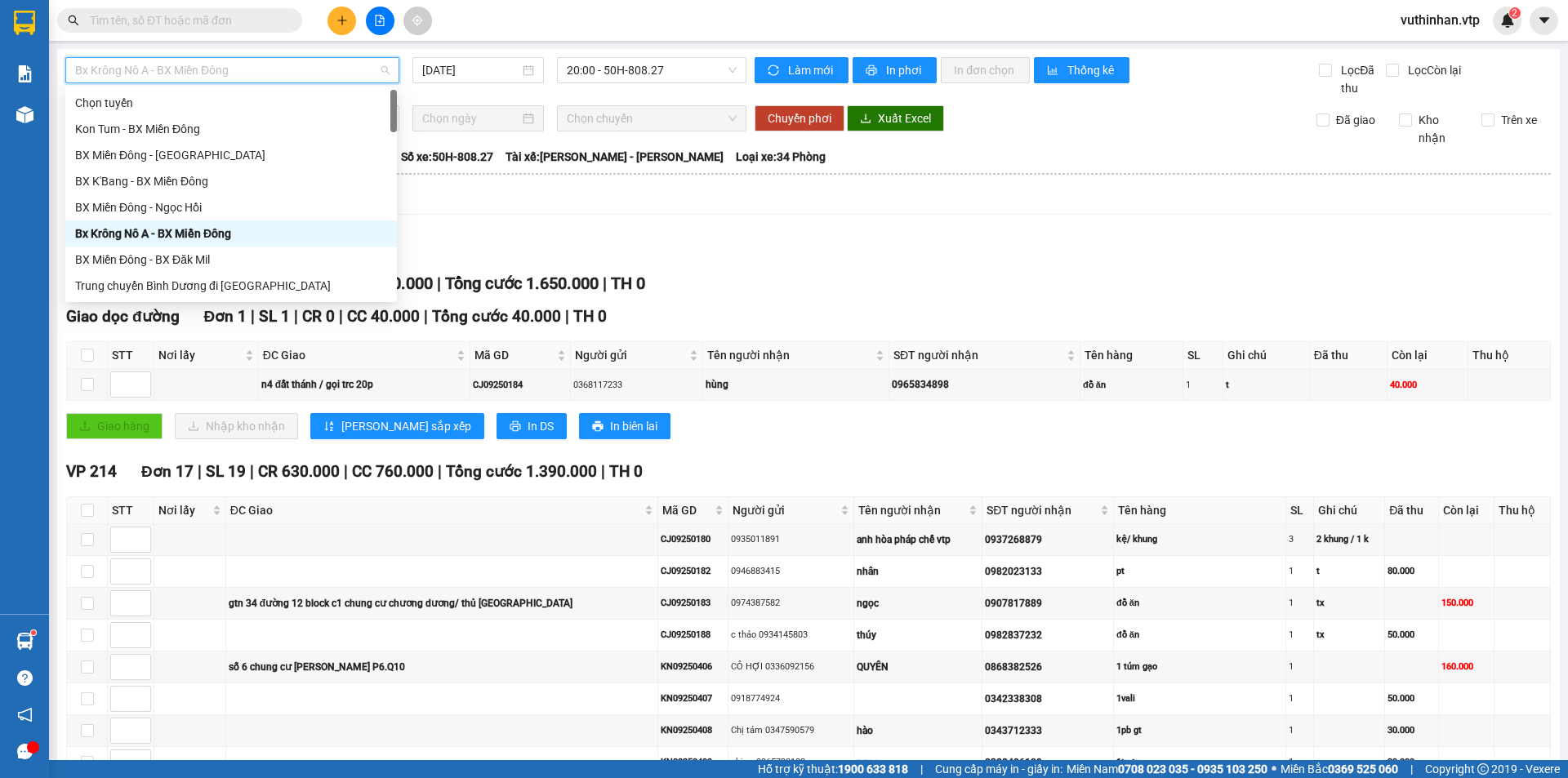
click at [198, 231] on div "Bx Krông Nô A - BX Miền Đông" at bounding box center [232, 233] width 312 height 18
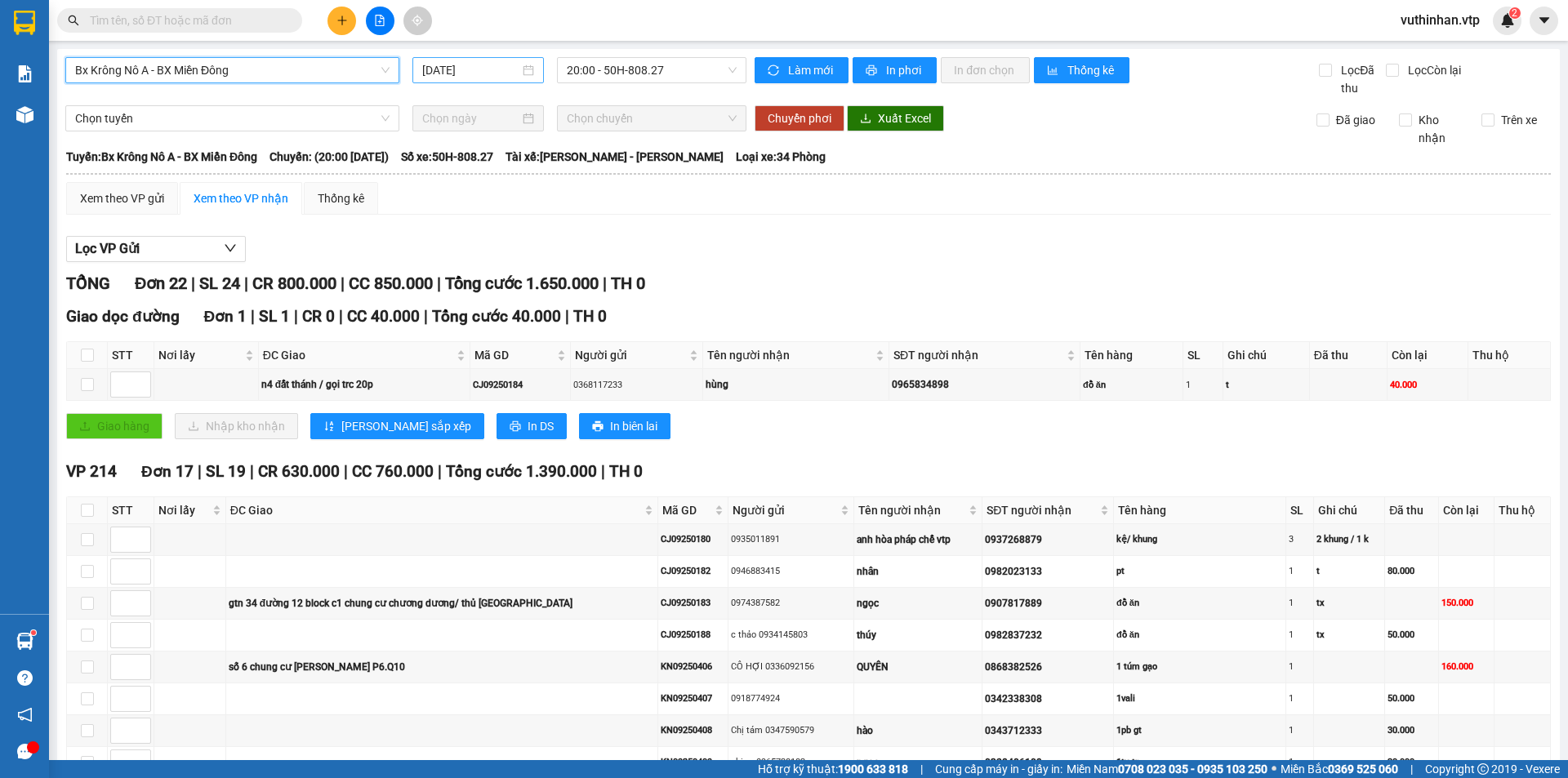
click at [495, 73] on input "[DATE]" at bounding box center [470, 70] width 97 height 18
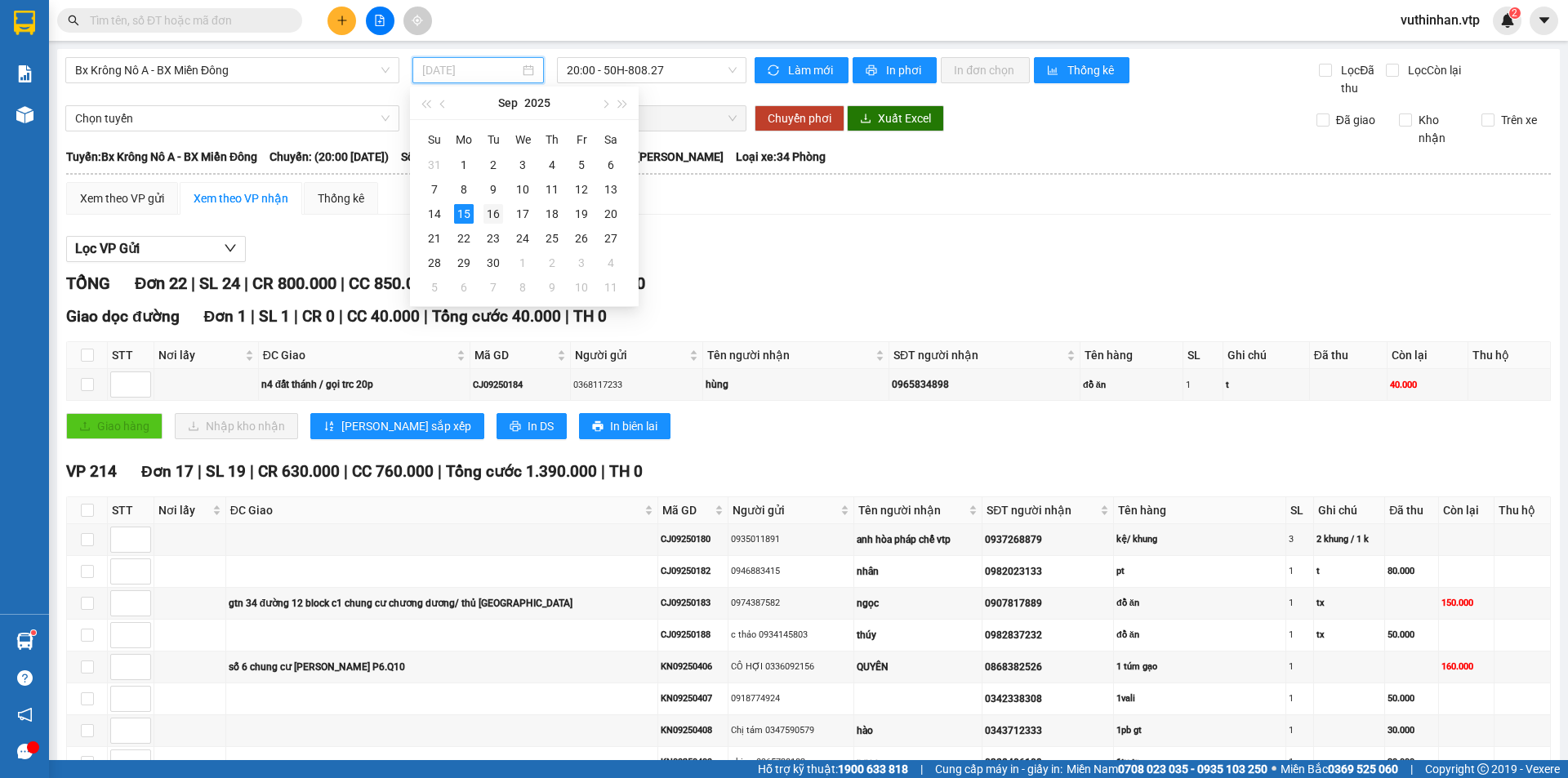
click at [489, 205] on div "16" at bounding box center [494, 214] width 20 height 20
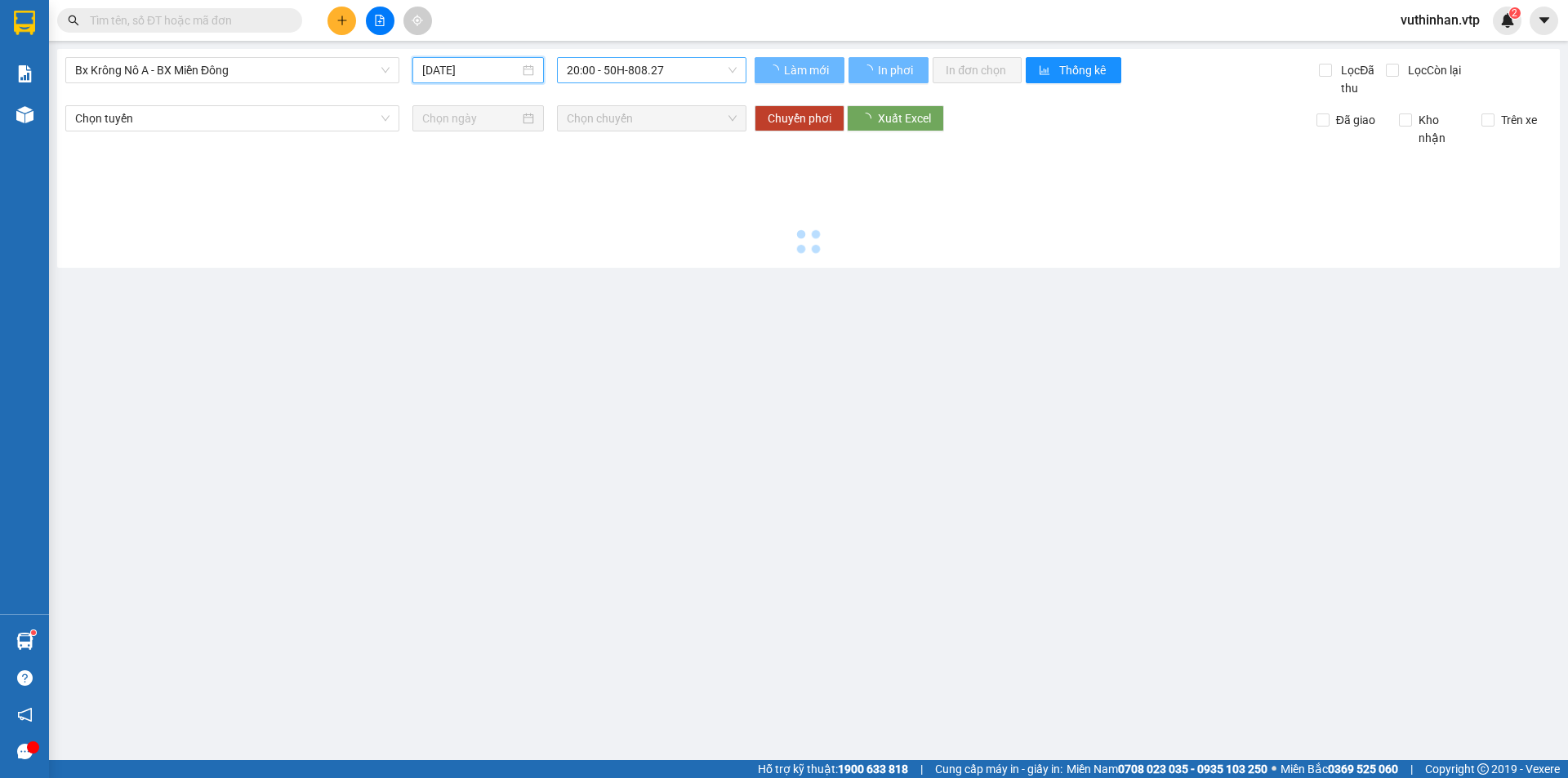
type input "[DATE]"
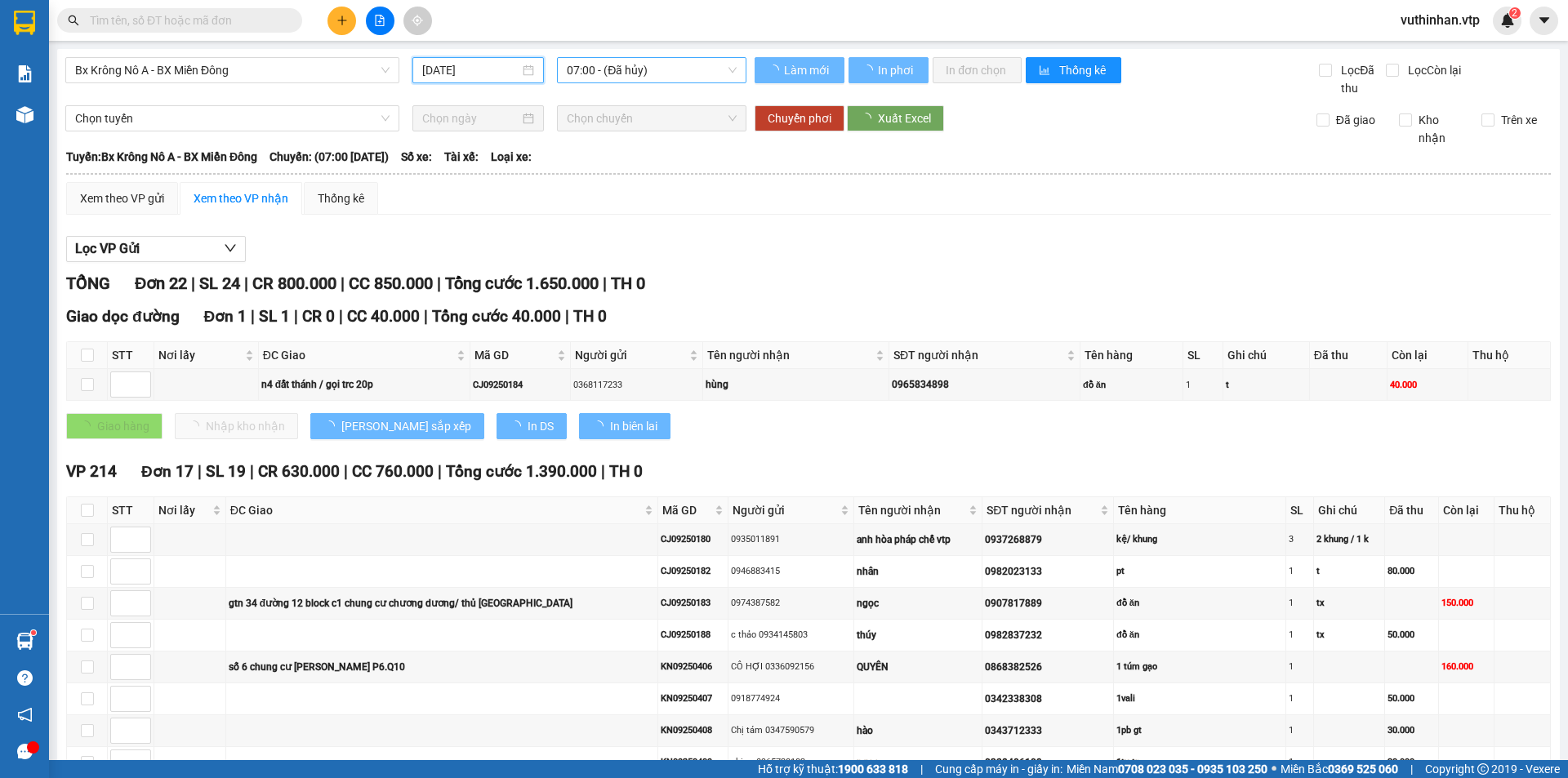
click at [602, 70] on span "07:00 - (Đã hủy)" at bounding box center [651, 70] width 170 height 24
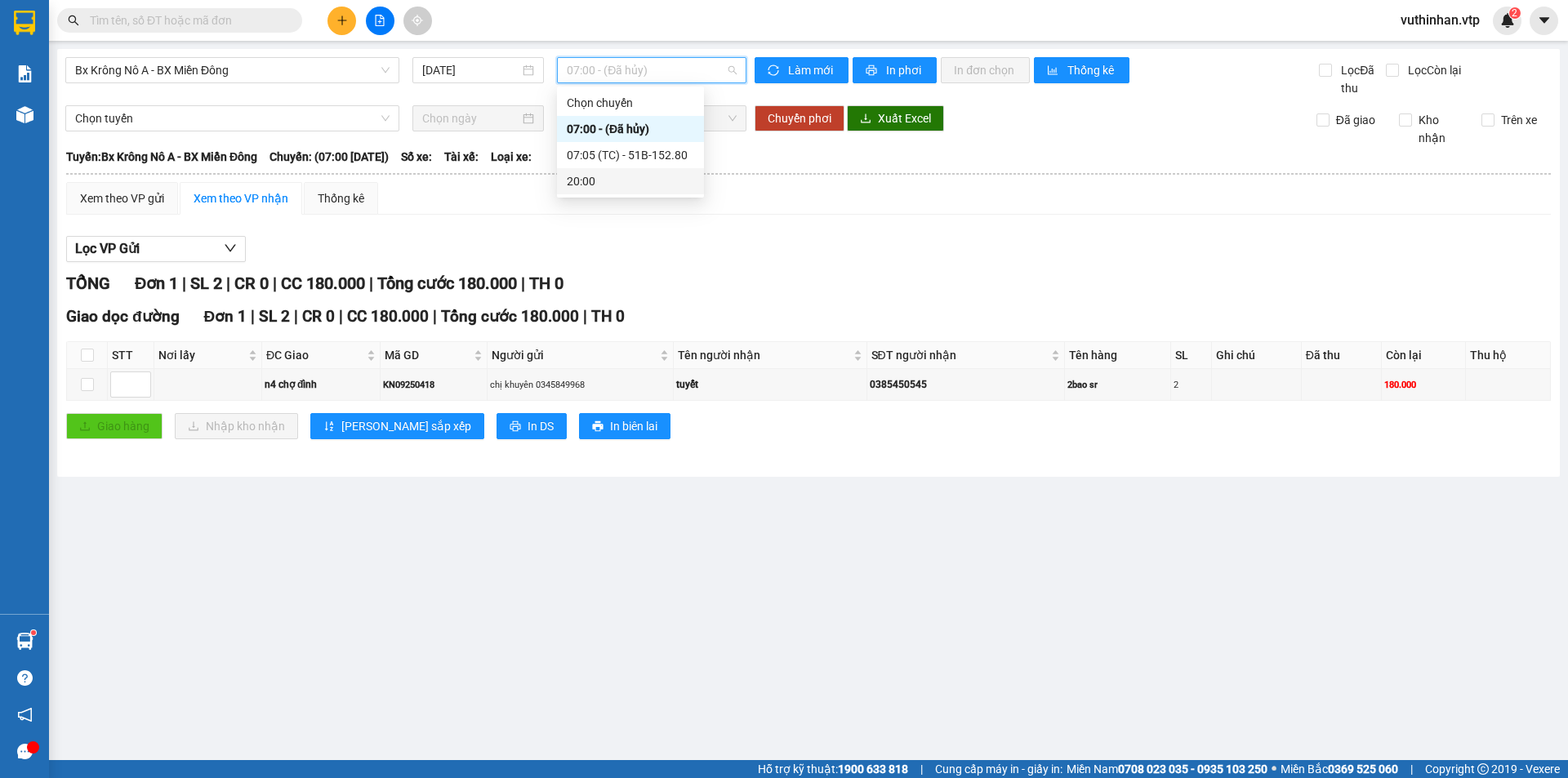
click at [793, 240] on div "Lọc VP Gửi" at bounding box center [809, 249] width 1485 height 27
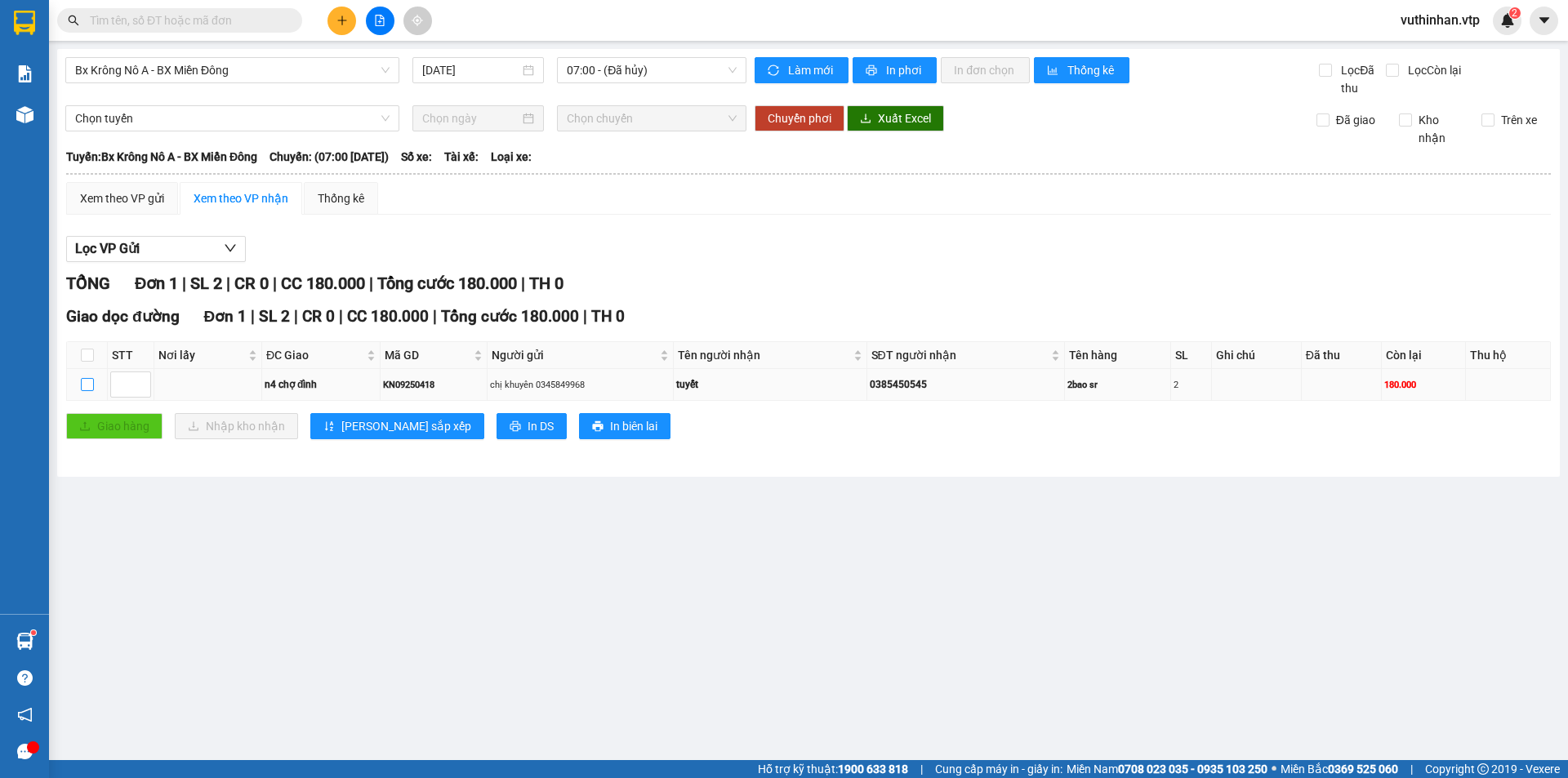
click at [89, 388] on input "checkbox" at bounding box center [87, 384] width 13 height 13
checkbox input "true"
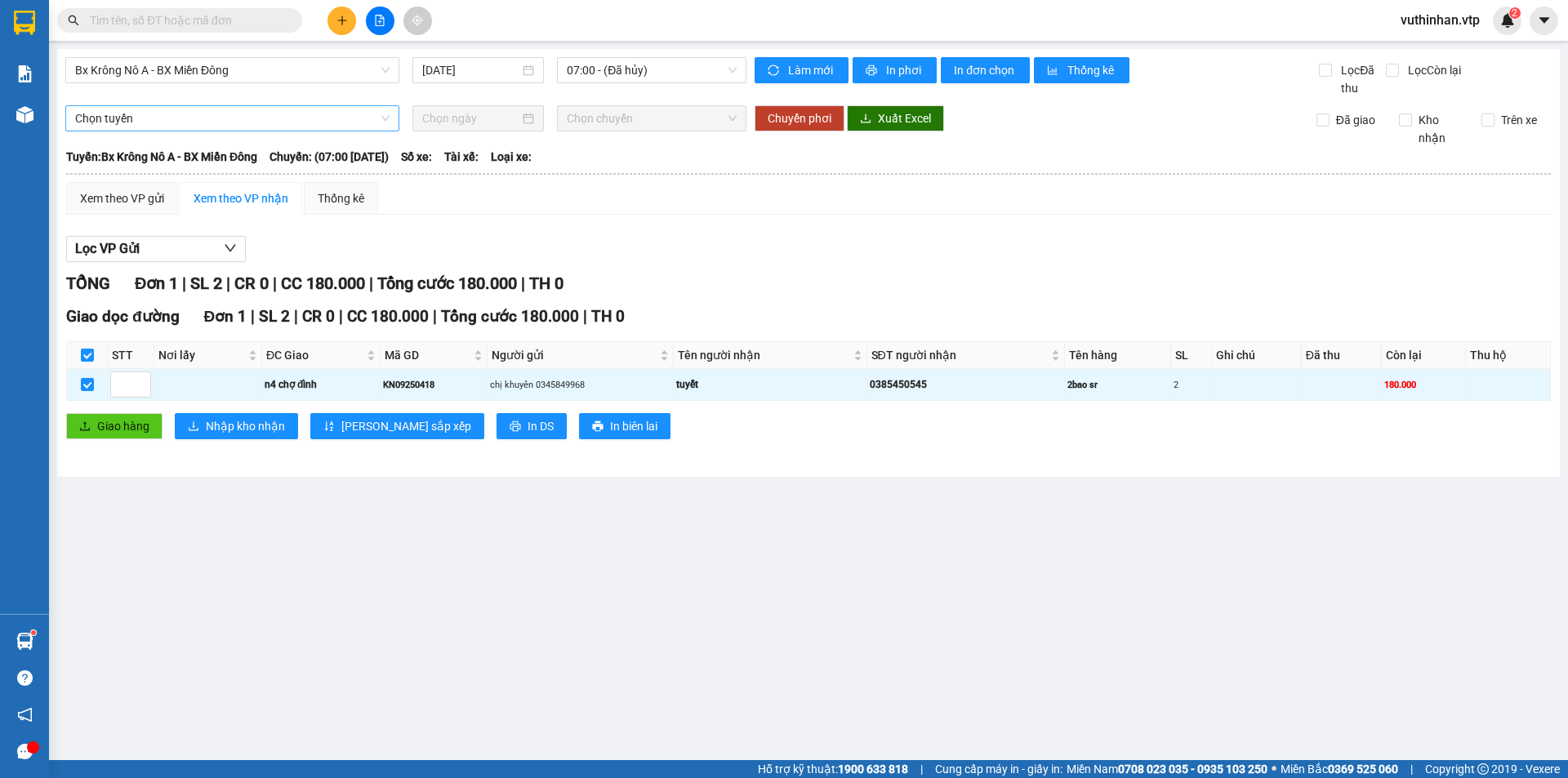
click at [106, 120] on span "Chọn tuyến" at bounding box center [232, 118] width 314 height 24
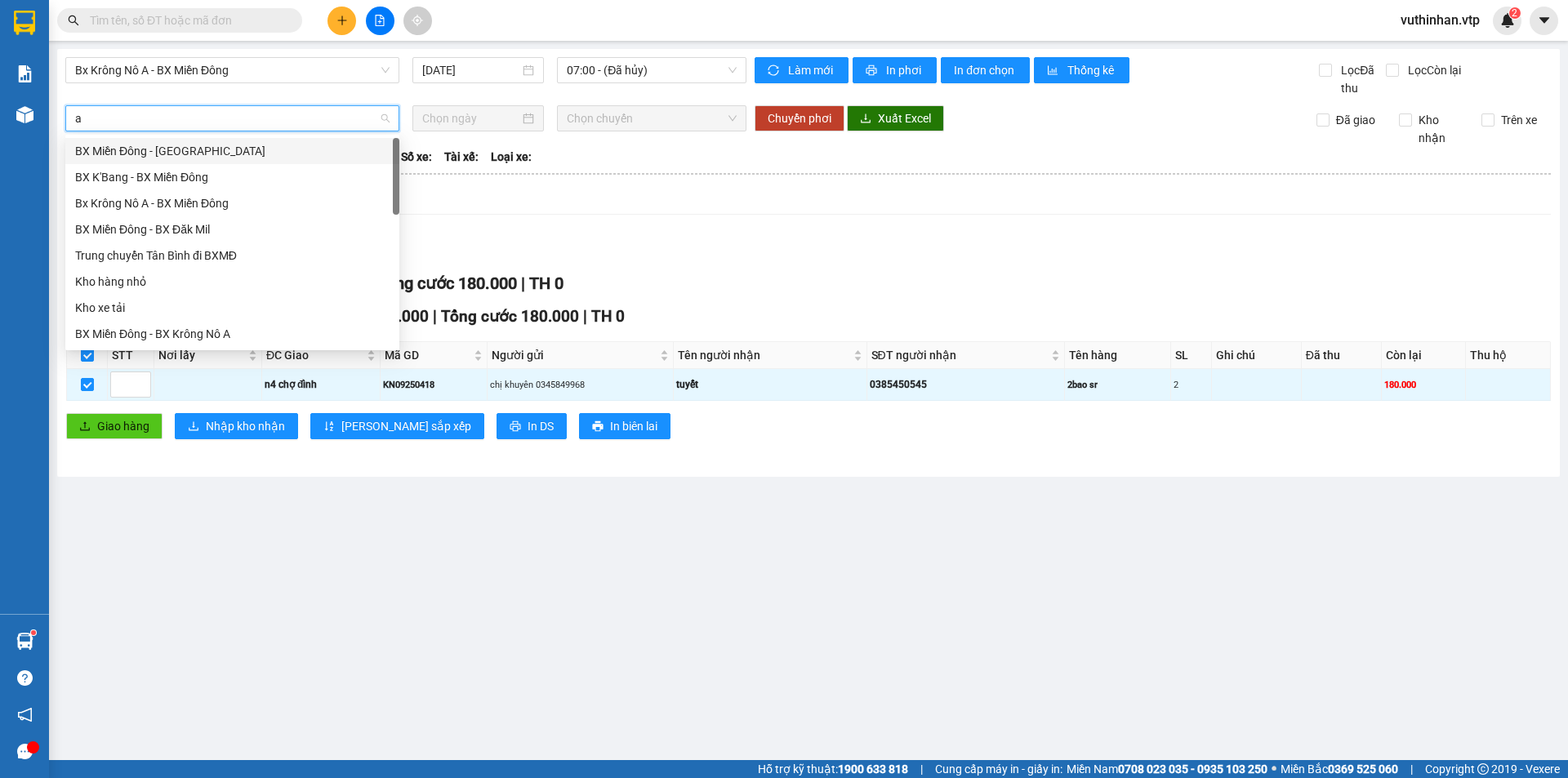
type input "a"
click at [150, 175] on div "Bx Krông Nô A - BX Miền Đông" at bounding box center [232, 177] width 314 height 18
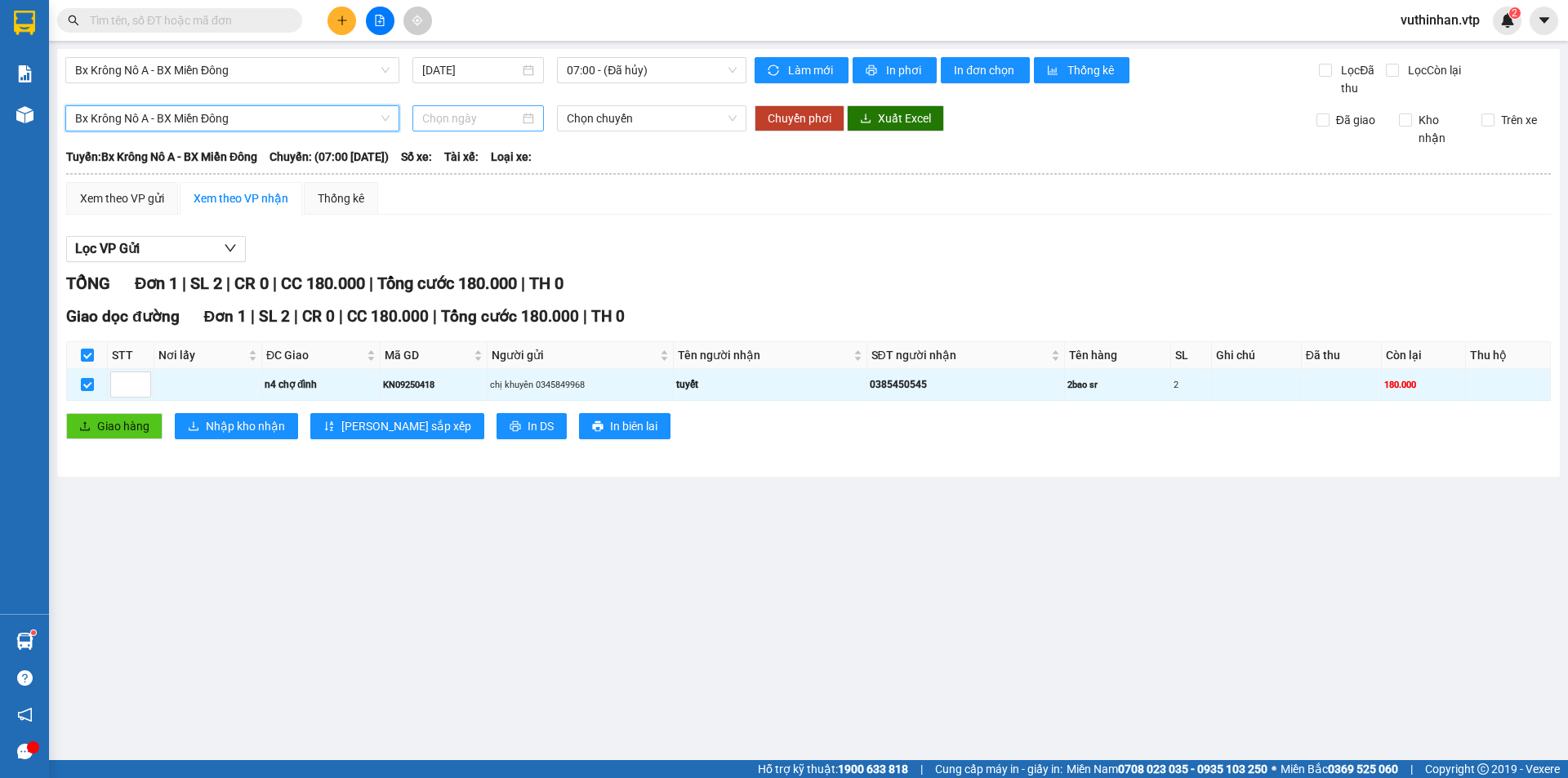
click at [442, 107] on div at bounding box center [477, 118] width 131 height 26
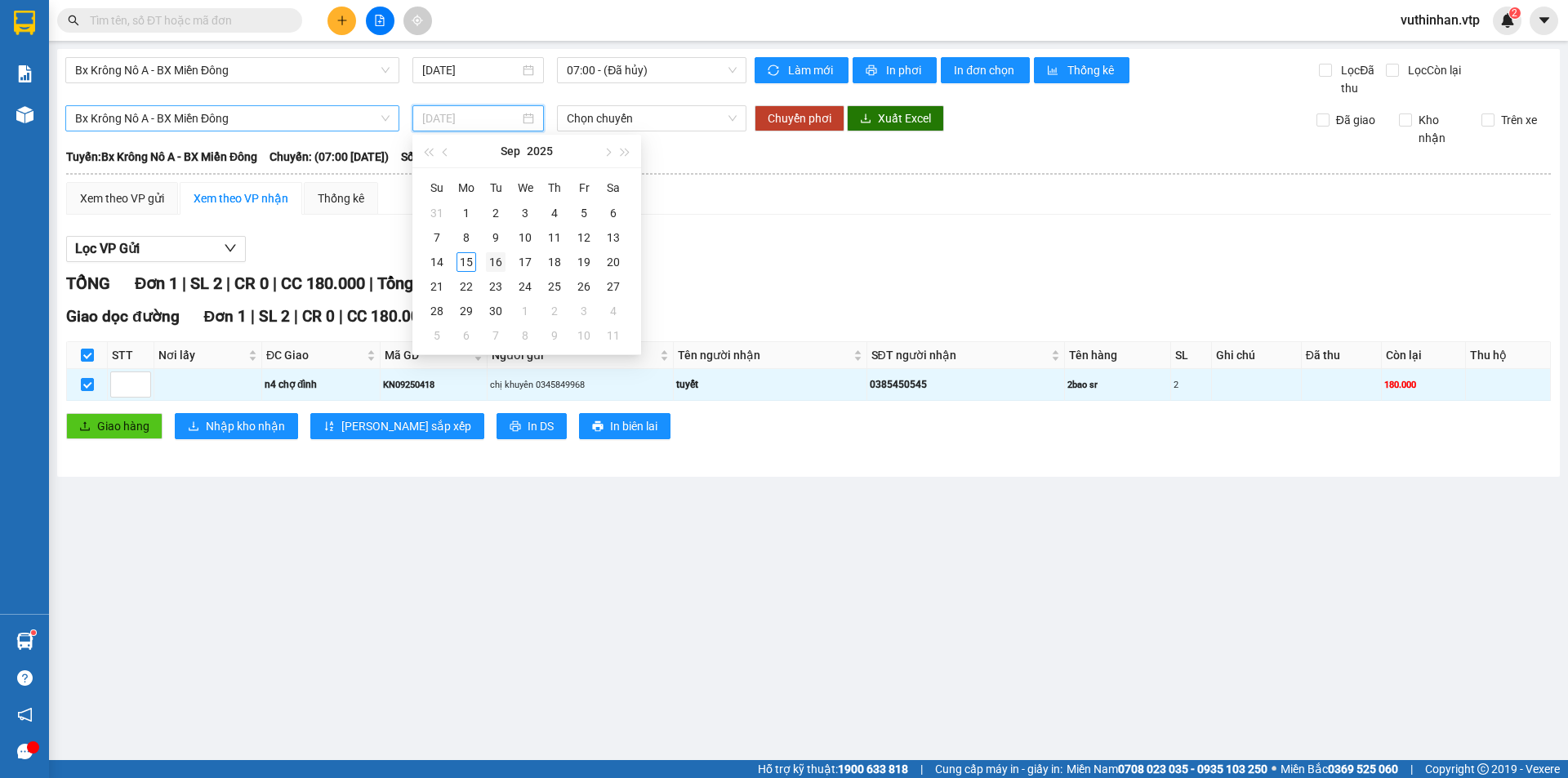
type input "[DATE]"
click at [493, 264] on div "16" at bounding box center [495, 262] width 20 height 20
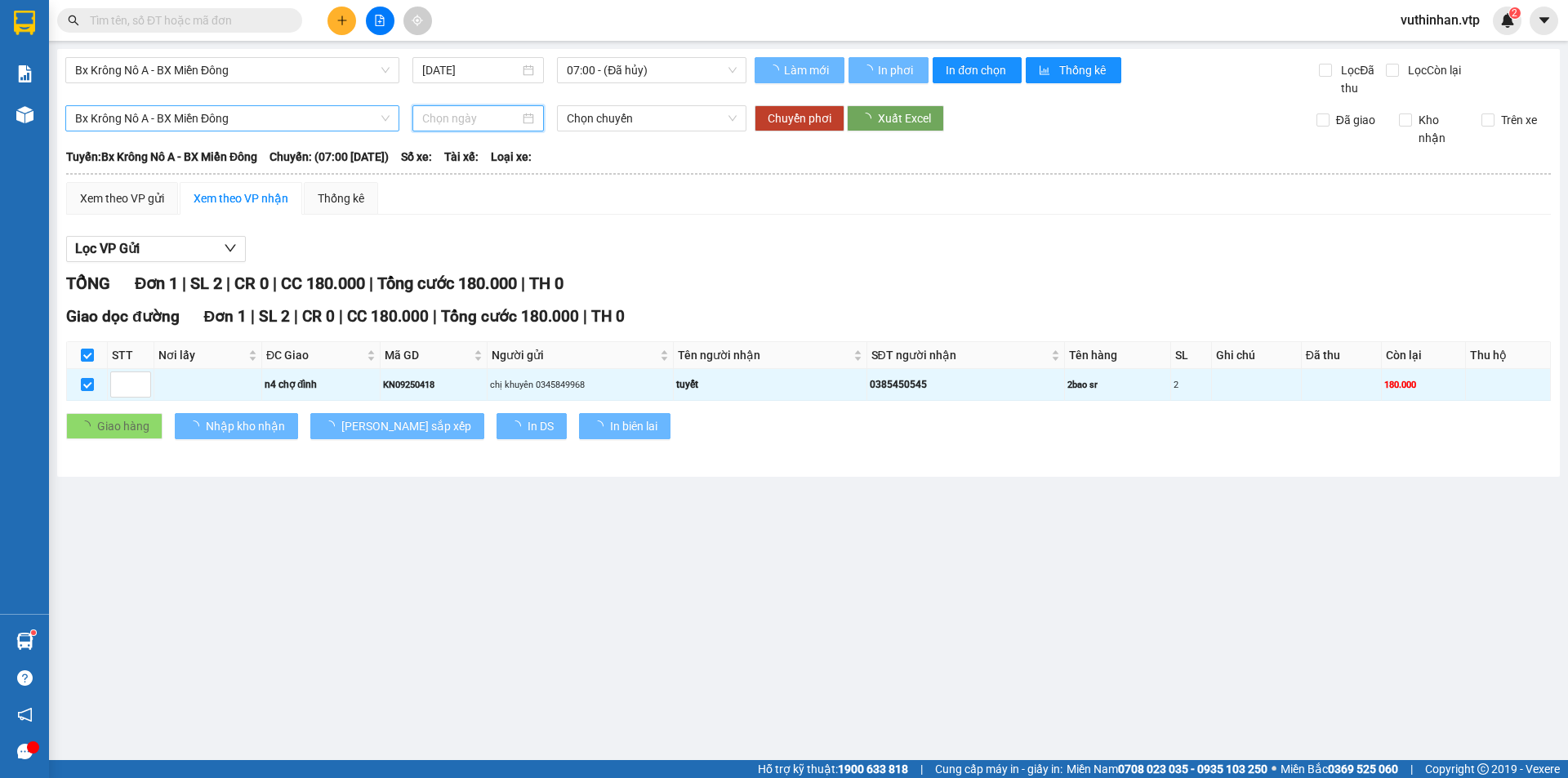
type input "[DATE]"
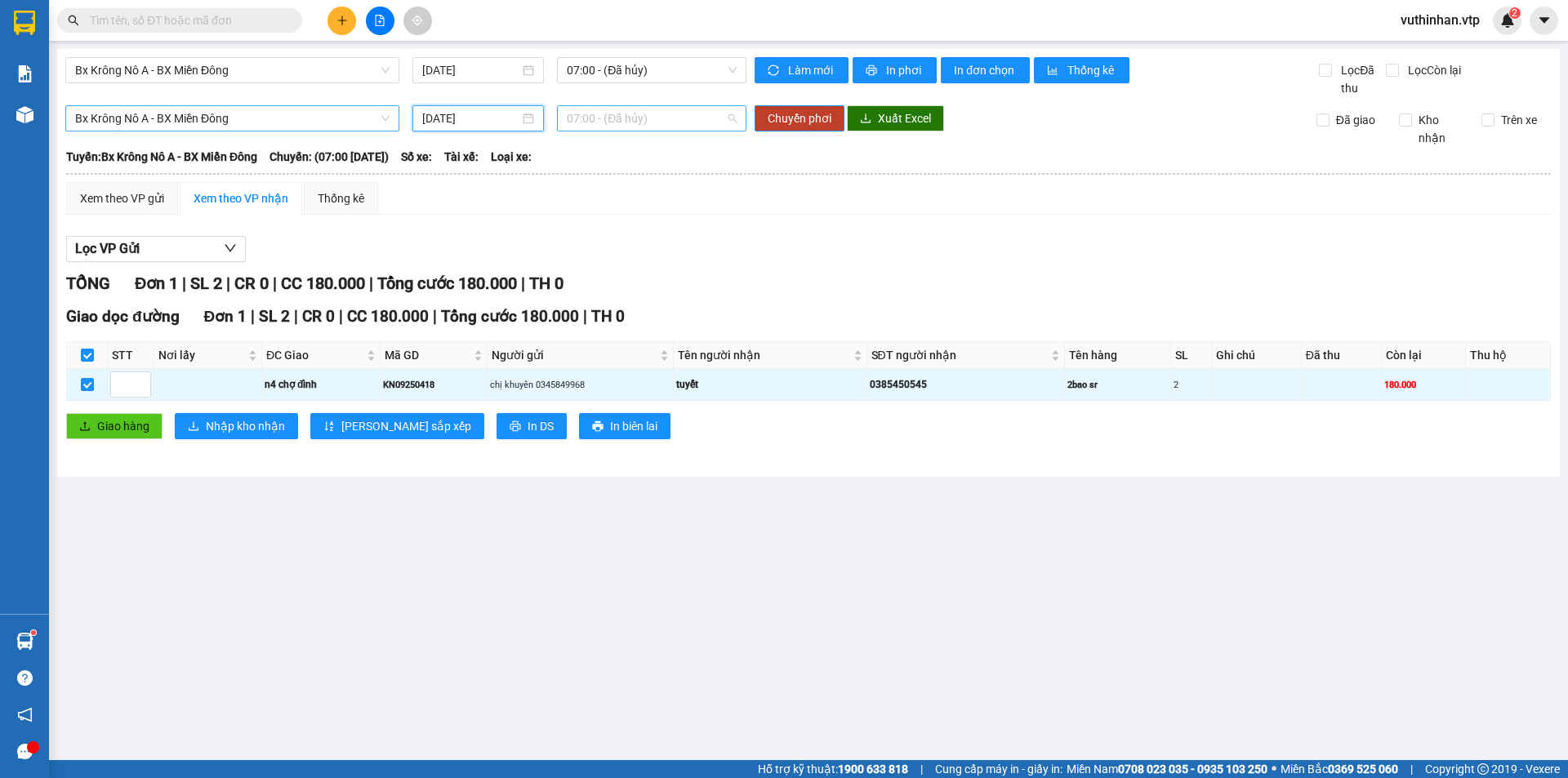
click at [642, 125] on span "07:00 - (Đã hủy)" at bounding box center [651, 118] width 170 height 24
click at [632, 204] on div "07:05 (TC) - 51B-152.80" at bounding box center [630, 204] width 127 height 18
click at [793, 109] on button "Chuyển phơi" at bounding box center [800, 118] width 90 height 26
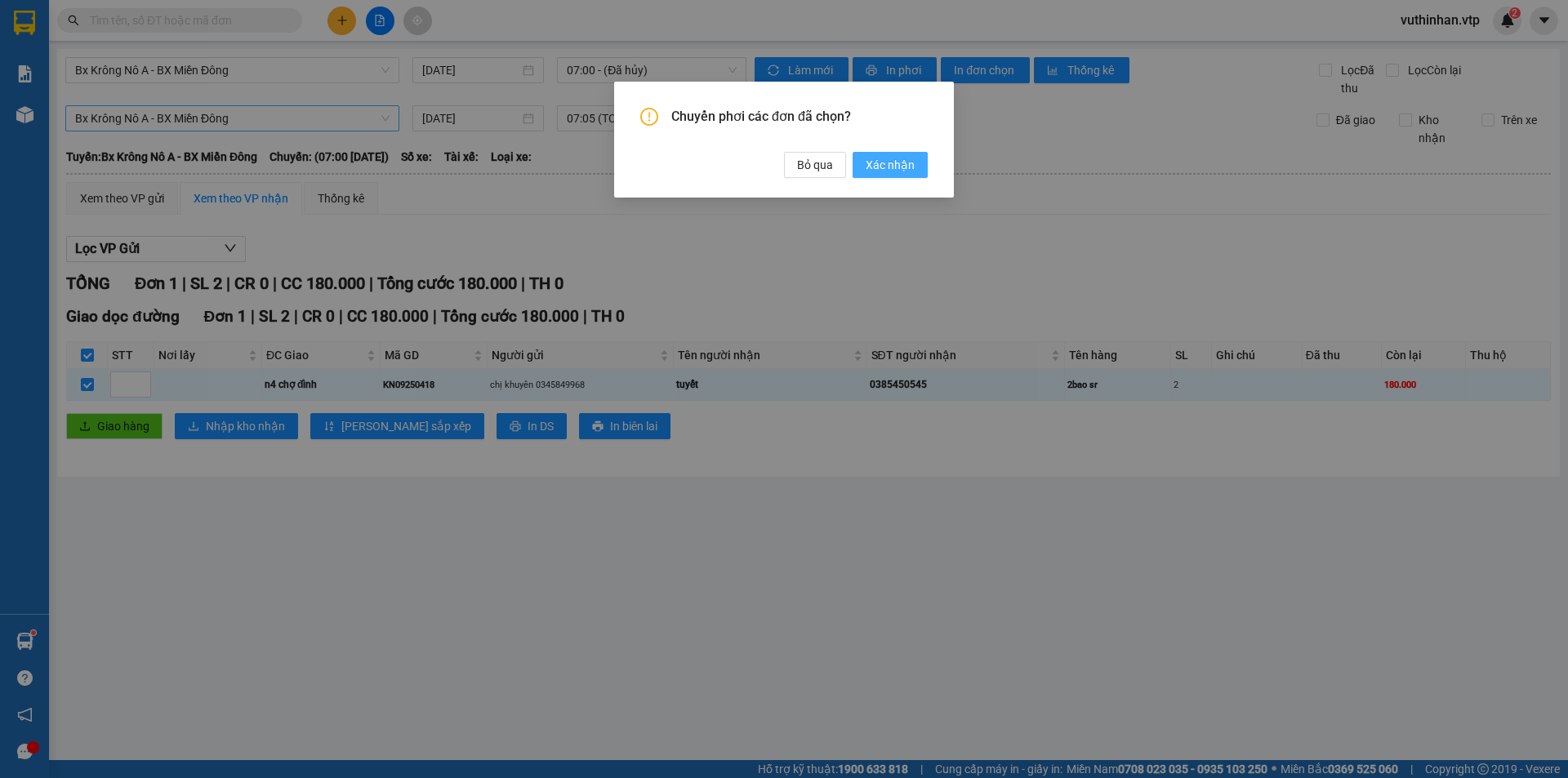
click at [887, 168] on span "Xác nhận" at bounding box center [889, 165] width 49 height 18
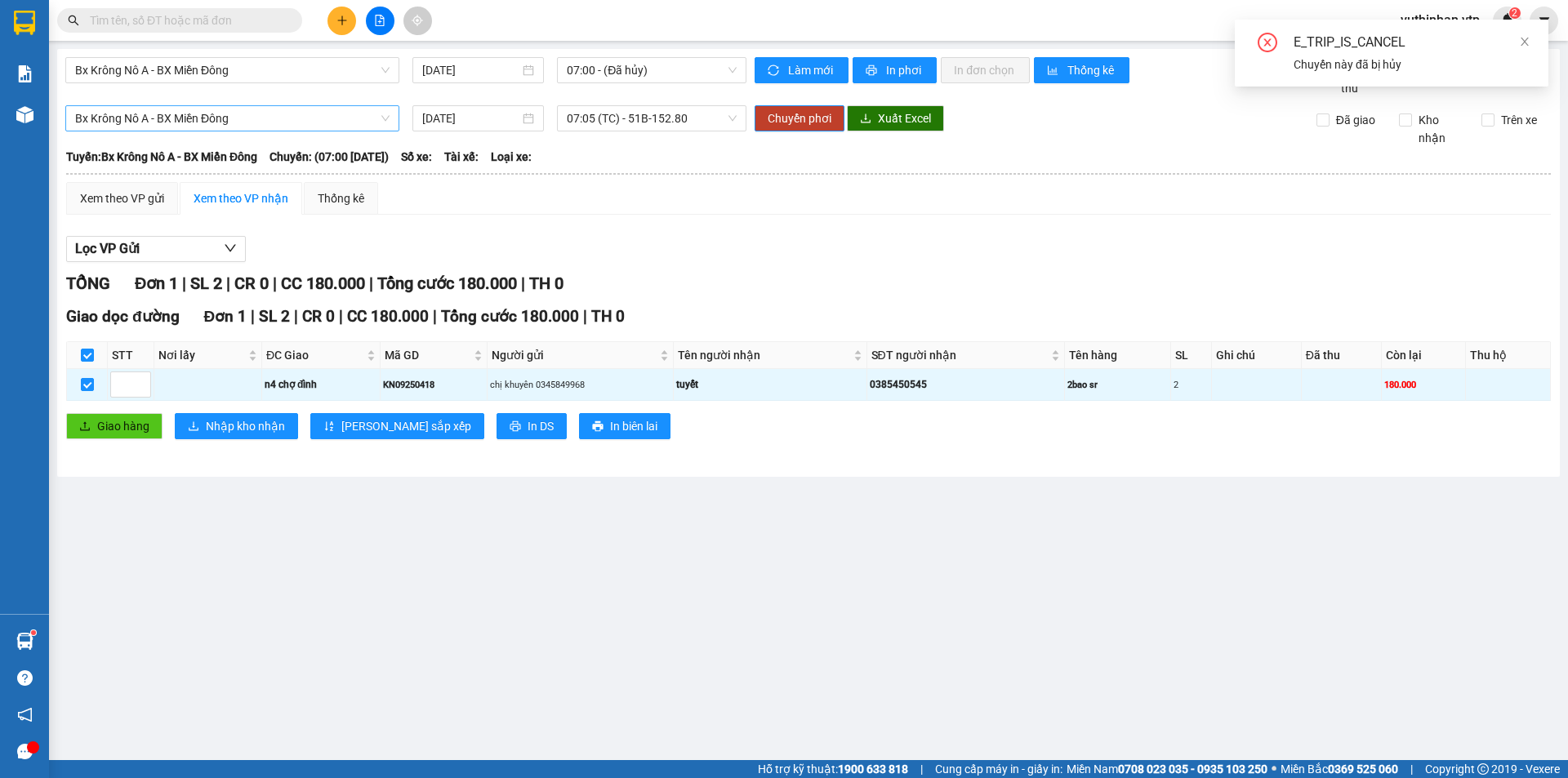
checkbox input "false"
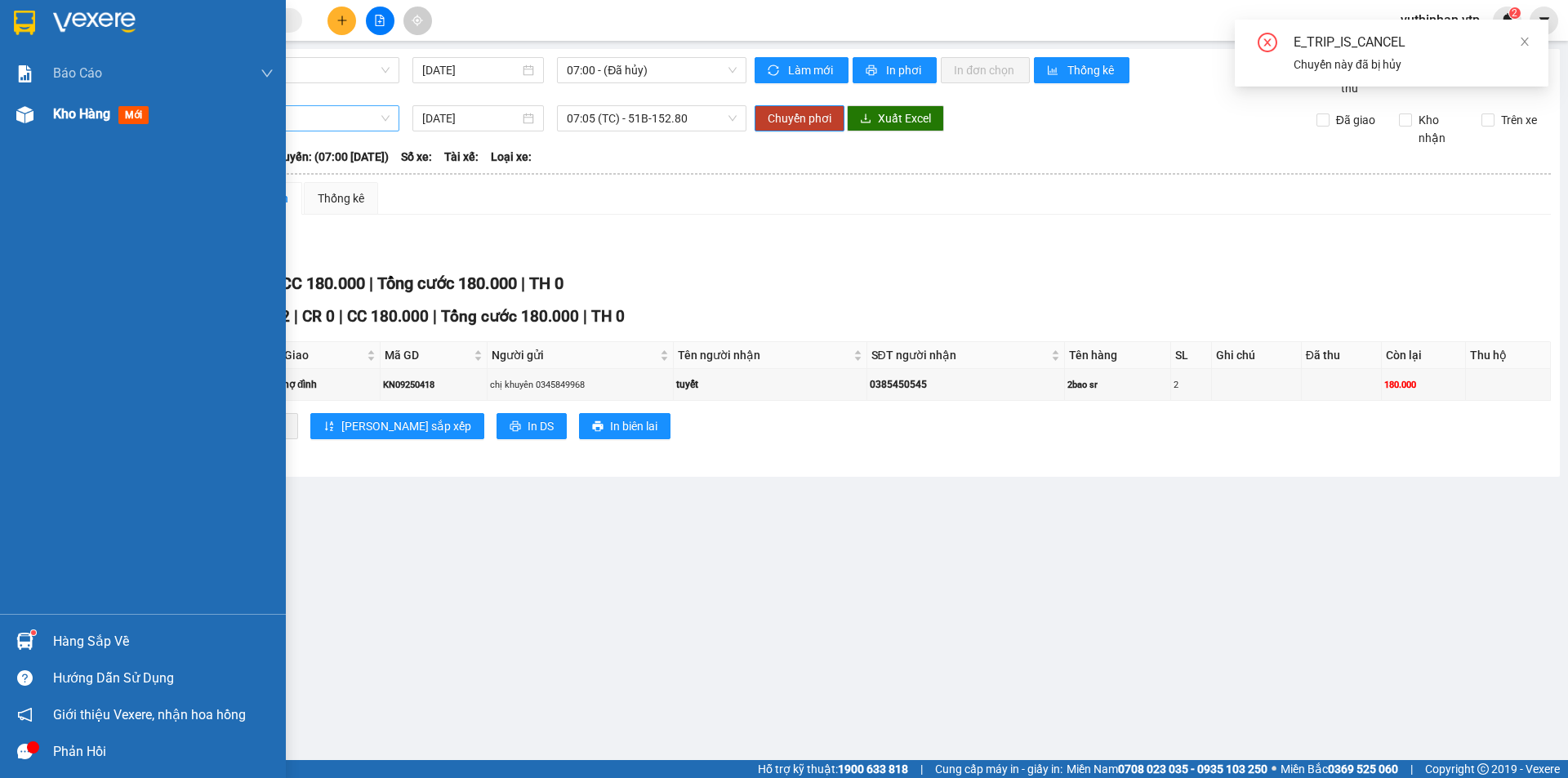
click at [39, 121] on div "Kho hàng mới" at bounding box center [143, 114] width 285 height 40
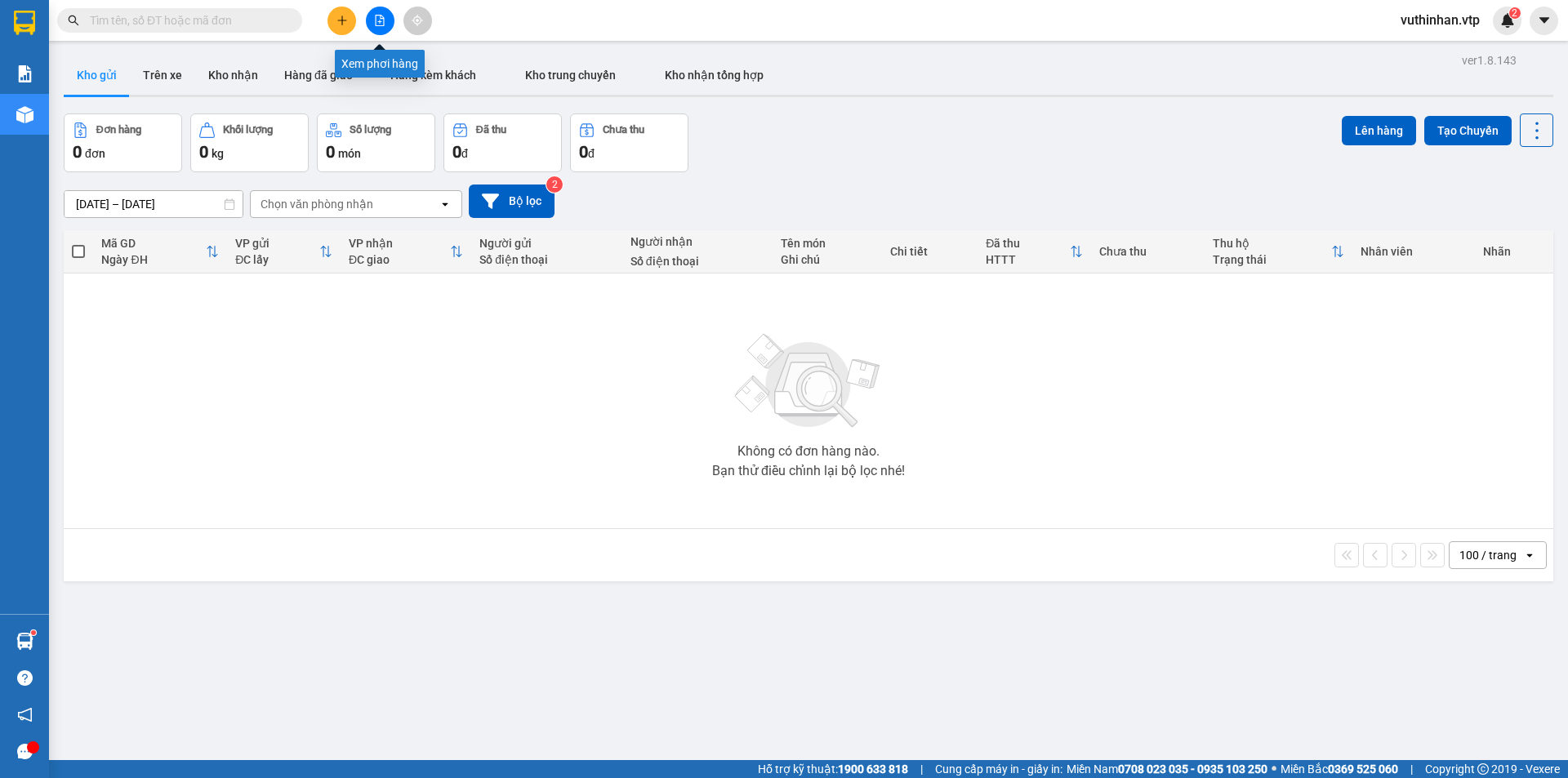
click at [378, 21] on icon "file-add" at bounding box center [380, 20] width 12 height 12
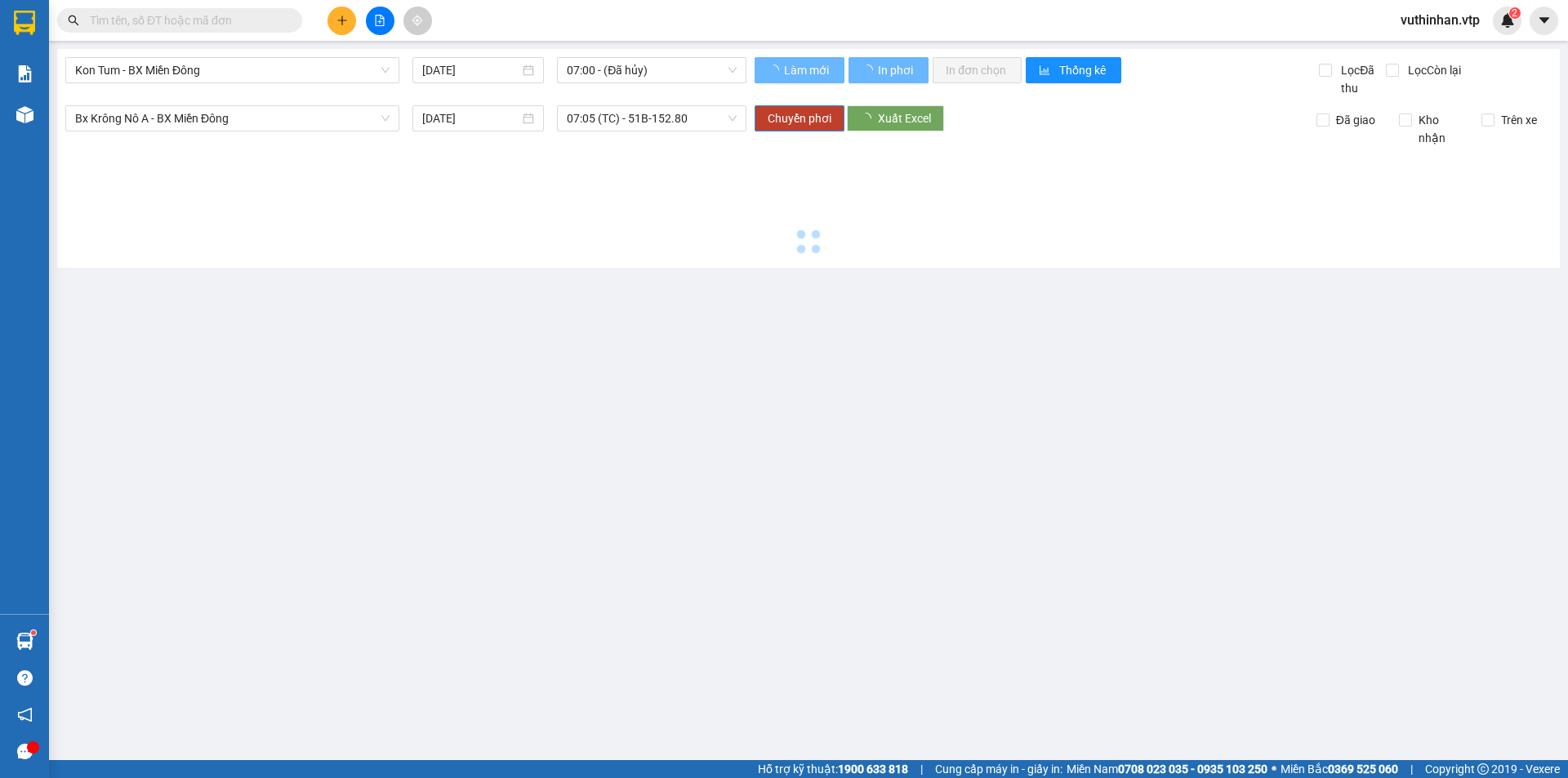
type input "[DATE]"
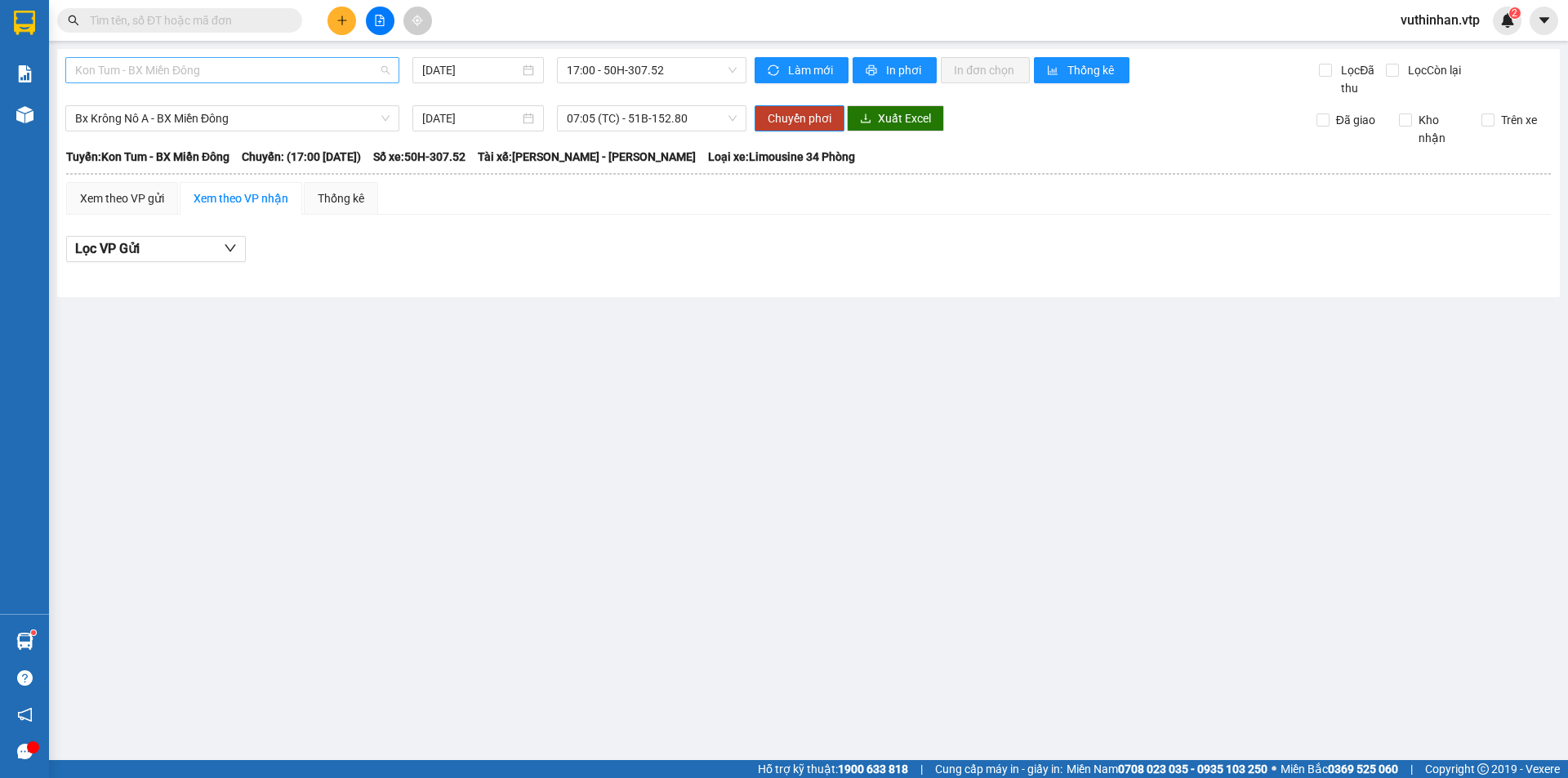
click at [257, 74] on span "Kon Tum - BX Miền Đông" at bounding box center [232, 70] width 314 height 24
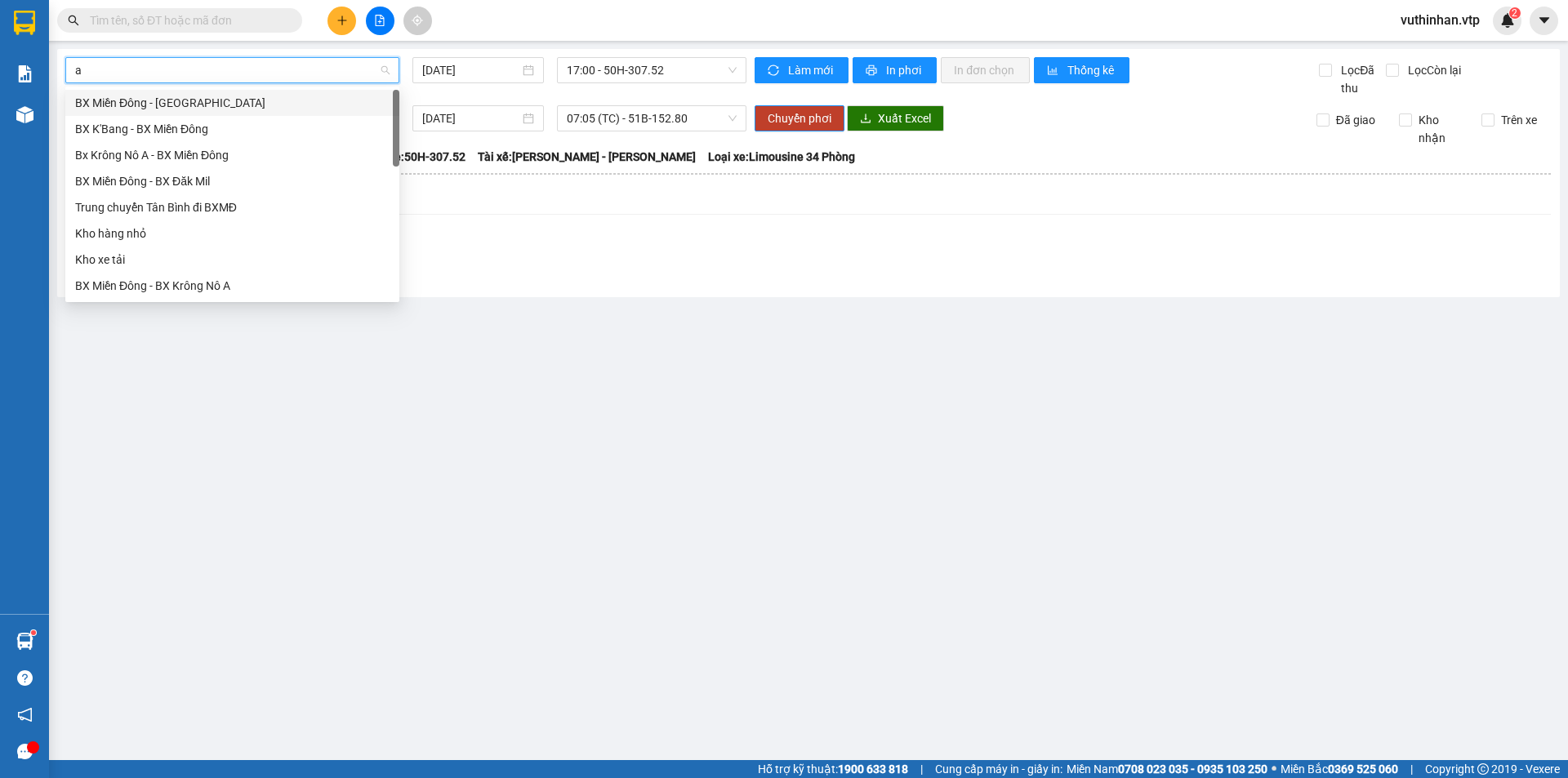
type input "a"
click at [187, 129] on div "Bx Krông Nô A - BX Miền Đông" at bounding box center [232, 129] width 314 height 18
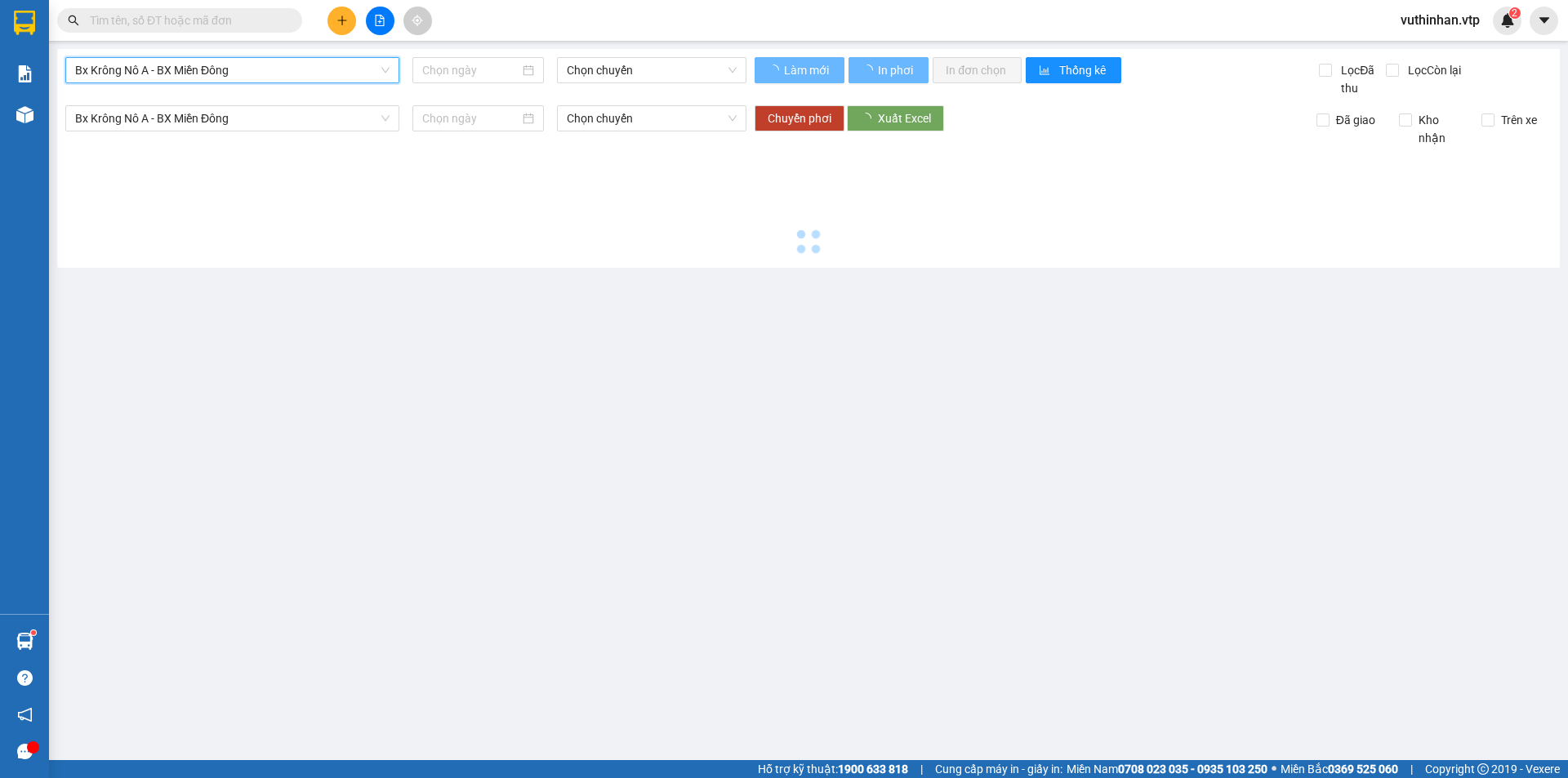
type input "[DATE]"
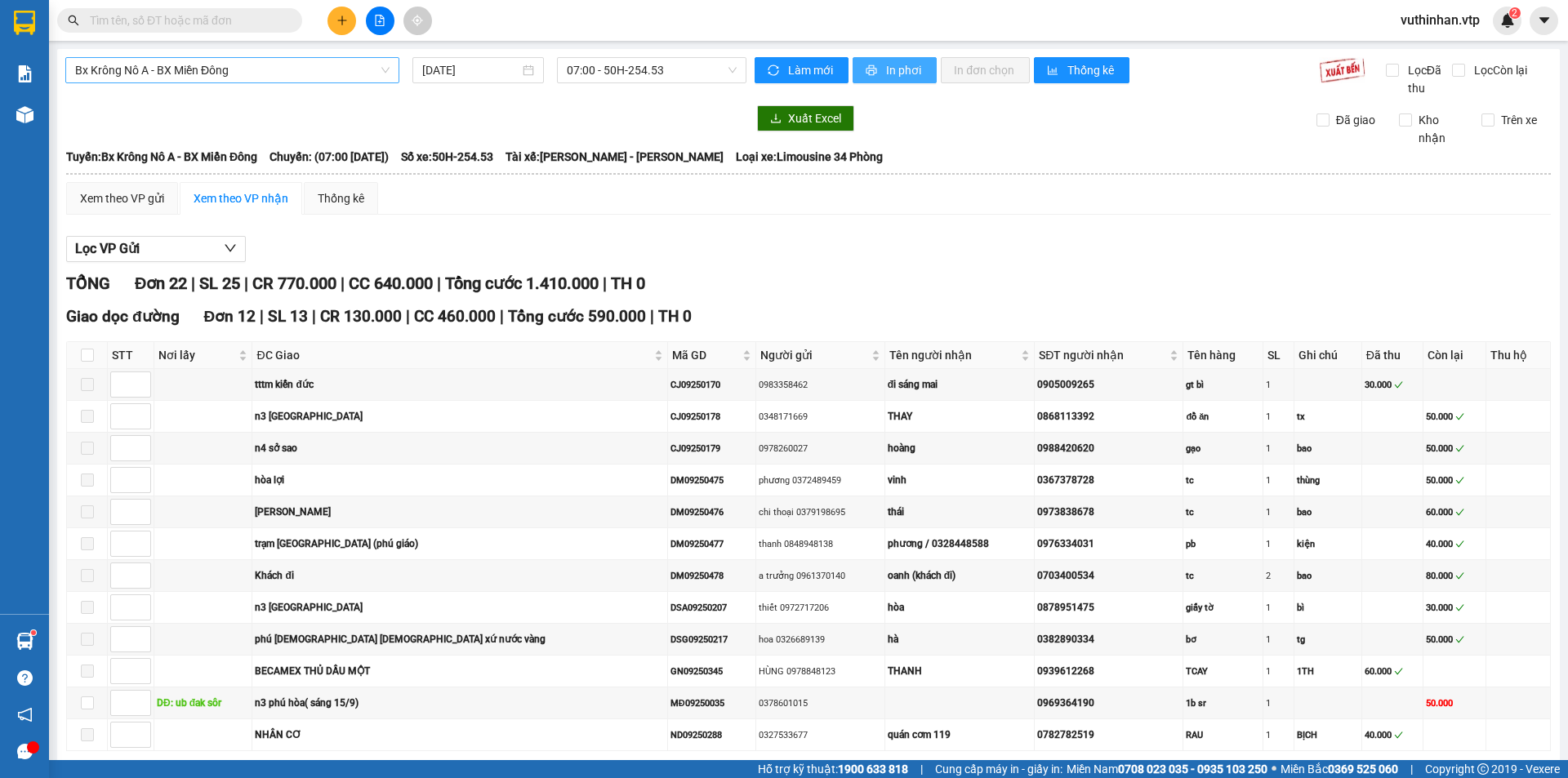
click at [893, 57] on button "In phơi" at bounding box center [895, 70] width 84 height 26
click at [612, 72] on span "07:00 - 50H-254.53" at bounding box center [651, 70] width 170 height 24
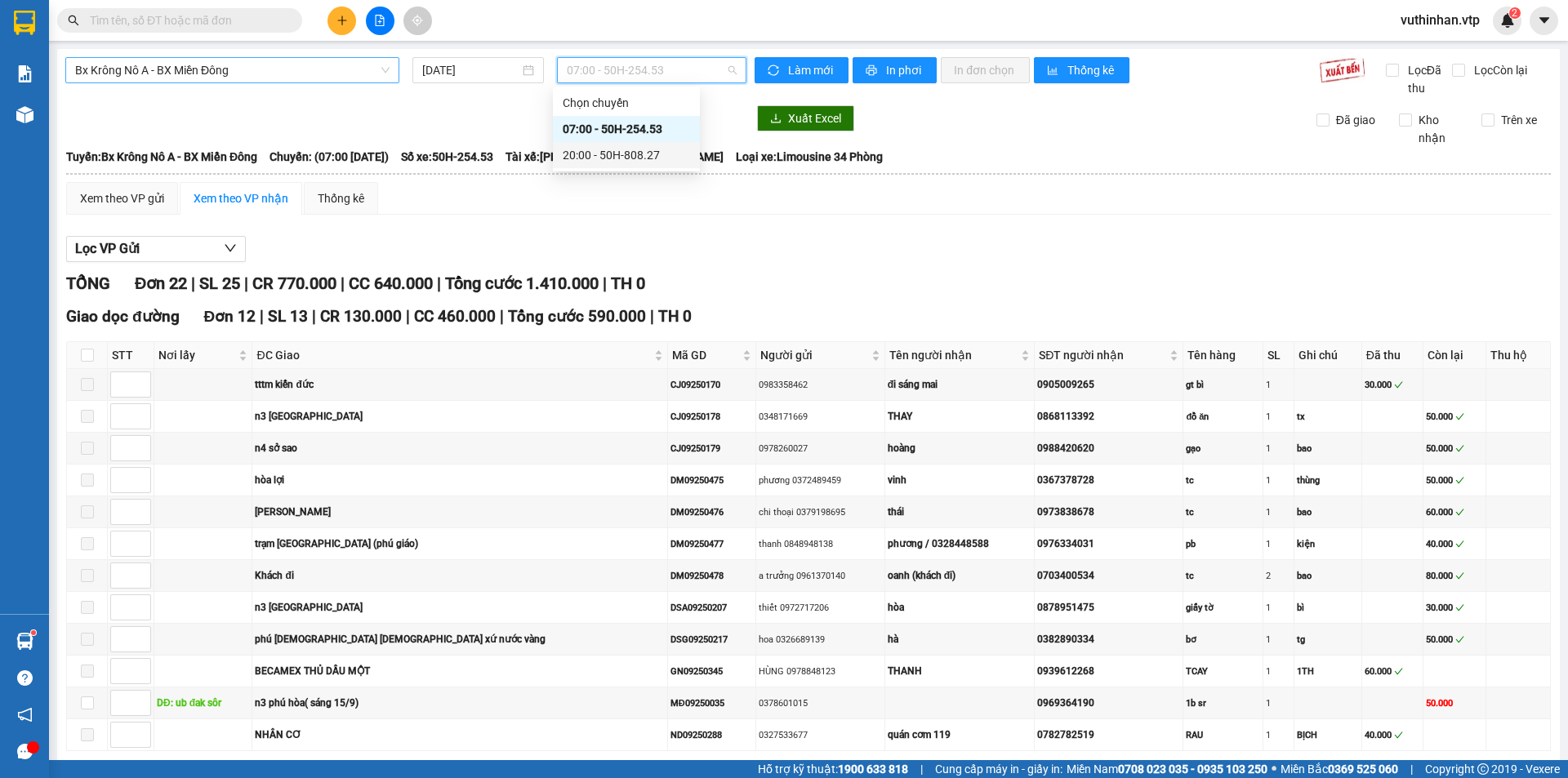
click at [634, 149] on div "20:00 - 50H-808.27" at bounding box center [626, 155] width 127 height 18
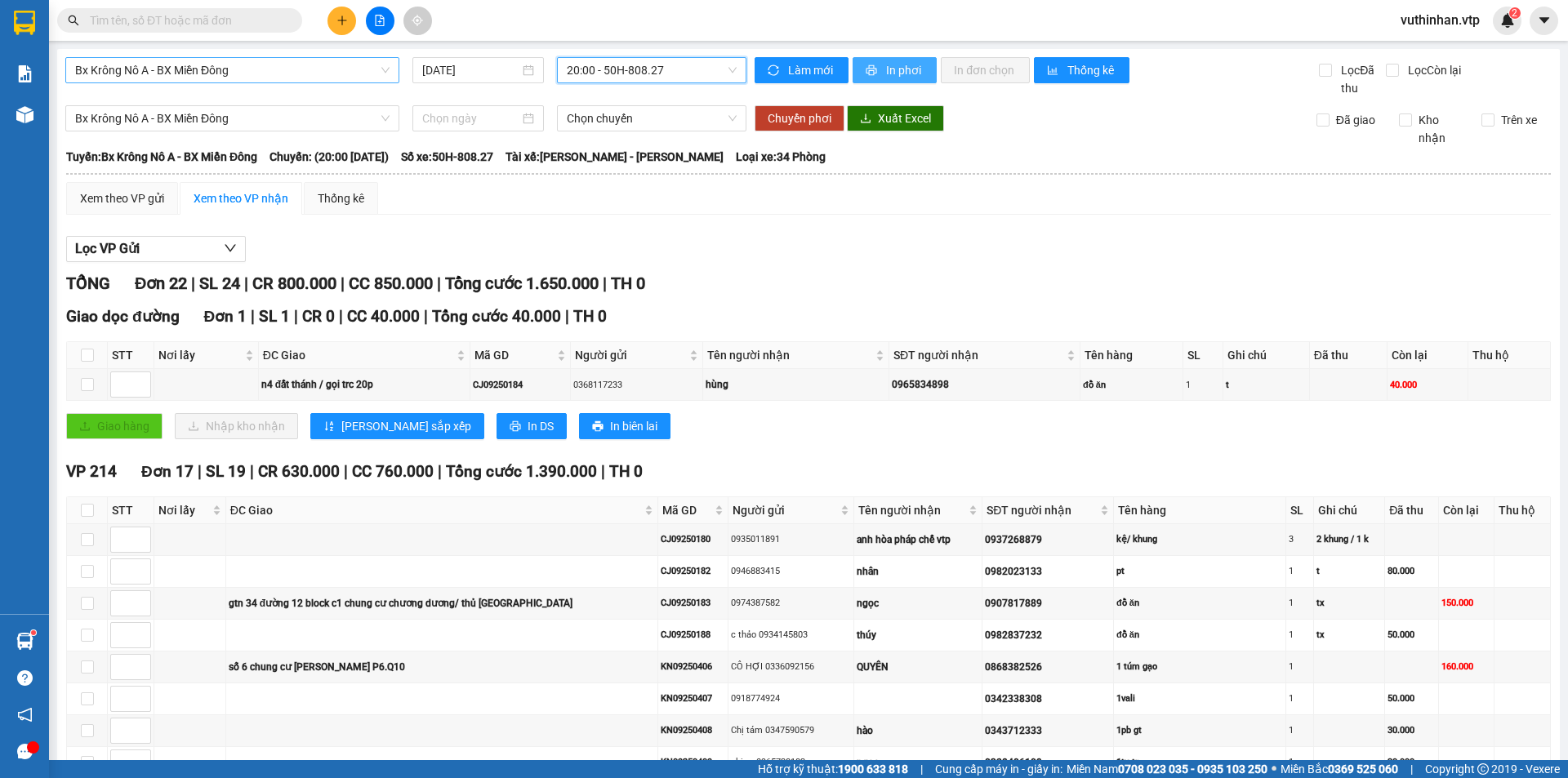
click at [886, 62] on span "In phơi" at bounding box center [905, 70] width 38 height 18
click at [893, 66] on span "In phơi" at bounding box center [905, 70] width 38 height 18
click at [268, 69] on span "Bx Krông Nô A - BX Miền Đông" at bounding box center [232, 70] width 314 height 24
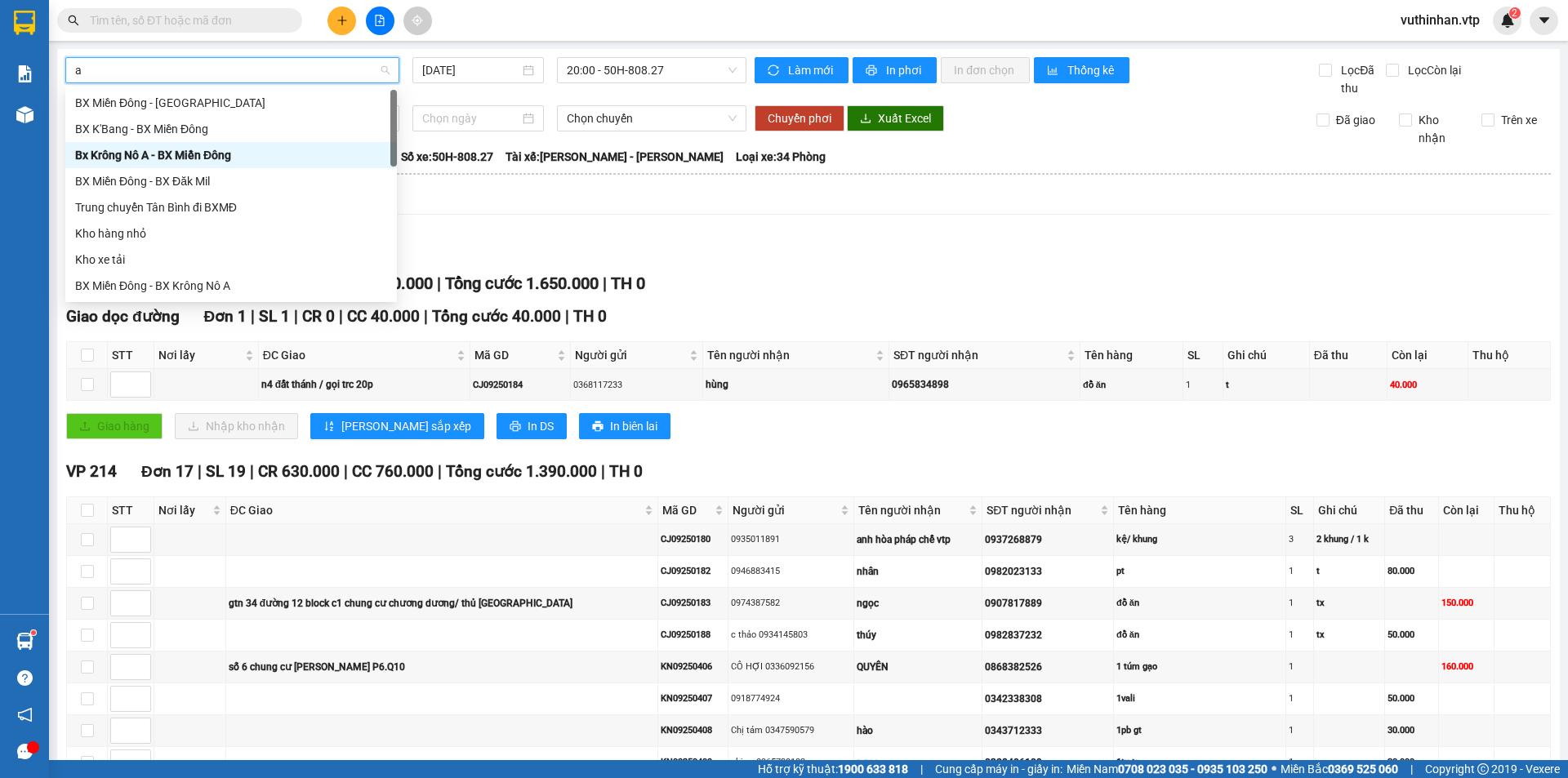
type input "a"
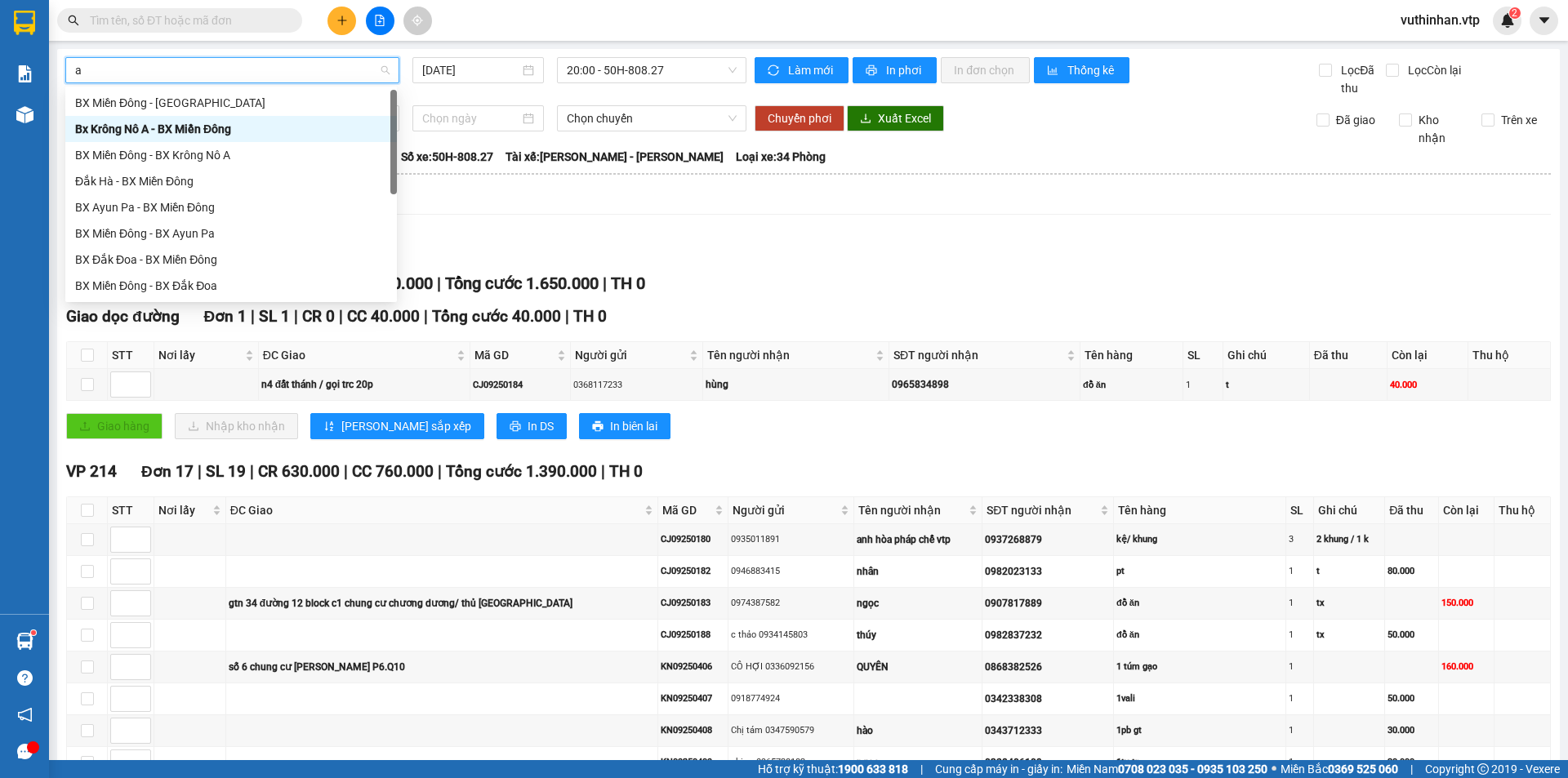
click at [196, 131] on div "Bx Krông Nô A - BX Miền Đông" at bounding box center [232, 129] width 312 height 18
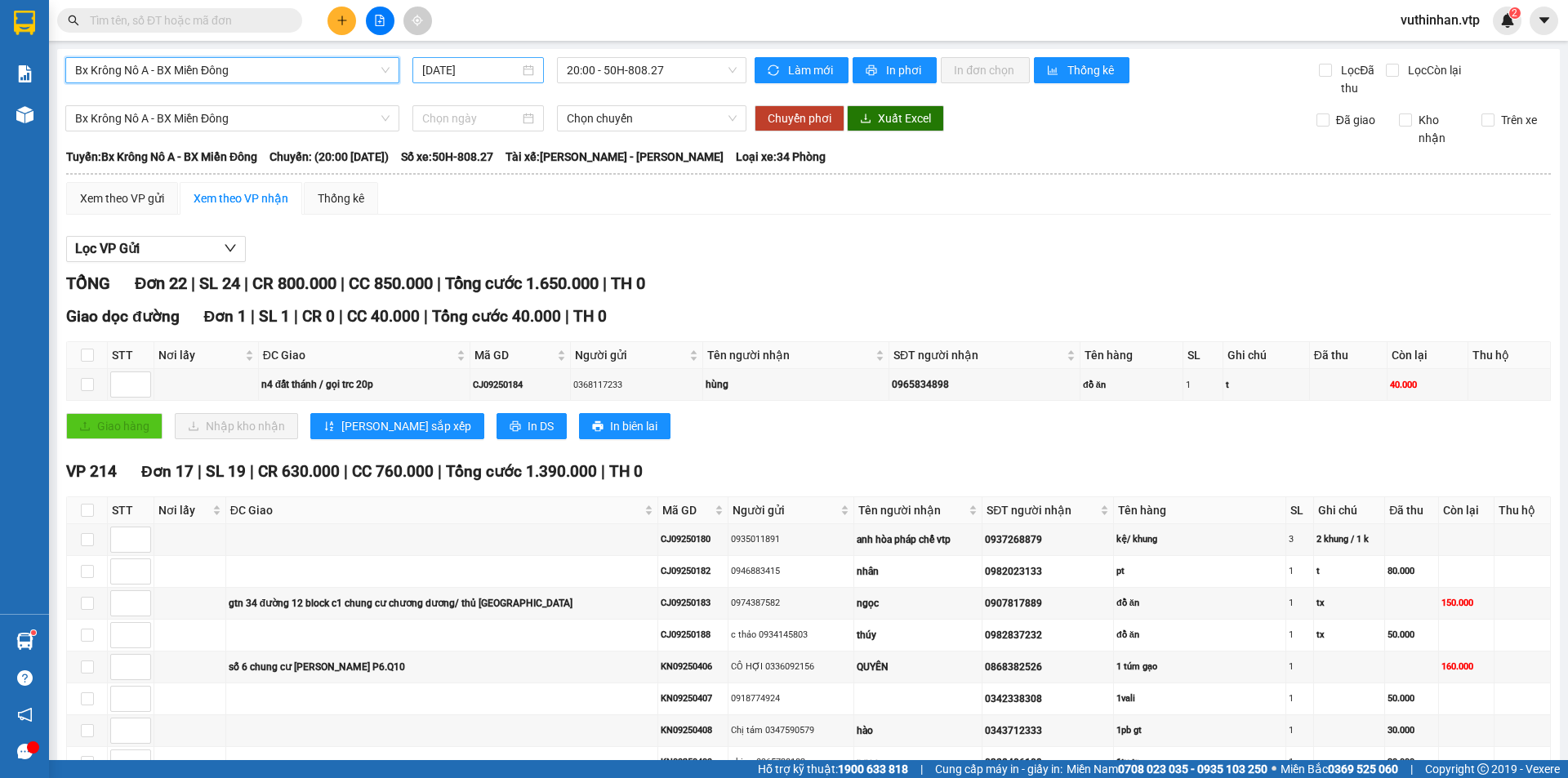
click at [506, 66] on input "[DATE]" at bounding box center [470, 70] width 97 height 18
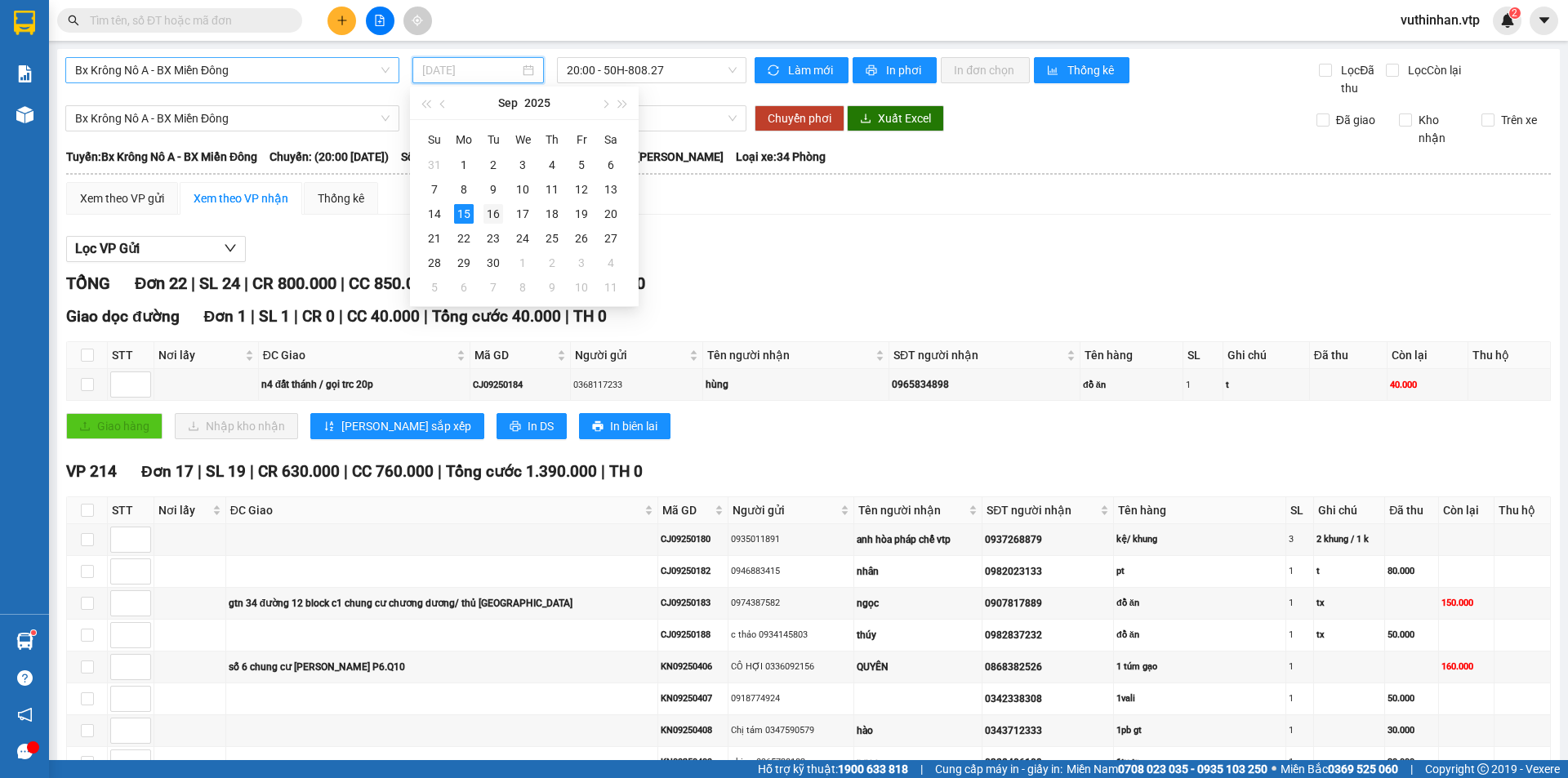
click at [487, 214] on div "16" at bounding box center [494, 214] width 20 height 20
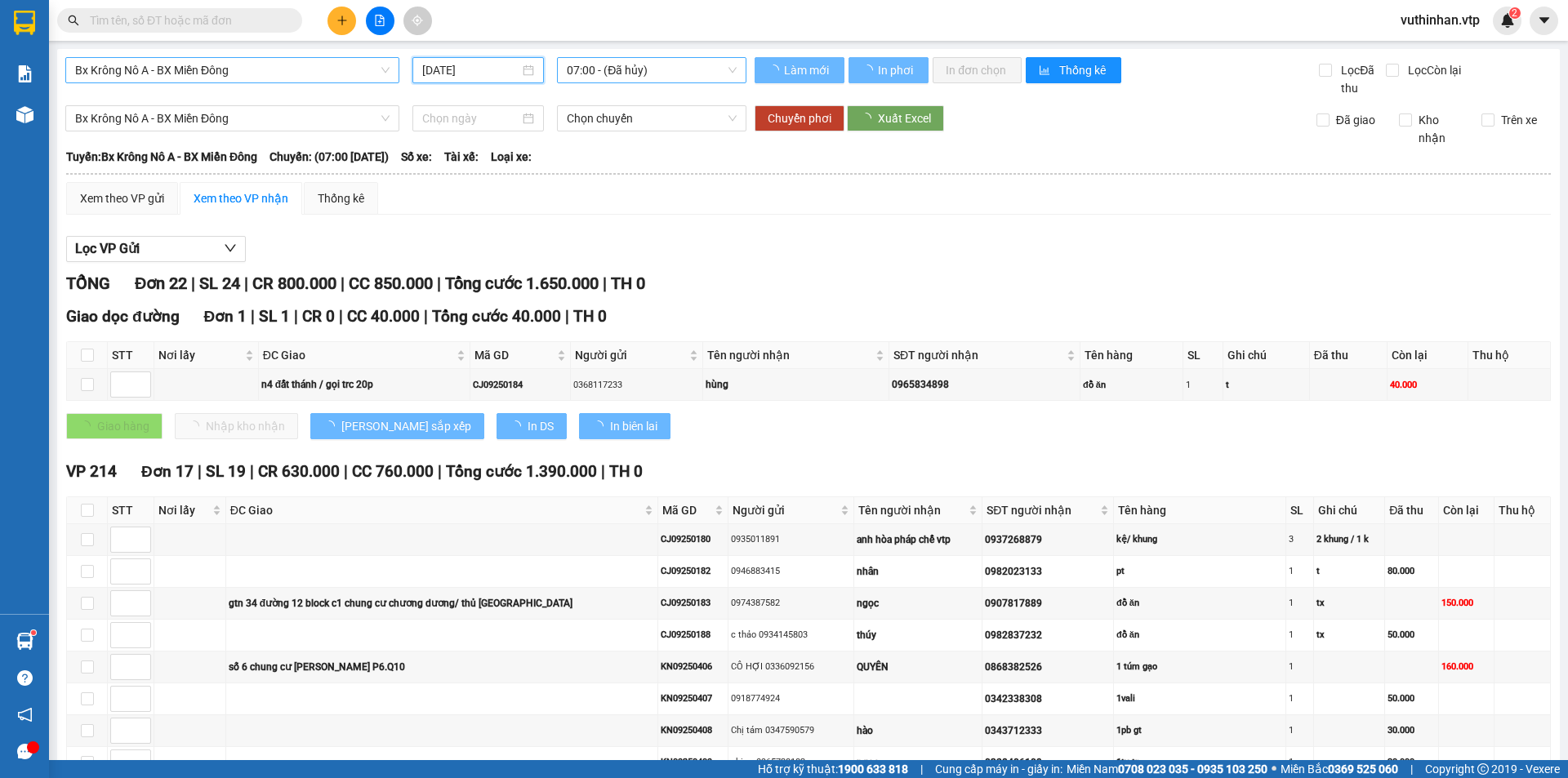
type input "[DATE]"
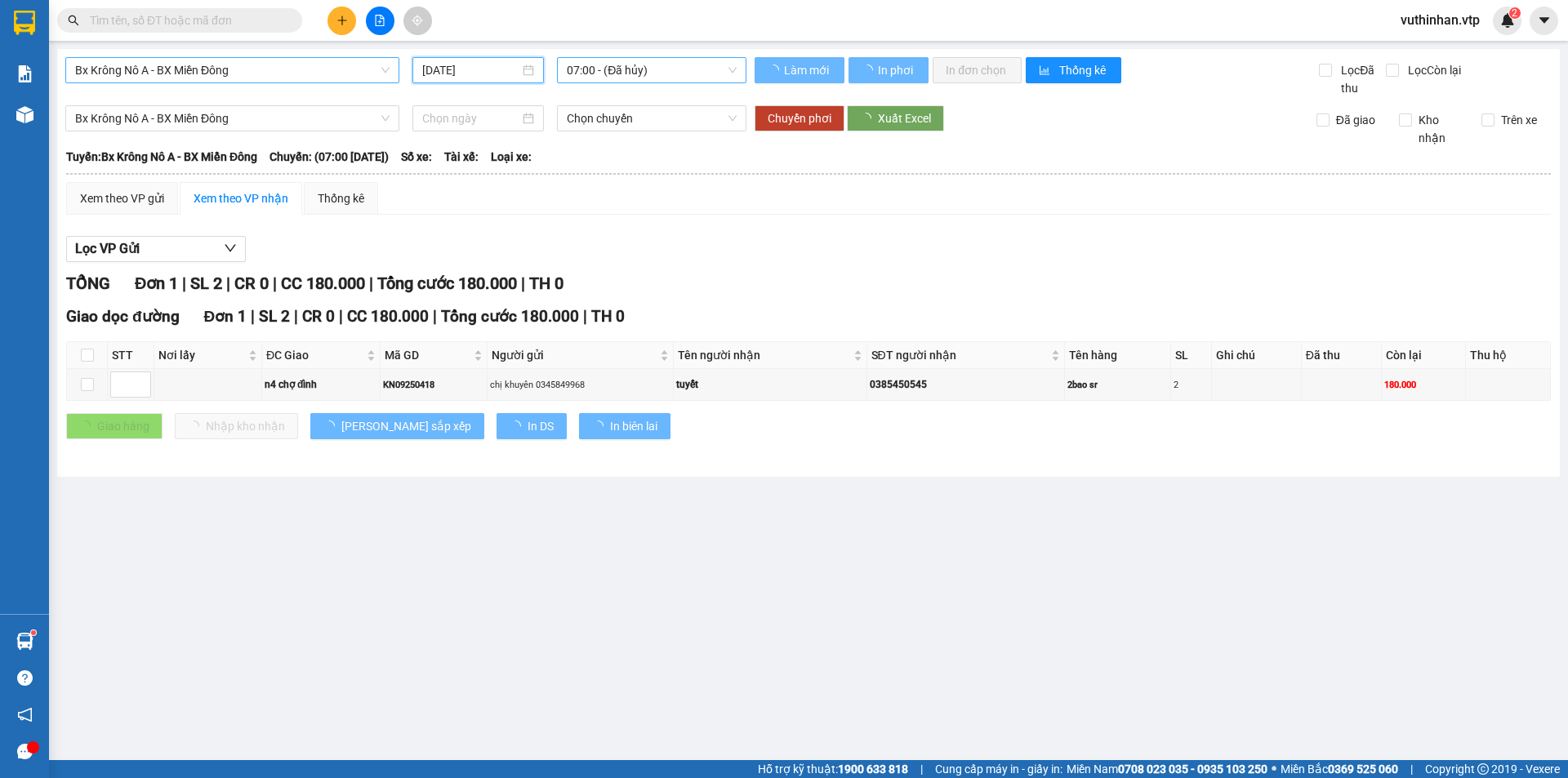
click at [675, 68] on span "07:00 - (Đã hủy)" at bounding box center [651, 70] width 170 height 24
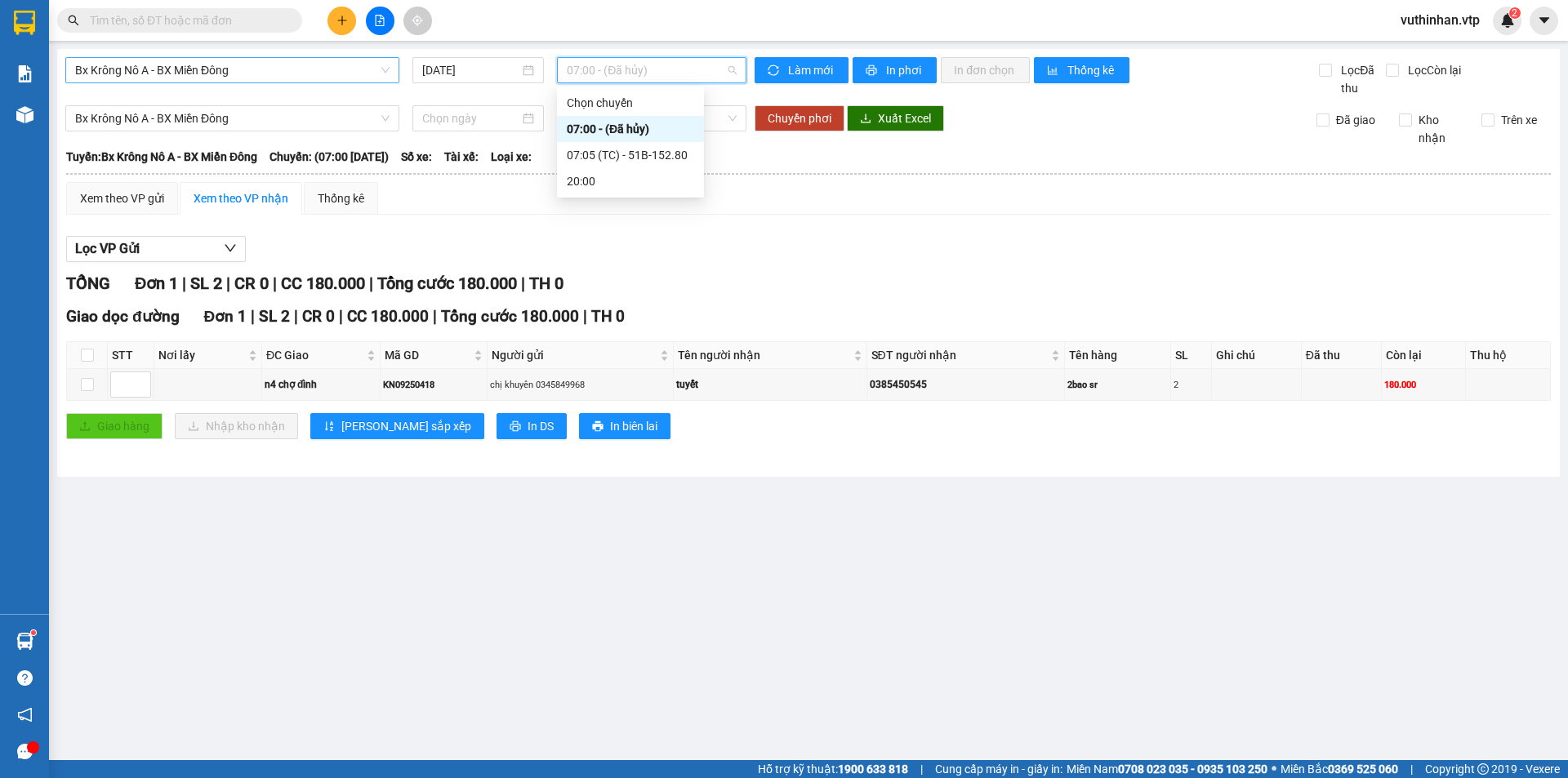
click at [777, 171] on th at bounding box center [809, 174] width 1486 height 14
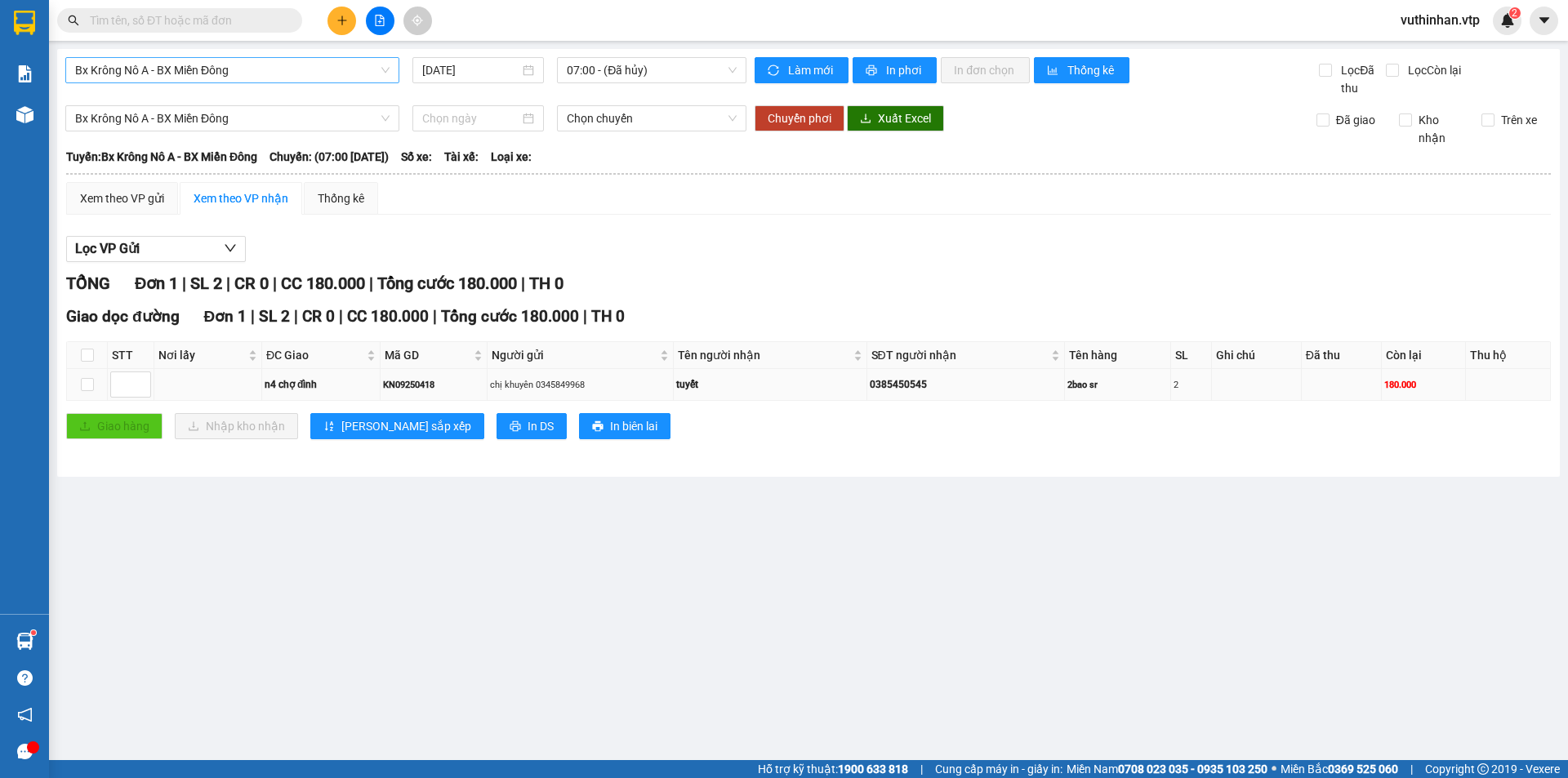
click at [582, 385] on div "chị khuyên 0345849968" at bounding box center [581, 384] width 181 height 13
click at [82, 385] on input "checkbox" at bounding box center [87, 384] width 13 height 13
checkbox input "true"
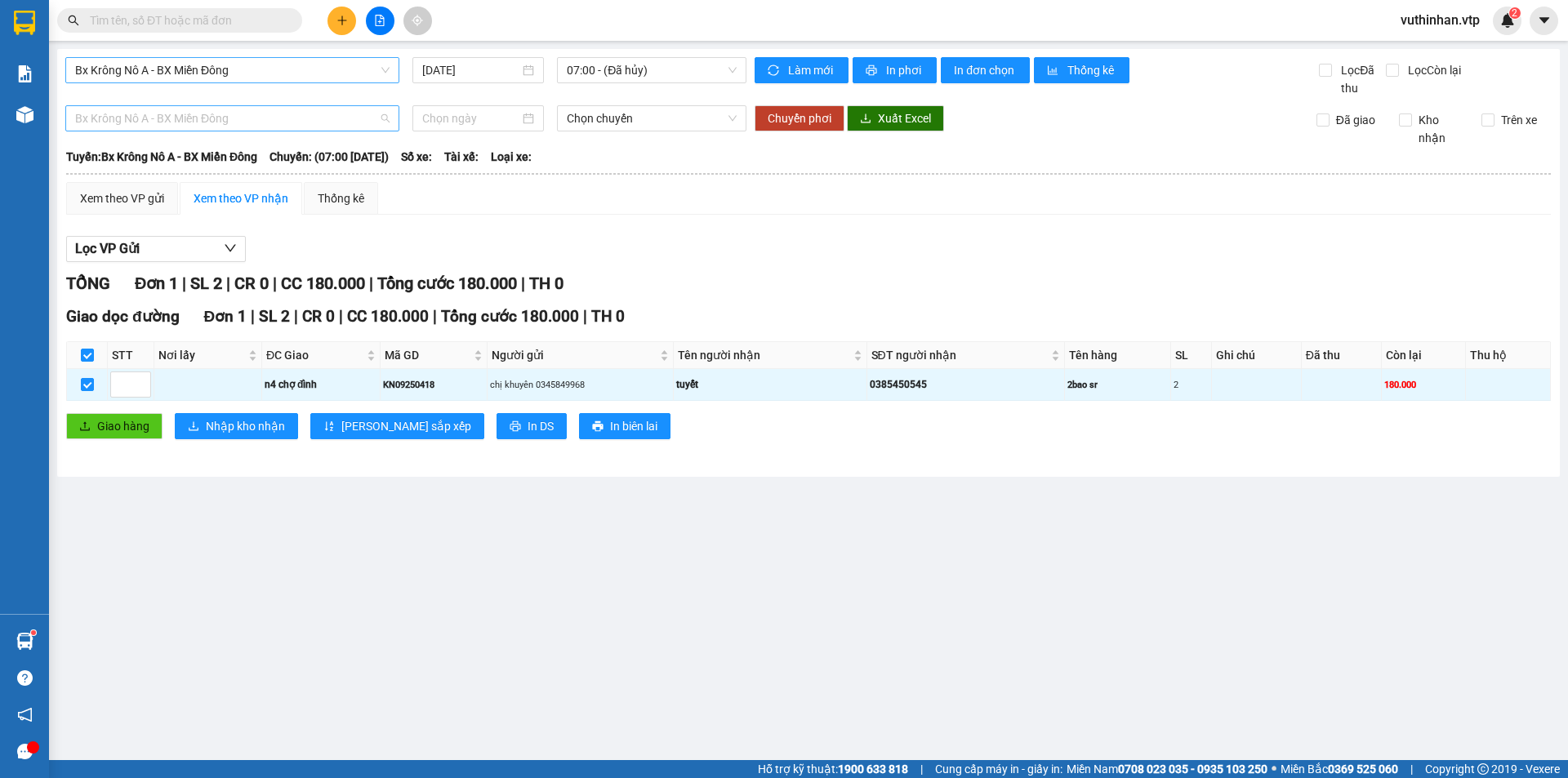
click at [152, 119] on span "Bx Krông Nô A - BX Miền Đông" at bounding box center [232, 118] width 314 height 24
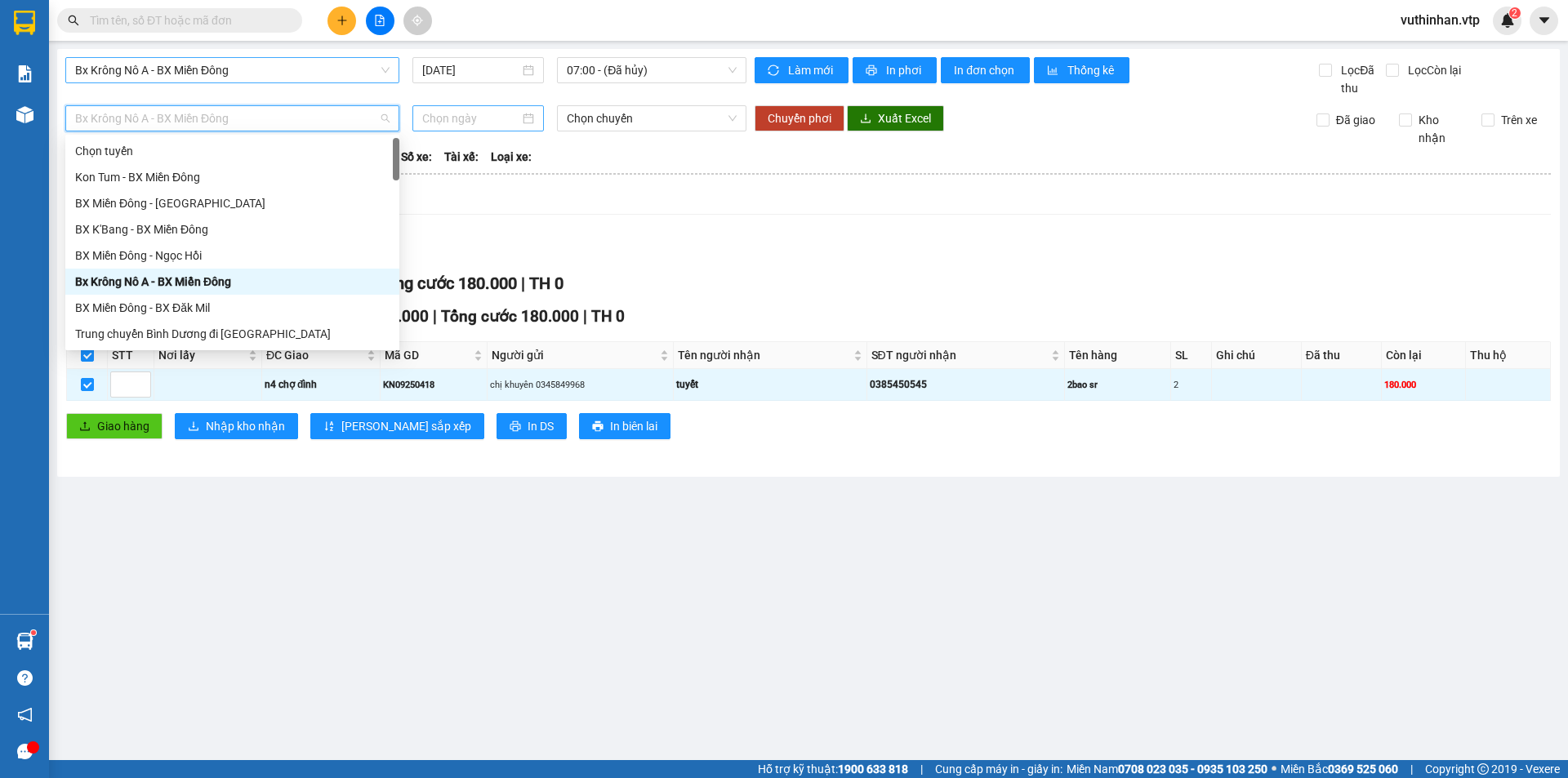
click at [499, 109] on input at bounding box center [470, 118] width 97 height 18
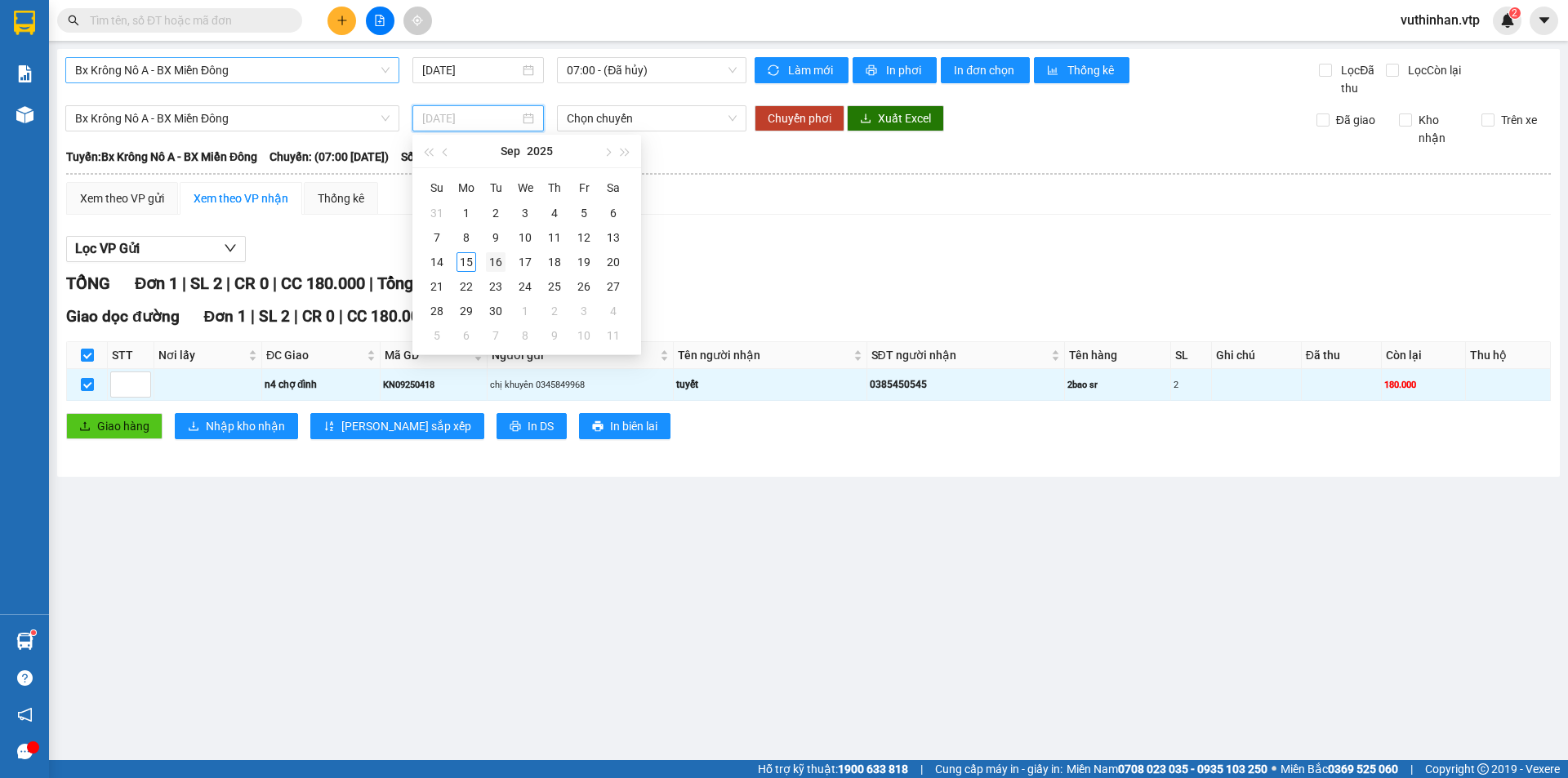
type input "[DATE]"
click at [495, 260] on div "16" at bounding box center [495, 262] width 20 height 20
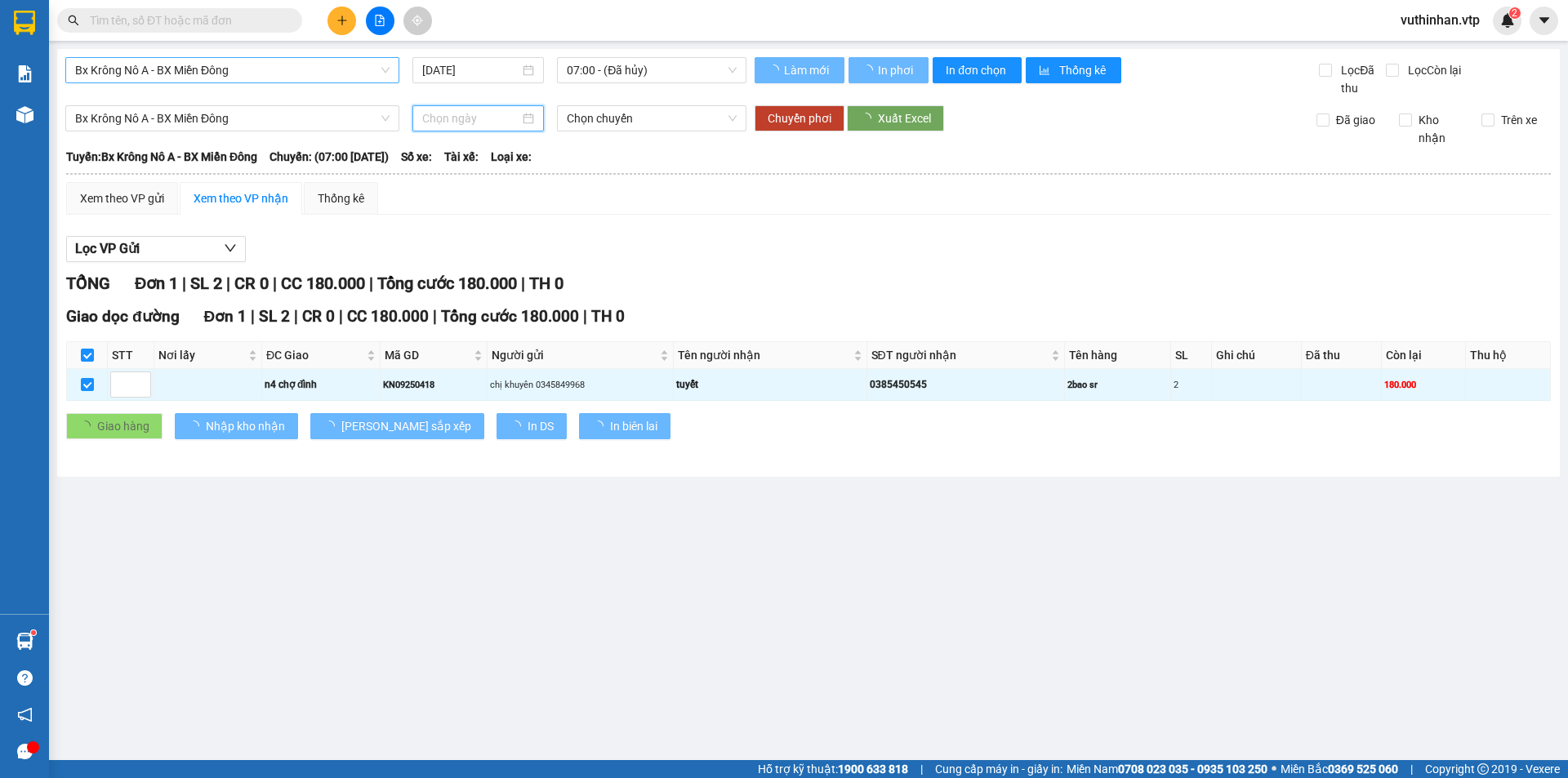
type input "[DATE]"
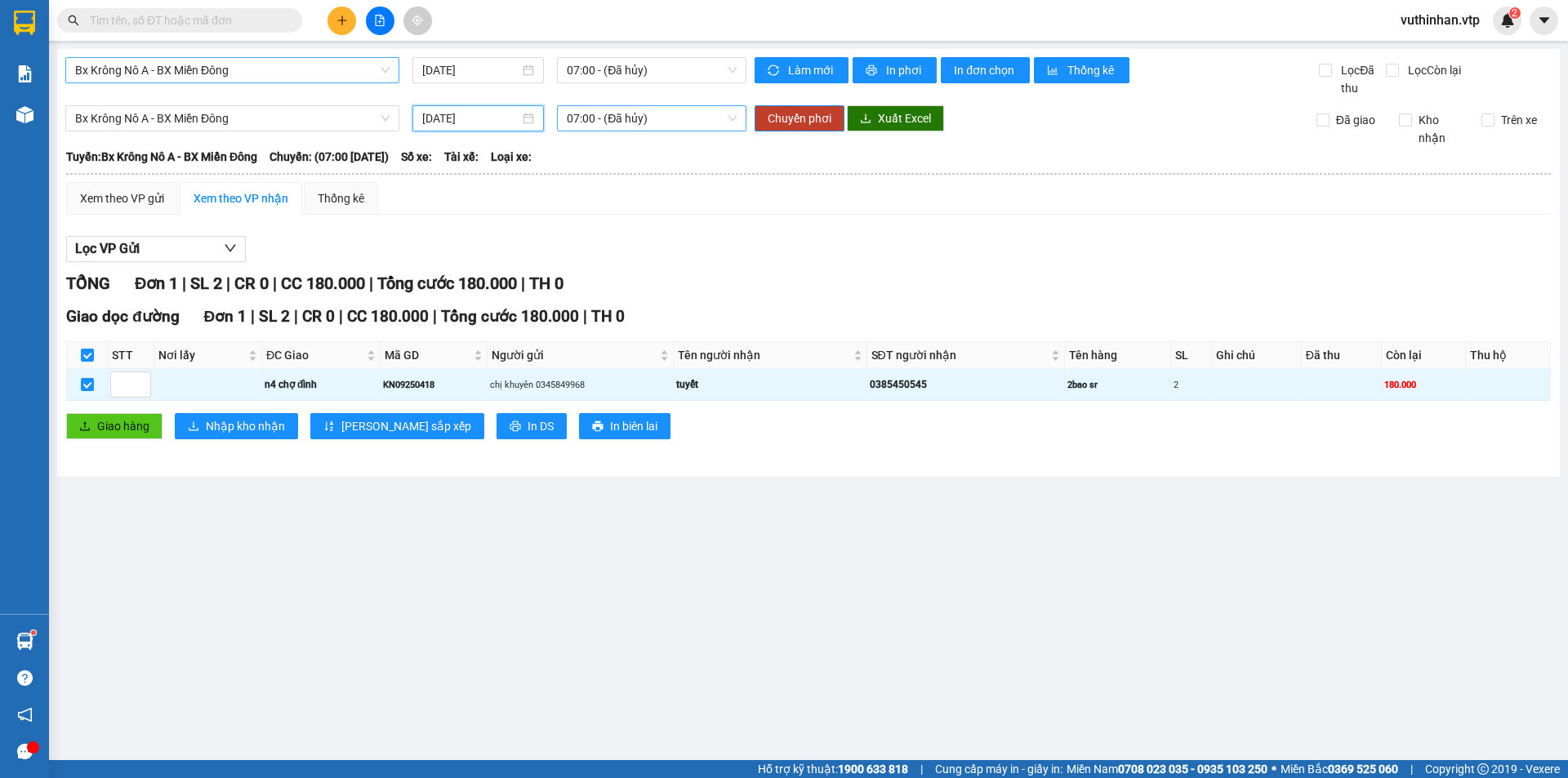
click at [657, 118] on span "07:00 - (Đã hủy)" at bounding box center [651, 118] width 170 height 24
click at [631, 202] on div "07:05 (TC) - 51B-152.80" at bounding box center [630, 204] width 127 height 18
click at [799, 116] on span "Chuyển phơi" at bounding box center [799, 118] width 64 height 18
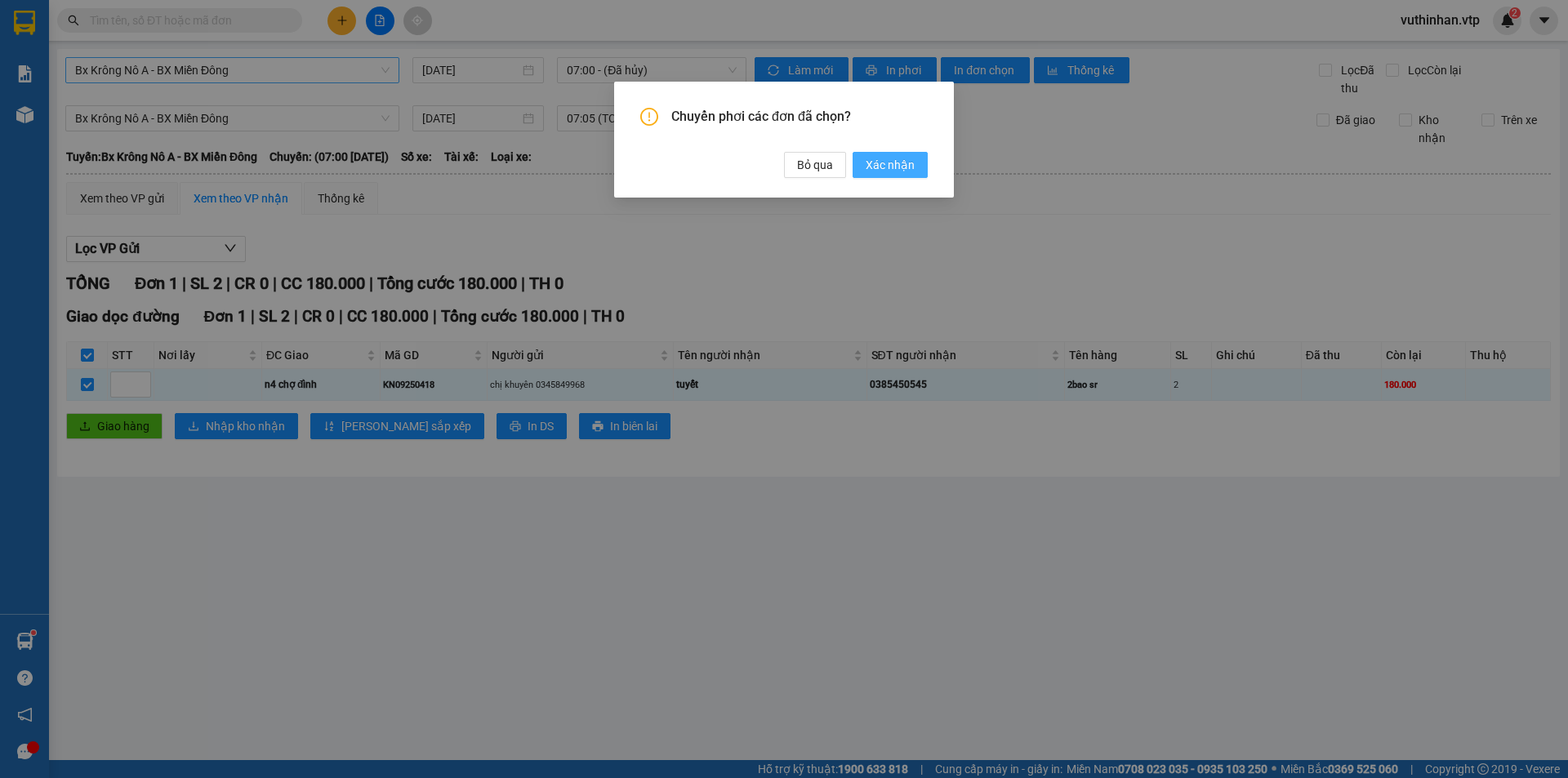
click at [899, 170] on span "Xác nhận" at bounding box center [889, 165] width 49 height 18
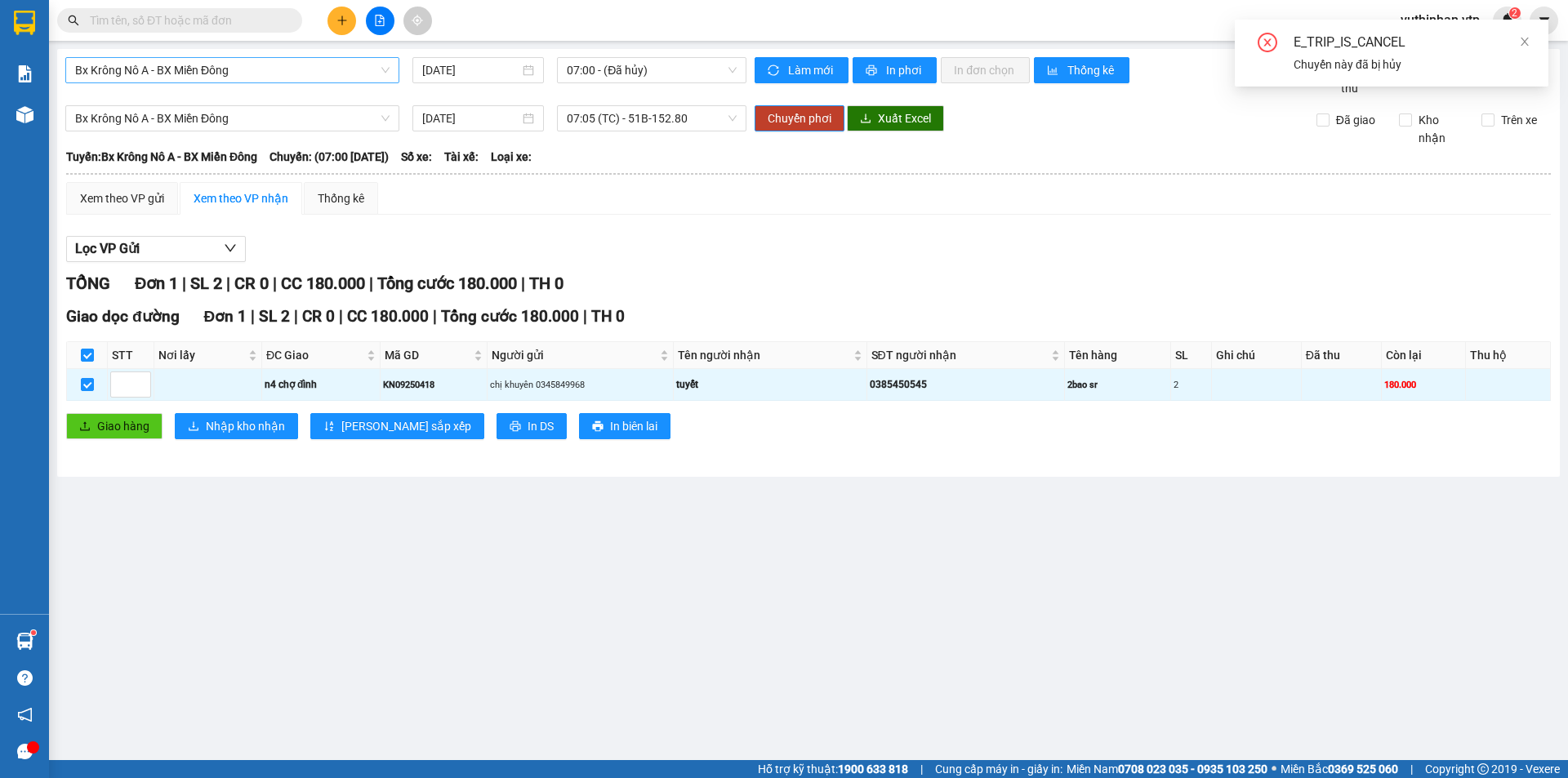
checkbox input "false"
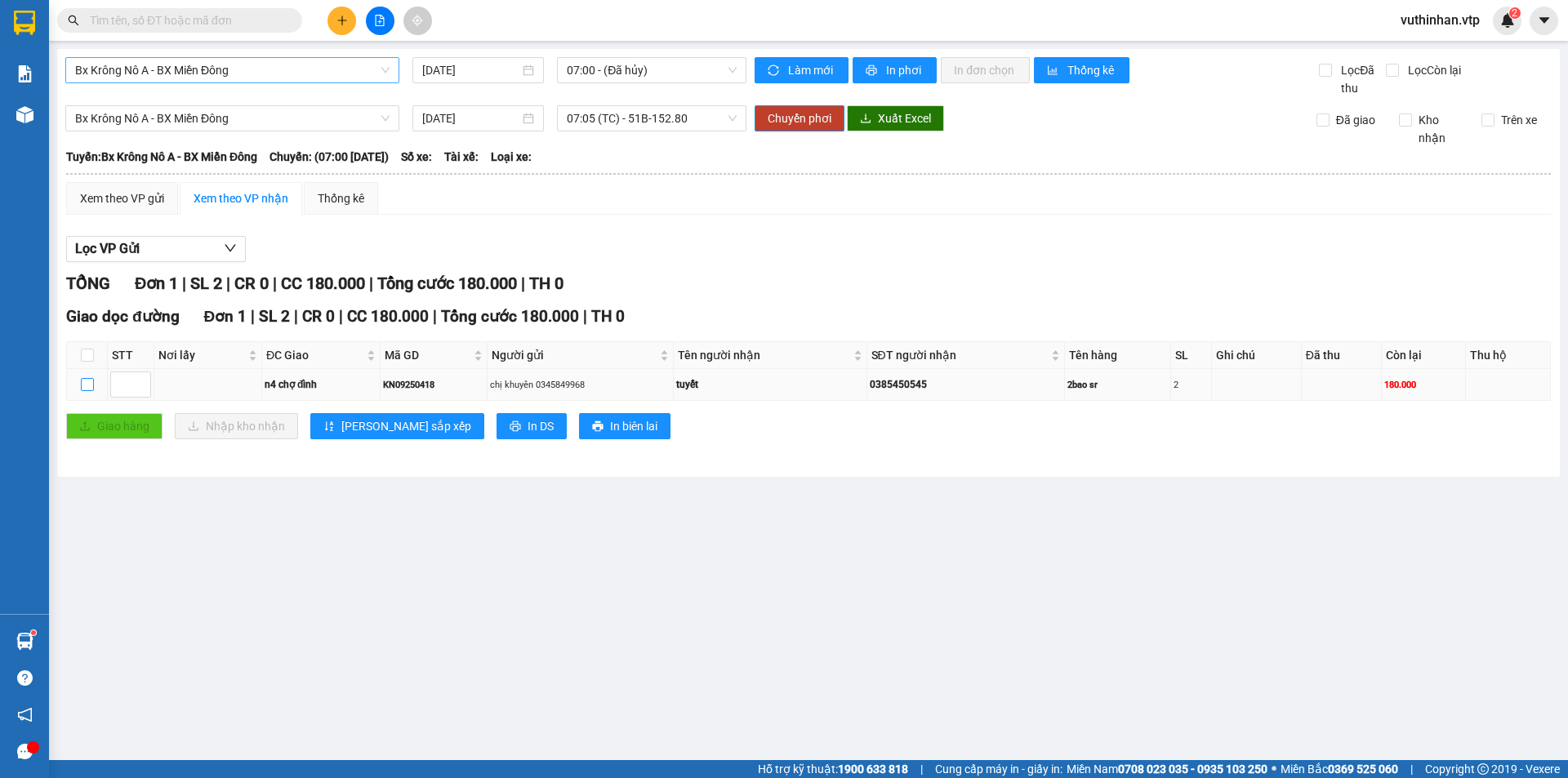
click at [90, 380] on input "checkbox" at bounding box center [87, 384] width 13 height 13
checkbox input "true"
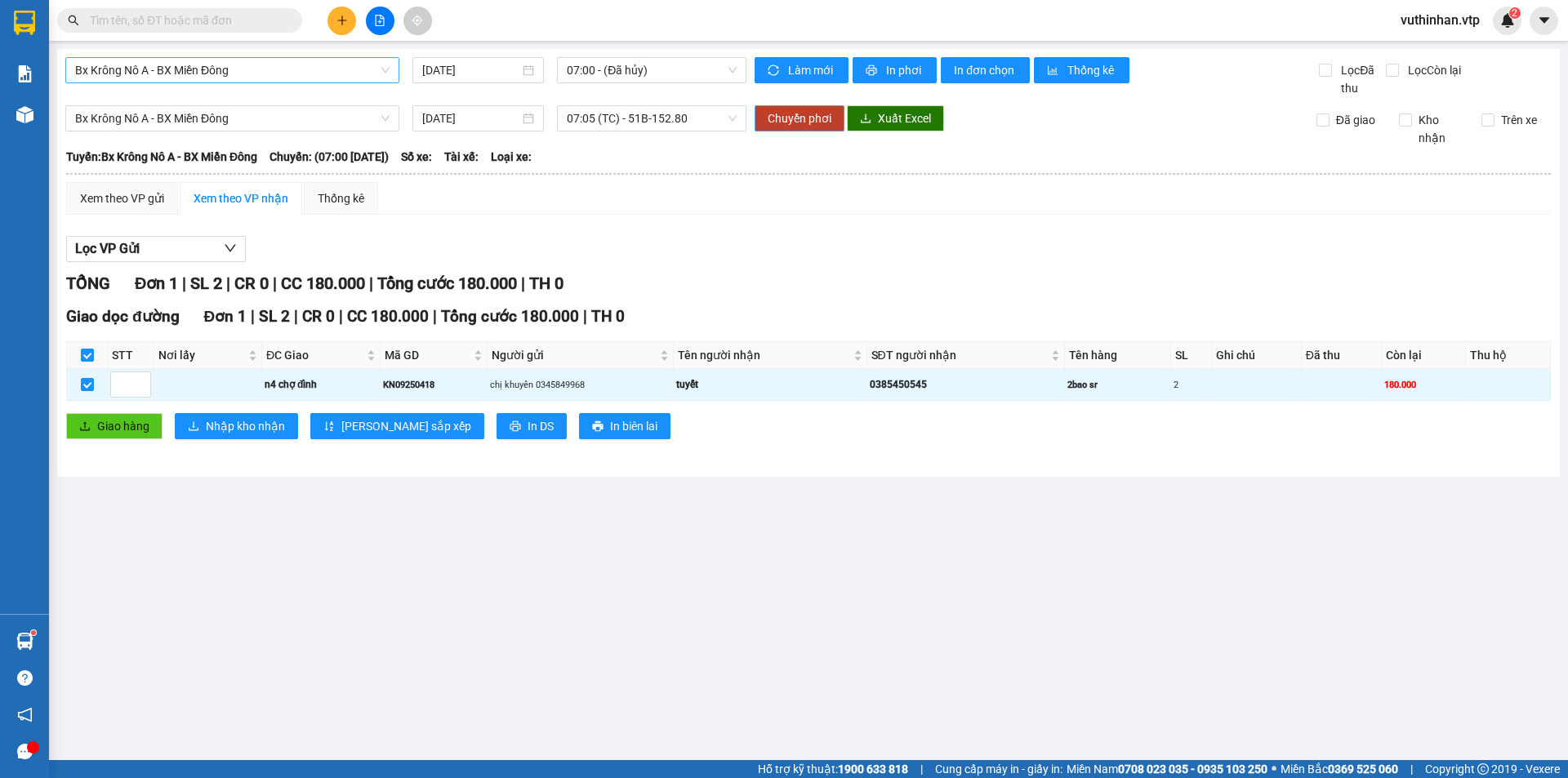
click at [769, 117] on span "Chuyển phơi" at bounding box center [799, 118] width 64 height 18
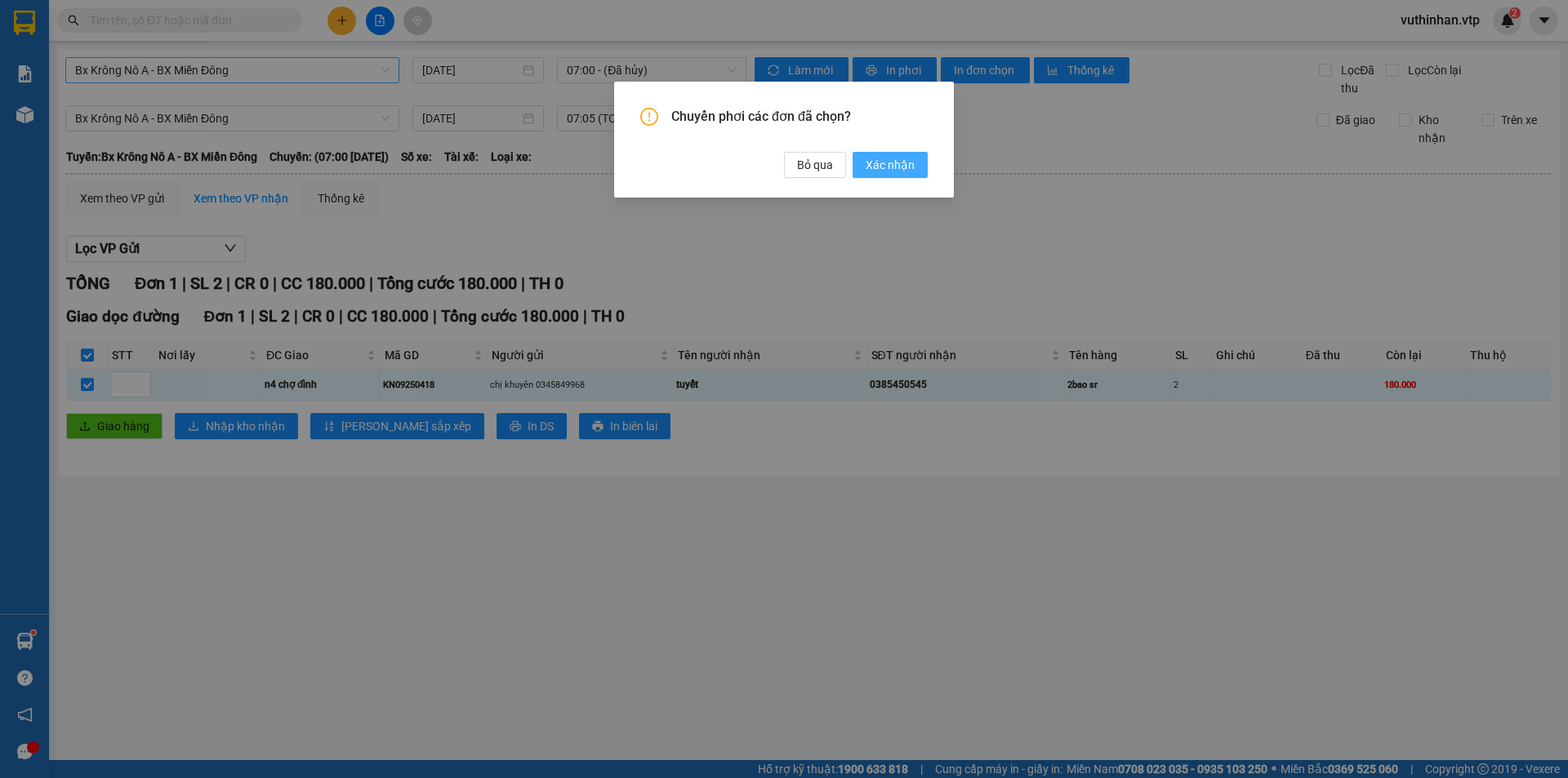
click at [893, 169] on span "Xác nhận" at bounding box center [889, 165] width 49 height 18
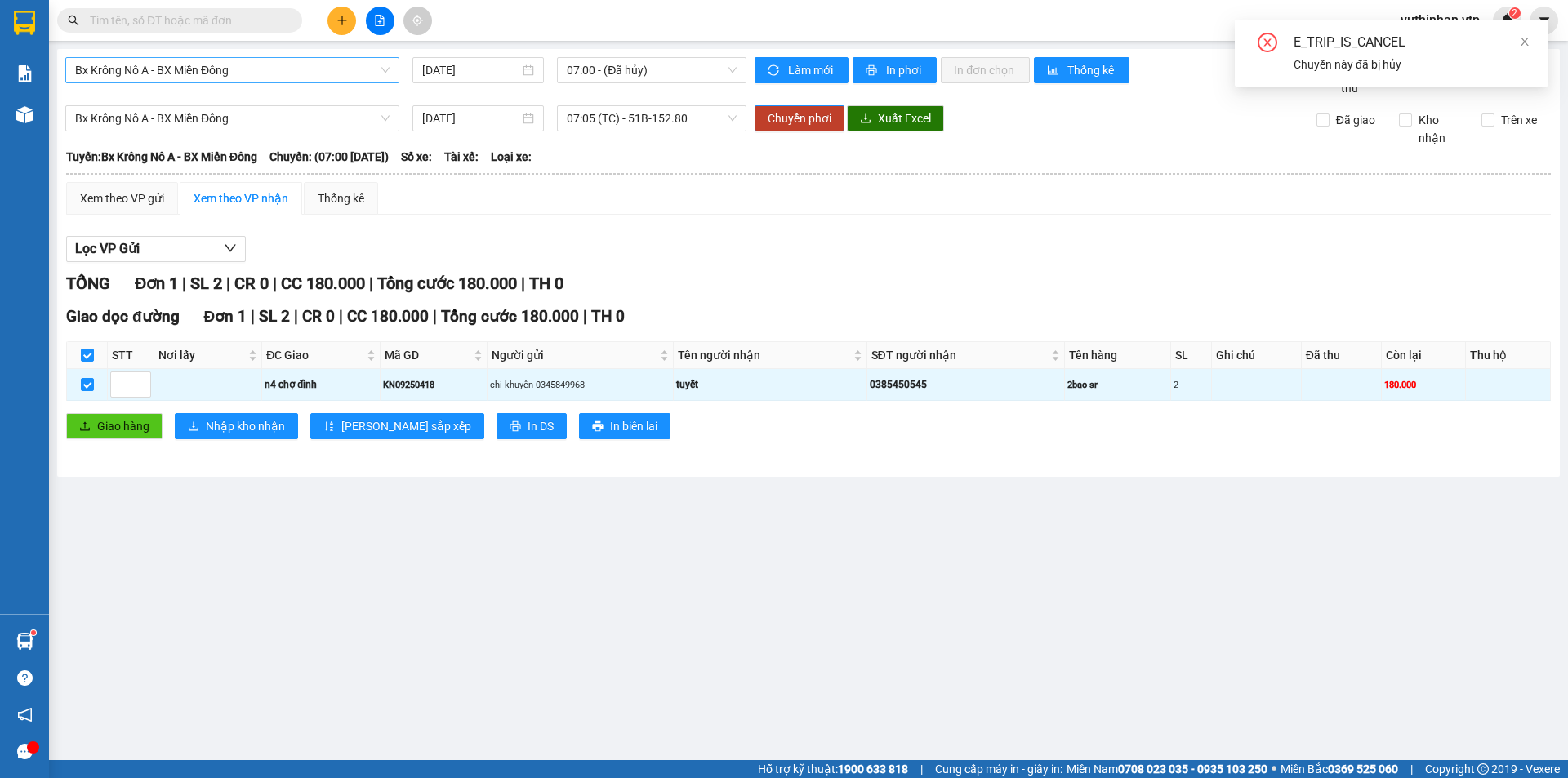
checkbox input "false"
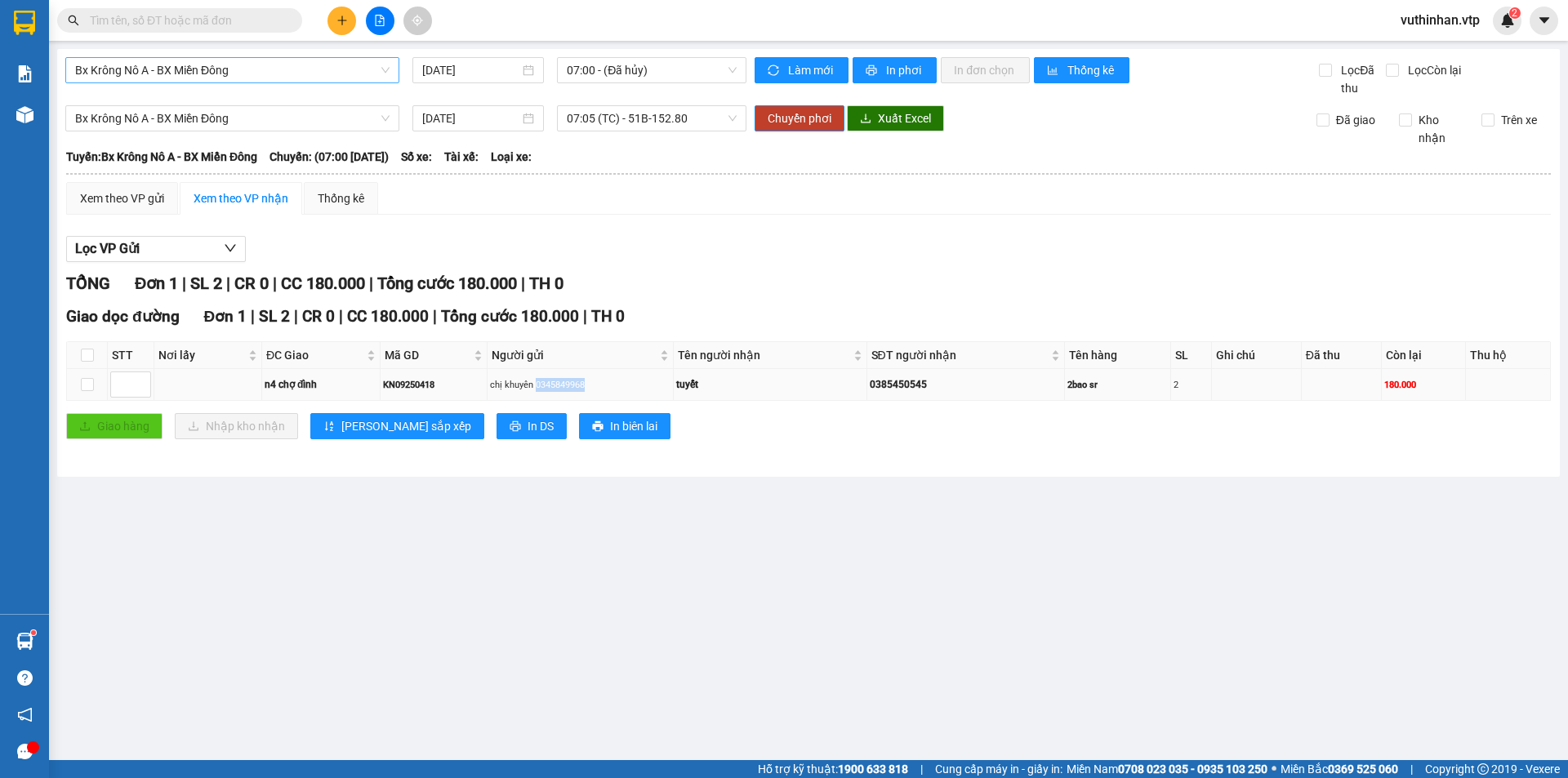
drag, startPoint x: 590, startPoint y: 388, endPoint x: 539, endPoint y: 389, distance: 51.0
click at [539, 389] on div "chị khuyên 0345849968" at bounding box center [581, 384] width 181 height 13
copy div "0345849968"
drag, startPoint x: 928, startPoint y: 387, endPoint x: 873, endPoint y: 394, distance: 55.4
click at [873, 394] on td "0385450545" at bounding box center [966, 384] width 197 height 31
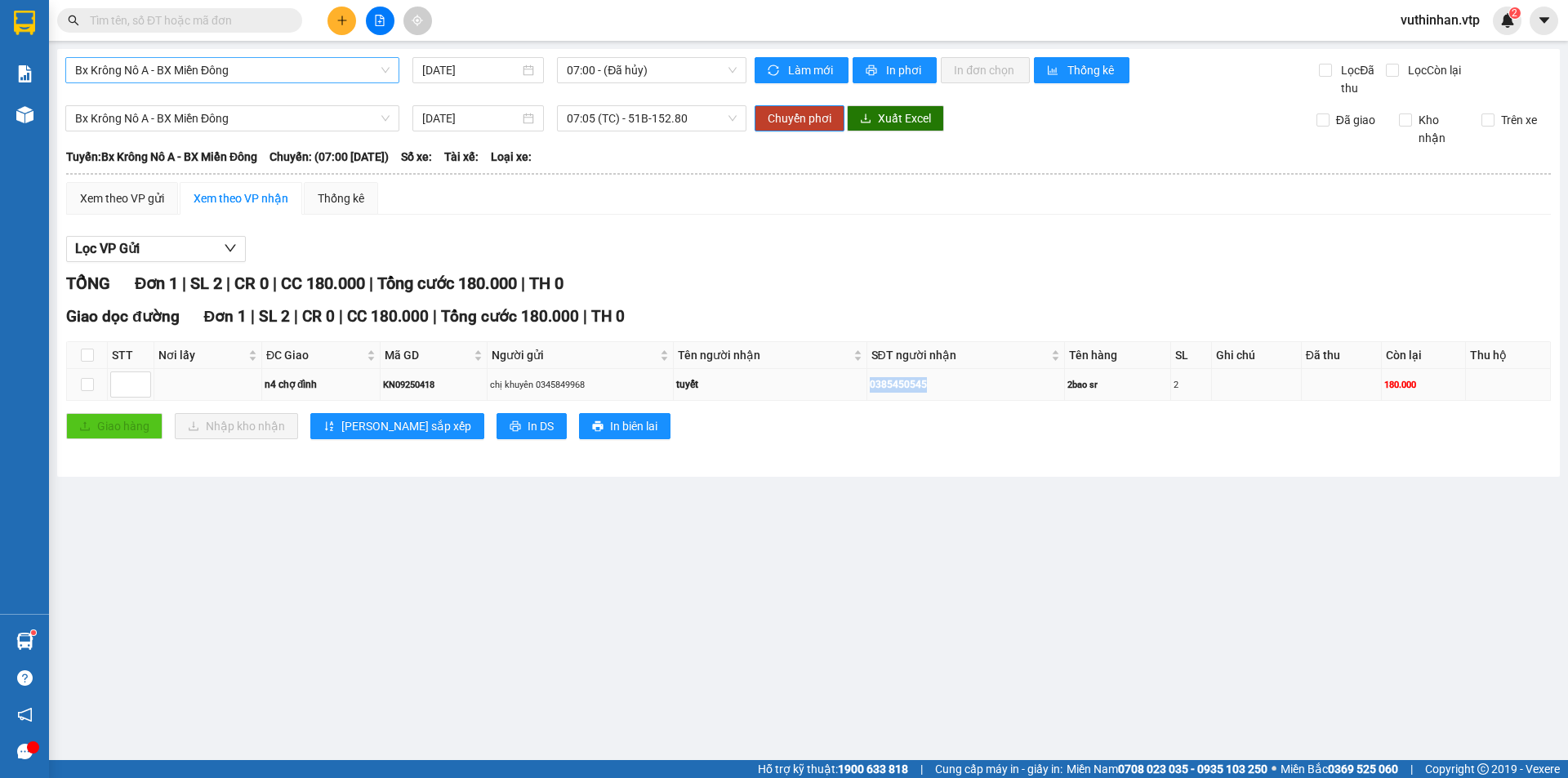
copy div "0385450545"
click at [1322, 377] on td at bounding box center [1342, 384] width 81 height 31
click at [87, 379] on input "checkbox" at bounding box center [87, 384] width 13 height 13
checkbox input "true"
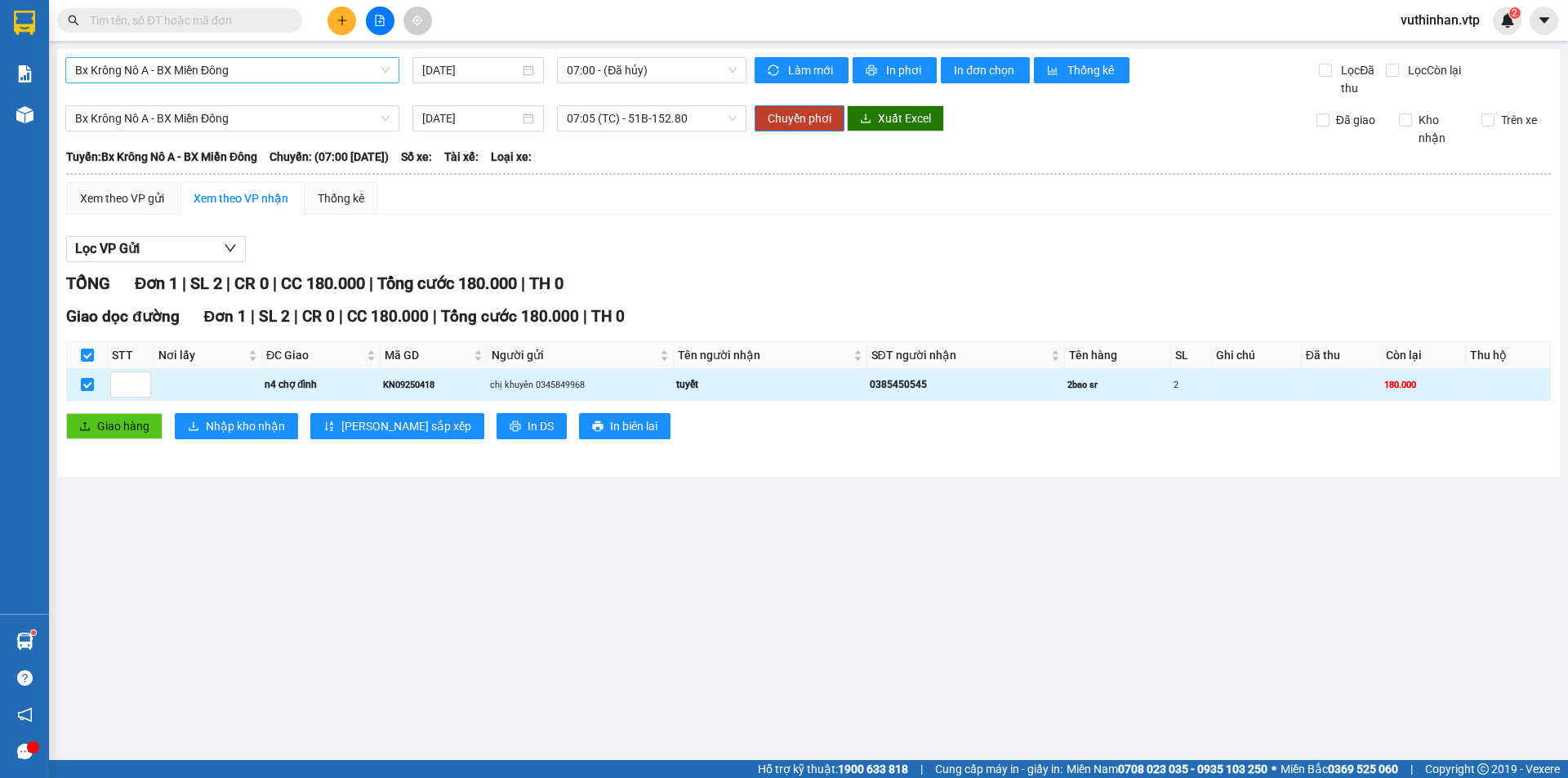
drag, startPoint x: 1275, startPoint y: 391, endPoint x: 1284, endPoint y: 380, distance: 14.2
click at [1275, 389] on td at bounding box center [1257, 384] width 90 height 31
drag, startPoint x: 1284, startPoint y: 380, endPoint x: 1155, endPoint y: 398, distance: 130.2
click at [1155, 398] on td "2bao sr" at bounding box center [1117, 384] width 106 height 31
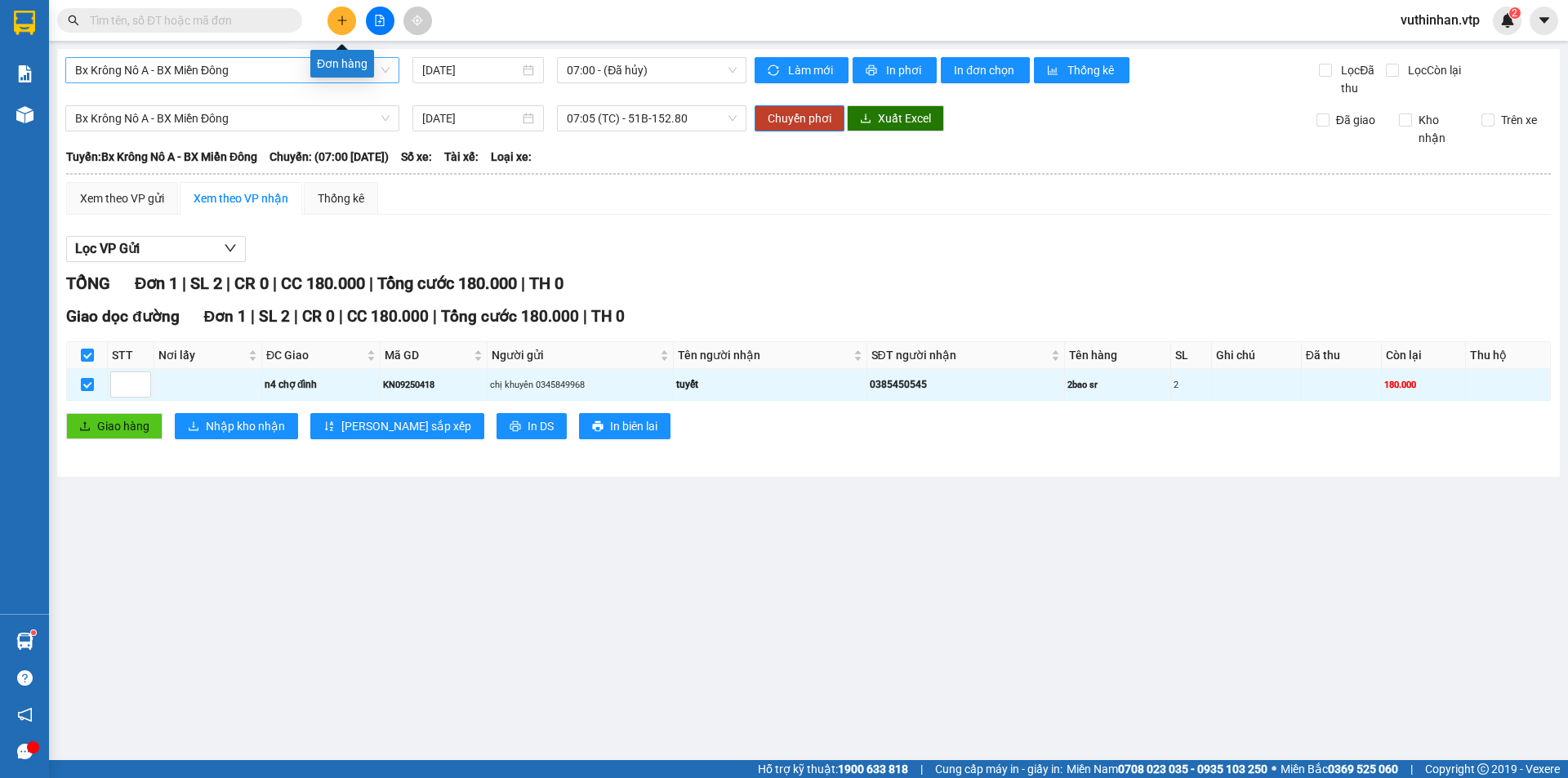
click at [340, 24] on icon "plus" at bounding box center [342, 20] width 12 height 12
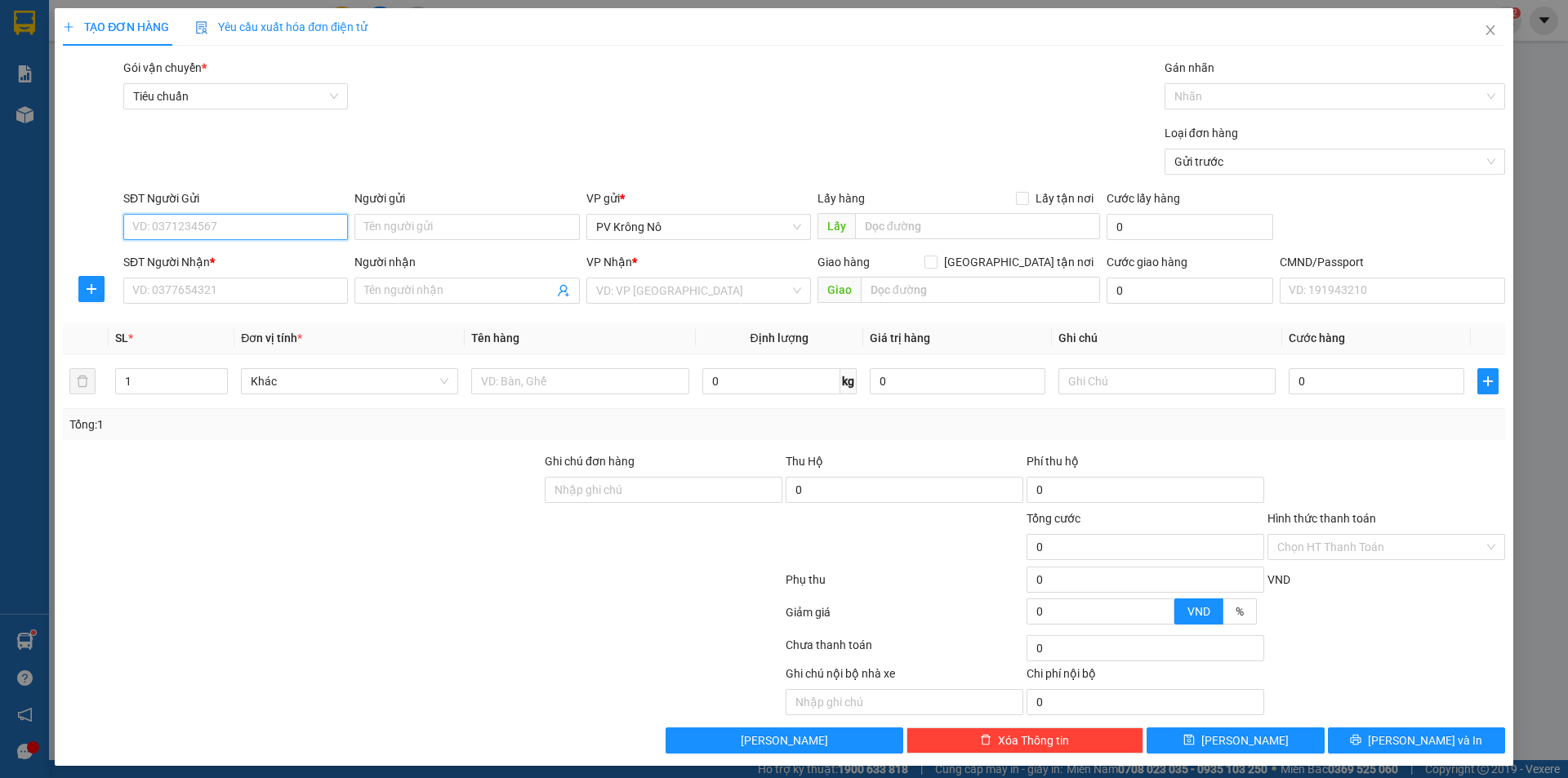
click at [214, 227] on input "SĐT Người Gửi" at bounding box center [235, 226] width 224 height 26
click at [227, 287] on input "SĐT Người Nhận *" at bounding box center [235, 290] width 224 height 26
paste input "0385450545"
type input "0385450545"
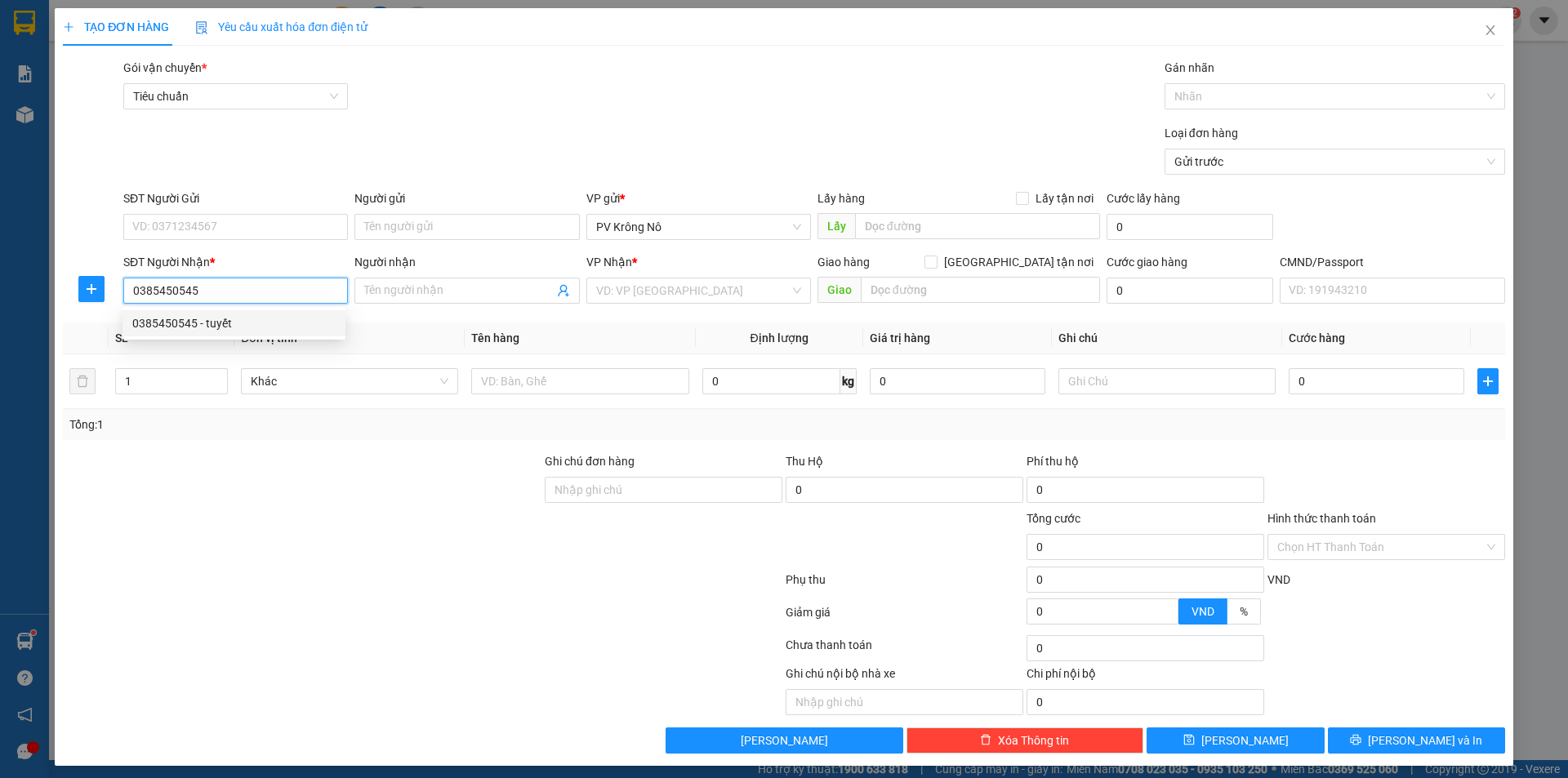
click at [249, 323] on div "0385450545 - tuyết" at bounding box center [233, 323] width 204 height 18
type input "tuyết"
type input "n4 chợ đình"
type input "0385450545"
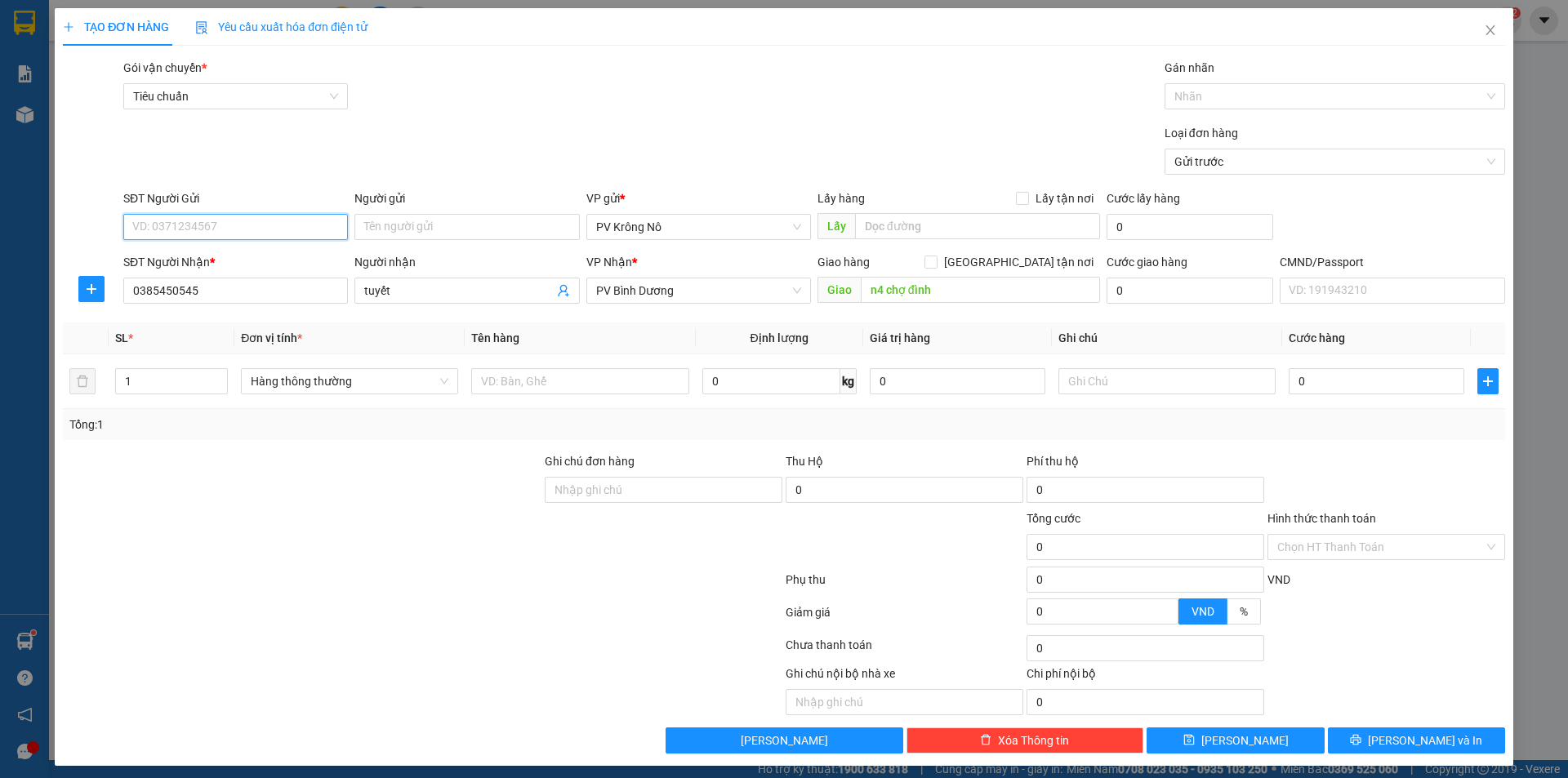
click at [197, 227] on input "SĐT Người Gửi" at bounding box center [235, 226] width 224 height 26
click at [179, 218] on input "SĐT Người Gửi" at bounding box center [235, 226] width 224 height 26
paste input "0345849968"
type input "0345849968"
click at [260, 253] on div "0345849968 - chị khuyên" at bounding box center [233, 259] width 204 height 18
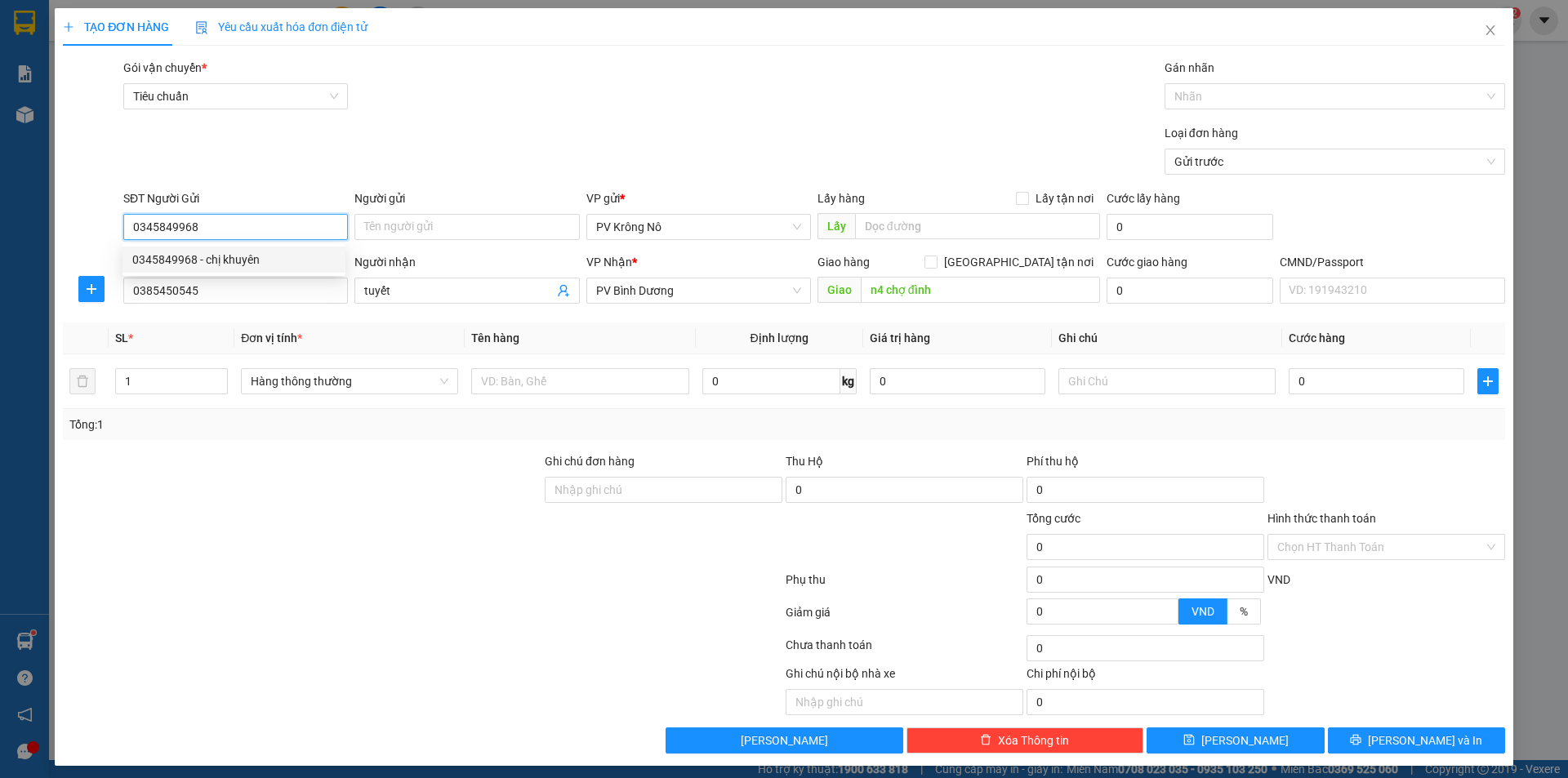
type input "chị khuyên"
type input "0345849968"
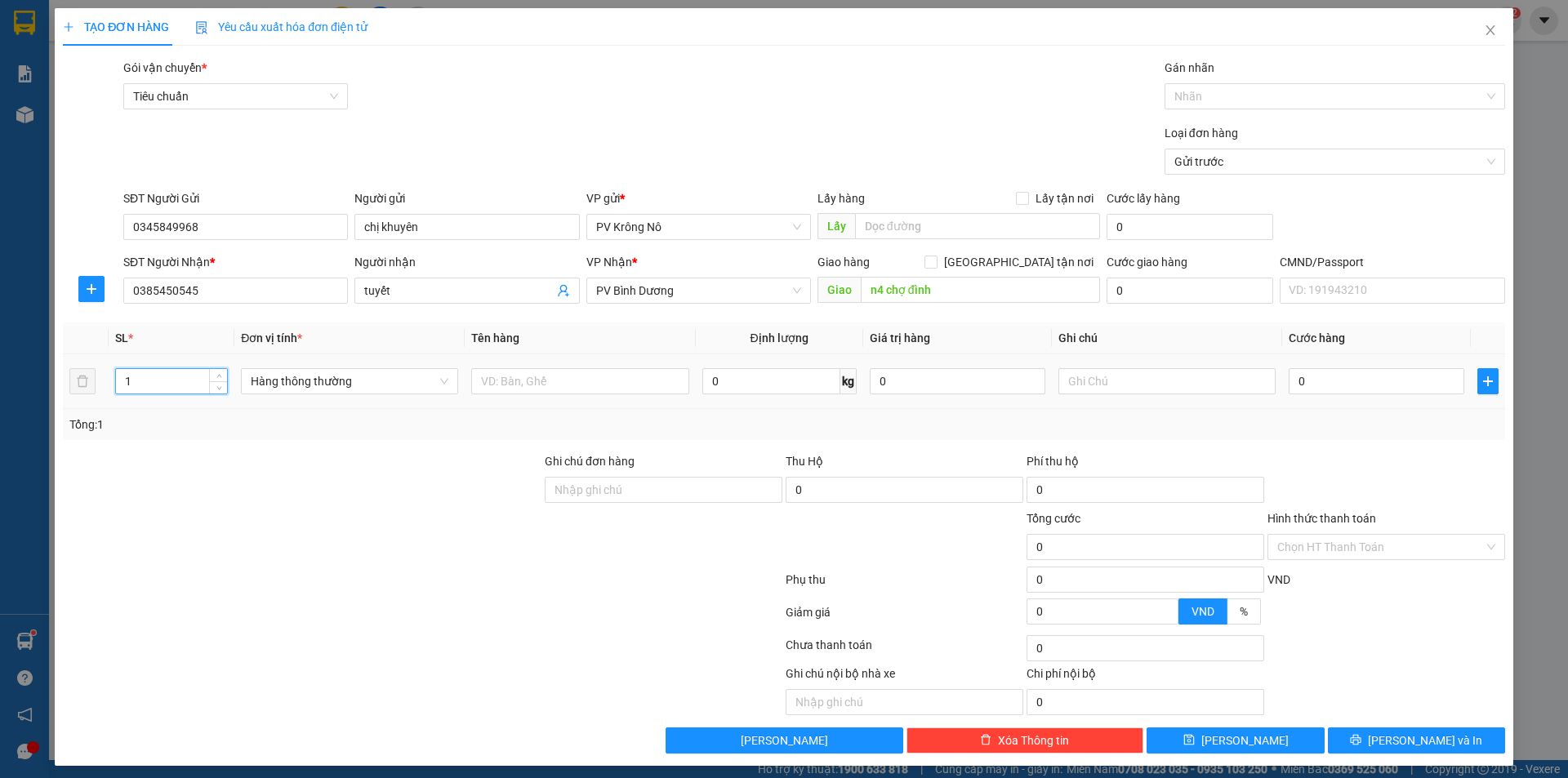
drag, startPoint x: 143, startPoint y: 380, endPoint x: 43, endPoint y: 389, distance: 100.4
click at [46, 389] on div "TẠO ĐƠN HÀNG Yêu cầu xuất hóa đơn điện tử Transit Pickup Surcharge Ids Transit …" at bounding box center [784, 389] width 1568 height 778
type input "2"
click at [513, 367] on div at bounding box center [580, 381] width 217 height 32
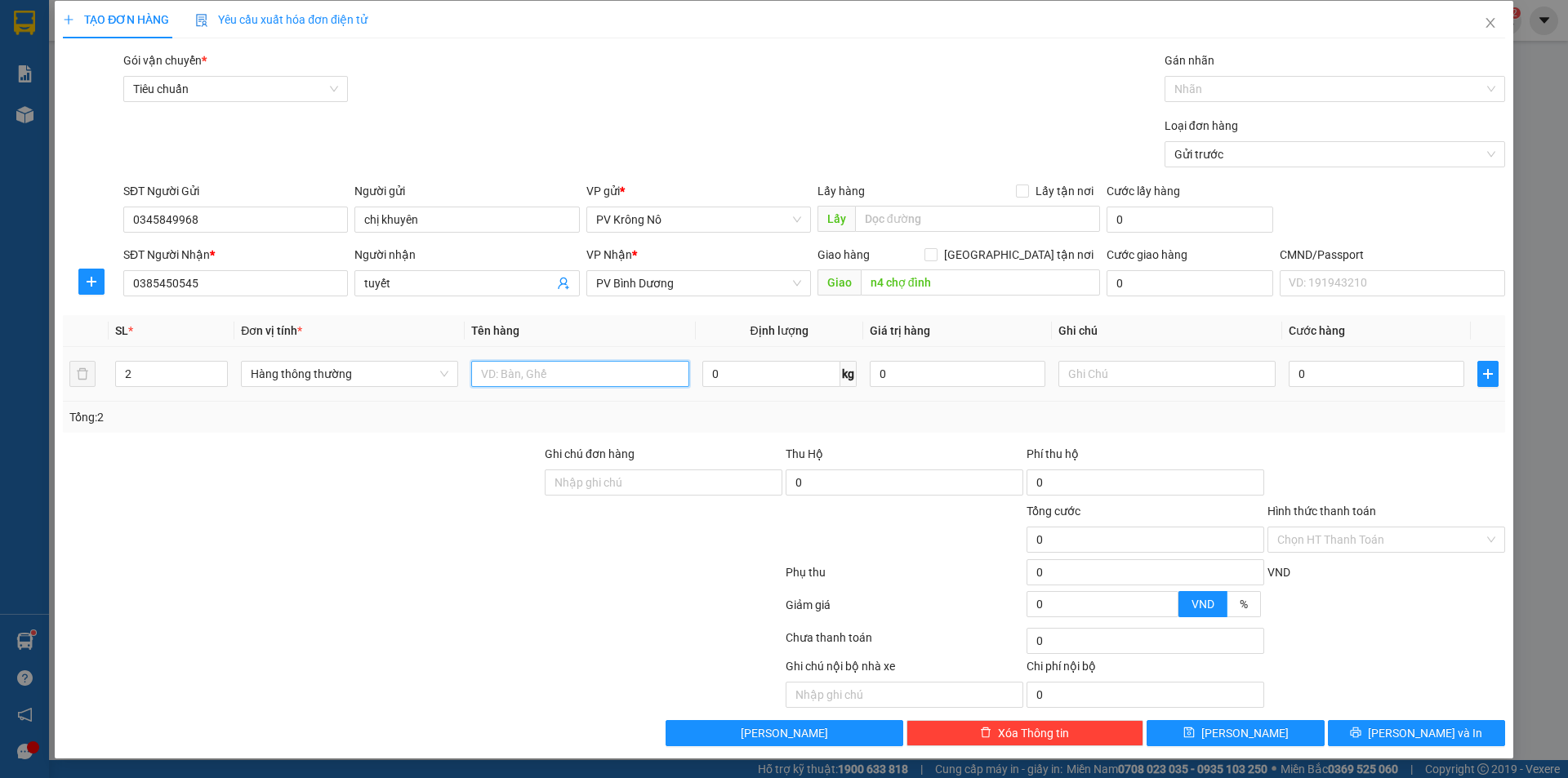
click at [607, 377] on input "text" at bounding box center [580, 373] width 217 height 26
type input "2bao sr"
click at [1339, 371] on input "0" at bounding box center [1377, 373] width 176 height 26
type input "01"
type input "1"
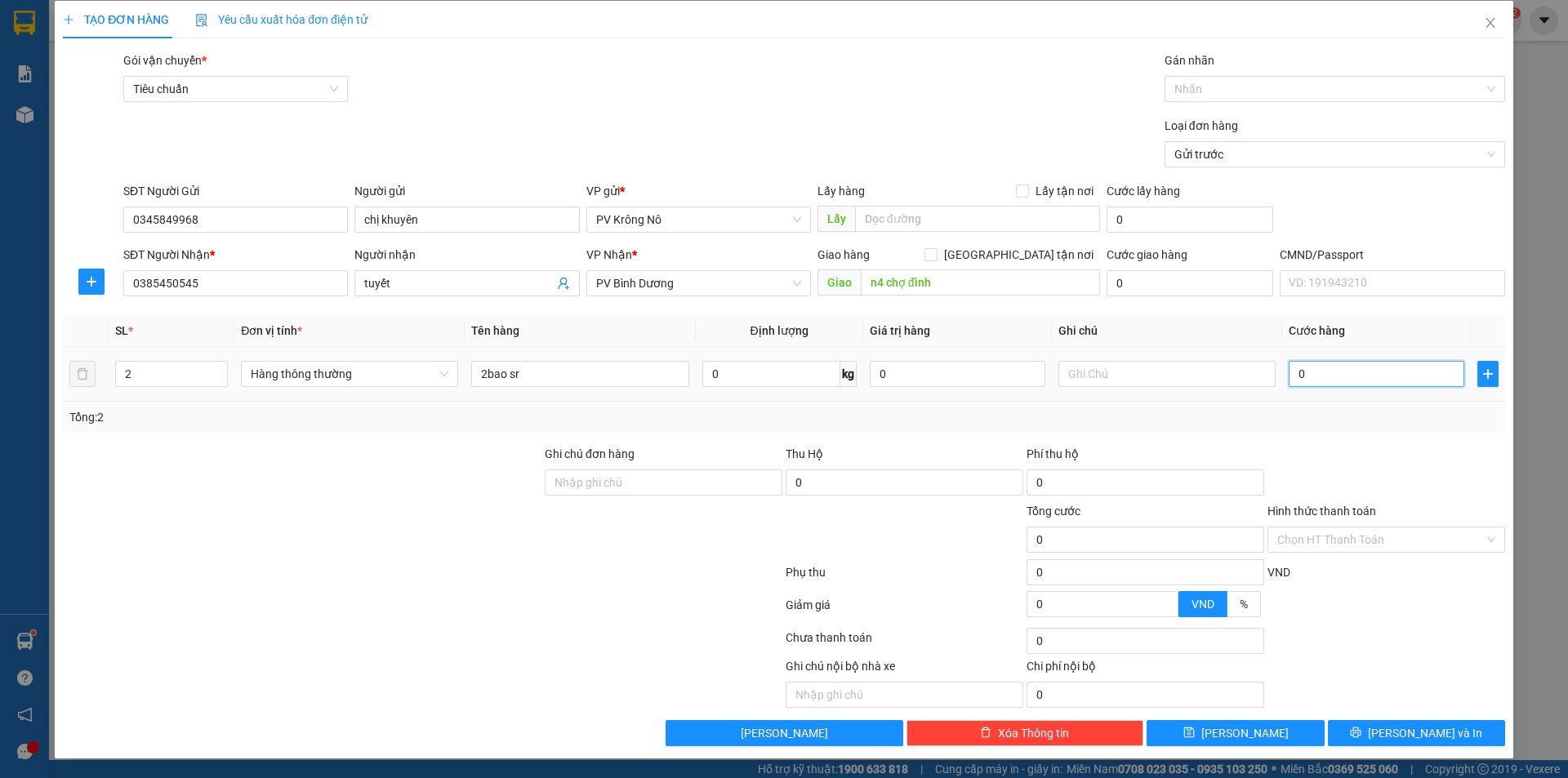
type input "1"
type input "018"
type input "18"
type input "0.180"
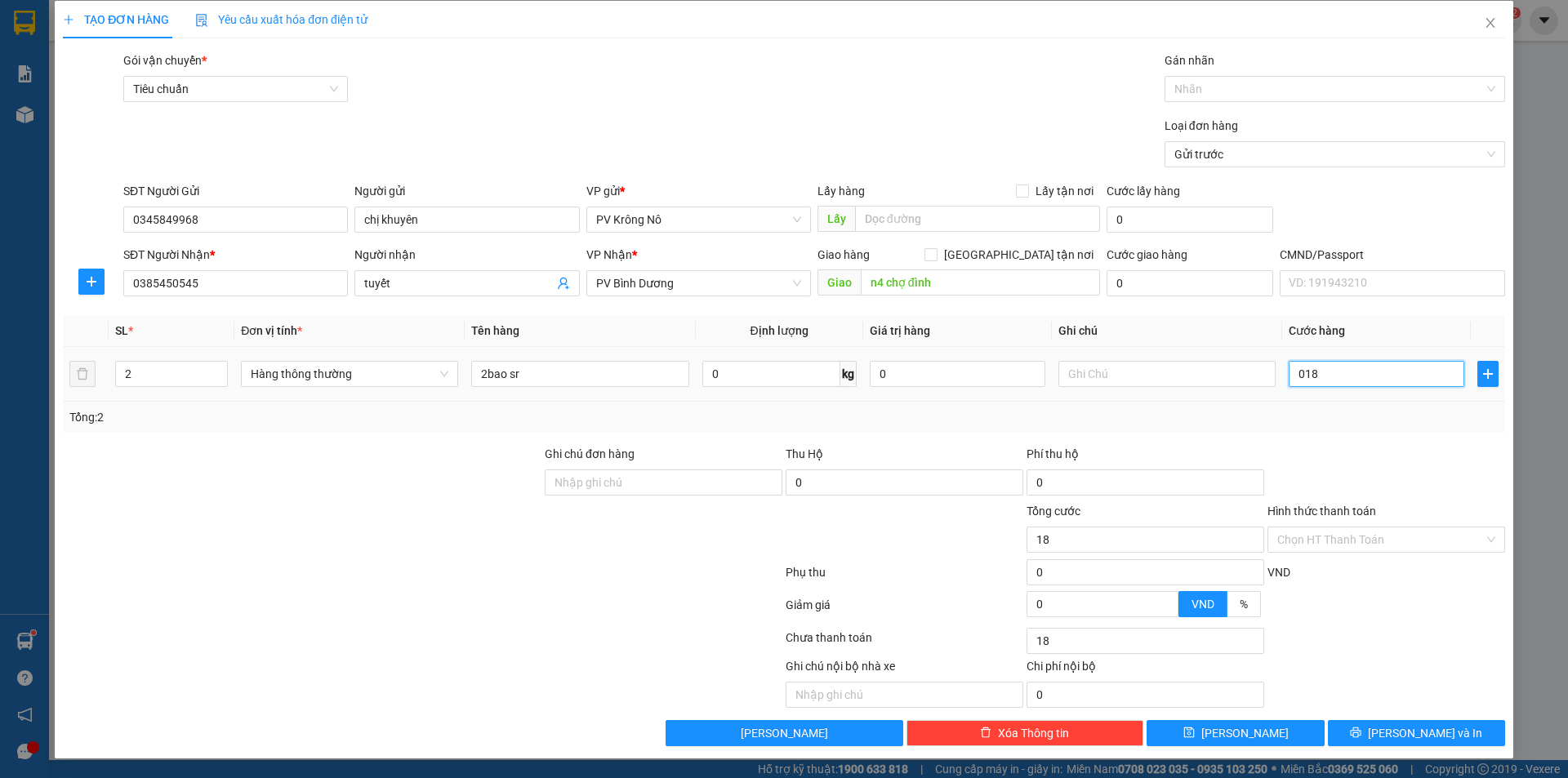
type input "180"
type input "01.800"
type input "1.800"
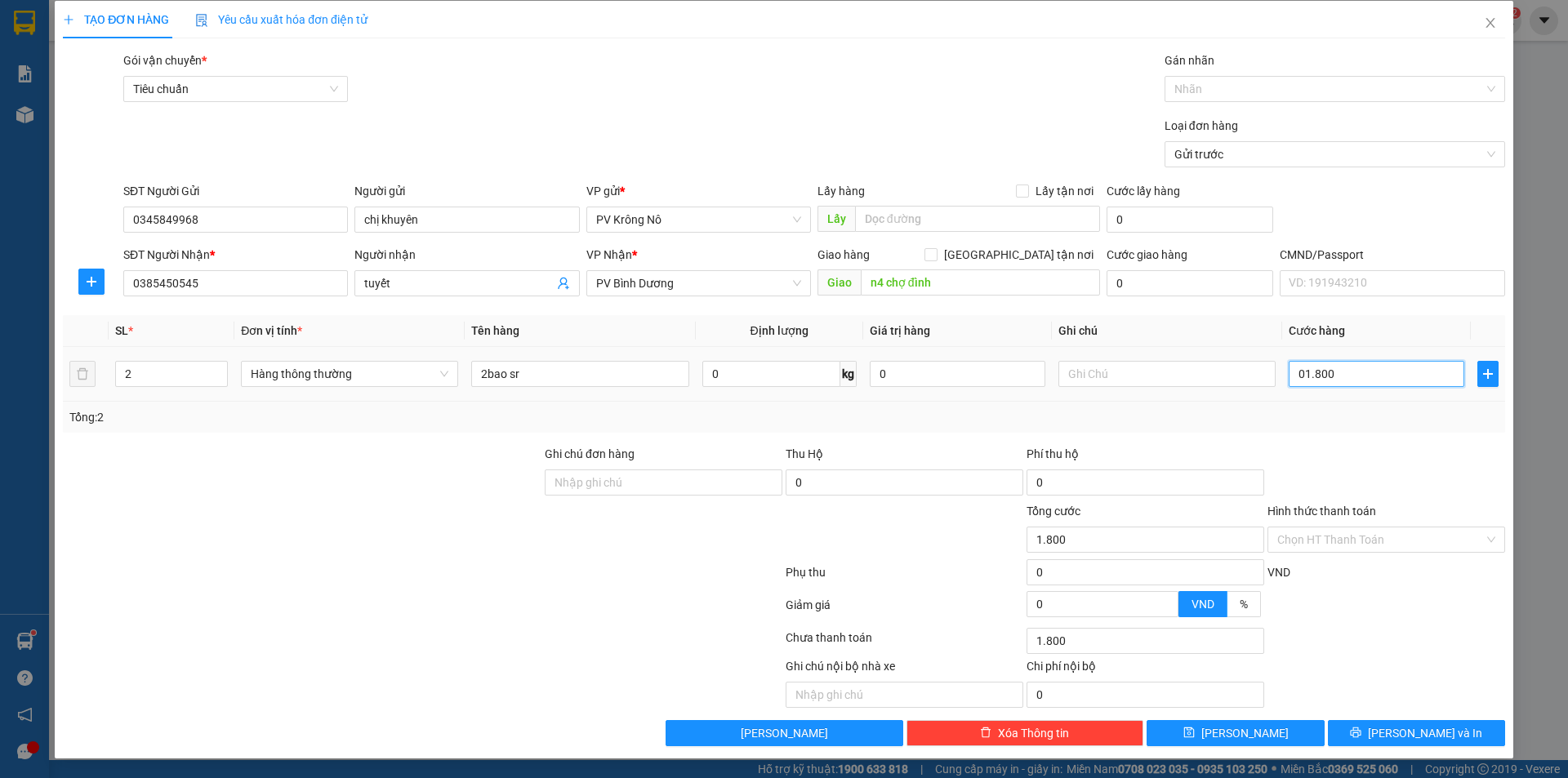
type input "018.000"
type input "18.000"
type input "0.180.000"
type input "180.000"
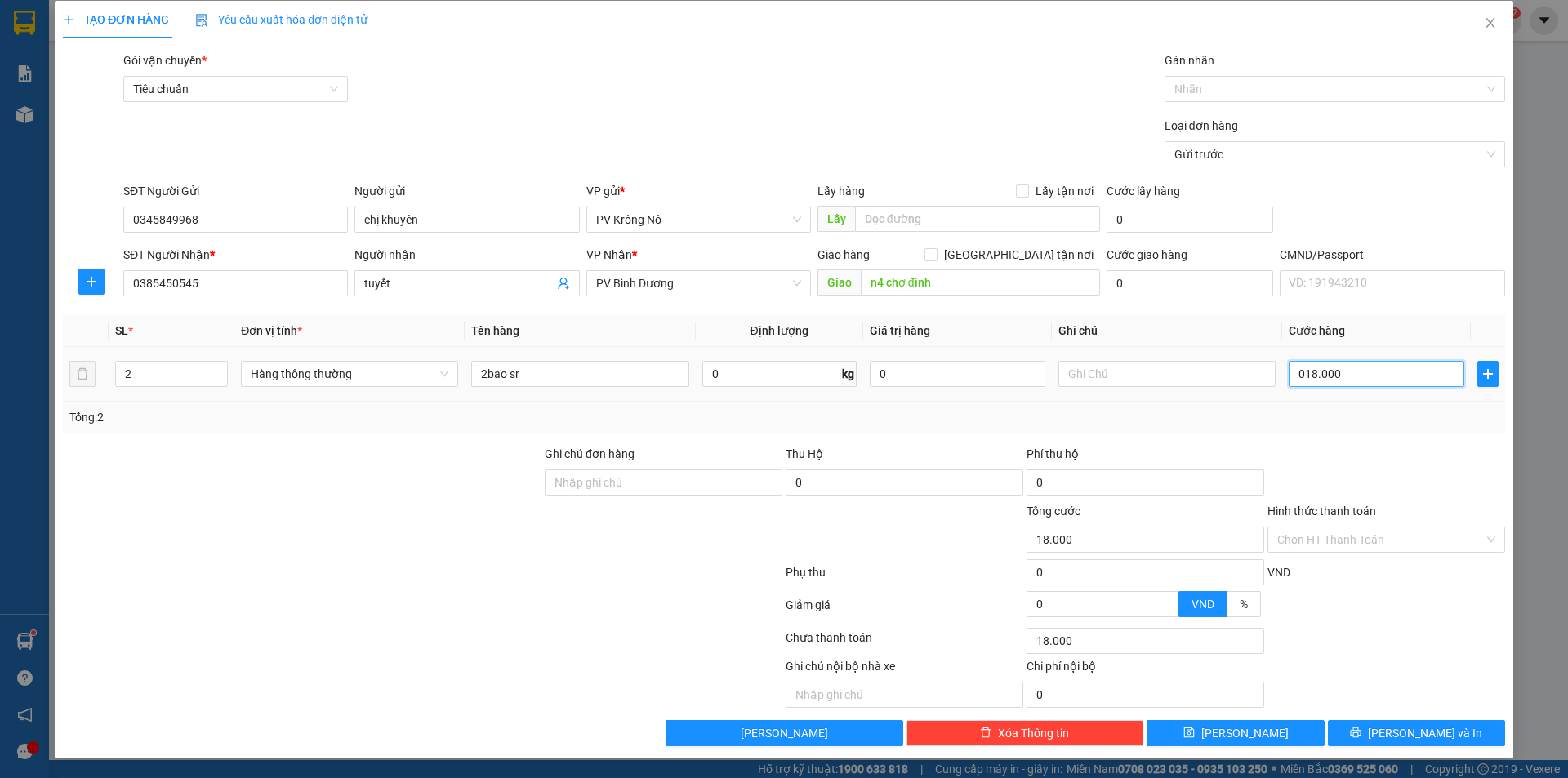
type input "180.000"
click at [1247, 730] on button "[PERSON_NAME]" at bounding box center [1234, 732] width 177 height 26
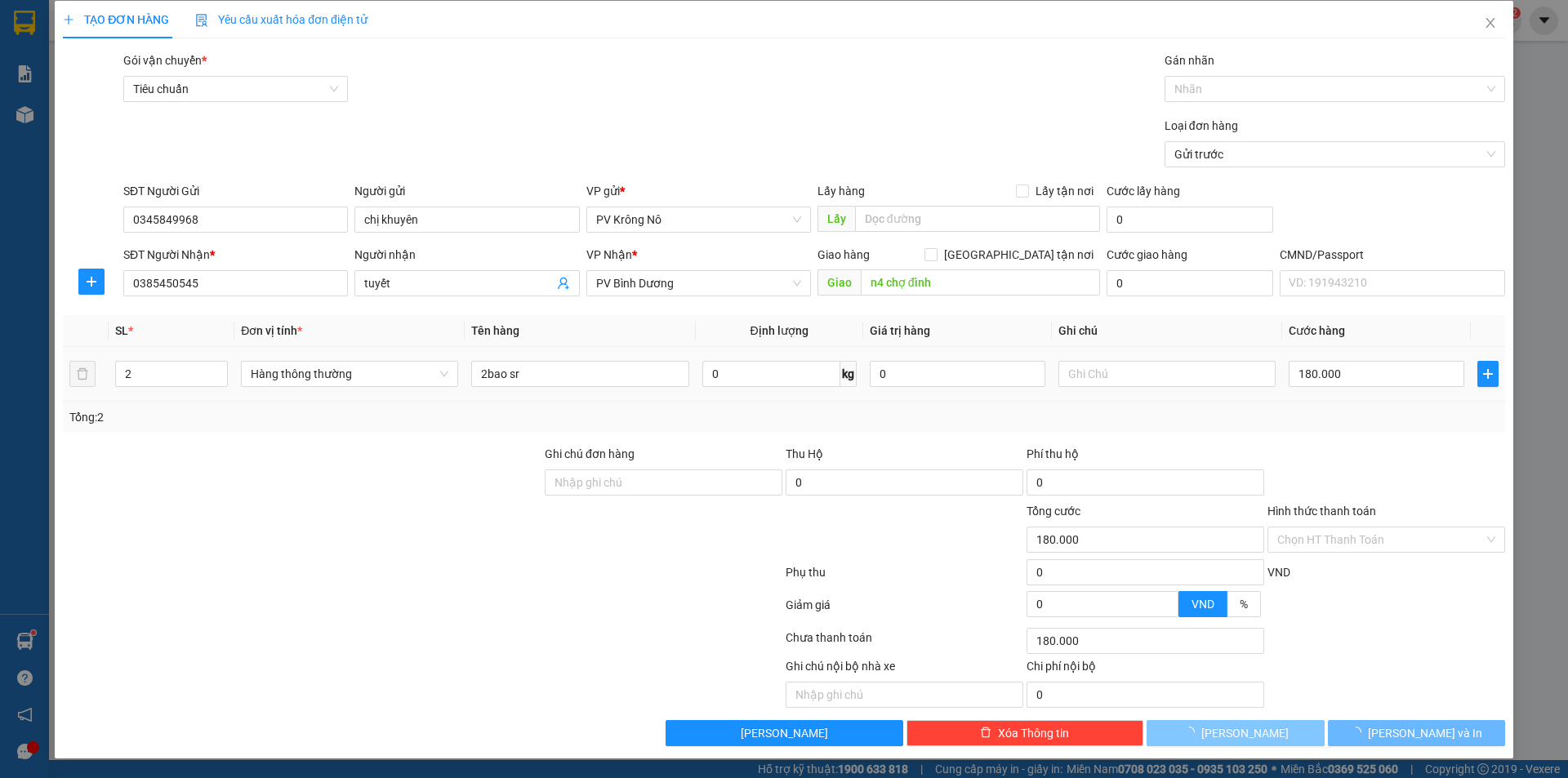
type input "1"
type input "0"
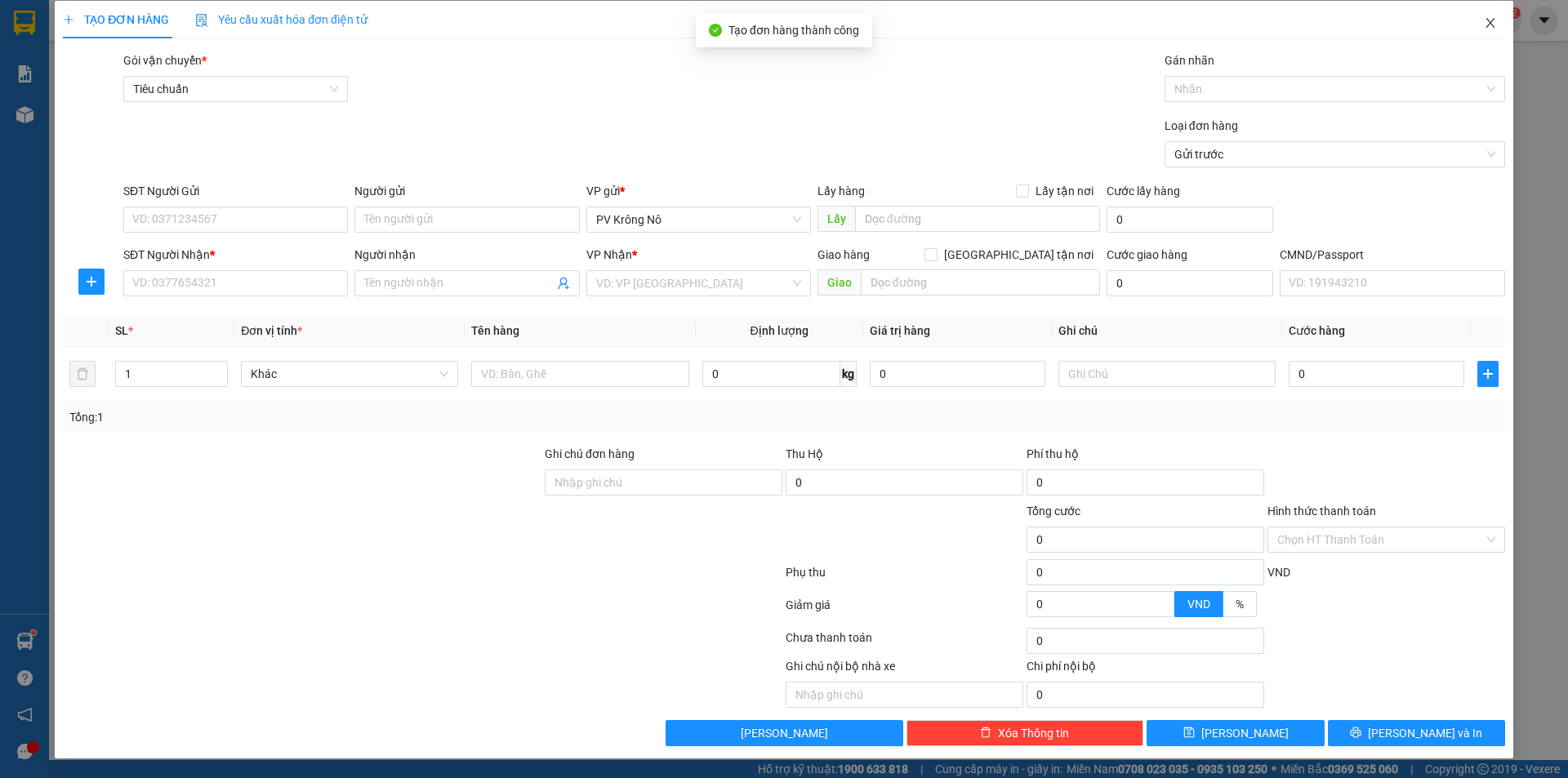
click at [1484, 25] on icon "close" at bounding box center [1490, 22] width 13 height 13
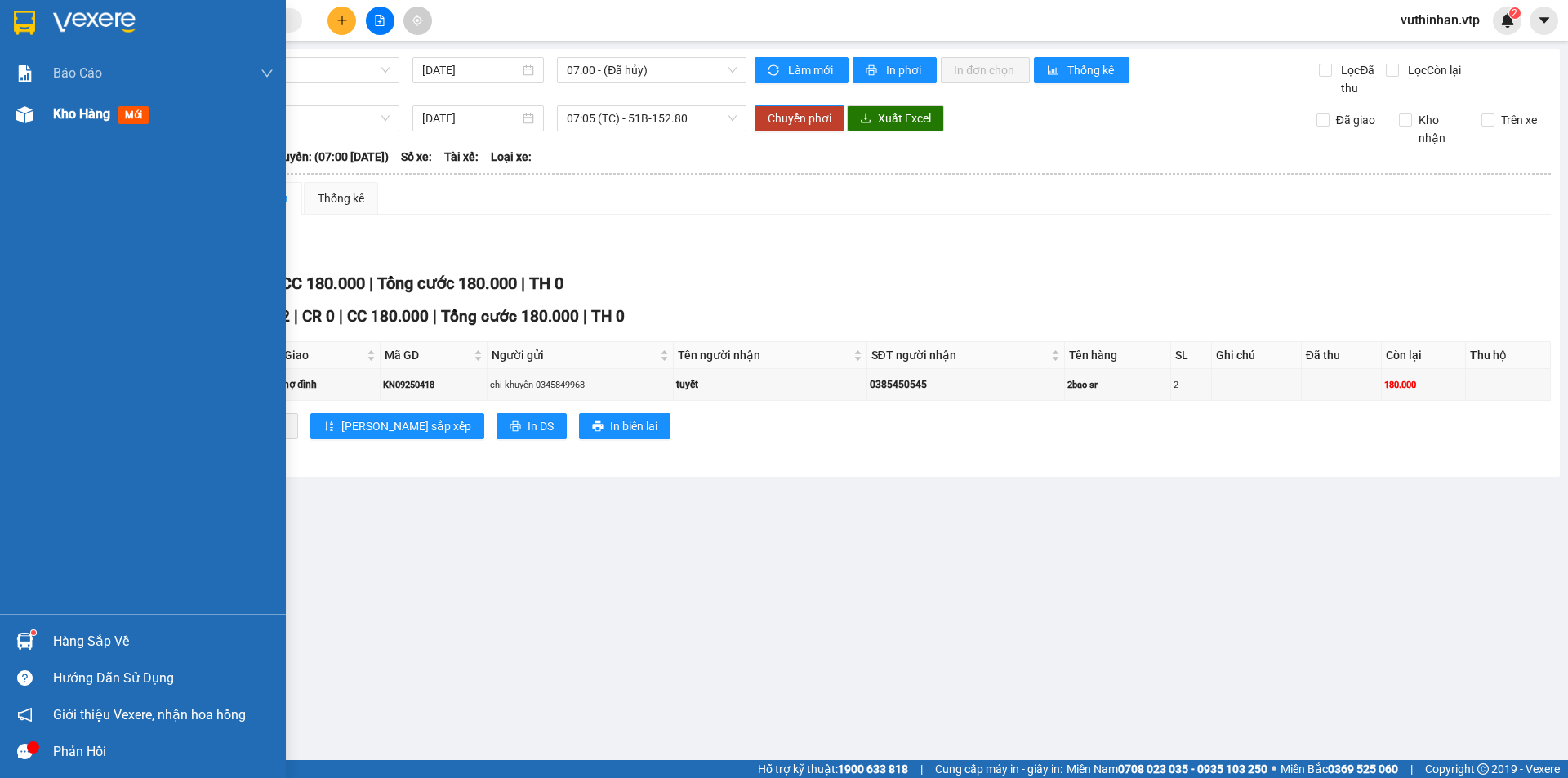
click at [80, 118] on span "Kho hàng" at bounding box center [82, 113] width 57 height 15
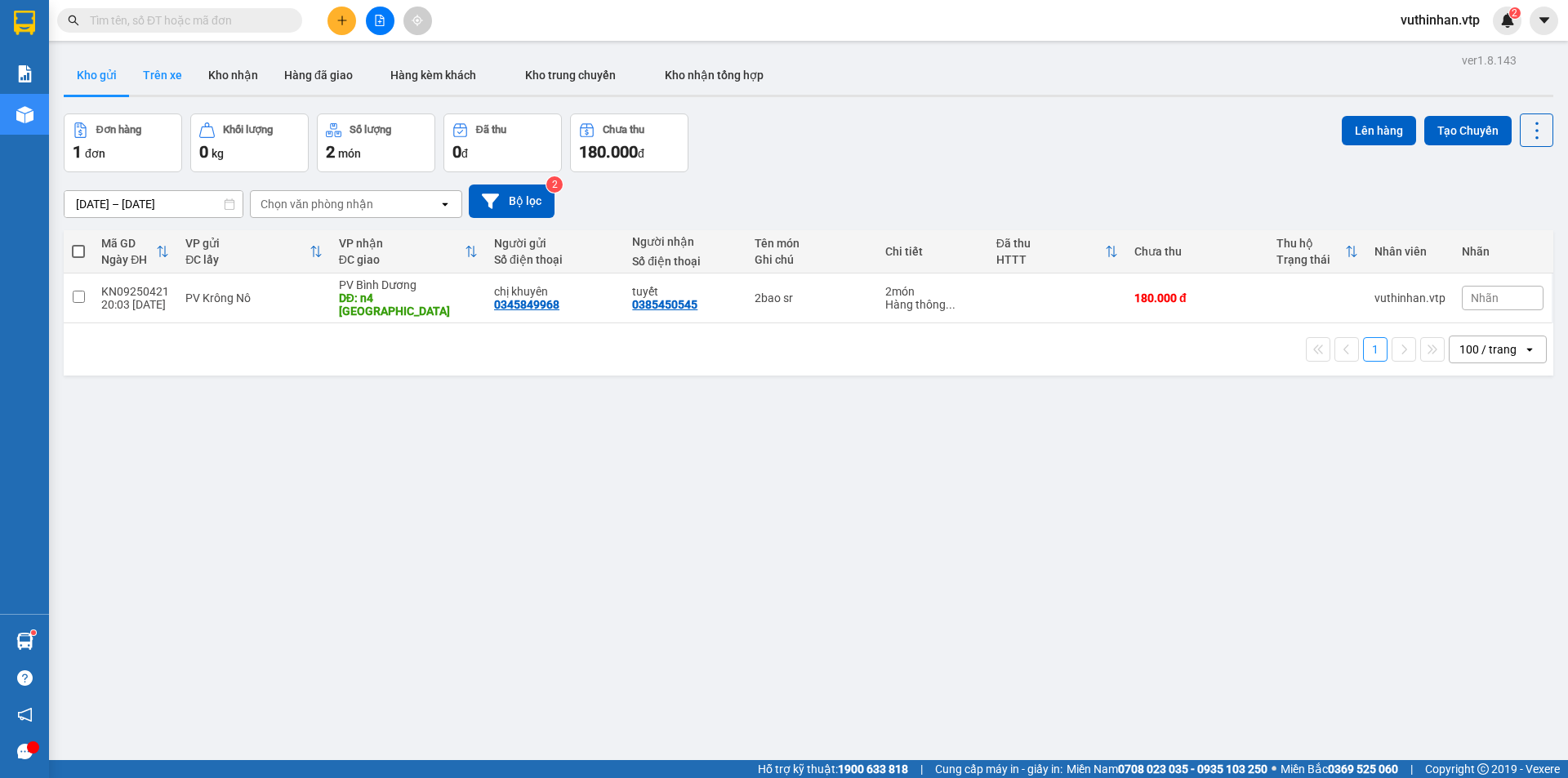
click at [159, 75] on button "Trên xe" at bounding box center [162, 75] width 66 height 39
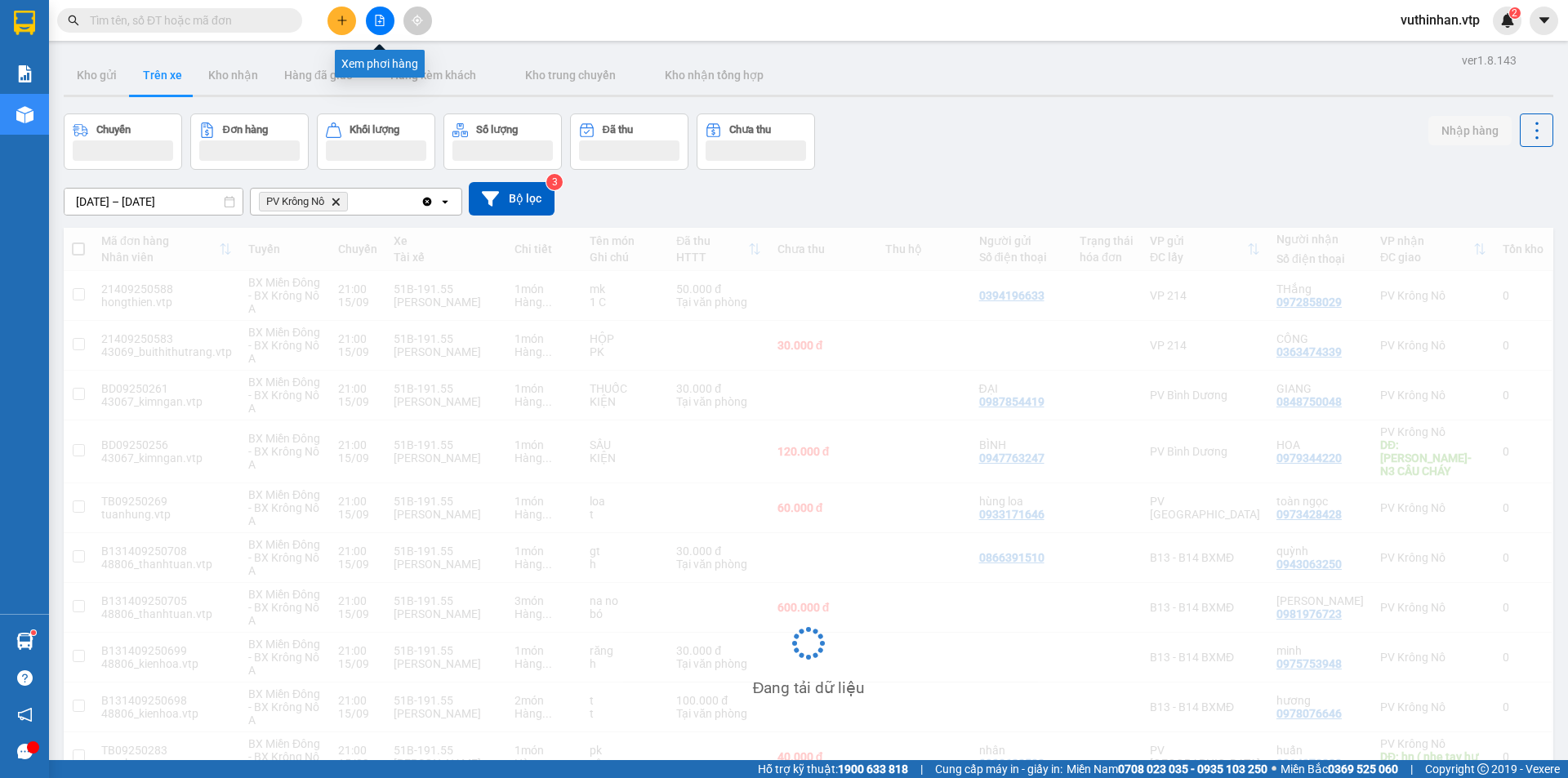
click at [387, 26] on button at bounding box center [381, 21] width 29 height 29
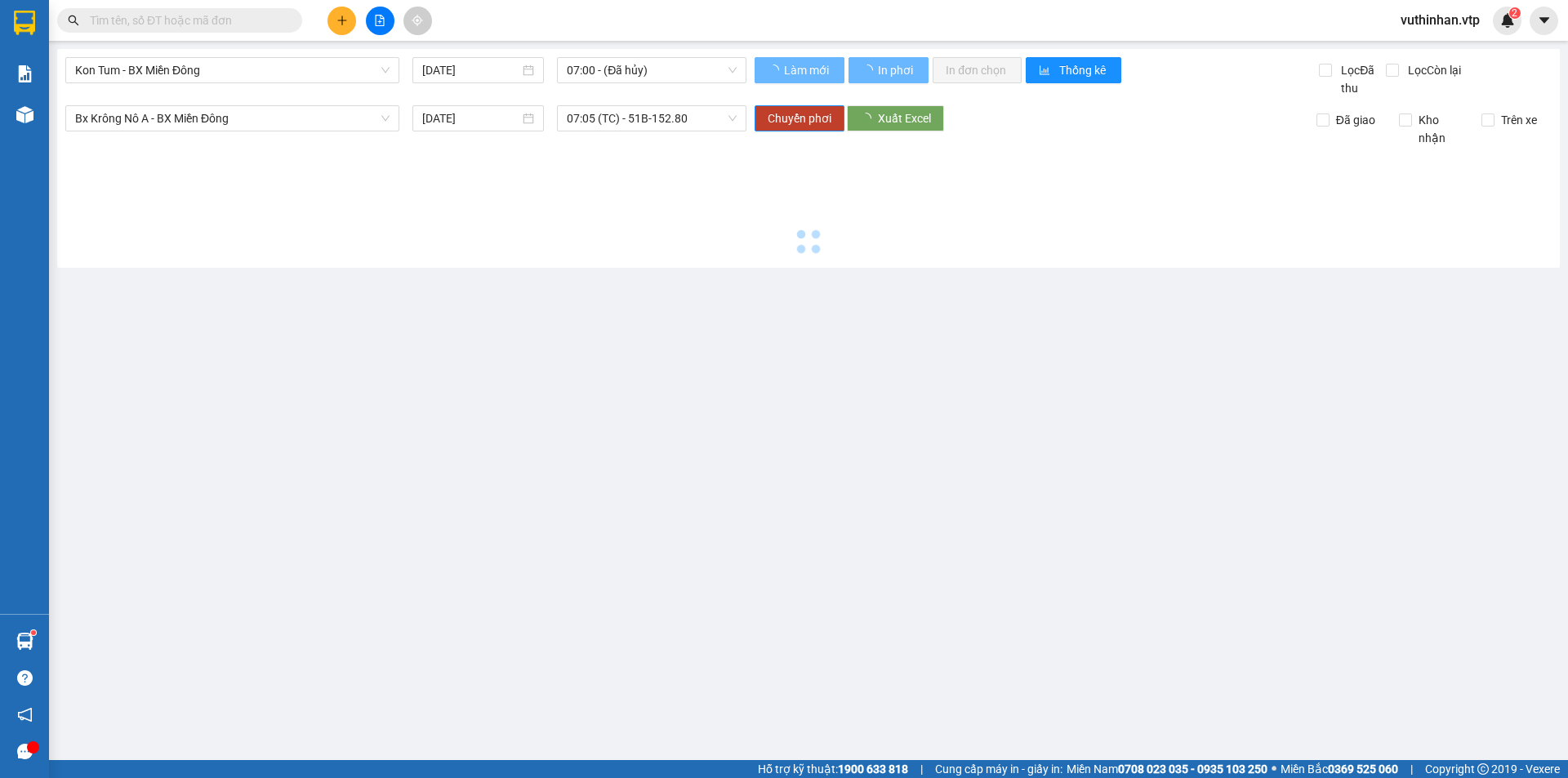
type input "[DATE]"
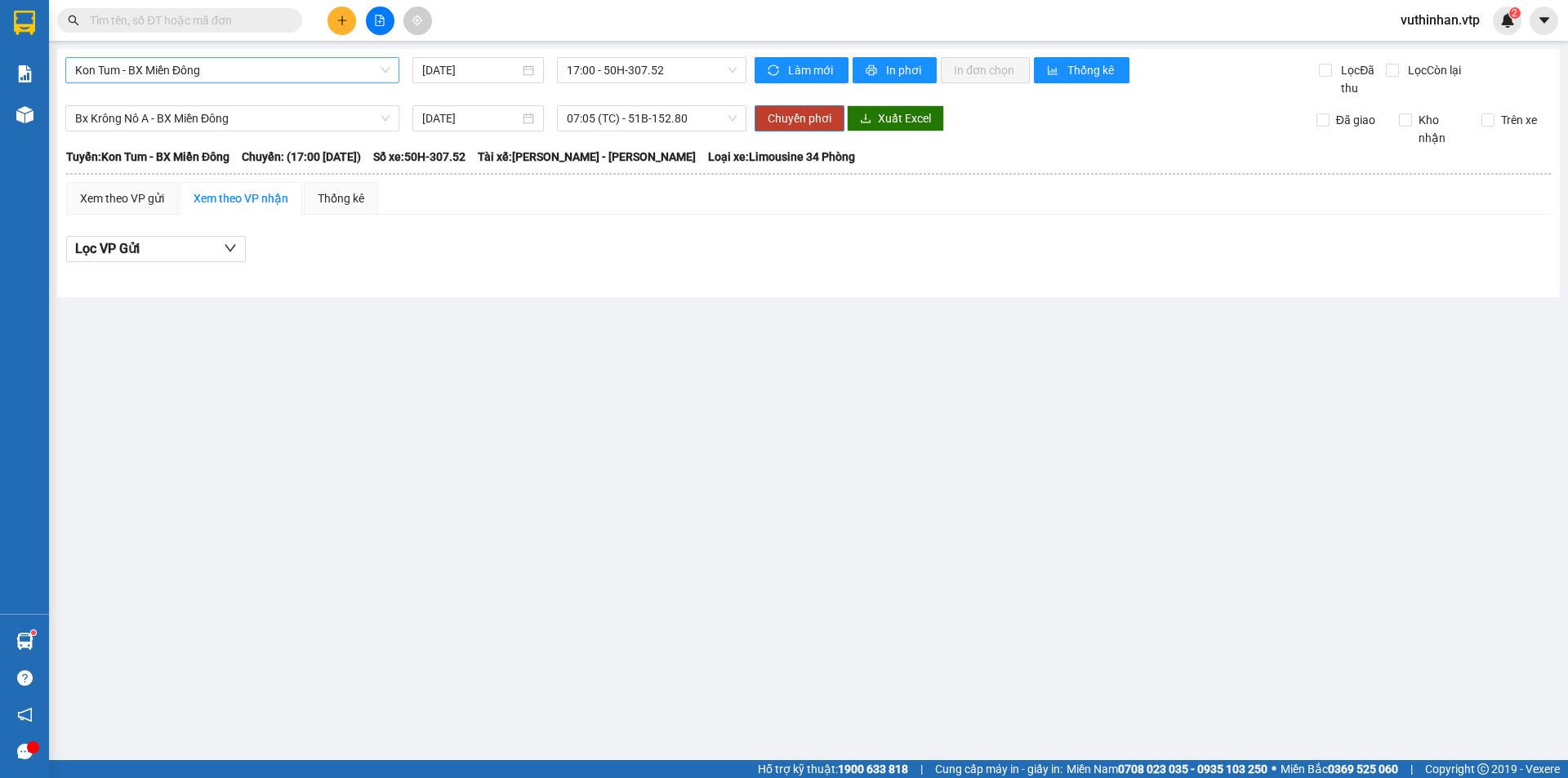
click at [231, 75] on span "Kon Tum - BX Miền Đông" at bounding box center [232, 70] width 314 height 24
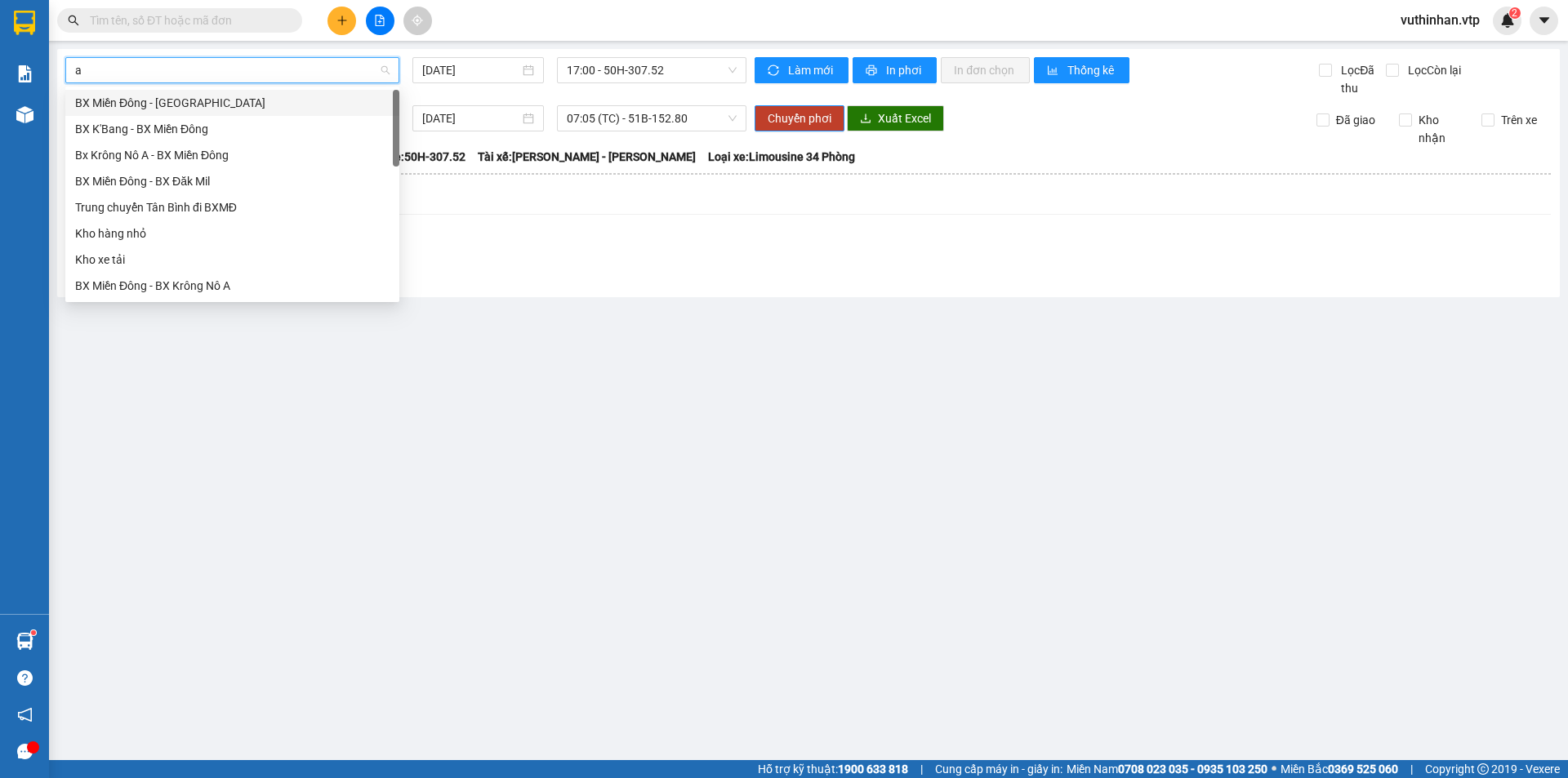
type input "a"
click at [184, 114] on div "BX Miền Đông - [GEOGRAPHIC_DATA]" at bounding box center [232, 102] width 334 height 26
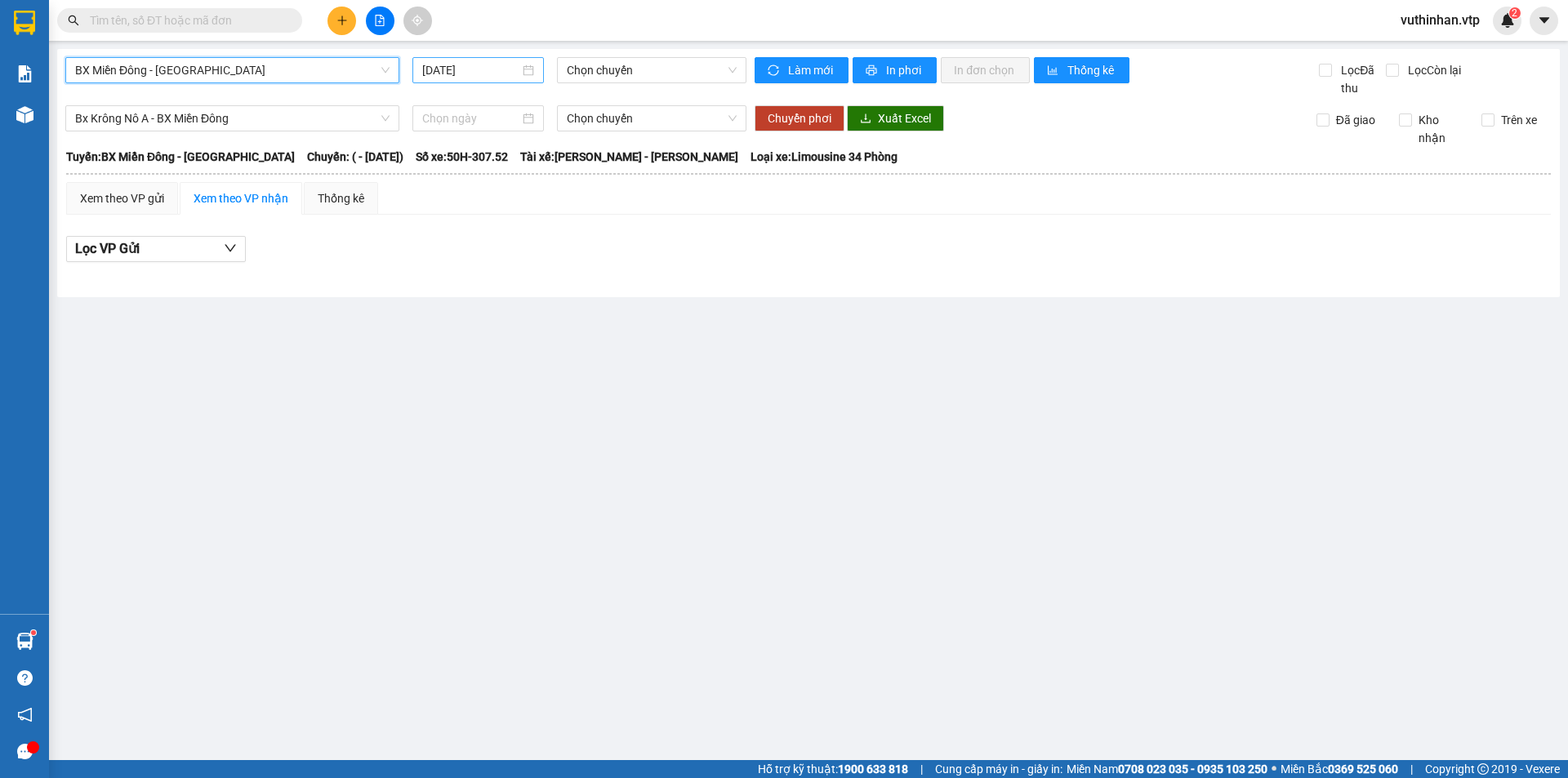
click at [506, 67] on input "[DATE]" at bounding box center [470, 70] width 97 height 18
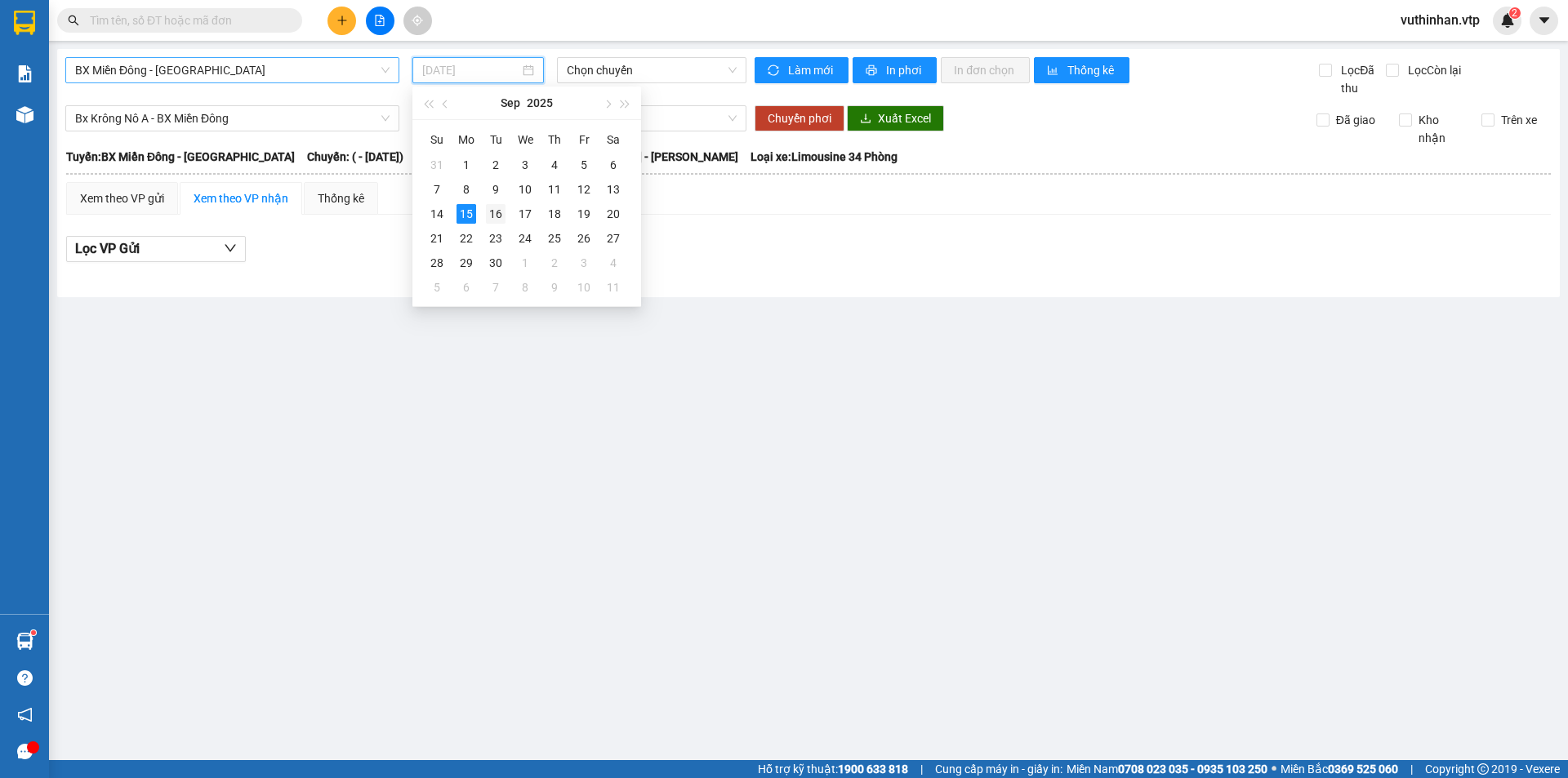
click at [487, 208] on div "16" at bounding box center [495, 214] width 20 height 20
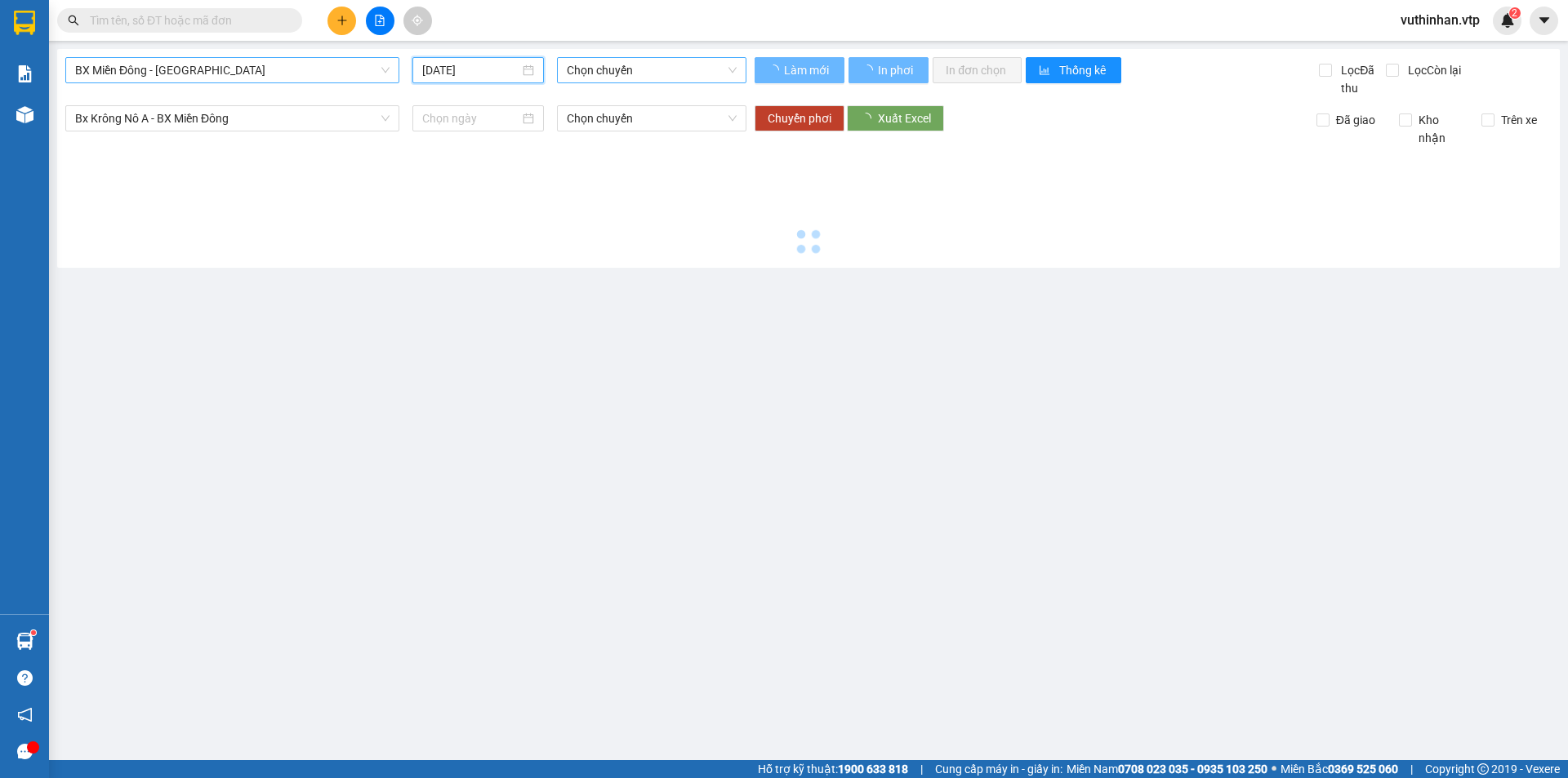
type input "[DATE]"
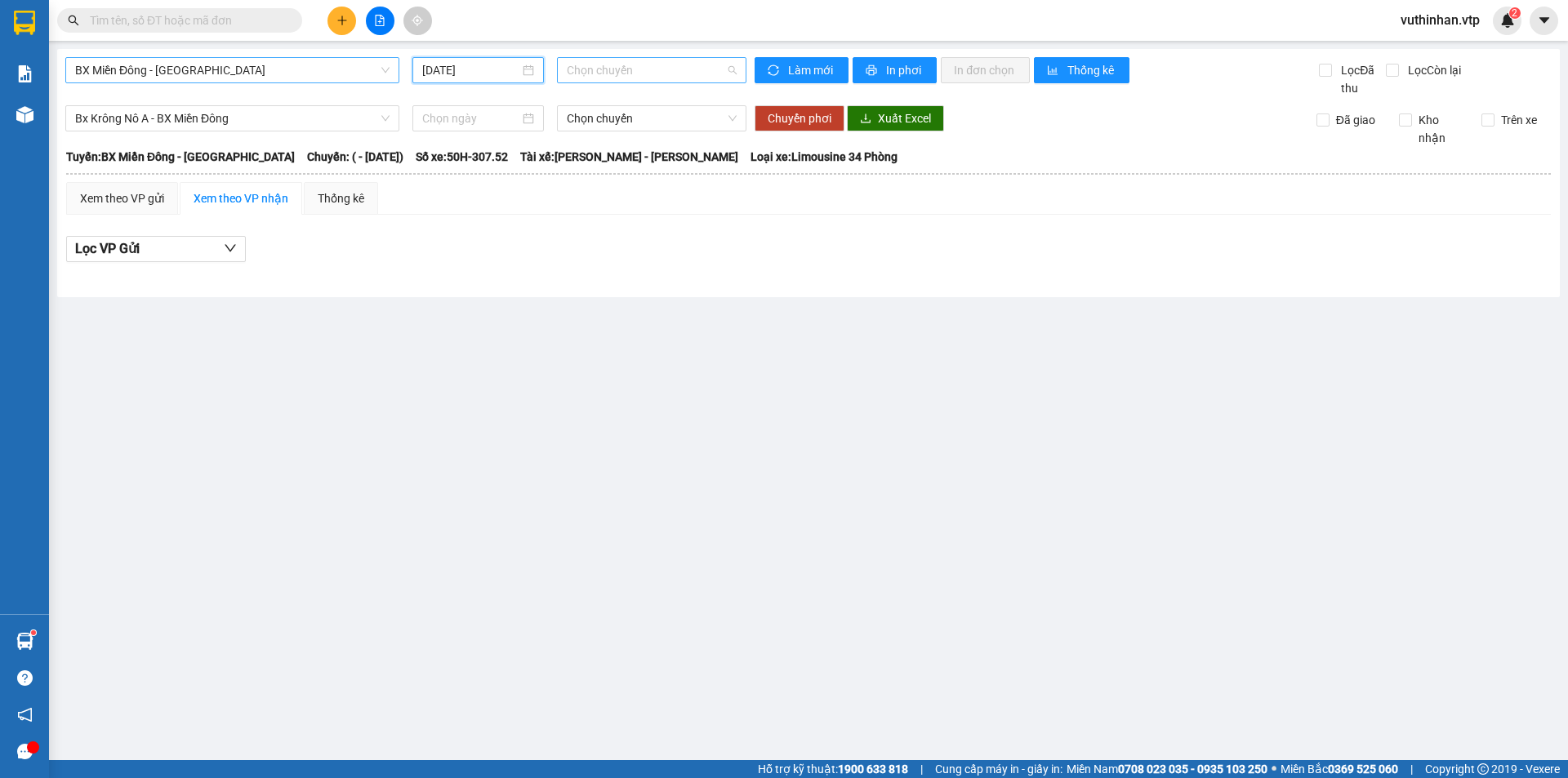
click at [630, 66] on span "Chọn chuyến" at bounding box center [651, 70] width 170 height 24
click at [602, 249] on div "Lọc VP Gửi" at bounding box center [809, 249] width 1485 height 27
click at [311, 73] on span "BX Miền Đông - [GEOGRAPHIC_DATA]" at bounding box center [232, 70] width 314 height 24
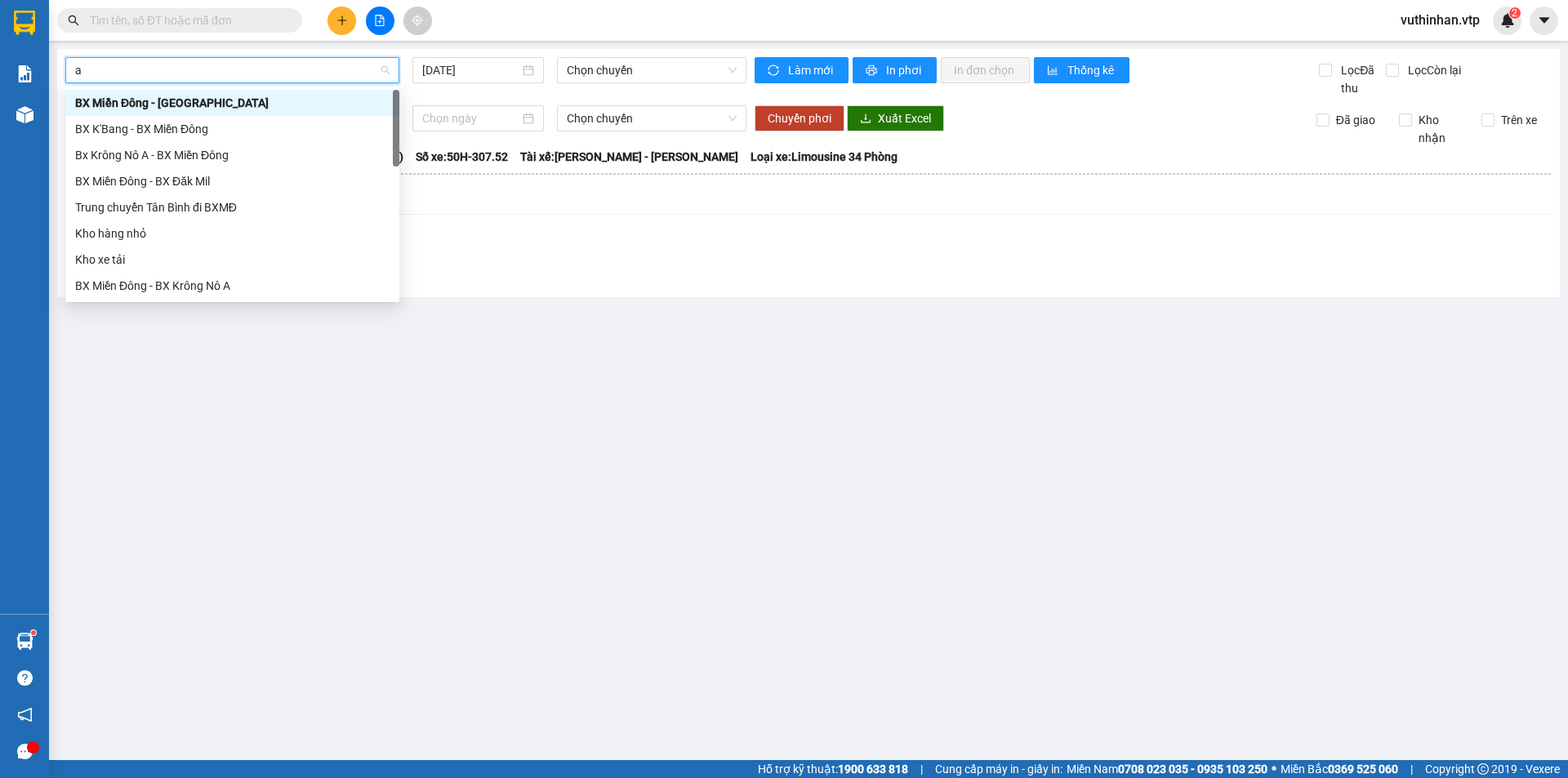
type input "a"
click at [188, 125] on div "Bx Krông Nô A - BX Miền Đông" at bounding box center [232, 129] width 314 height 18
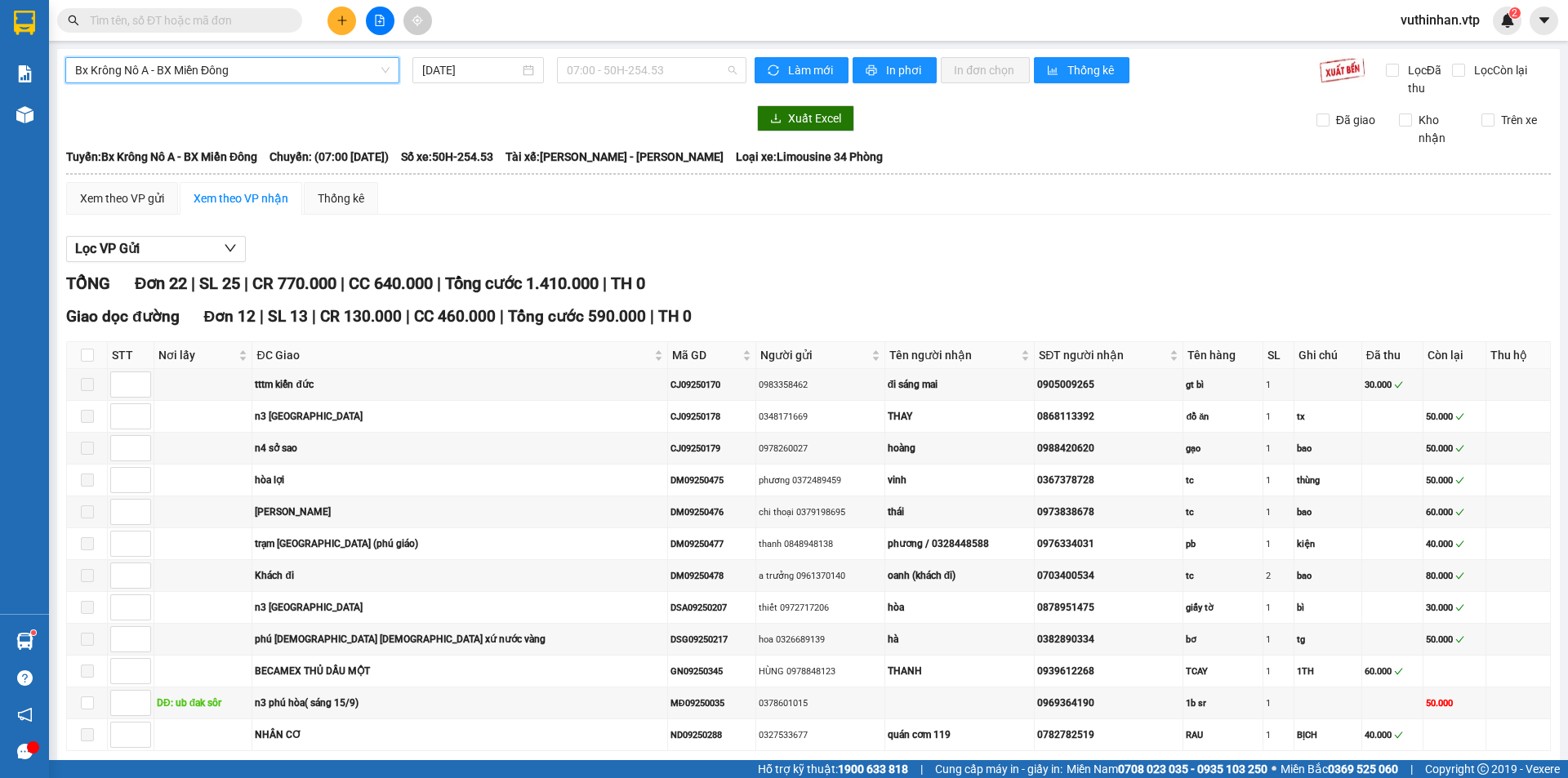
drag, startPoint x: 593, startPoint y: 68, endPoint x: 619, endPoint y: 112, distance: 51.1
click at [595, 69] on span "07:00 - 50H-254.53" at bounding box center [651, 70] width 170 height 24
click at [417, 53] on div "Bx Krông Nô A - BX Miền Đông 15/09/2025 07:00 - 50H-254.53 Làm mới In phơi In đ…" at bounding box center [809, 721] width 1502 height 1343
click at [442, 68] on input "[DATE]" at bounding box center [470, 70] width 97 height 18
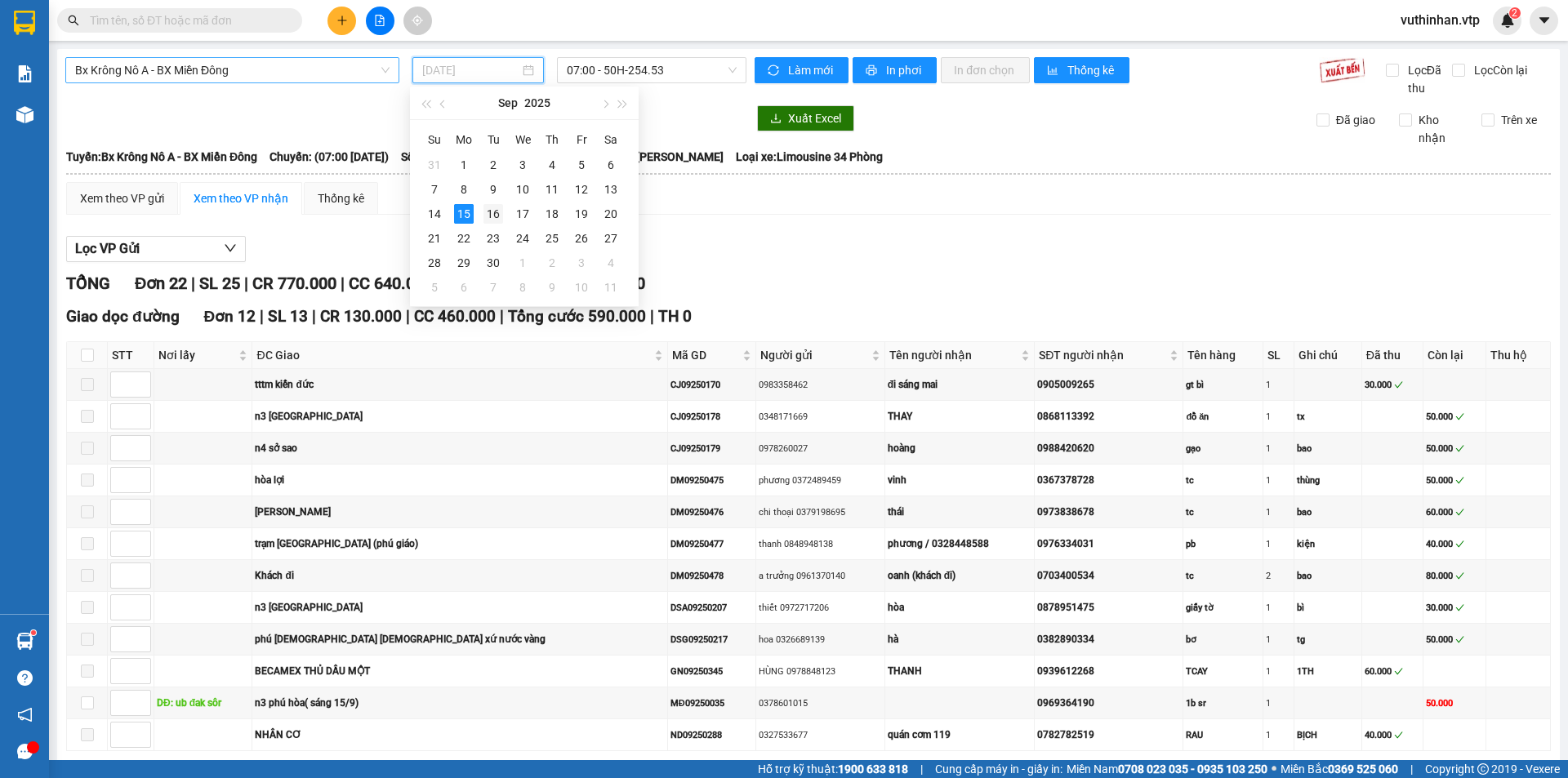
click at [495, 209] on div "16" at bounding box center [494, 214] width 20 height 20
type input "[DATE]"
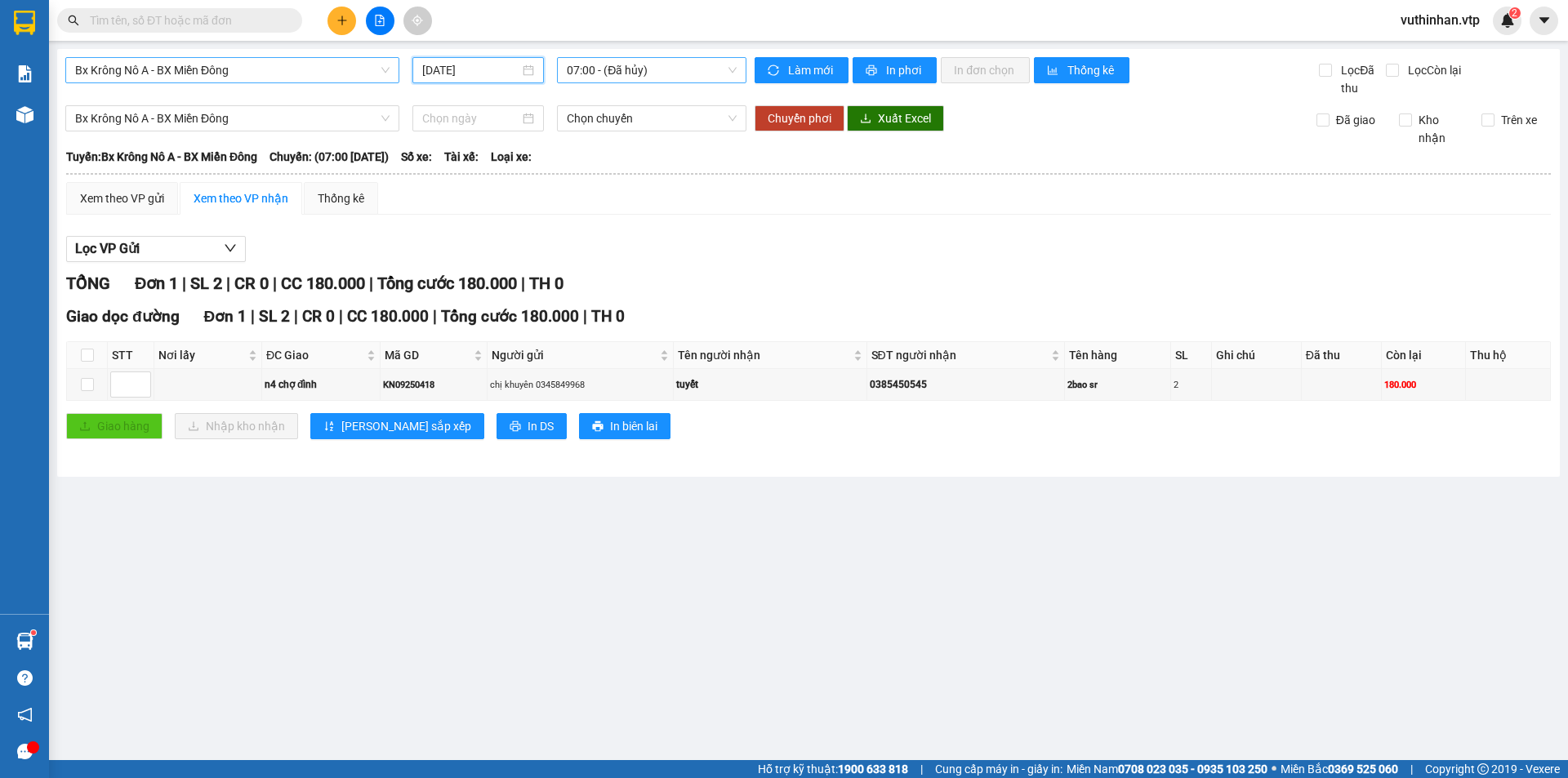
click at [702, 73] on span "07:00 - (Đã hủy)" at bounding box center [651, 70] width 170 height 24
click at [730, 507] on main "Bx Krông Nô A - BX Miền Đông 16/09/2025 07:00 07:00 - (Đã hủy) Làm mới In phơi …" at bounding box center [784, 380] width 1568 height 760
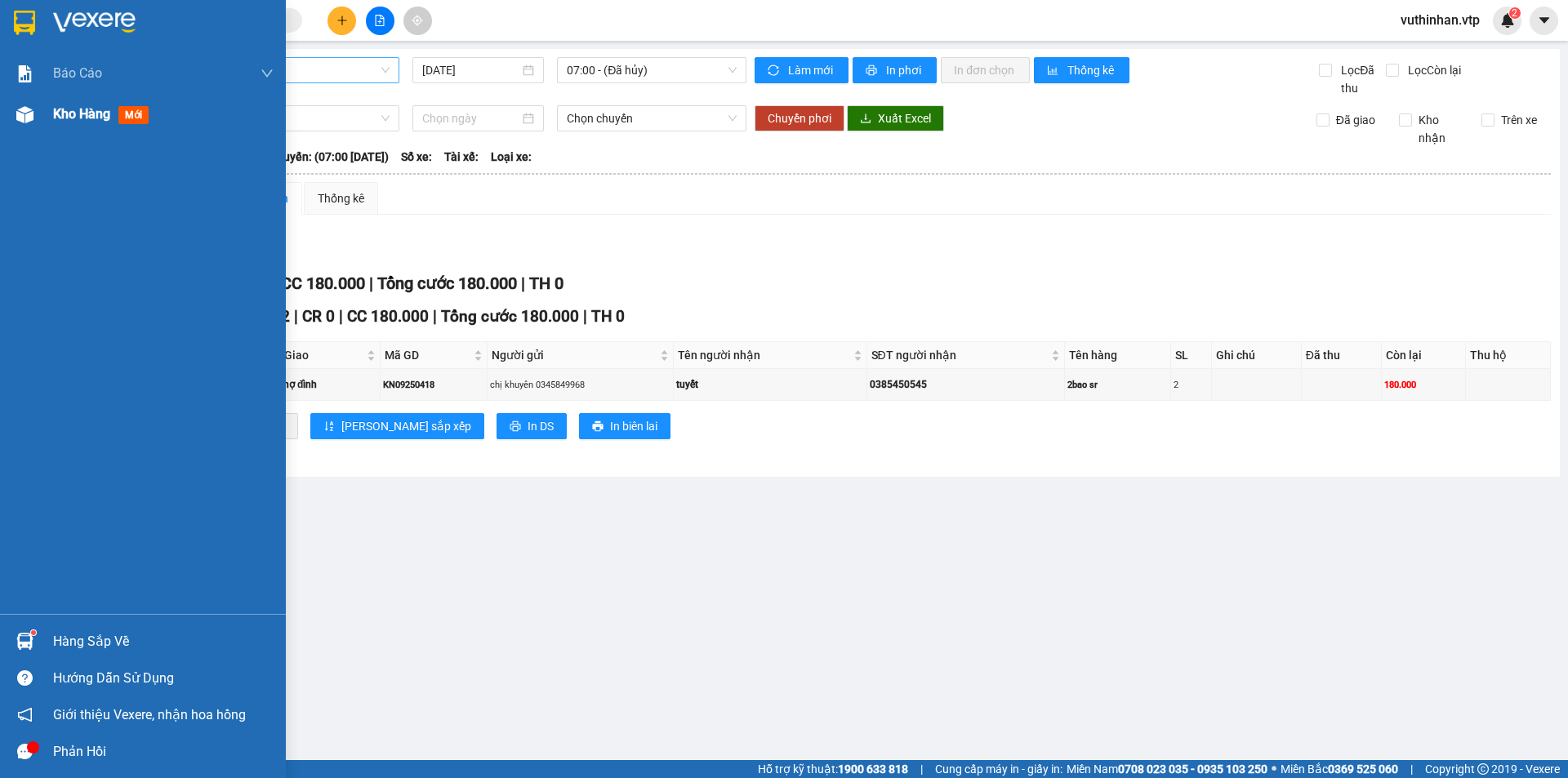
click at [13, 122] on div at bounding box center [25, 115] width 29 height 29
click at [41, 104] on div "Kho hàng mới" at bounding box center [143, 114] width 285 height 40
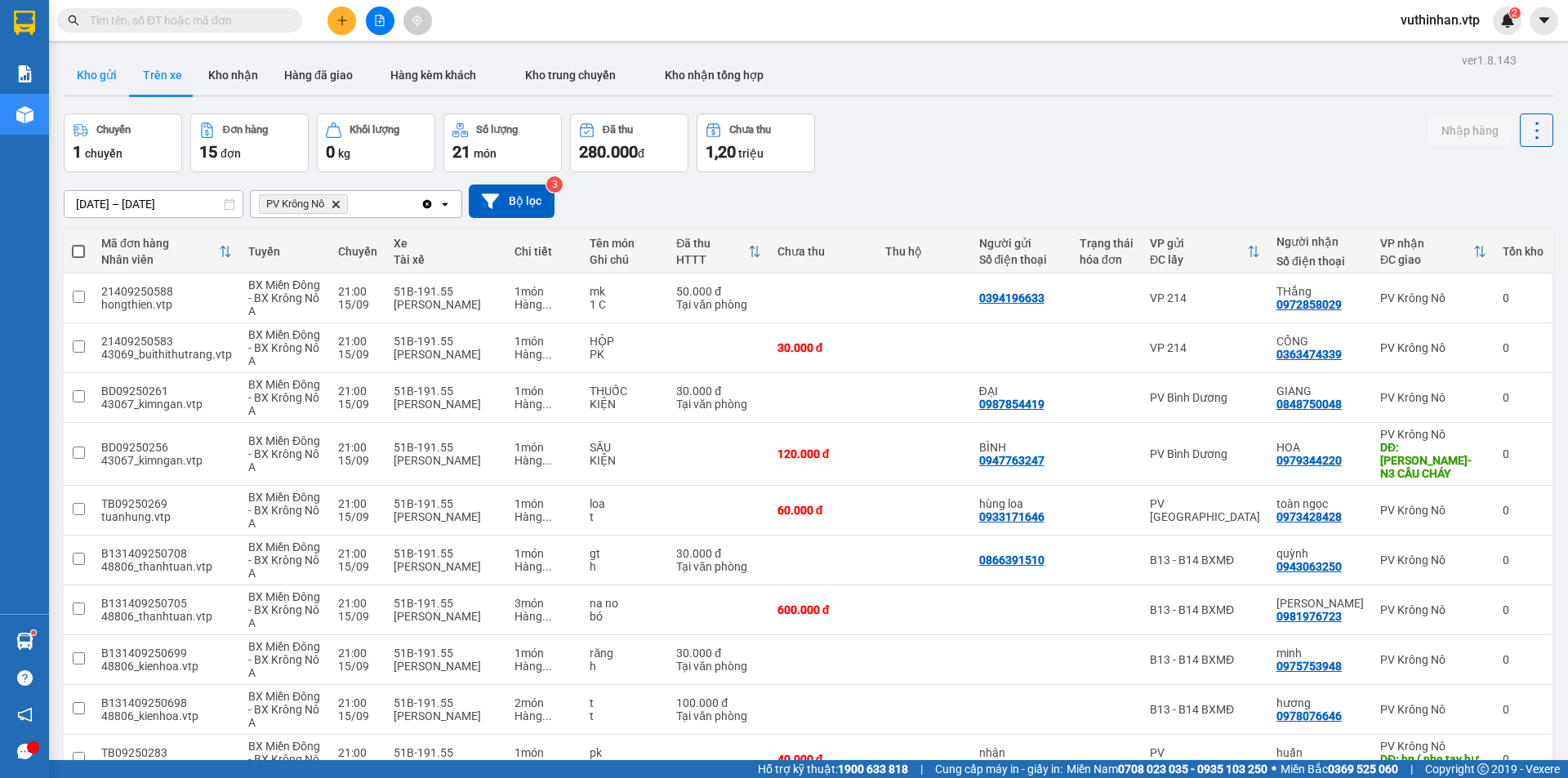
click at [98, 80] on button "Kho gửi" at bounding box center [97, 75] width 66 height 39
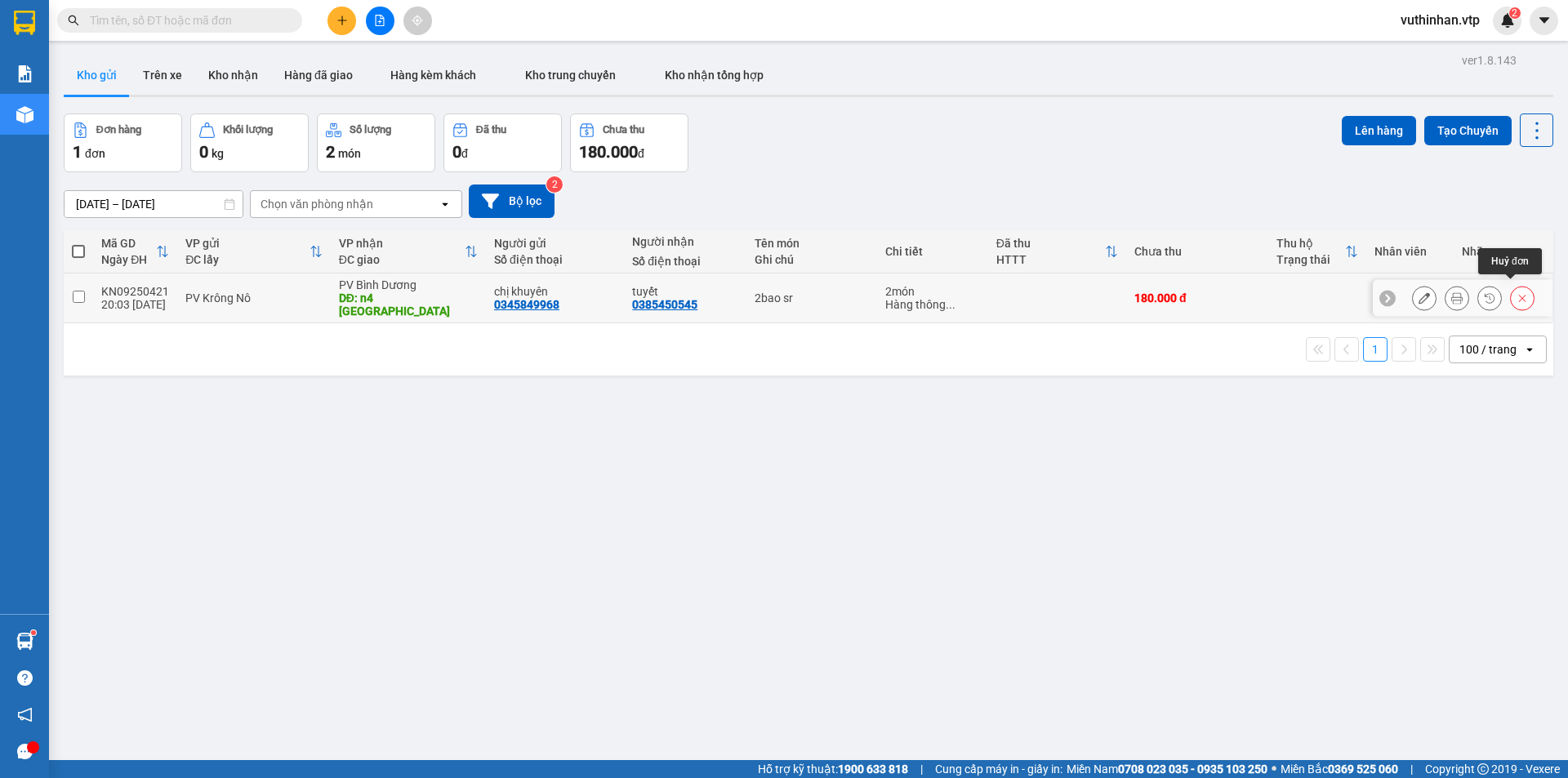
click at [1517, 295] on icon at bounding box center [1522, 298] width 12 height 12
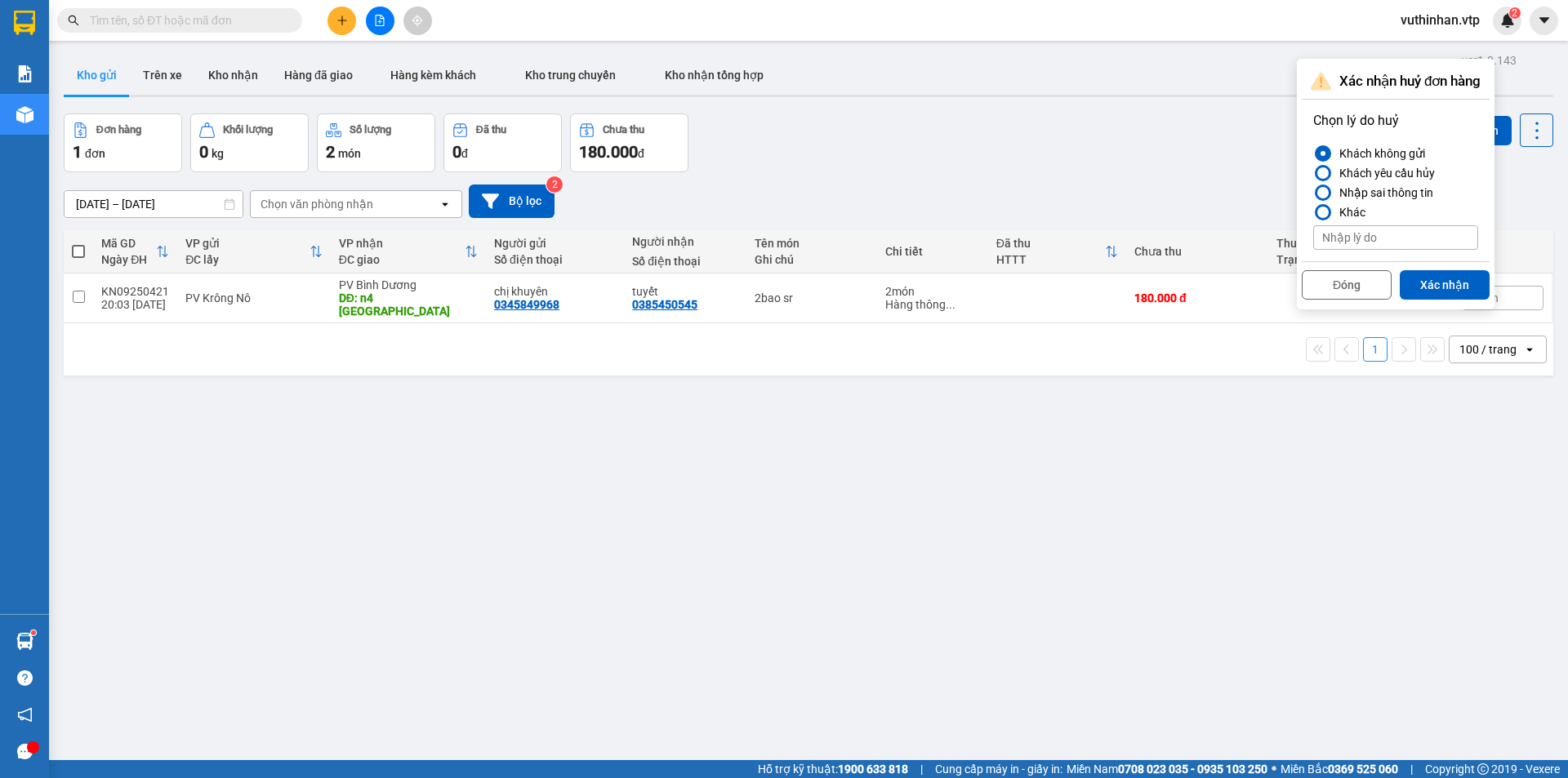
click at [1367, 236] on input at bounding box center [1396, 237] width 165 height 24
type input "nhập dư"
click at [1324, 289] on button "Đóng" at bounding box center [1346, 284] width 90 height 30
